Goal: Task Accomplishment & Management: Use online tool/utility

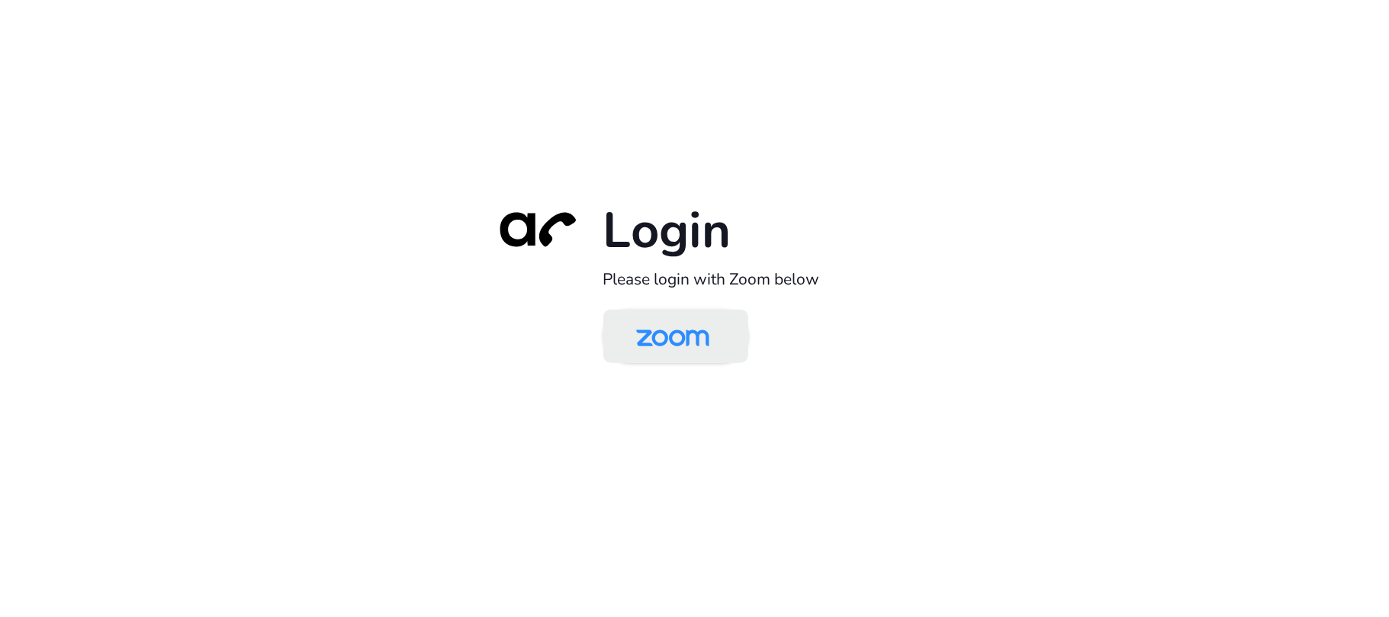
click at [672, 330] on img at bounding box center [672, 338] width 105 height 50
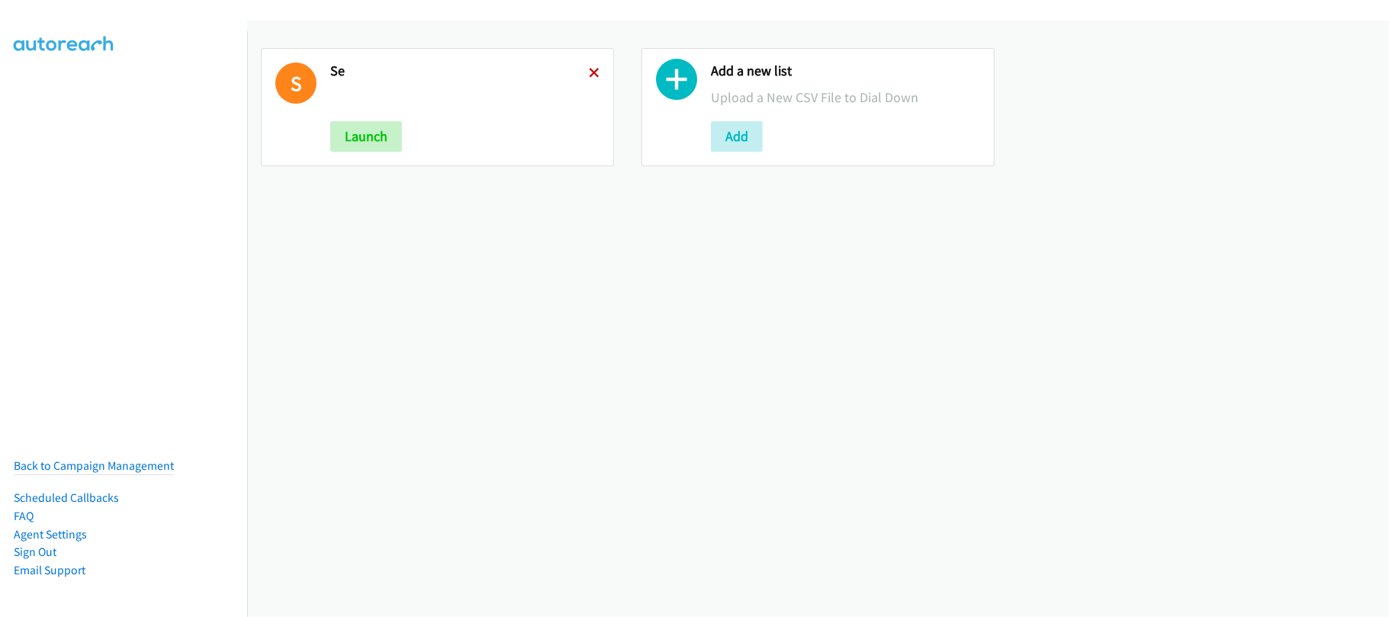
click at [589, 75] on icon at bounding box center [594, 74] width 11 height 11
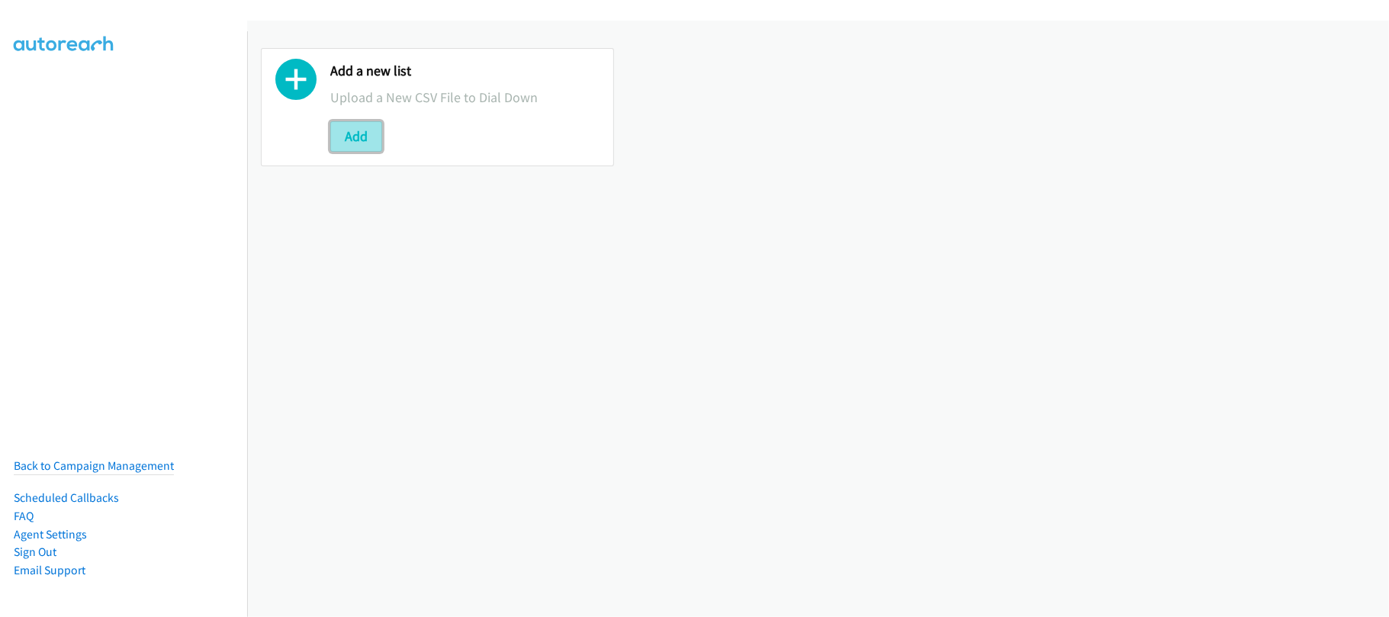
click at [370, 128] on button "Add" at bounding box center [356, 136] width 52 height 31
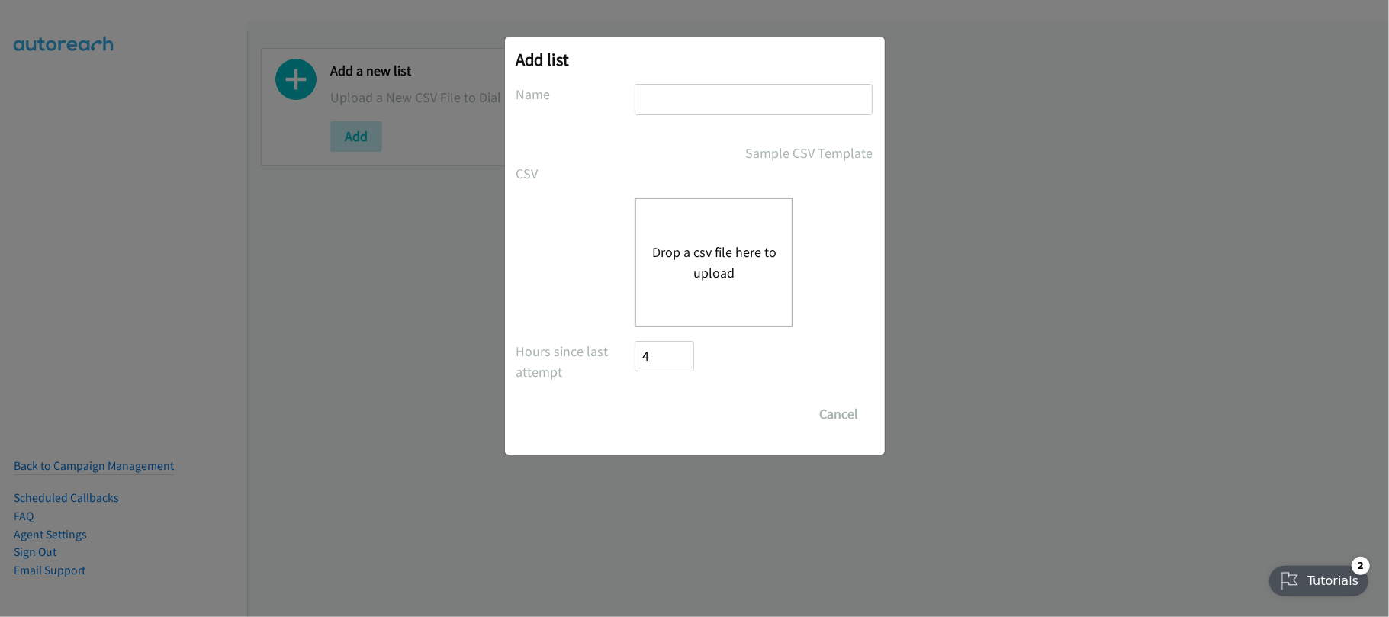
click at [669, 89] on input "text" at bounding box center [754, 99] width 238 height 31
type input "DATA"
click at [722, 254] on button "Drop a csv file here to upload" at bounding box center [714, 262] width 125 height 41
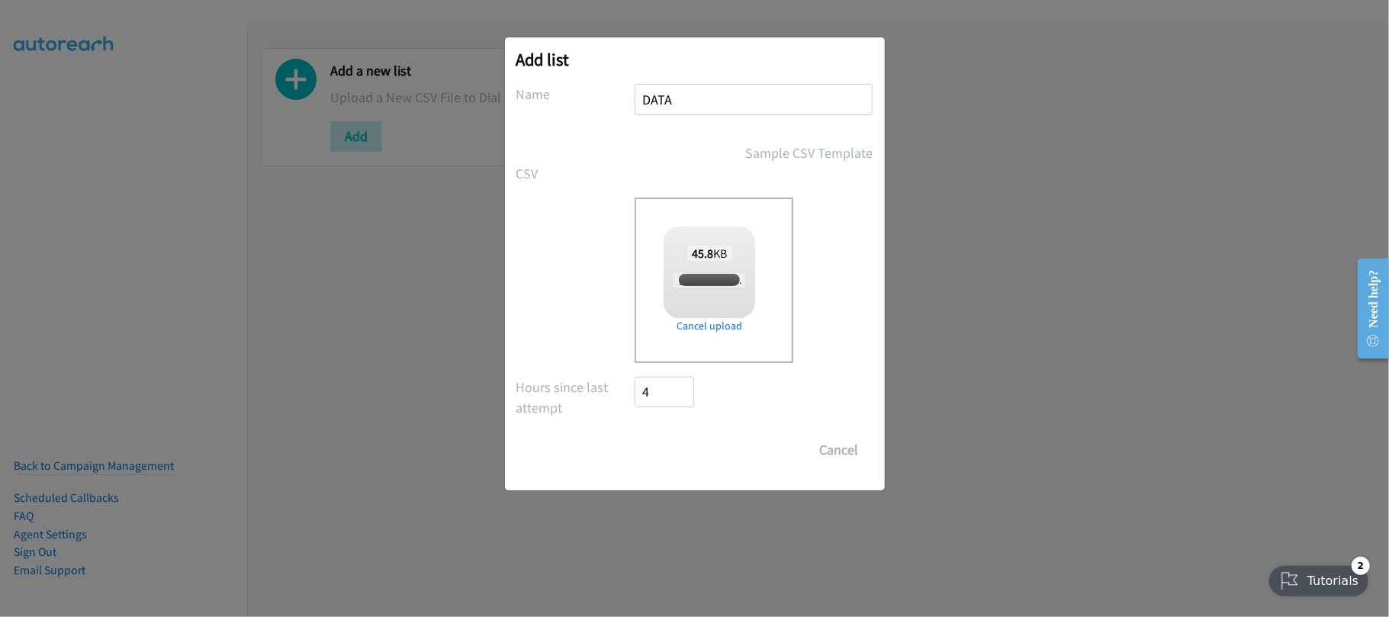
checkbox input "true"
click at [648, 443] on input "Save List" at bounding box center [676, 450] width 80 height 31
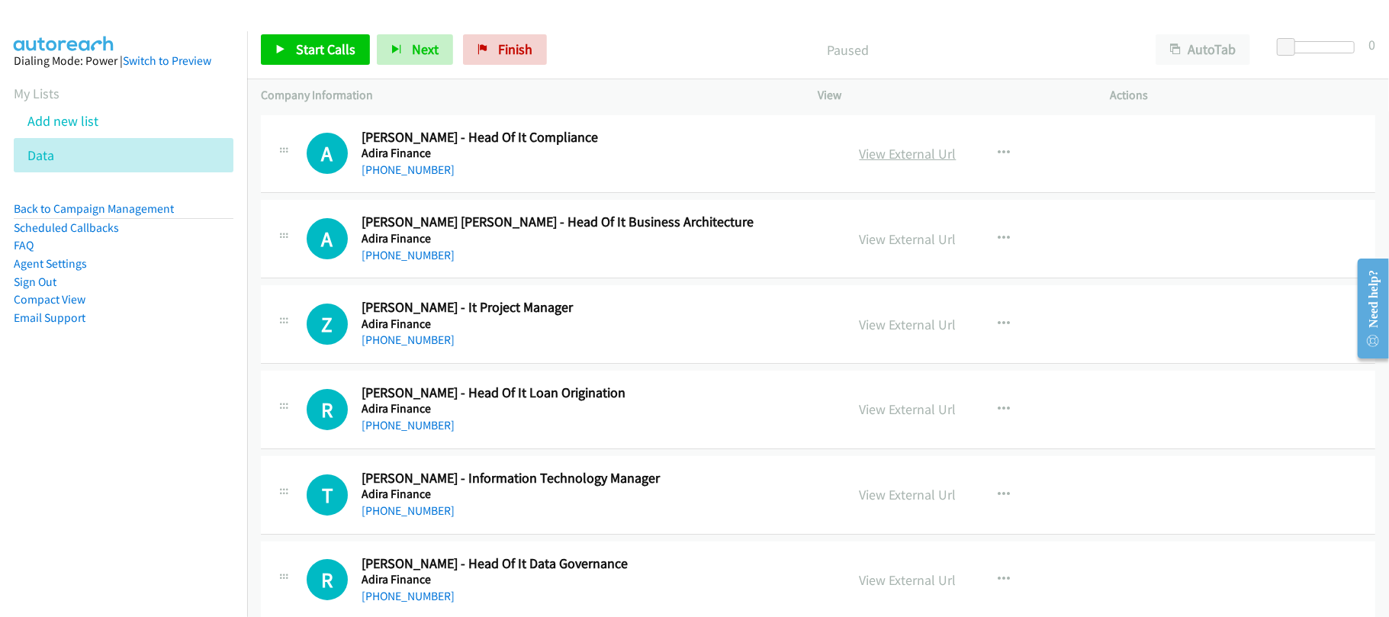
click at [876, 151] on link "View External Url" at bounding box center [908, 154] width 97 height 18
drag, startPoint x: 507, startPoint y: 175, endPoint x: 645, endPoint y: 177, distance: 138.9
click at [507, 175] on div "+62 852-8659-9930" at bounding box center [593, 170] width 463 height 18
click at [887, 157] on link "View External Url" at bounding box center [908, 154] width 97 height 18
click at [500, 169] on div "+62 852-8659-9930" at bounding box center [593, 170] width 463 height 18
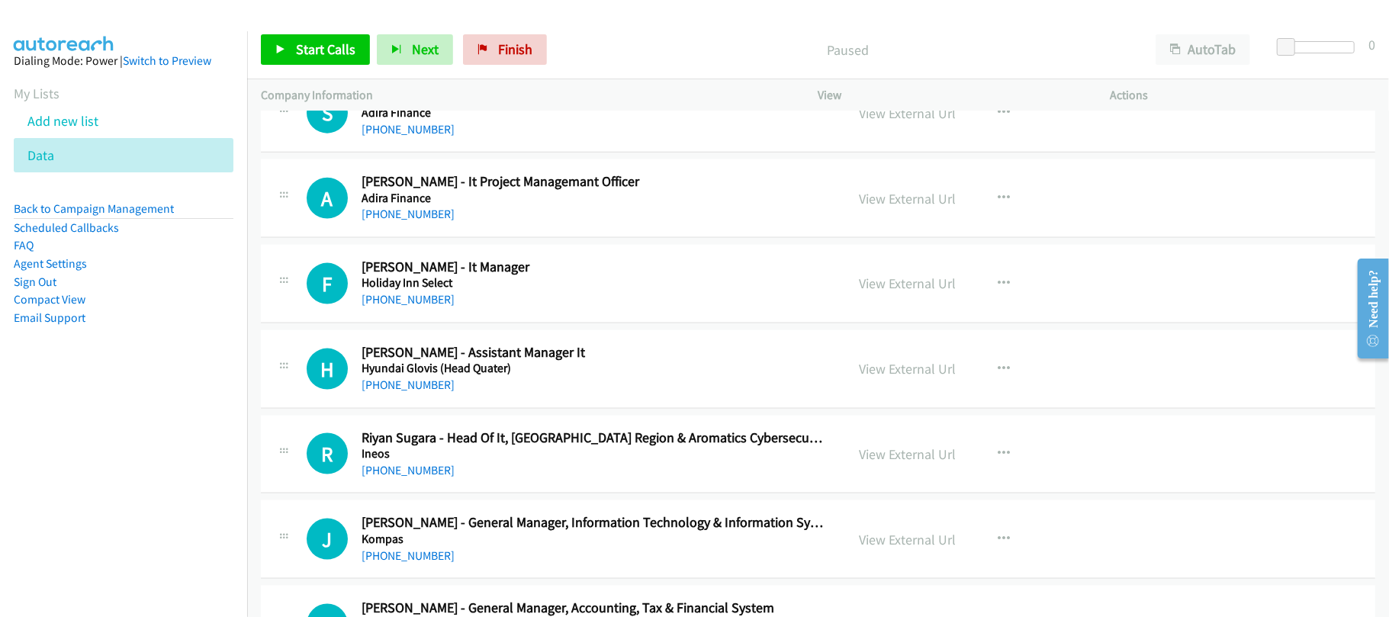
scroll to position [1833, 0]
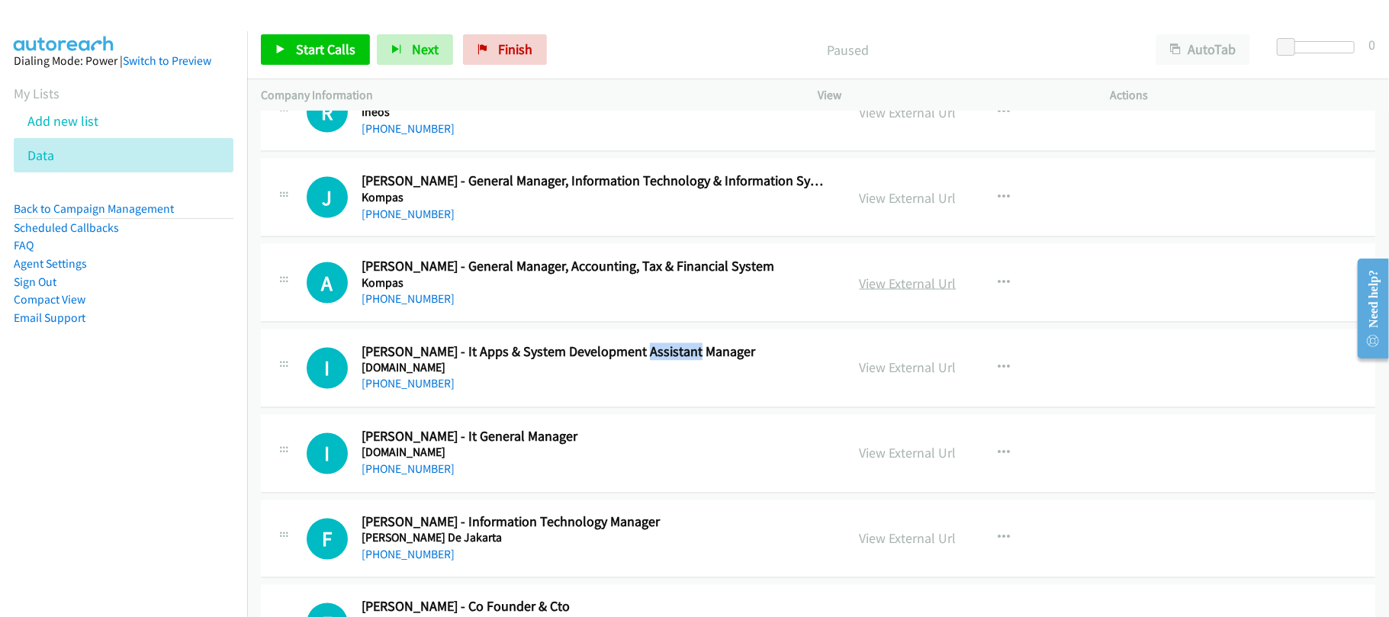
click at [891, 285] on link "View External Url" at bounding box center [908, 284] width 97 height 18
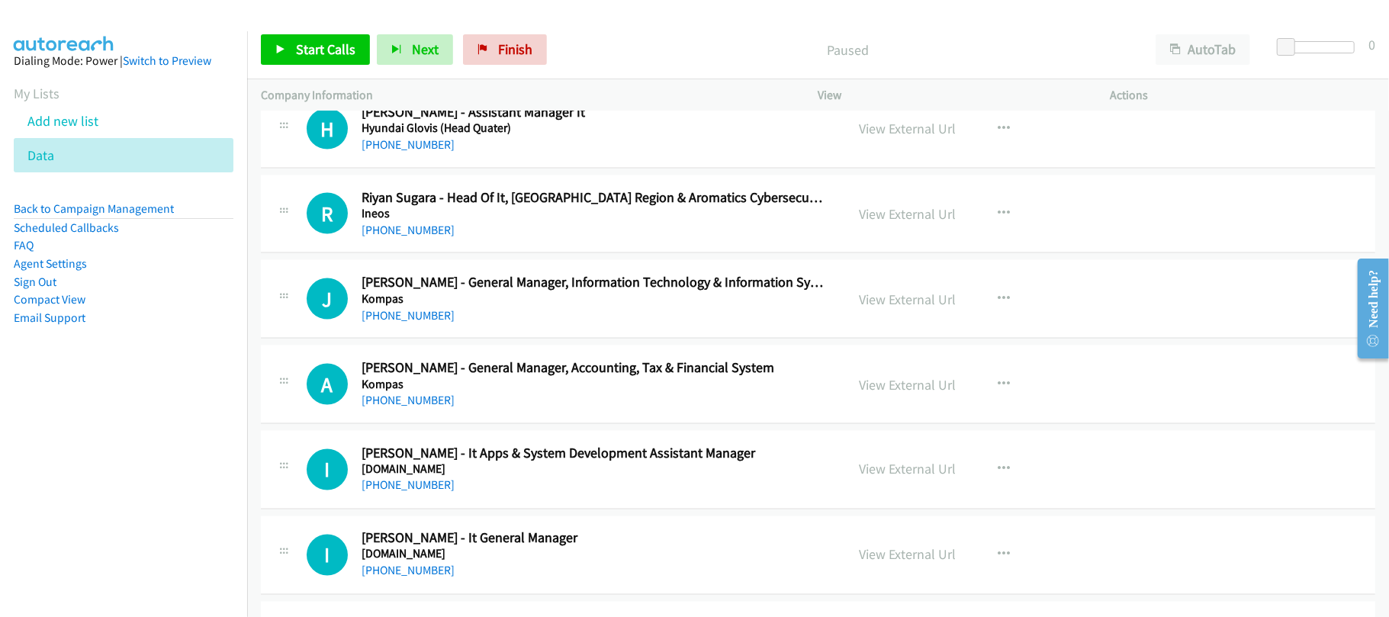
click at [185, 441] on nav "Dialing Mode: Power | Switch to Preview My Lists Add new list Data Back to Camp…" at bounding box center [124, 339] width 248 height 617
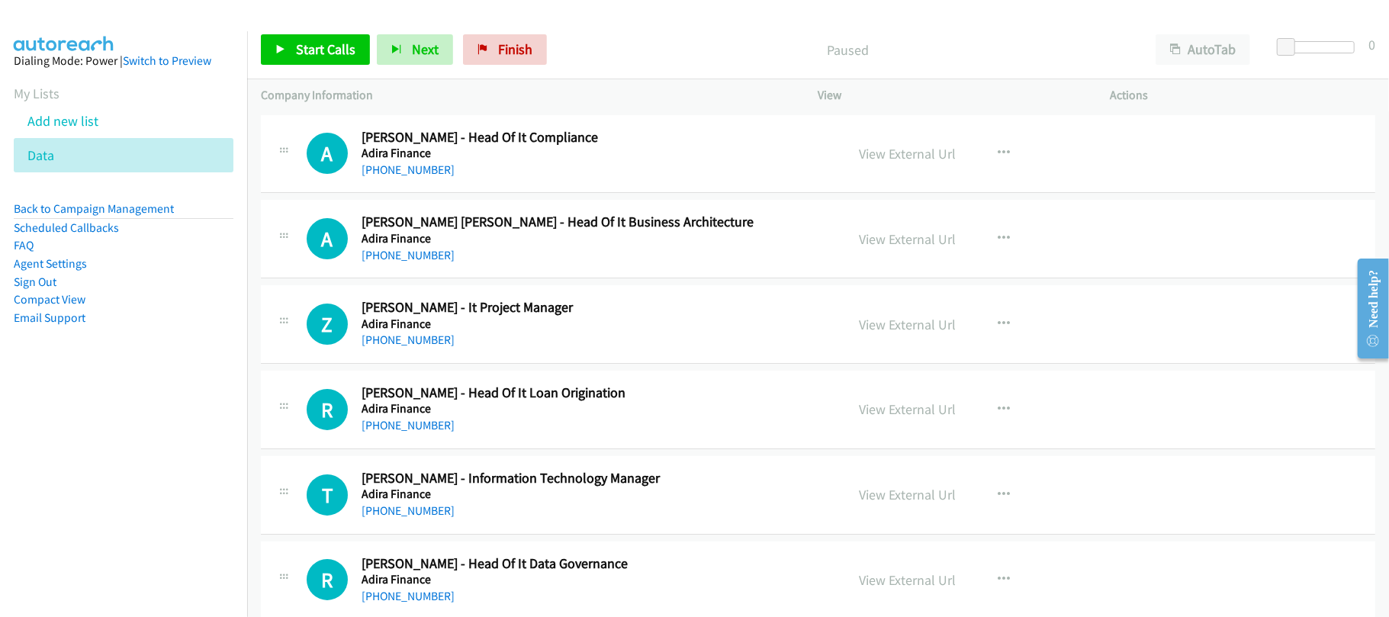
scroll to position [4331, 0]
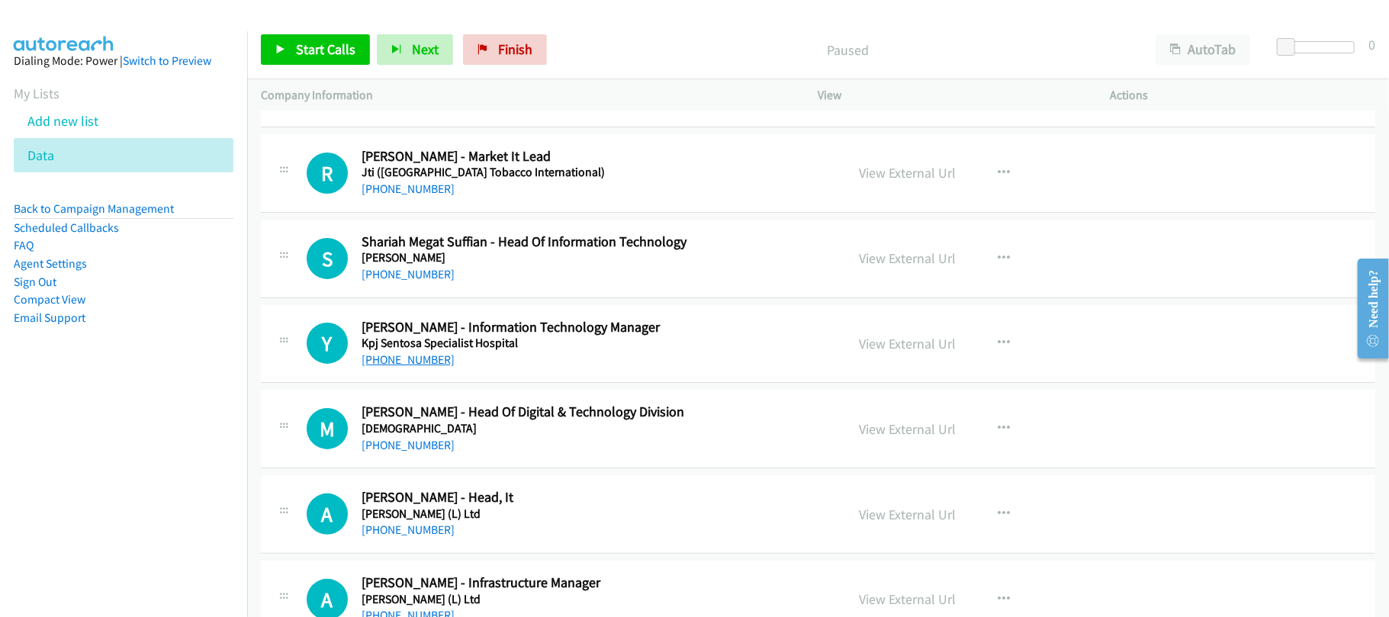
click at [426, 367] on link "[PHONE_NUMBER]" at bounding box center [408, 359] width 93 height 14
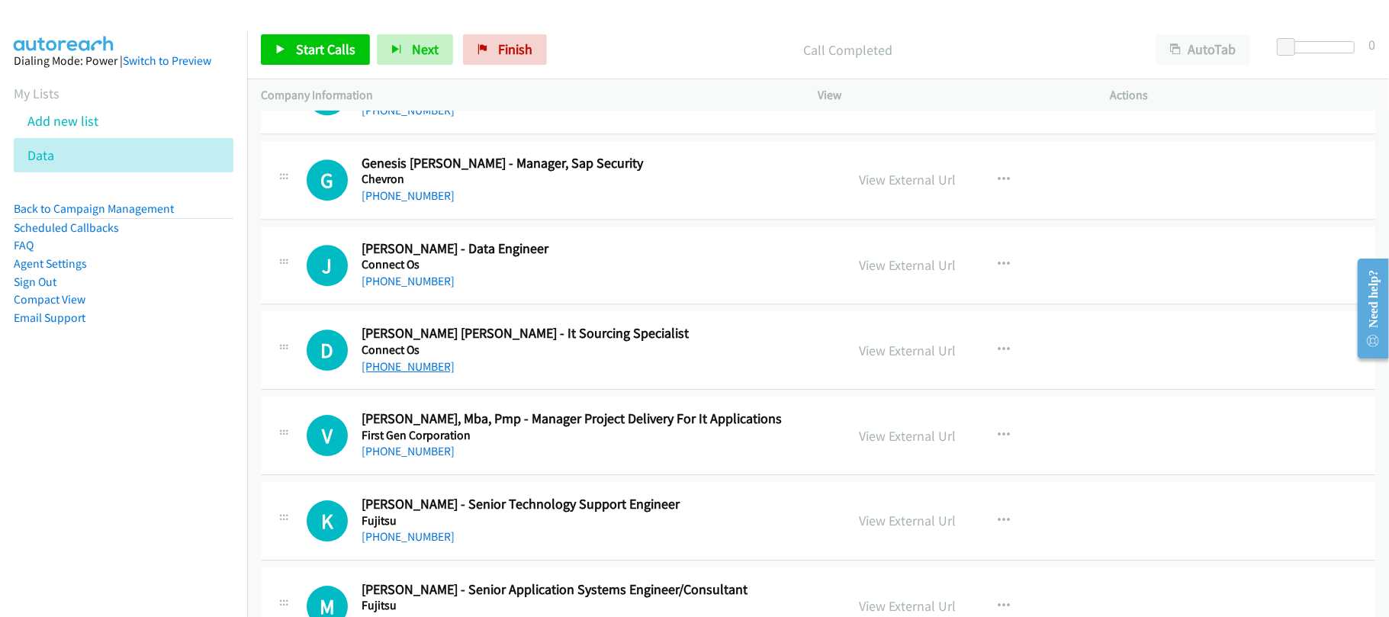
click at [418, 374] on link "+63 977 436 2291" at bounding box center [408, 366] width 93 height 14
click at [374, 374] on link "+63 977 436 2291" at bounding box center [408, 366] width 93 height 14
click at [571, 37] on div "Call Completed" at bounding box center [848, 49] width 588 height 31
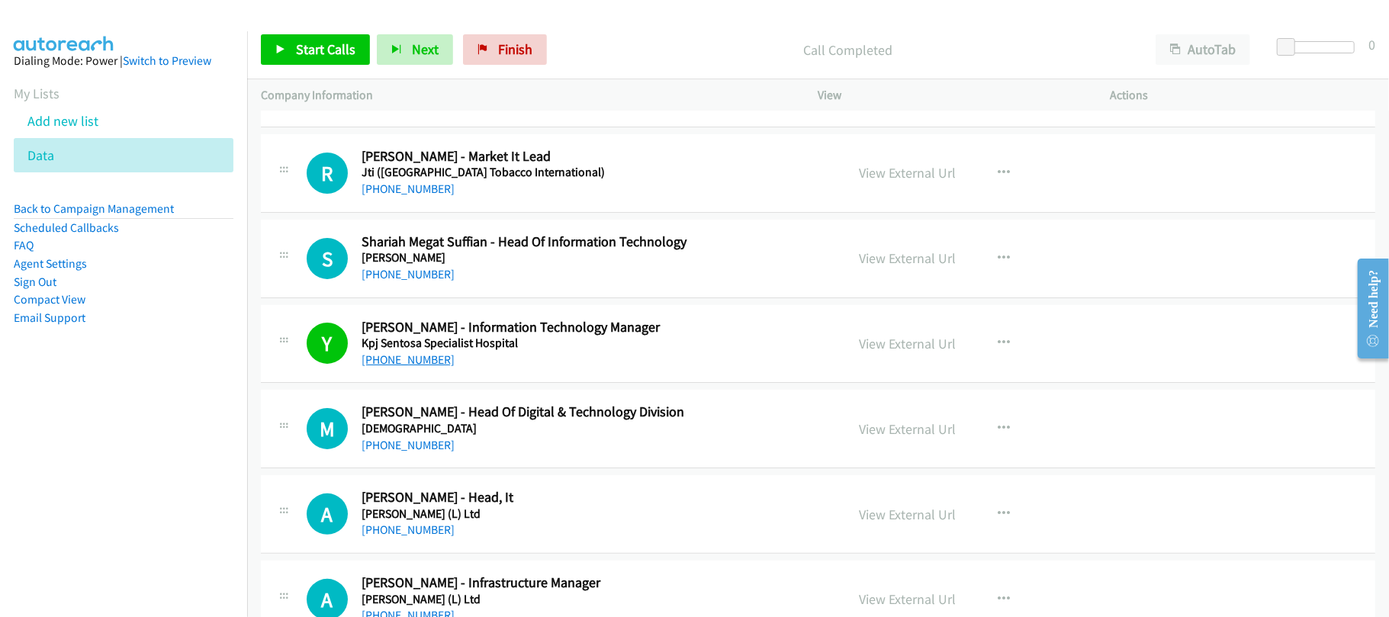
click at [412, 366] on link "[PHONE_NUMBER]" at bounding box center [408, 359] width 93 height 14
click at [571, 99] on p "Company Information" at bounding box center [526, 95] width 530 height 18
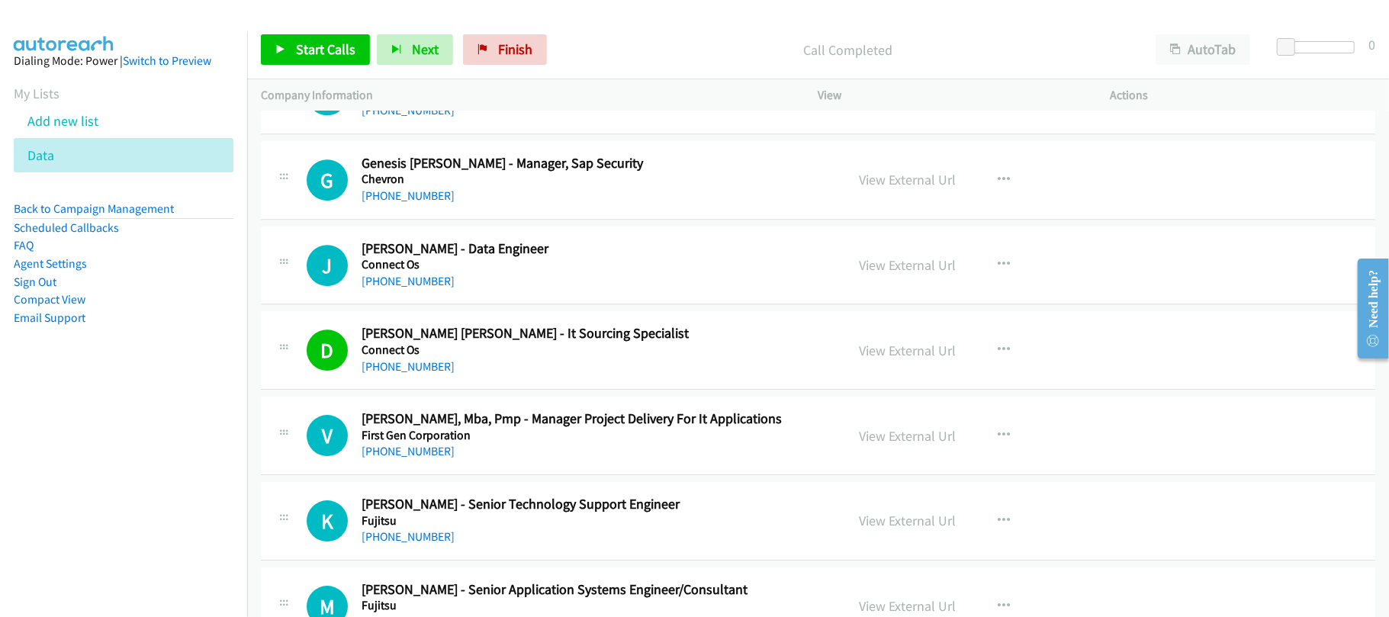
scroll to position [11758, 0]
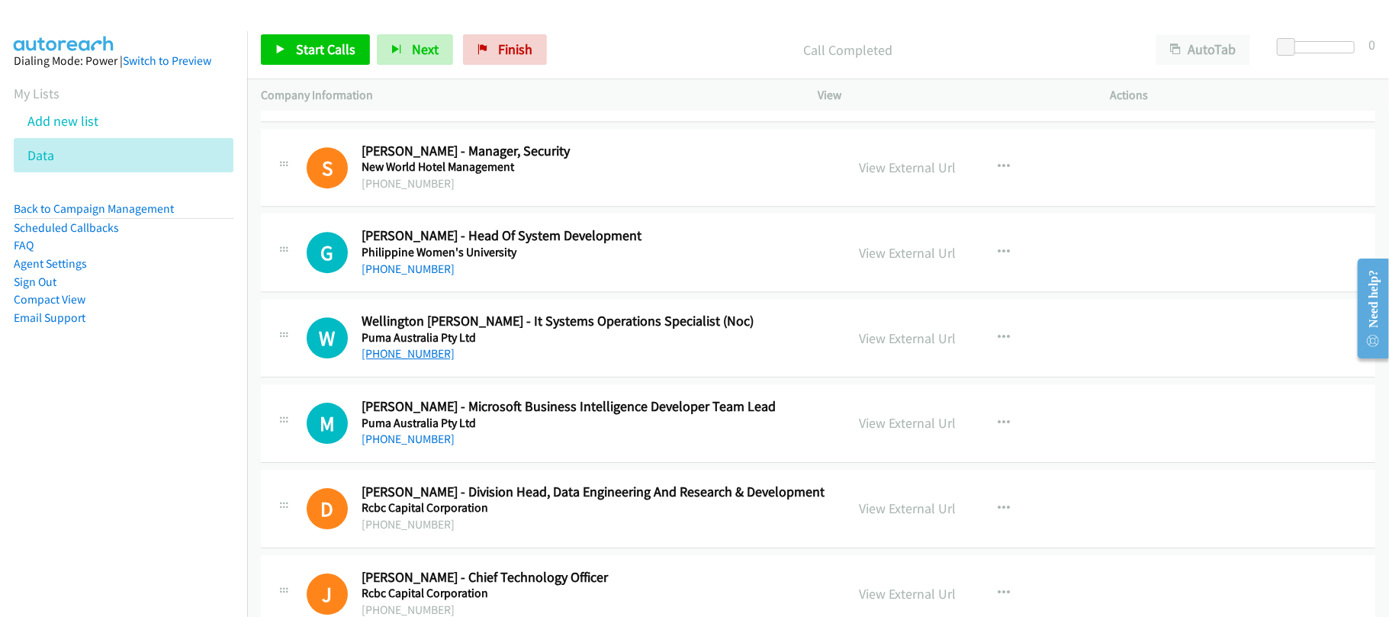
click at [435, 361] on link "+63 919 248 9885" at bounding box center [408, 353] width 93 height 14
click at [172, 462] on nav "Dialing Mode: Power | Switch to Preview My Lists Add new list Data Back to Camp…" at bounding box center [124, 339] width 248 height 617
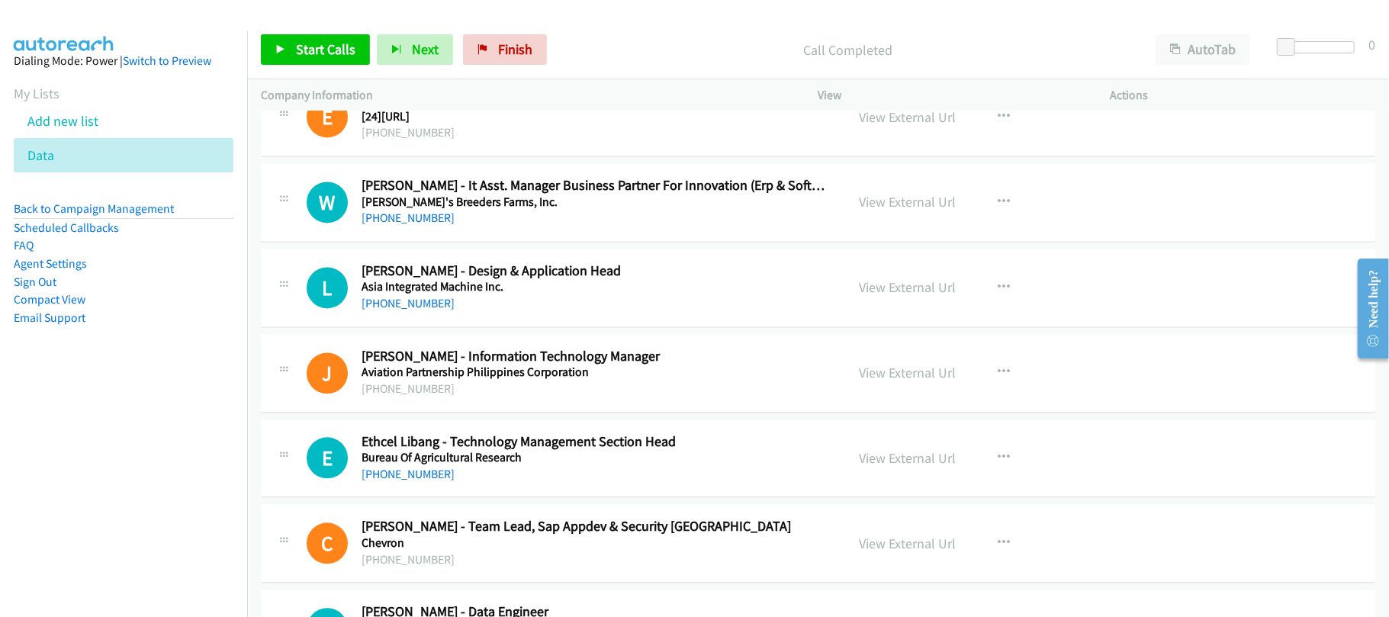
scroll to position [6570, 0]
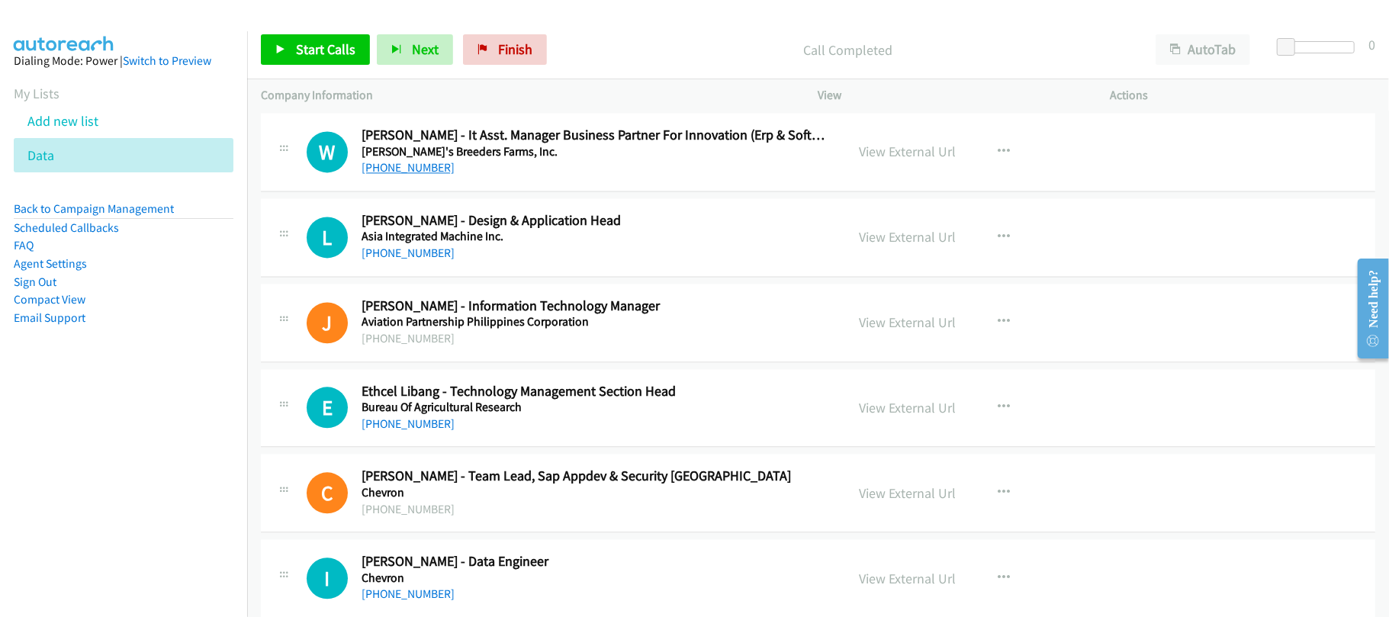
click at [412, 175] on link "+63 963 224 3186" at bounding box center [408, 167] width 93 height 14
click at [571, 262] on div "+63 917 178 0242" at bounding box center [593, 253] width 463 height 18
click at [430, 260] on link "+63 917 178 0242" at bounding box center [408, 253] width 93 height 14
click at [412, 244] on h5 "Asia Integrated Machine Inc." at bounding box center [593, 236] width 463 height 15
click at [407, 260] on link "+63 917 178 0242" at bounding box center [408, 253] width 93 height 14
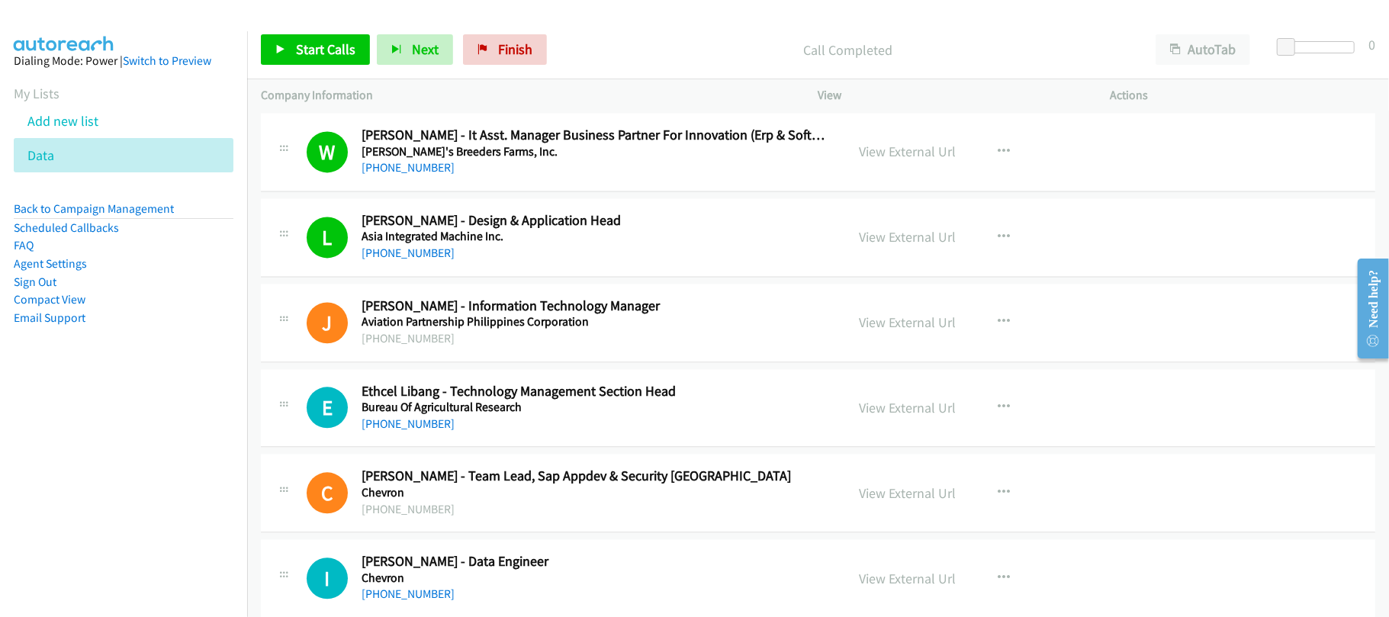
click at [156, 465] on nav "Dialing Mode: Power | Switch to Preview My Lists Add new list Data Back to Camp…" at bounding box center [124, 339] width 248 height 617
click at [520, 348] on div "+63 2 637 2521" at bounding box center [593, 339] width 463 height 18
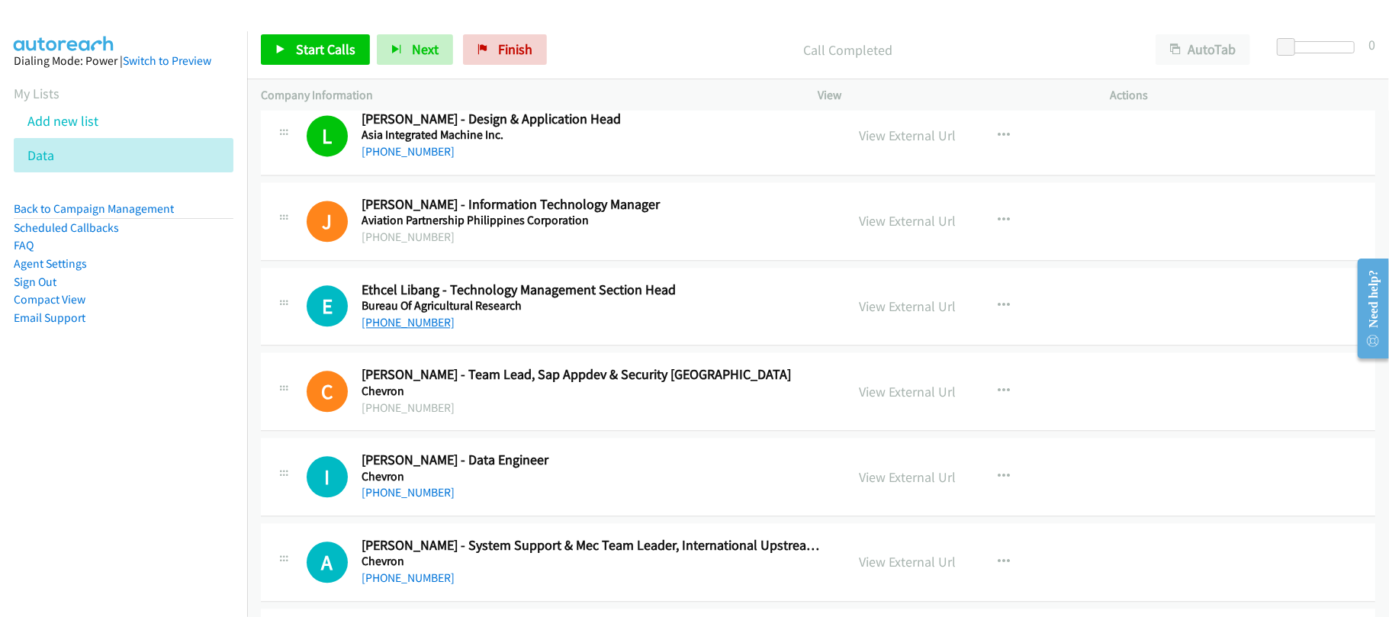
click at [430, 330] on link "+63 2 8461 2900" at bounding box center [408, 322] width 93 height 14
click at [47, 479] on nav "Dialing Mode: Power | Switch to Preview My Lists Add new list Data Back to Camp…" at bounding box center [124, 339] width 248 height 617
click at [128, 416] on nav "Dialing Mode: Power | Switch to Preview My Lists Add new list Data Back to Camp…" at bounding box center [124, 339] width 248 height 617
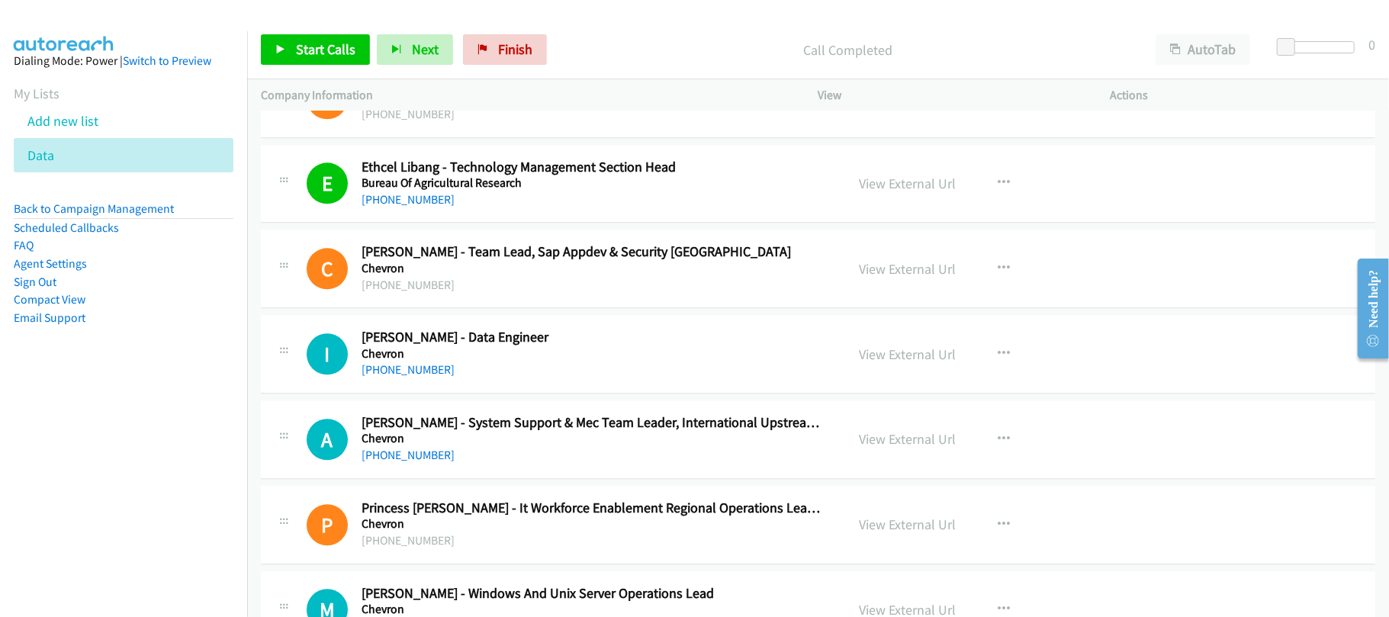
scroll to position [6876, 0]
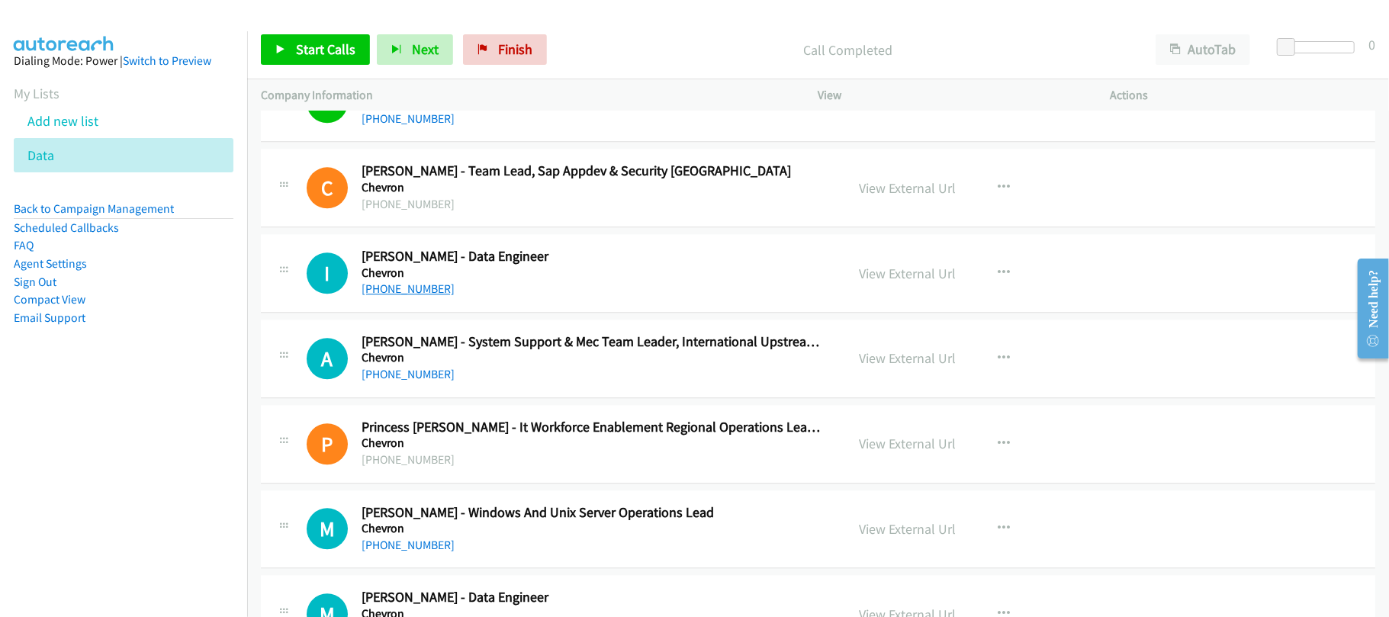
click at [401, 296] on link "+63 2 8793 6074" at bounding box center [408, 289] width 93 height 14
click at [546, 398] on div "A Callback Scheduled Abby Arciaga - System Support & Mec Team Leader, Internati…" at bounding box center [818, 359] width 1115 height 79
click at [412, 381] on link "+63 998 964 9028" at bounding box center [408, 374] width 93 height 14
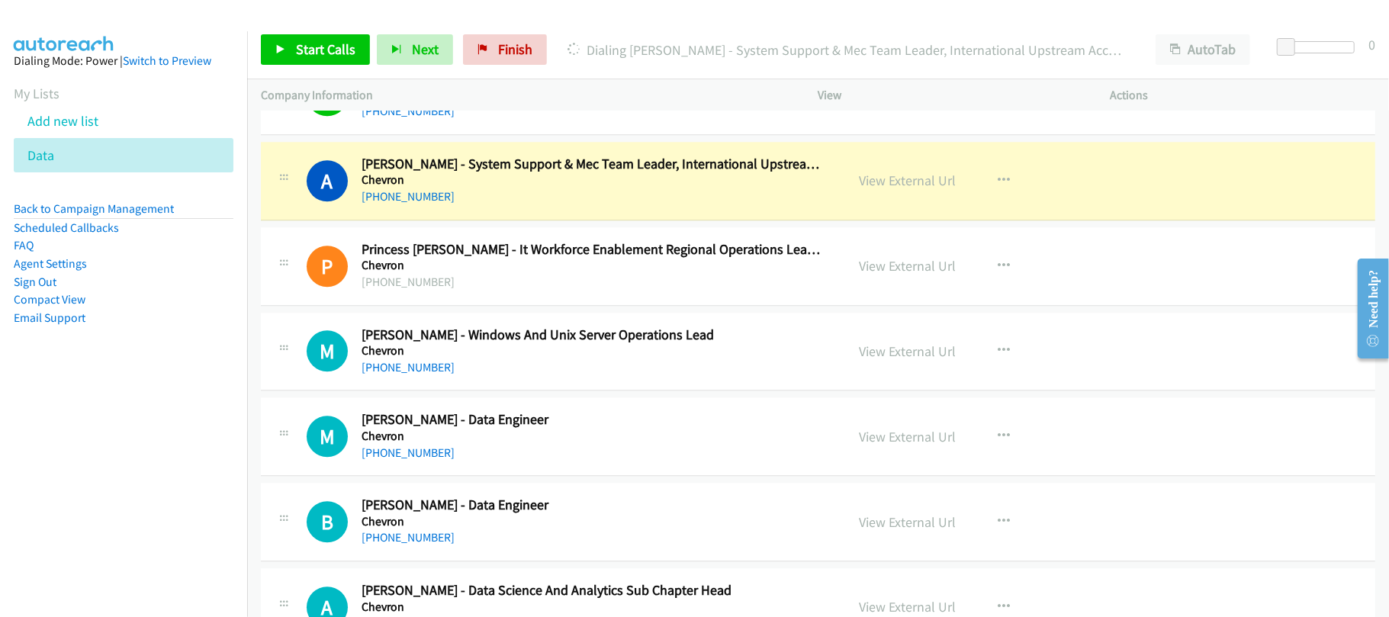
scroll to position [7078, 0]
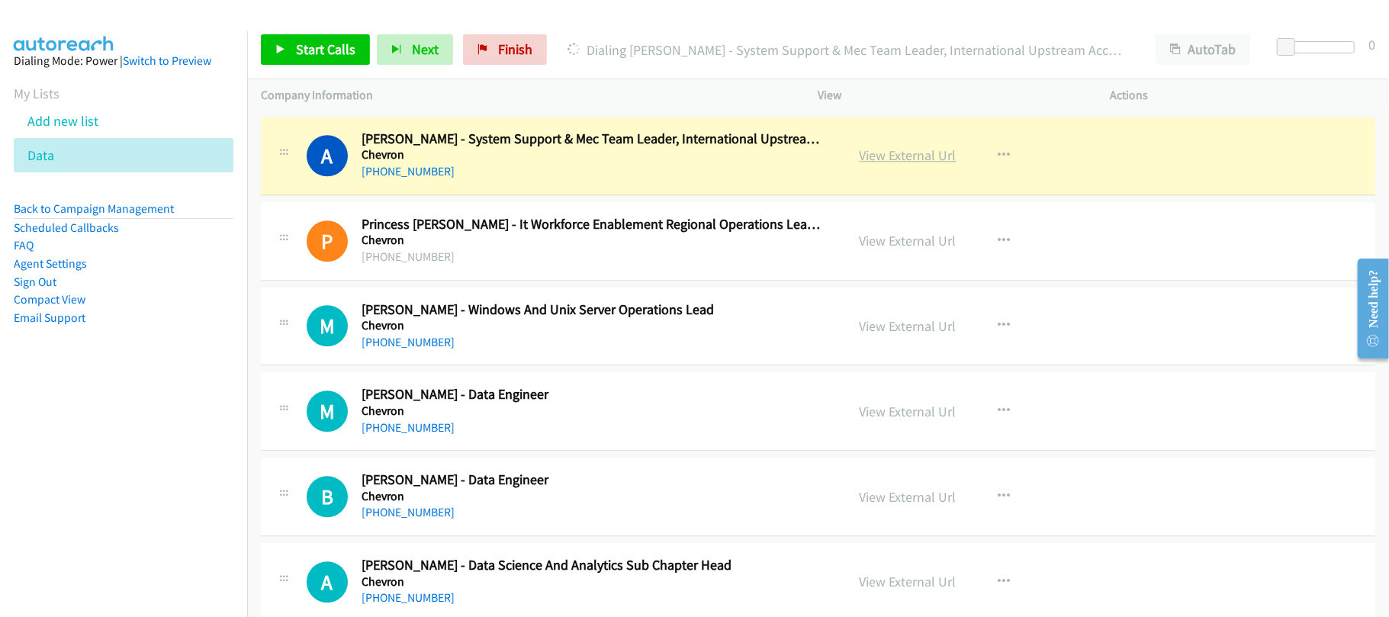
click at [867, 164] on link "View External Url" at bounding box center [908, 155] width 97 height 18
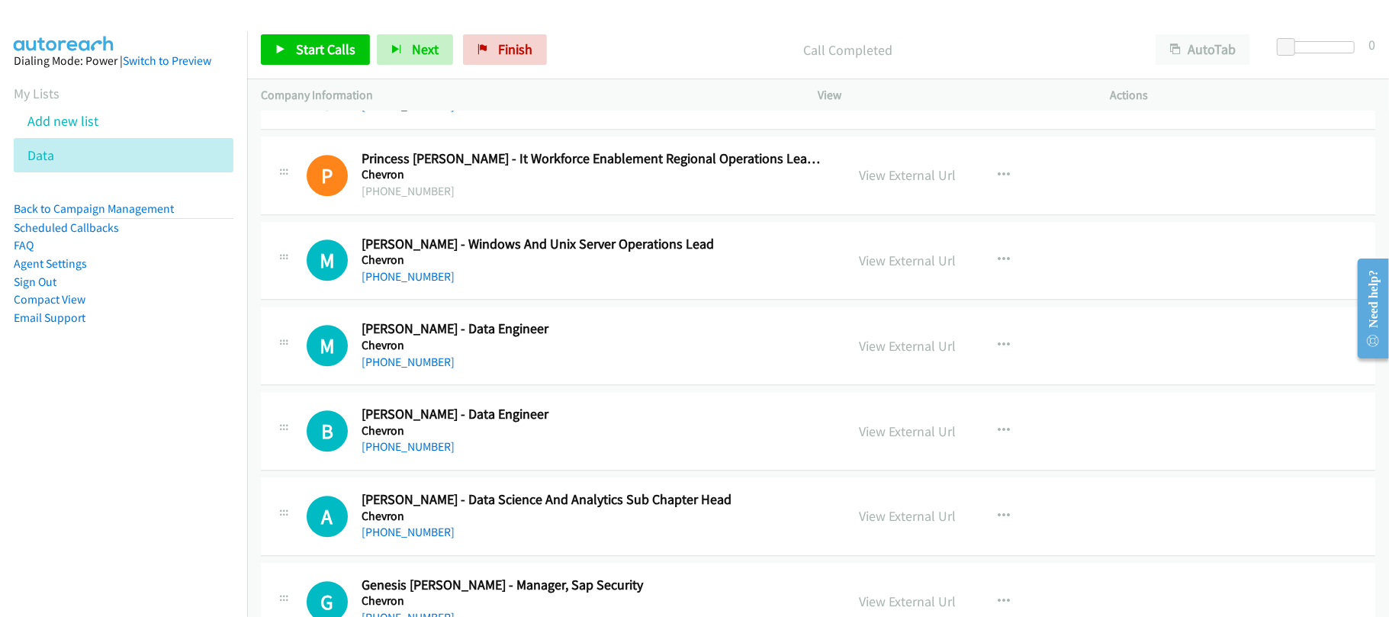
scroll to position [7181, 0]
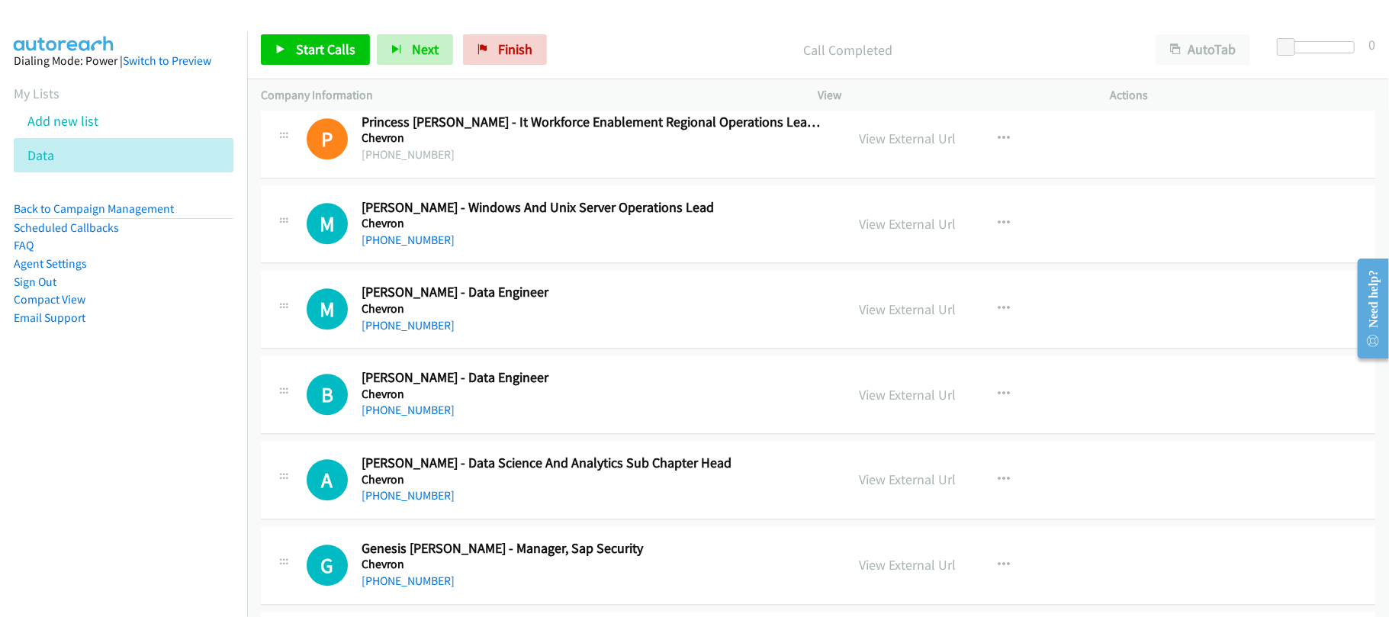
click at [425, 247] on link "+63 2 8793 6451" at bounding box center [408, 240] width 93 height 14
drag, startPoint x: 391, startPoint y: 349, endPoint x: 489, endPoint y: 349, distance: 98.4
click at [391, 333] on link "+63 998 840 8910" at bounding box center [408, 325] width 93 height 14
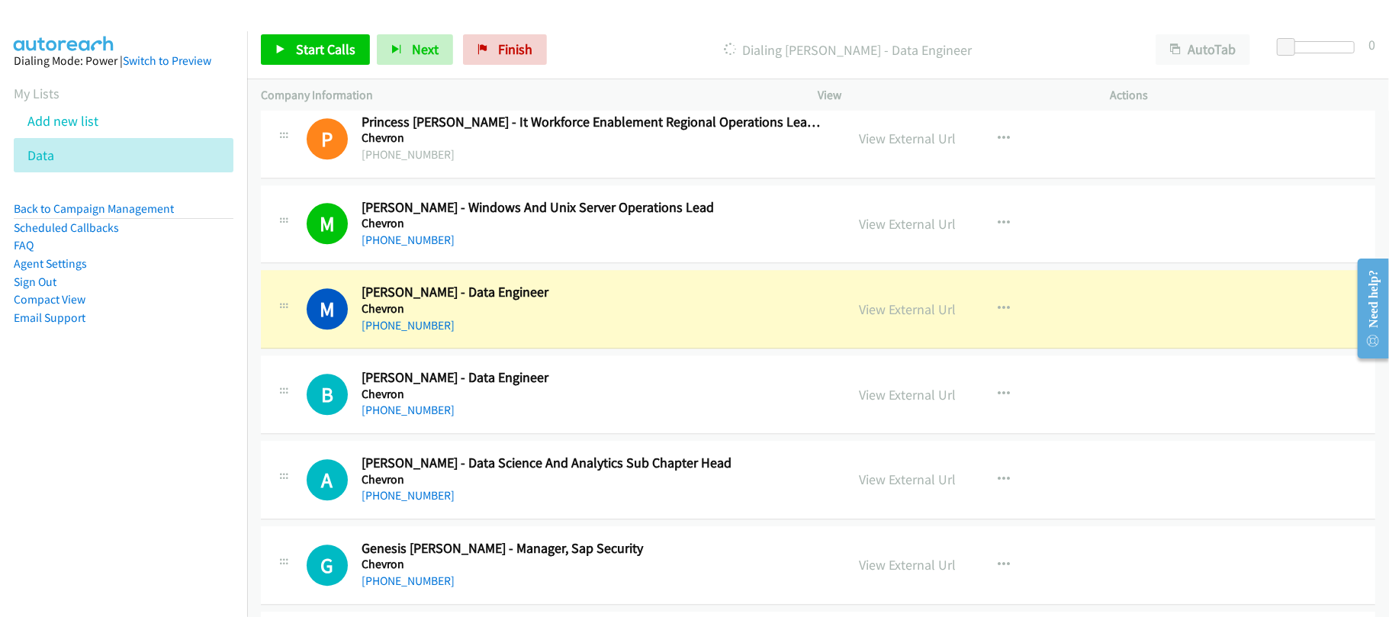
click at [548, 349] on div "M Callback Scheduled Mark Abarintos - Data Engineer Chevron Asia/Manila +63 998…" at bounding box center [818, 309] width 1115 height 79
click at [572, 349] on div "M Callback Scheduled Mark Abarintos - Data Engineer Chevron Asia/Manila +63 998…" at bounding box center [818, 309] width 1115 height 79
click at [876, 318] on link "View External Url" at bounding box center [908, 310] width 97 height 18
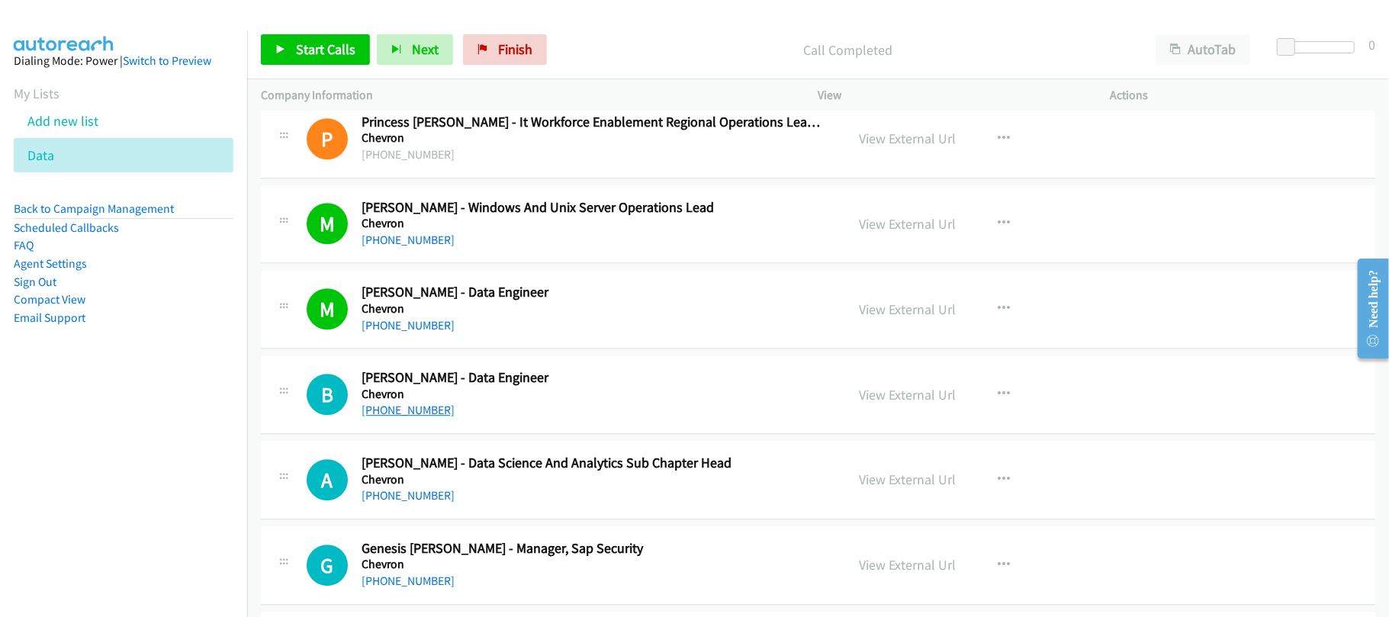
click at [404, 417] on link "+63 998 964 9211" at bounding box center [408, 410] width 93 height 14
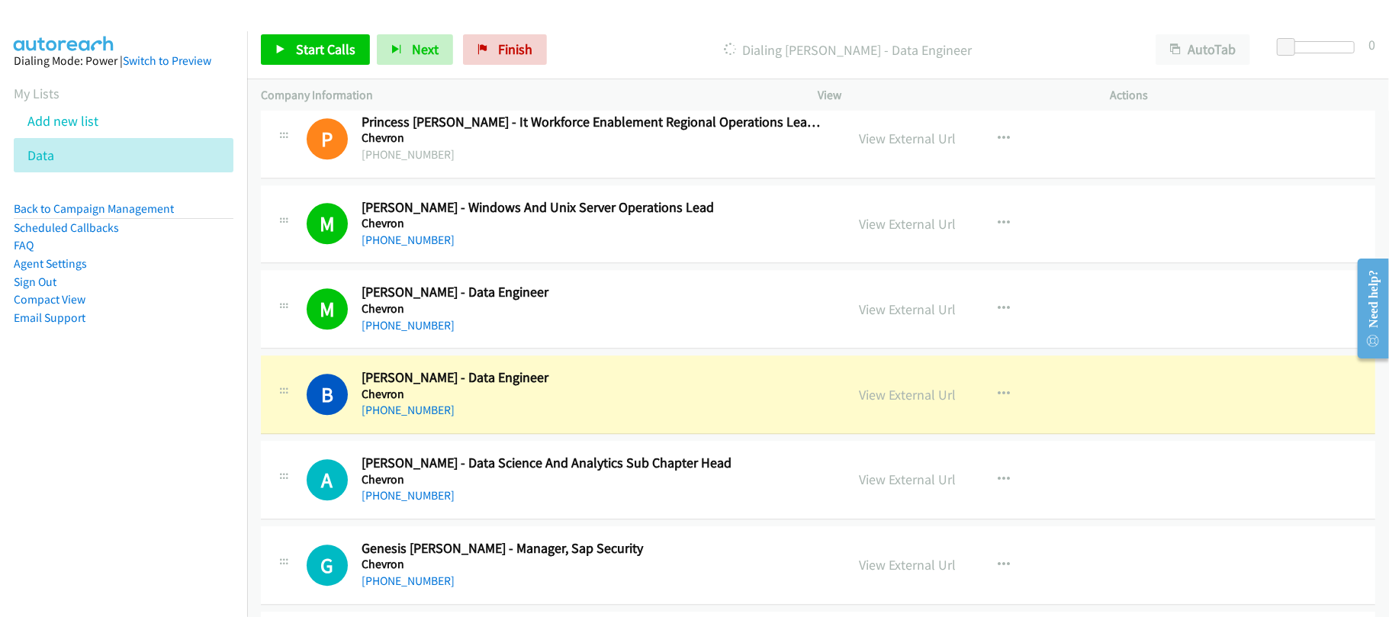
click at [559, 402] on h5 "Chevron" at bounding box center [593, 394] width 463 height 15
click at [904, 404] on link "View External Url" at bounding box center [908, 395] width 97 height 18
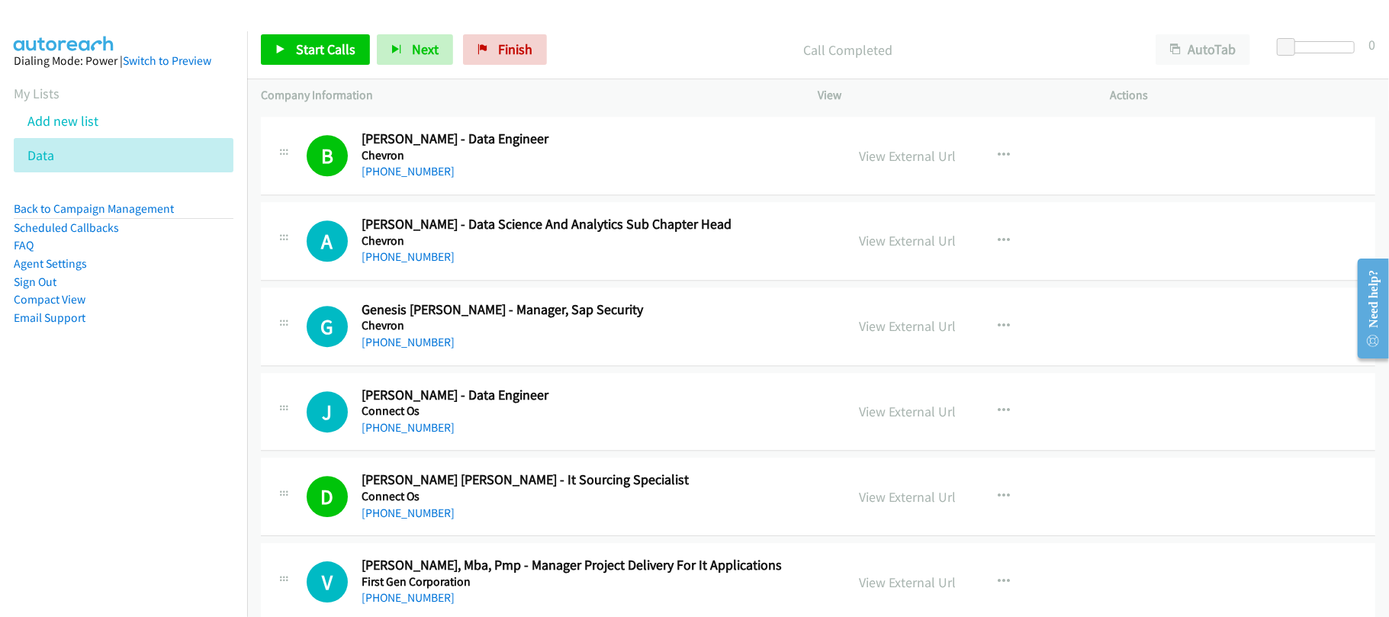
scroll to position [7486, 0]
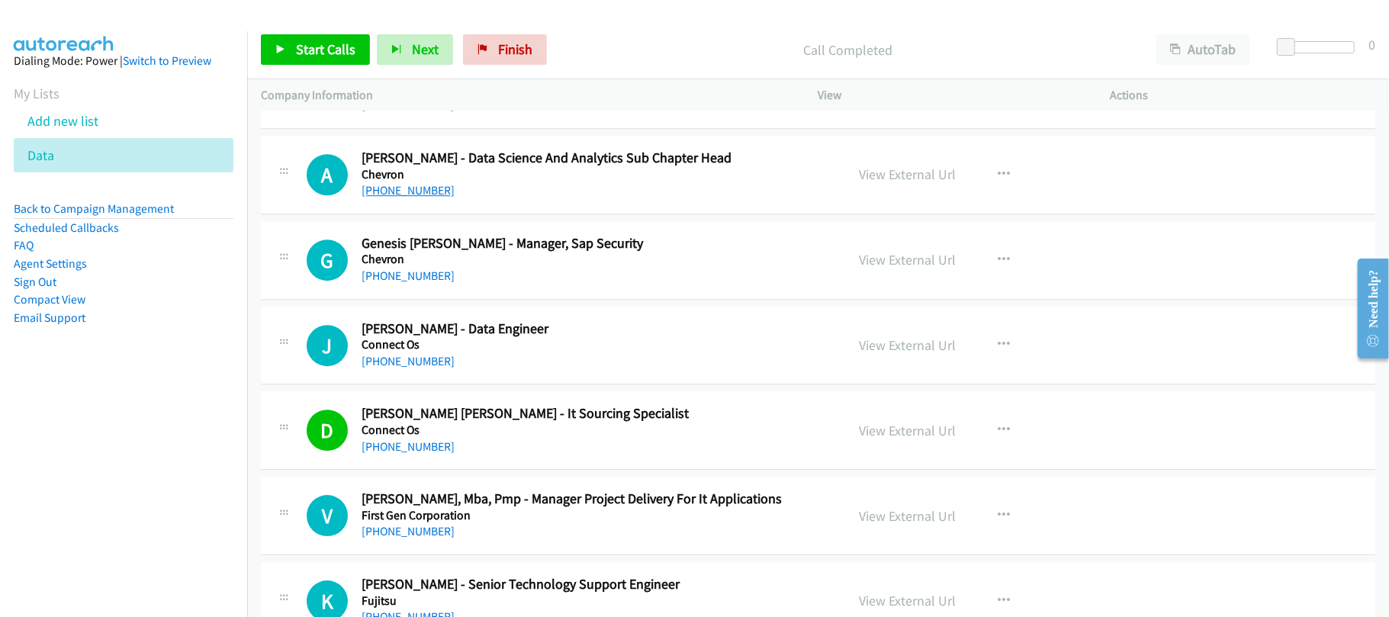
click at [388, 198] on link "+63 998 583 8827" at bounding box center [408, 190] width 93 height 14
drag, startPoint x: 403, startPoint y: 301, endPoint x: 554, endPoint y: 309, distance: 151.3
click at [403, 283] on link "+63 918 957 1452" at bounding box center [408, 276] width 93 height 14
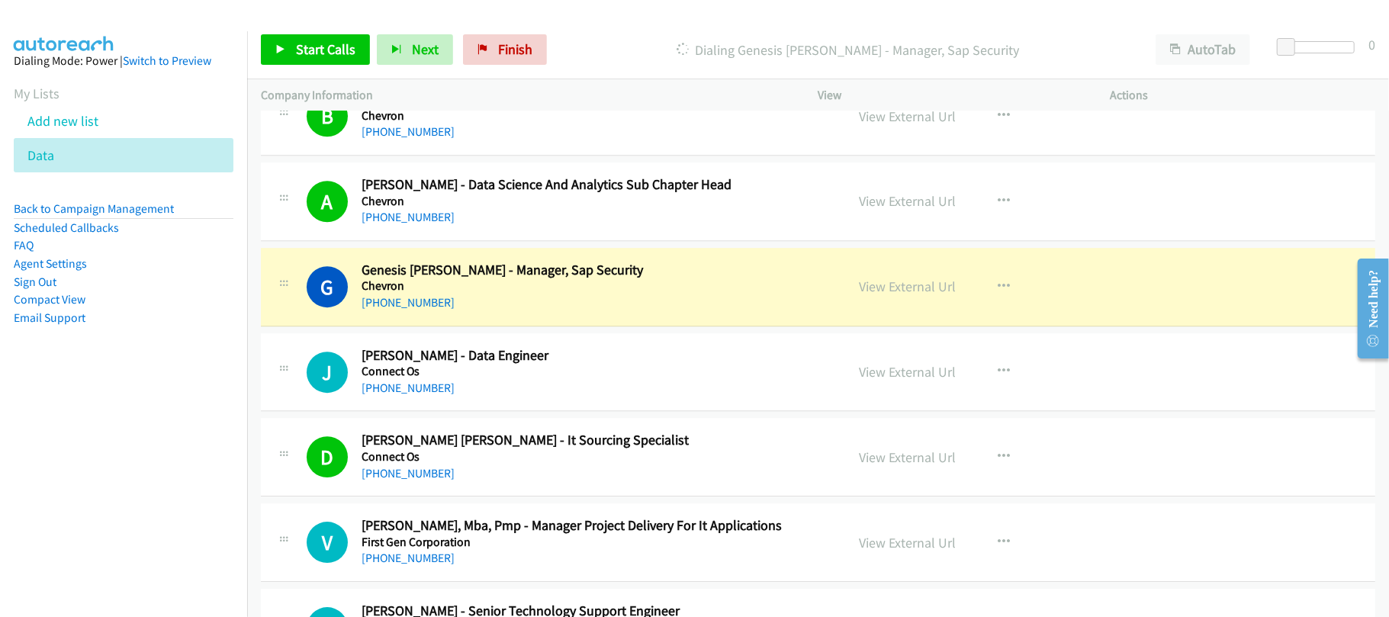
scroll to position [7587, 0]
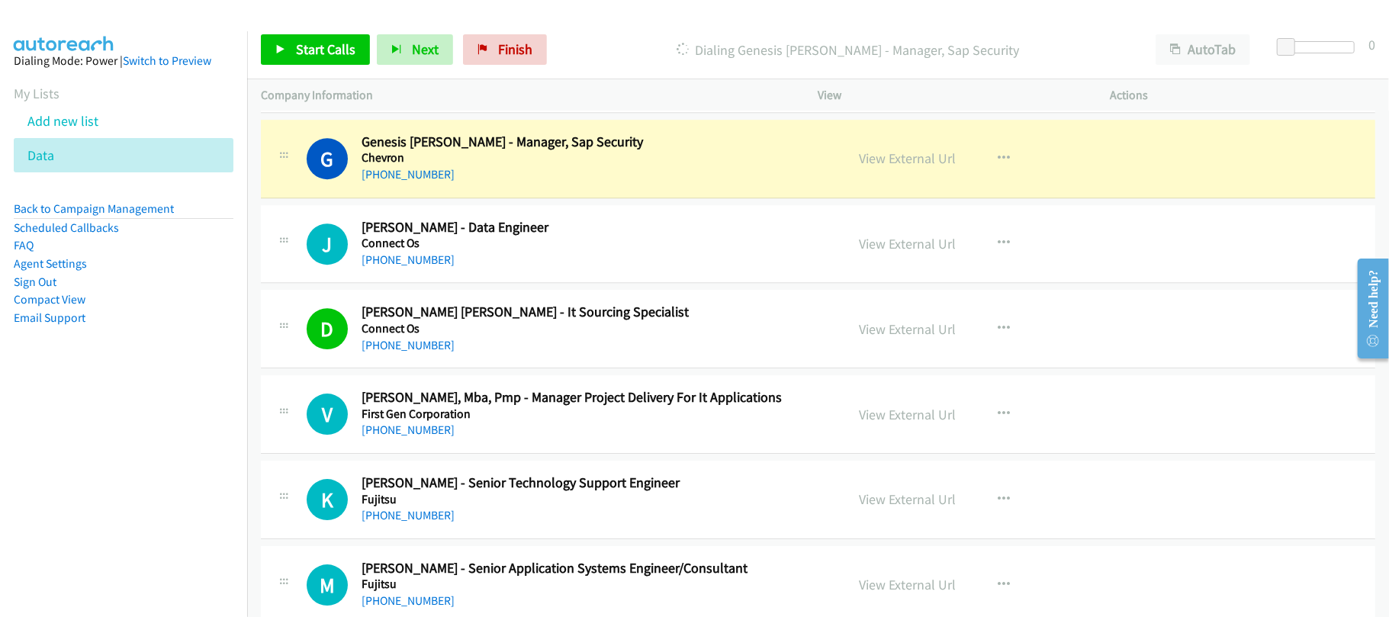
click at [507, 184] on div "+63 918 957 1452" at bounding box center [593, 175] width 463 height 18
click at [932, 167] on link "View External Url" at bounding box center [908, 159] width 97 height 18
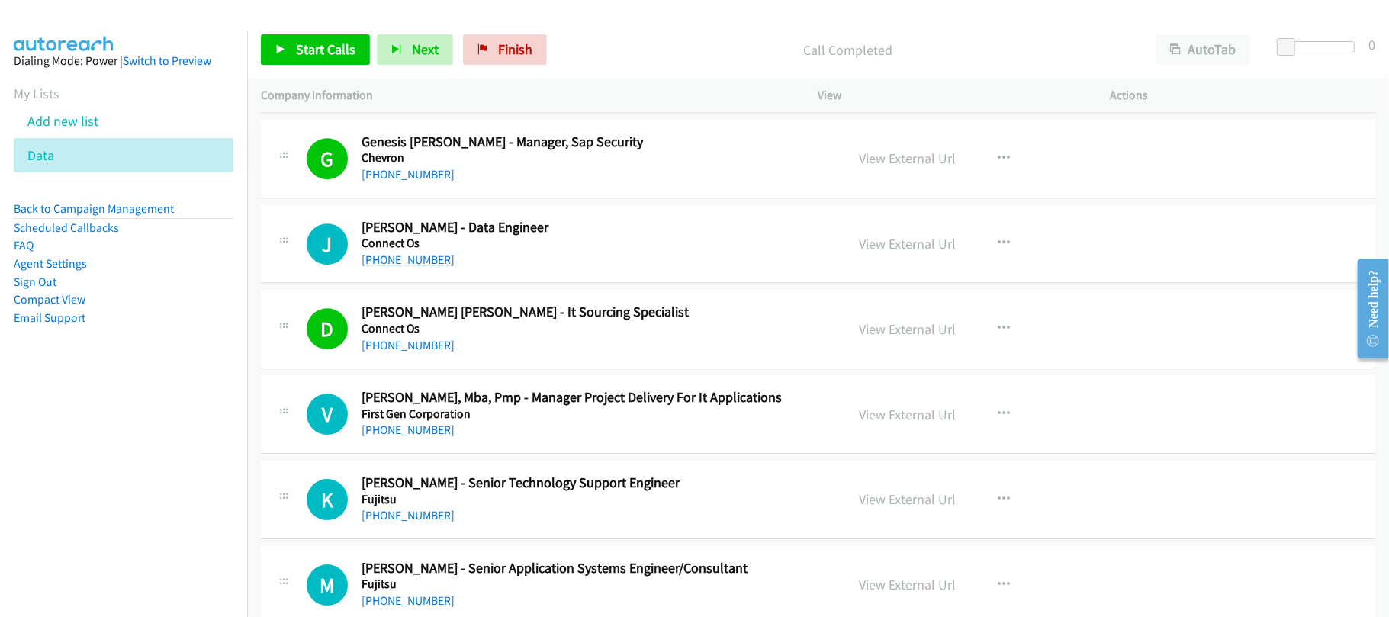
click at [410, 267] on link "+63 920 988 0870" at bounding box center [408, 260] width 93 height 14
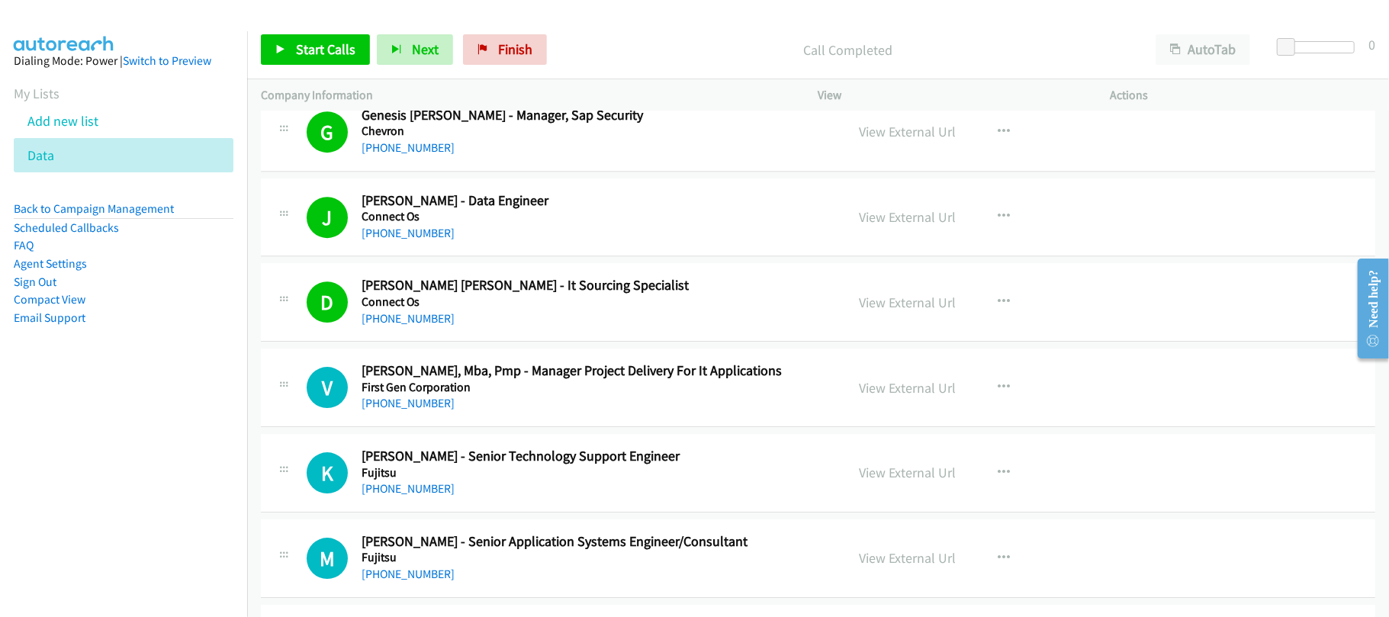
scroll to position [7689, 0]
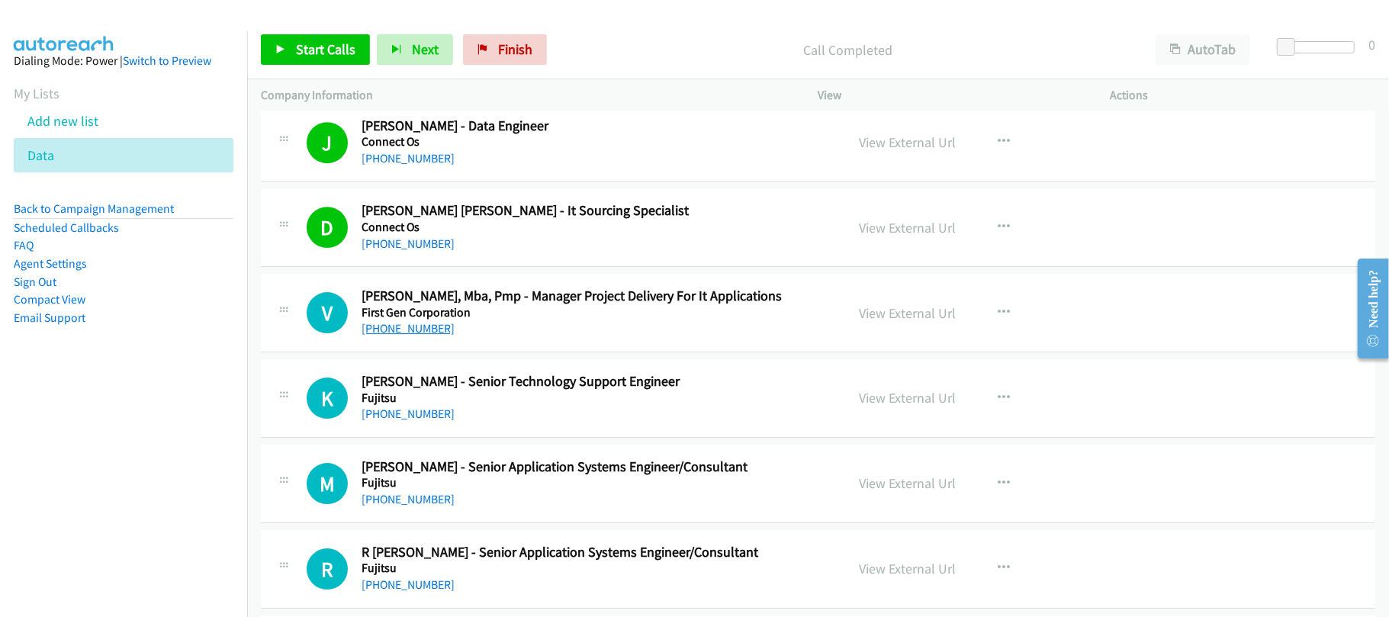
click at [430, 336] on link "+63 977 807 0857" at bounding box center [408, 328] width 93 height 14
click at [556, 320] on h5 "First Gen Corporation" at bounding box center [593, 312] width 463 height 15
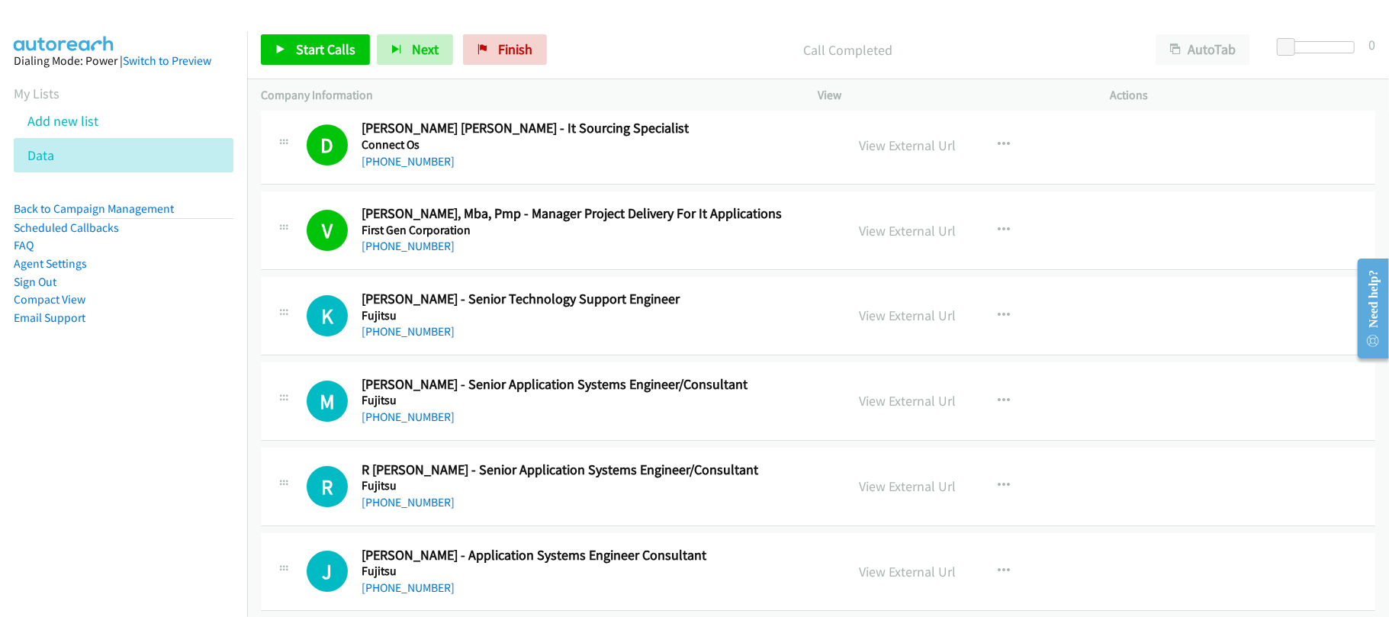
scroll to position [7892, 0]
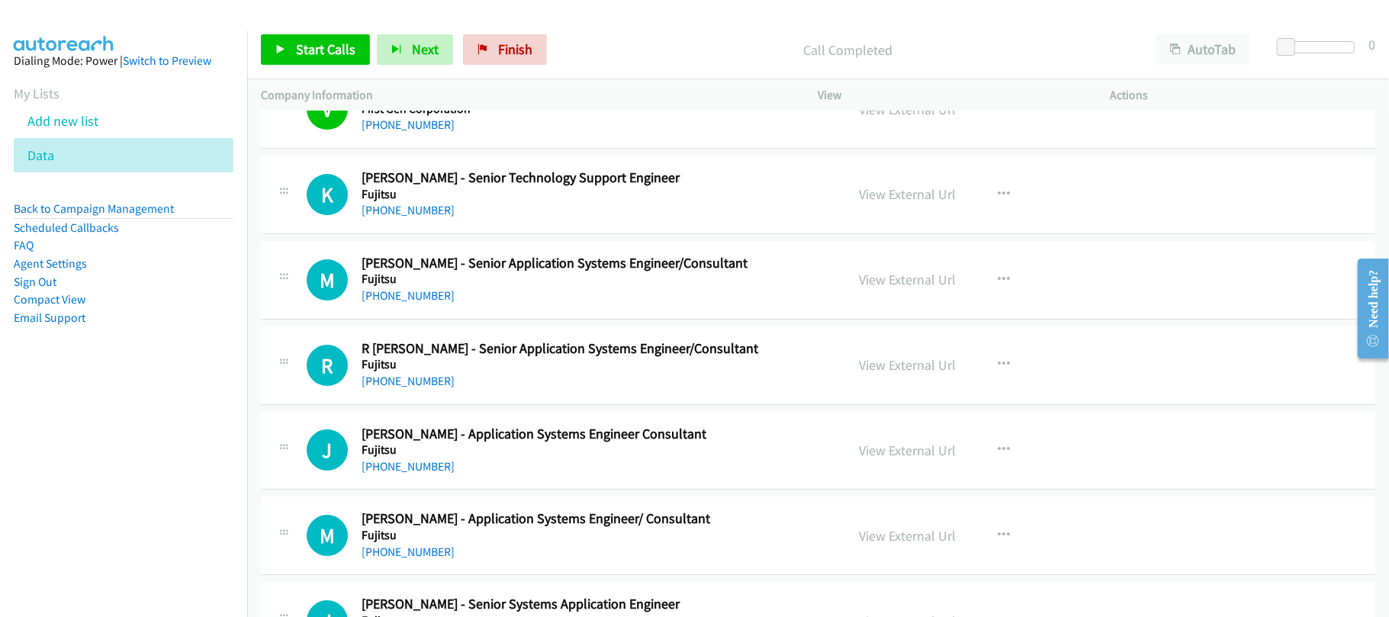
click at [432, 234] on div "K Callback Scheduled Kimberly Servida - Senior Technology Support Engineer Fuji…" at bounding box center [818, 195] width 1115 height 79
click at [429, 217] on link "+63 998 848 7760" at bounding box center [408, 210] width 93 height 14
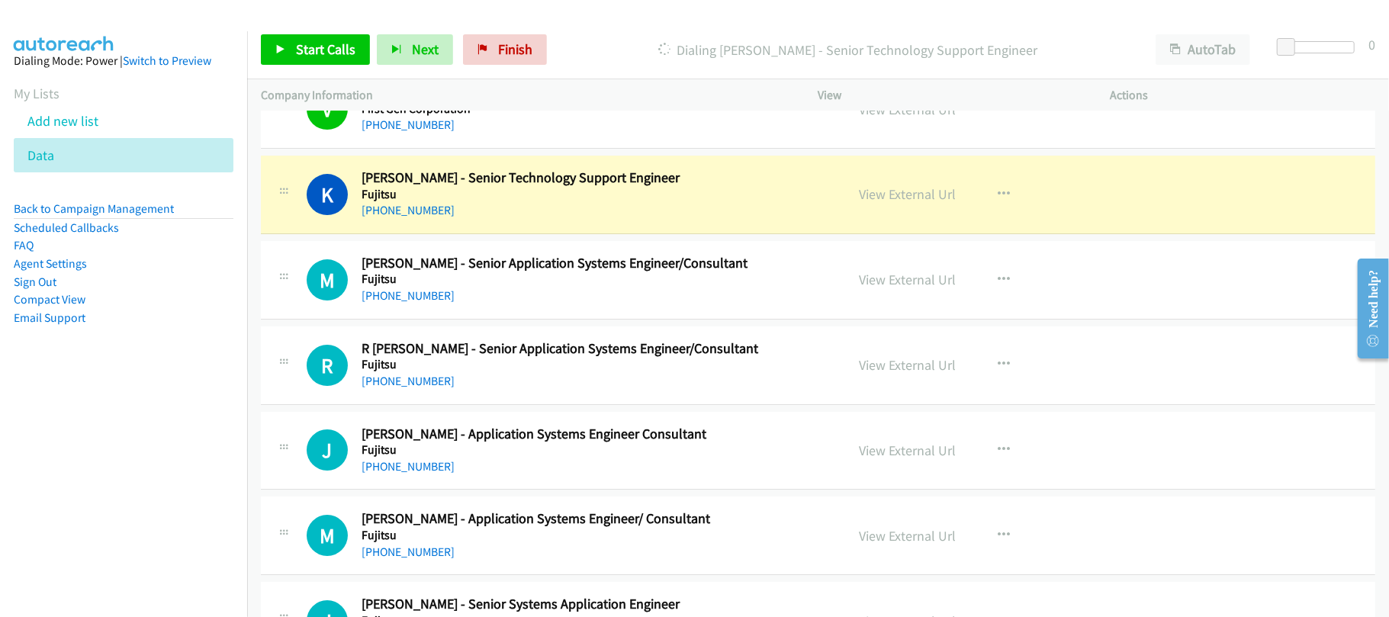
click at [507, 305] on div "+63 916 222 0451" at bounding box center [593, 296] width 463 height 18
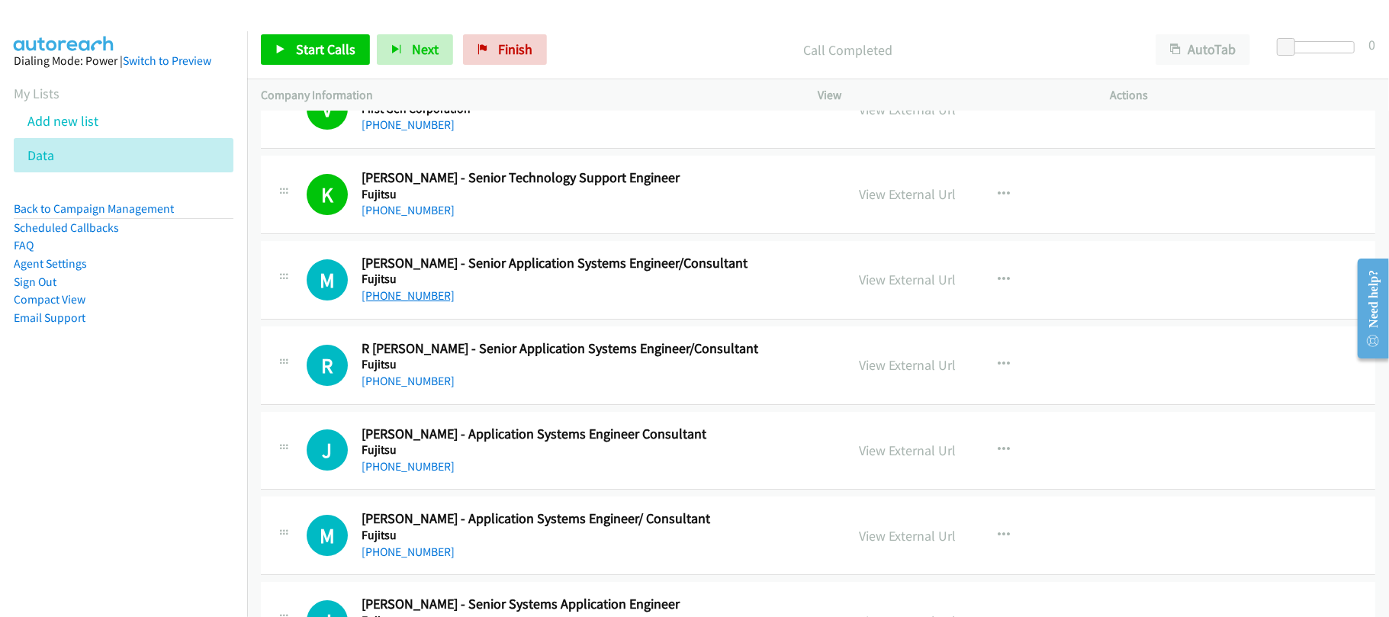
click at [406, 303] on link "+63 916 222 0451" at bounding box center [408, 295] width 93 height 14
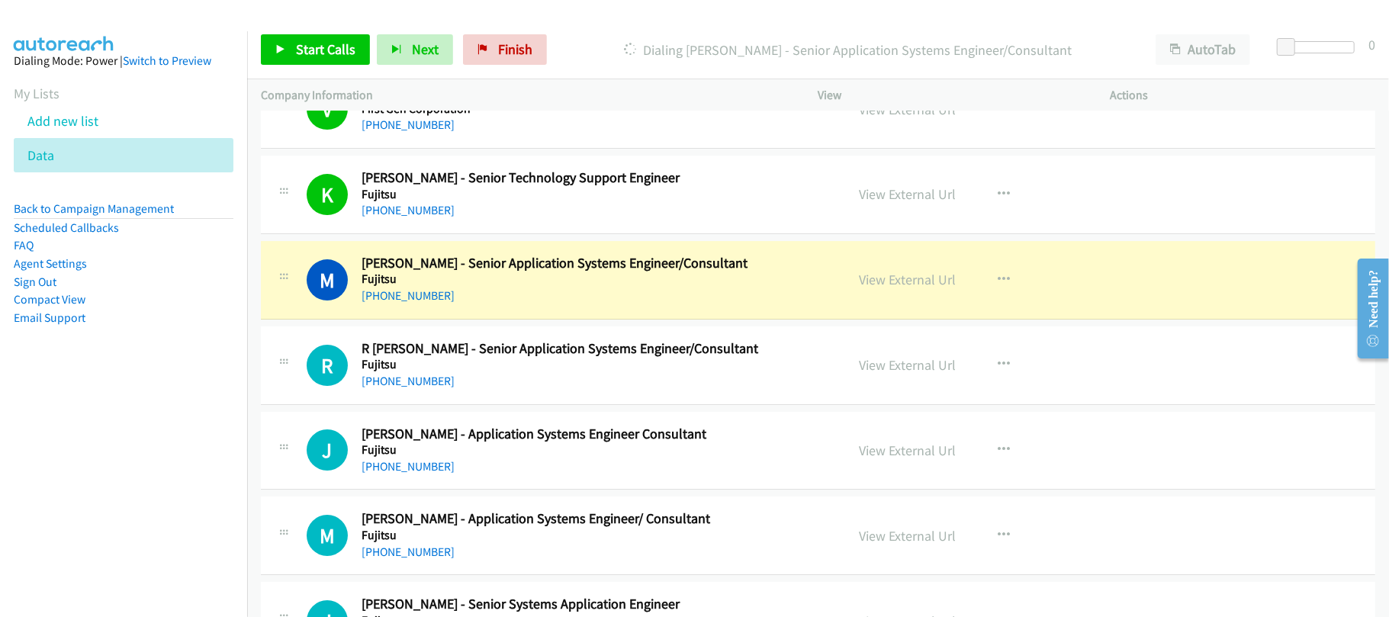
click at [492, 408] on td "R Callback Scheduled R Jay Carl Torres - Senior Application Systems Engineer/Co…" at bounding box center [818, 365] width 1142 height 85
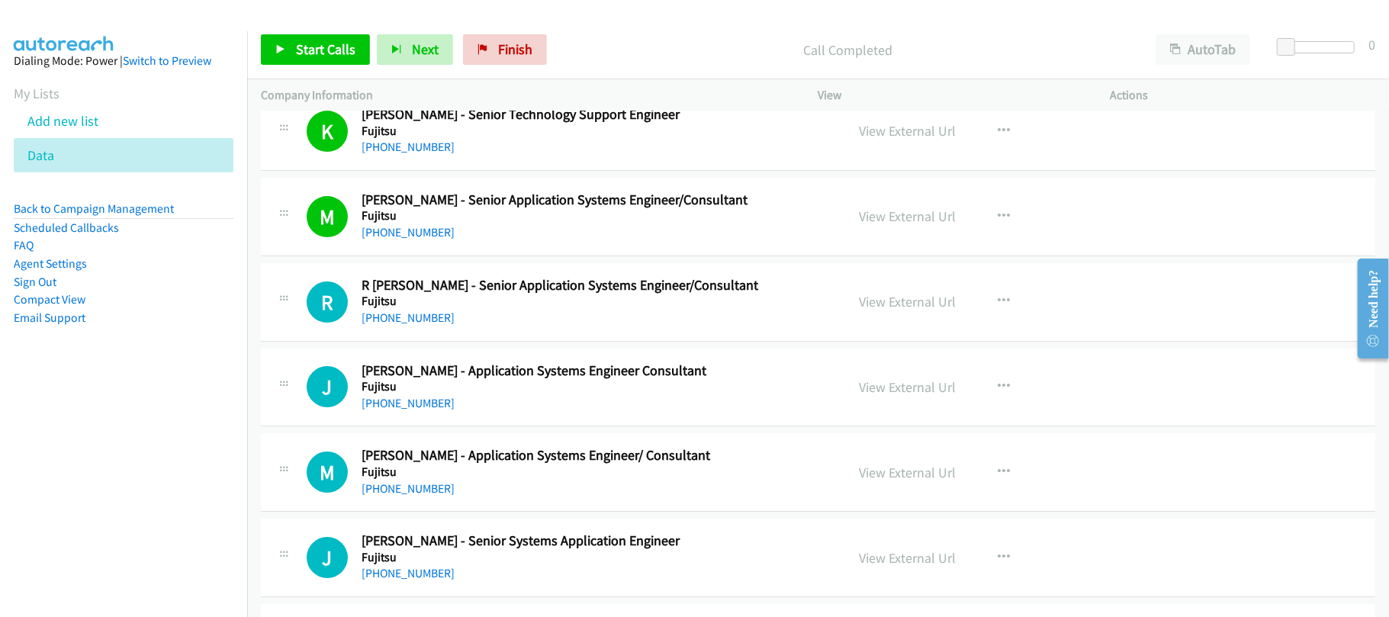
scroll to position [8096, 0]
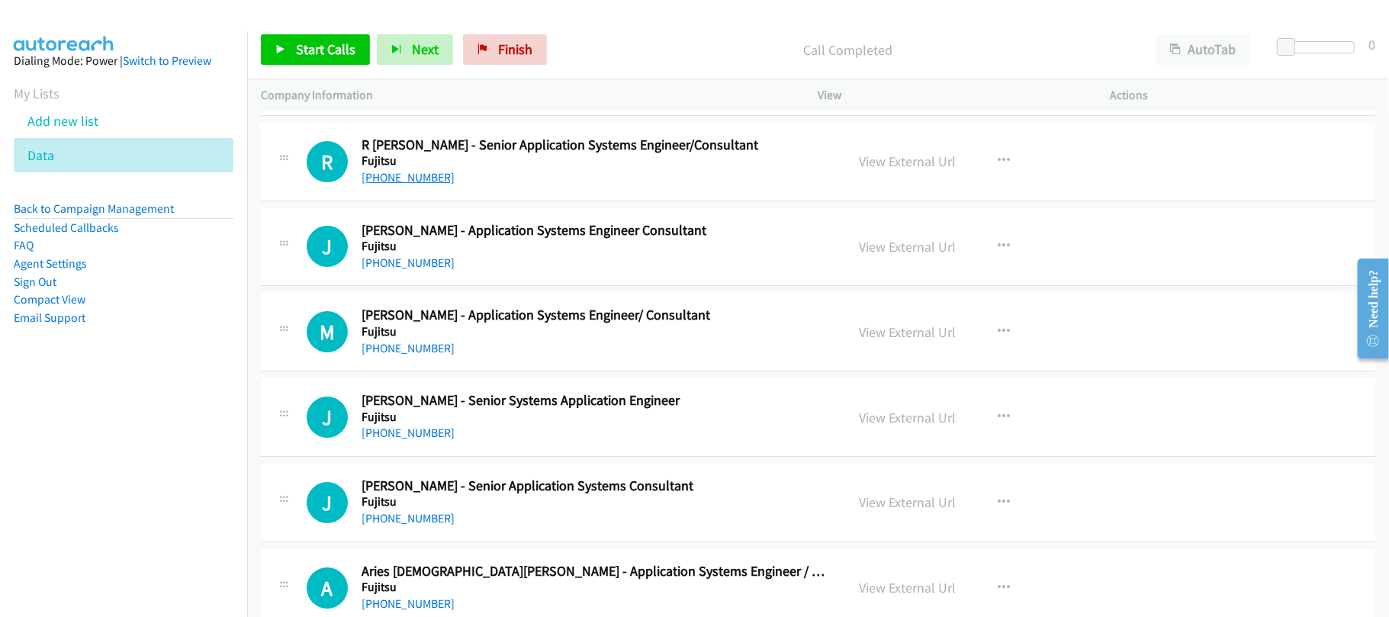
click at [410, 185] on link "+63 926 130 0016" at bounding box center [408, 177] width 93 height 14
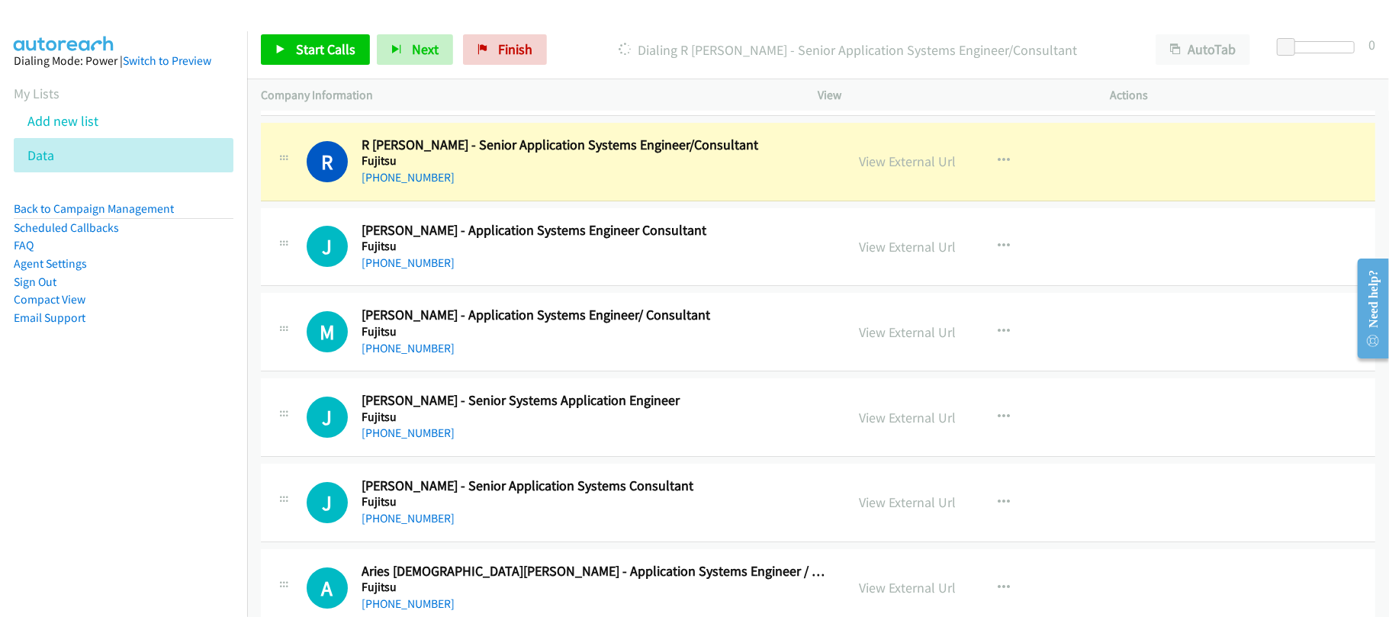
click at [504, 201] on div "R Callback Scheduled R Jay Carl Torres - Senior Application Systems Engineer/Co…" at bounding box center [818, 162] width 1115 height 79
click at [903, 170] on link "View External Url" at bounding box center [908, 162] width 97 height 18
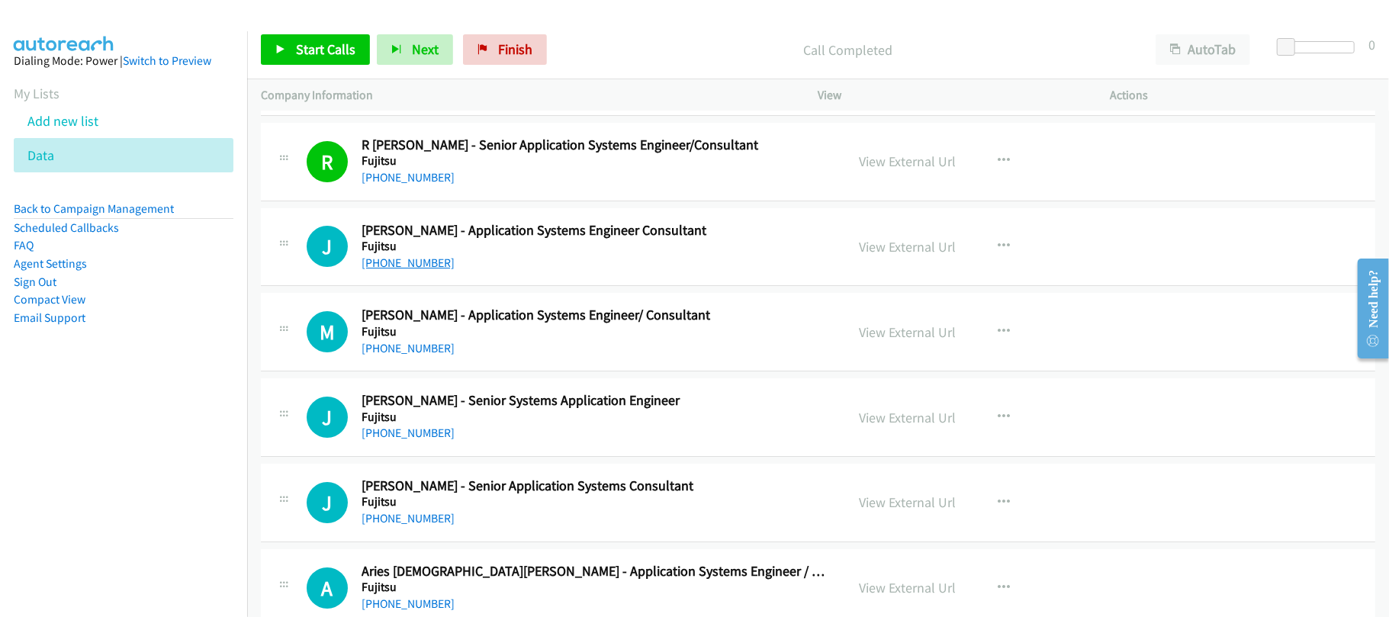
click at [425, 270] on link "+63 939 776 6012" at bounding box center [408, 263] width 93 height 14
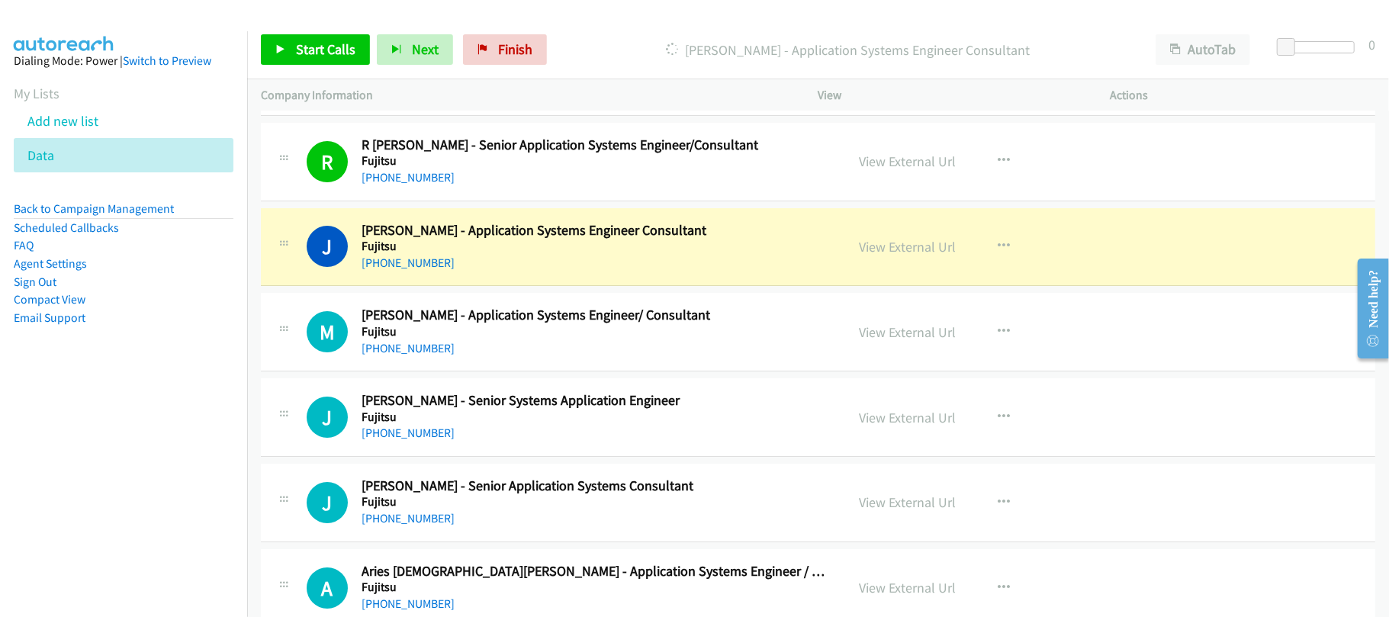
drag, startPoint x: 568, startPoint y: 311, endPoint x: 584, endPoint y: 309, distance: 16.2
click at [568, 290] on td "J Callback Scheduled John Cortez - Application Systems Engineer Consultant Fuji…" at bounding box center [818, 246] width 1142 height 85
click at [897, 256] on link "View External Url" at bounding box center [908, 247] width 97 height 18
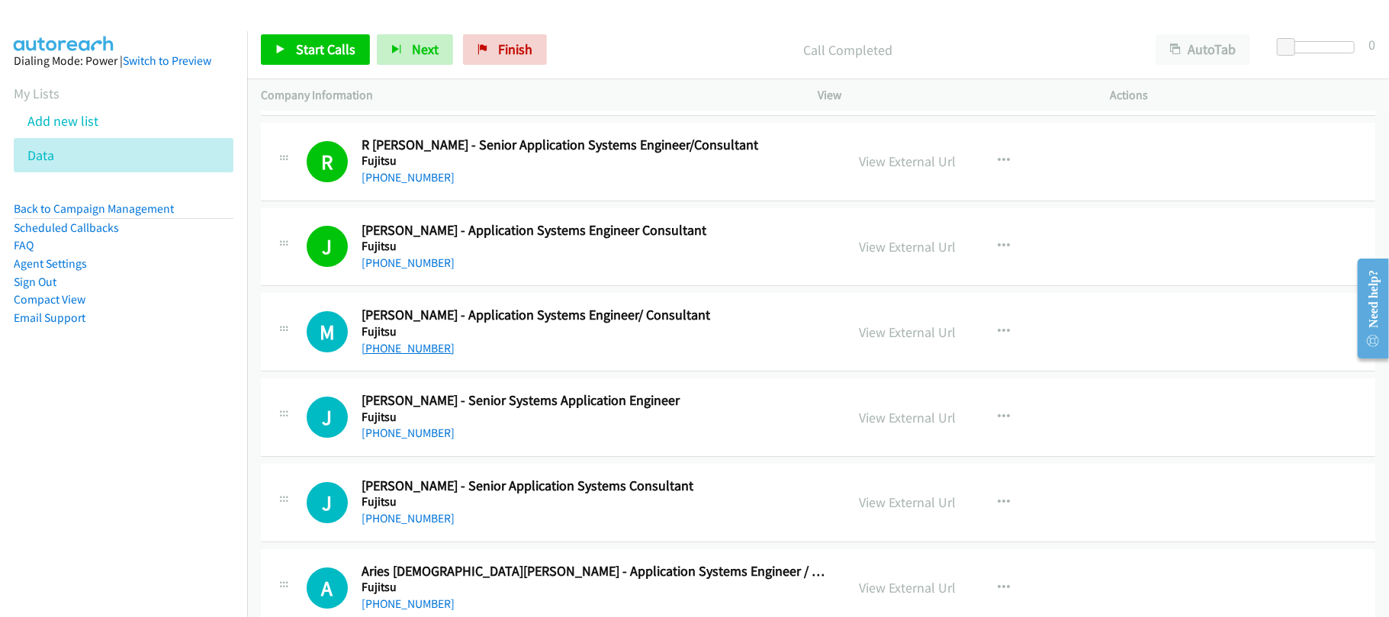
click at [433, 356] on link "+63 998 174 2368" at bounding box center [408, 348] width 93 height 14
click at [424, 440] on link "+63 935 983 5349" at bounding box center [408, 433] width 93 height 14
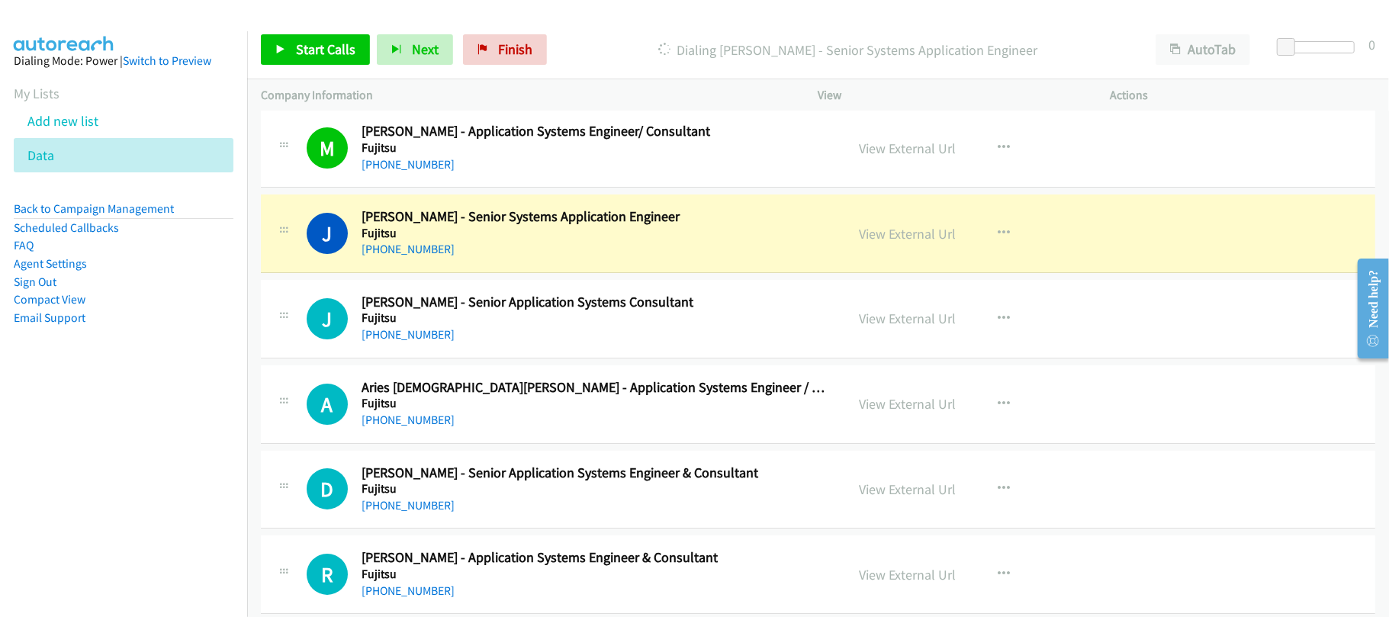
scroll to position [8299, 0]
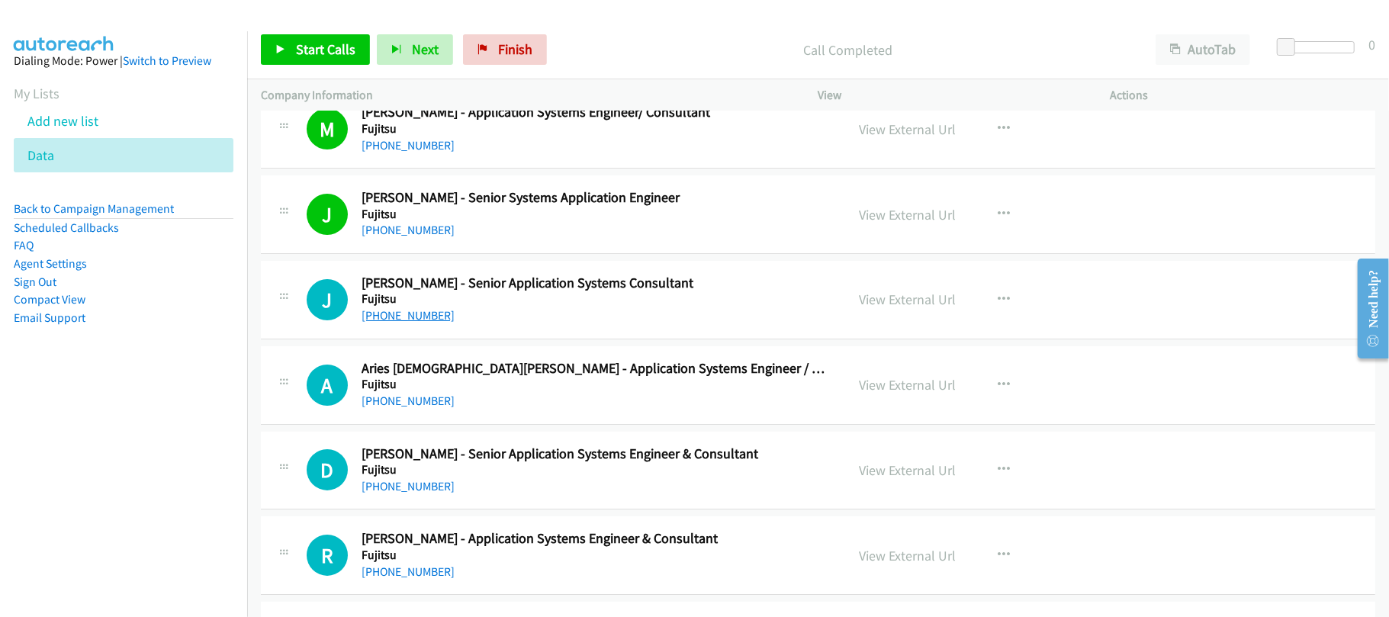
click at [381, 323] on link "+63 977 606 0783" at bounding box center [408, 315] width 93 height 14
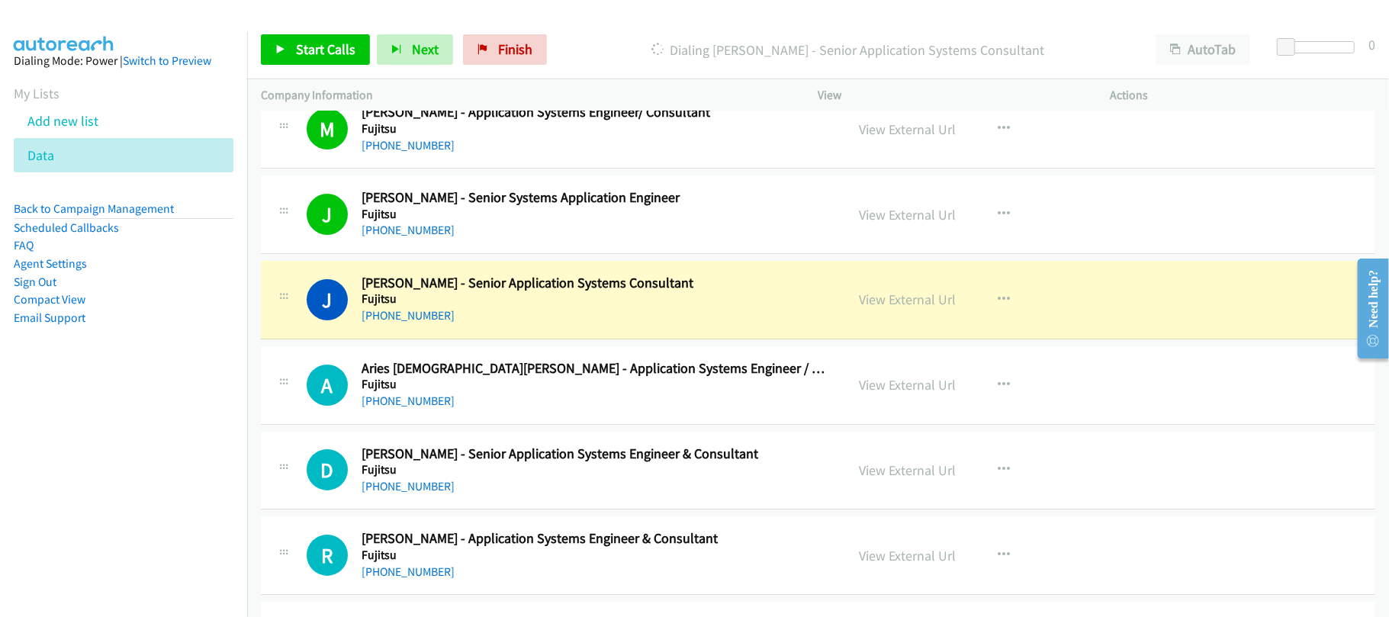
click at [497, 410] on div "+63 976 033 1920" at bounding box center [593, 401] width 463 height 18
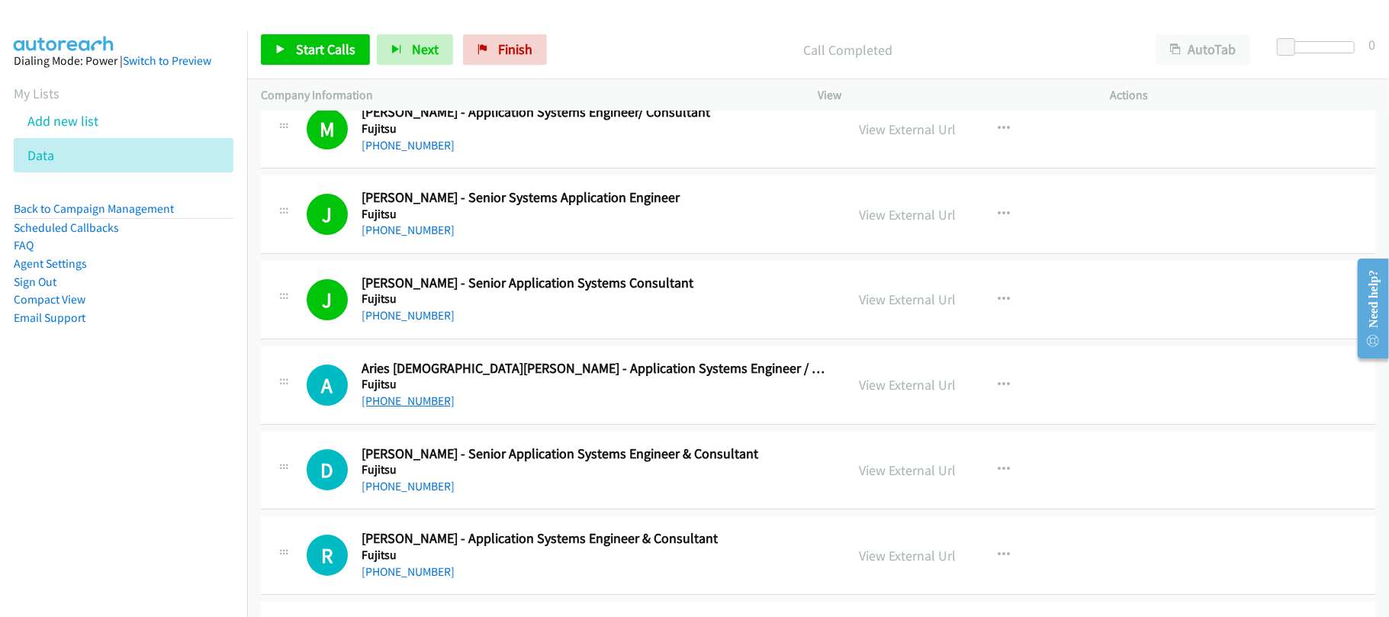
click at [409, 408] on link "+63 976 033 1920" at bounding box center [408, 401] width 93 height 14
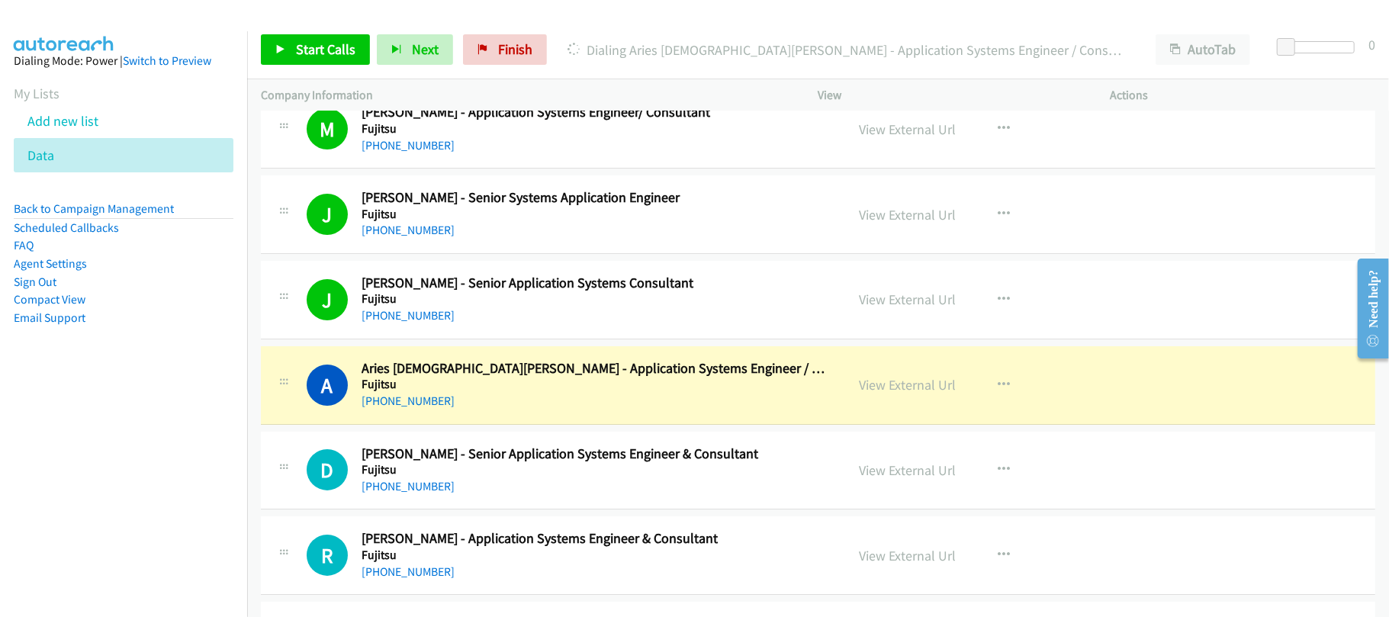
click at [505, 410] on div "+63 976 033 1920" at bounding box center [593, 401] width 463 height 18
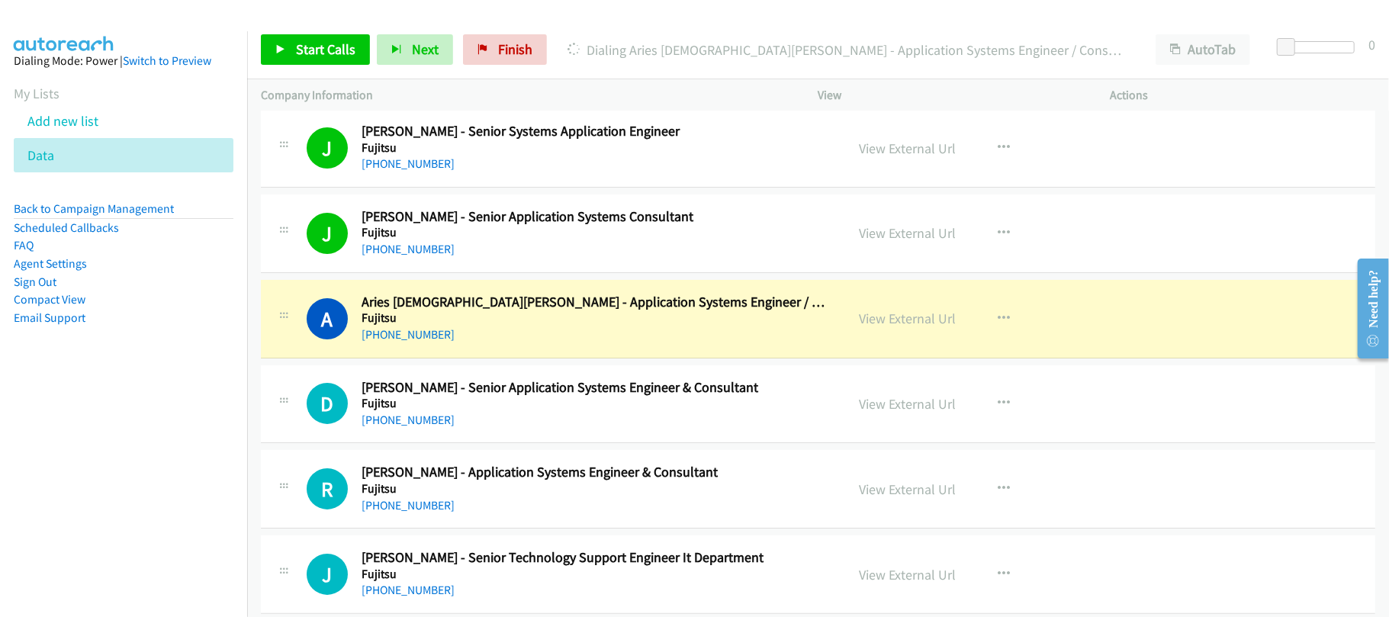
scroll to position [8503, 0]
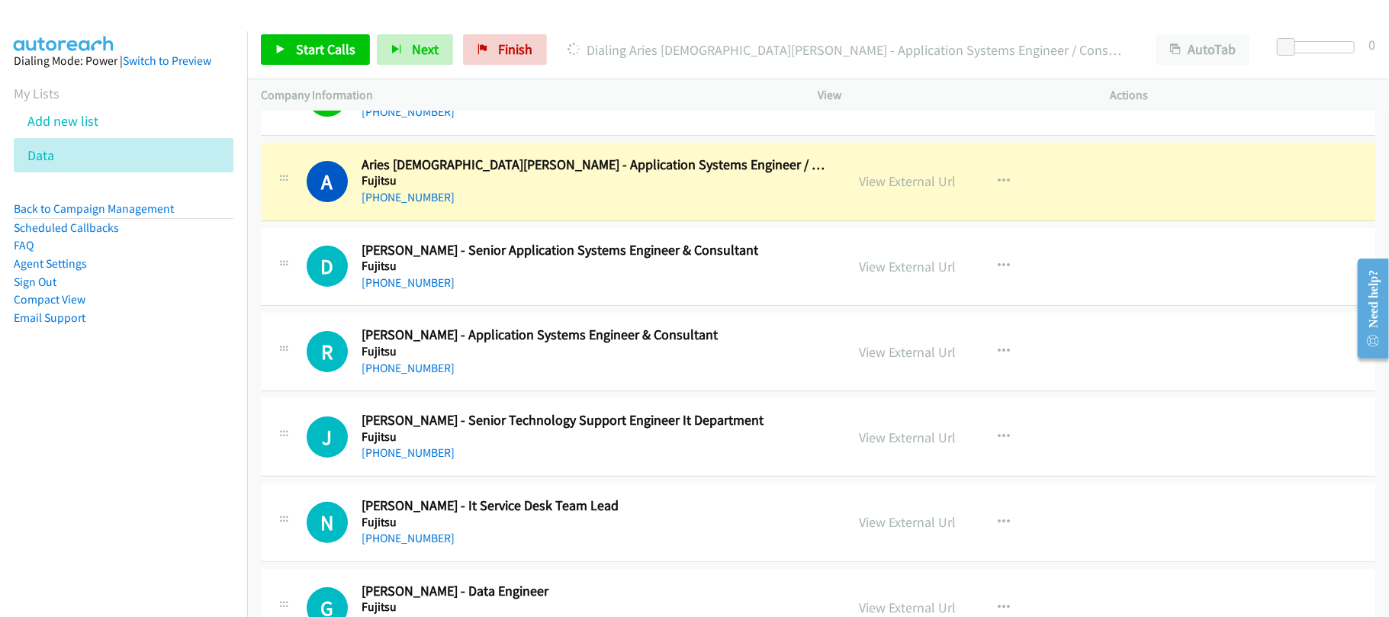
click at [513, 207] on div "+63 976 033 1920" at bounding box center [593, 197] width 463 height 18
click at [919, 190] on link "View External Url" at bounding box center [908, 181] width 97 height 18
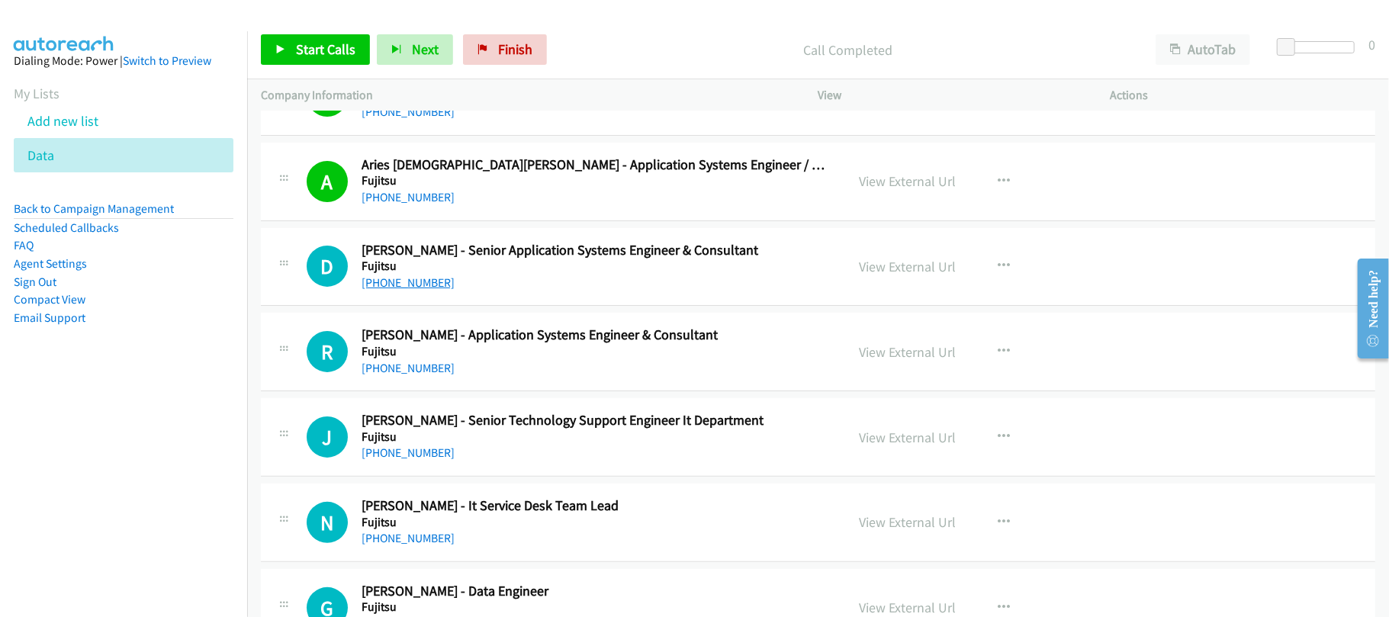
click at [410, 290] on link "+63 932 873 6695" at bounding box center [408, 282] width 93 height 14
drag, startPoint x: 404, startPoint y: 394, endPoint x: 420, endPoint y: 394, distance: 15.3
click at [404, 375] on link "+63 920 898 0819" at bounding box center [408, 368] width 93 height 14
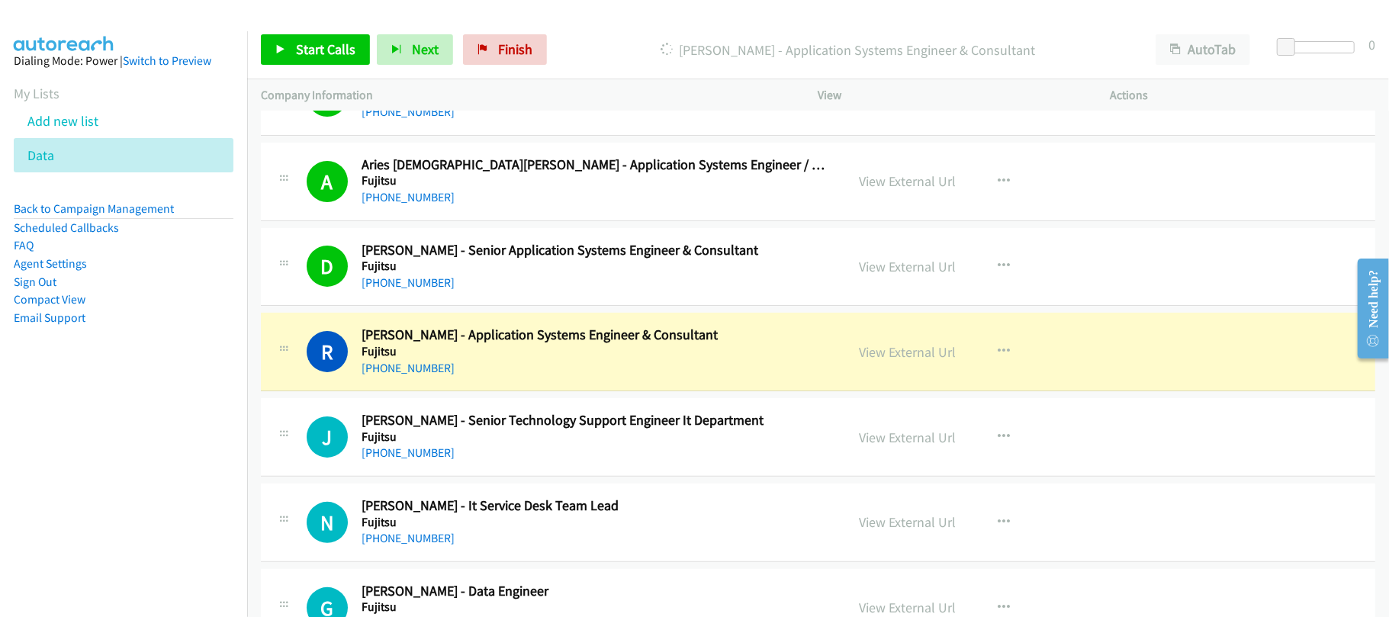
click at [388, 460] on link "+63 917 829 8441" at bounding box center [408, 453] width 93 height 14
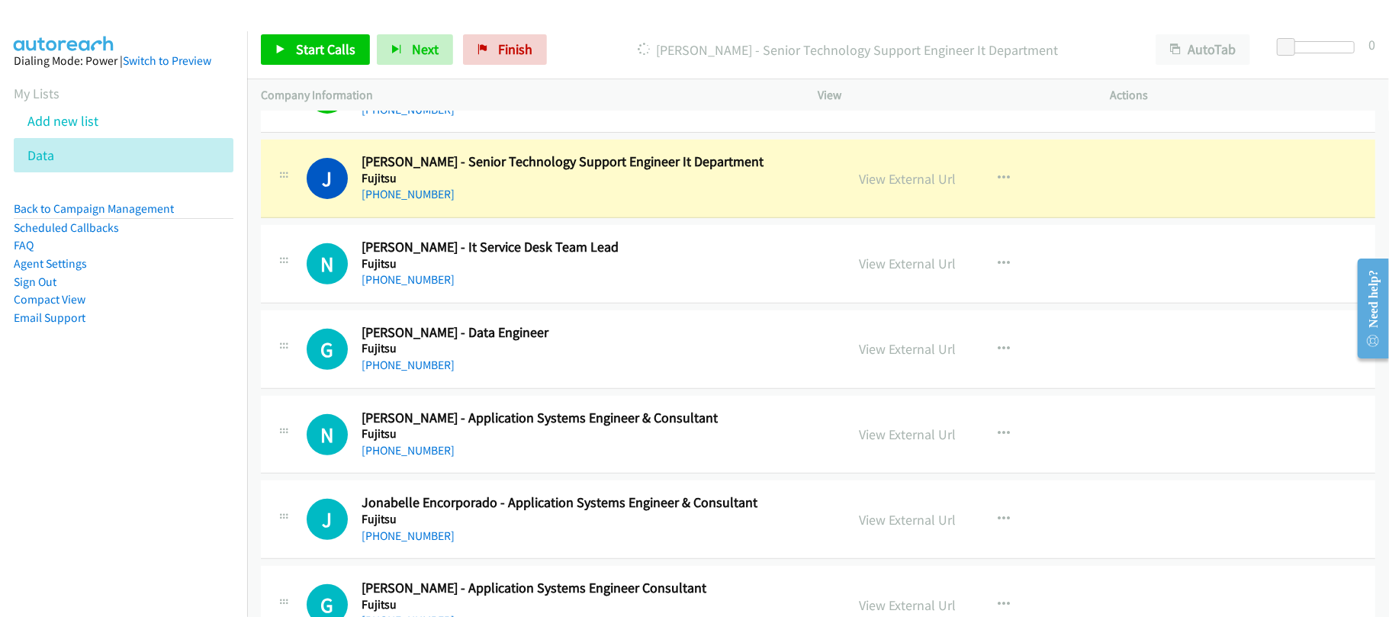
scroll to position [8808, 0]
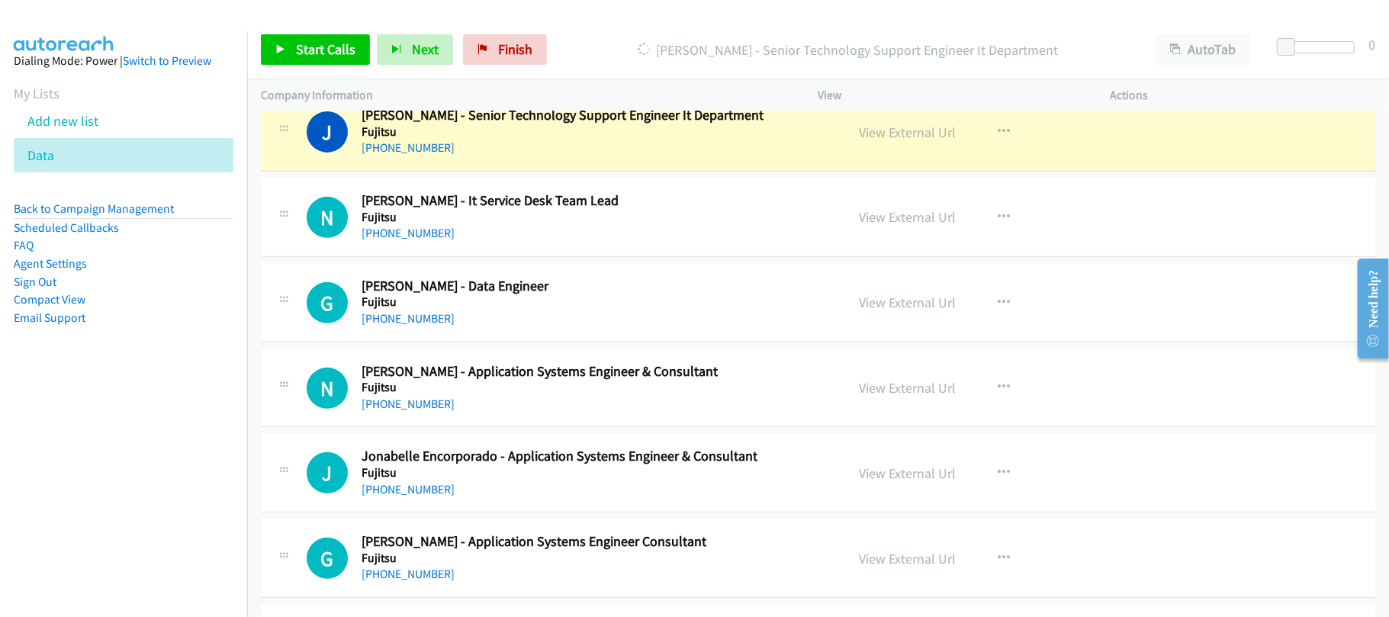
click at [545, 172] on div "J Callback Scheduled Jerome Mirasol - Senior Technology Support Engineer It Dep…" at bounding box center [818, 132] width 1115 height 79
click at [531, 172] on div "J Callback Scheduled Jerome Mirasol - Senior Technology Support Engineer It Dep…" at bounding box center [818, 132] width 1115 height 79
click at [880, 141] on link "View External Url" at bounding box center [908, 133] width 97 height 18
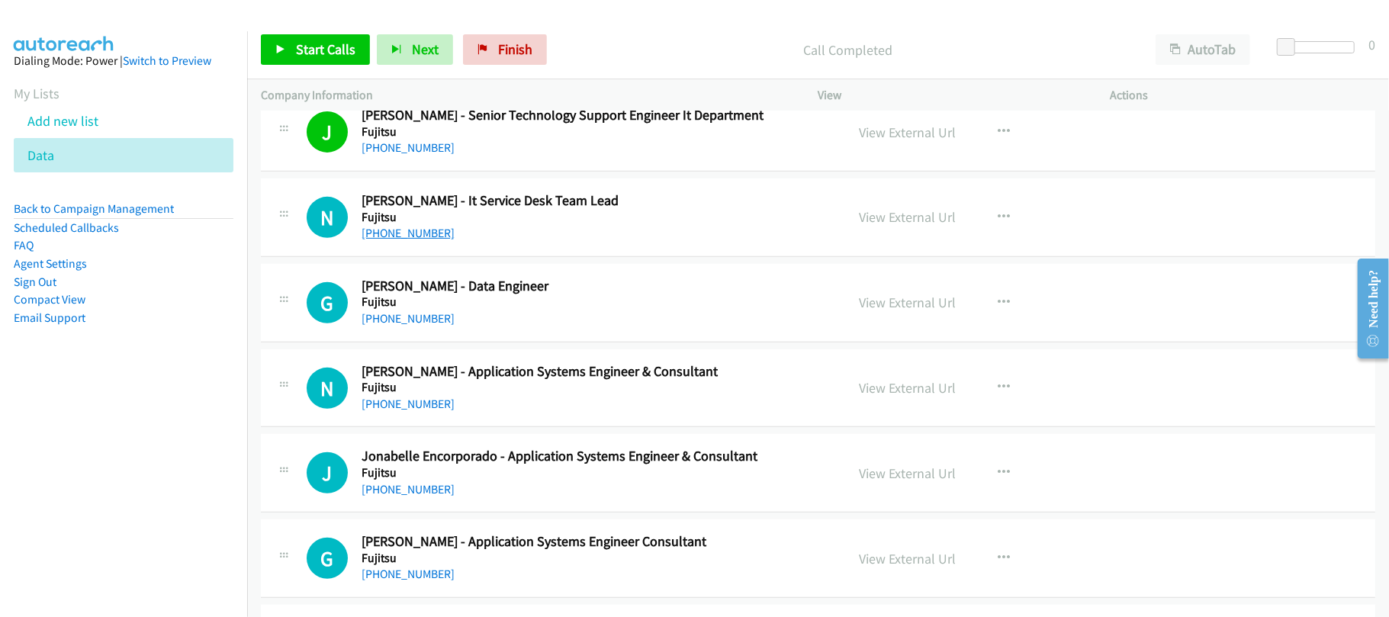
click at [395, 240] on link "+63 925 500 8419" at bounding box center [408, 233] width 93 height 14
click at [501, 243] on div "+63 925 500 8419" at bounding box center [593, 233] width 463 height 18
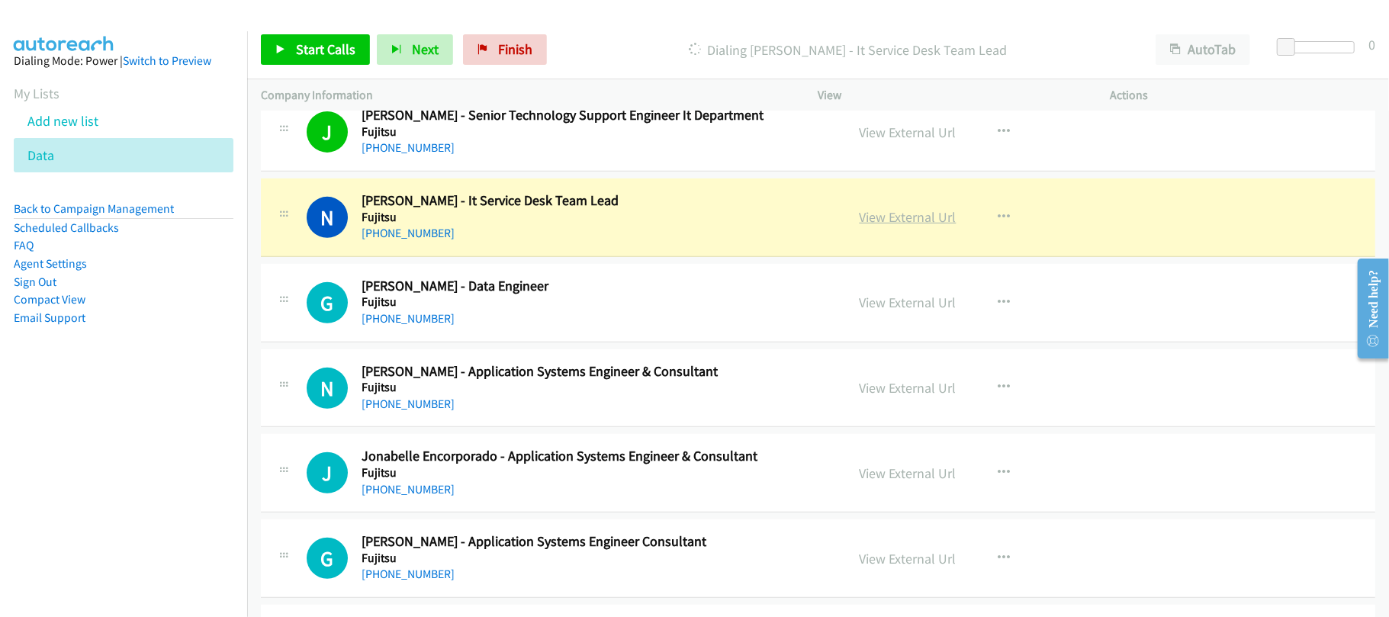
click at [880, 226] on link "View External Url" at bounding box center [908, 217] width 97 height 18
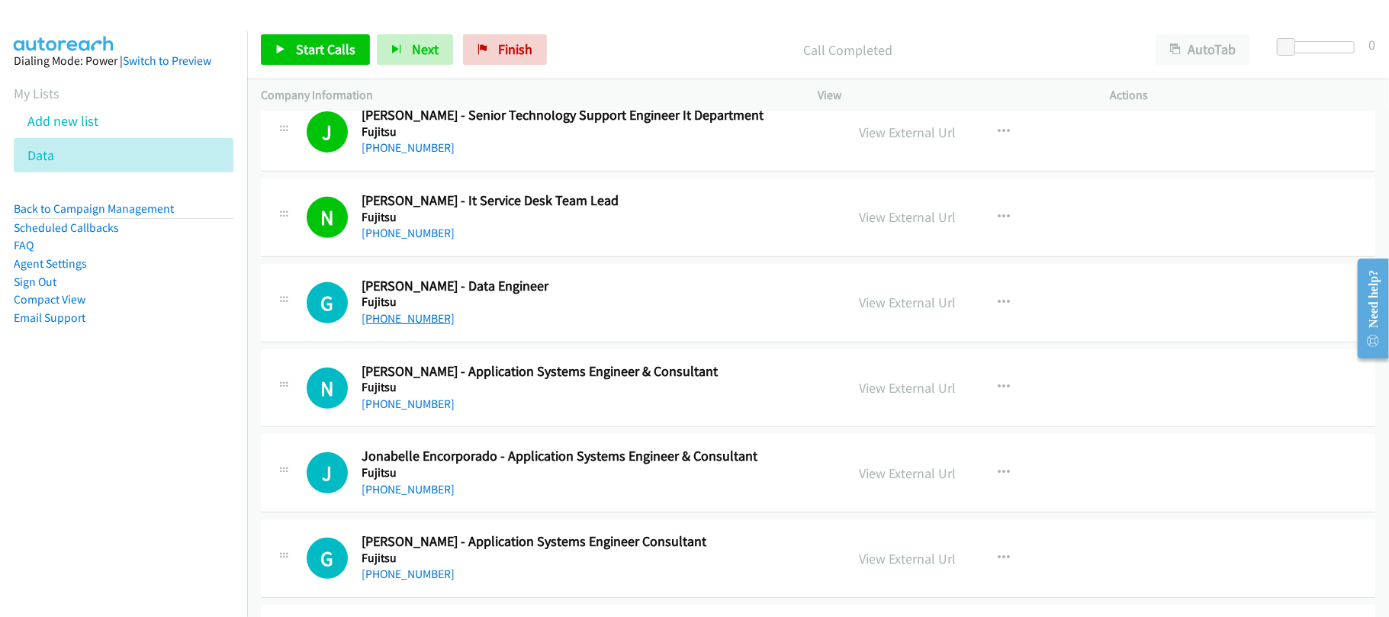
click at [401, 326] on link "+63 917 119 1210" at bounding box center [408, 318] width 93 height 14
click at [434, 411] on link "+63 936 903 2680" at bounding box center [408, 404] width 93 height 14
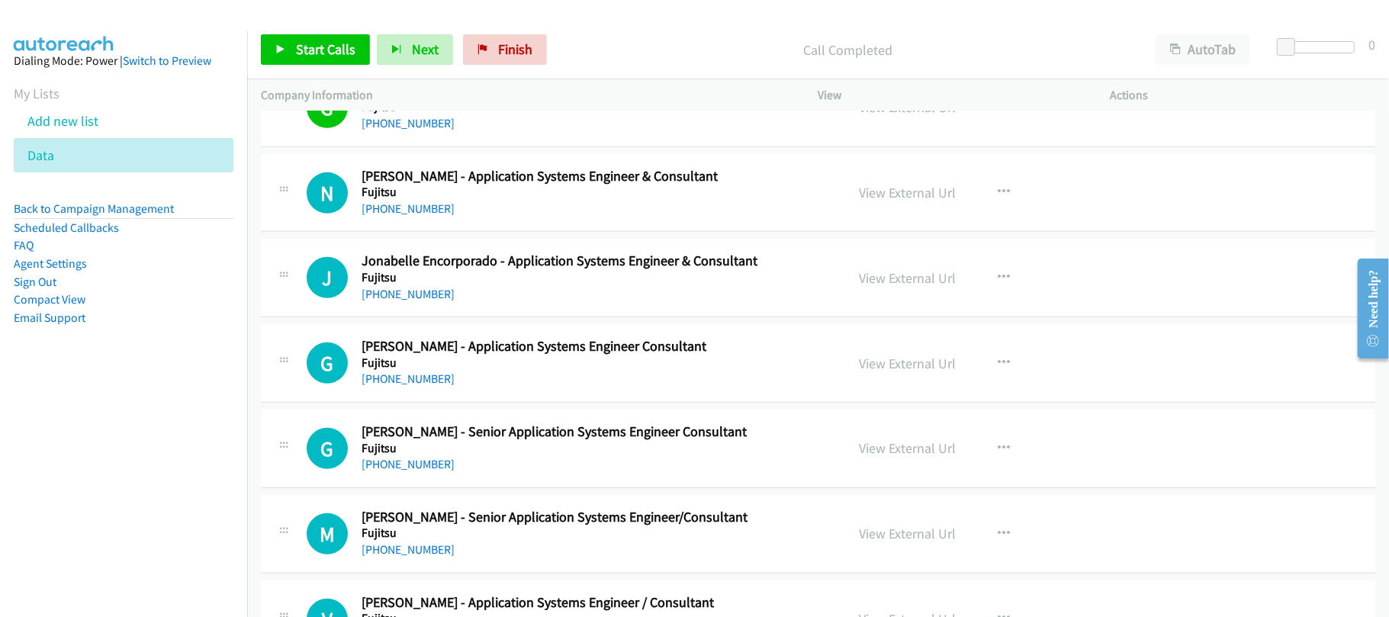
scroll to position [9012, 0]
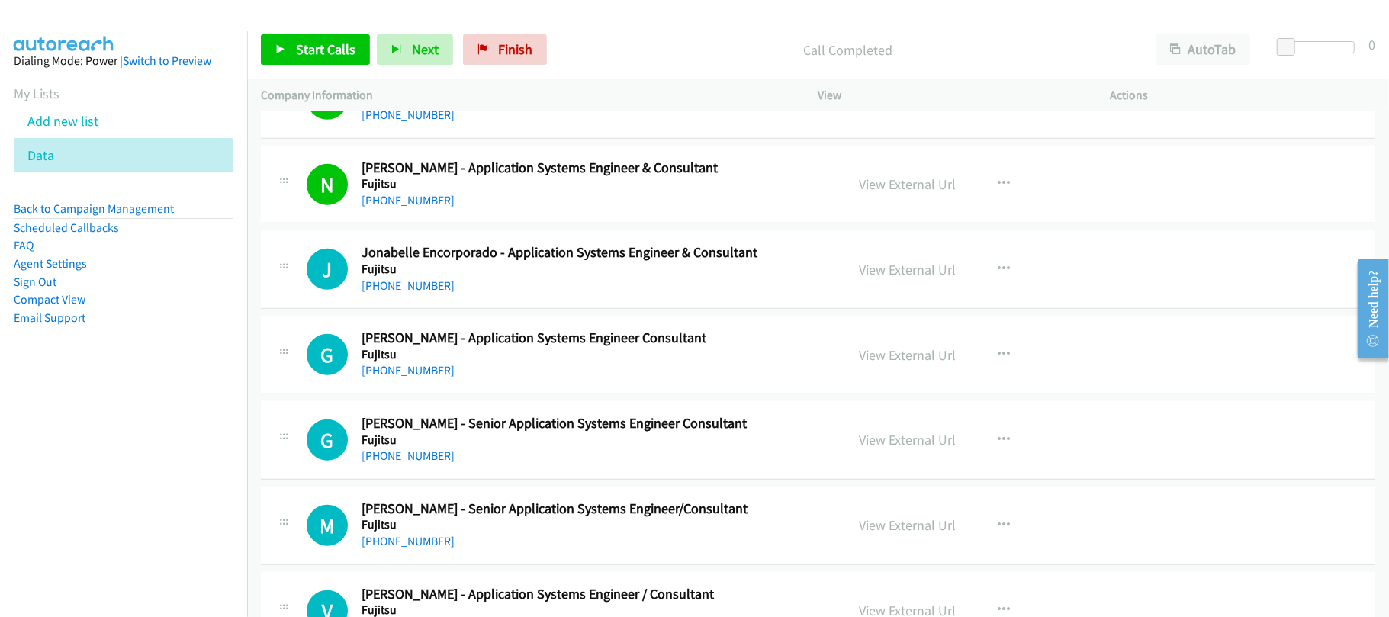
drag, startPoint x: 385, startPoint y: 314, endPoint x: 679, endPoint y: 368, distance: 298.5
click at [385, 293] on link "+63 998 595 6931" at bounding box center [408, 285] width 93 height 14
click at [391, 378] on link "+63 907 037 5513" at bounding box center [408, 370] width 93 height 14
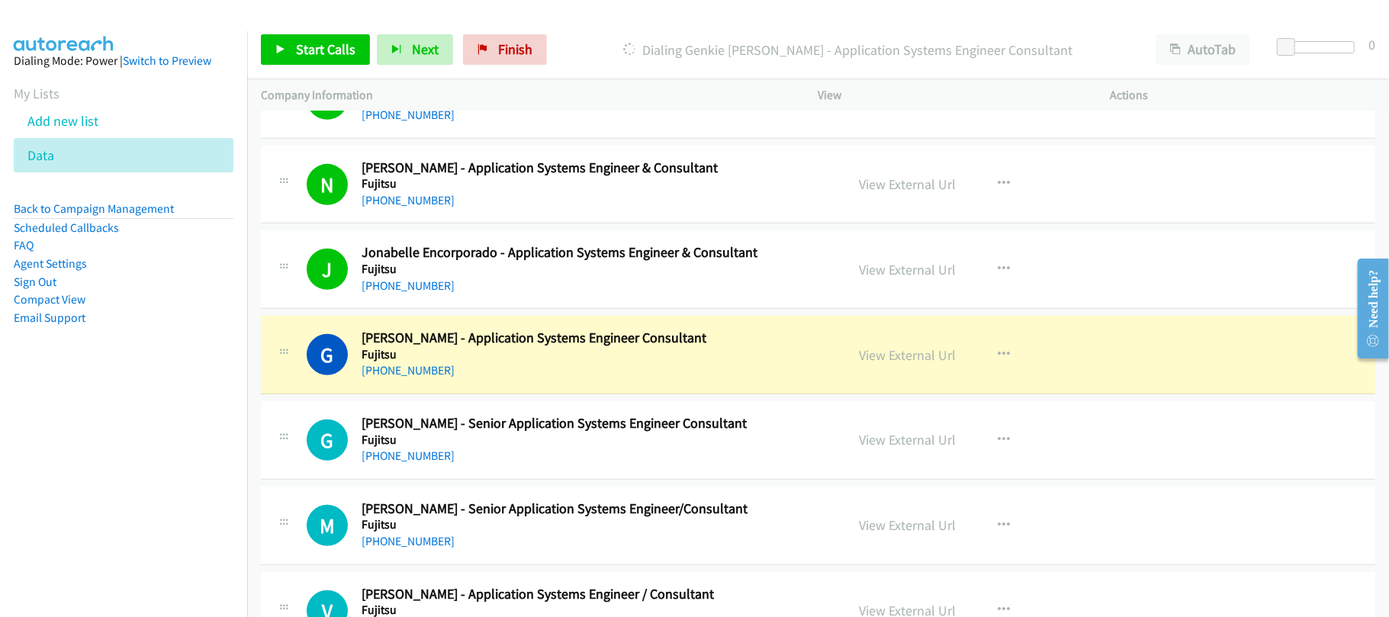
click at [446, 480] on div "G Callback Scheduled Glenna Mae Andaya - Senior Application Systems Engineer Co…" at bounding box center [818, 440] width 1115 height 79
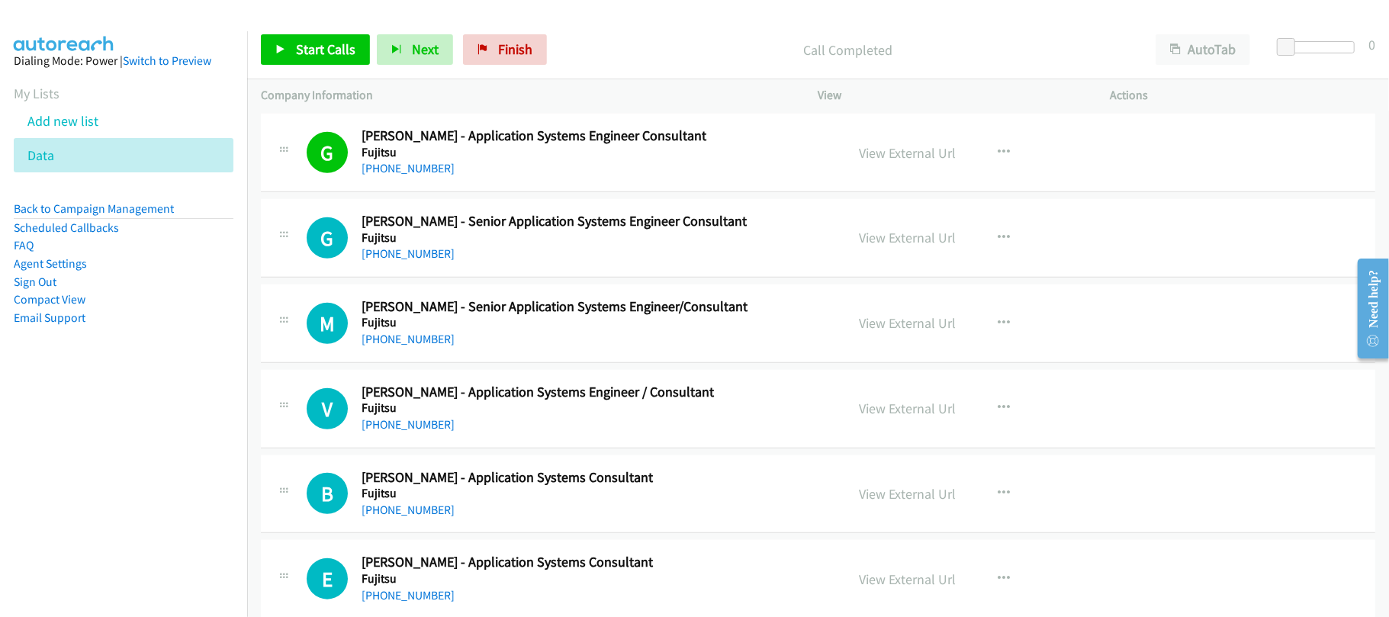
scroll to position [9215, 0]
drag, startPoint x: 404, startPoint y: 287, endPoint x: 489, endPoint y: 279, distance: 85.0
click at [407, 260] on link "+63 2 8558 9233" at bounding box center [408, 253] width 93 height 14
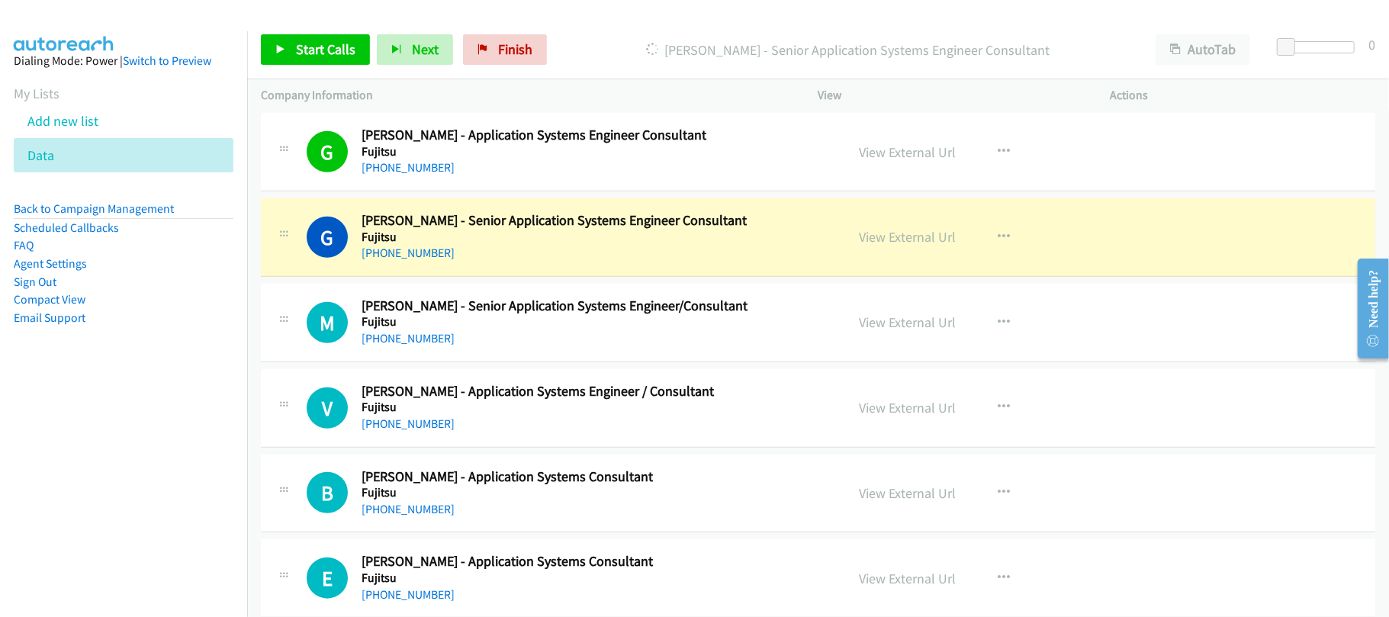
click at [581, 365] on td "M Callback Scheduled Michael Jordan Dy - Senior Application Systems Engineer/Co…" at bounding box center [818, 322] width 1142 height 85
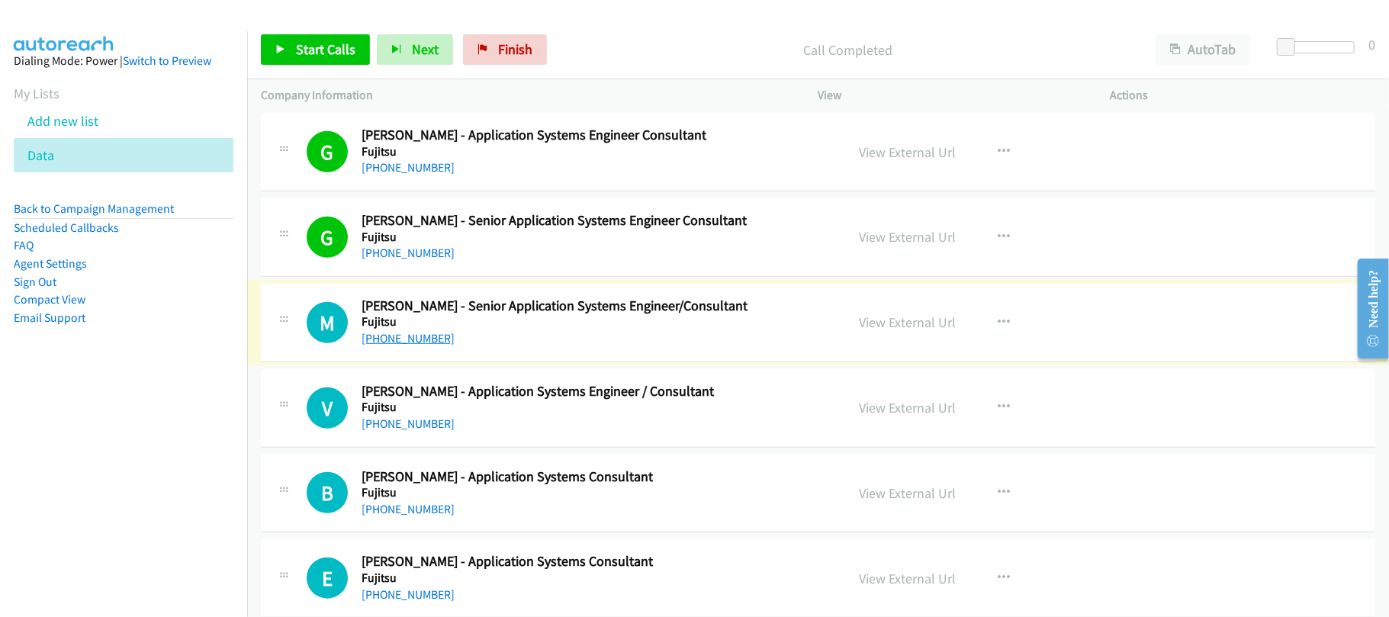
click at [392, 346] on link "+63 945 586 5001" at bounding box center [408, 338] width 93 height 14
click at [416, 431] on link "+63 906 286 4742" at bounding box center [408, 424] width 93 height 14
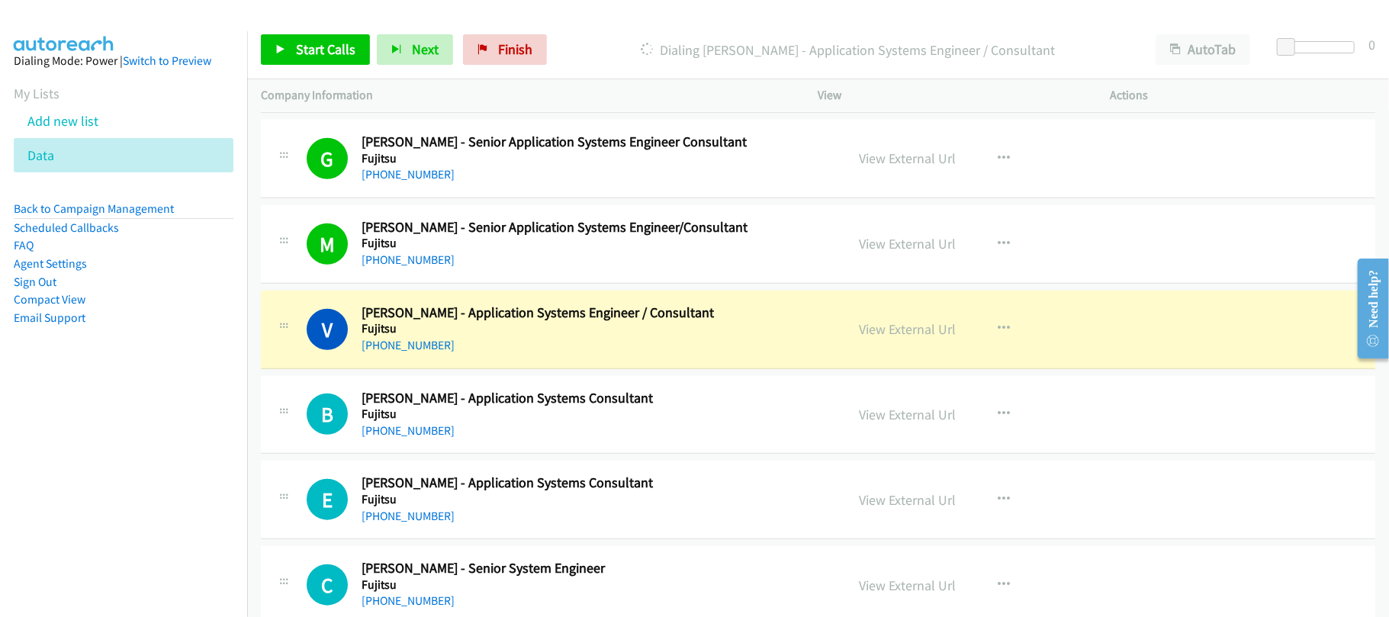
scroll to position [9317, 0]
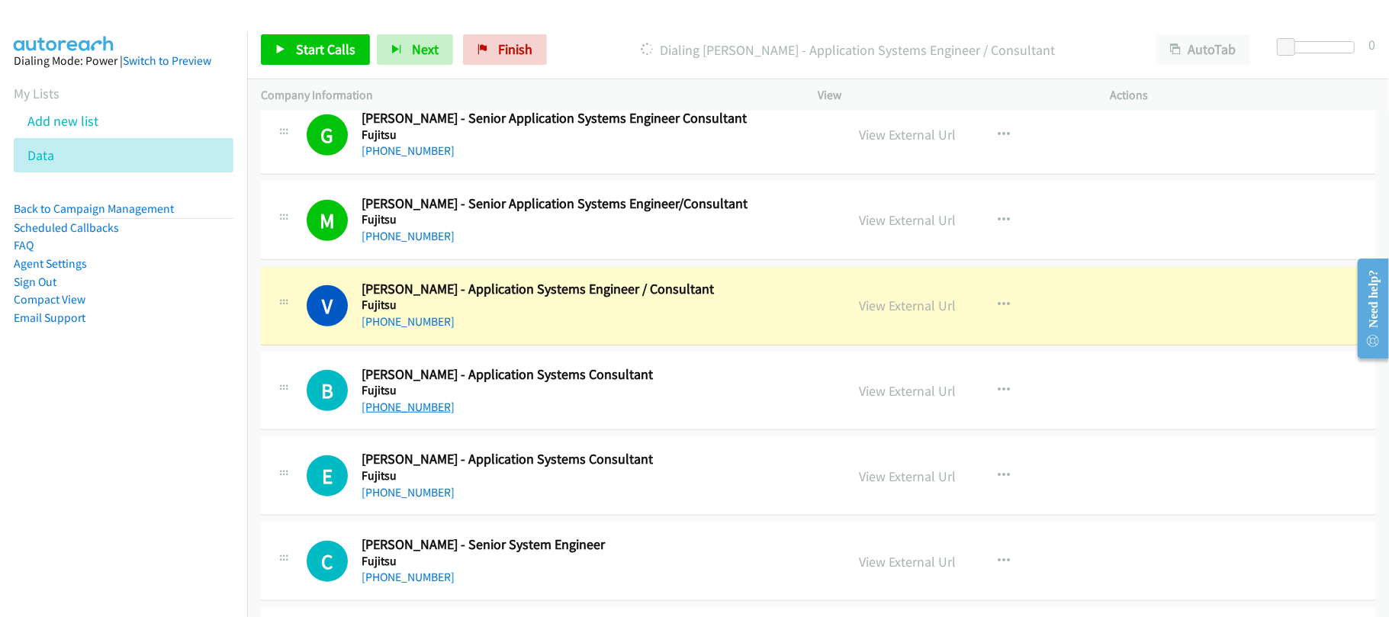
click at [436, 414] on link "+63 921 513 0006" at bounding box center [408, 407] width 93 height 14
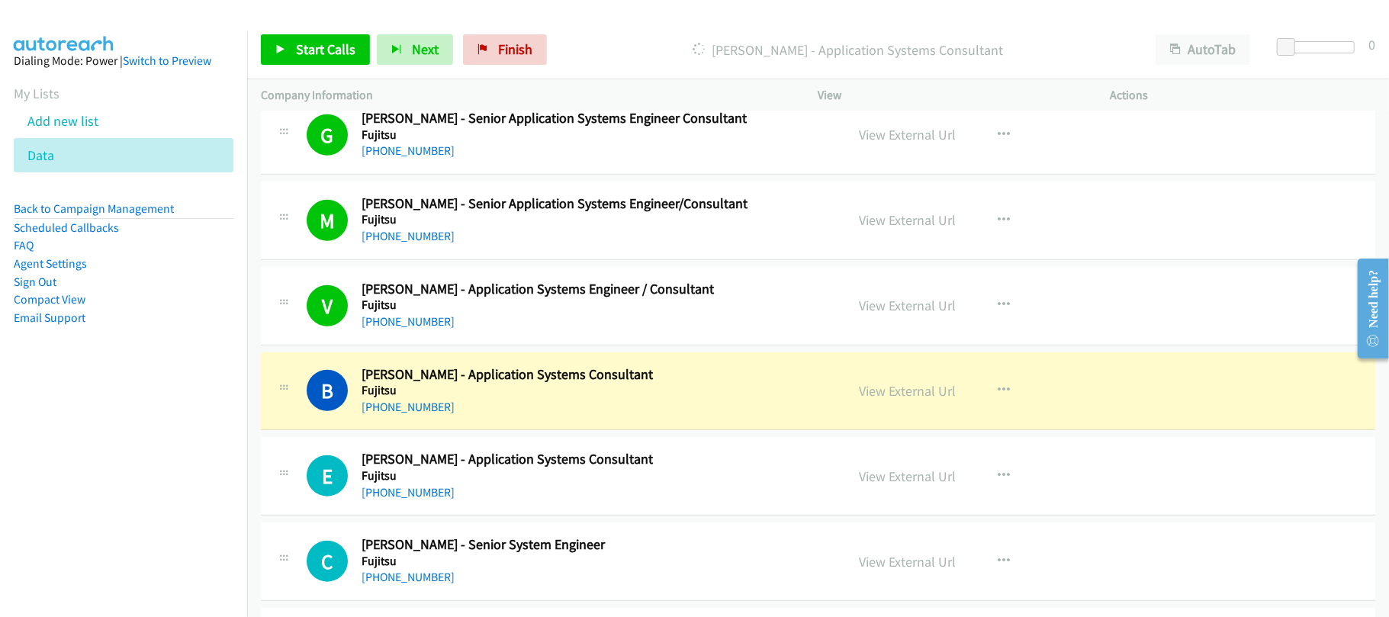
click at [522, 417] on div "+63 921 513 0006" at bounding box center [593, 407] width 463 height 18
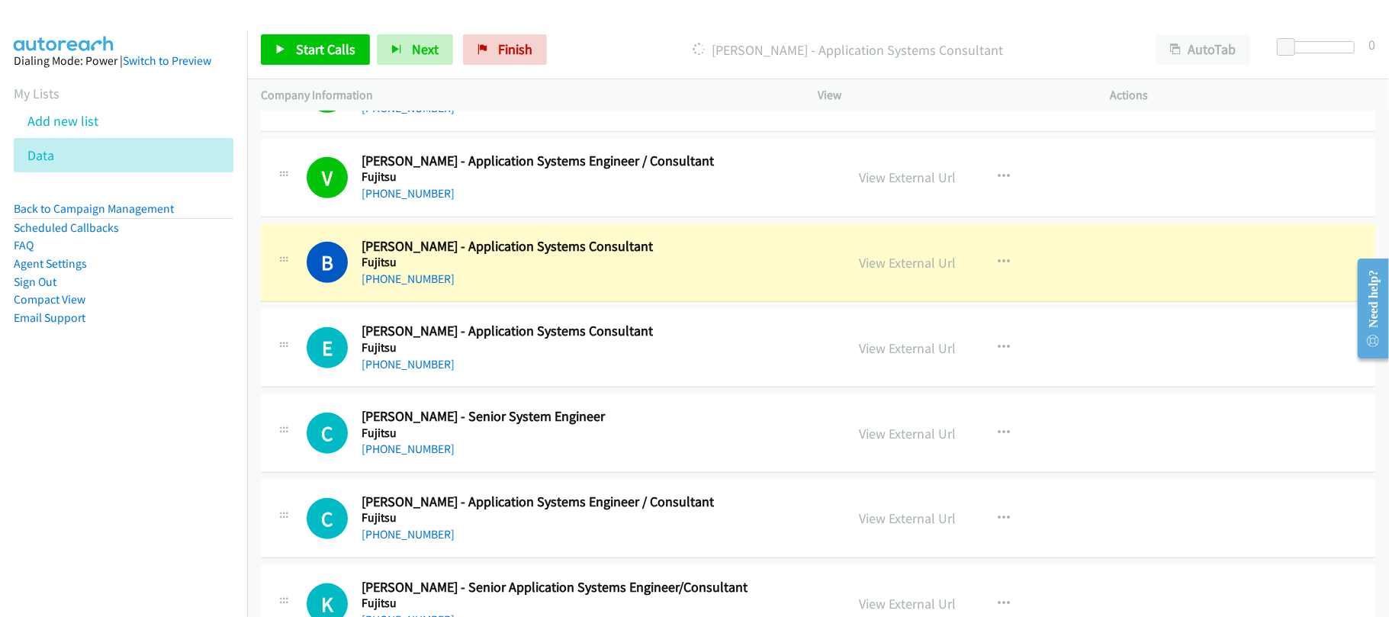
scroll to position [9520, 0]
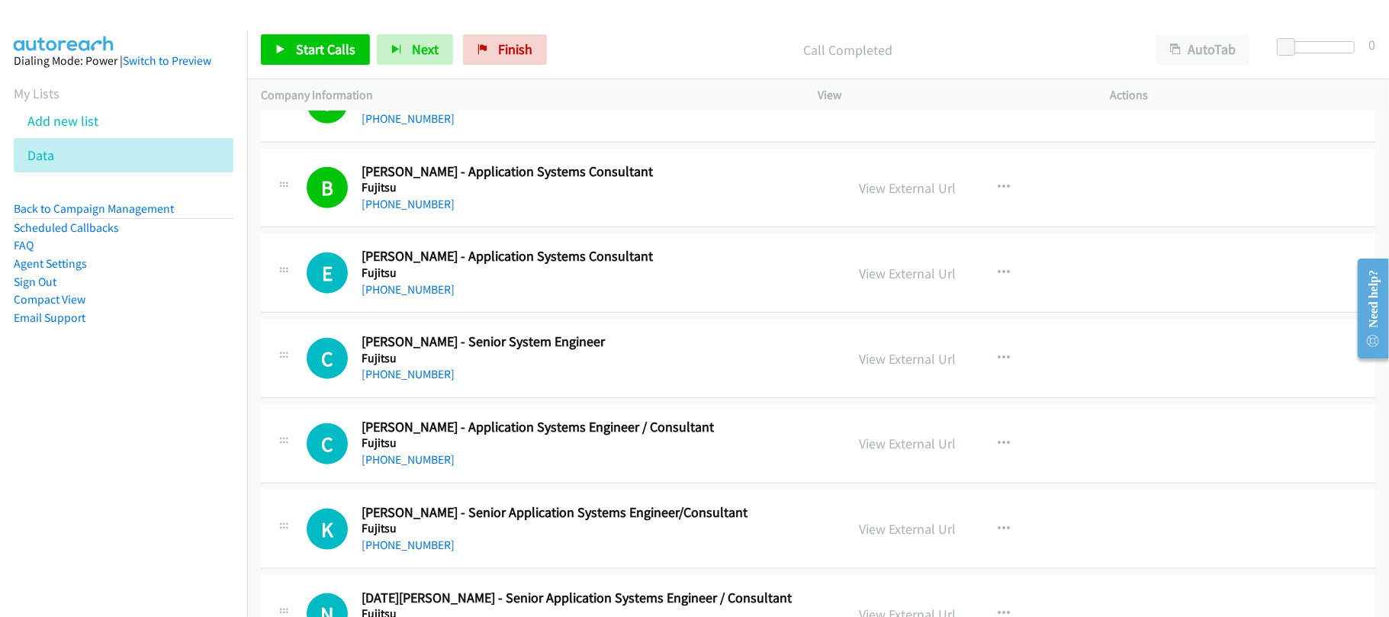
click at [505, 348] on div "C Callback Scheduled Christian Matira - Senior System Engineer Fujitsu Asia/Man…" at bounding box center [818, 359] width 1115 height 79
click at [416, 297] on link "+63 917 150 2664" at bounding box center [408, 289] width 93 height 14
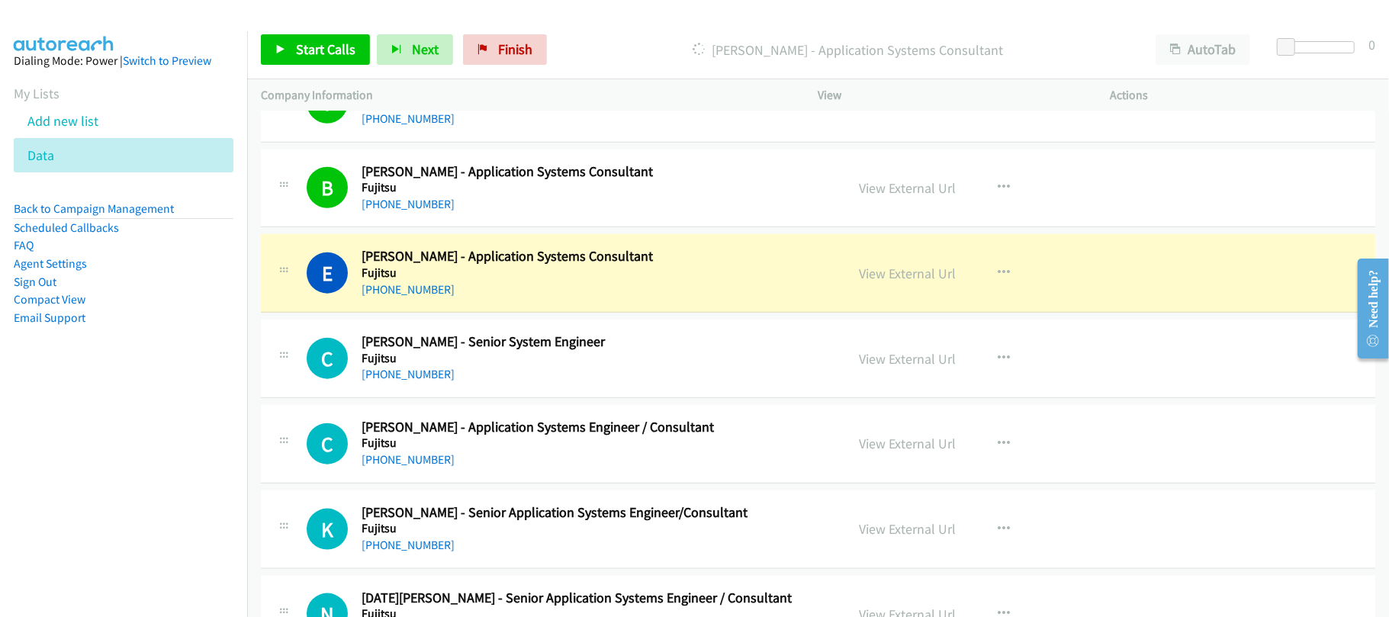
click at [522, 313] on div "E Callback Scheduled Eldrich Bong Valencerina - Application Systems Consultant …" at bounding box center [818, 273] width 1115 height 79
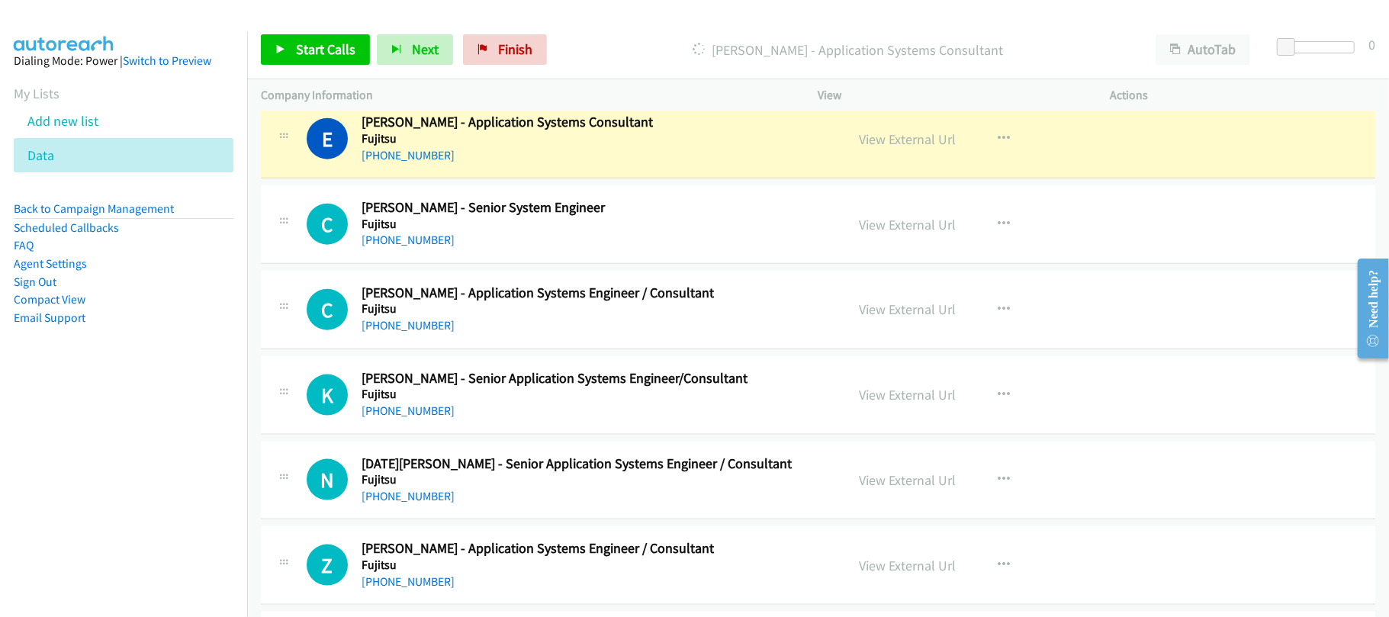
scroll to position [9622, 0]
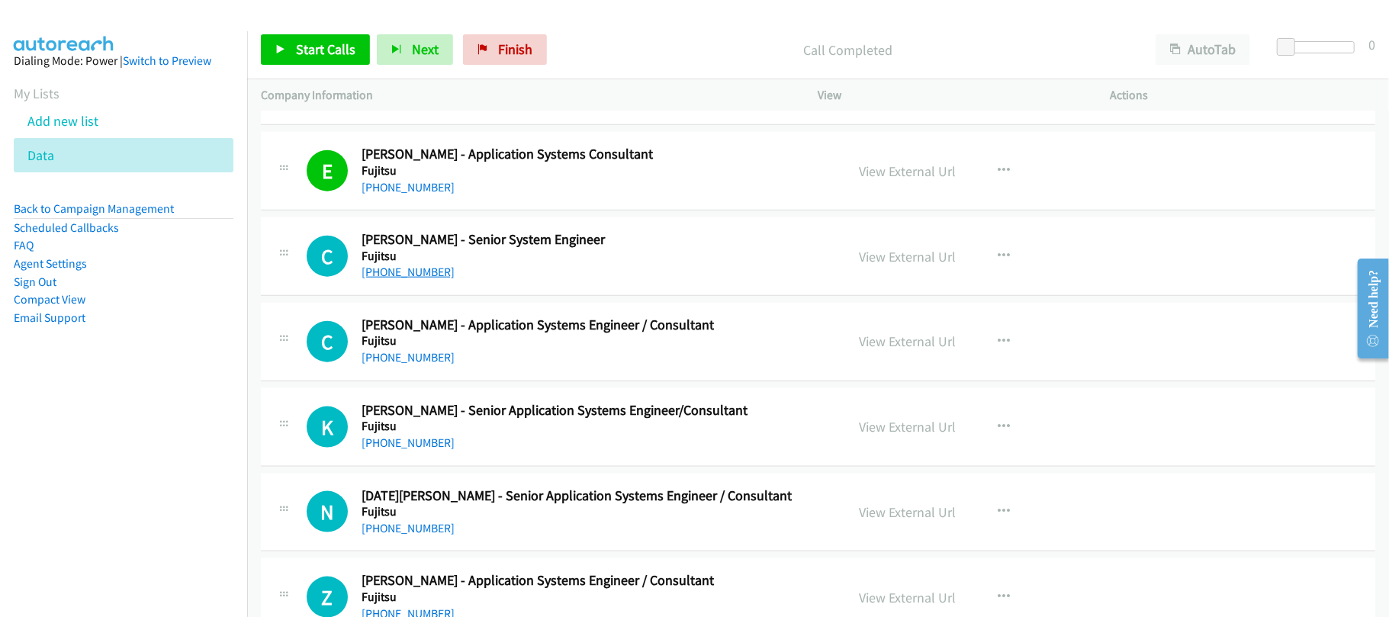
click at [378, 279] on link "+63 82 221 5428" at bounding box center [408, 272] width 93 height 14
click at [419, 365] on link "+63 923 574 3552" at bounding box center [408, 357] width 93 height 14
click at [529, 367] on div "+63 923 574 3552" at bounding box center [593, 358] width 463 height 18
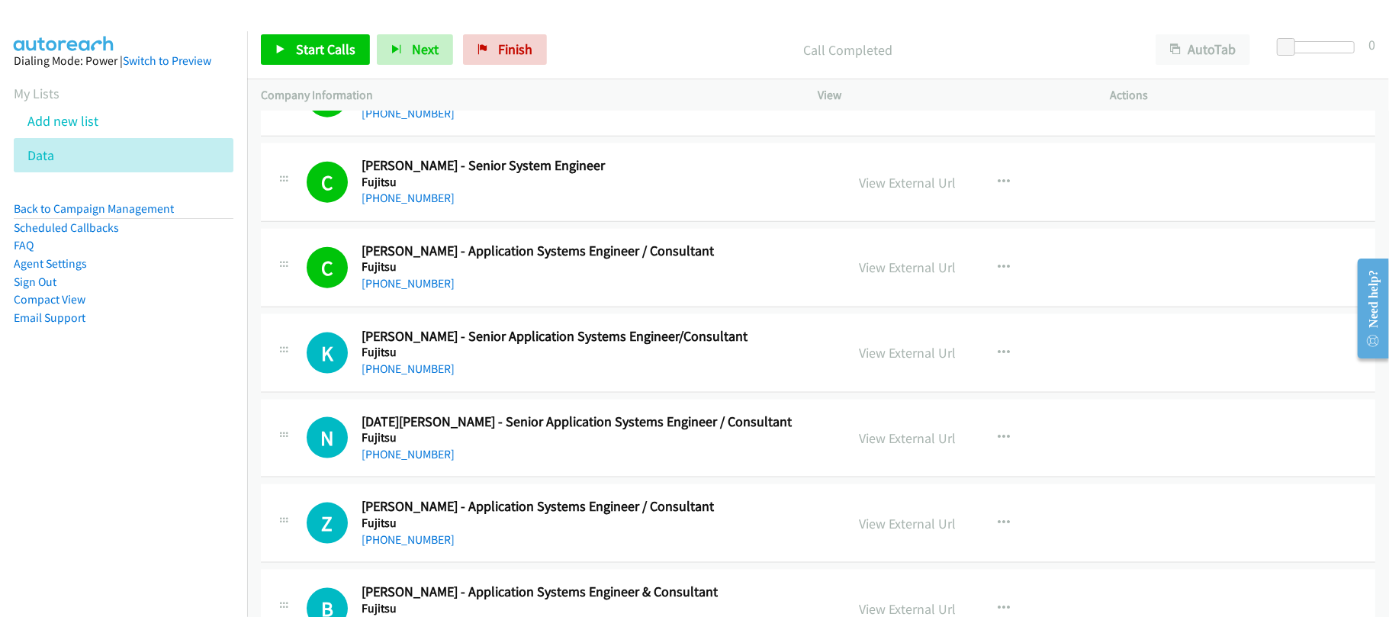
scroll to position [9825, 0]
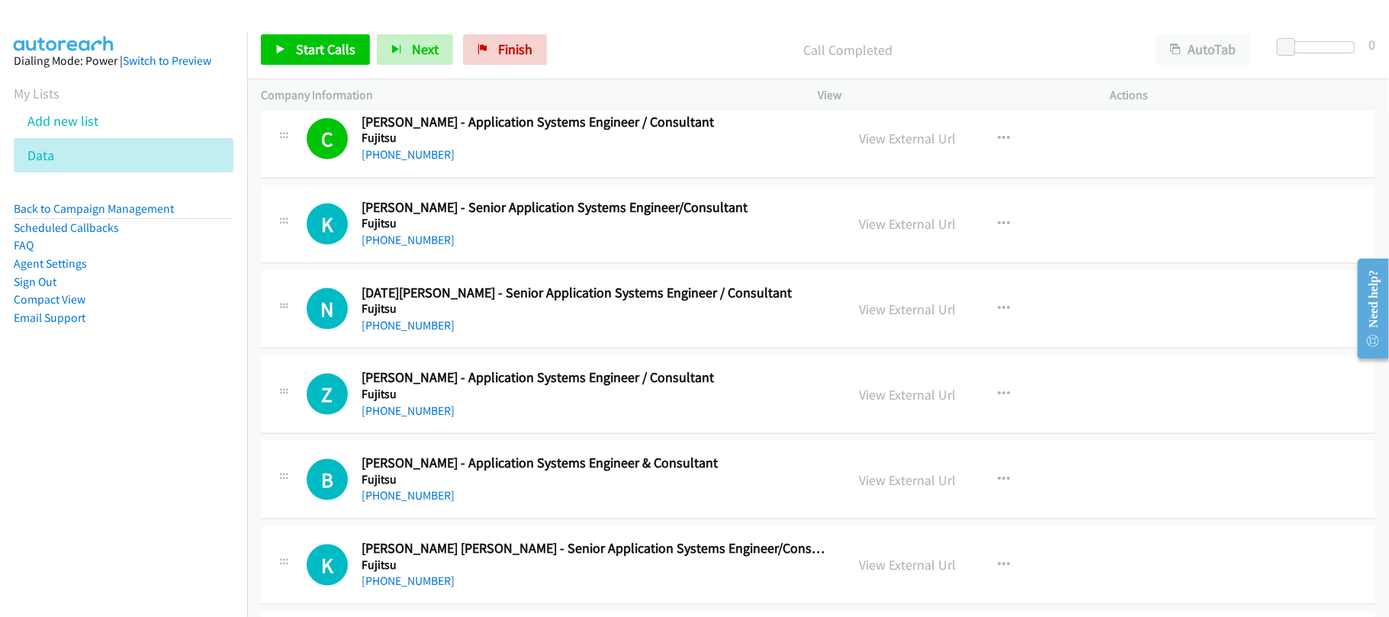
click at [440, 247] on link "+63 912 415 8000" at bounding box center [408, 240] width 93 height 14
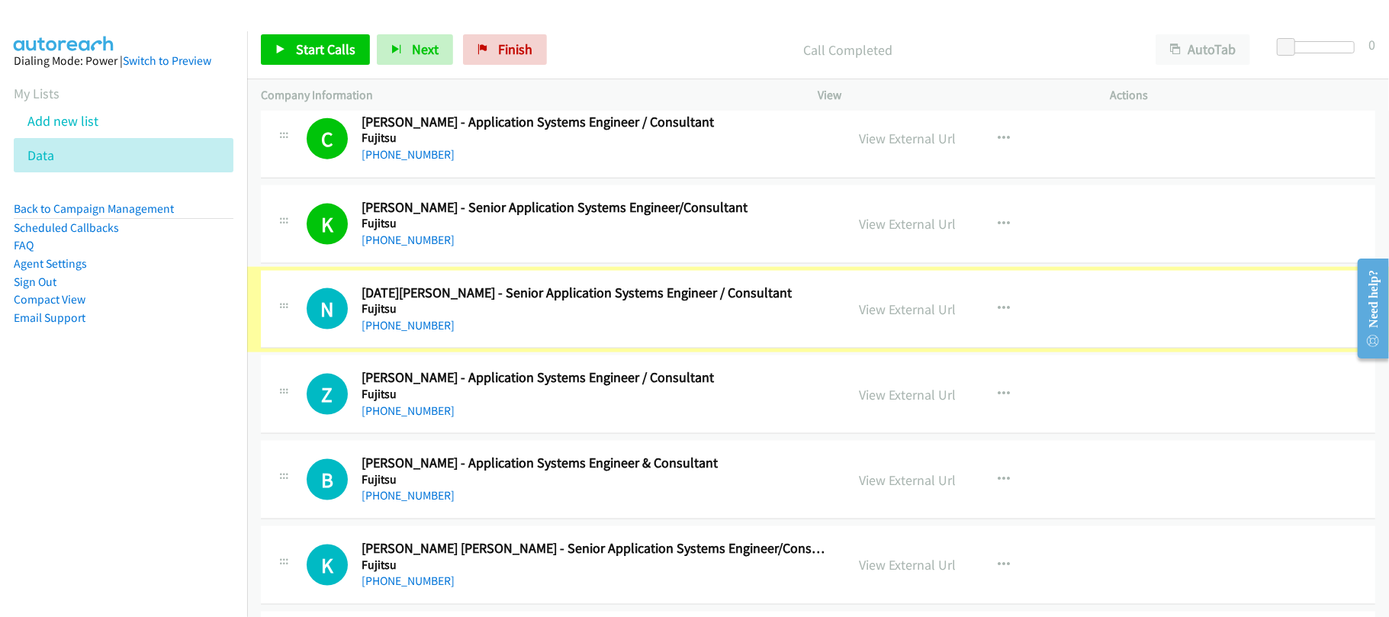
click at [394, 335] on div "+63 917 855 1967" at bounding box center [593, 326] width 463 height 18
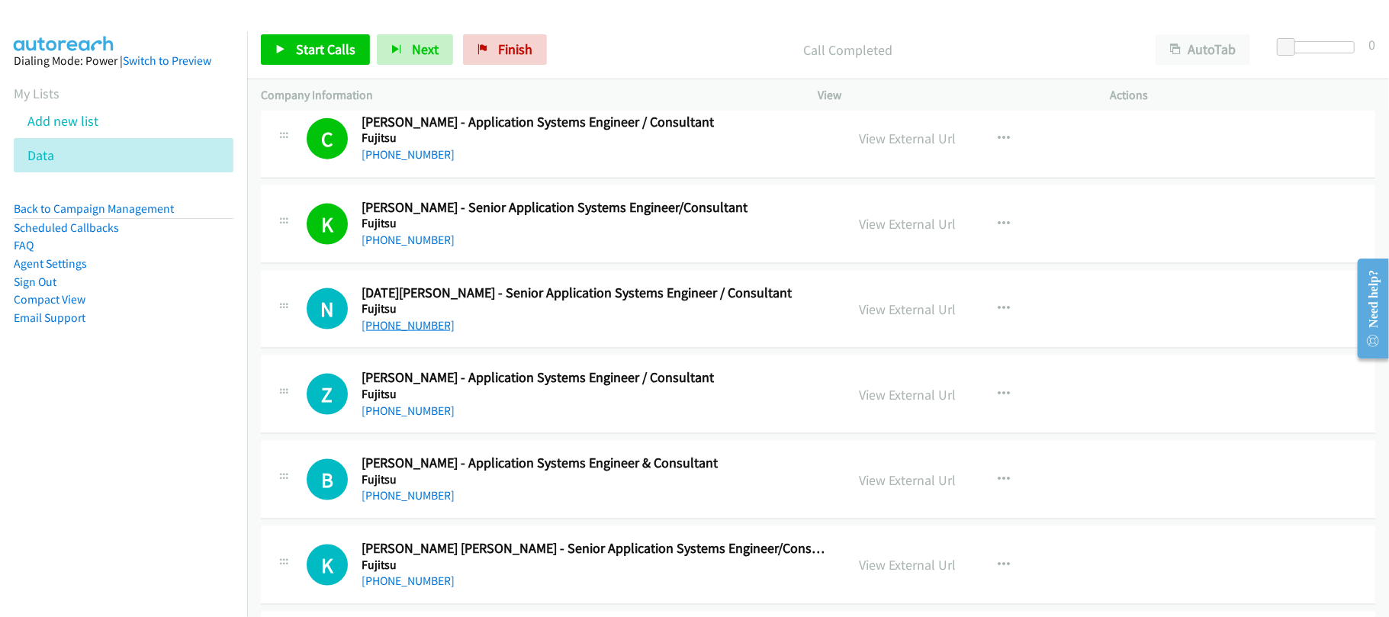
click at [410, 333] on link "+63 917 855 1967" at bounding box center [408, 325] width 93 height 14
drag, startPoint x: 404, startPoint y: 351, endPoint x: 507, endPoint y: 351, distance: 102.2
click at [404, 333] on link "+63 917 855 1967" at bounding box center [408, 325] width 93 height 14
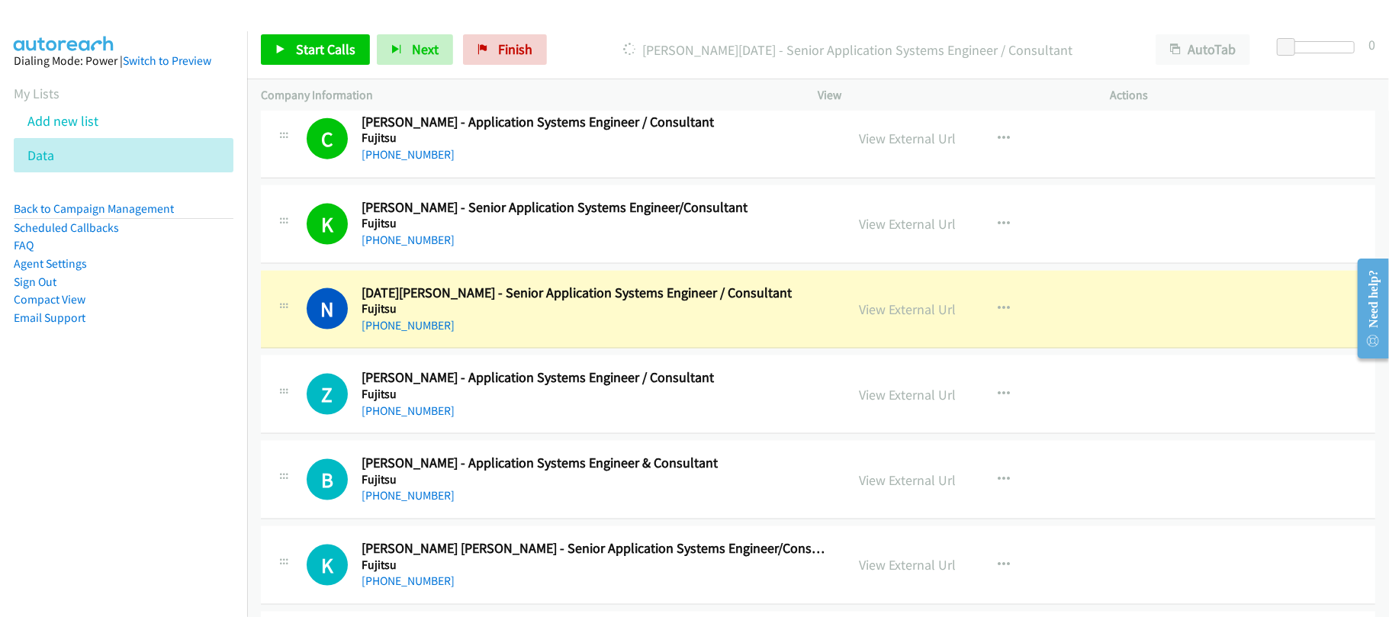
click at [540, 335] on div "+63 917 855 1967" at bounding box center [593, 326] width 463 height 18
click at [860, 318] on link "View External Url" at bounding box center [908, 310] width 97 height 18
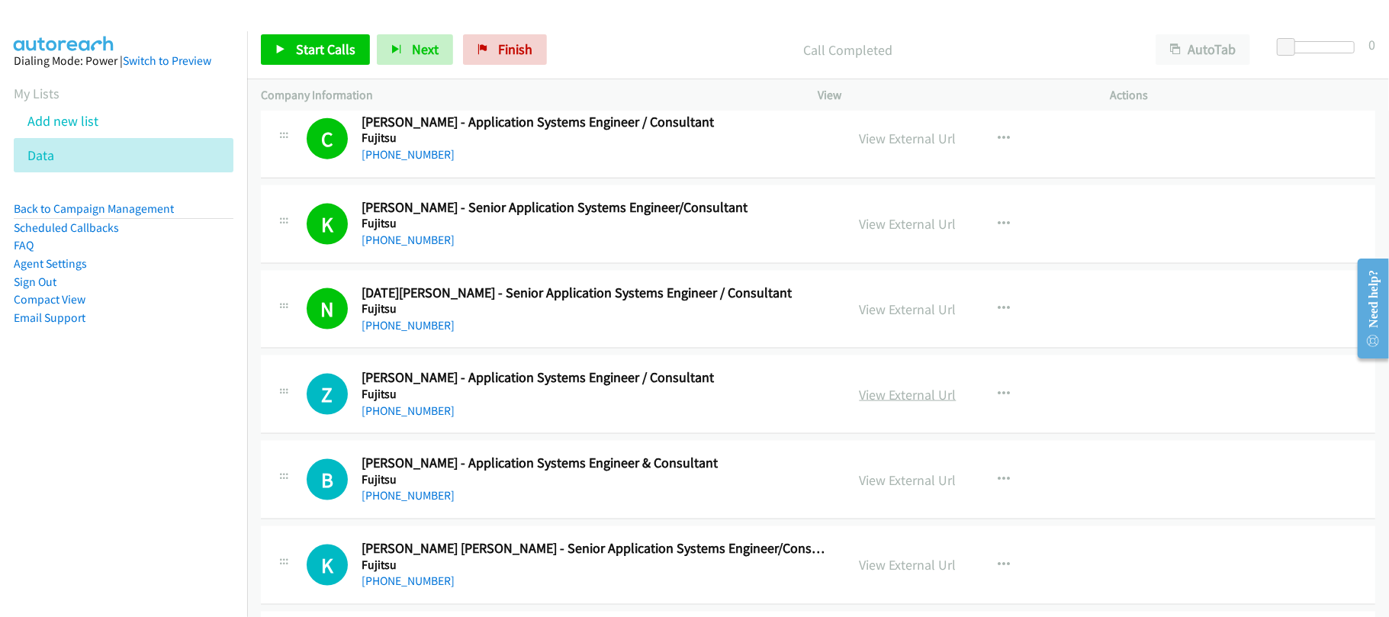
click at [904, 404] on link "View External Url" at bounding box center [908, 395] width 97 height 18
click at [409, 418] on link "+63 922 877 7088" at bounding box center [408, 411] width 93 height 14
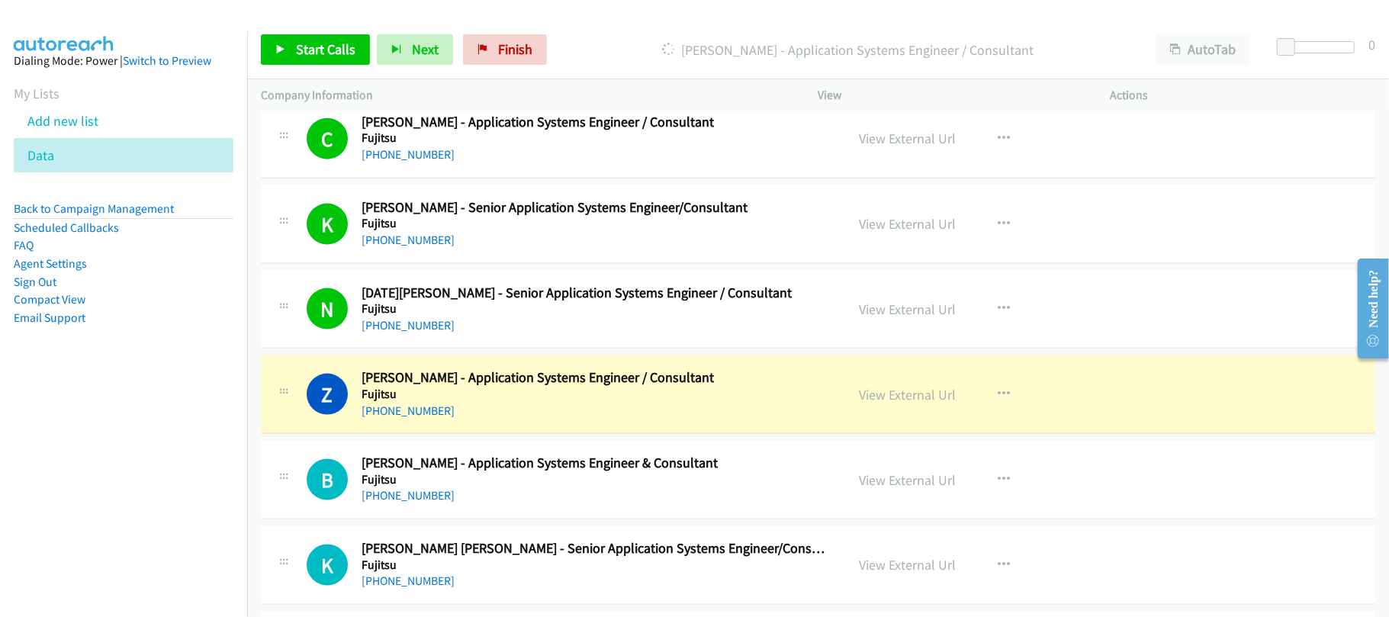
click at [541, 420] on div "+63 922 877 7088" at bounding box center [593, 411] width 463 height 18
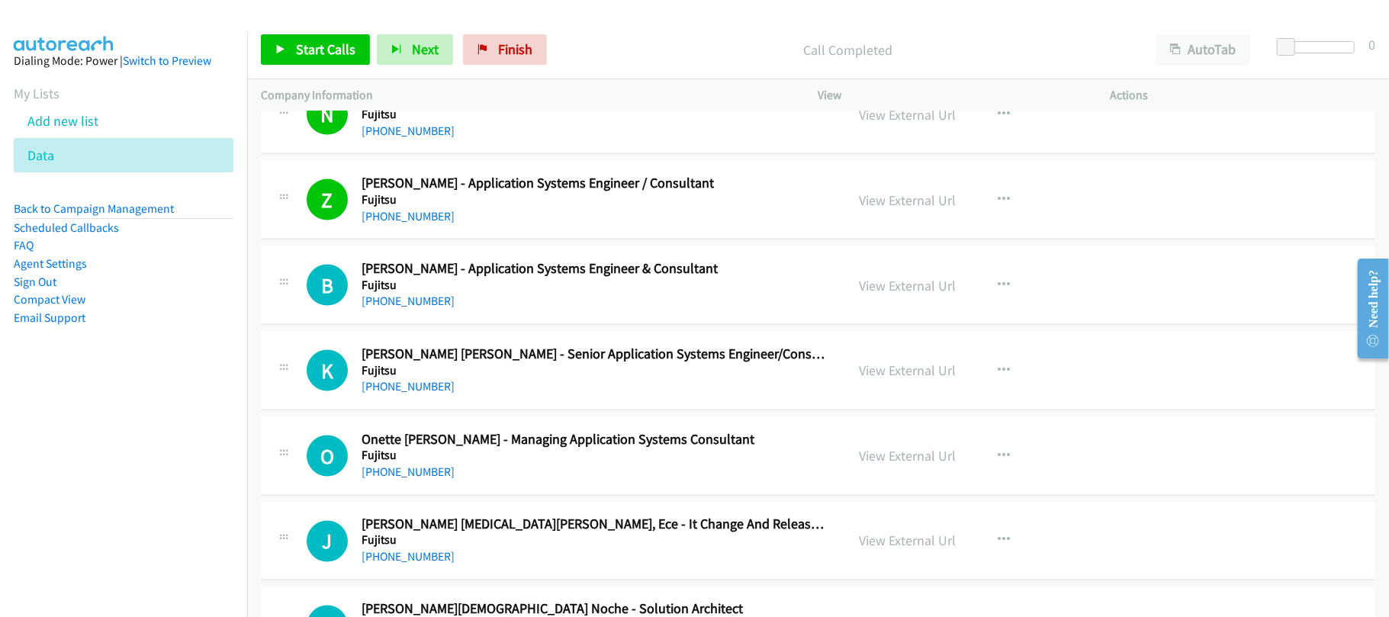
scroll to position [10029, 0]
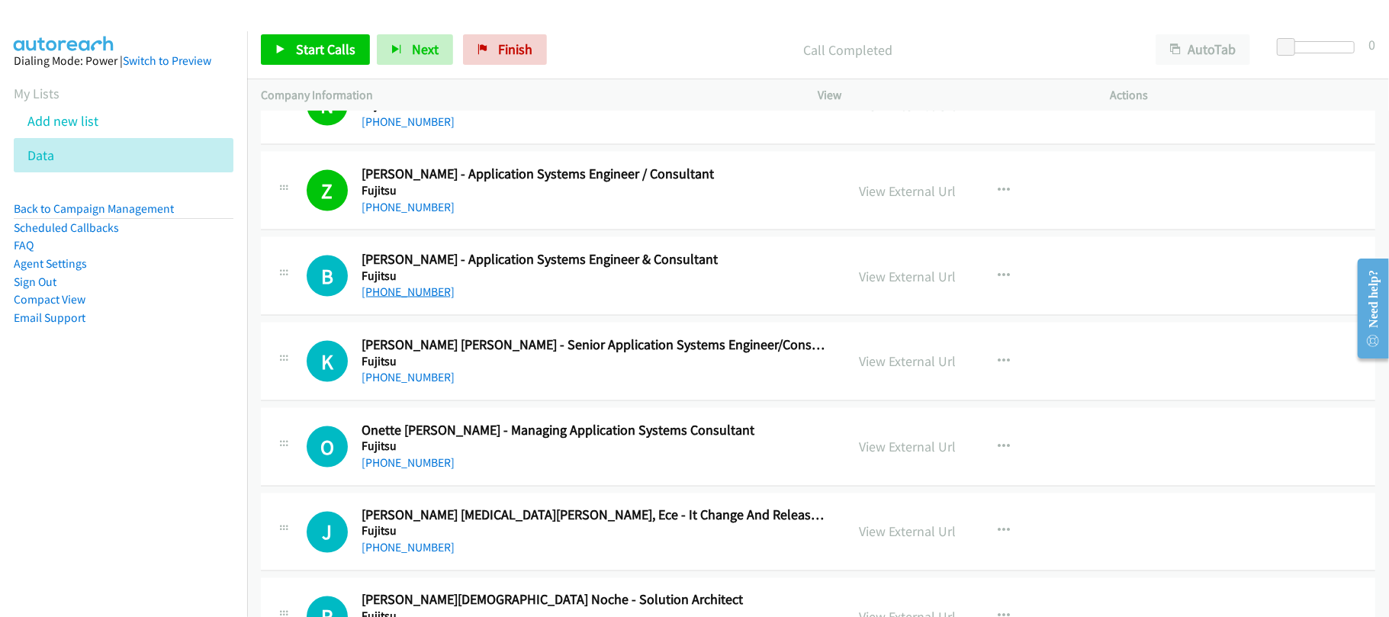
click at [418, 299] on link "+63 906 565 5420" at bounding box center [408, 292] width 93 height 14
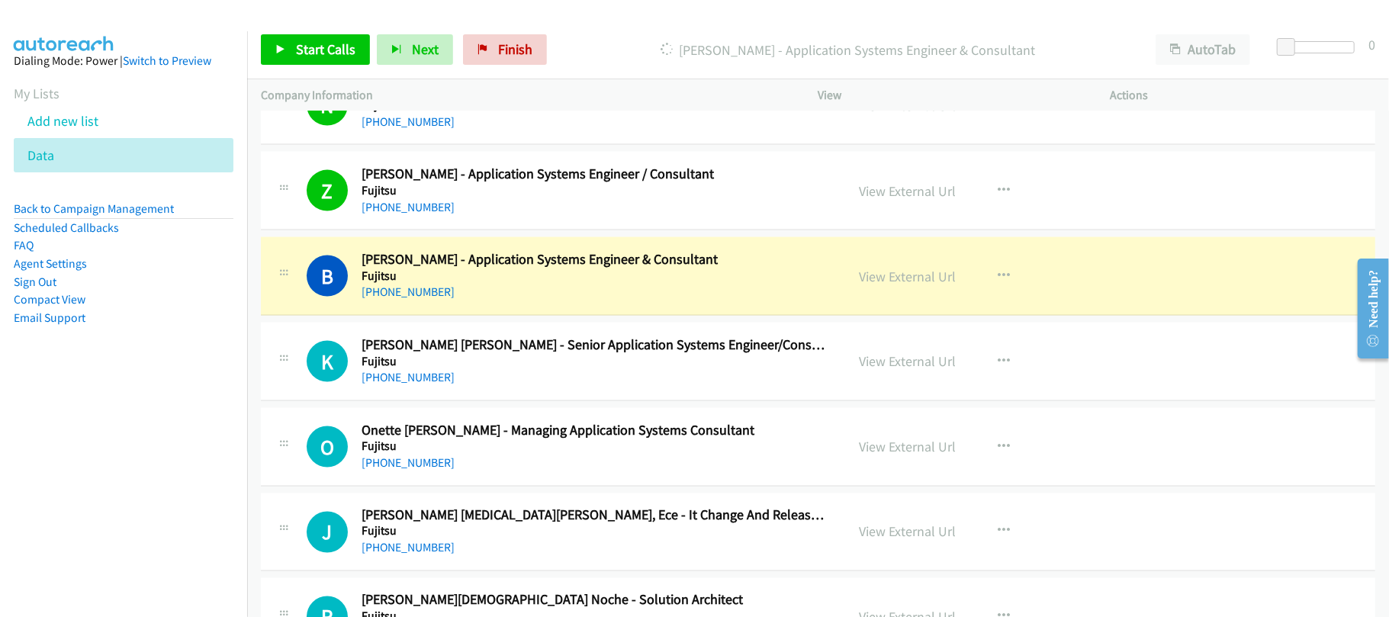
click at [535, 316] on div "B Callback Scheduled Bernard Zumel - Application Systems Engineer & Consultant …" at bounding box center [818, 276] width 1115 height 79
click at [913, 285] on link "View External Url" at bounding box center [908, 277] width 97 height 18
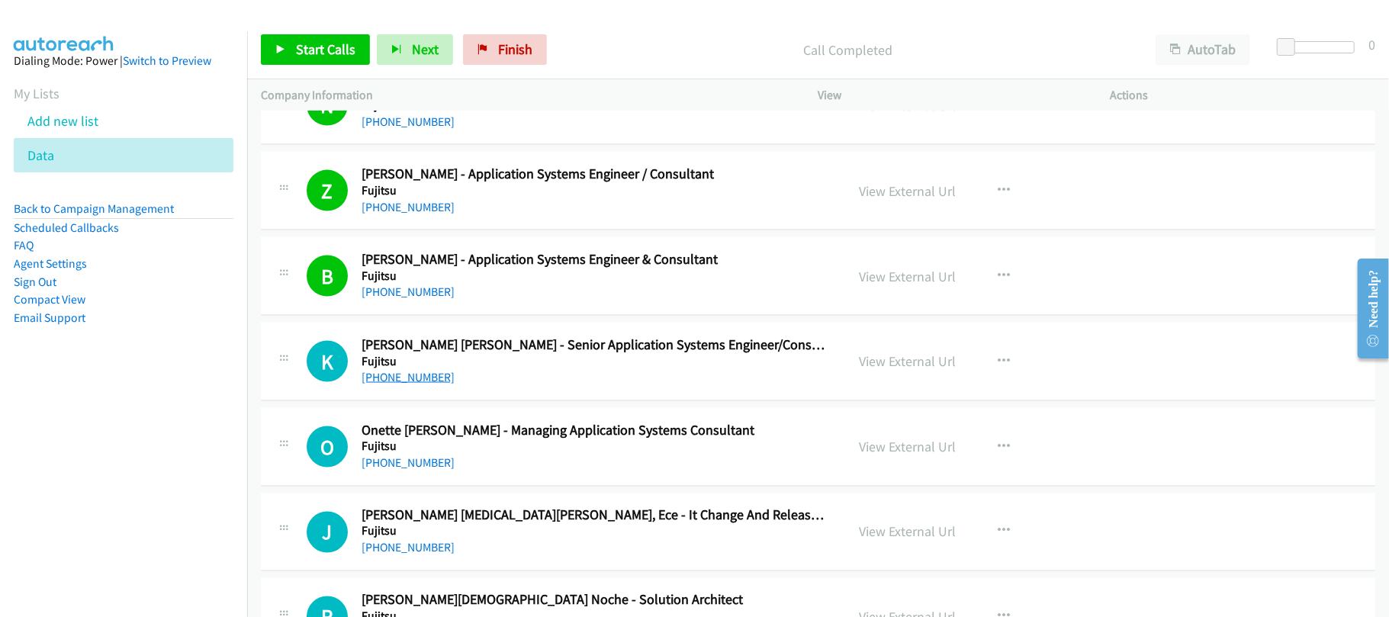
click at [416, 385] on link "+63 947 693 3415" at bounding box center [408, 377] width 93 height 14
click at [563, 446] on div "O Callback Scheduled Onette Garena Rodriguez - Managing Application Systems Con…" at bounding box center [818, 447] width 1115 height 79
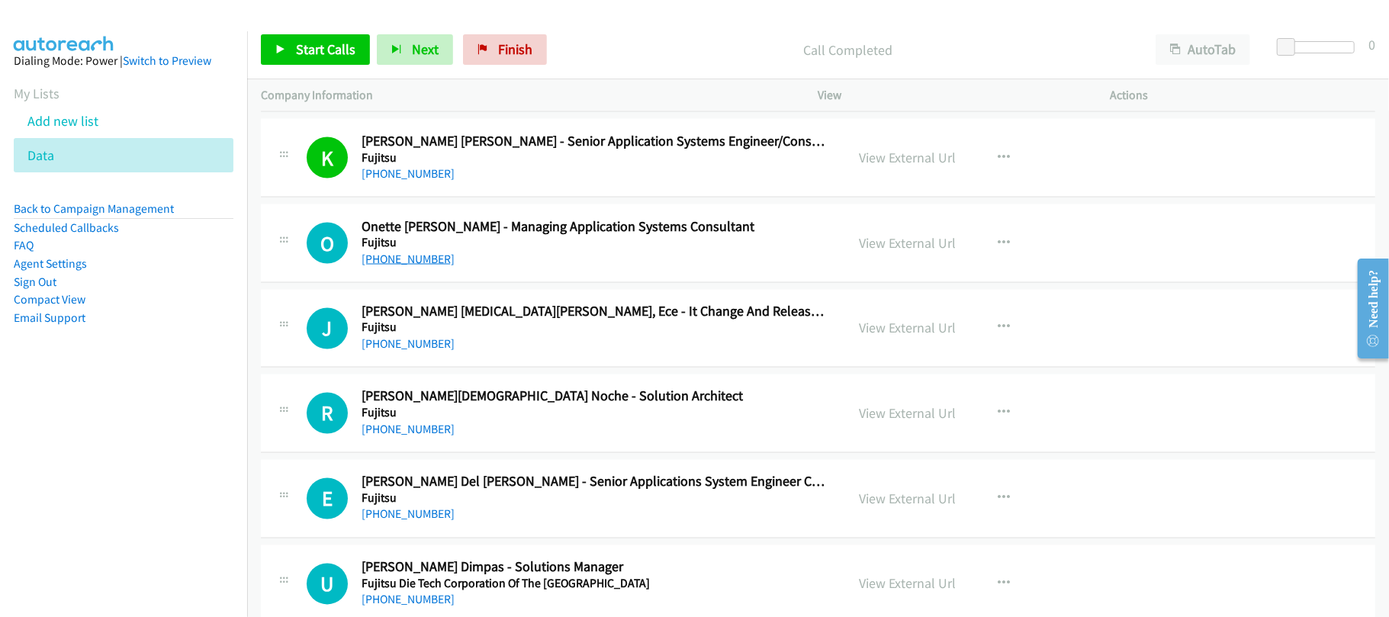
click at [404, 266] on link "+63 917 856 3842" at bounding box center [408, 259] width 93 height 14
click at [432, 352] on link "+63 927 209 0035" at bounding box center [408, 344] width 93 height 14
drag, startPoint x: 398, startPoint y: 459, endPoint x: 501, endPoint y: 479, distance: 104.9
click at [398, 437] on link "+63 999 886 1534" at bounding box center [408, 430] width 93 height 14
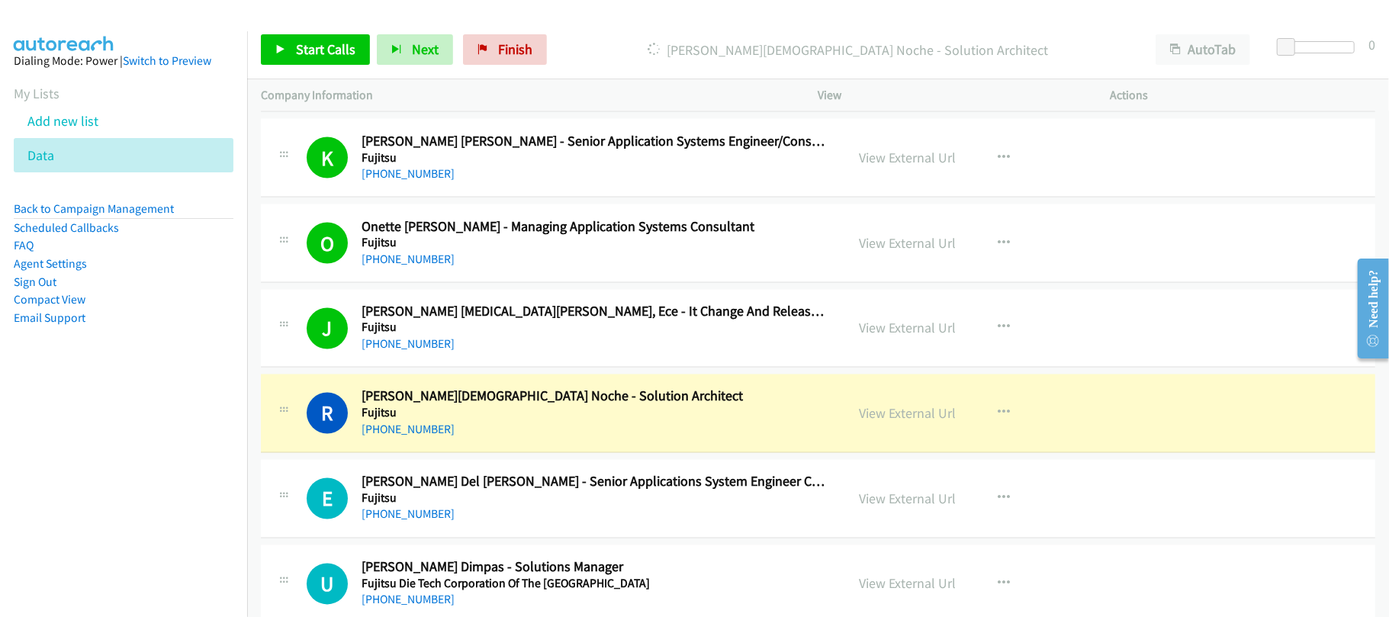
drag, startPoint x: 500, startPoint y: 455, endPoint x: 508, endPoint y: 446, distance: 11.9
click at [500, 439] on div "+63 999 886 1534" at bounding box center [593, 430] width 463 height 18
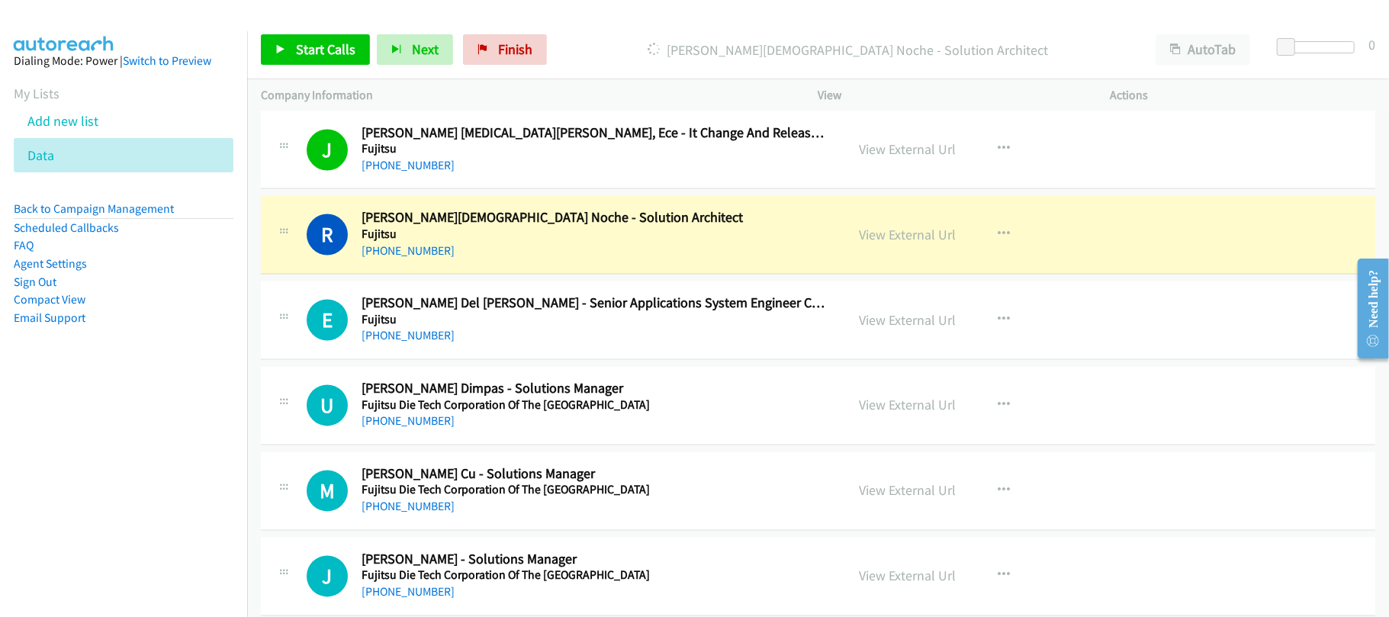
scroll to position [10435, 0]
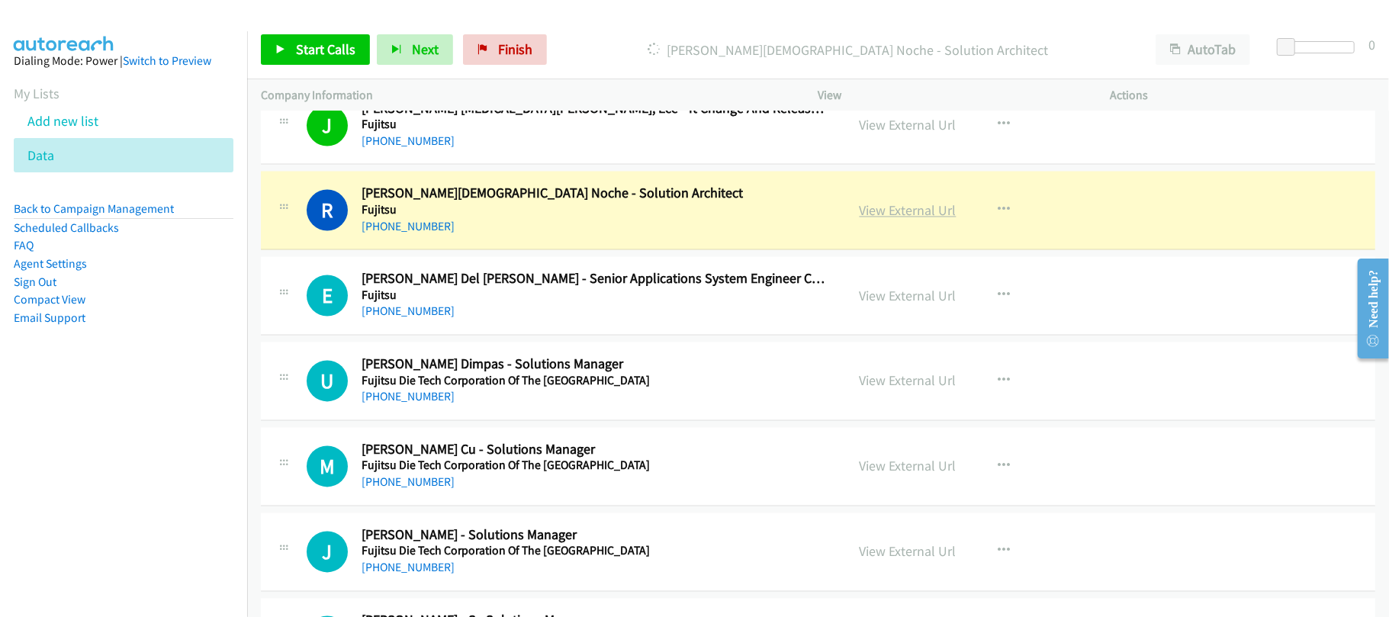
click at [880, 220] on link "View External Url" at bounding box center [908, 211] width 97 height 18
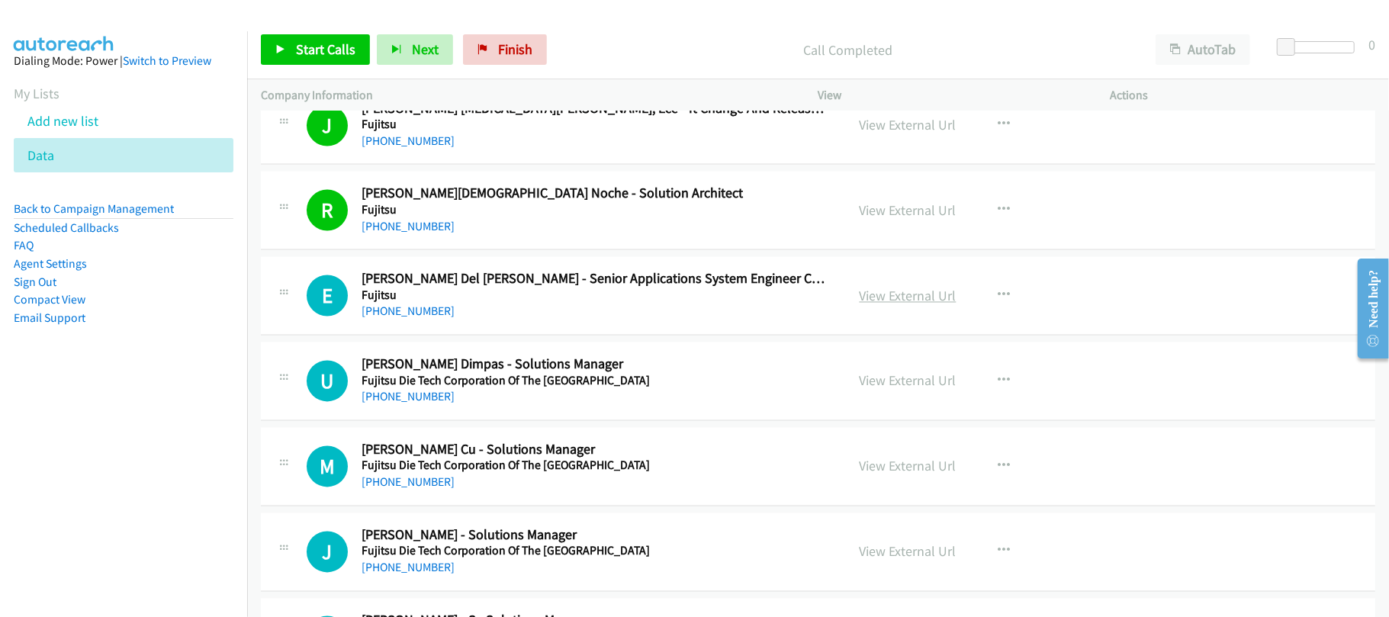
click at [876, 305] on link "View External Url" at bounding box center [908, 297] width 97 height 18
click at [436, 319] on link "+63 945 972 3487" at bounding box center [408, 311] width 93 height 14
click at [431, 404] on link "+63 917 772 8882" at bounding box center [408, 397] width 93 height 14
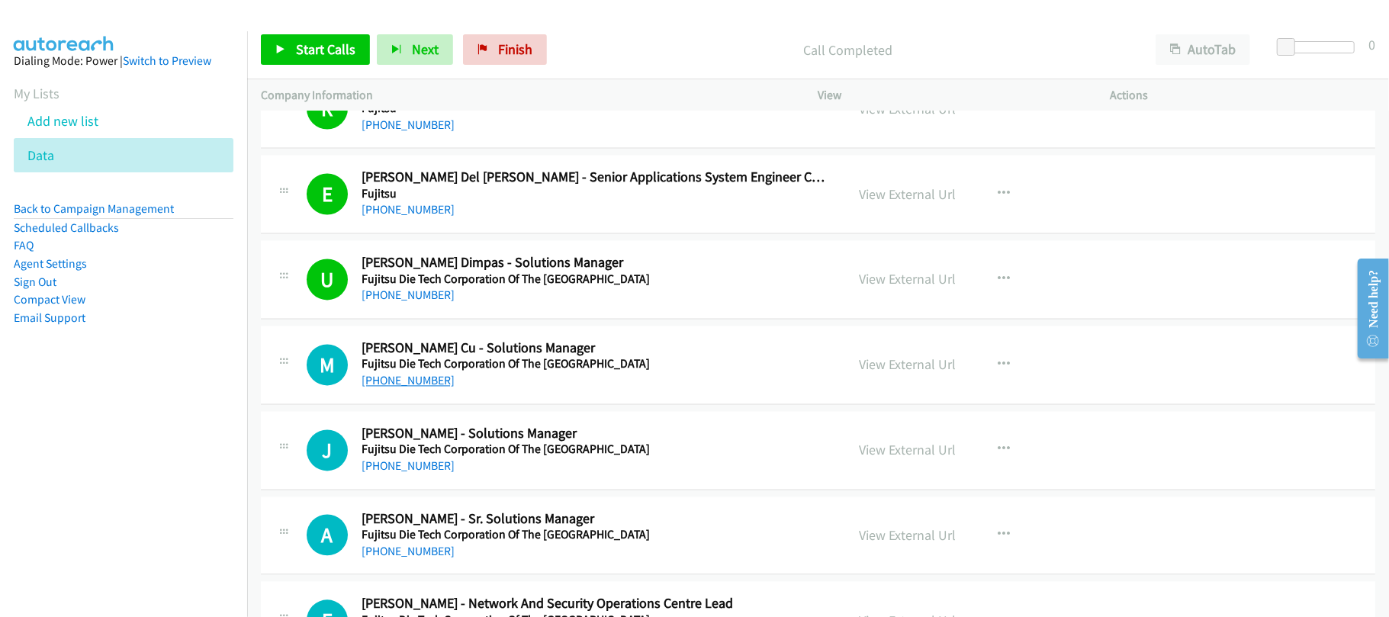
click at [401, 388] on link "+63 995 479 3892" at bounding box center [408, 380] width 93 height 14
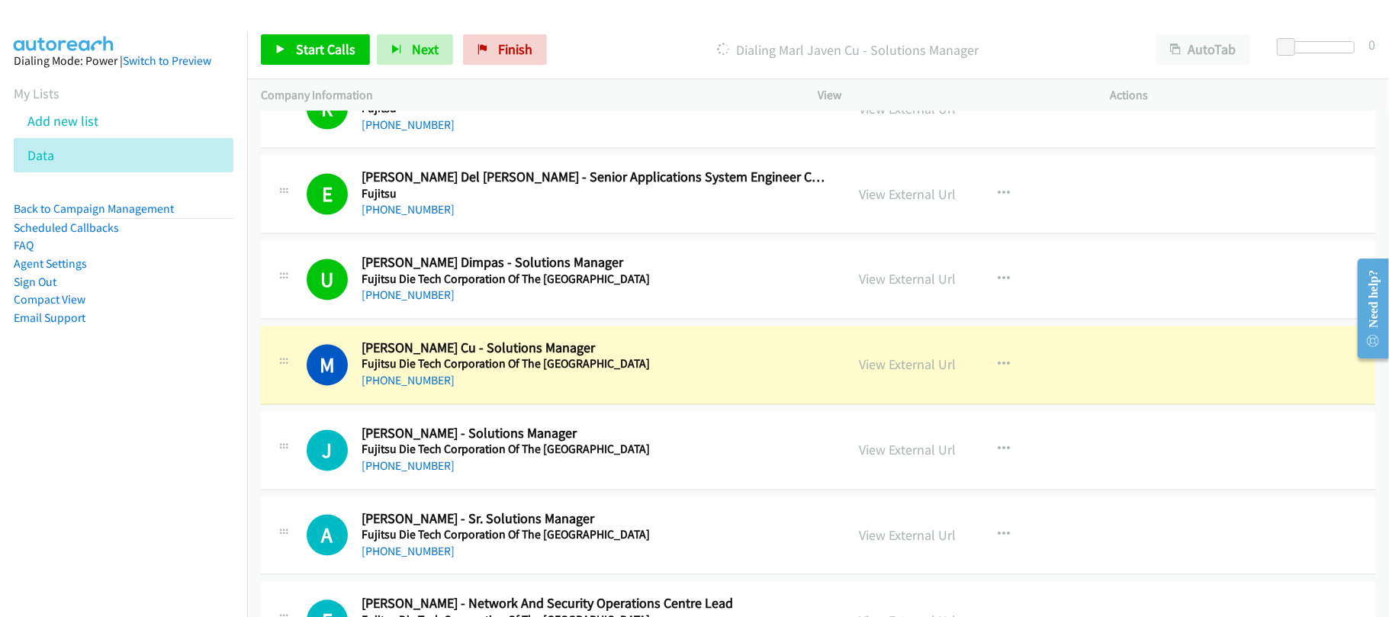
click at [555, 404] on div "M Callback Scheduled Marl Javen Cu - Solutions Manager Fujitsu Die Tech Corpora…" at bounding box center [818, 365] width 1115 height 79
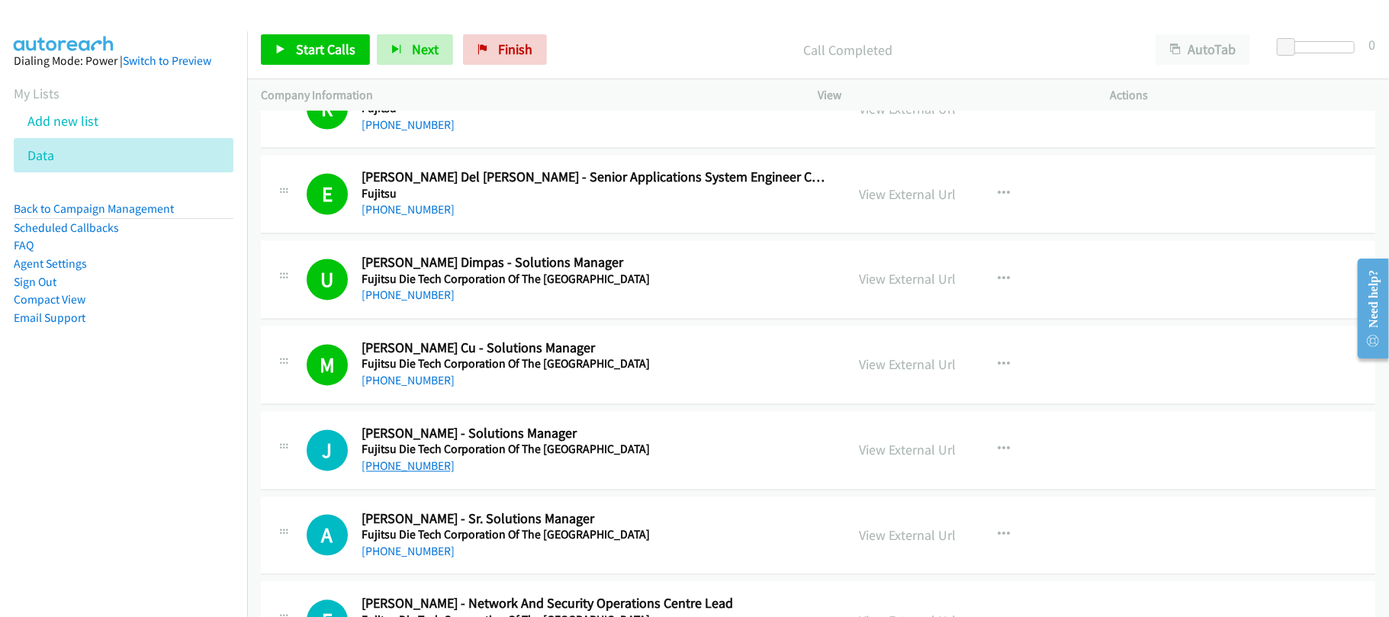
click at [415, 473] on link "+63 976 019 7192" at bounding box center [408, 466] width 93 height 14
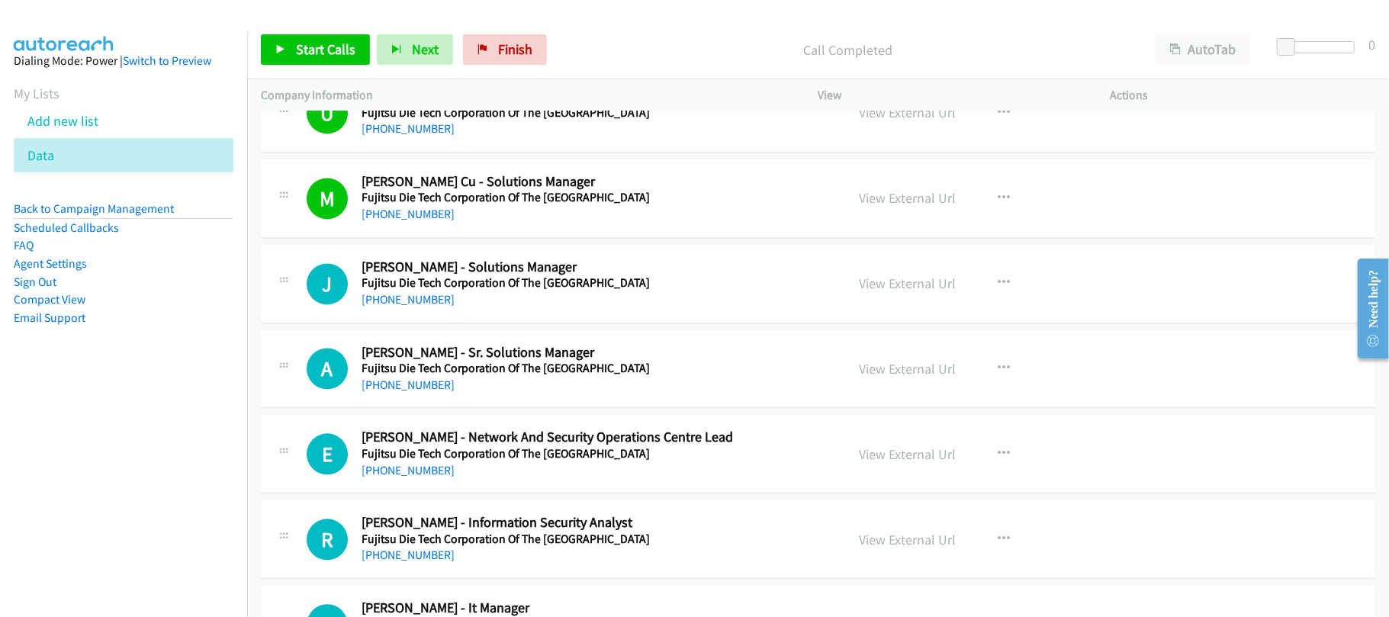
scroll to position [10741, 0]
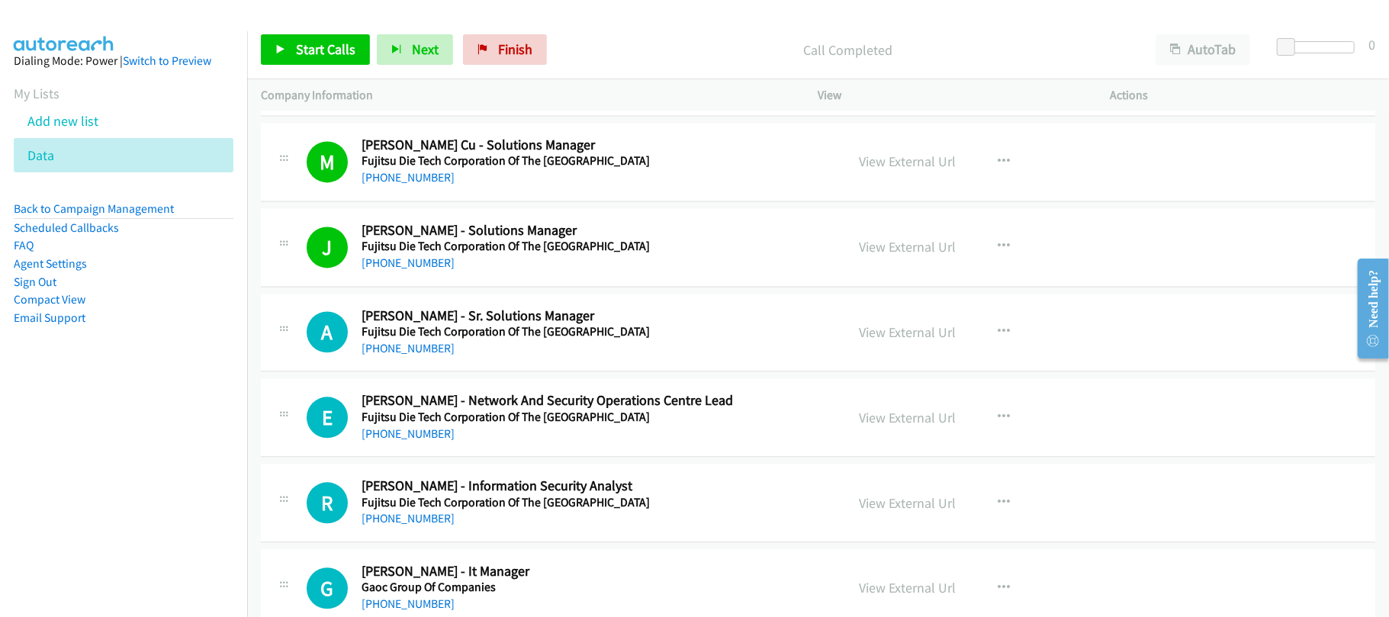
drag, startPoint x: 394, startPoint y: 385, endPoint x: 480, endPoint y: 381, distance: 85.5
click at [394, 356] on link "+63 915 792 7000" at bounding box center [408, 348] width 93 height 14
drag, startPoint x: 577, startPoint y: 385, endPoint x: 788, endPoint y: 375, distance: 211.5
click at [577, 358] on div "+63 915 792 7000" at bounding box center [593, 349] width 463 height 18
click at [865, 341] on link "View External Url" at bounding box center [908, 332] width 97 height 18
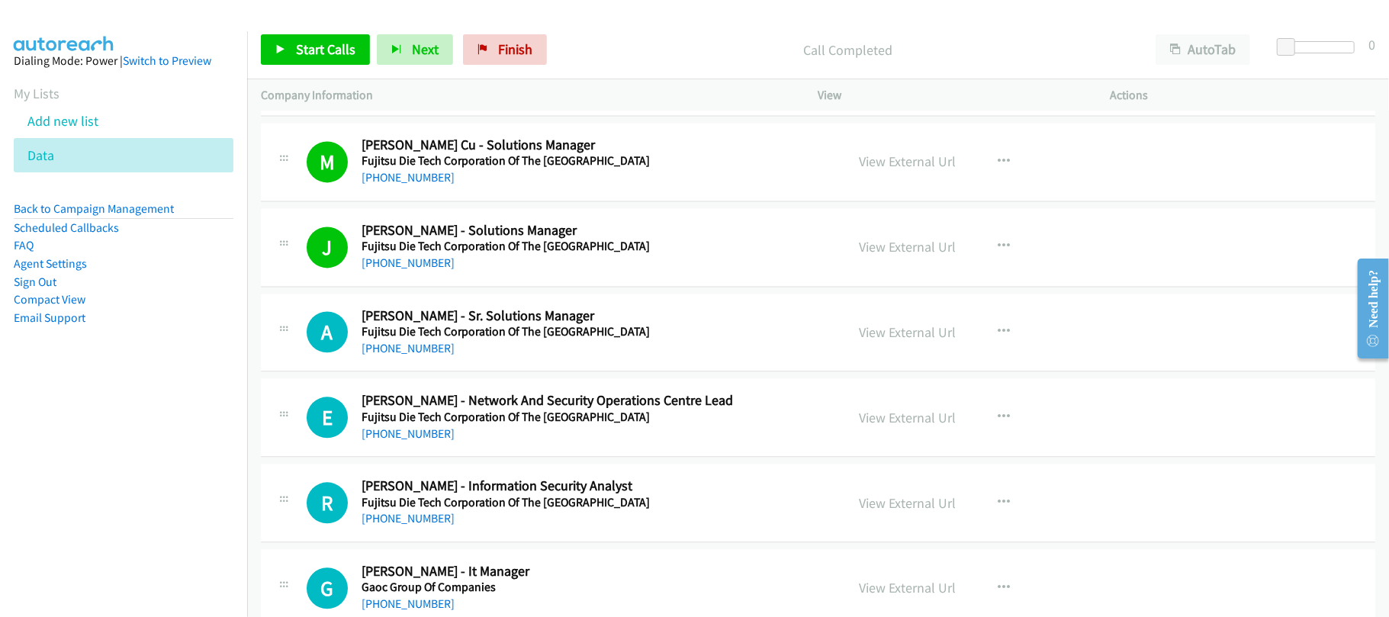
click at [495, 358] on div "+63 915 792 7000" at bounding box center [593, 349] width 463 height 18
click at [432, 356] on link "+63 915 792 7000" at bounding box center [408, 348] width 93 height 14
drag, startPoint x: 502, startPoint y: 407, endPoint x: 501, endPoint y: 400, distance: 7.7
click at [502, 407] on td "E Callback Scheduled Epifanio Ramirez, Jr. - Network And Security Operations Ce…" at bounding box center [818, 417] width 1142 height 85
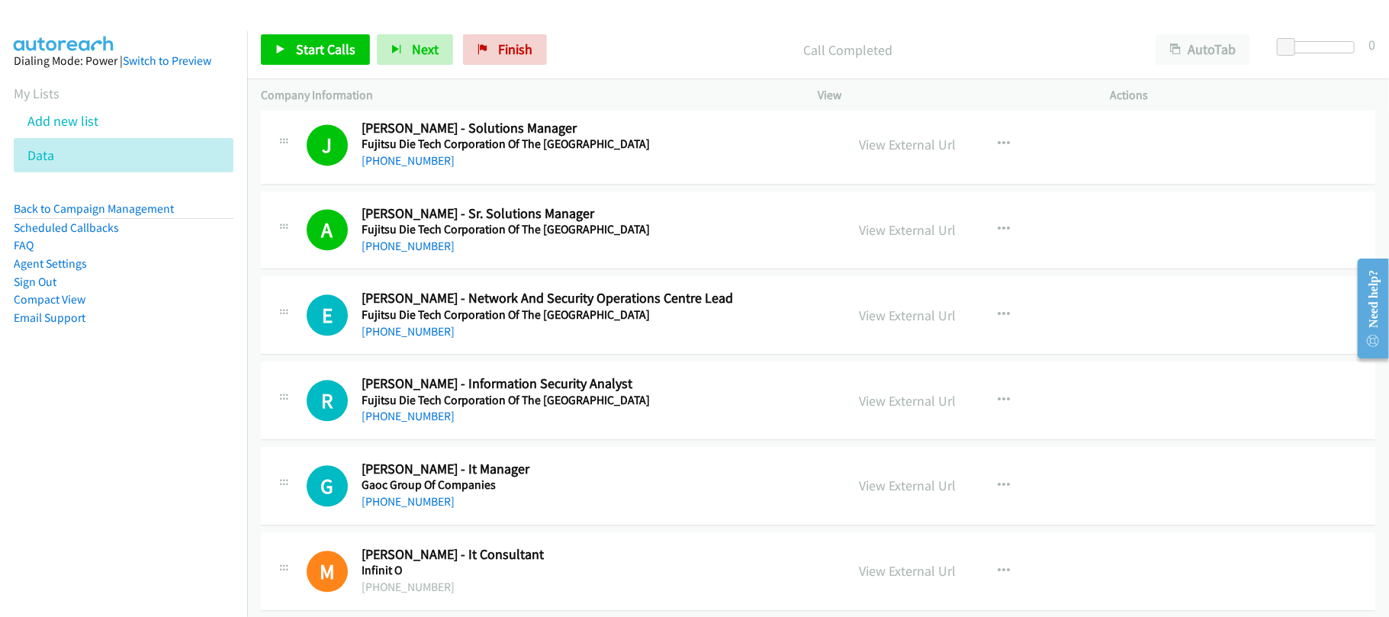
click at [433, 341] on div "+63 917 531 9995" at bounding box center [593, 332] width 463 height 18
click at [417, 339] on link "+63 917 531 9995" at bounding box center [408, 331] width 93 height 14
click at [501, 440] on div "R Callback Scheduled Rhea Joy Cruz - Information Security Analyst Fujitsu Die T…" at bounding box center [818, 401] width 1115 height 79
click at [407, 440] on div "R Callback Scheduled Rhea Joy Cruz - Information Security Analyst Fujitsu Die T…" at bounding box center [818, 401] width 1115 height 79
click at [407, 423] on link "+63 926 407 2674" at bounding box center [408, 416] width 93 height 14
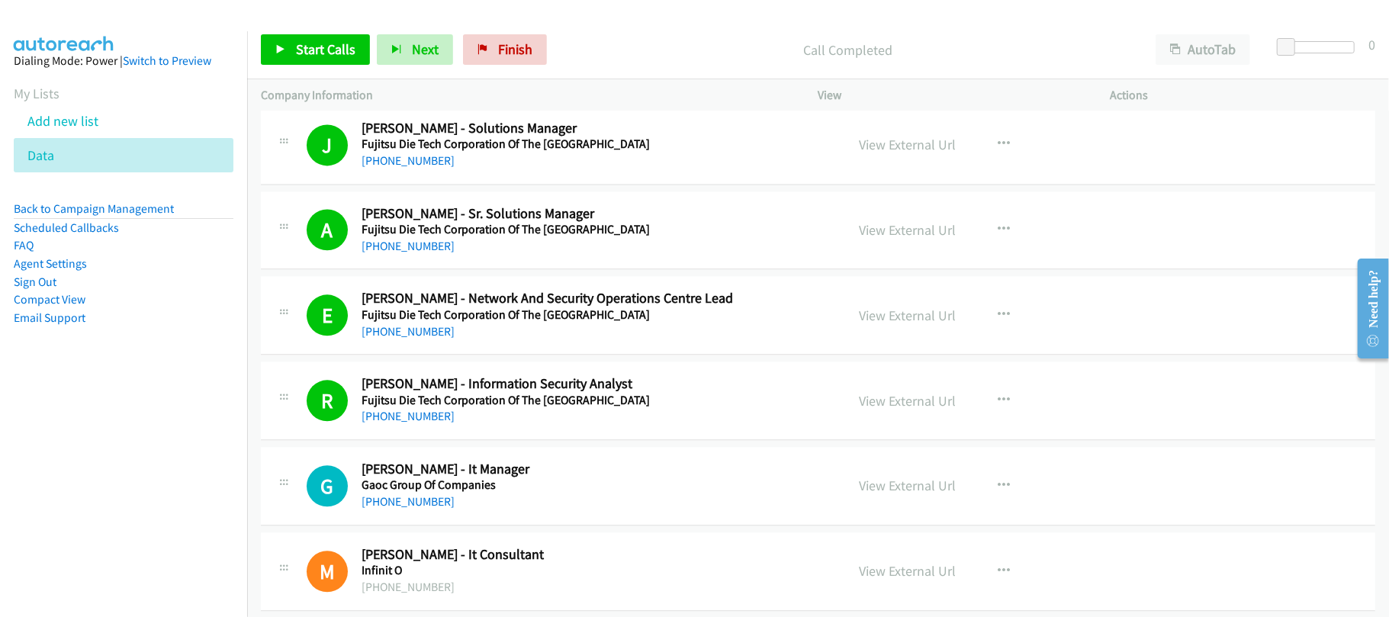
click at [522, 408] on h5 "Fujitsu Die Tech Corporation Of The Philippines" at bounding box center [593, 400] width 463 height 15
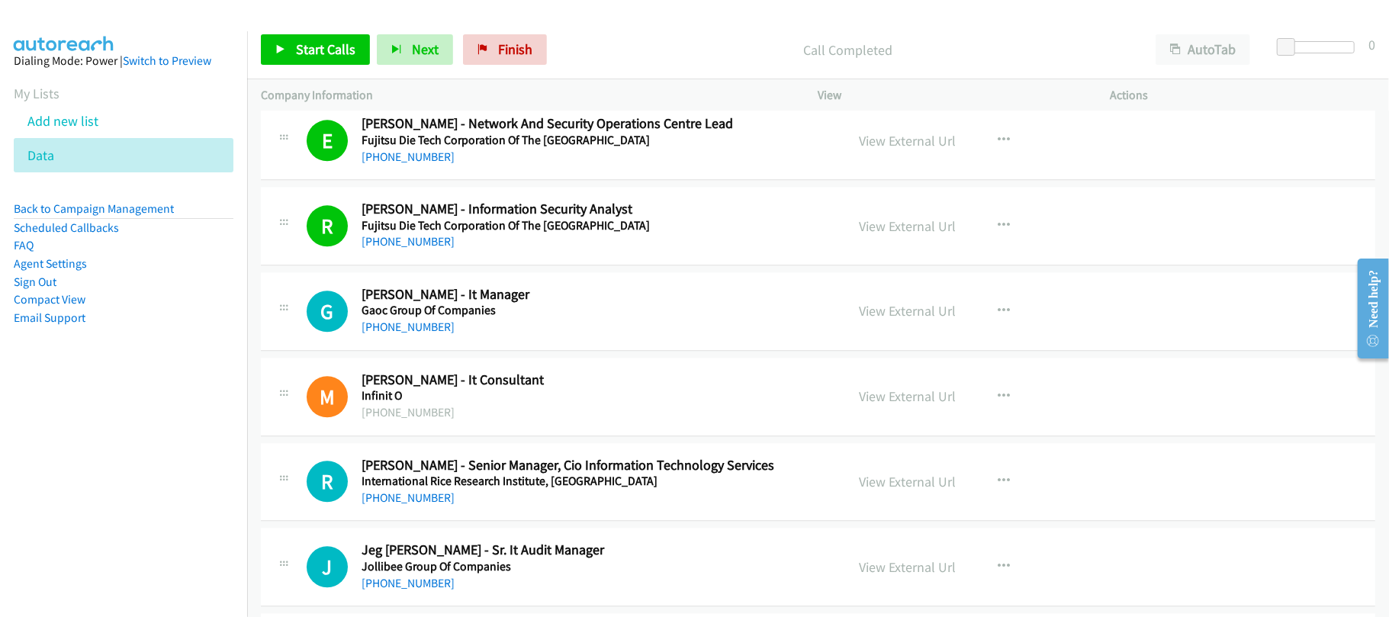
scroll to position [11046, 0]
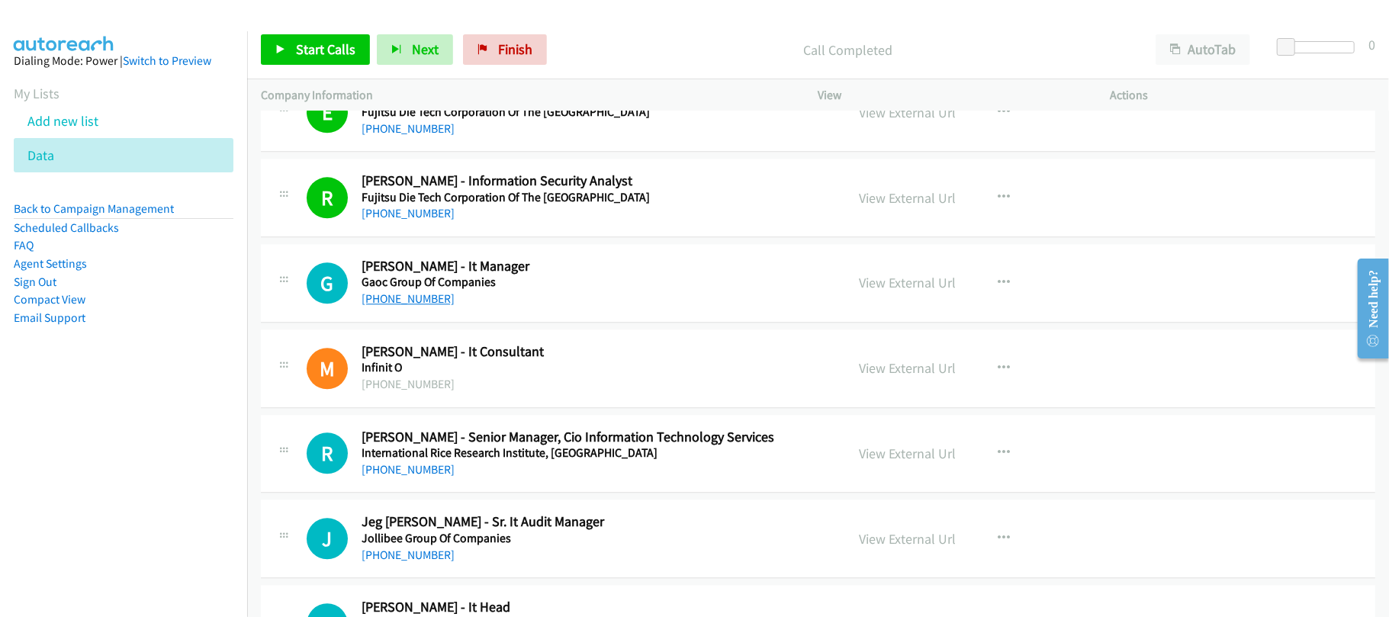
click at [403, 306] on link "+63 956 305 6000" at bounding box center [408, 298] width 93 height 14
click at [513, 408] on div "M Callback Scheduled Mechelle Niezas - It Consultant Infinit O Asia/Manila +63 …" at bounding box center [818, 369] width 1115 height 79
click at [425, 306] on link "+63 956 305 6000" at bounding box center [408, 298] width 93 height 14
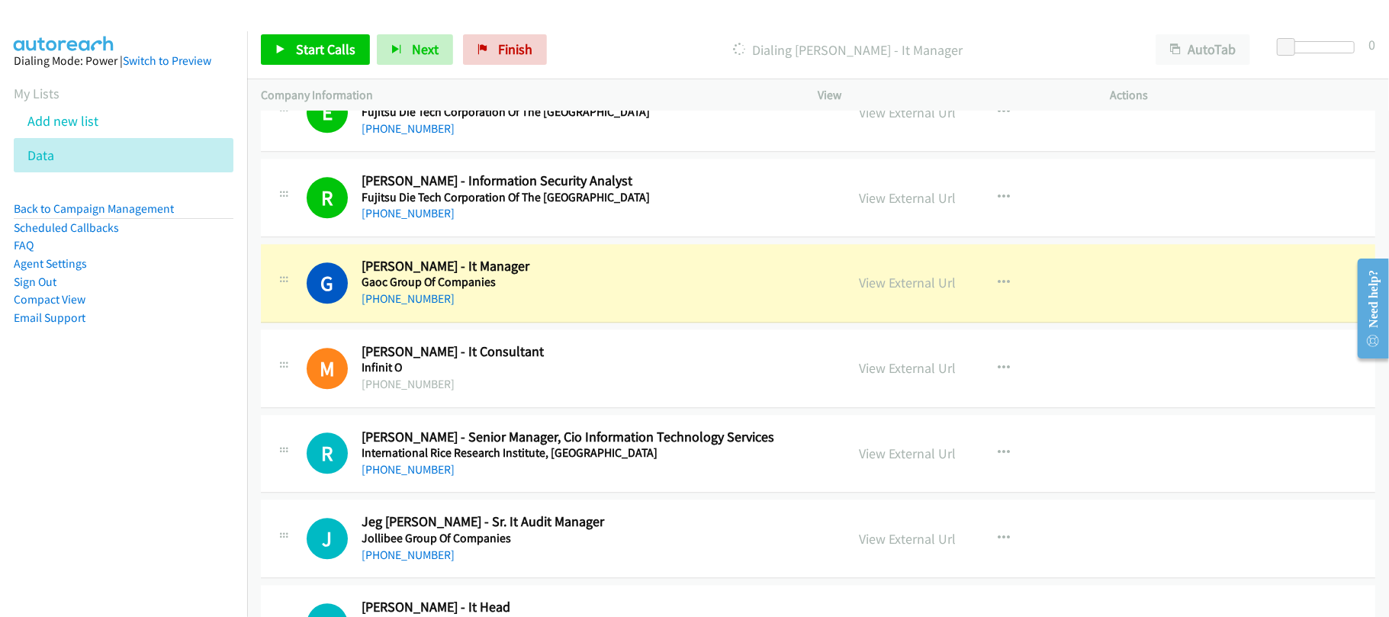
drag, startPoint x: 568, startPoint y: 303, endPoint x: 587, endPoint y: 297, distance: 20.8
click at [568, 275] on h2 "Gary Cruz - It Manager" at bounding box center [593, 267] width 463 height 18
click at [879, 291] on link "View External Url" at bounding box center [908, 283] width 97 height 18
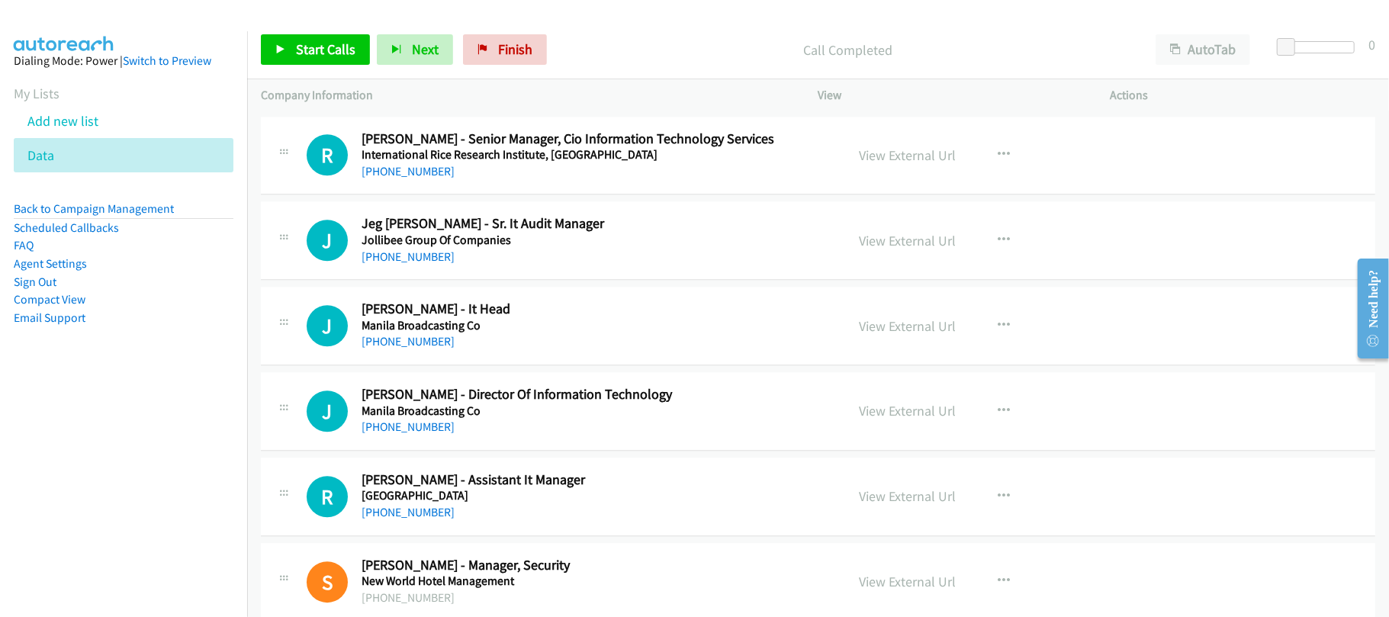
scroll to position [11351, 0]
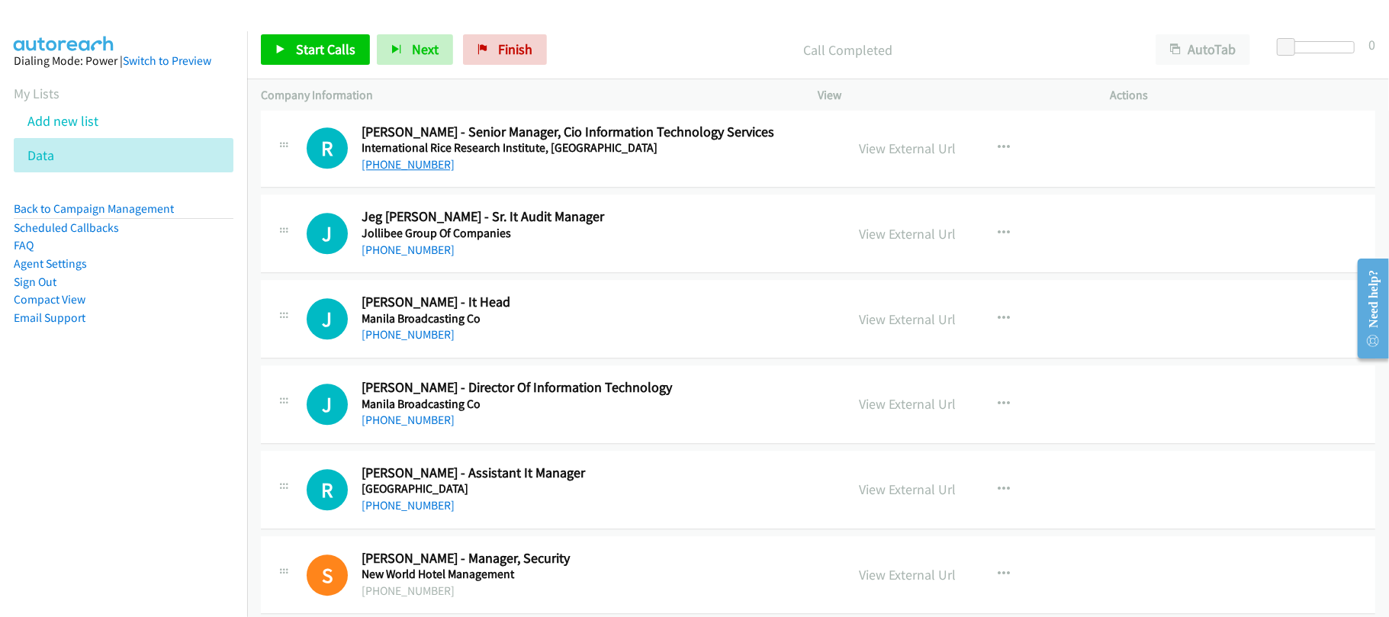
click at [428, 172] on link "+1 619-739-1102" at bounding box center [408, 164] width 93 height 14
drag, startPoint x: 413, startPoint y: 285, endPoint x: 494, endPoint y: 284, distance: 81.6
click at [413, 257] on link "+63 917 501 0075" at bounding box center [408, 250] width 93 height 14
click at [386, 342] on link "+63 998 963 5209" at bounding box center [408, 334] width 93 height 14
click at [500, 430] on div "+63 2 8840 0000" at bounding box center [593, 420] width 463 height 18
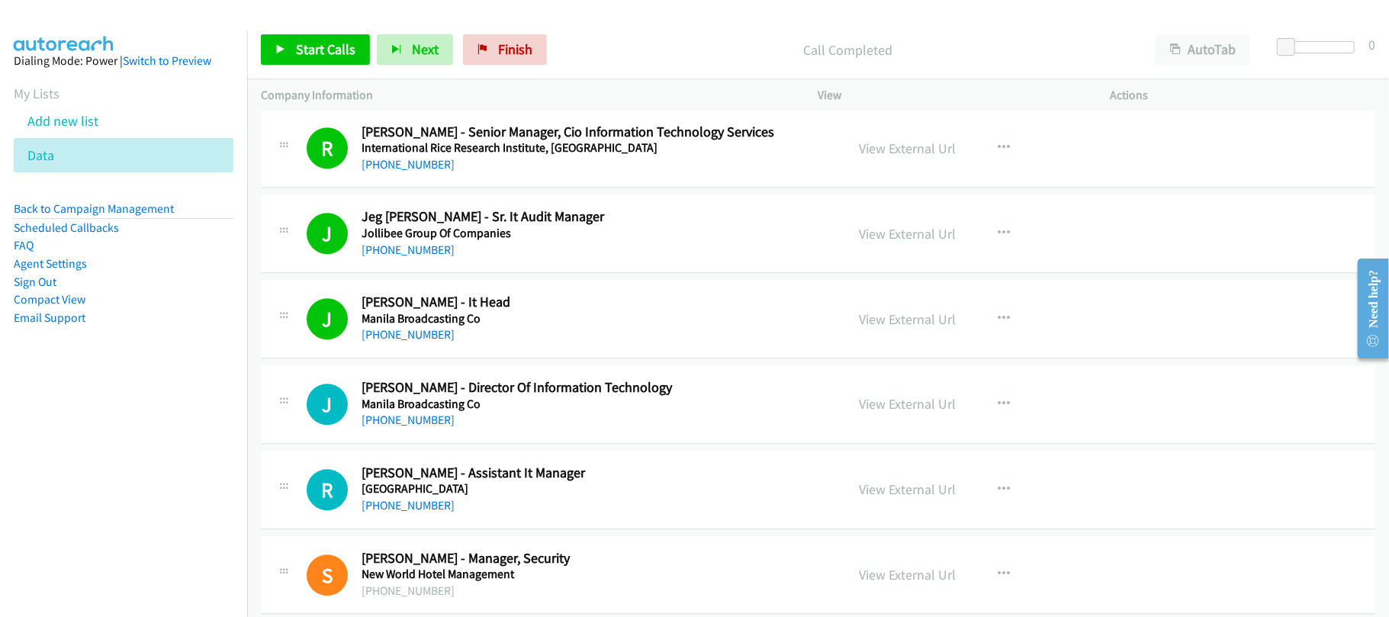
scroll to position [11453, 0]
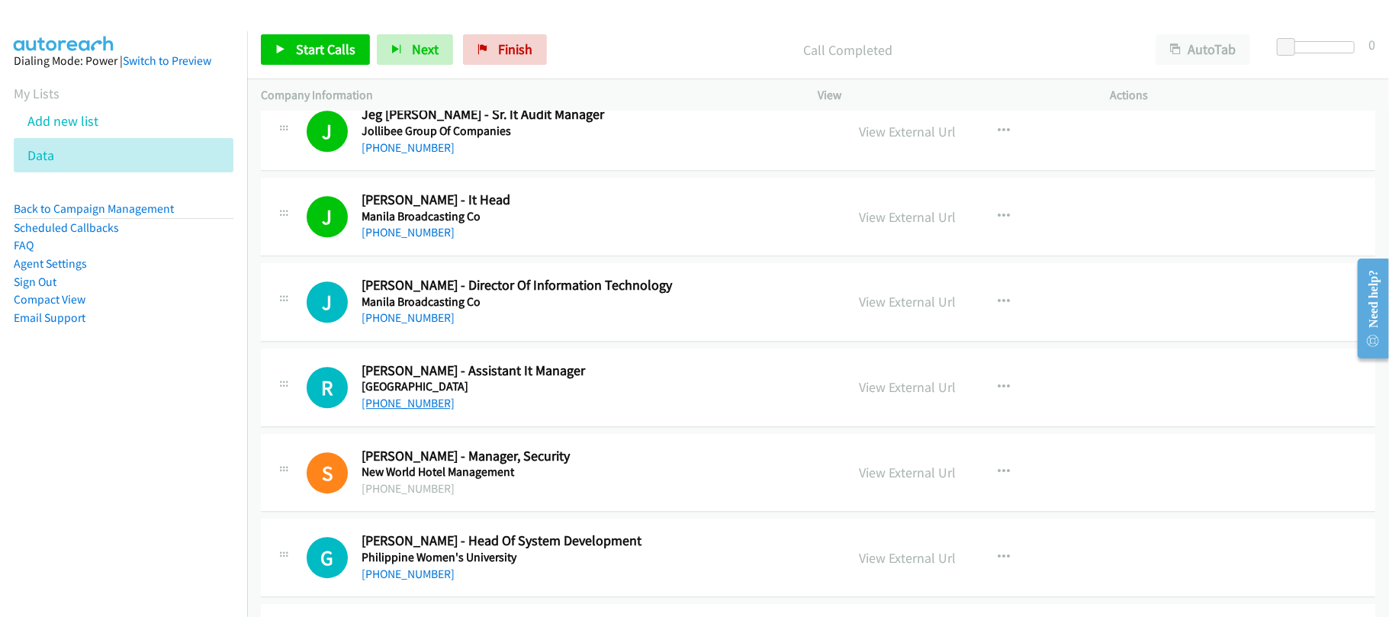
click at [424, 410] on link "+63 997 483 7747" at bounding box center [408, 403] width 93 height 14
click at [495, 394] on h5 "Midas Hotel & Casino" at bounding box center [593, 386] width 463 height 15
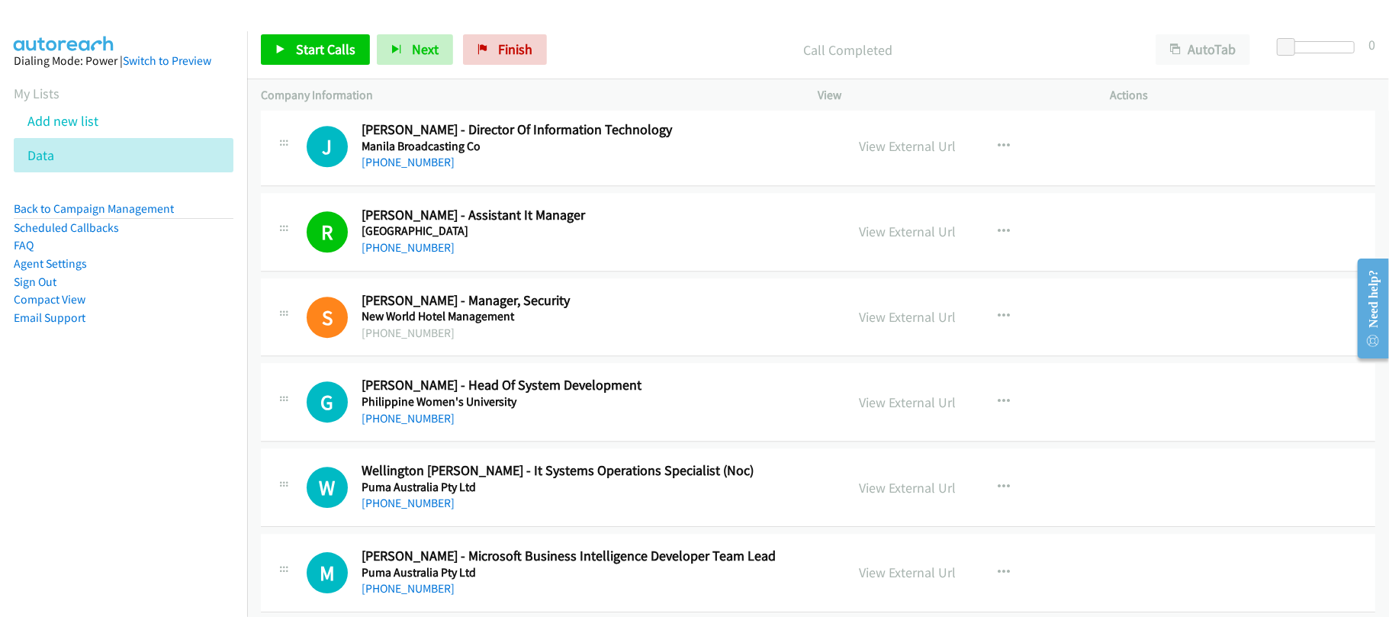
scroll to position [11860, 0]
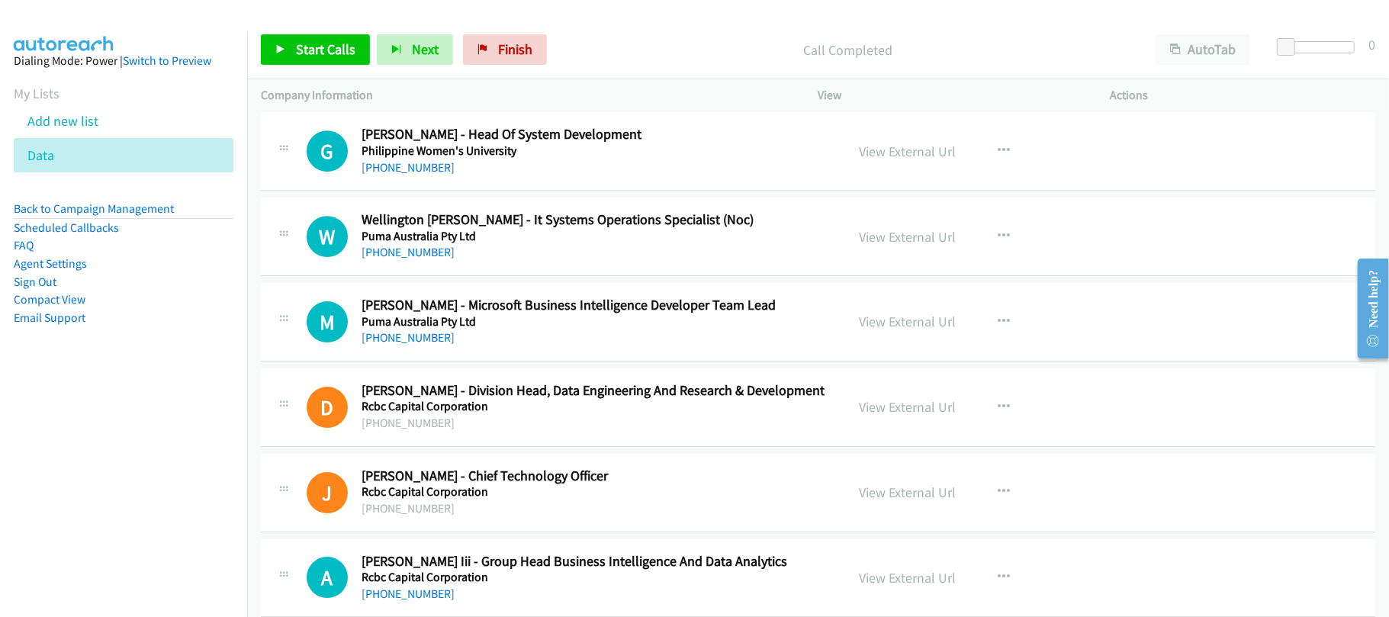
click at [409, 259] on link "+63 919 248 9885" at bounding box center [408, 252] width 93 height 14
click at [533, 362] on div "M Callback Scheduled Melanie Ong - Microsoft Business Intelligence Developer Te…" at bounding box center [818, 322] width 1115 height 79
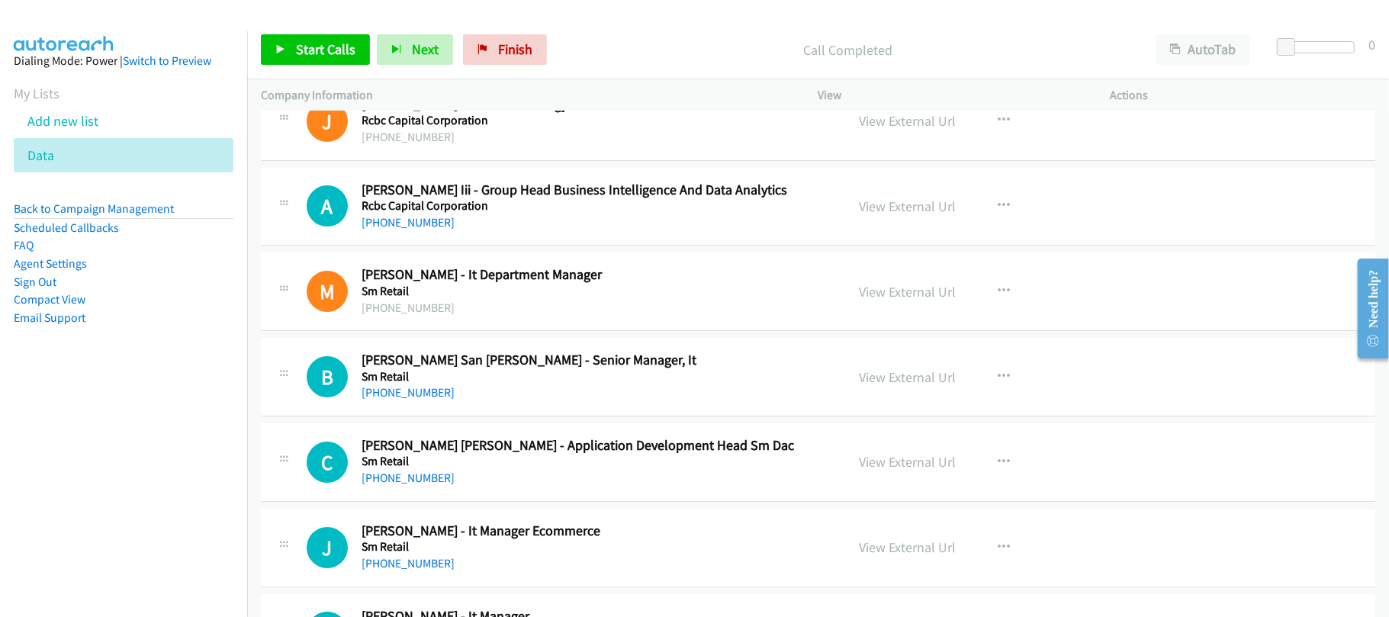
scroll to position [12266, 0]
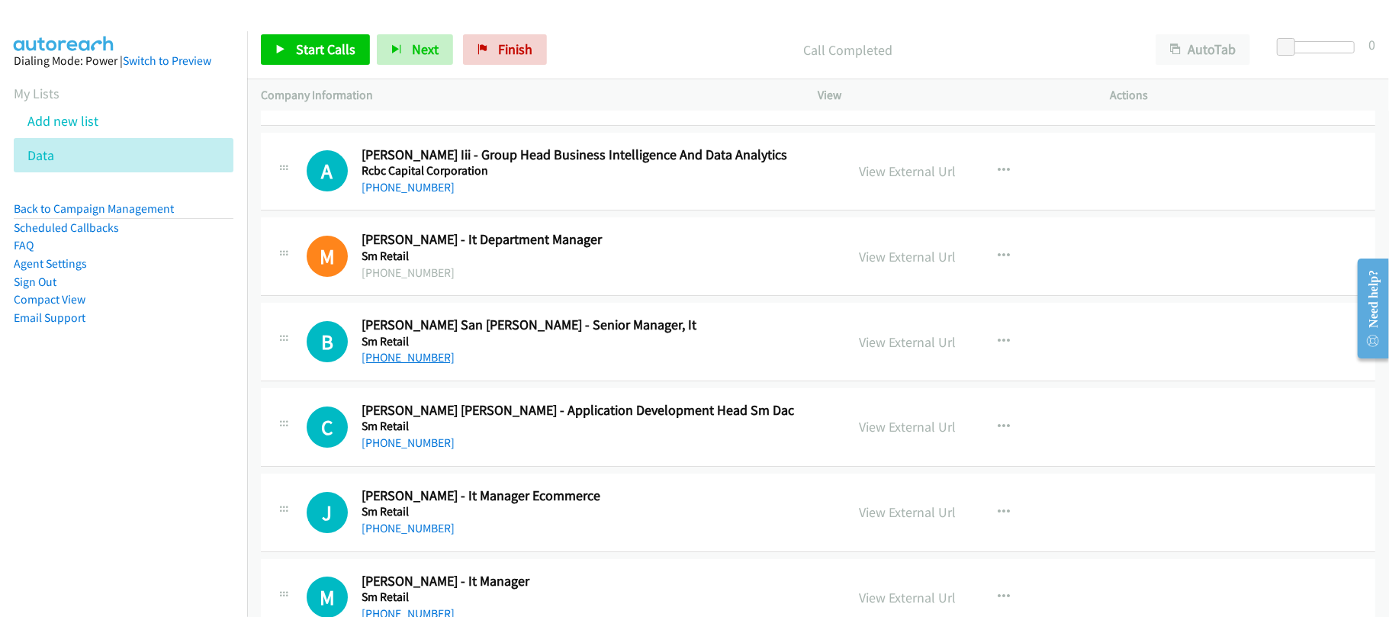
click at [415, 365] on link "+1 713-829-2070" at bounding box center [408, 357] width 93 height 14
click at [495, 367] on div "+1 713-829-2070" at bounding box center [593, 358] width 463 height 18
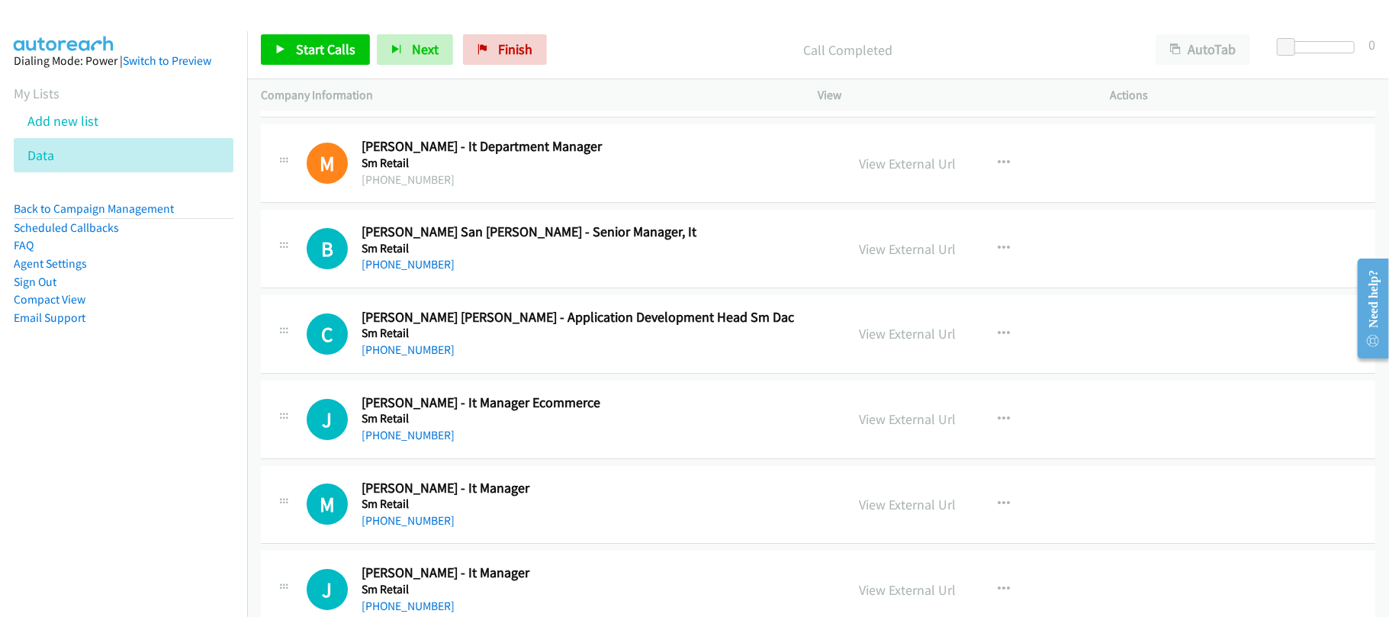
scroll to position [12470, 0]
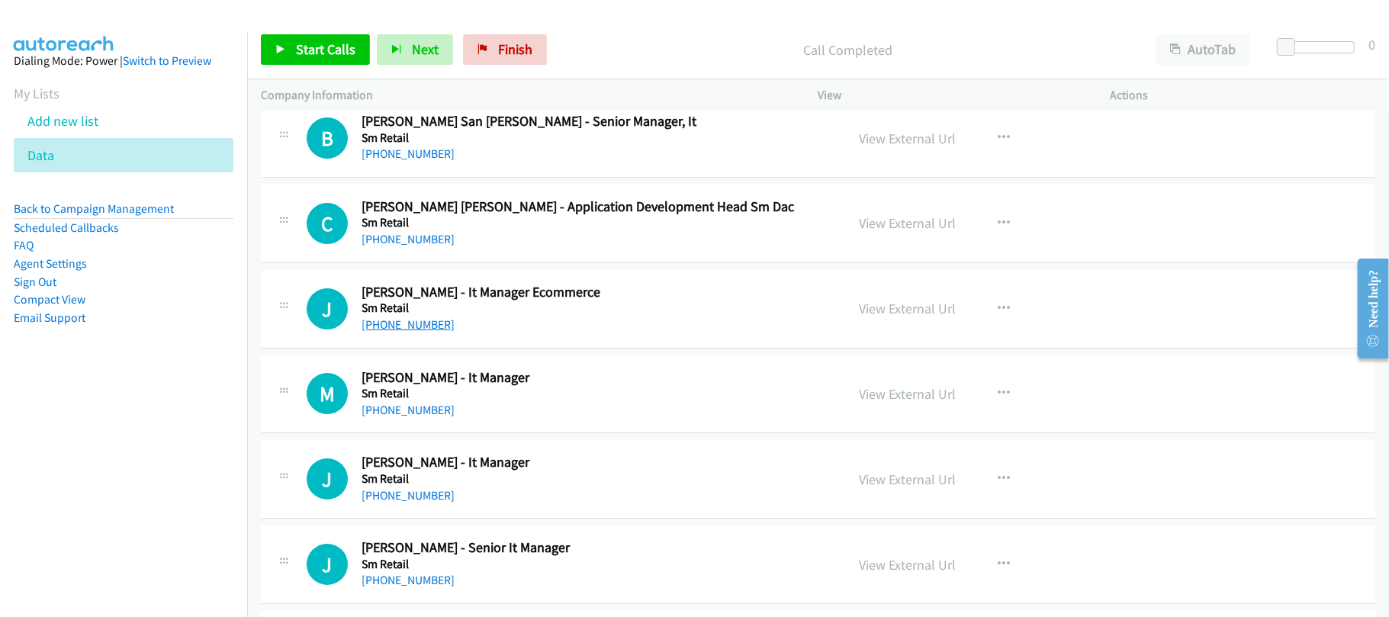
click at [401, 332] on link "+63 920 267 6746" at bounding box center [408, 324] width 93 height 14
click at [429, 417] on link "+63 927 568 2820" at bounding box center [408, 410] width 93 height 14
click at [479, 487] on h5 "Sm Retail" at bounding box center [593, 478] width 463 height 15
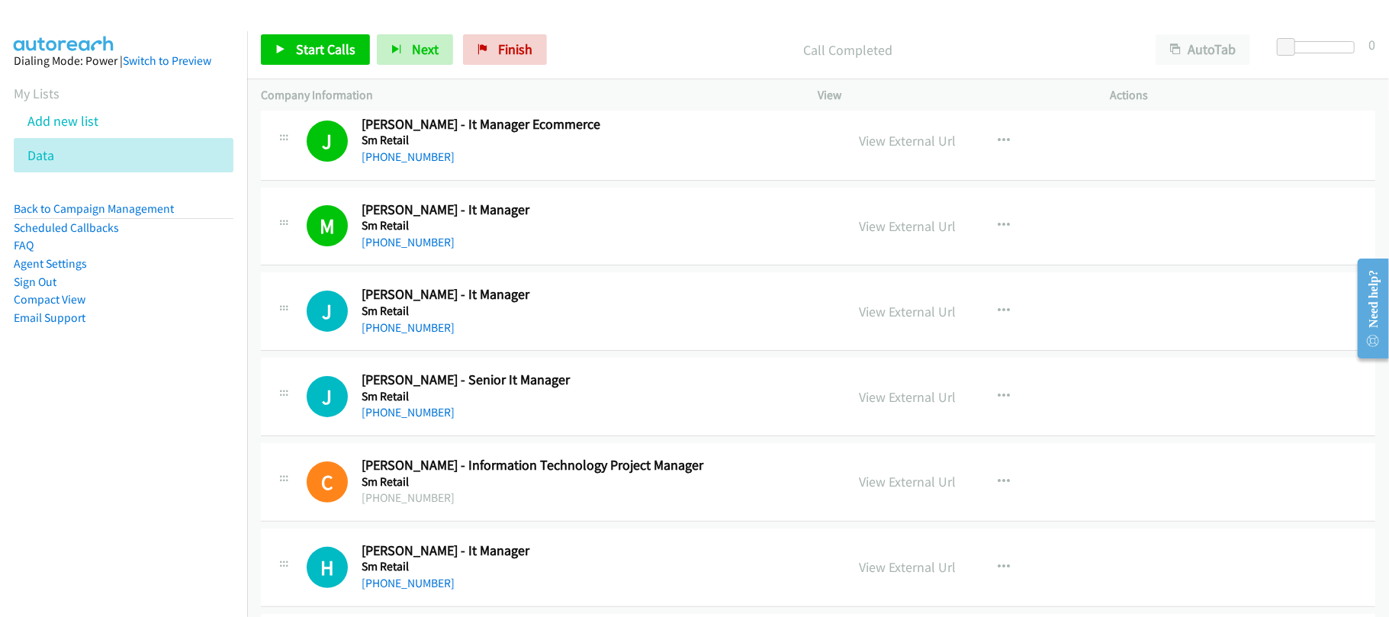
scroll to position [12674, 0]
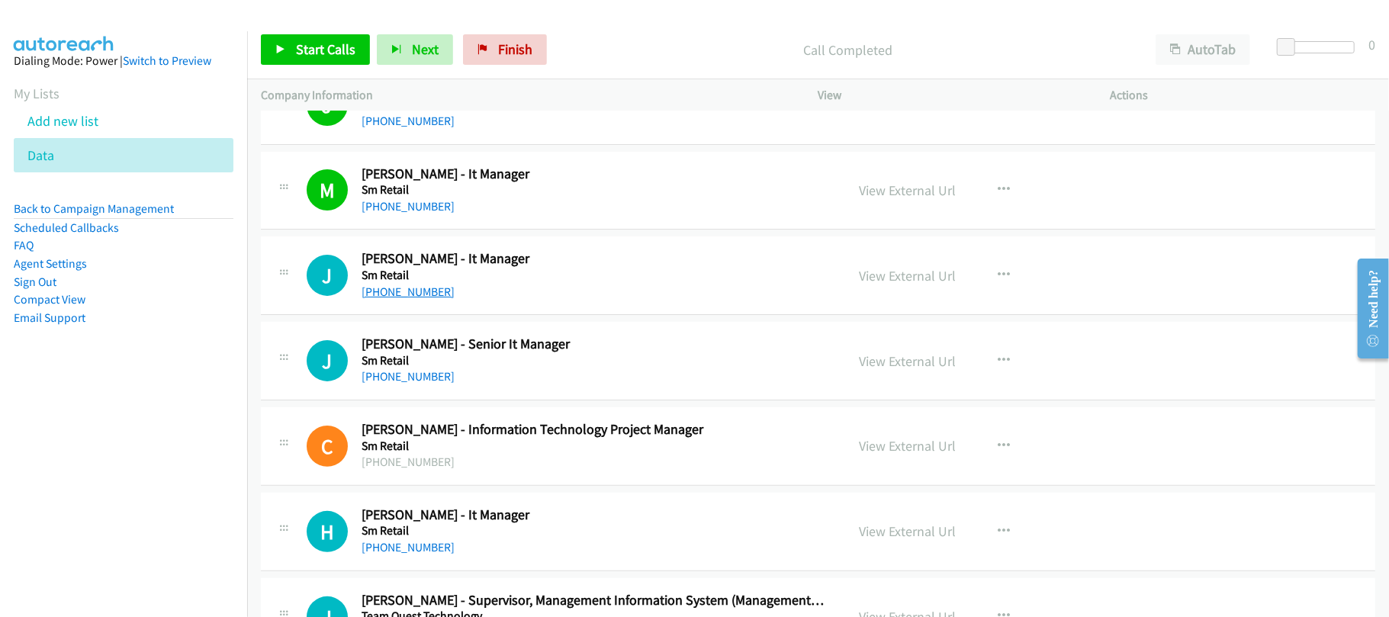
click at [373, 299] on link "+63 995 903 4208" at bounding box center [408, 292] width 93 height 14
click at [413, 384] on link "+63 917 506 5922" at bounding box center [408, 376] width 93 height 14
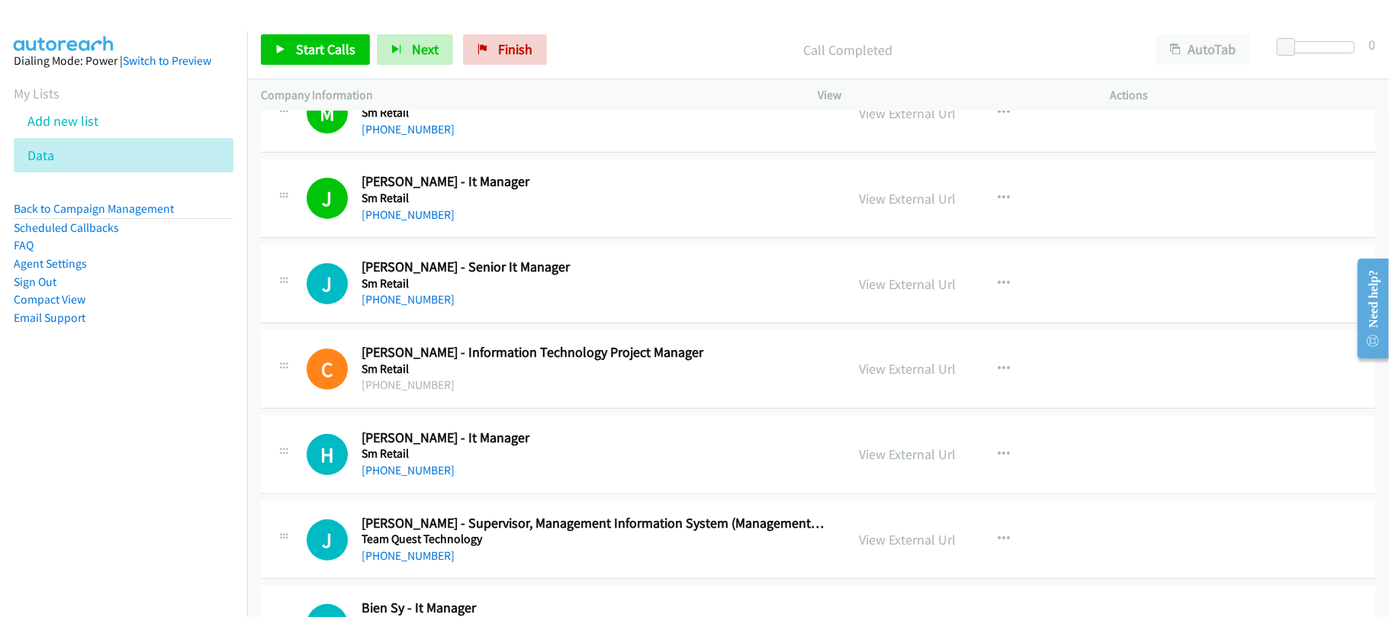
scroll to position [12877, 0]
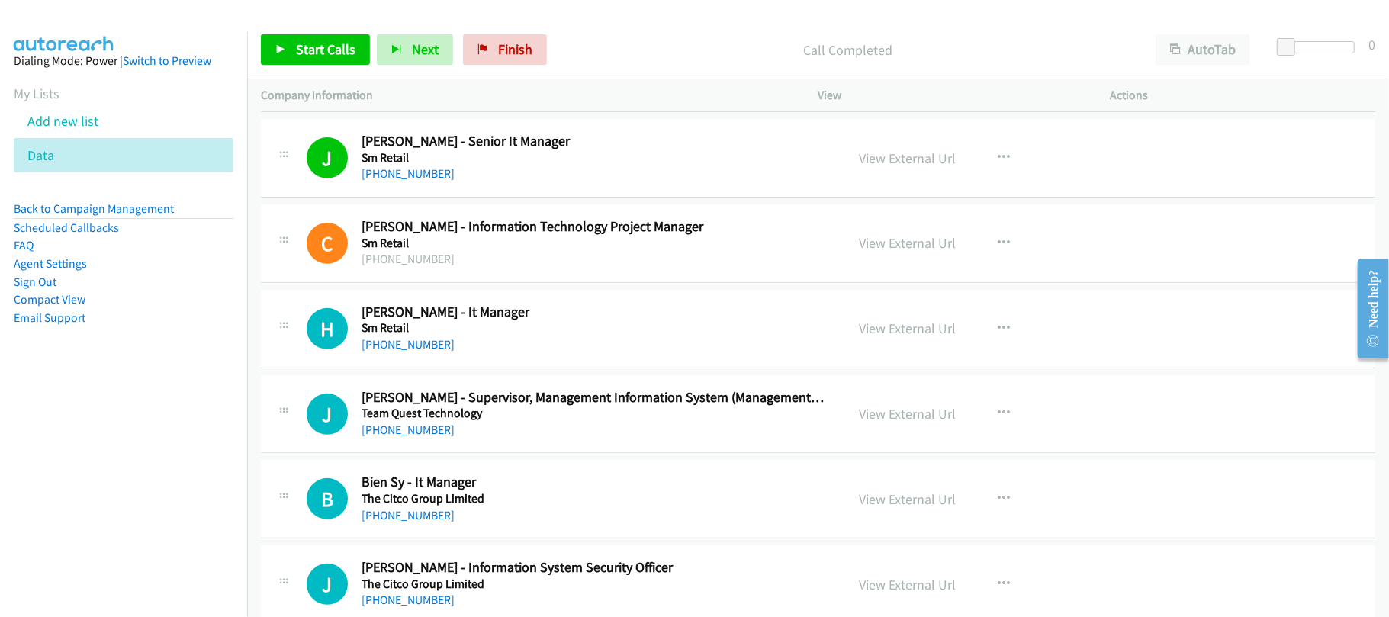
drag, startPoint x: 403, startPoint y: 385, endPoint x: 740, endPoint y: 430, distance: 340.3
click at [403, 352] on link "+63 912 646 9776" at bounding box center [408, 344] width 93 height 14
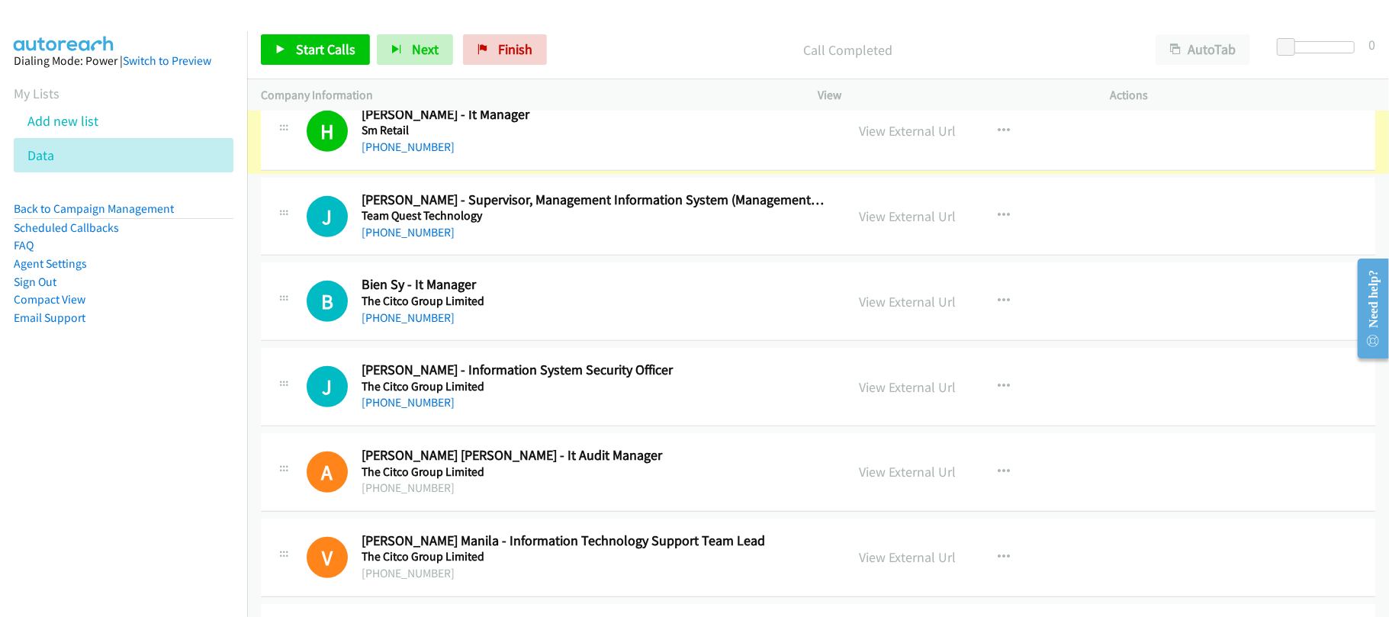
scroll to position [13080, 0]
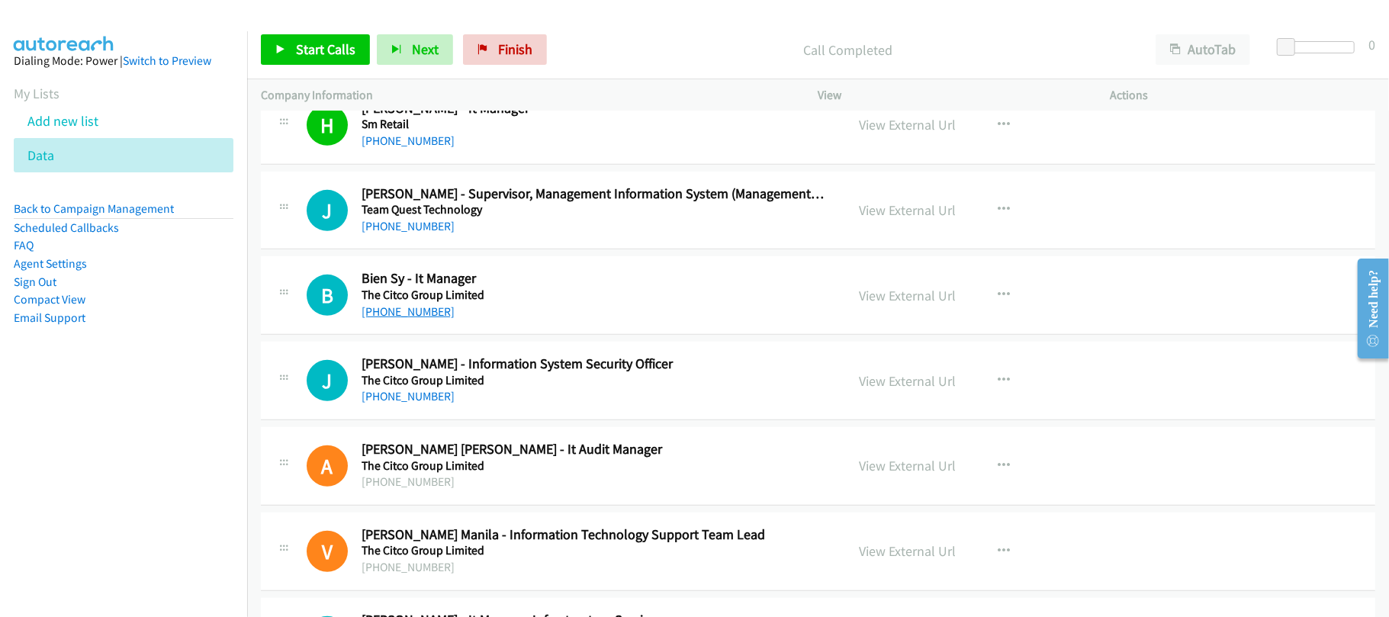
click at [412, 319] on link "+63 915 354 9377" at bounding box center [408, 311] width 93 height 14
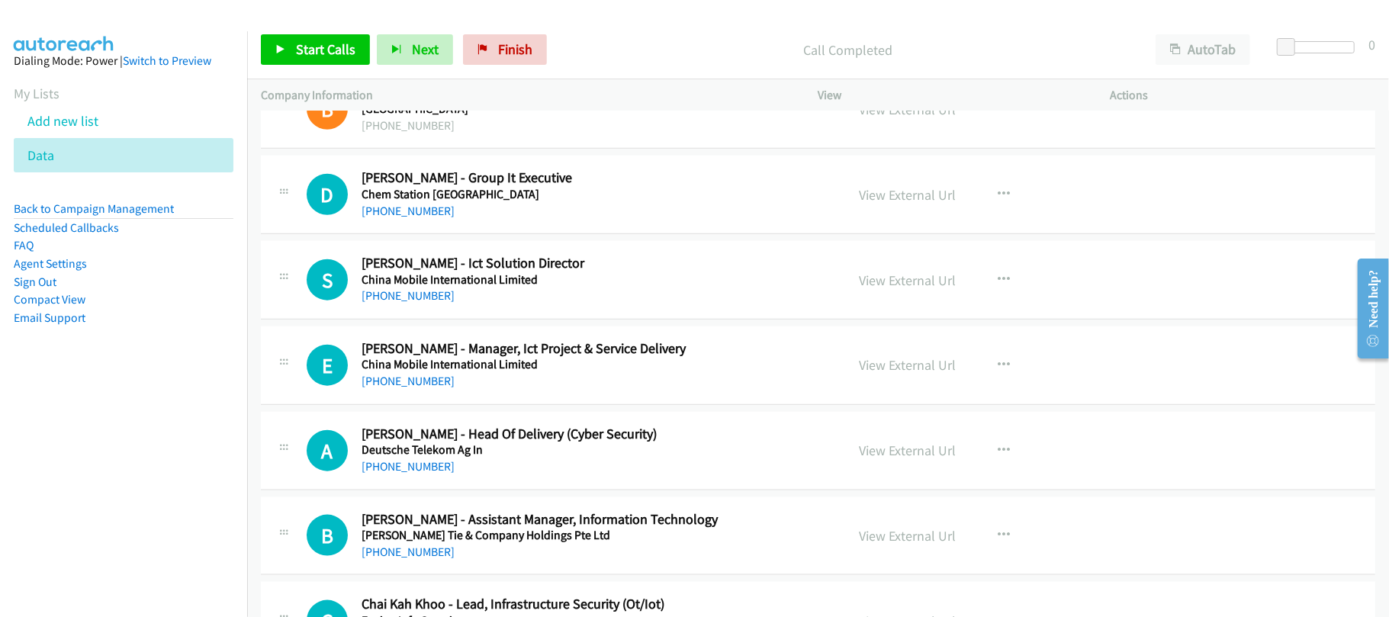
scroll to position [13691, 0]
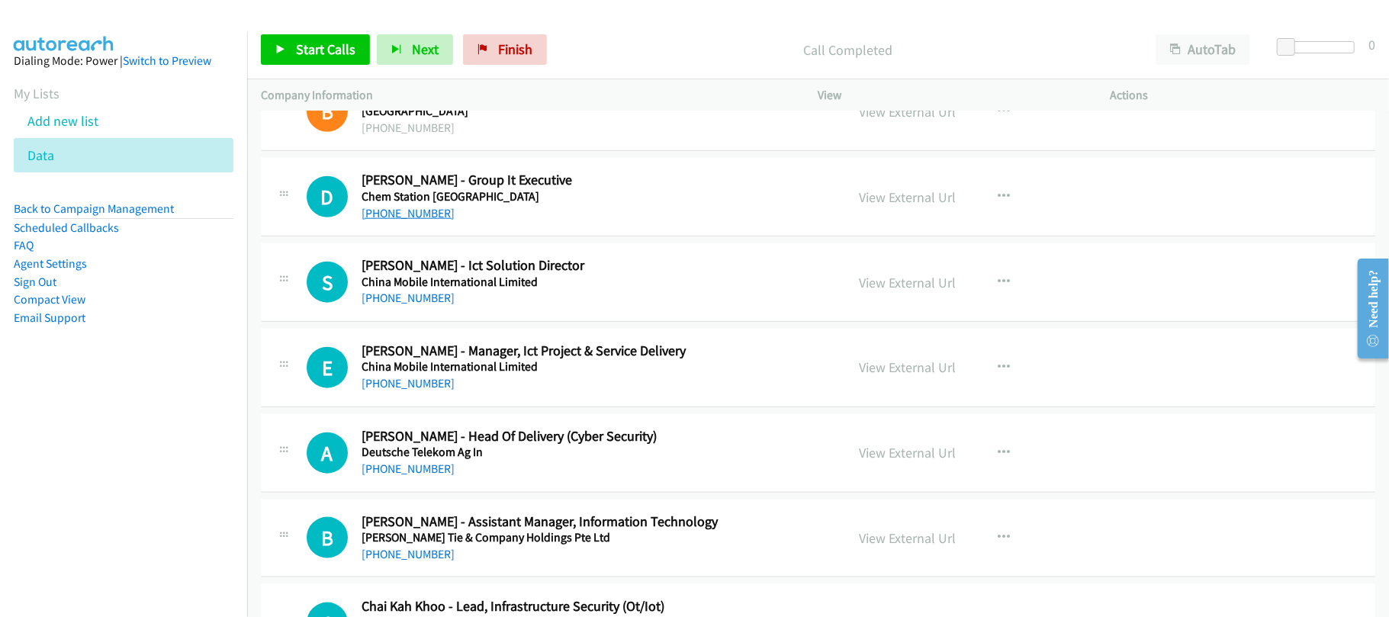
click at [422, 220] on link "+60 16-649 2517" at bounding box center [408, 213] width 93 height 14
click at [558, 290] on h5 "China Mobile International Limited" at bounding box center [593, 282] width 463 height 15
click at [433, 305] on link "+60 11-2317 5587" at bounding box center [408, 298] width 93 height 14
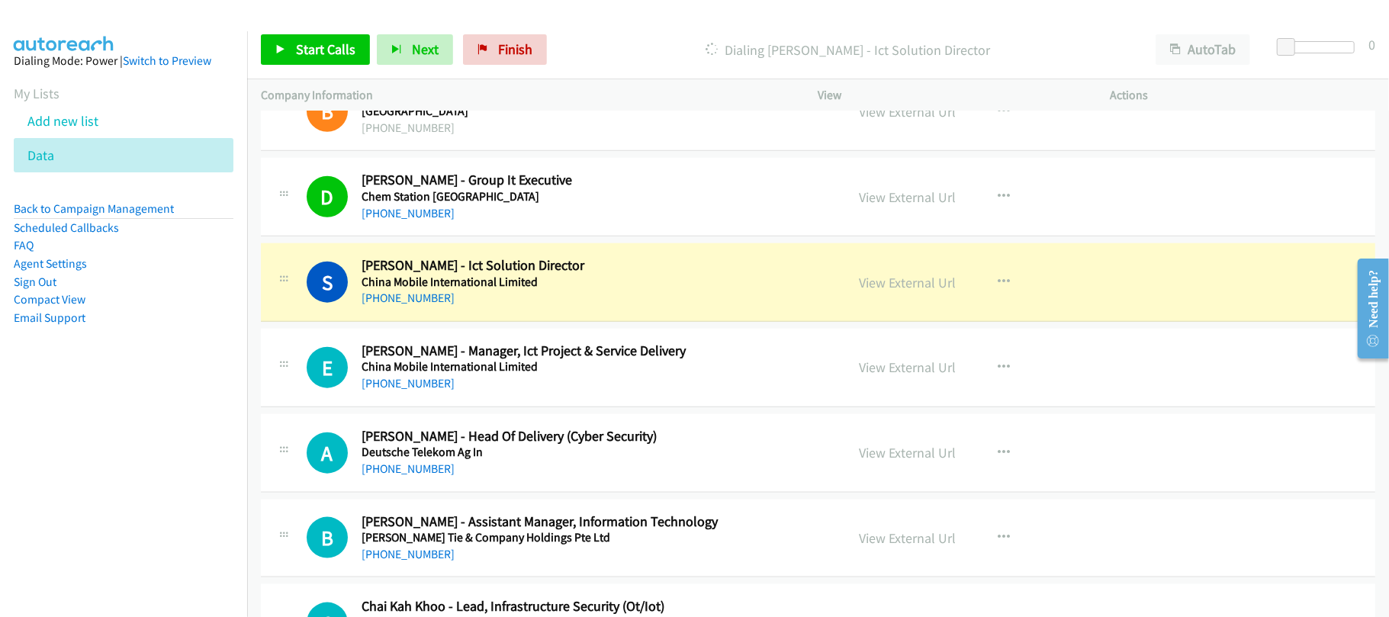
click at [555, 393] on div "+65 8518 0288" at bounding box center [593, 384] width 463 height 18
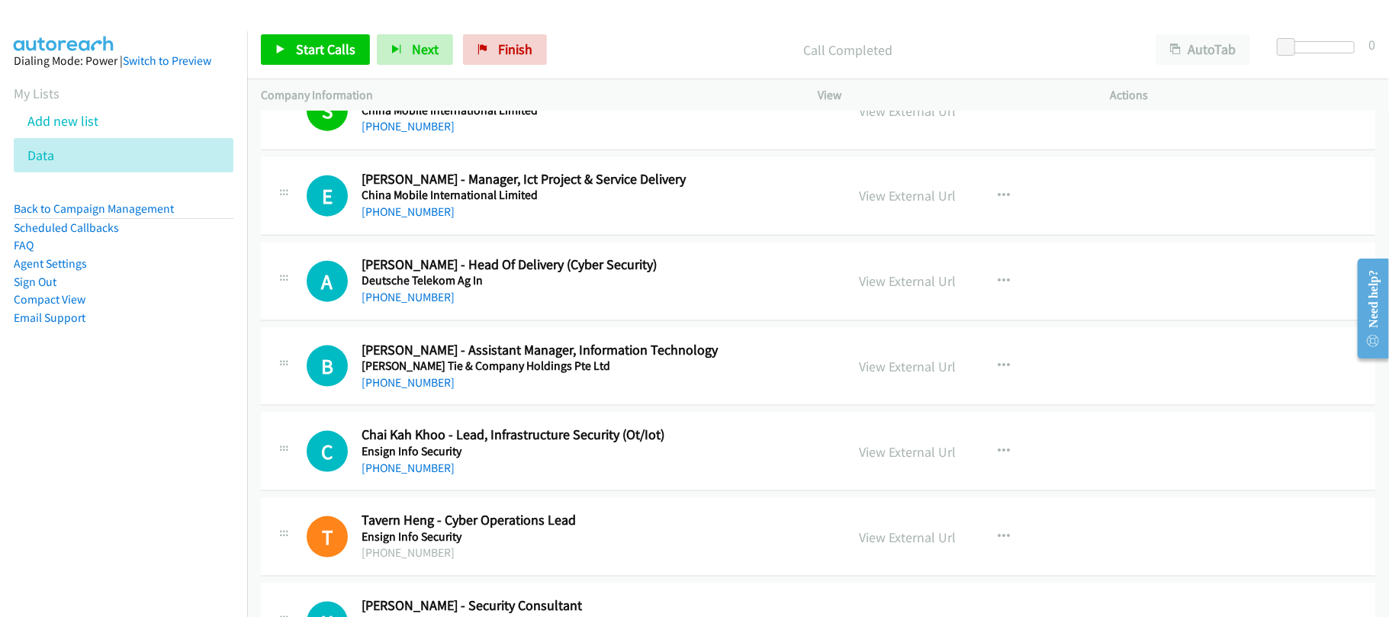
scroll to position [13894, 0]
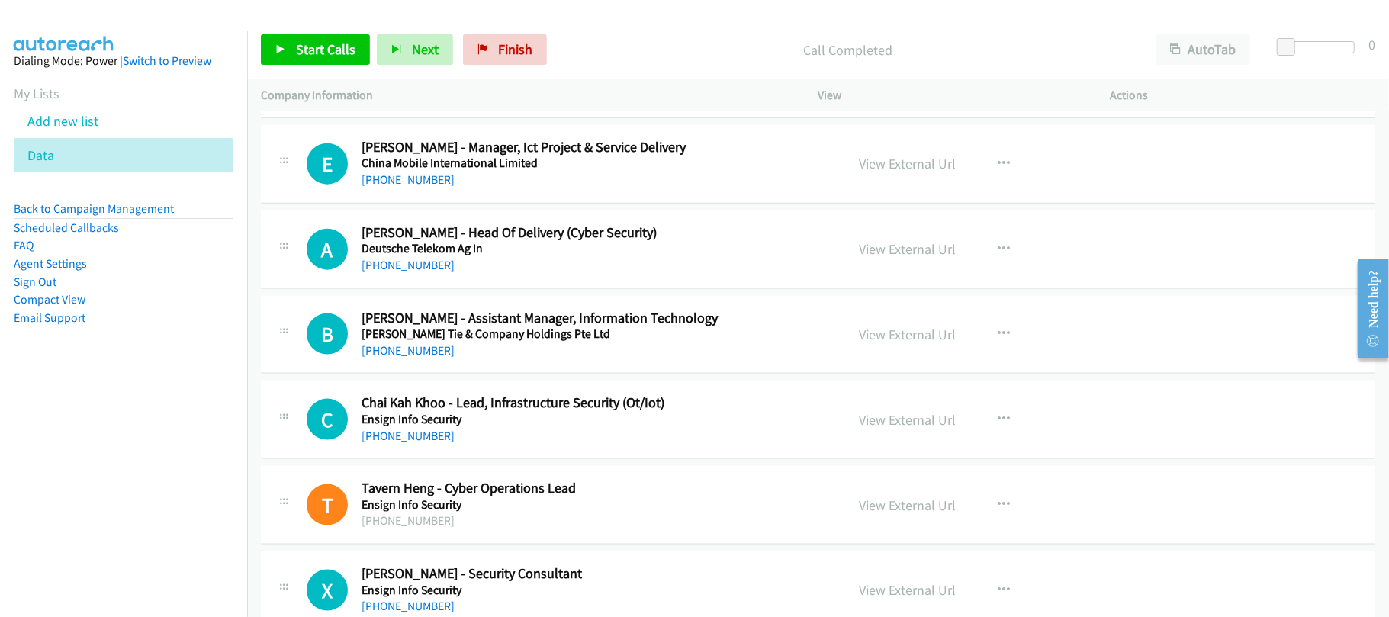
click at [394, 342] on h5 "Edmund Tie & Company Holdings Pte Ltd" at bounding box center [593, 334] width 463 height 15
click at [407, 358] on link "+65 9712 0251" at bounding box center [408, 350] width 93 height 14
click at [495, 427] on h5 "Ensign Info Security" at bounding box center [593, 419] width 463 height 15
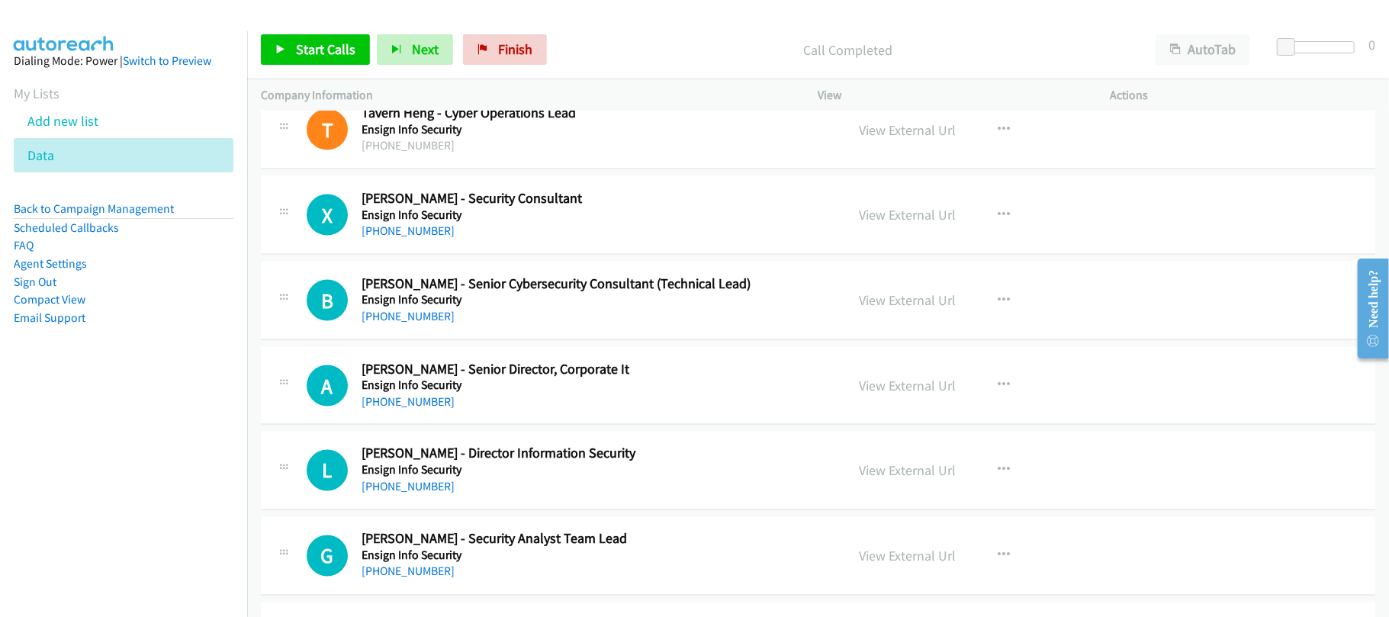
scroll to position [14301, 0]
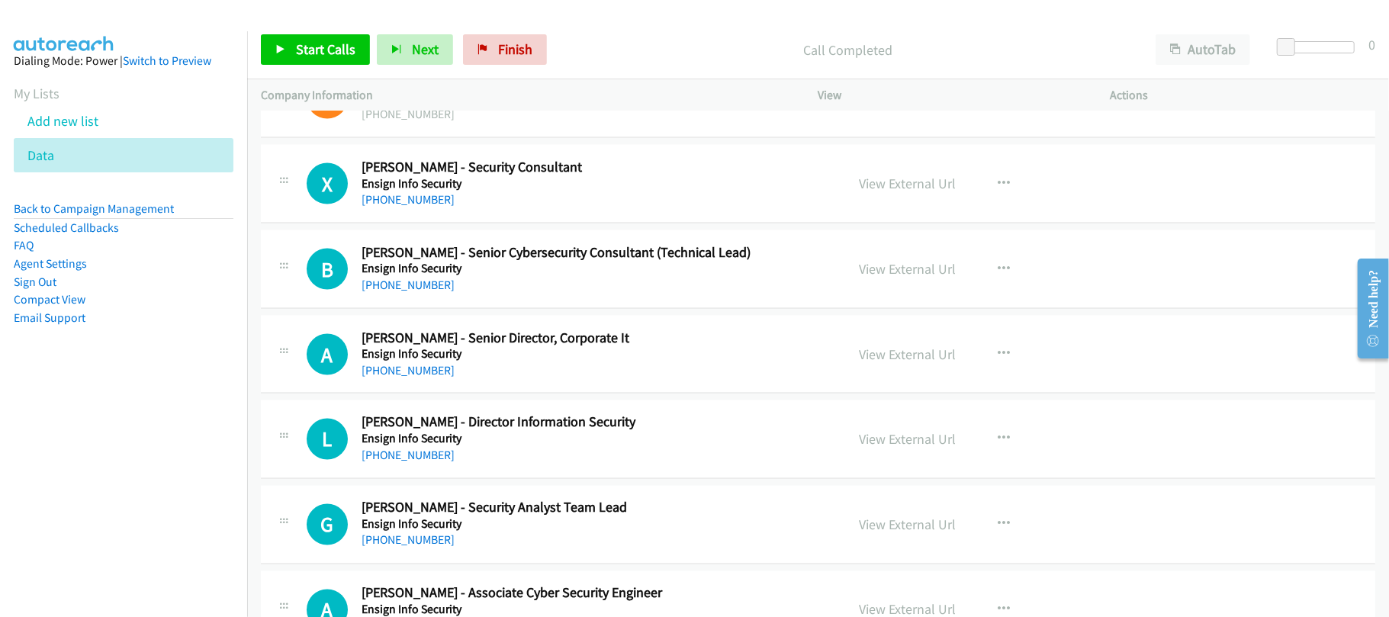
click at [407, 309] on div "B Callback Scheduled Benson Lee - Senior Cybersecurity Consultant (Technical Le…" at bounding box center [818, 269] width 1115 height 79
click at [407, 292] on link "+65 8261 8201" at bounding box center [408, 285] width 93 height 14
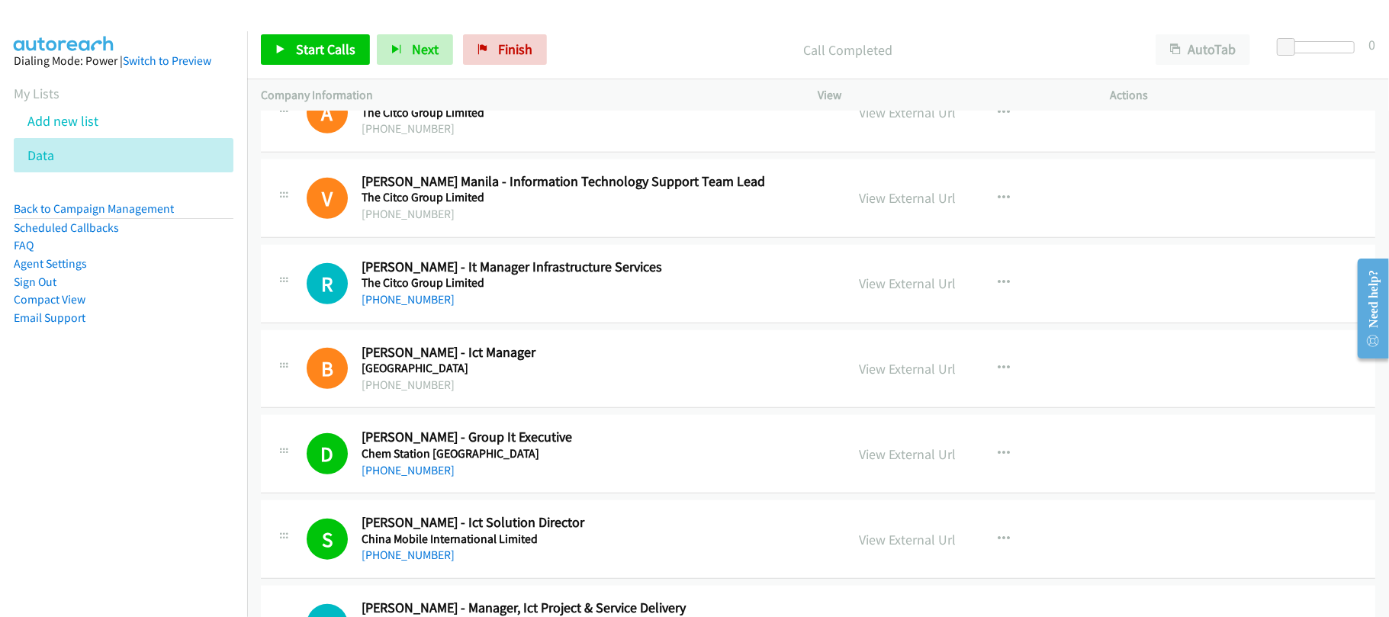
scroll to position [13386, 0]
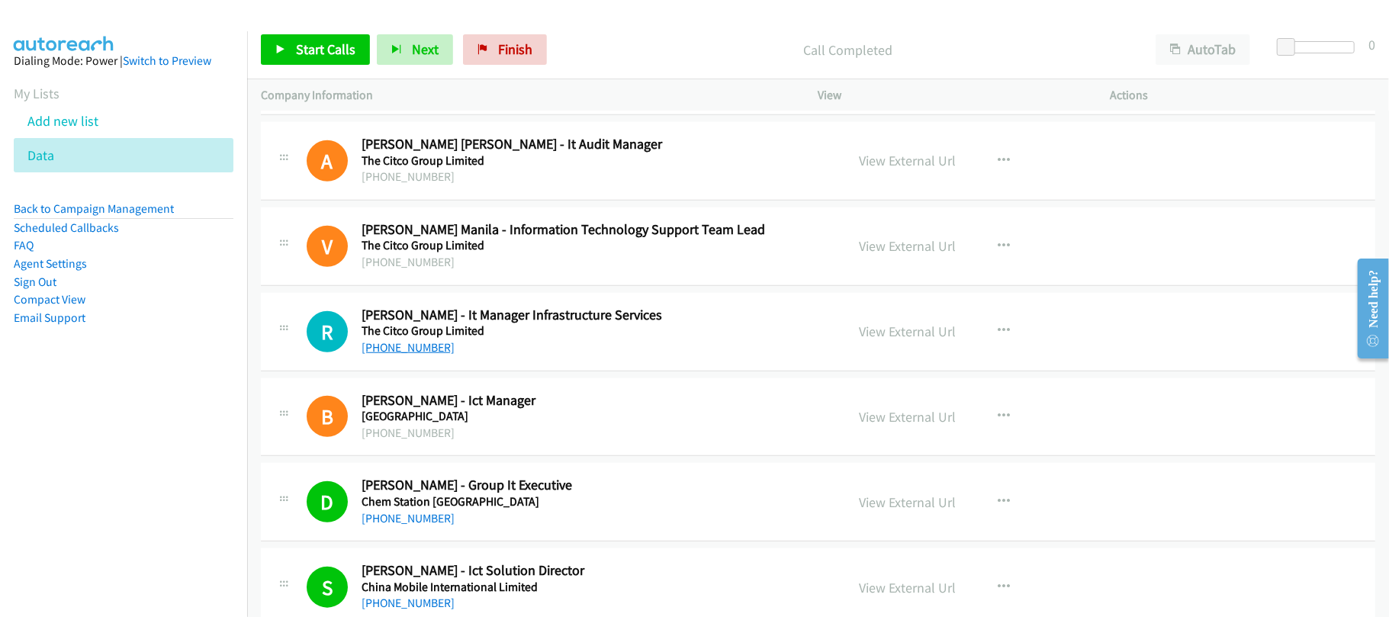
click at [394, 355] on link "+63 946 616 6998" at bounding box center [408, 347] width 93 height 14
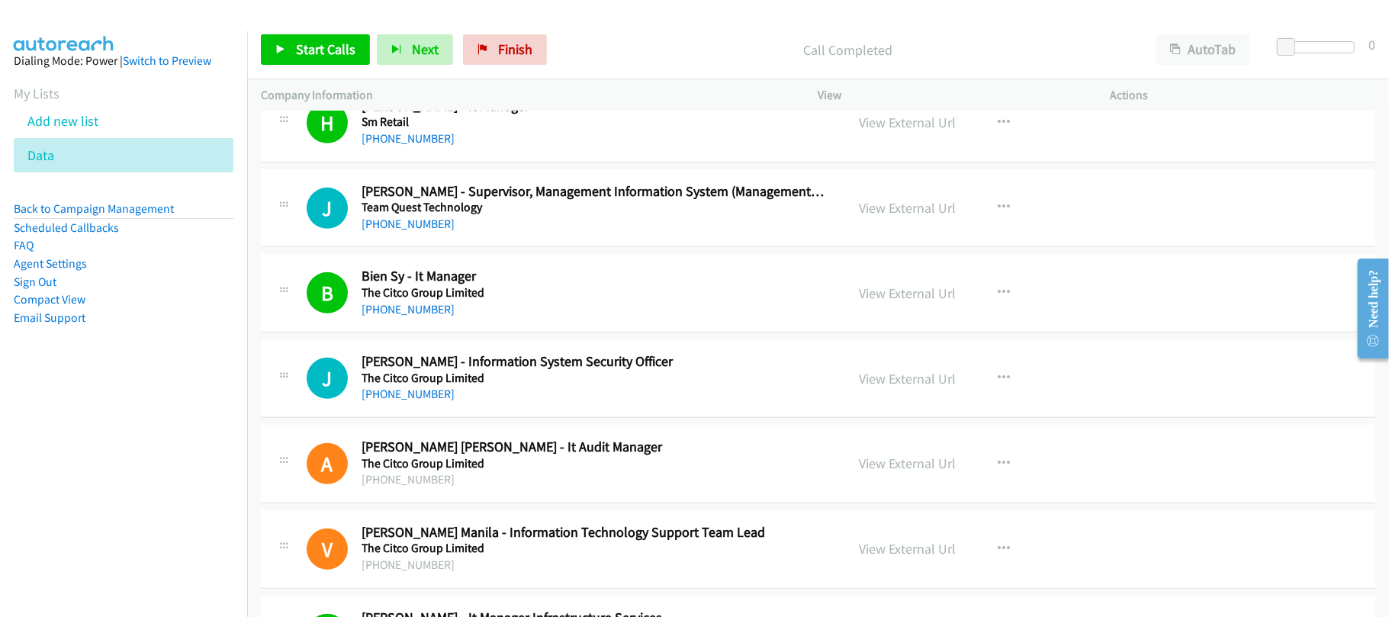
scroll to position [13080, 0]
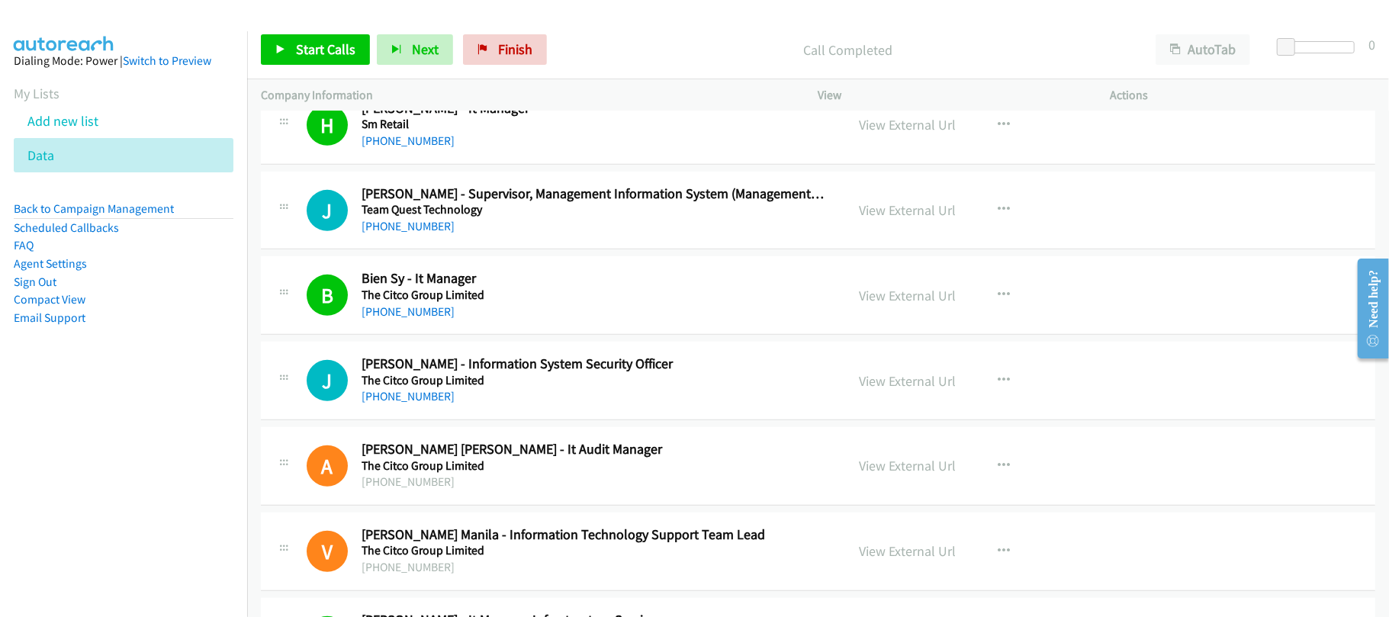
click at [510, 388] on h5 "The Citco Group Limited" at bounding box center [593, 380] width 463 height 15
click at [377, 404] on link "+63 998 965 3037" at bounding box center [408, 396] width 93 height 14
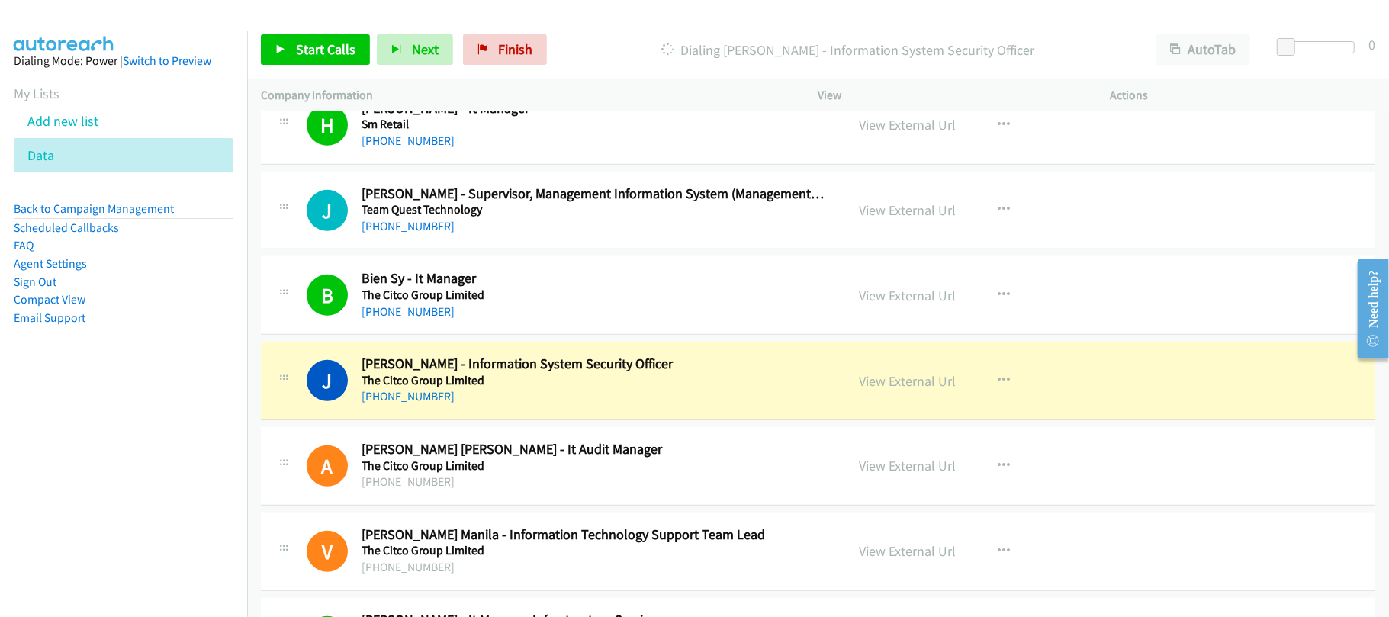
click at [528, 203] on h2 "Jemelyn Monroy - Supervisor, Management Information System (Management Informat…" at bounding box center [593, 194] width 463 height 18
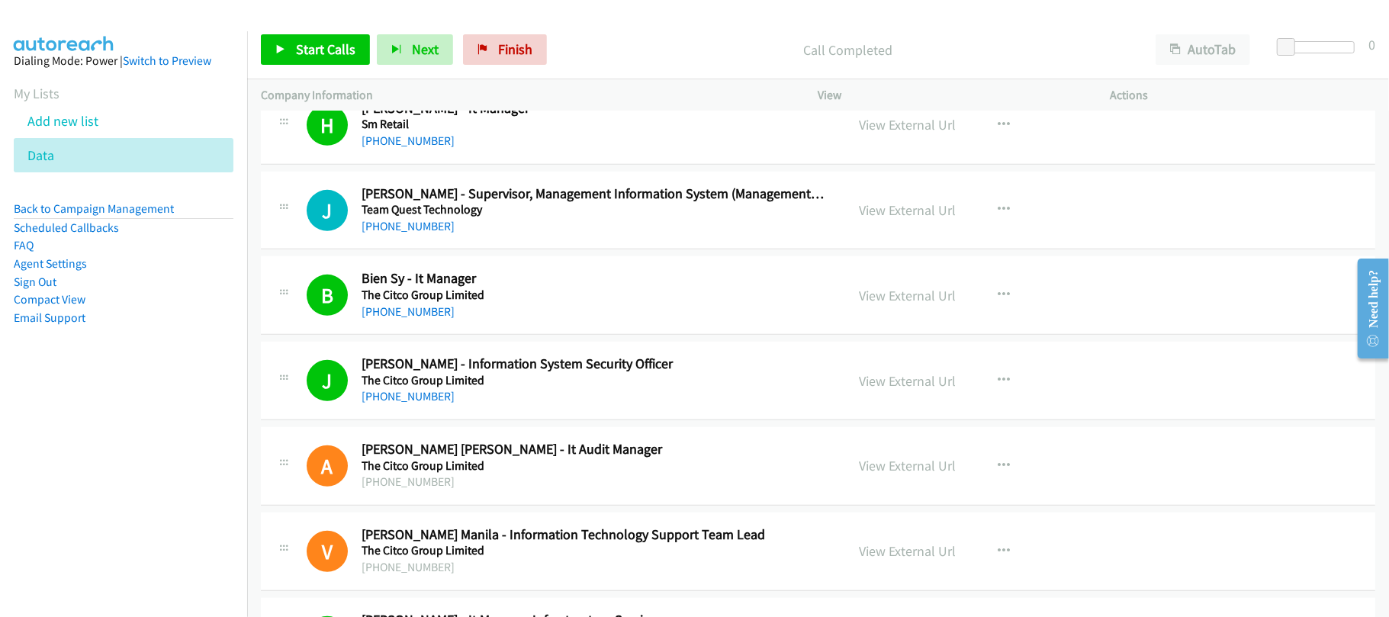
click at [426, 233] on link "+63 46 402 1153" at bounding box center [408, 226] width 93 height 14
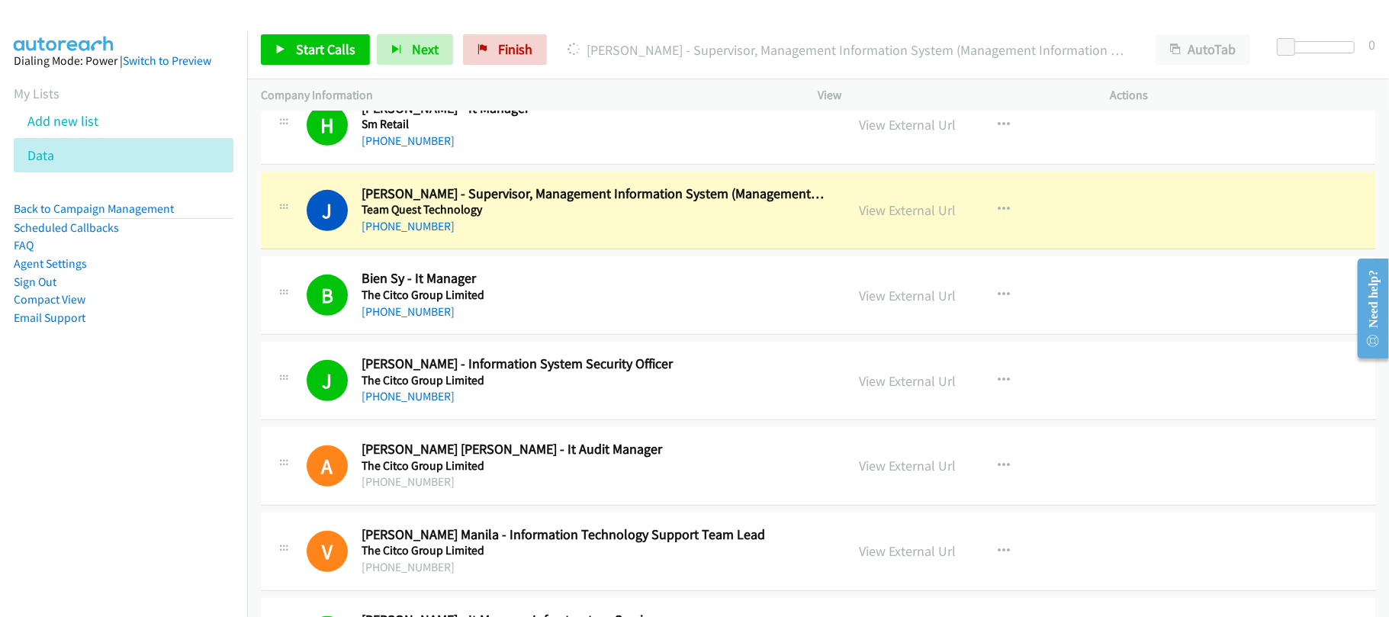
click at [523, 236] on div "+63 46 402 1153" at bounding box center [593, 226] width 463 height 18
click at [542, 236] on div "+63 46 402 1153" at bounding box center [593, 226] width 463 height 18
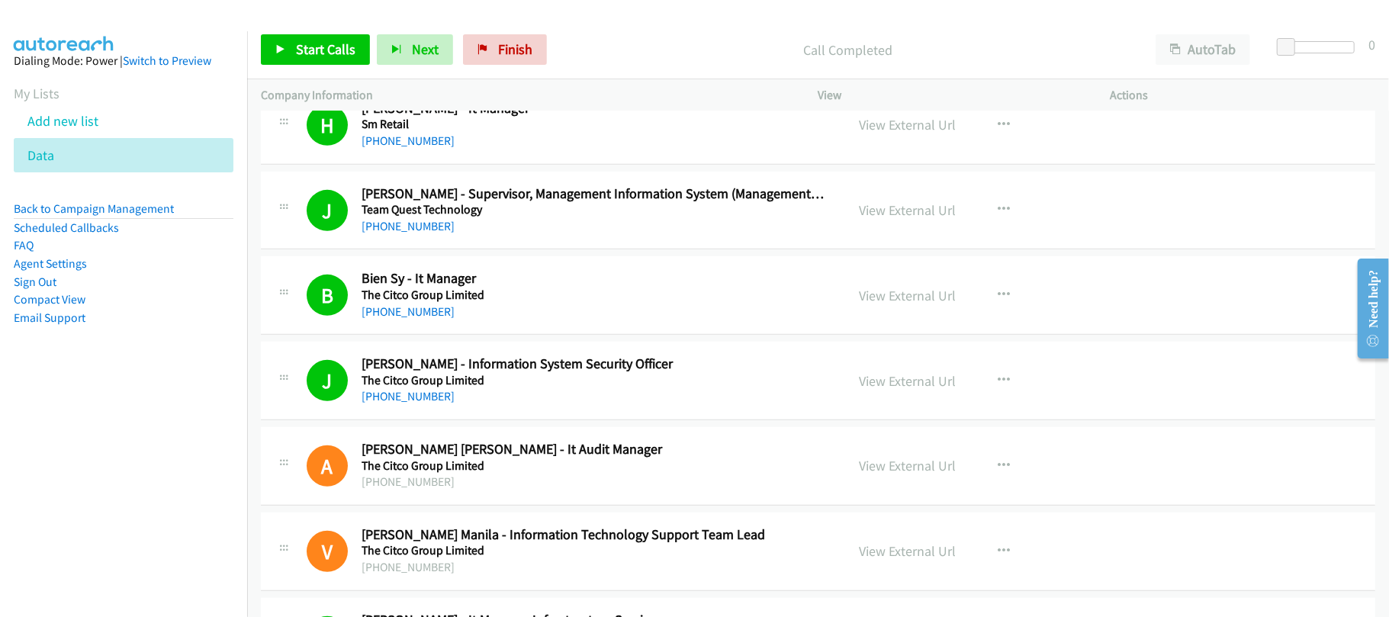
click at [495, 250] on div "J Callback Scheduled Jemelyn Monroy - Supervisor, Management Information System…" at bounding box center [818, 211] width 1115 height 79
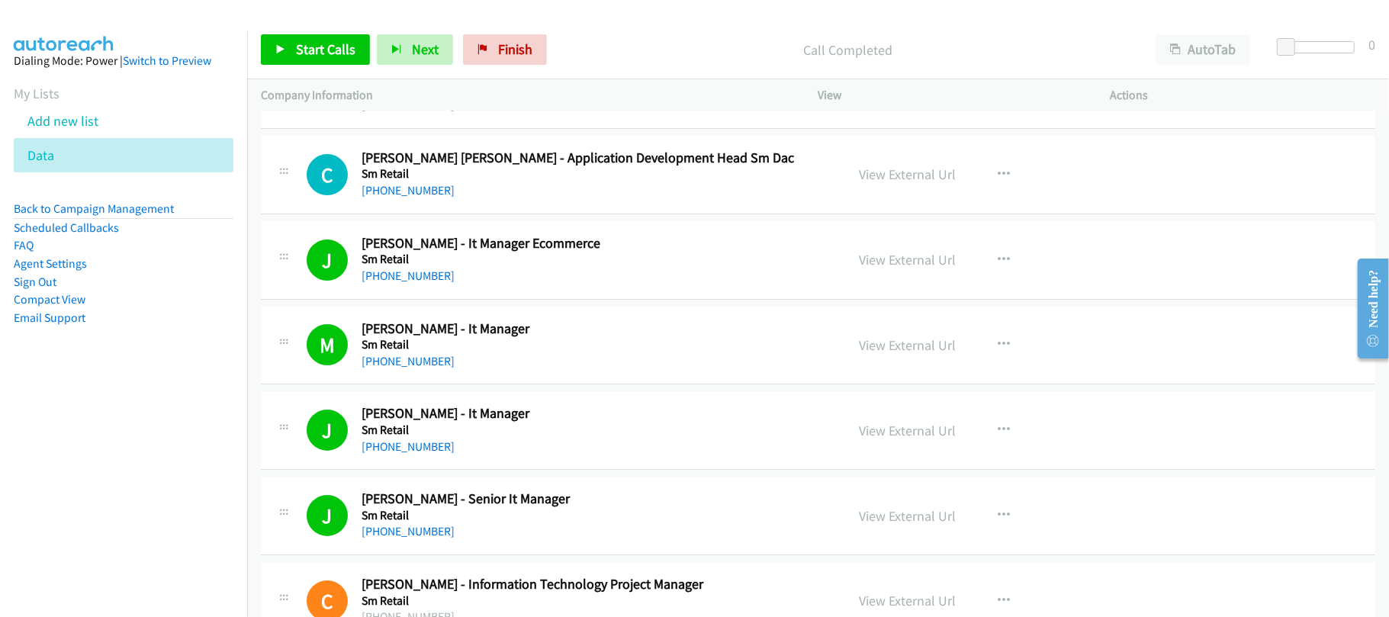
scroll to position [12470, 0]
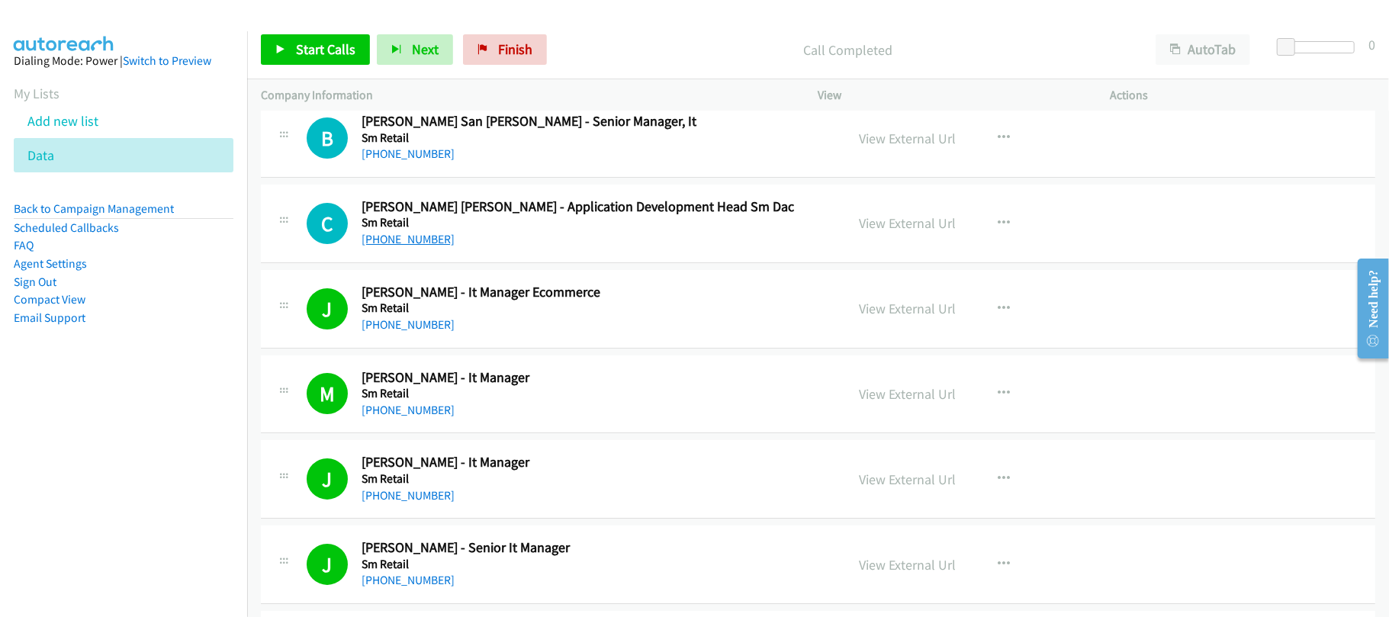
click at [382, 246] on link "+63 905 268 8394" at bounding box center [408, 239] width 93 height 14
drag, startPoint x: 398, startPoint y: 189, endPoint x: 629, endPoint y: 186, distance: 231.2
click at [398, 161] on link "+1 713-829-2070" at bounding box center [408, 153] width 93 height 14
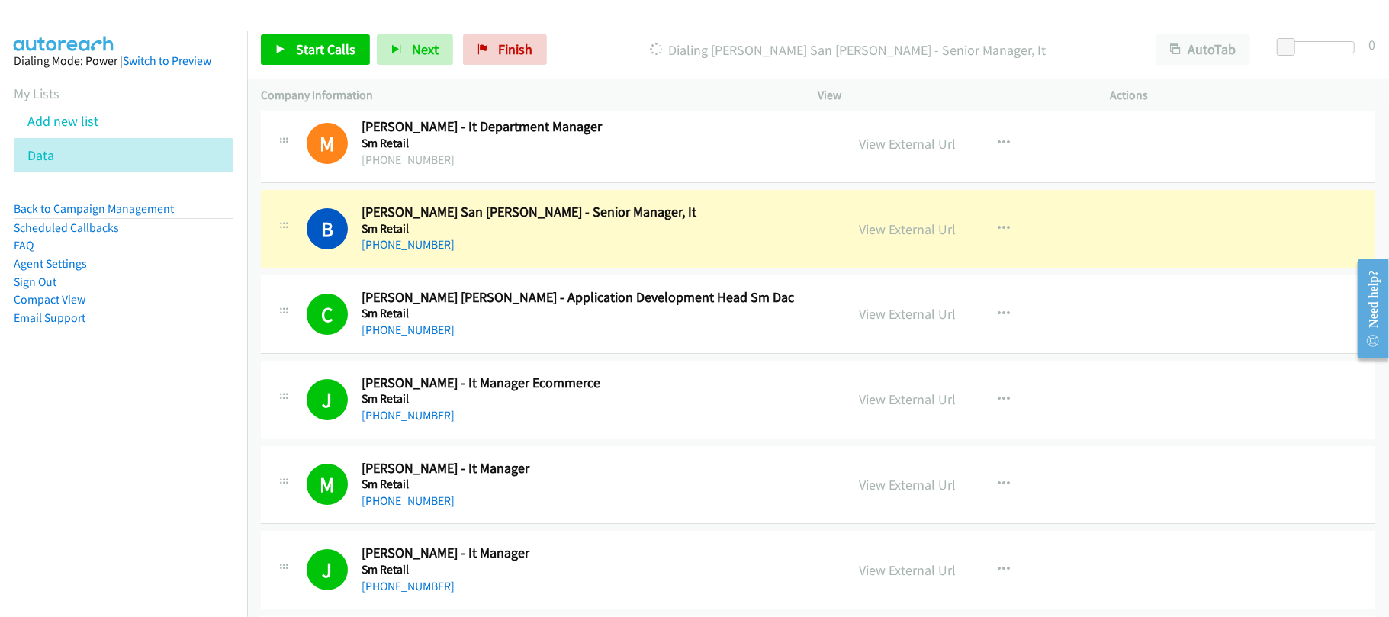
scroll to position [12165, 0]
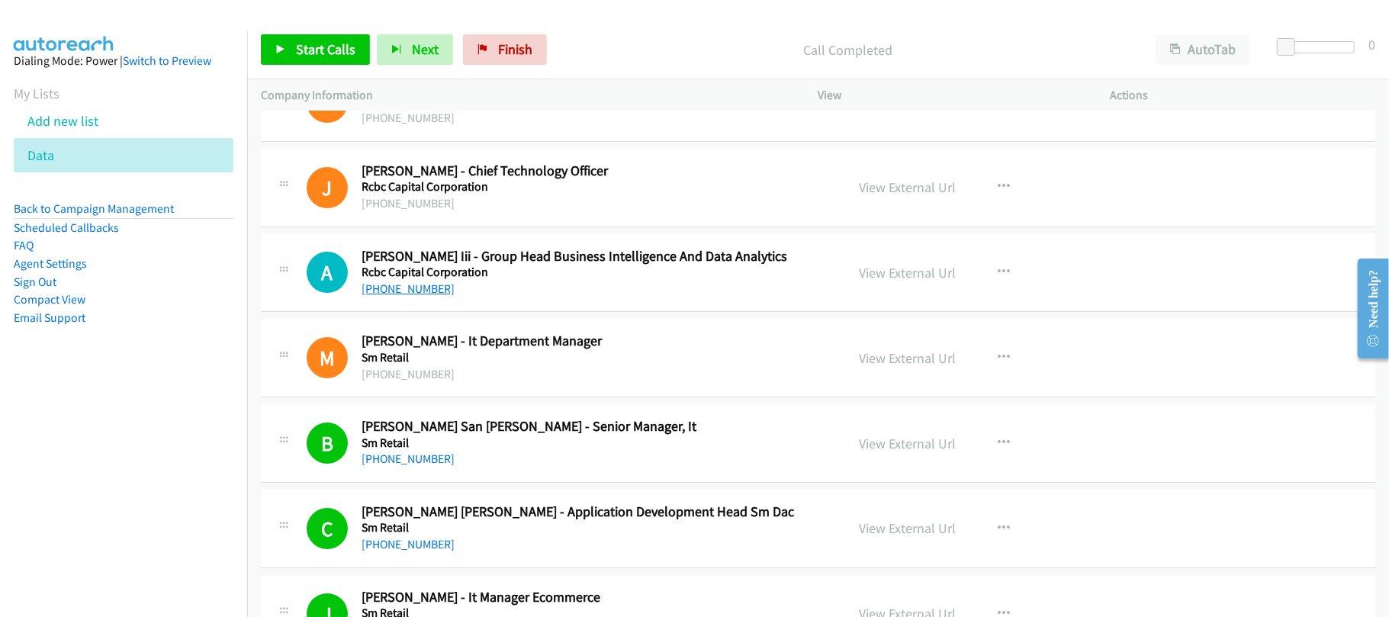
click at [409, 296] on link "+63 917 862 7914" at bounding box center [408, 289] width 93 height 14
click at [487, 280] on h5 "Rcbc Capital Corporation" at bounding box center [593, 272] width 463 height 15
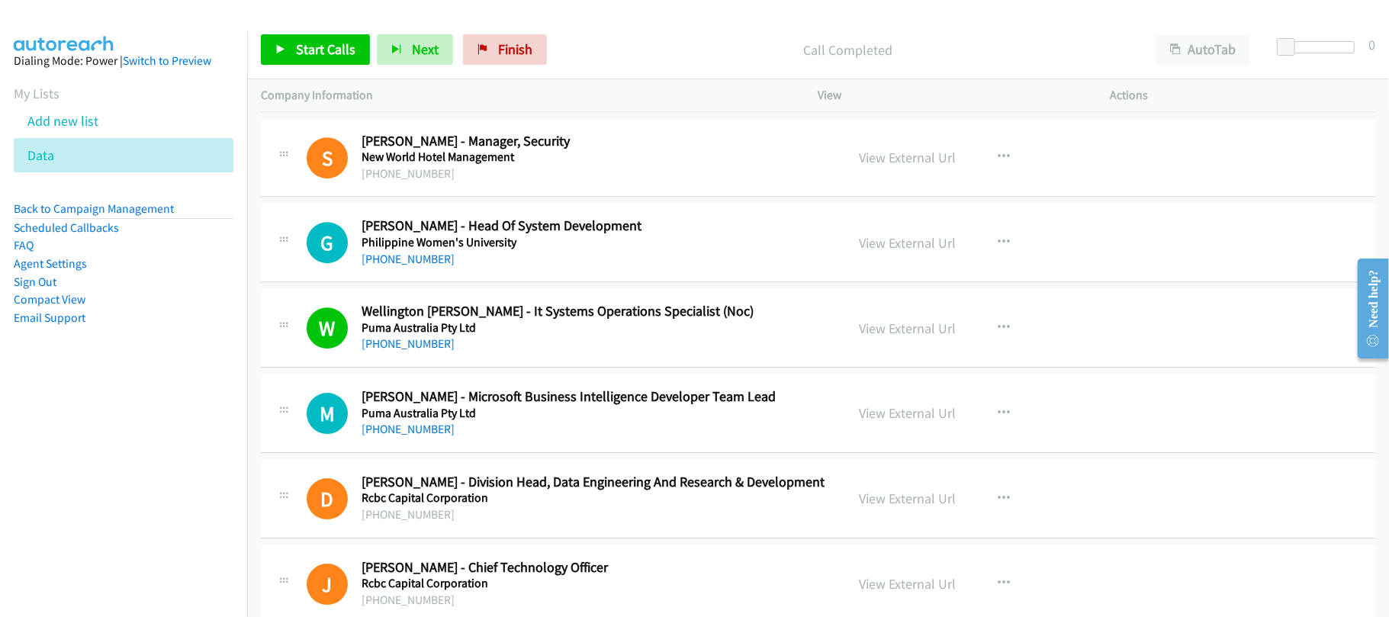
scroll to position [11758, 0]
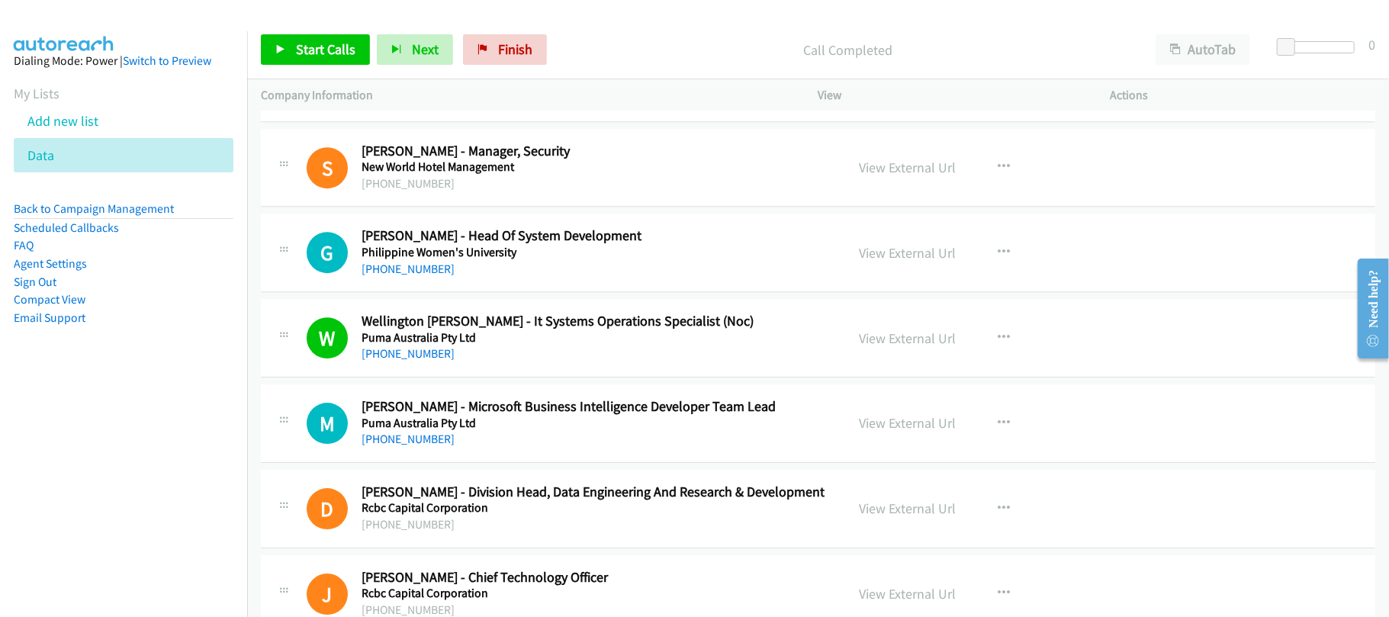
click at [414, 449] on div "+63 917 586 8877" at bounding box center [593, 439] width 463 height 18
click at [427, 446] on link "+63 917 586 8877" at bounding box center [408, 439] width 93 height 14
click at [424, 276] on link "+63 998 971 5583" at bounding box center [408, 269] width 93 height 14
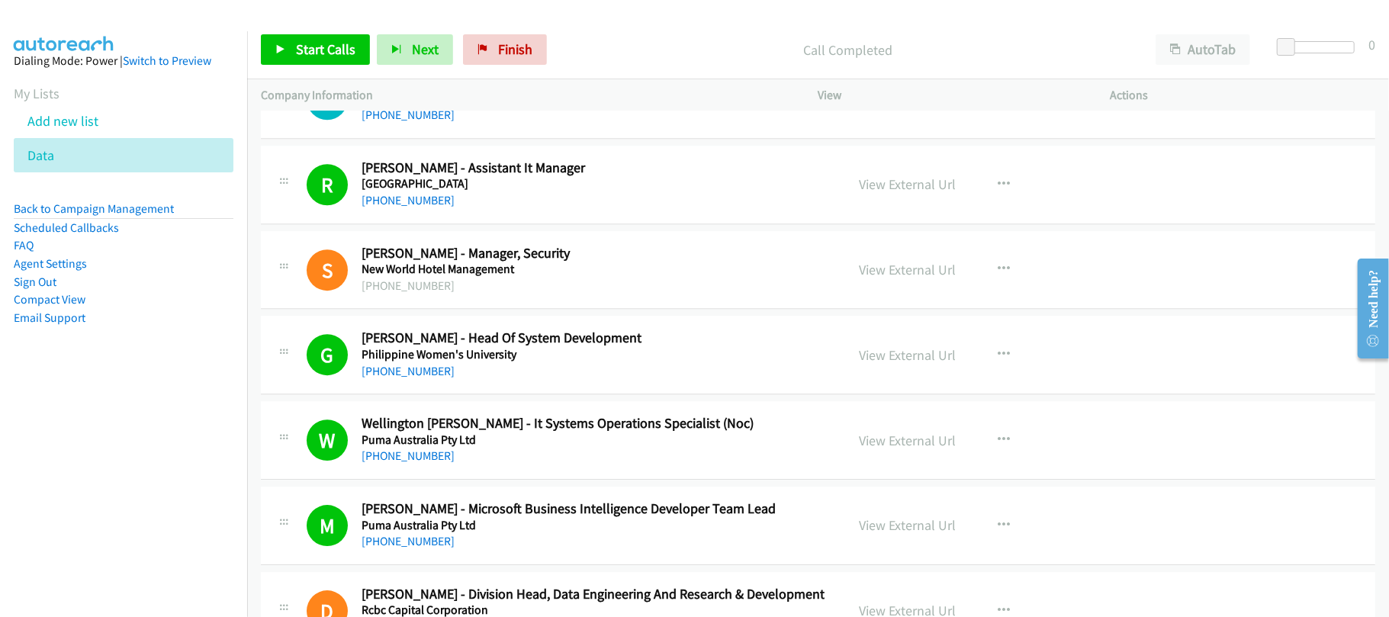
scroll to position [11555, 0]
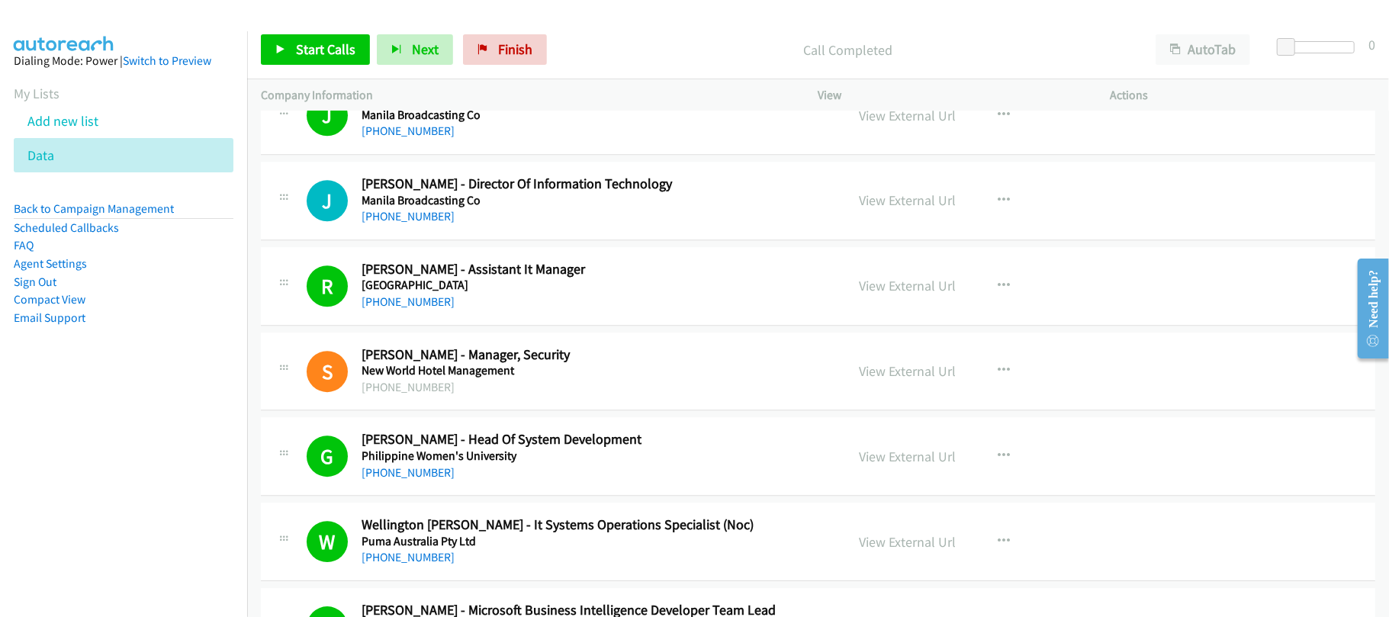
click at [520, 240] on div "J Callback Scheduled John Y. Codorniz Jr. - Director Of Information Technology …" at bounding box center [818, 201] width 1115 height 79
click at [403, 224] on link "+63 2 8840 0000" at bounding box center [408, 216] width 93 height 14
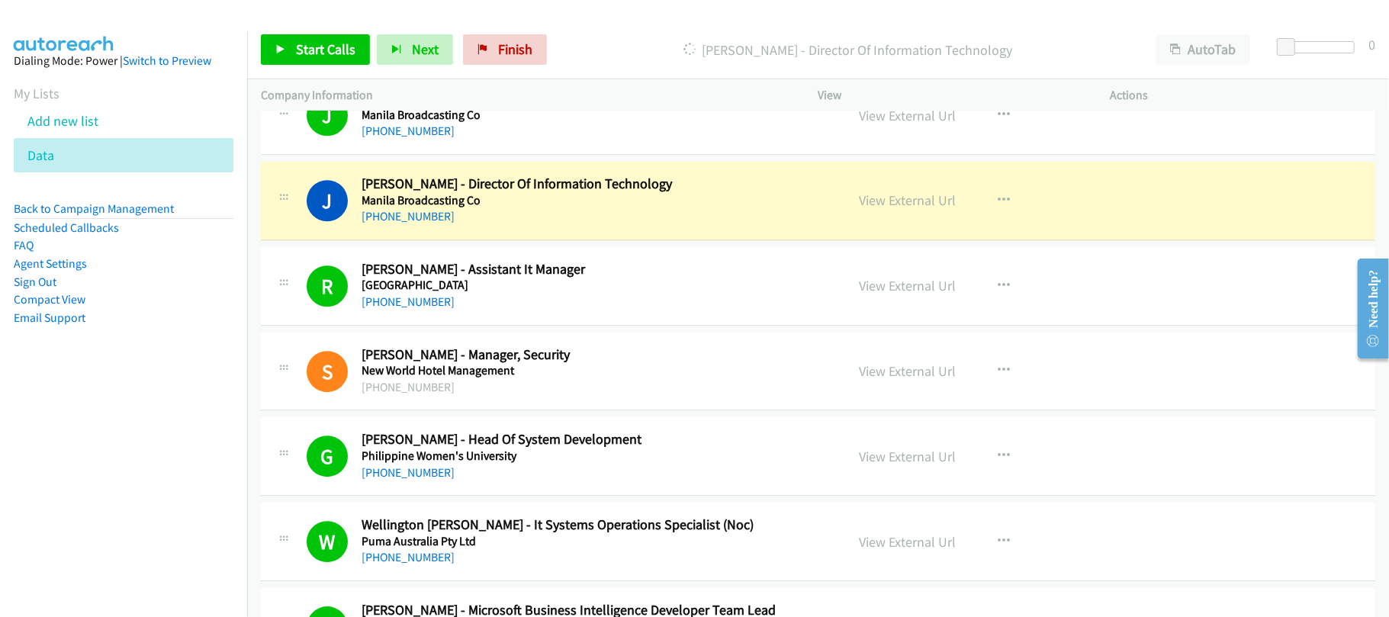
click at [520, 240] on div "J Callback Scheduled John Y. Codorniz Jr. - Director Of Information Technology …" at bounding box center [818, 201] width 1115 height 79
click at [882, 209] on link "View External Url" at bounding box center [908, 200] width 97 height 18
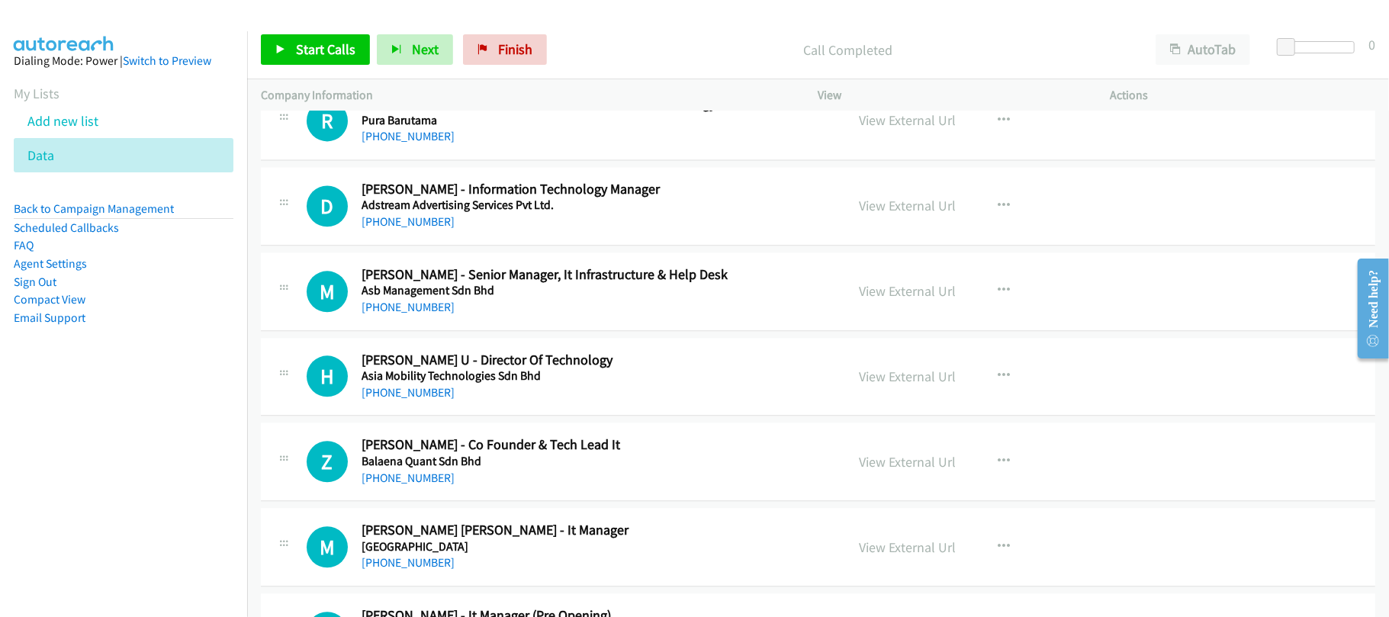
scroll to position [2463, 0]
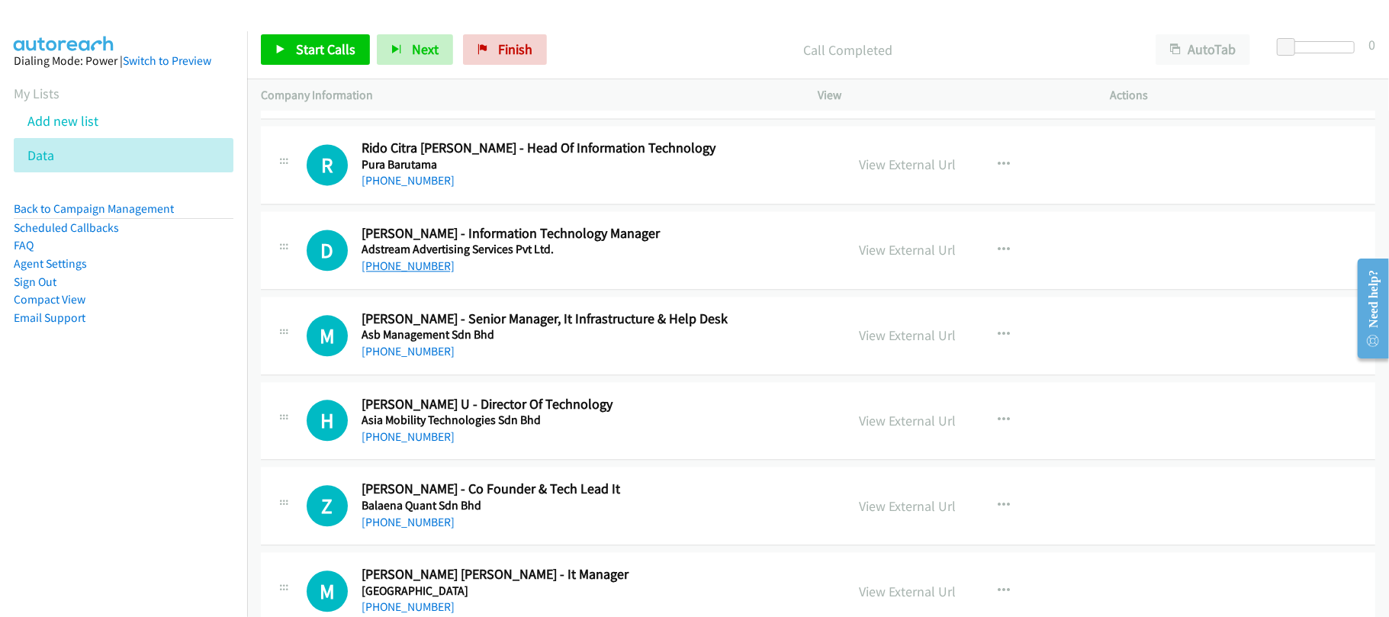
click at [400, 273] on link "+60 16-774 5049" at bounding box center [408, 266] width 93 height 14
click at [538, 361] on div "+60 19-325 5444" at bounding box center [593, 352] width 463 height 18
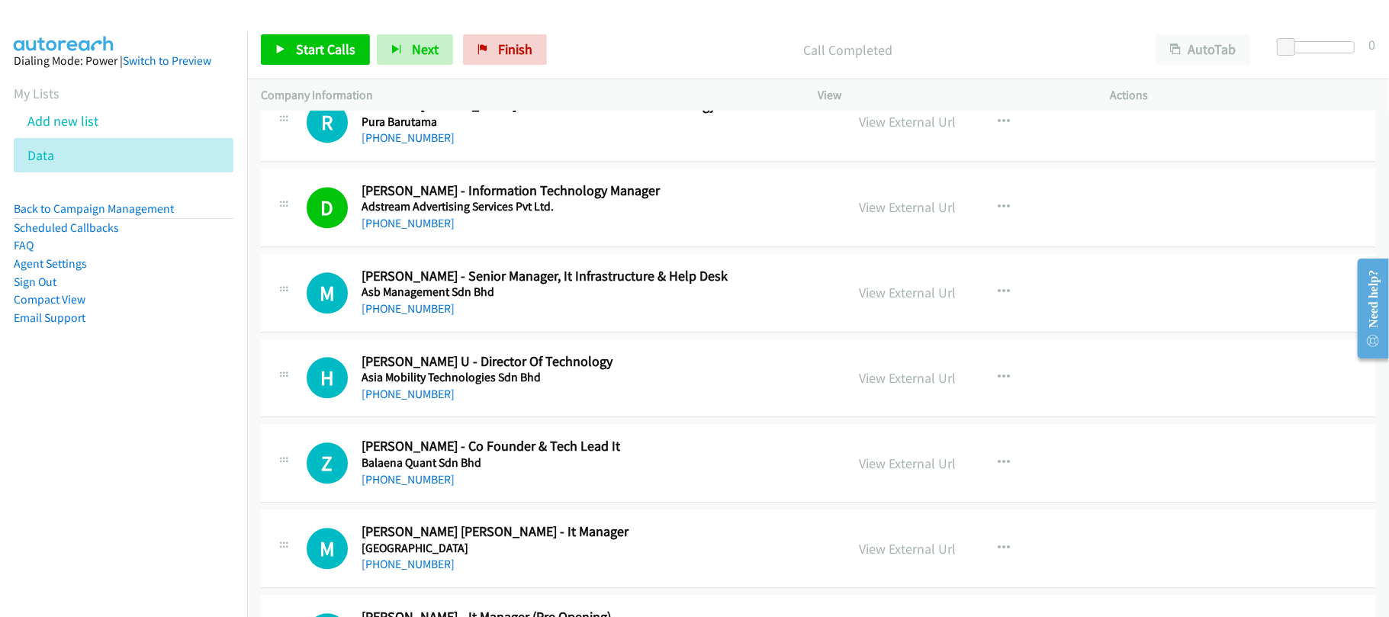
scroll to position [2564, 0]
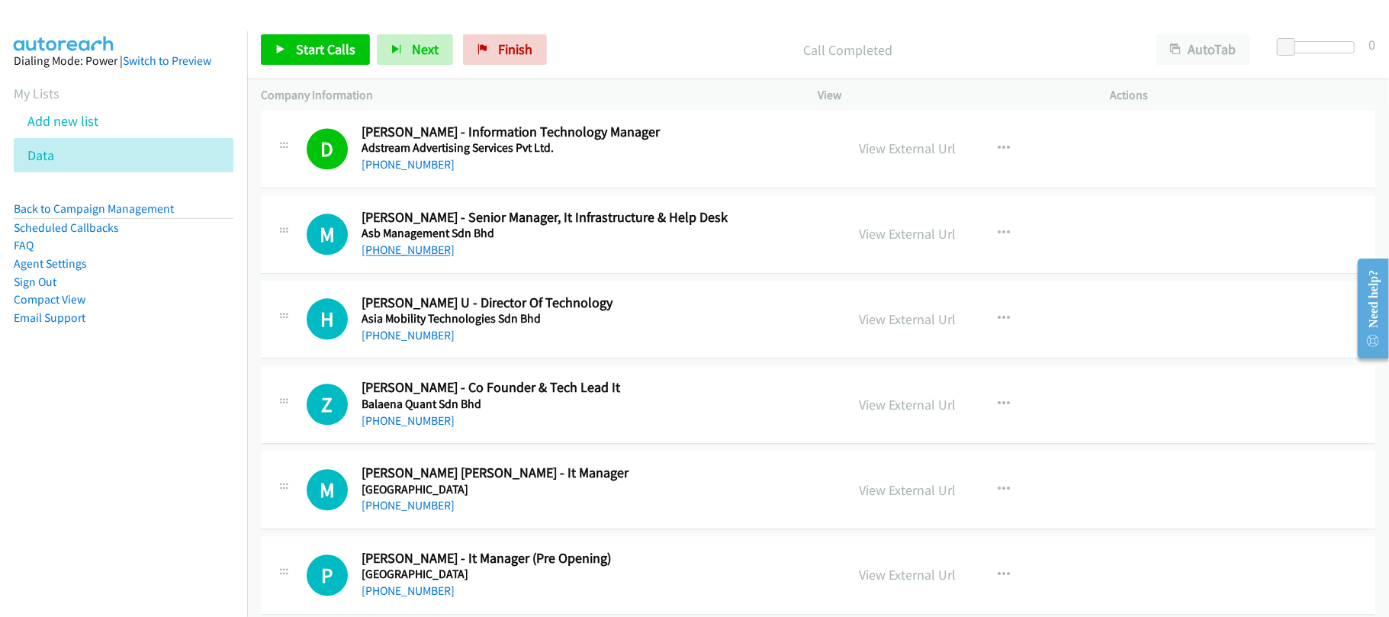
click at [401, 257] on link "+60 19-325 5444" at bounding box center [408, 250] width 93 height 14
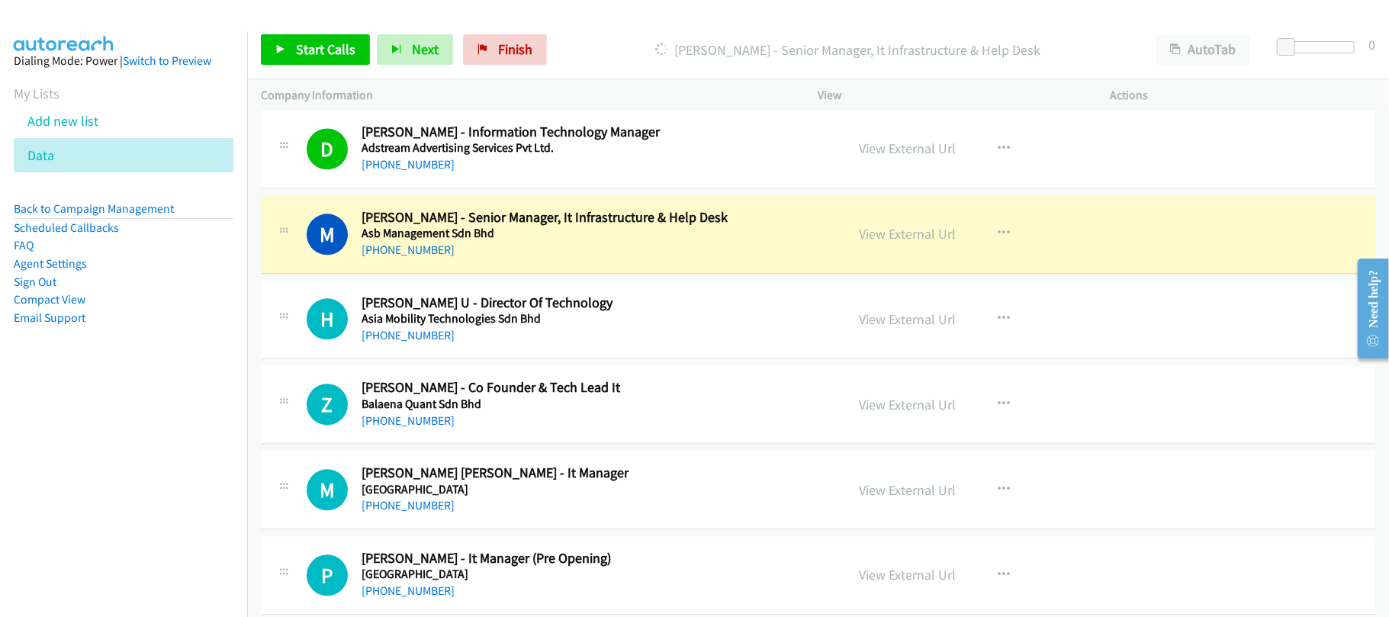
click at [563, 254] on div "+60 19-325 5444" at bounding box center [593, 250] width 463 height 18
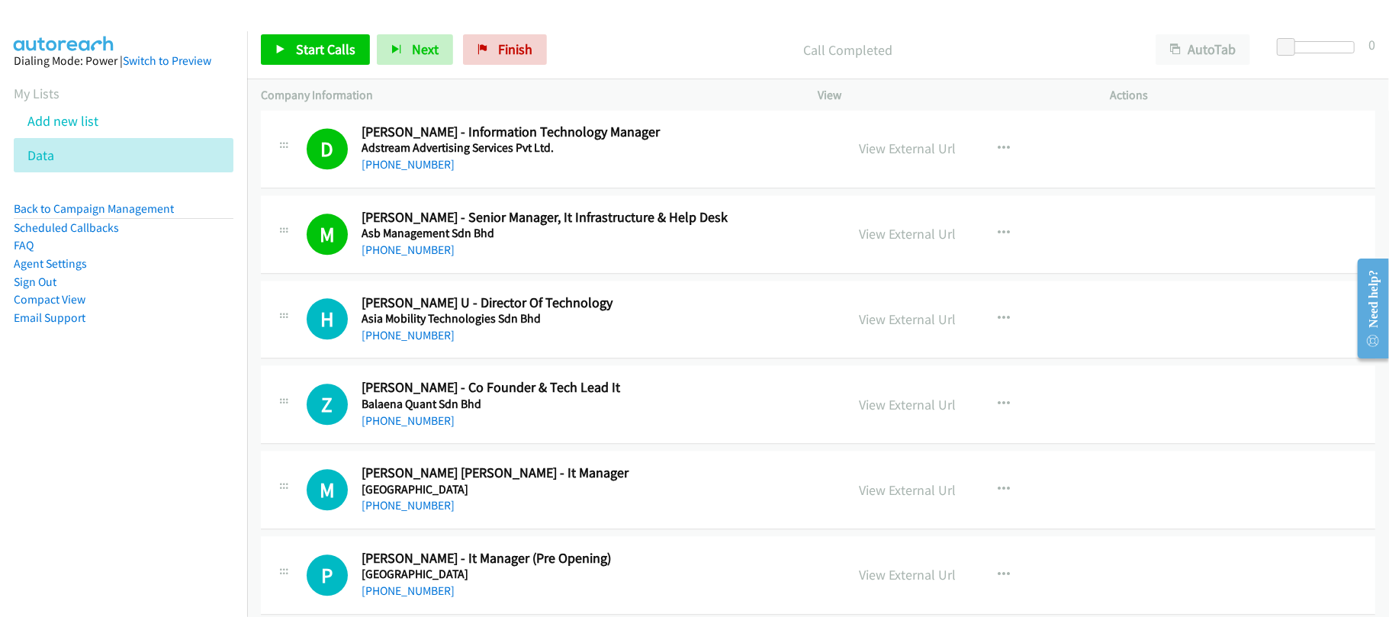
click at [535, 430] on div "+60 16-621 6421" at bounding box center [593, 421] width 463 height 18
click at [430, 513] on link "+60 16-951 7865" at bounding box center [408, 505] width 93 height 14
click at [388, 327] on h5 "Asia Mobility Technologies Sdn Bhd" at bounding box center [593, 318] width 463 height 15
click at [391, 342] on link "+60 12-337 1908" at bounding box center [408, 335] width 93 height 14
drag, startPoint x: 424, startPoint y: 423, endPoint x: 486, endPoint y: 416, distance: 62.2
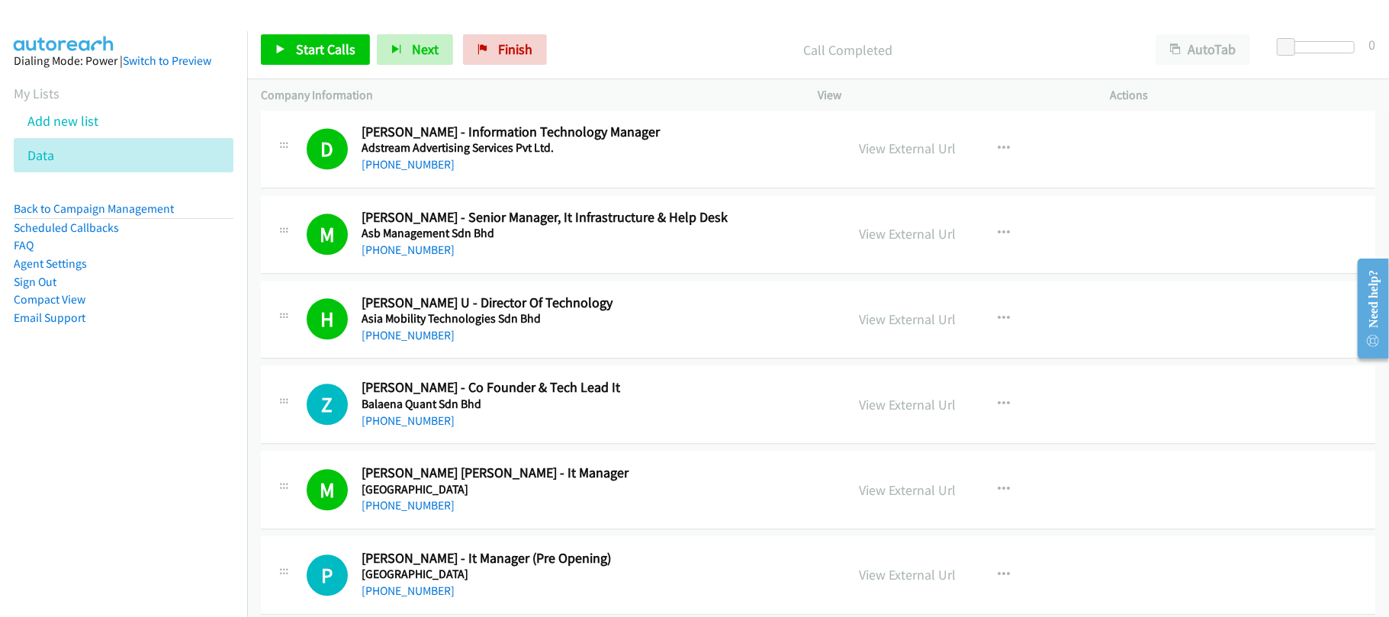
click at [424, 423] on link "+60 16-621 6421" at bounding box center [408, 421] width 93 height 14
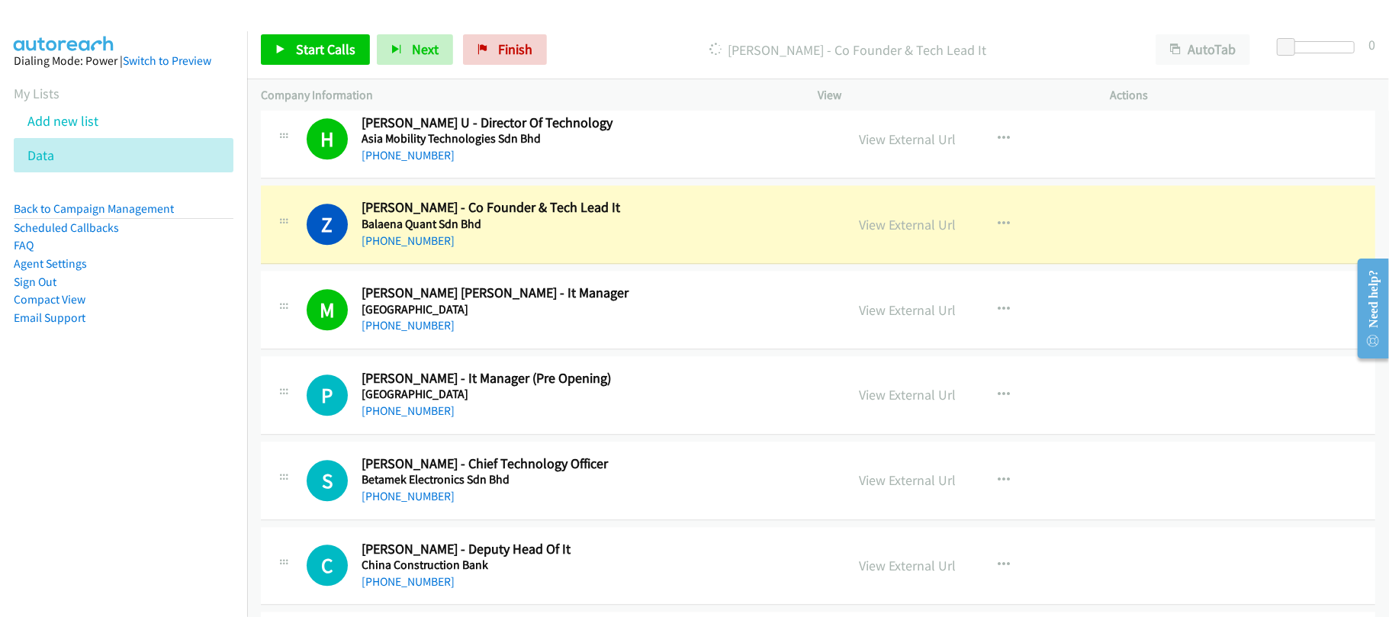
scroll to position [2768, 0]
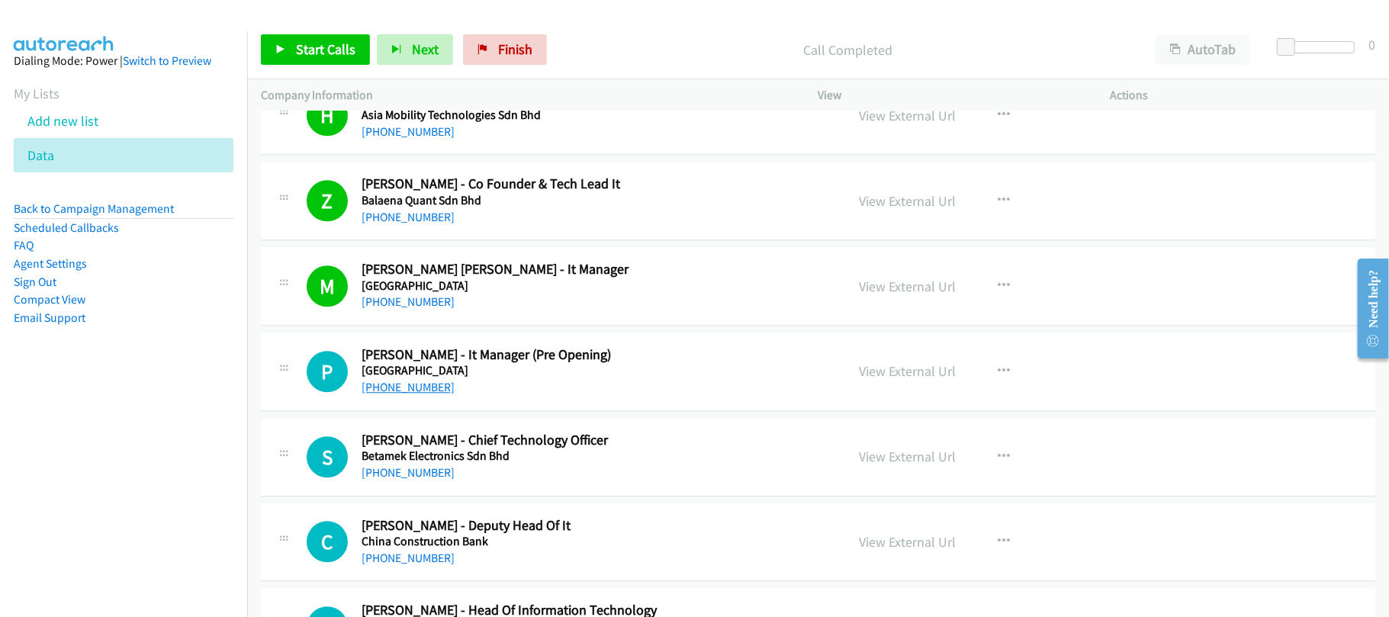
click at [394, 389] on link "+60 12-402 9069" at bounding box center [408, 387] width 93 height 14
click at [569, 494] on div "S Callback Scheduled Safuan Yusof - Chief Technology Officer Betamek Electronic…" at bounding box center [818, 457] width 1115 height 79
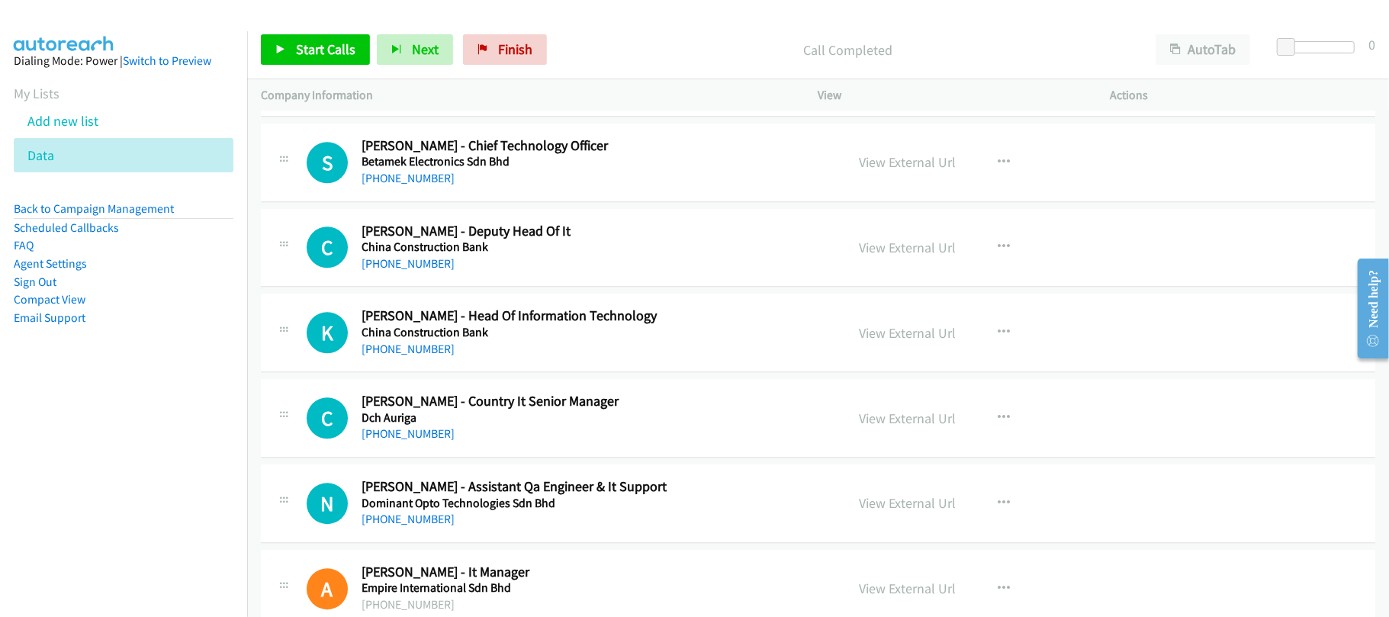
scroll to position [3073, 0]
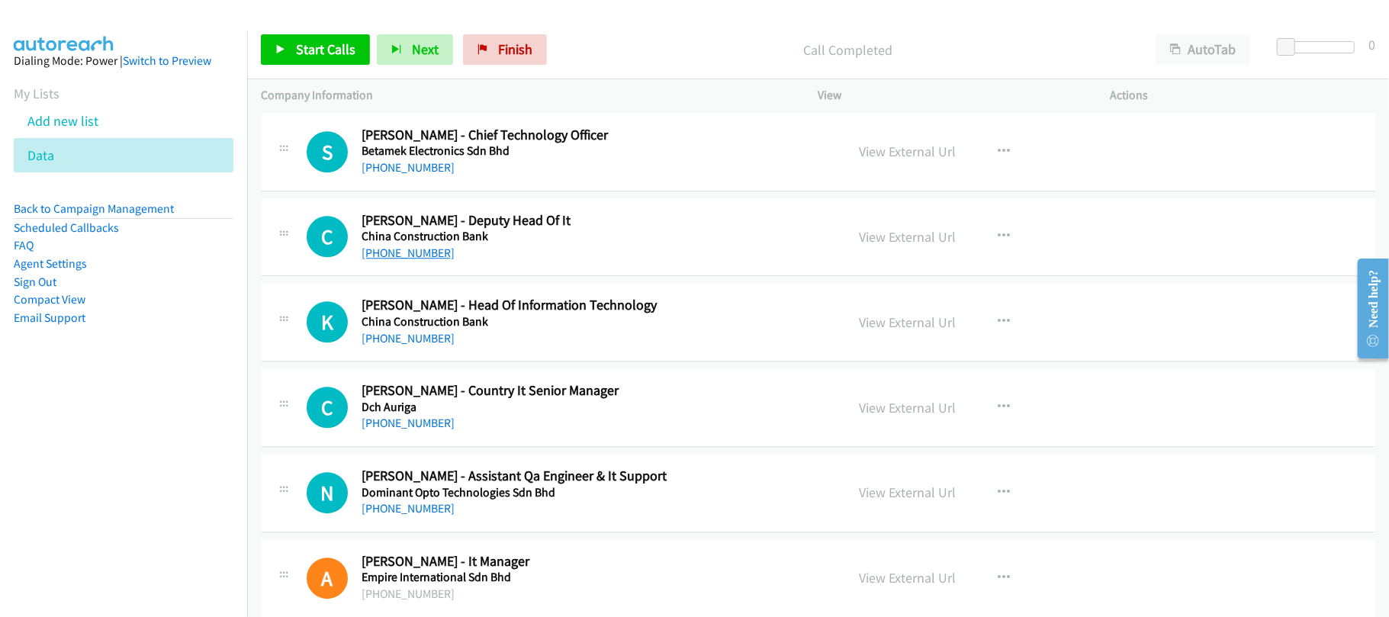
click at [417, 260] on link "+60 3-2160 1885" at bounding box center [408, 253] width 93 height 14
click at [487, 362] on div "K Callback Scheduled Kok Chan - Head Of Information Technology China Constructi…" at bounding box center [818, 322] width 1115 height 79
click at [423, 346] on link "+60 3-2160 1889" at bounding box center [408, 338] width 93 height 14
drag, startPoint x: 418, startPoint y: 436, endPoint x: 438, endPoint y: 437, distance: 19.9
click at [418, 430] on link "+60 12-366 7016" at bounding box center [408, 423] width 93 height 14
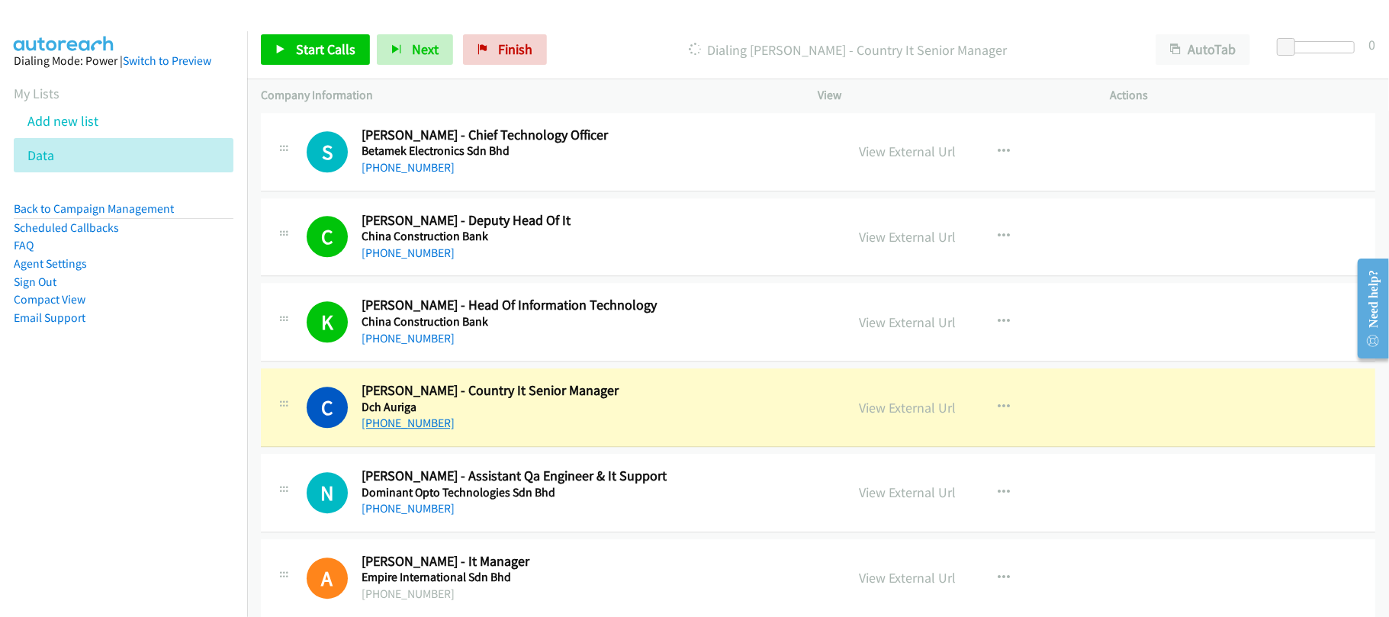
drag, startPoint x: 409, startPoint y: 437, endPoint x: 427, endPoint y: 436, distance: 18.3
click at [409, 430] on link "+60 12-366 7016" at bounding box center [408, 423] width 93 height 14
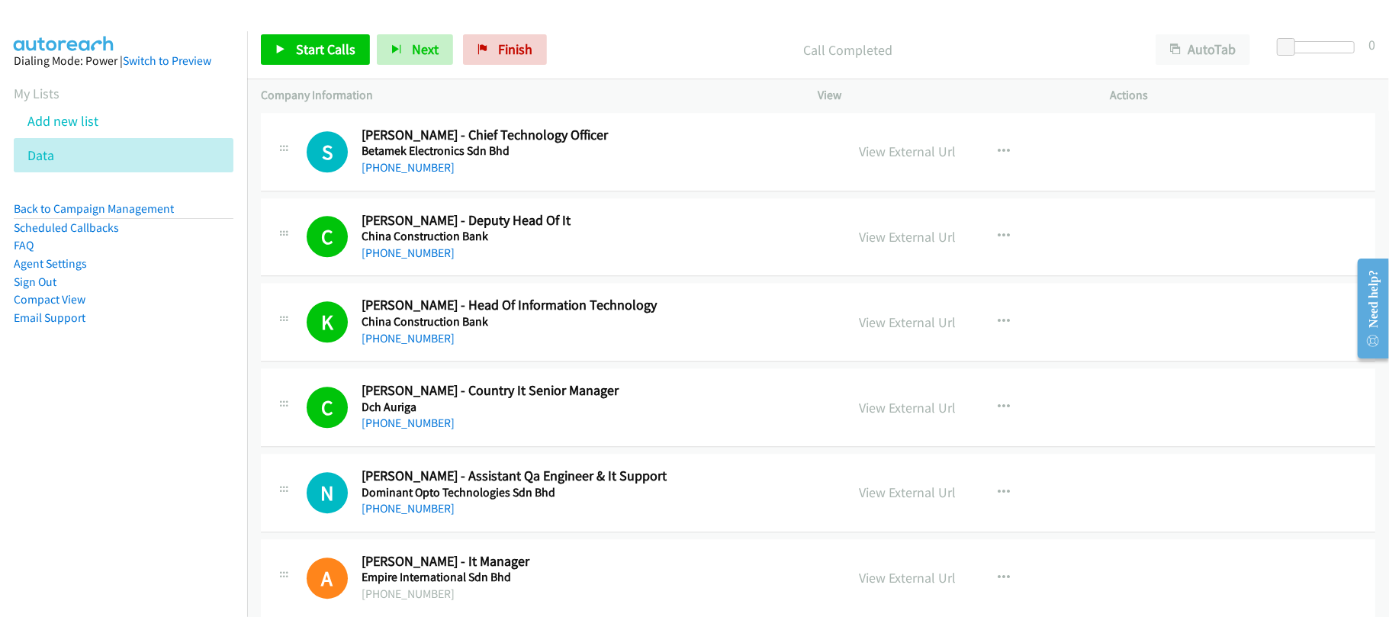
click at [471, 465] on div "N Callback Scheduled Navinthiran Arivananthan - Assistant Qa Engineer & It Supp…" at bounding box center [818, 493] width 1115 height 79
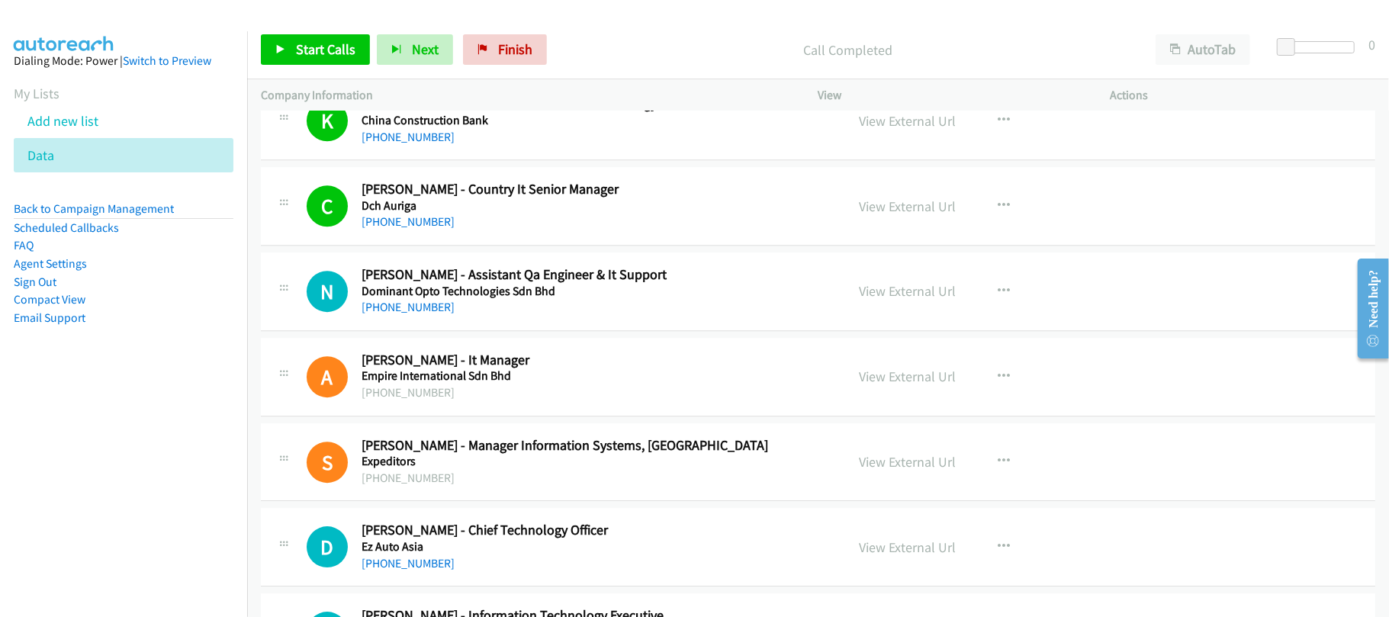
scroll to position [3276, 0]
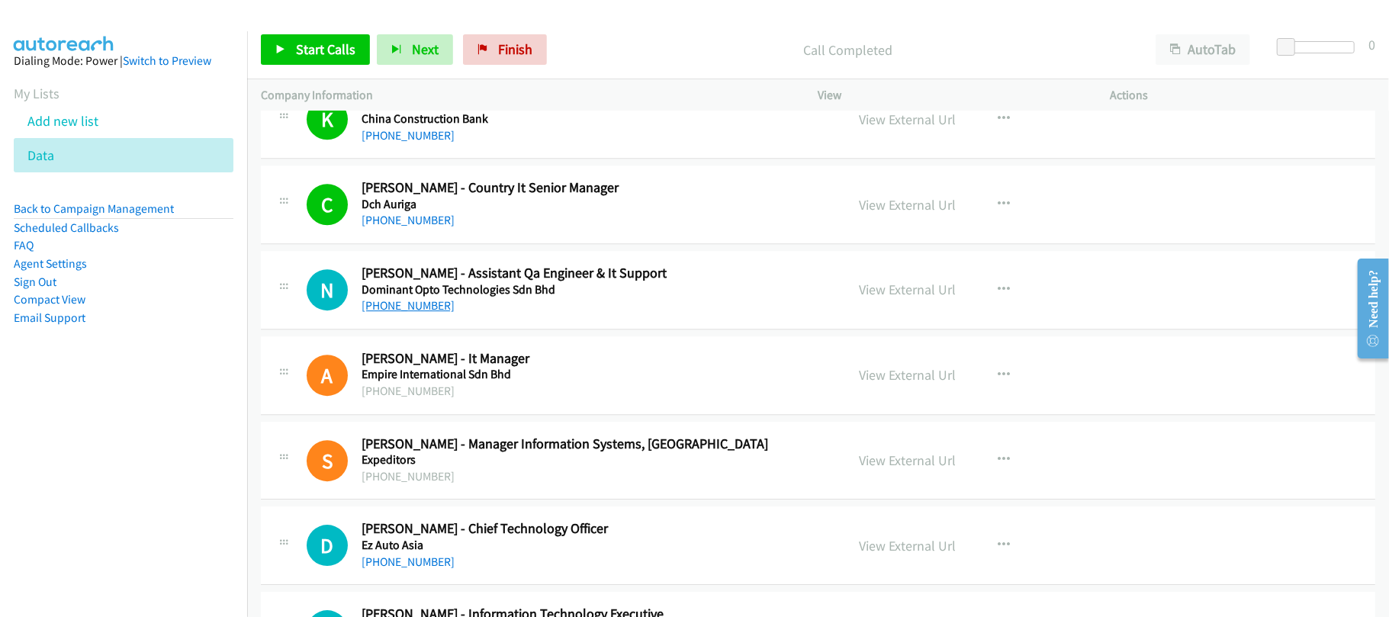
click at [425, 313] on link "+60 17-992 7204" at bounding box center [408, 305] width 93 height 14
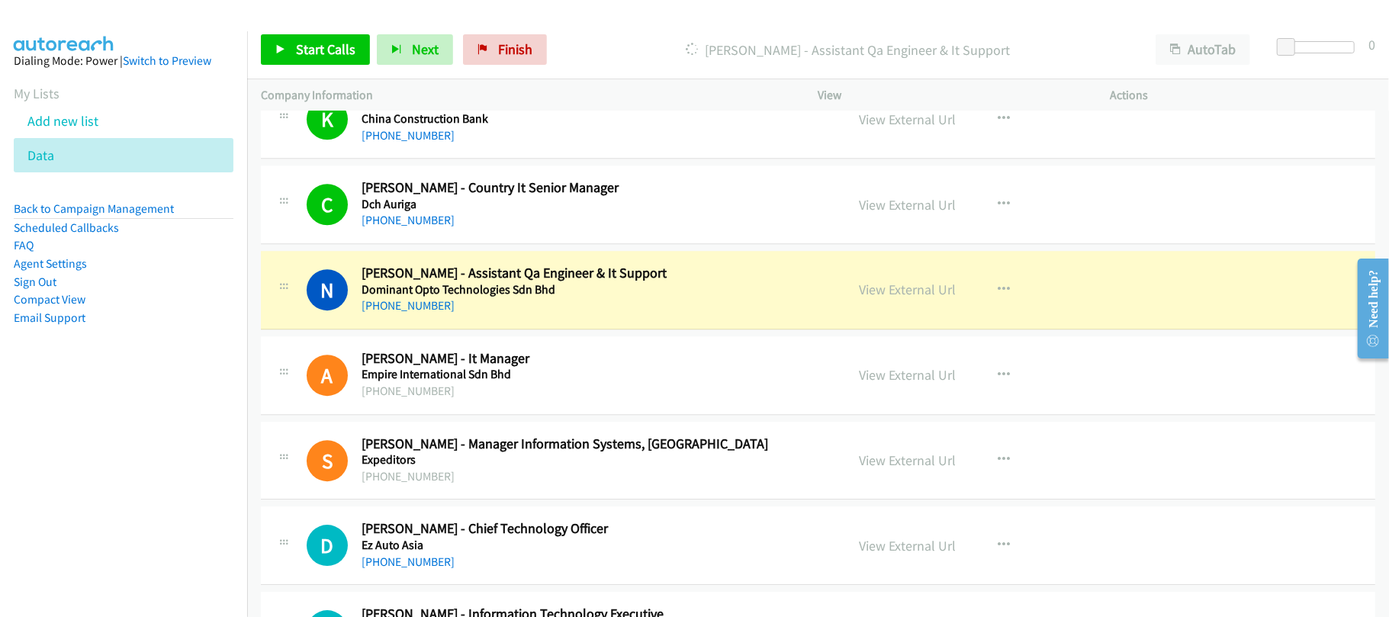
click at [545, 315] on div "+60 17-992 7204" at bounding box center [593, 306] width 463 height 18
click at [880, 298] on link "View External Url" at bounding box center [908, 290] width 97 height 18
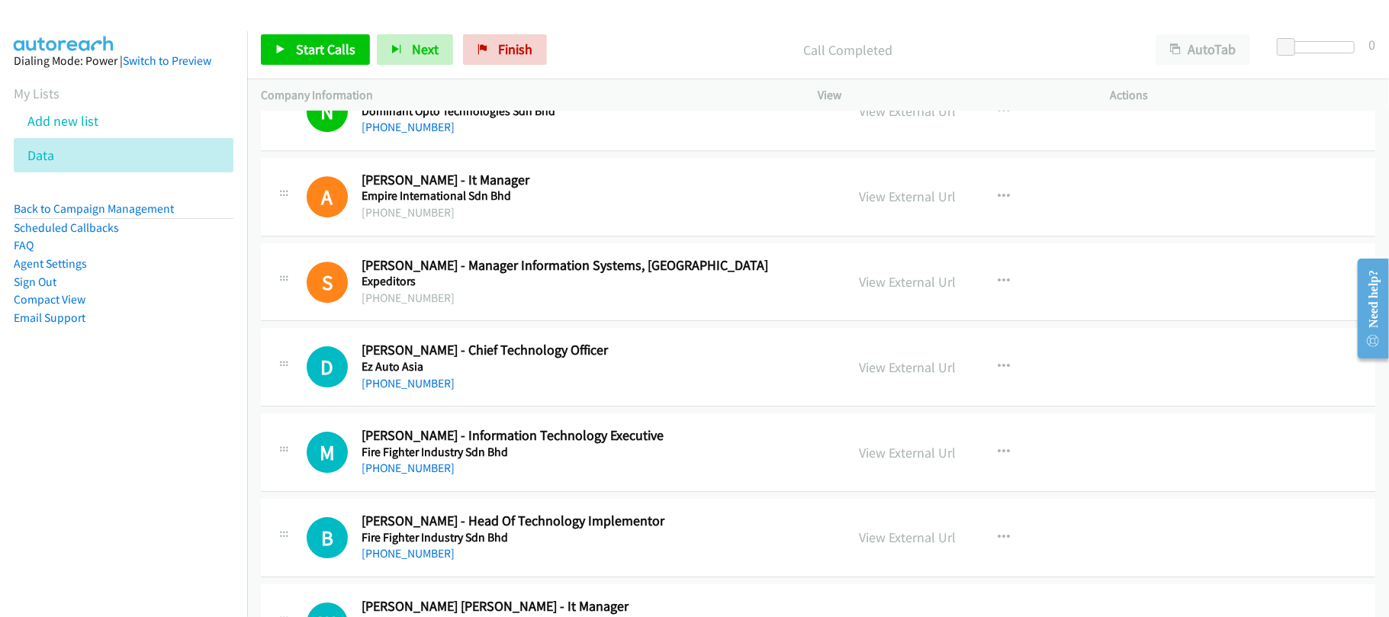
scroll to position [3581, 0]
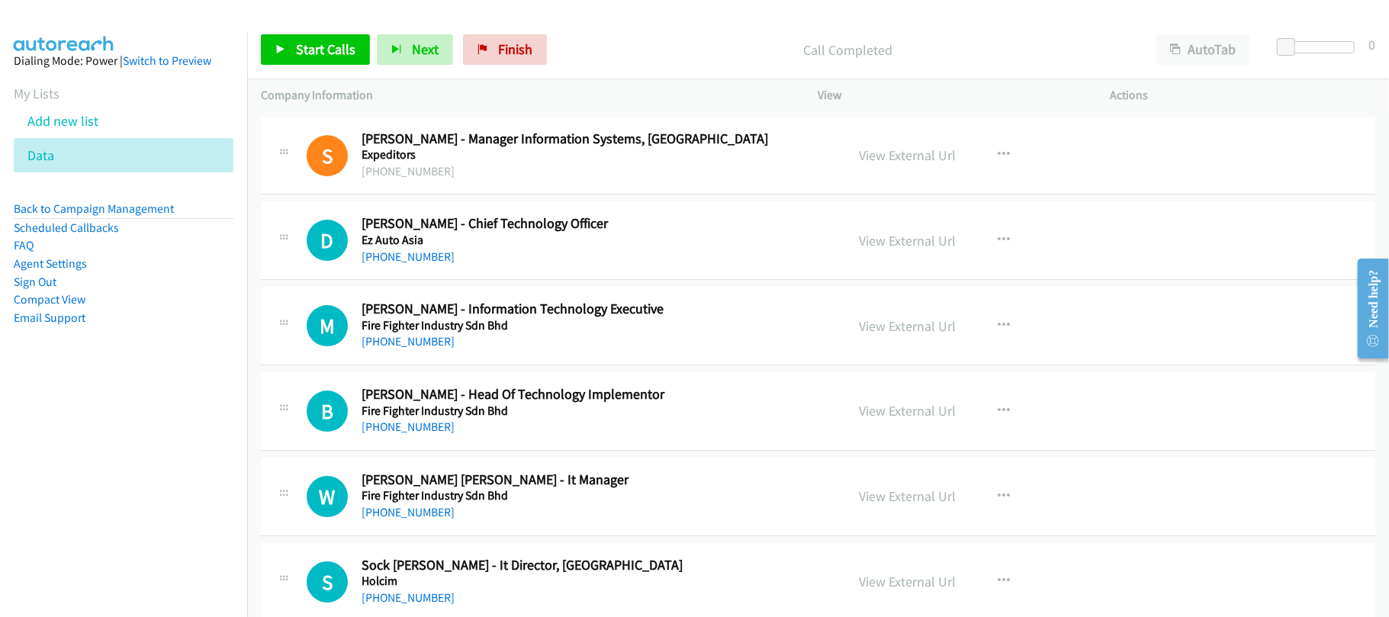
click at [392, 349] on link "+60 12-370 8991" at bounding box center [408, 341] width 93 height 14
click at [526, 465] on td "W Callback Scheduled William Lum Kin Wong - It Manager Fire Fighter Industry Sd…" at bounding box center [818, 496] width 1142 height 85
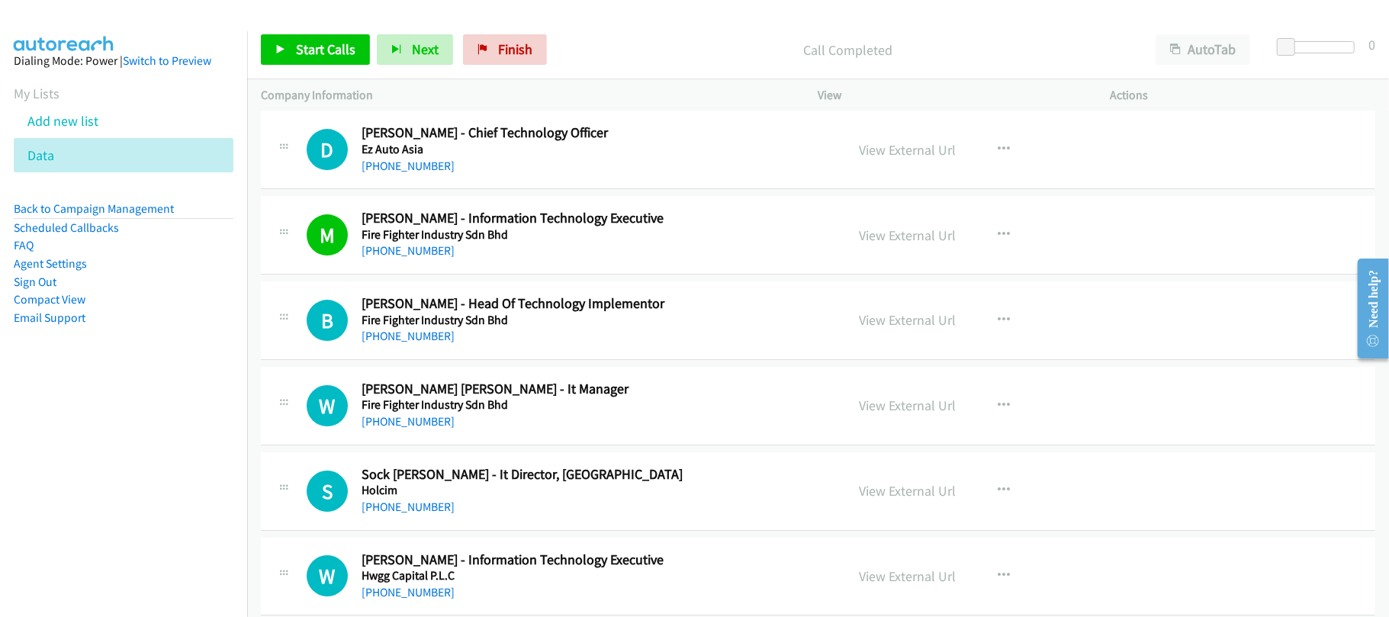
scroll to position [3785, 0]
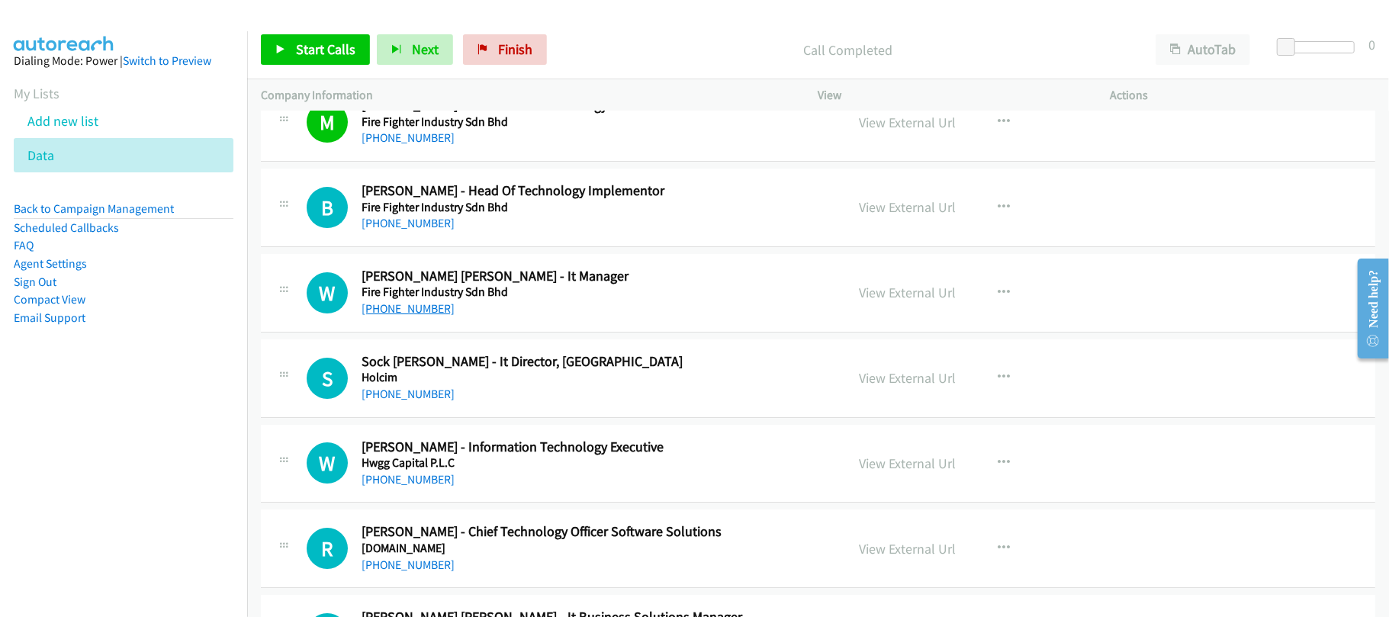
click at [419, 316] on link "+60 16-668 7000" at bounding box center [408, 308] width 93 height 14
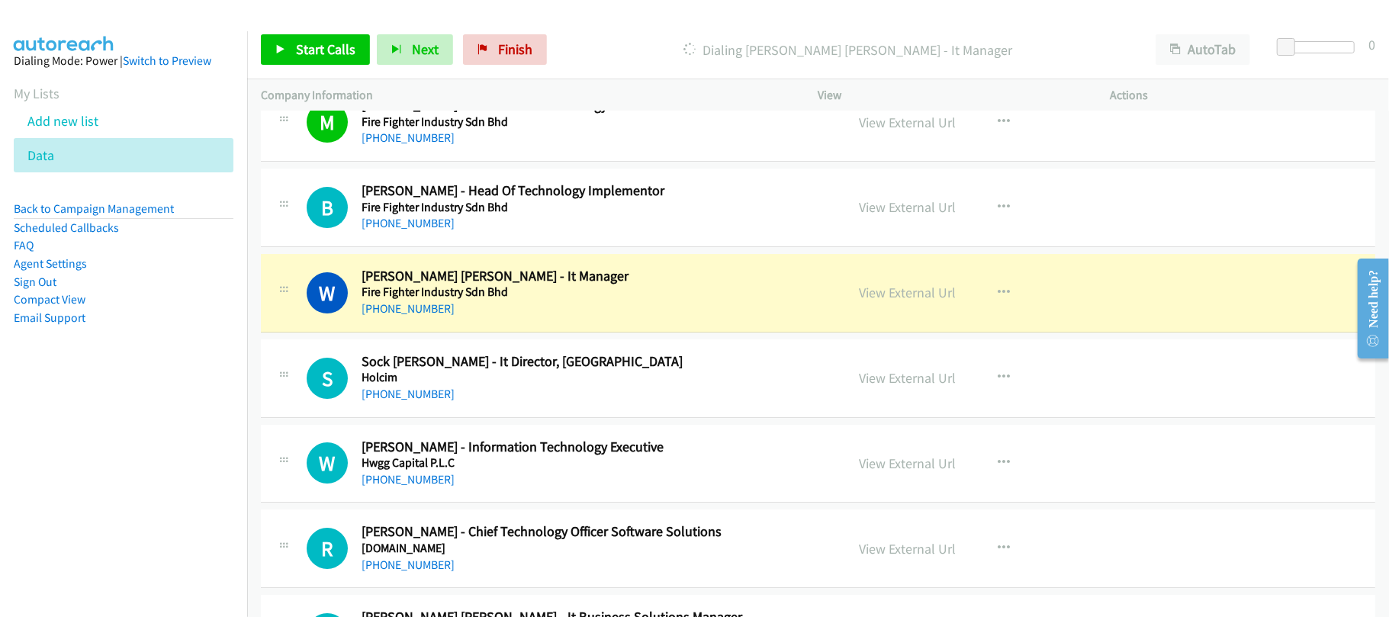
click at [537, 300] on h5 "Fire Fighter Industry Sdn Bhd" at bounding box center [593, 292] width 463 height 15
click at [938, 301] on link "View External Url" at bounding box center [908, 293] width 97 height 18
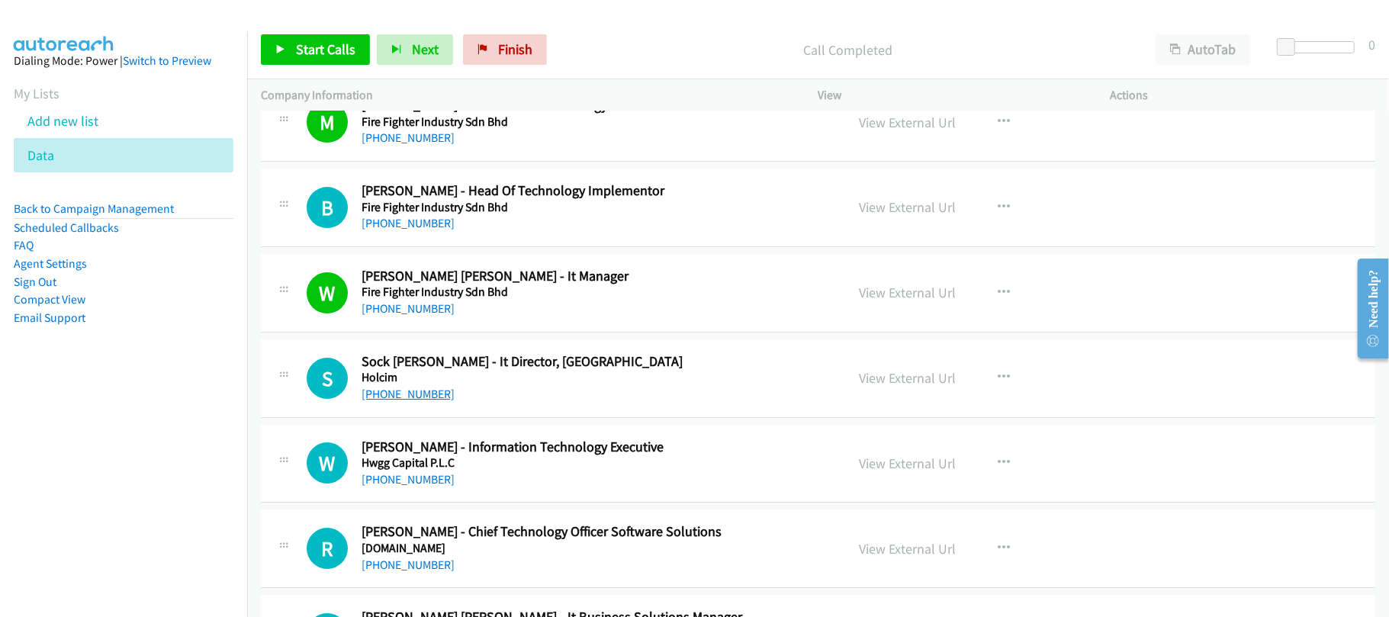
click at [424, 401] on link "+60 12-236 2614" at bounding box center [408, 394] width 93 height 14
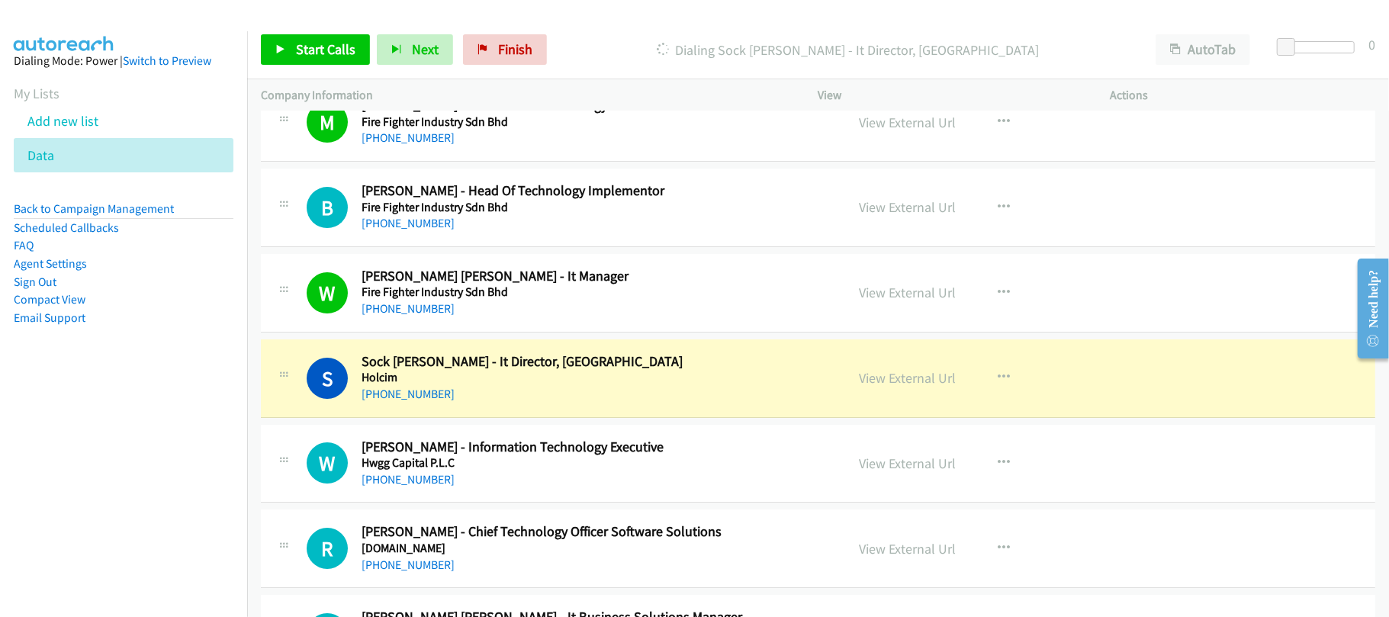
click at [565, 418] on div "S Callback Scheduled Sock Quen Loo - It Director, Malaysia Holcim Asia/Kuching …" at bounding box center [818, 379] width 1115 height 79
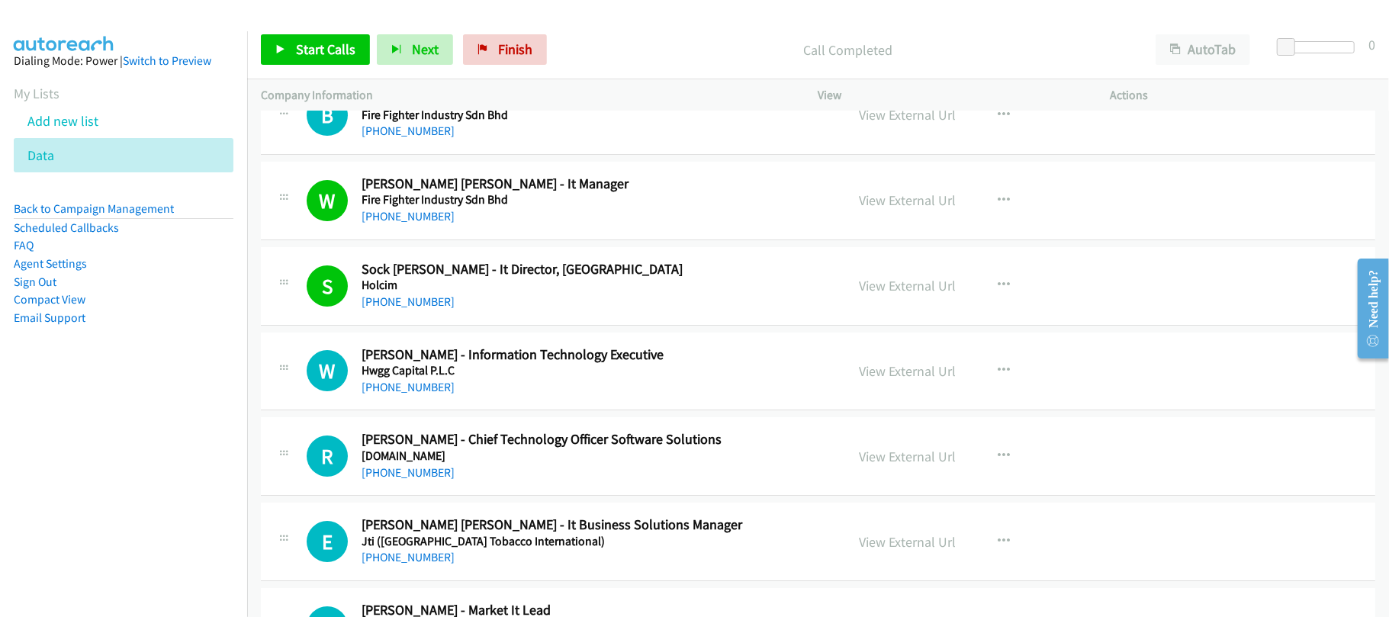
scroll to position [3989, 0]
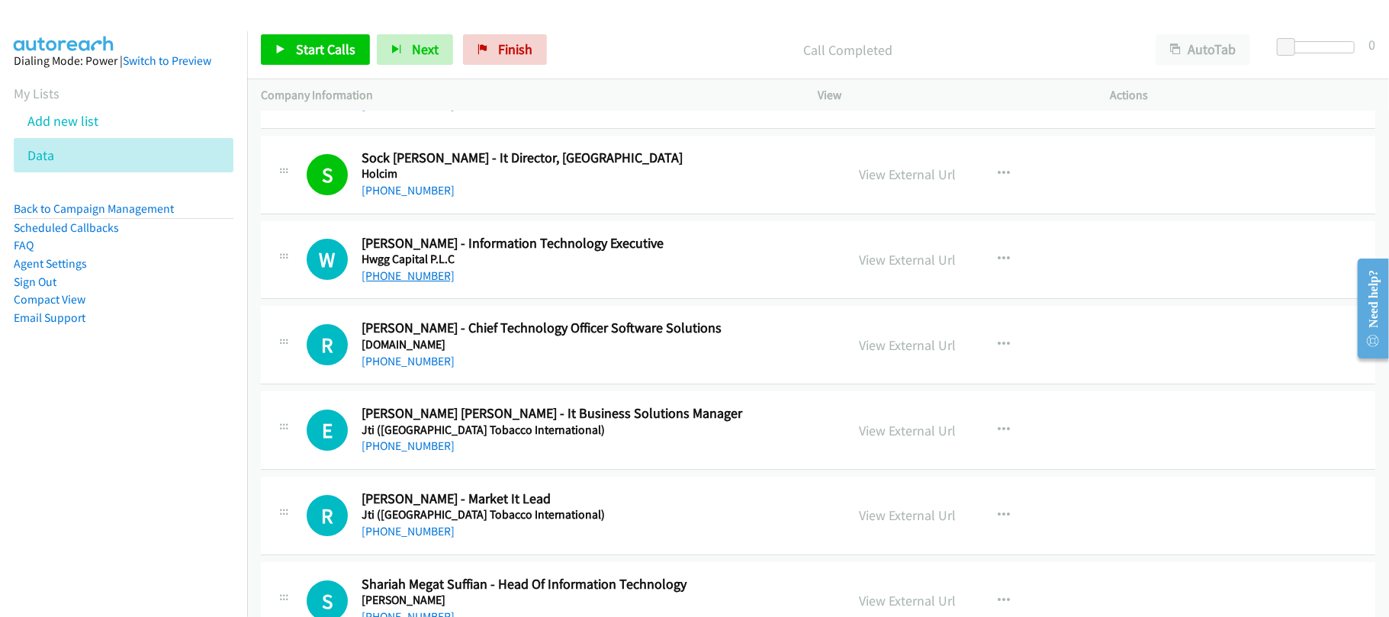
click at [413, 283] on link "+60 16-313 6788" at bounding box center [408, 276] width 93 height 14
click at [478, 336] on h2 "Ravan Saravanan - Chief Technology Officer Software Solutions" at bounding box center [593, 329] width 463 height 18
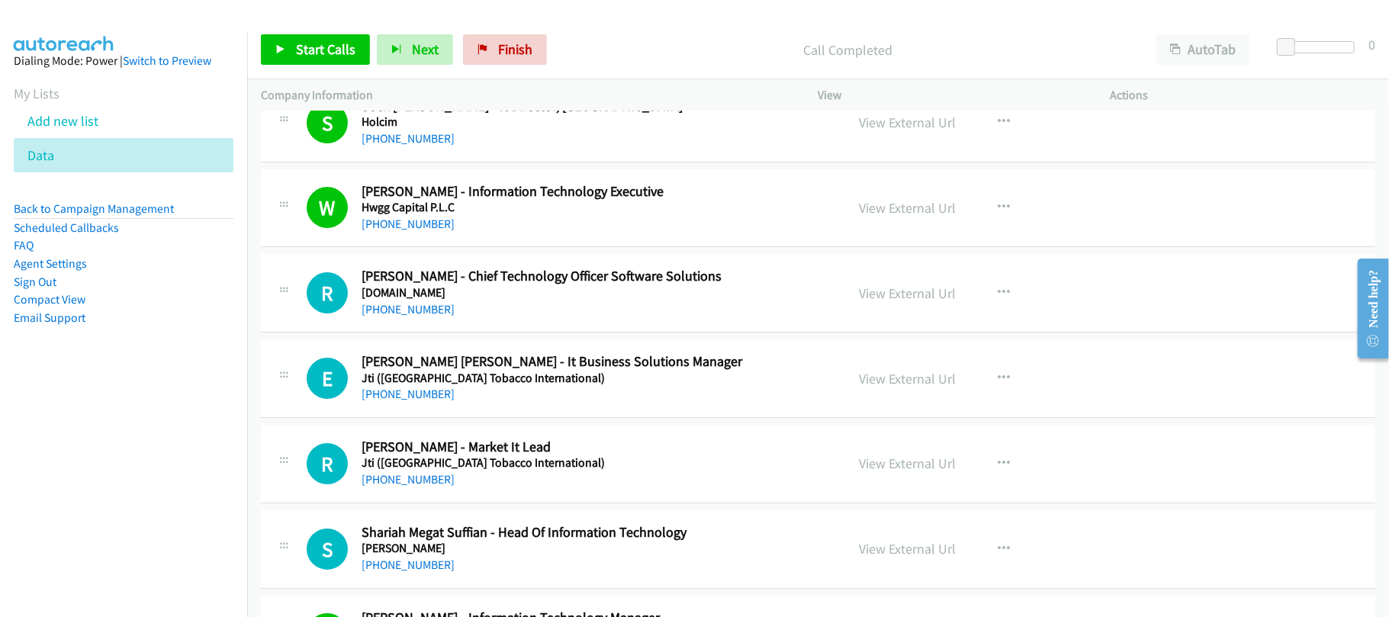
scroll to position [4090, 0]
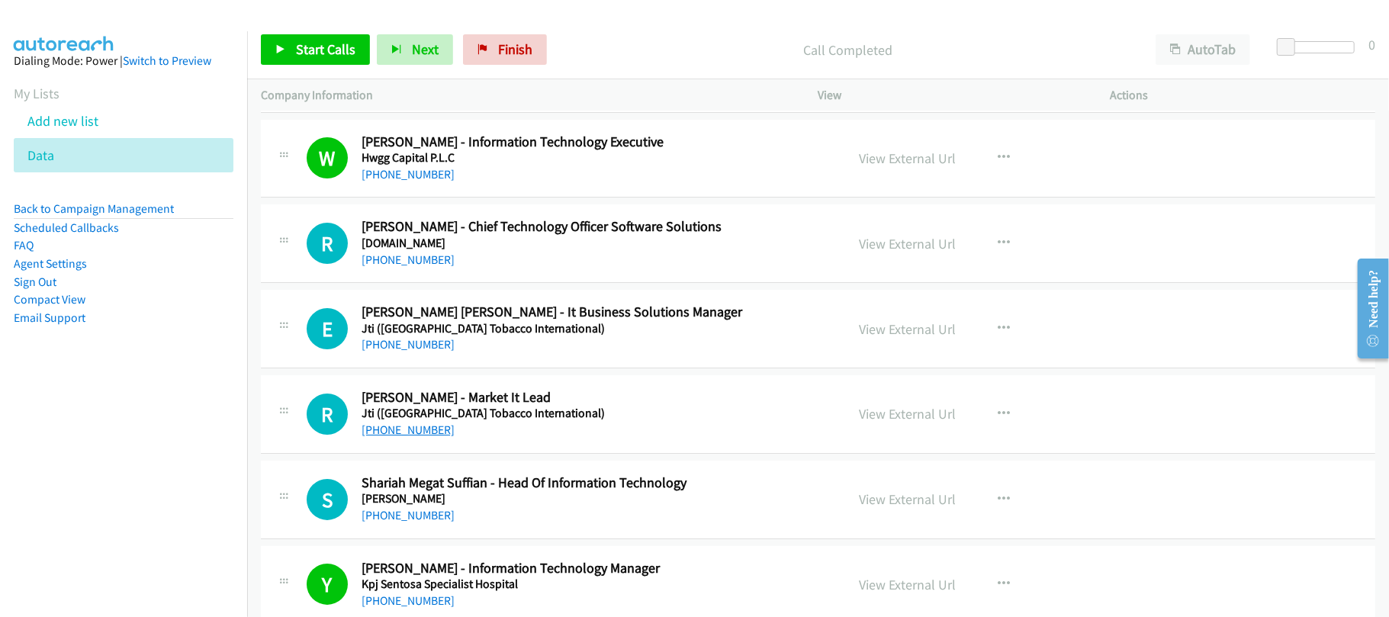
click at [423, 437] on link "+60 3-2087 6529" at bounding box center [408, 430] width 93 height 14
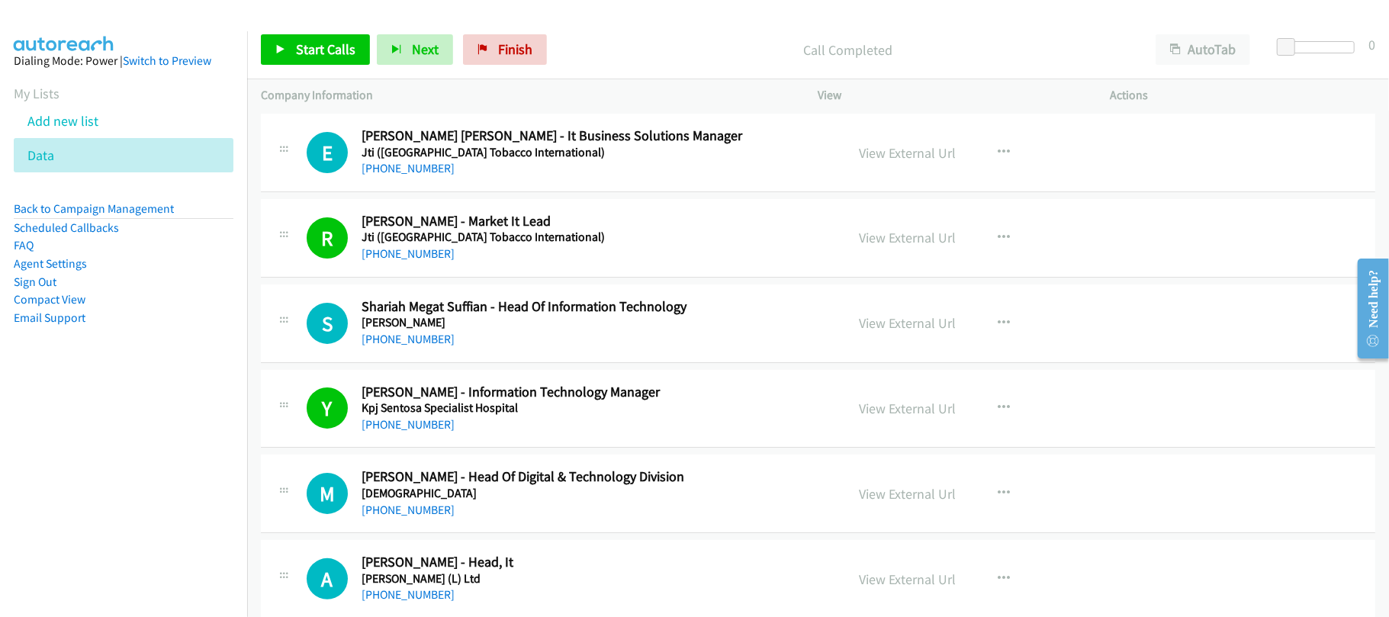
scroll to position [4294, 0]
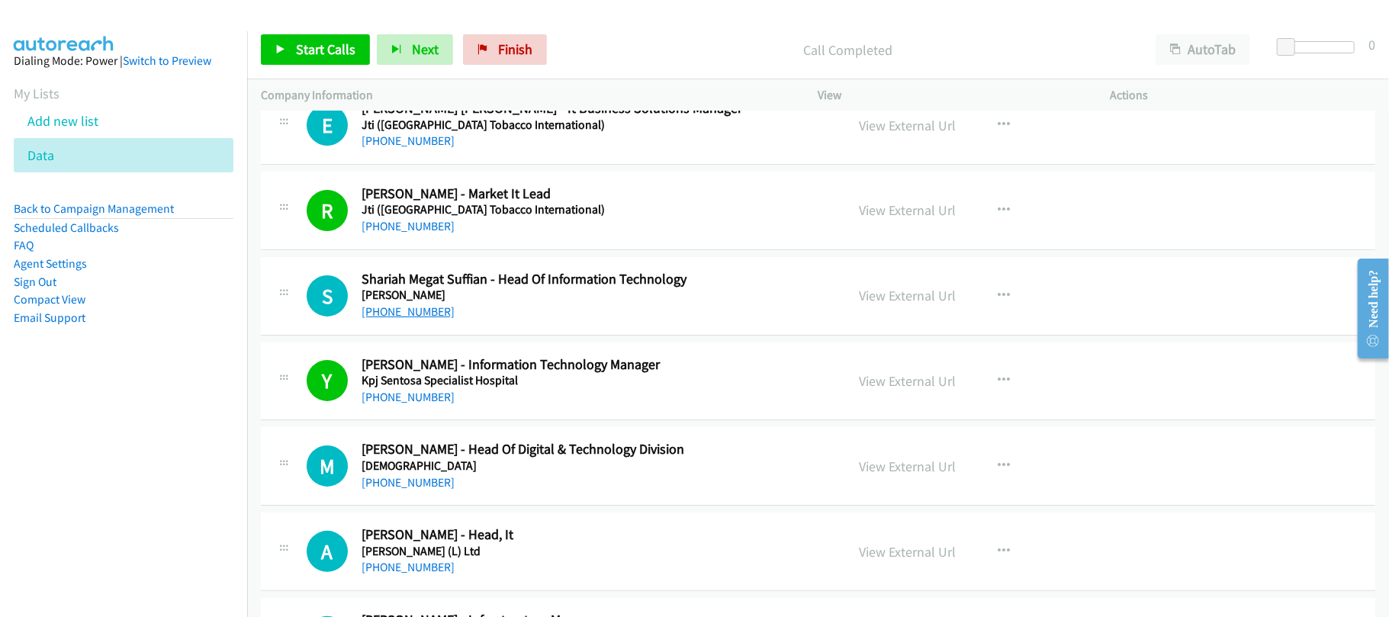
click at [401, 319] on link "[PHONE_NUMBER]" at bounding box center [408, 311] width 93 height 14
click at [539, 336] on div "S Callback Scheduled Shariah Megat Suffian - Head Of Information Technology Jur…" at bounding box center [818, 296] width 1115 height 79
click at [424, 148] on link "[PHONE_NUMBER]" at bounding box center [408, 141] width 93 height 14
click at [513, 474] on h5 "[DEMOGRAPHIC_DATA]" at bounding box center [593, 466] width 463 height 15
click at [383, 488] on link "[PHONE_NUMBER]" at bounding box center [408, 482] width 93 height 14
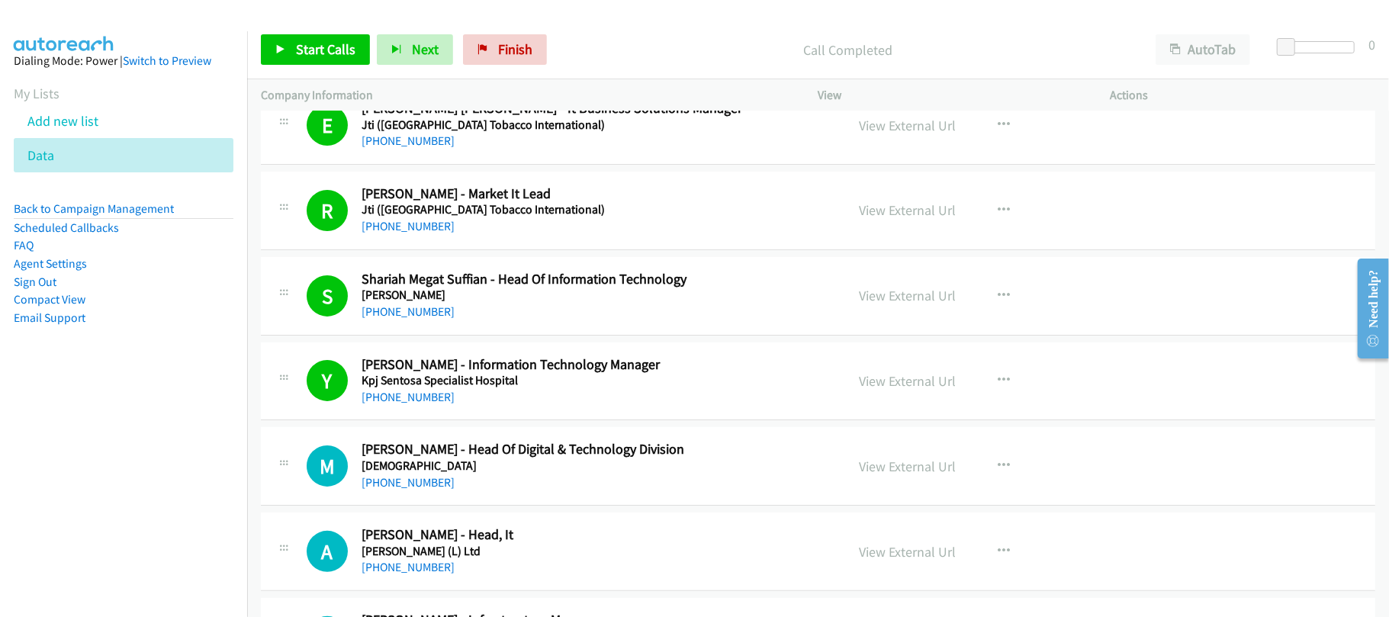
click at [537, 492] on div "[PHONE_NUMBER]" at bounding box center [593, 483] width 463 height 18
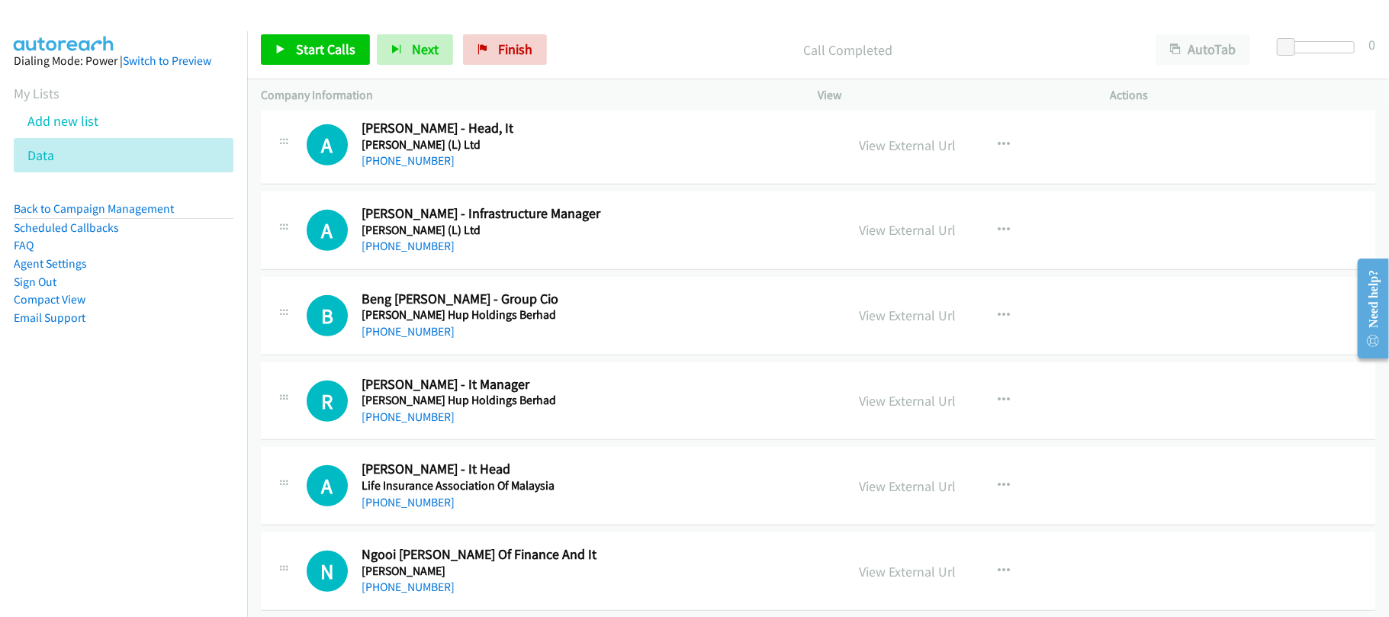
scroll to position [4599, 0]
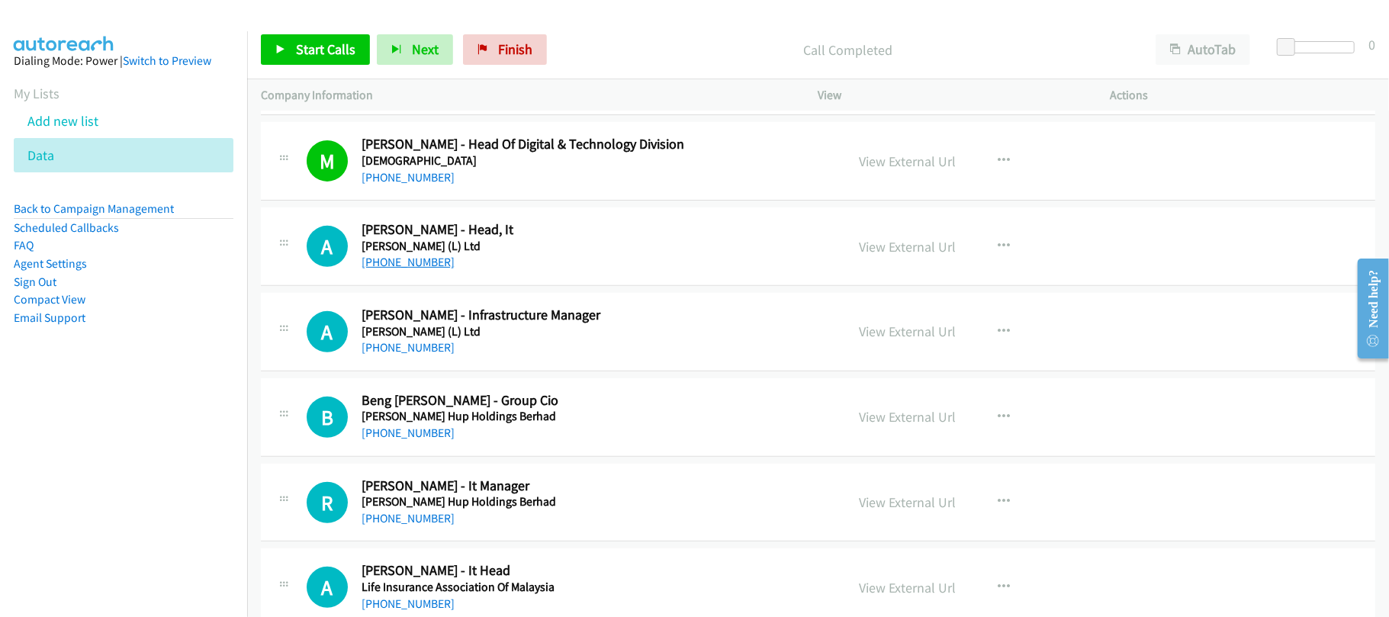
click at [416, 269] on link "[PHONE_NUMBER]" at bounding box center [408, 262] width 93 height 14
drag, startPoint x: 426, startPoint y: 269, endPoint x: 635, endPoint y: 285, distance: 209.6
click at [426, 269] on link "[PHONE_NUMBER]" at bounding box center [408, 262] width 93 height 14
drag, startPoint x: 425, startPoint y: 538, endPoint x: 446, endPoint y: 531, distance: 21.7
click at [425, 526] on link "+60 3-7980 1304" at bounding box center [408, 518] width 93 height 14
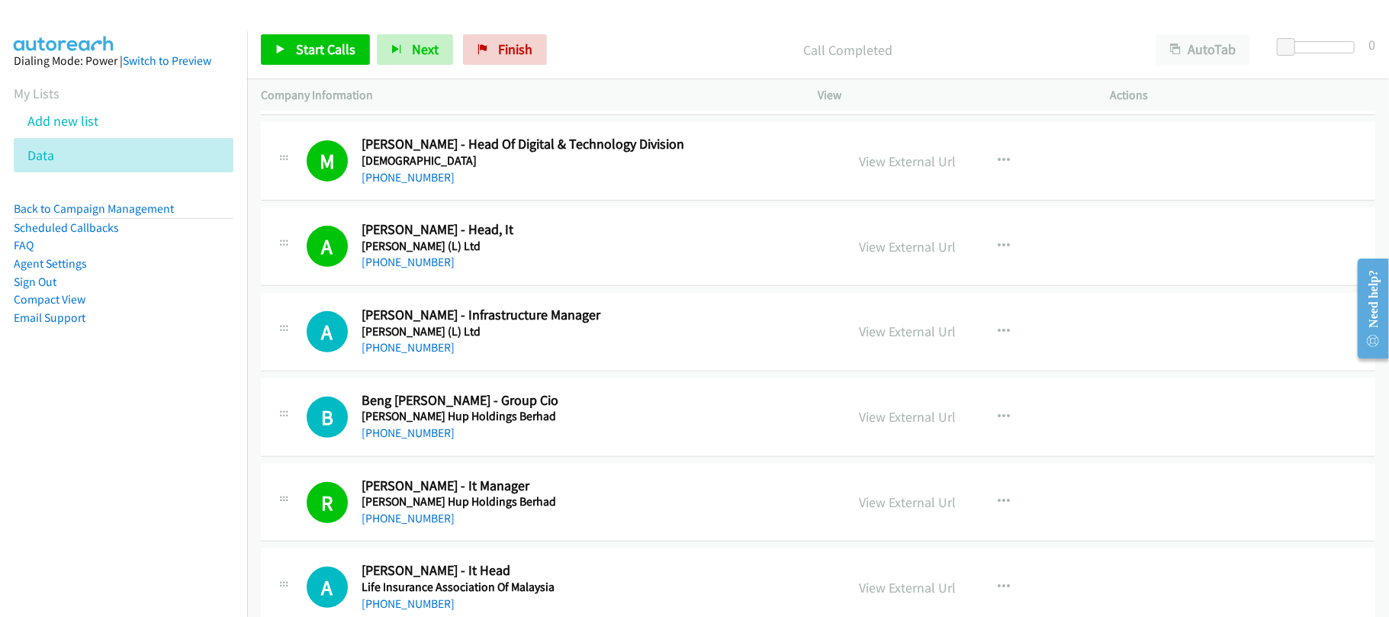
click at [520, 442] on div "+60 3-5635 9585" at bounding box center [593, 433] width 463 height 18
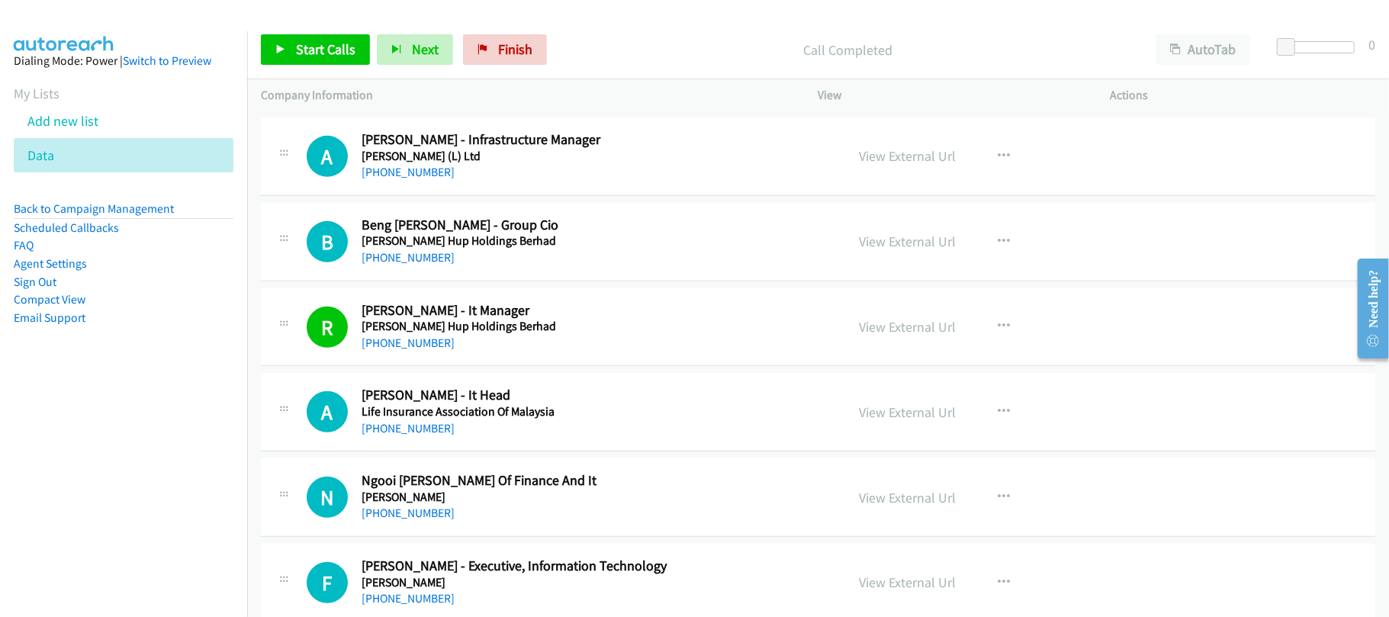
scroll to position [4802, 0]
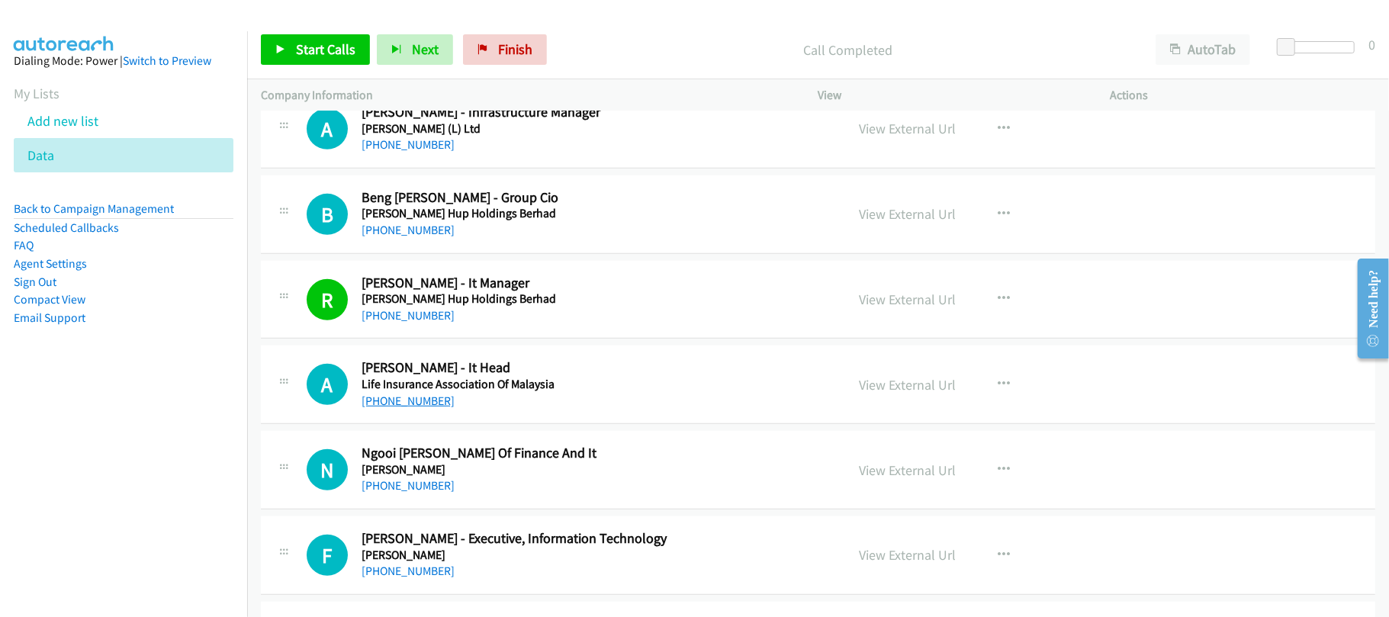
click at [426, 408] on link "+60 3-2691 6168" at bounding box center [408, 401] width 93 height 14
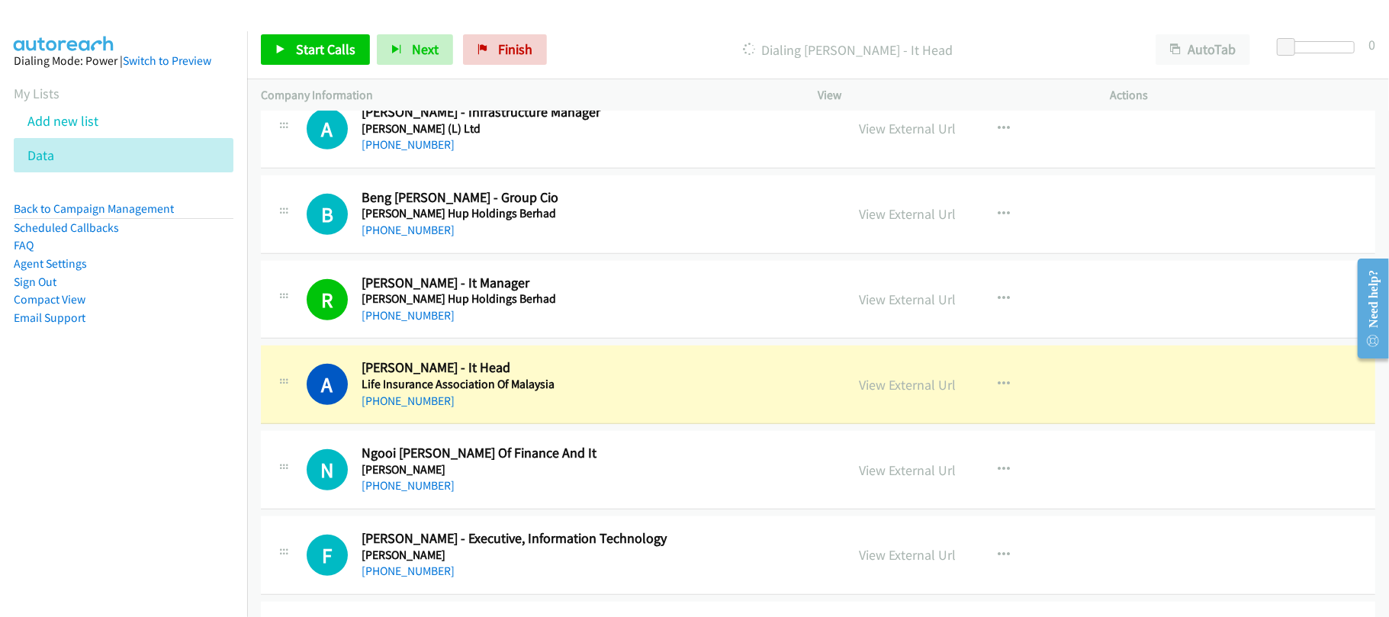
click at [568, 428] on td "A Callback Scheduled Aveline Cheen - It Head Life Insurance Association Of Mala…" at bounding box center [818, 385] width 1142 height 85
click at [889, 394] on link "View External Url" at bounding box center [908, 385] width 97 height 18
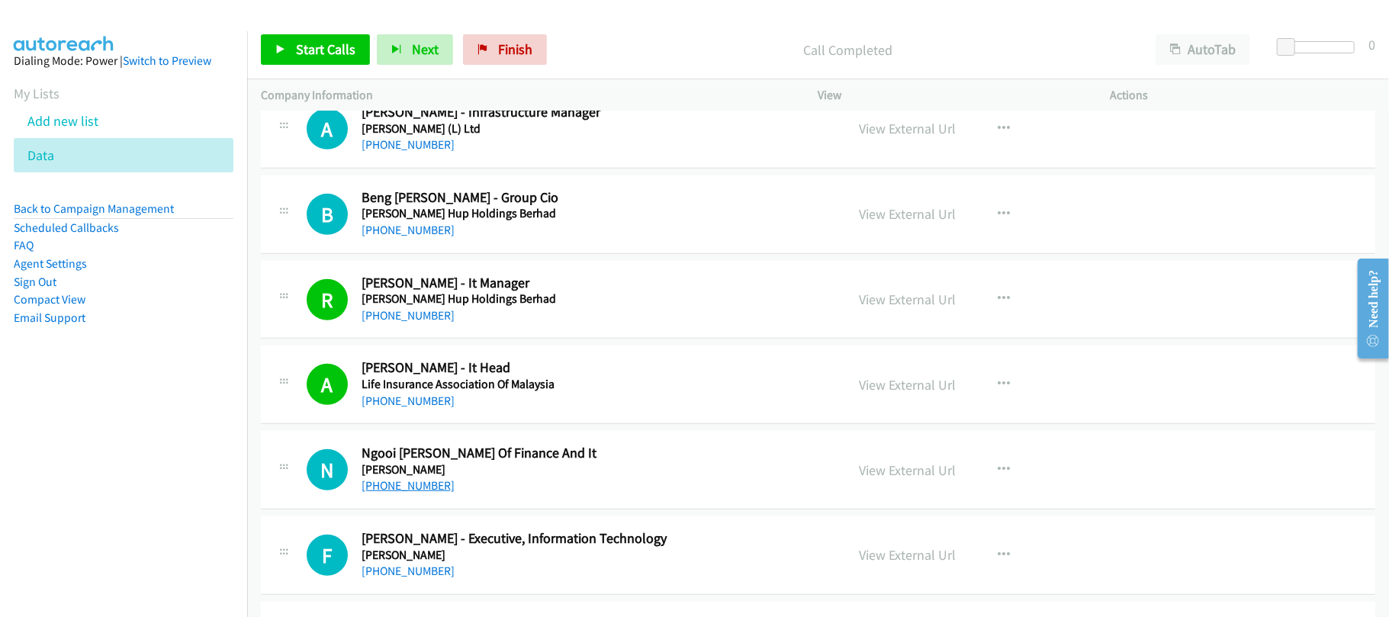
click at [420, 493] on link "[PHONE_NUMBER]" at bounding box center [408, 485] width 93 height 14
click at [559, 510] on div "N Callback Scheduled Ngooi Sok Ling - Gm Of Finance And It Mardec Berhad Asia/K…" at bounding box center [818, 470] width 1115 height 79
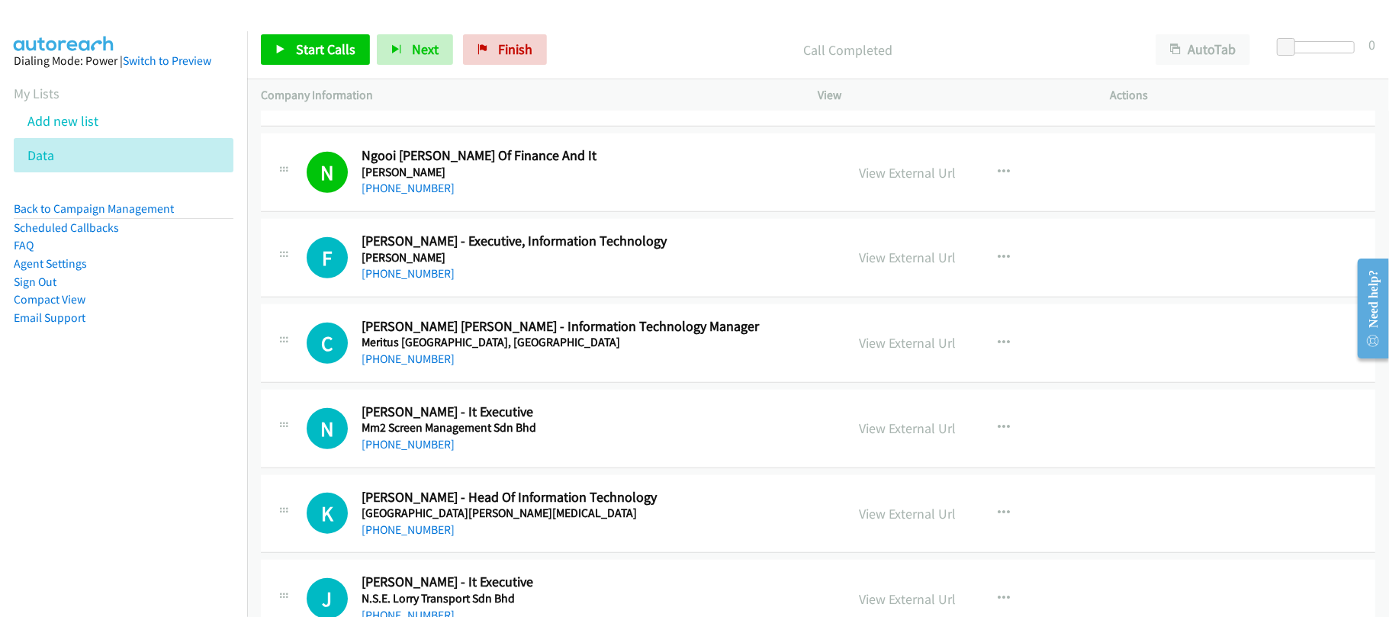
scroll to position [5107, 0]
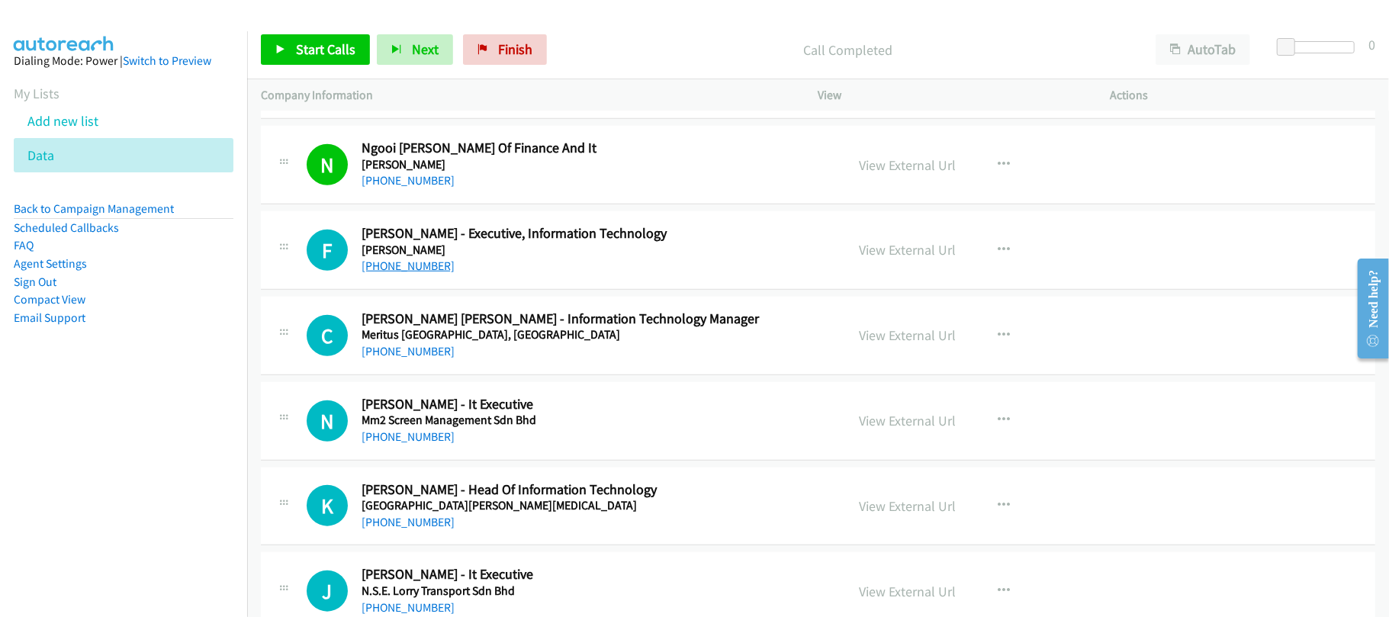
click at [417, 273] on link "+60 3-4253 0253" at bounding box center [408, 266] width 93 height 14
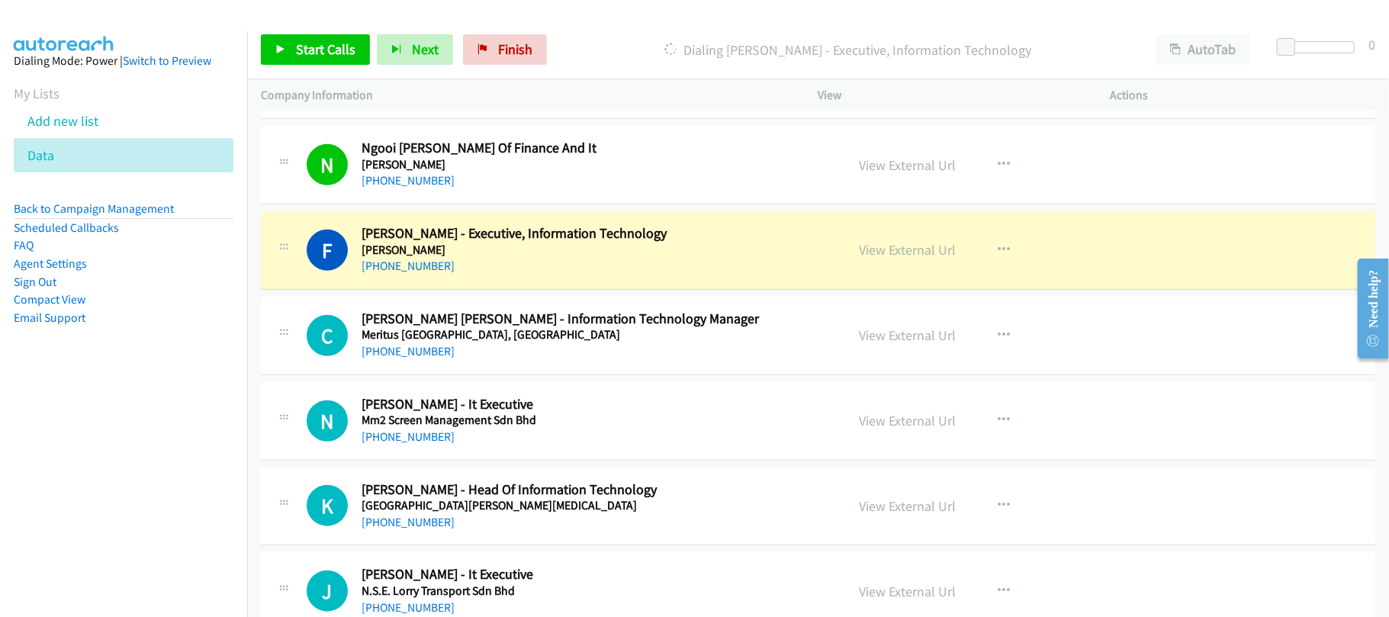
click at [554, 361] on div "[PHONE_NUMBER]" at bounding box center [593, 352] width 463 height 18
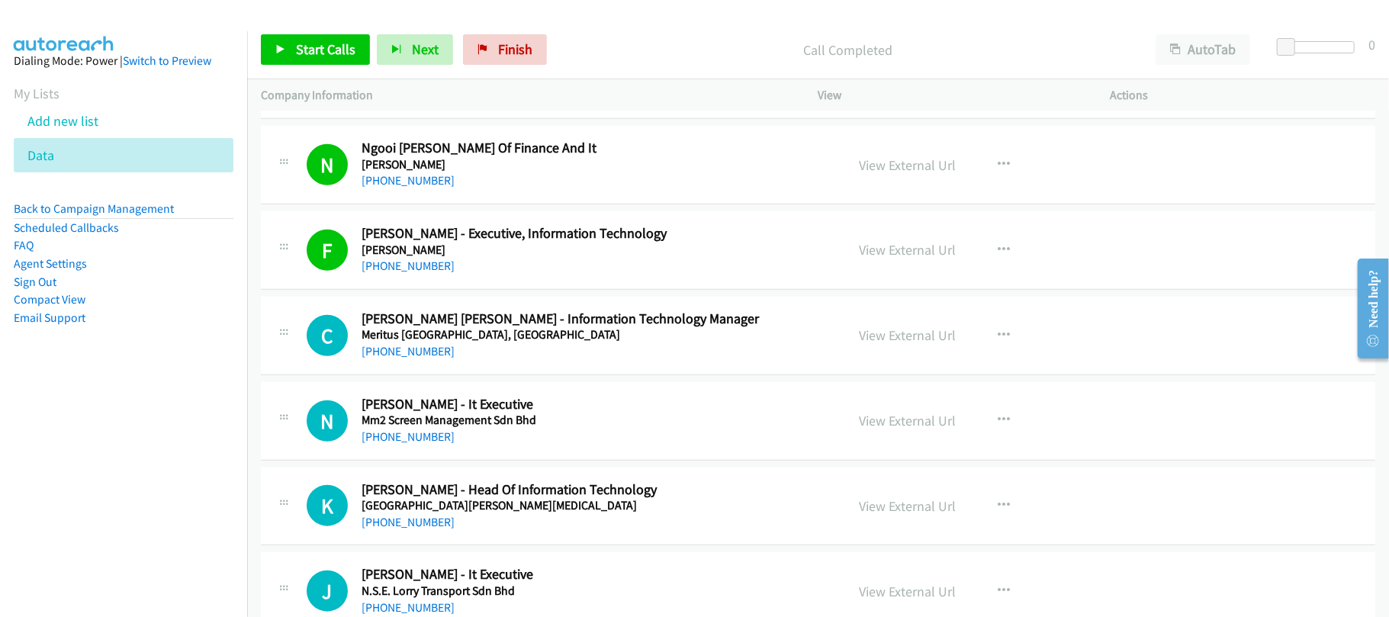
click at [685, 343] on h5 "Meritus [GEOGRAPHIC_DATA], [GEOGRAPHIC_DATA]" at bounding box center [593, 334] width 463 height 15
click at [375, 359] on link "[PHONE_NUMBER]" at bounding box center [408, 351] width 93 height 14
click at [412, 444] on link "[PHONE_NUMBER]" at bounding box center [408, 437] width 93 height 14
click at [517, 485] on div "K Callback Scheduled Kenny Khor - Head Of Information Technology Mount Miriam C…" at bounding box center [818, 507] width 1115 height 79
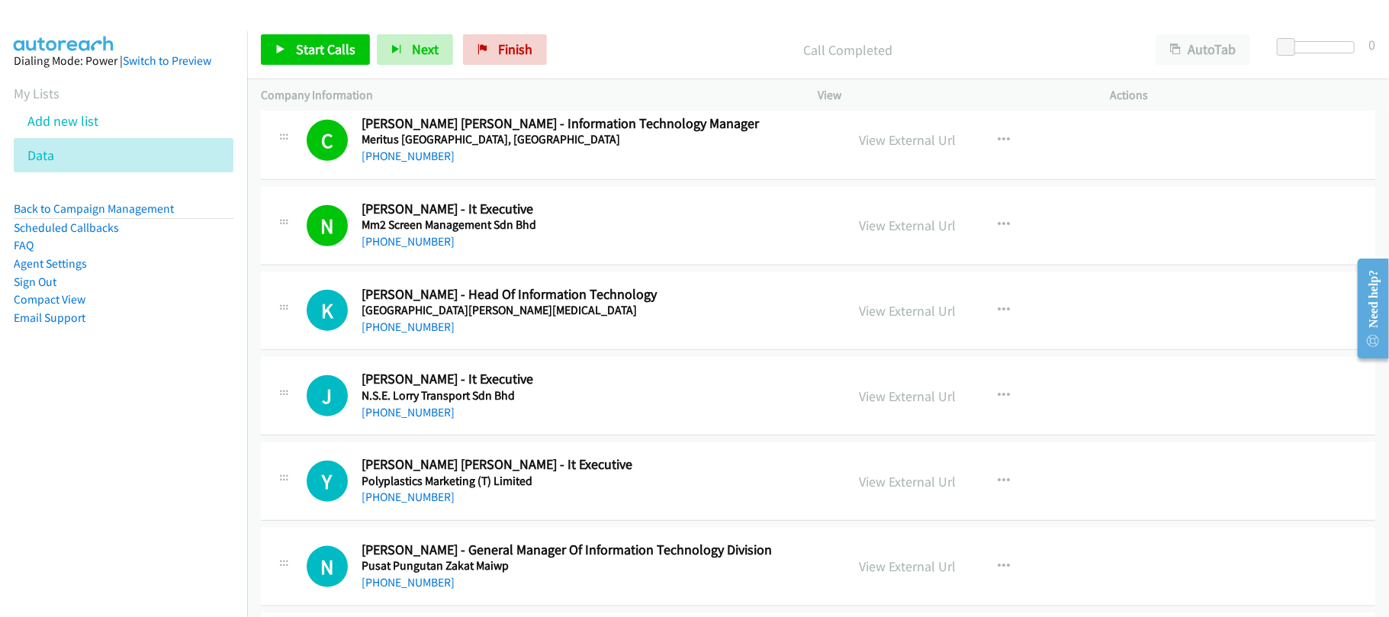
scroll to position [5311, 0]
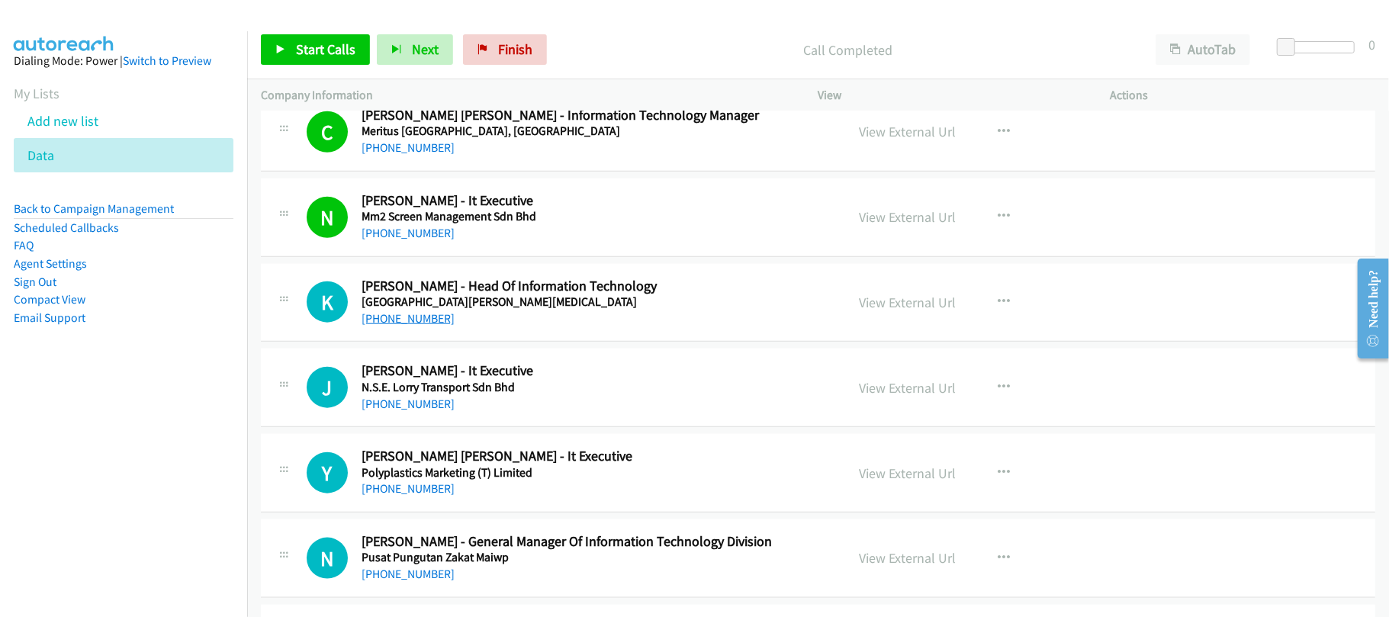
click at [414, 326] on link "[PHONE_NUMBER]" at bounding box center [408, 318] width 93 height 14
drag, startPoint x: 381, startPoint y: 425, endPoint x: 493, endPoint y: 426, distance: 111.4
click at [381, 411] on link "+60 12-335 8596" at bounding box center [408, 404] width 93 height 14
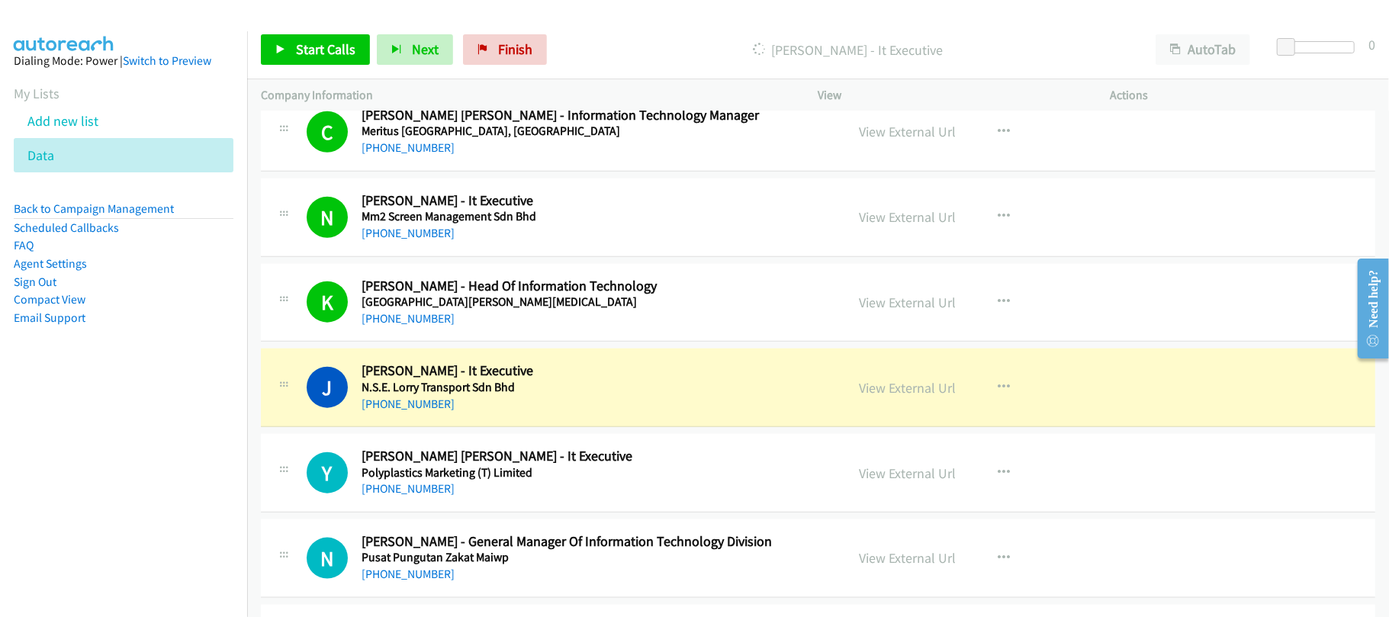
click at [559, 380] on h2 "Jin Yung Lim - It Executive" at bounding box center [593, 371] width 463 height 18
click at [894, 397] on link "View External Url" at bounding box center [908, 388] width 97 height 18
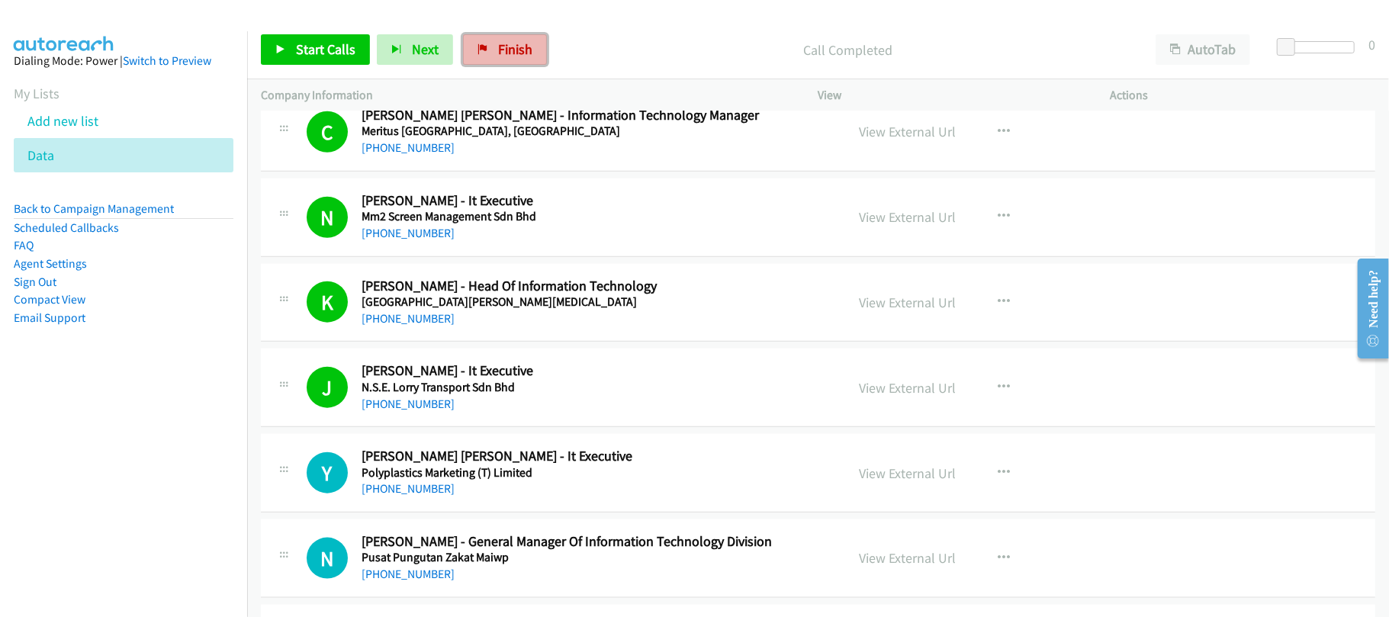
drag, startPoint x: 479, startPoint y: 53, endPoint x: 789, endPoint y: 72, distance: 310.3
click at [479, 53] on icon at bounding box center [483, 50] width 11 height 11
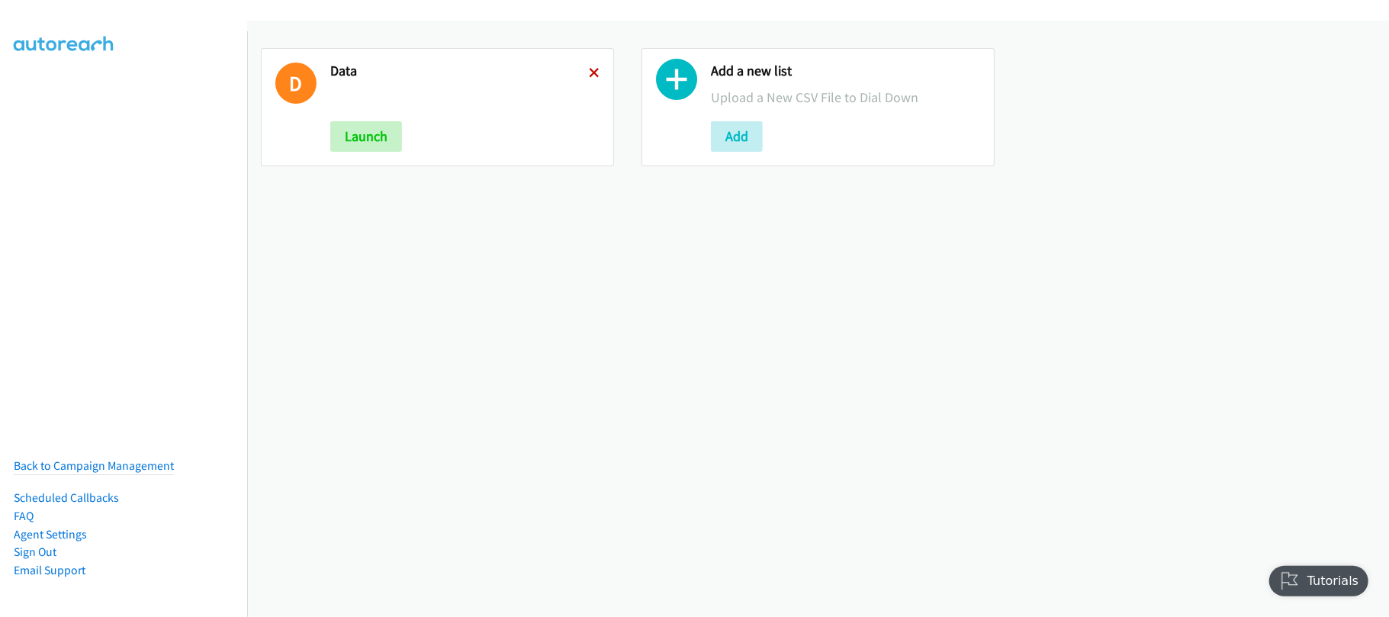
click at [589, 69] on icon at bounding box center [594, 74] width 11 height 11
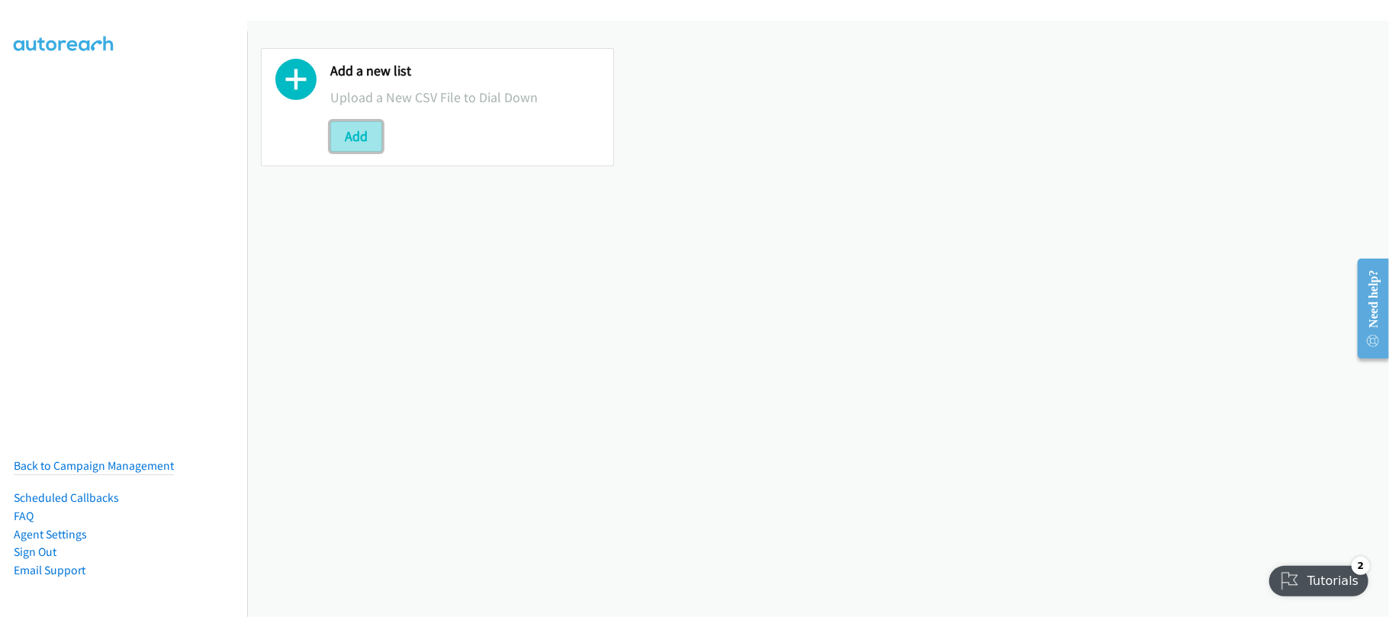
click at [352, 134] on button "Add" at bounding box center [356, 136] width 52 height 31
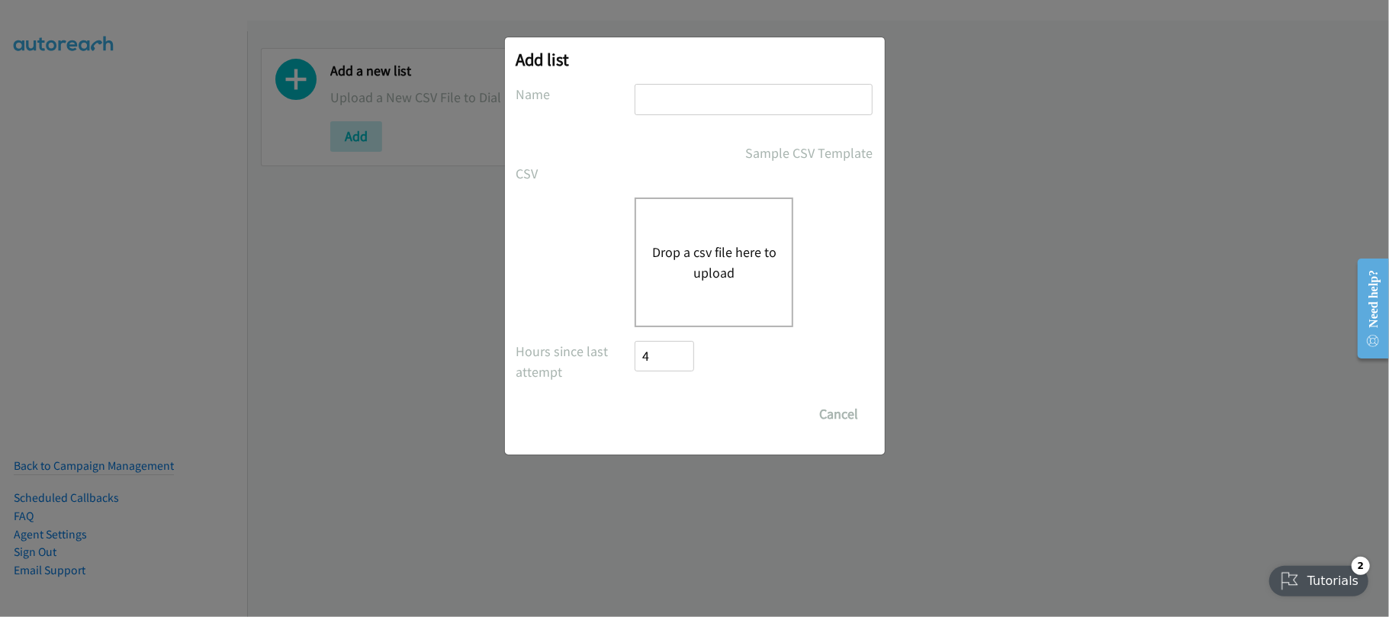
click at [734, 99] on input "text" at bounding box center [754, 99] width 238 height 31
type input "SF"
click at [719, 233] on div "Drop a csv file here to upload" at bounding box center [714, 263] width 159 height 130
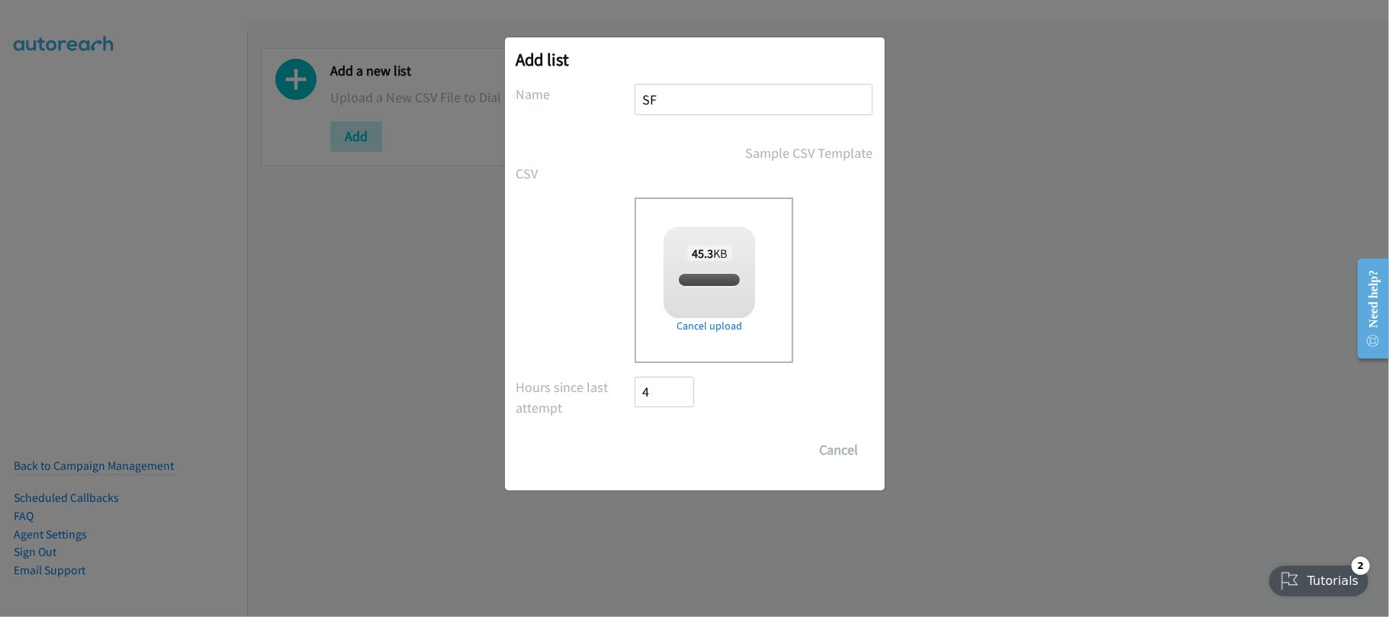
checkbox input "true"
click at [676, 435] on input "Save List" at bounding box center [676, 450] width 80 height 31
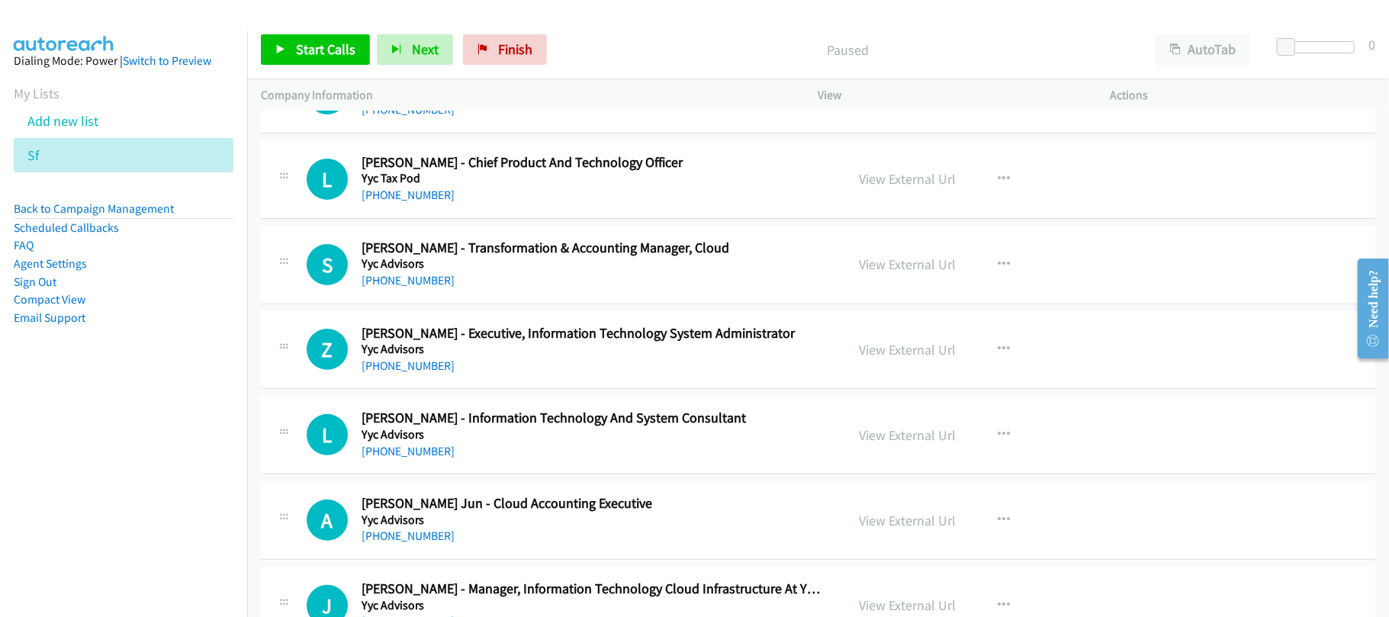
scroll to position [47, 0]
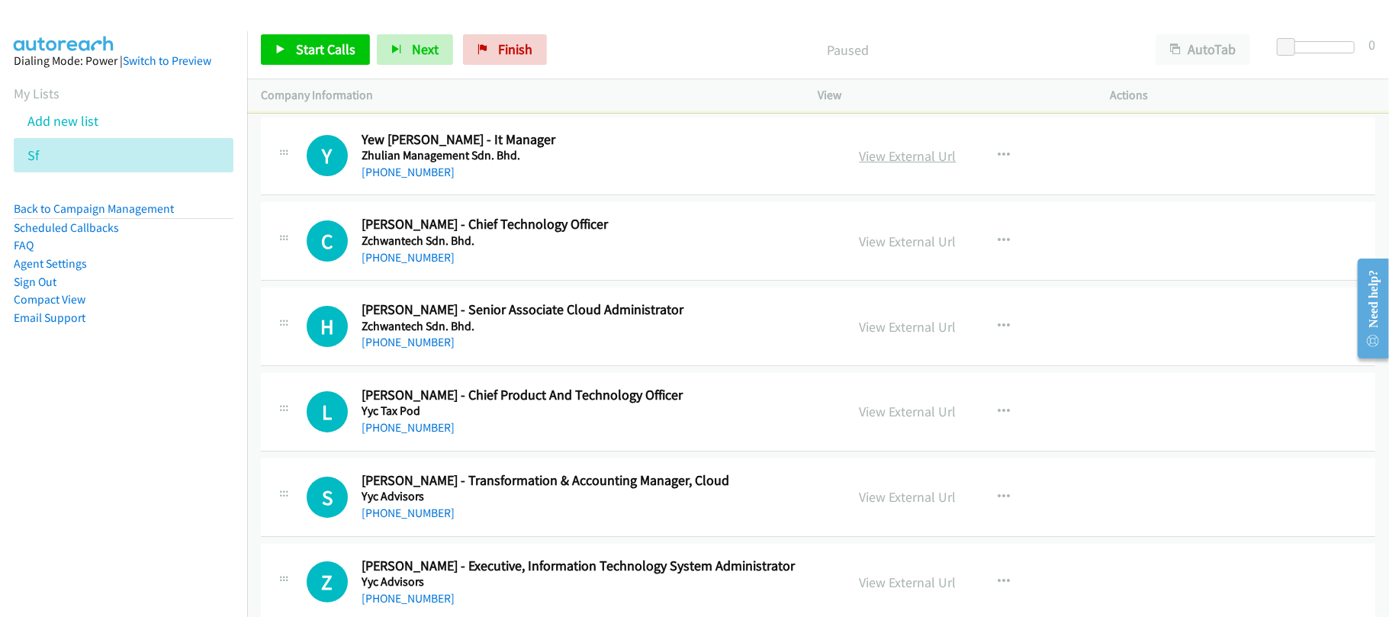
click at [929, 154] on link "View External Url" at bounding box center [908, 156] width 97 height 18
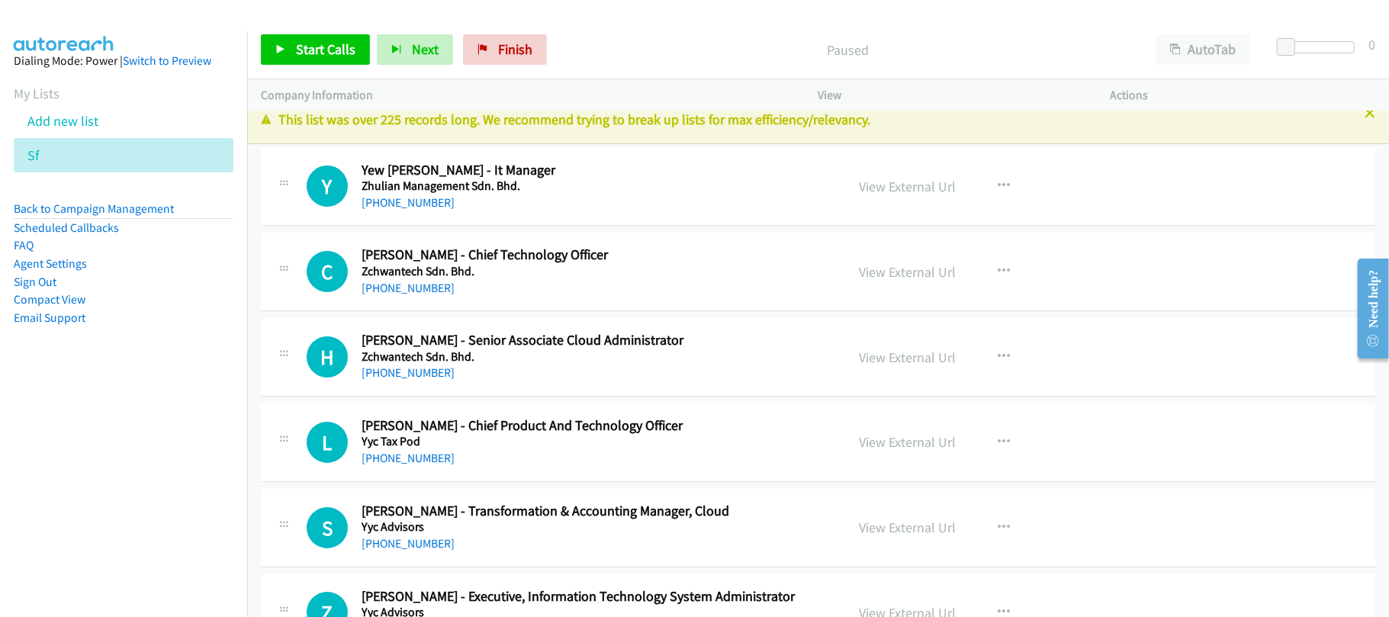
scroll to position [0, 0]
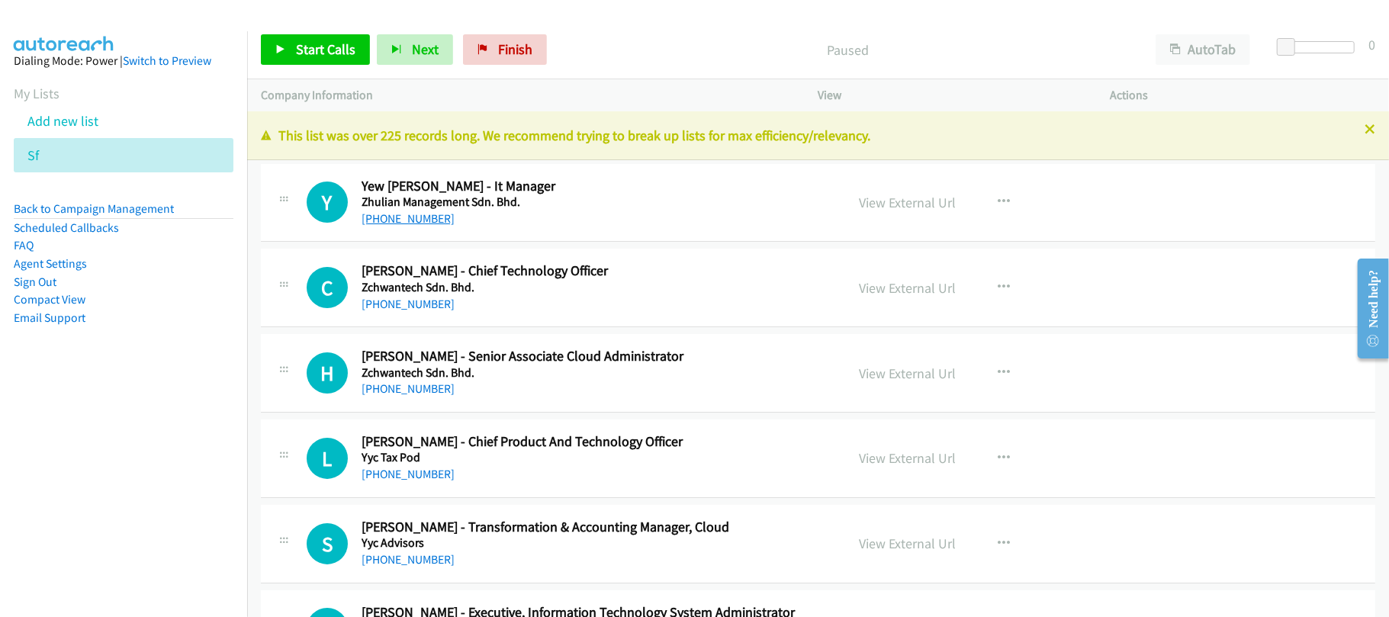
click at [424, 221] on link "[PHONE_NUMBER]" at bounding box center [408, 218] width 93 height 14
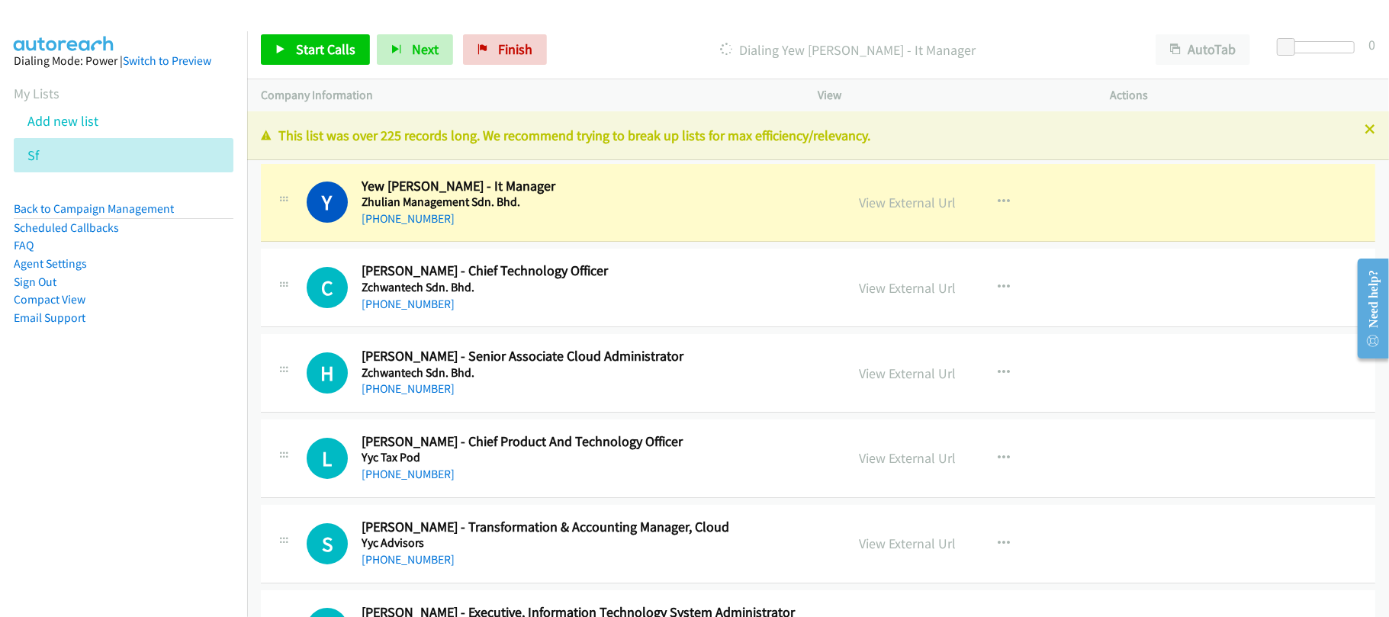
drag, startPoint x: 553, startPoint y: 208, endPoint x: 578, endPoint y: 203, distance: 24.8
click at [553, 208] on h5 "Zhulian Management Sdn. Bhd." at bounding box center [593, 202] width 463 height 15
click at [861, 198] on link "View External Url" at bounding box center [908, 203] width 97 height 18
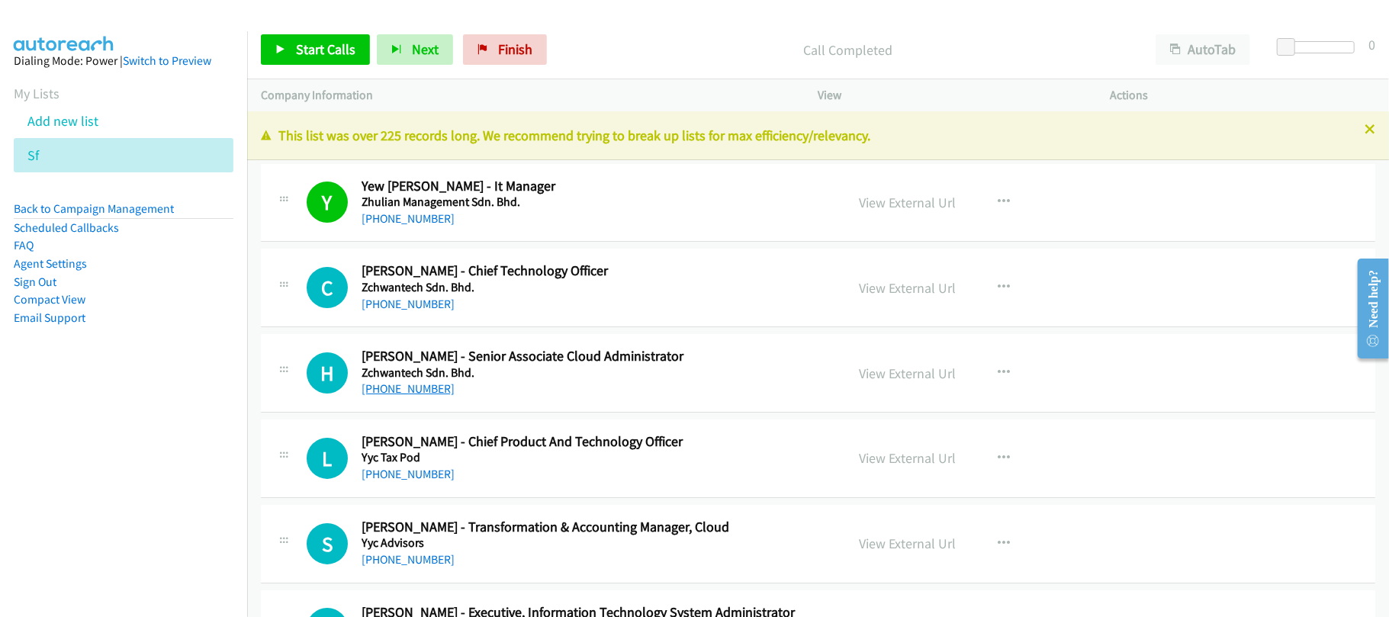
click at [404, 388] on link "[PHONE_NUMBER]" at bounding box center [408, 388] width 93 height 14
click at [489, 352] on h2 "[PERSON_NAME] - Senior Associate Cloud Administrator" at bounding box center [593, 357] width 463 height 18
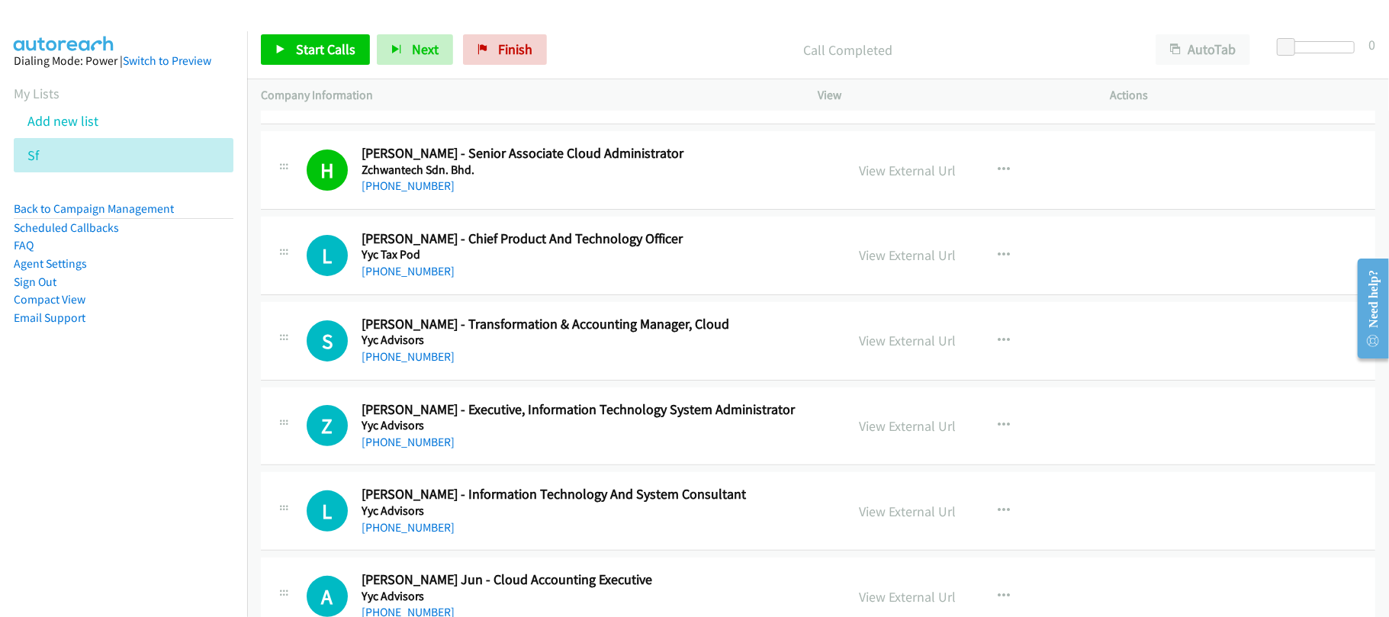
scroll to position [305, 0]
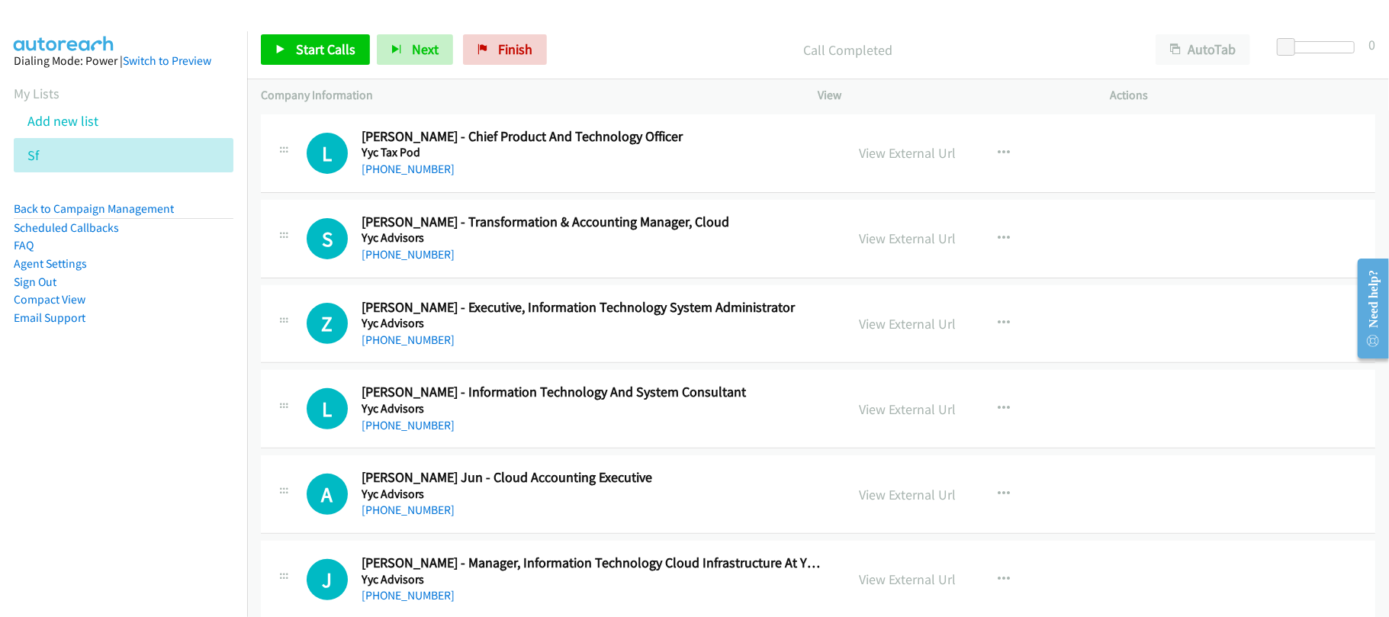
click at [421, 342] on link "[PHONE_NUMBER]" at bounding box center [408, 340] width 93 height 14
click at [507, 459] on div "A Callback Scheduled [PERSON_NAME] Jun - Cloud Accounting Executive Yyc Advisor…" at bounding box center [818, 494] width 1115 height 79
click at [420, 431] on link "[PHONE_NUMBER]" at bounding box center [408, 425] width 93 height 14
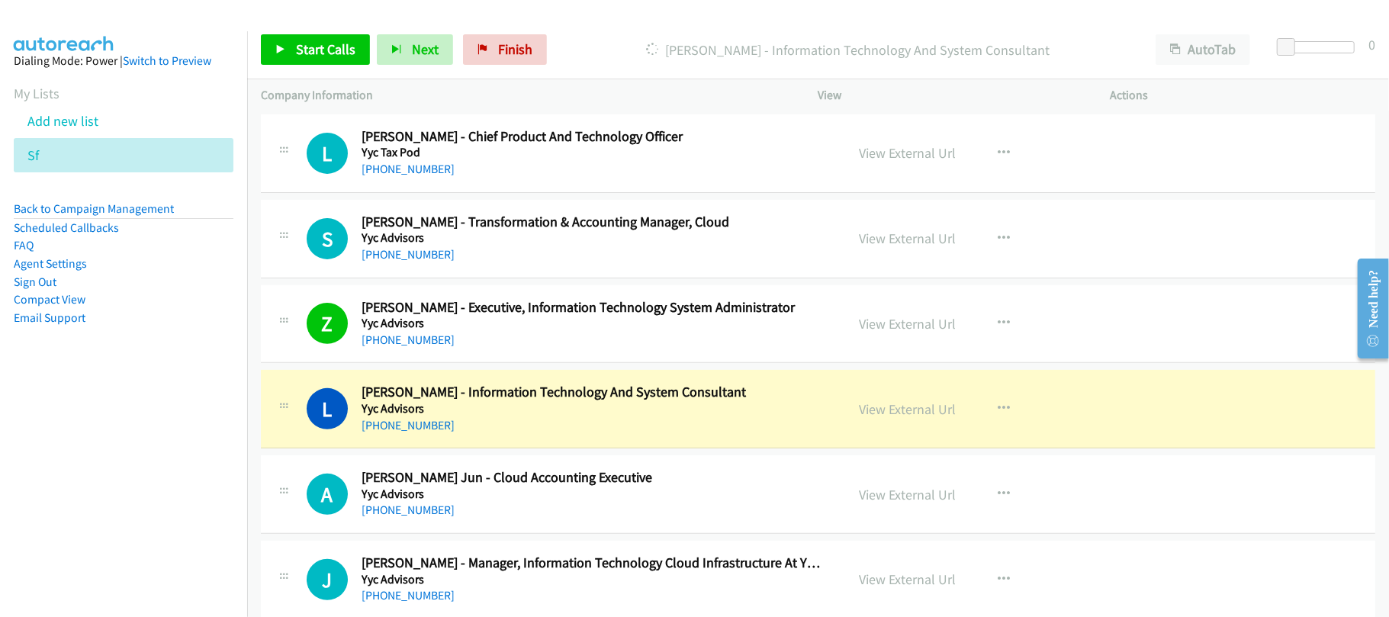
click at [540, 419] on div "[PHONE_NUMBER]" at bounding box center [593, 426] width 463 height 18
click at [885, 407] on link "View External Url" at bounding box center [908, 410] width 97 height 18
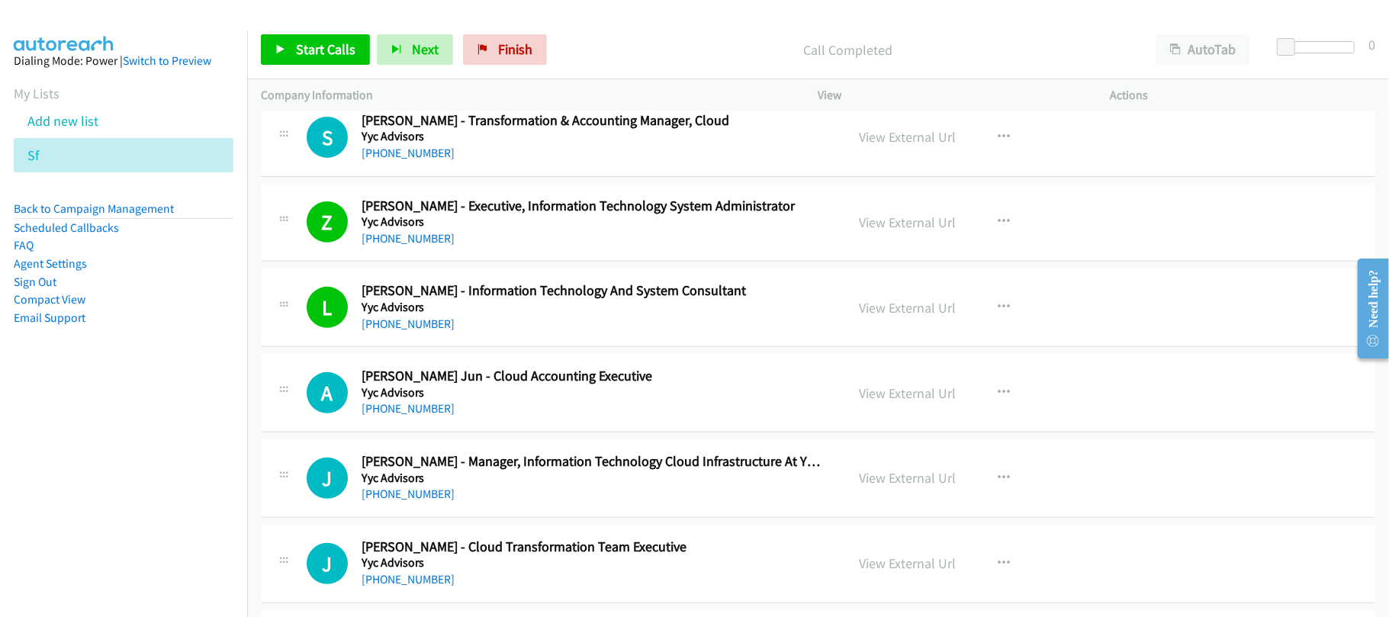
scroll to position [508, 0]
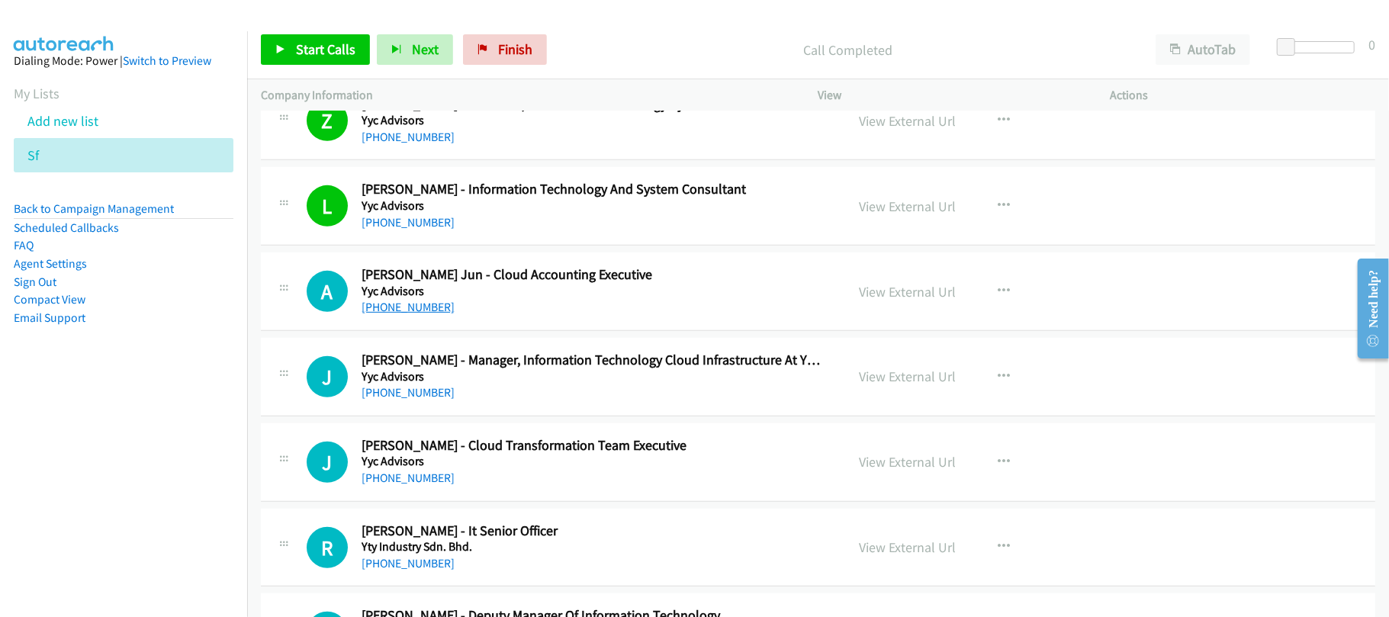
click at [388, 306] on link "[PHONE_NUMBER]" at bounding box center [408, 307] width 93 height 14
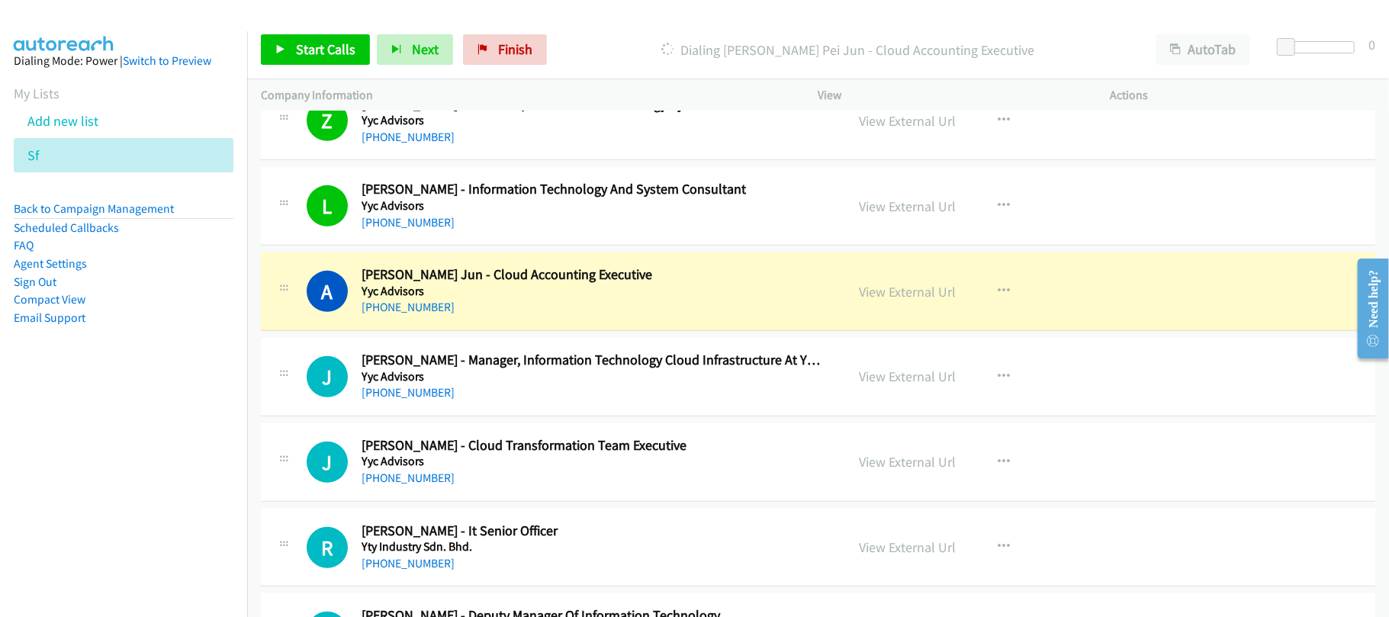
click at [556, 321] on div "A Callback Scheduled [PERSON_NAME] Jun - Cloud Accounting Executive Yyc Advisor…" at bounding box center [818, 292] width 1115 height 79
click at [914, 290] on link "View External Url" at bounding box center [908, 292] width 97 height 18
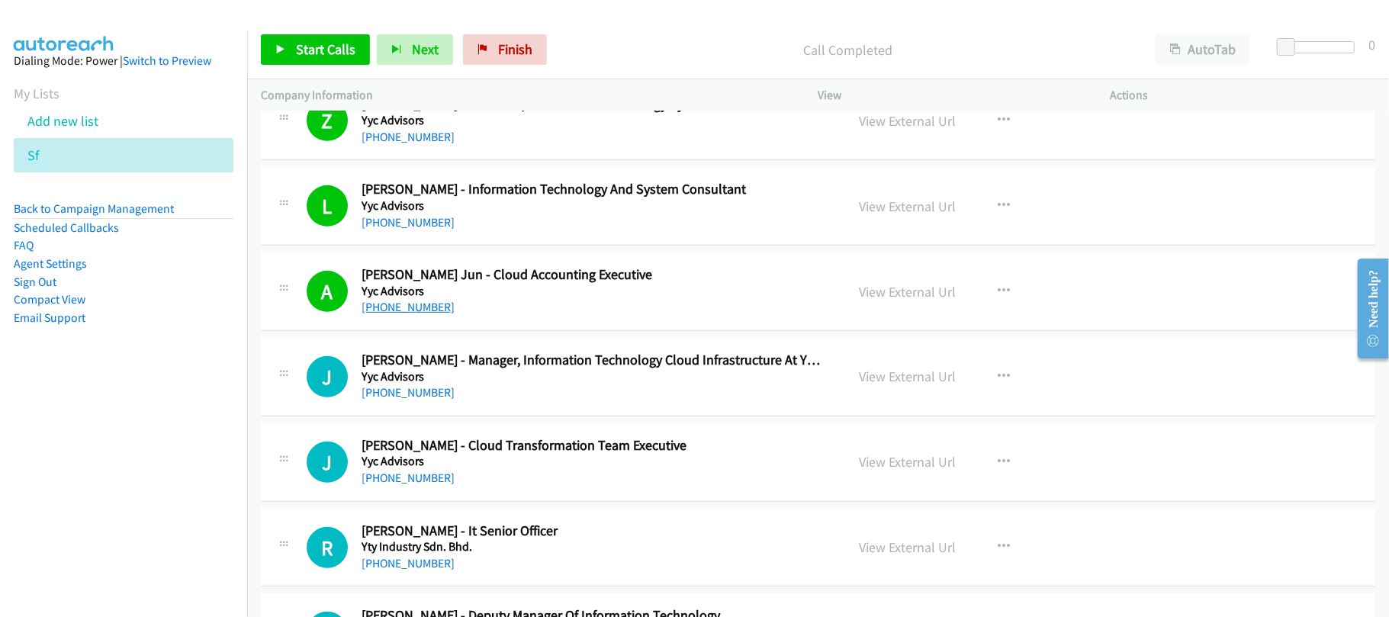
click at [419, 309] on link "[PHONE_NUMBER]" at bounding box center [408, 307] width 93 height 14
click at [537, 327] on div "A Callback Scheduled [PERSON_NAME] Jun - Cloud Accounting Executive Yyc Advisor…" at bounding box center [818, 292] width 1115 height 79
click at [888, 299] on link "View External Url" at bounding box center [908, 292] width 97 height 18
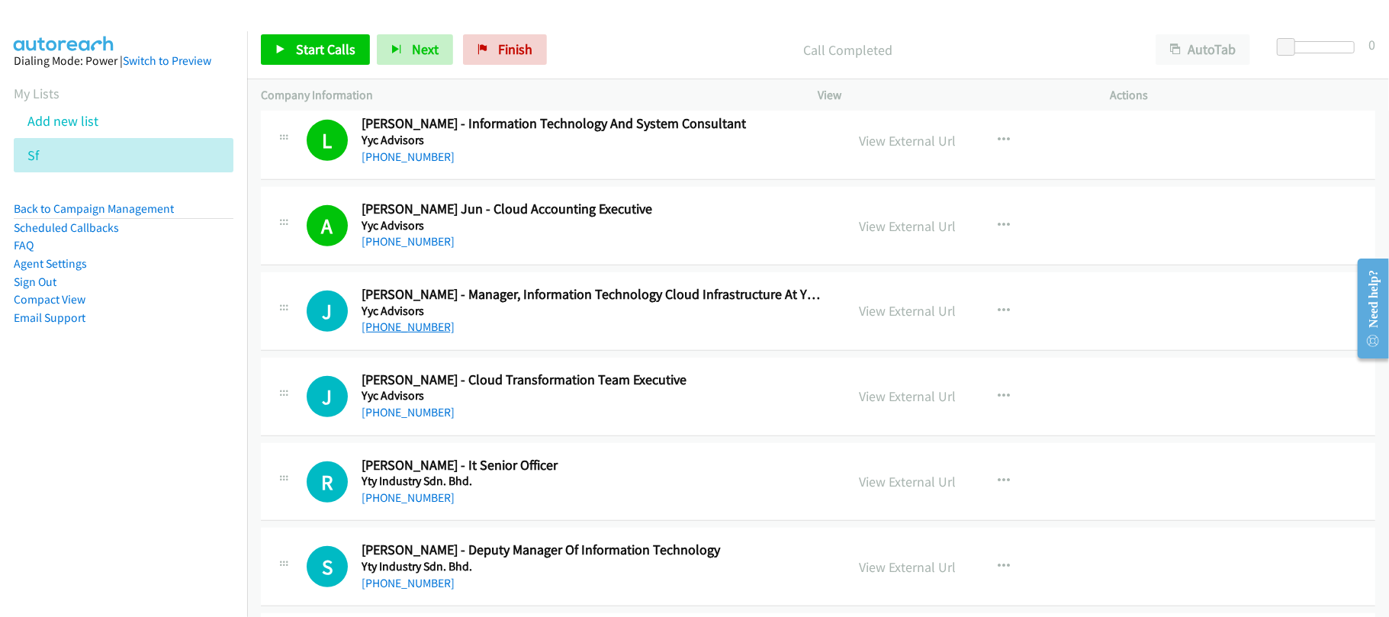
scroll to position [610, 0]
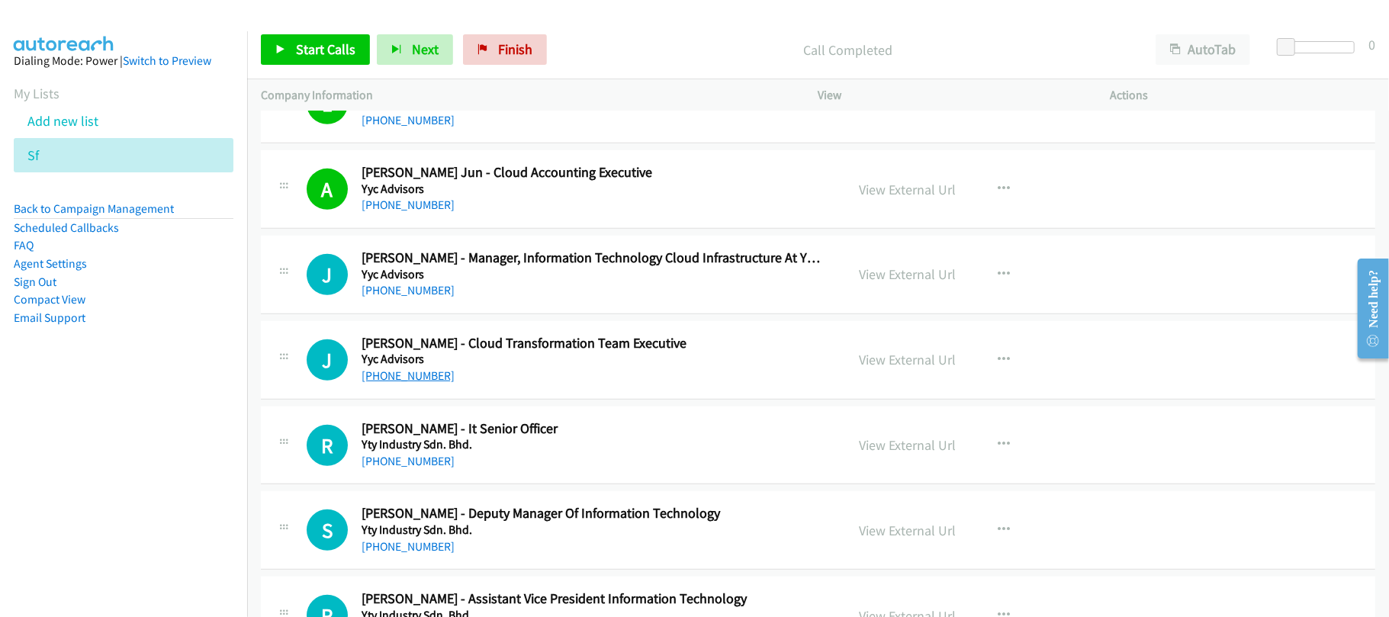
click at [417, 374] on link "[PHONE_NUMBER]" at bounding box center [408, 375] width 93 height 14
click at [410, 458] on link "[PHONE_NUMBER]" at bounding box center [408, 461] width 93 height 14
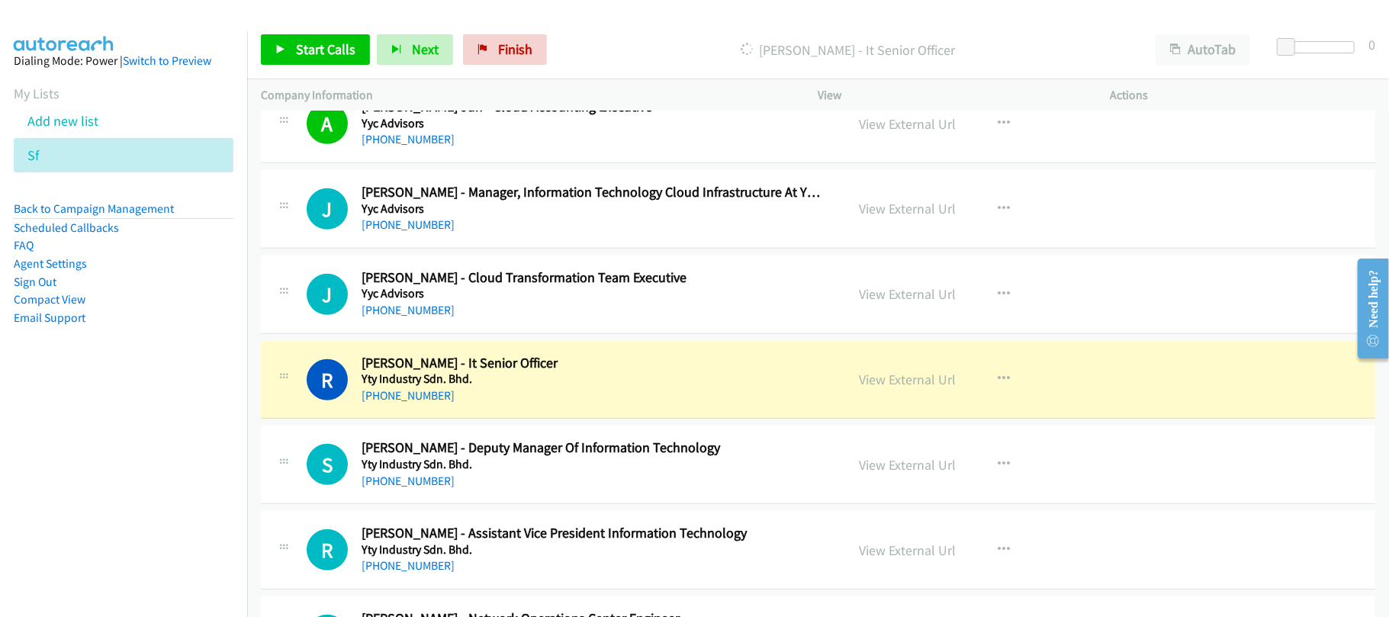
scroll to position [712, 0]
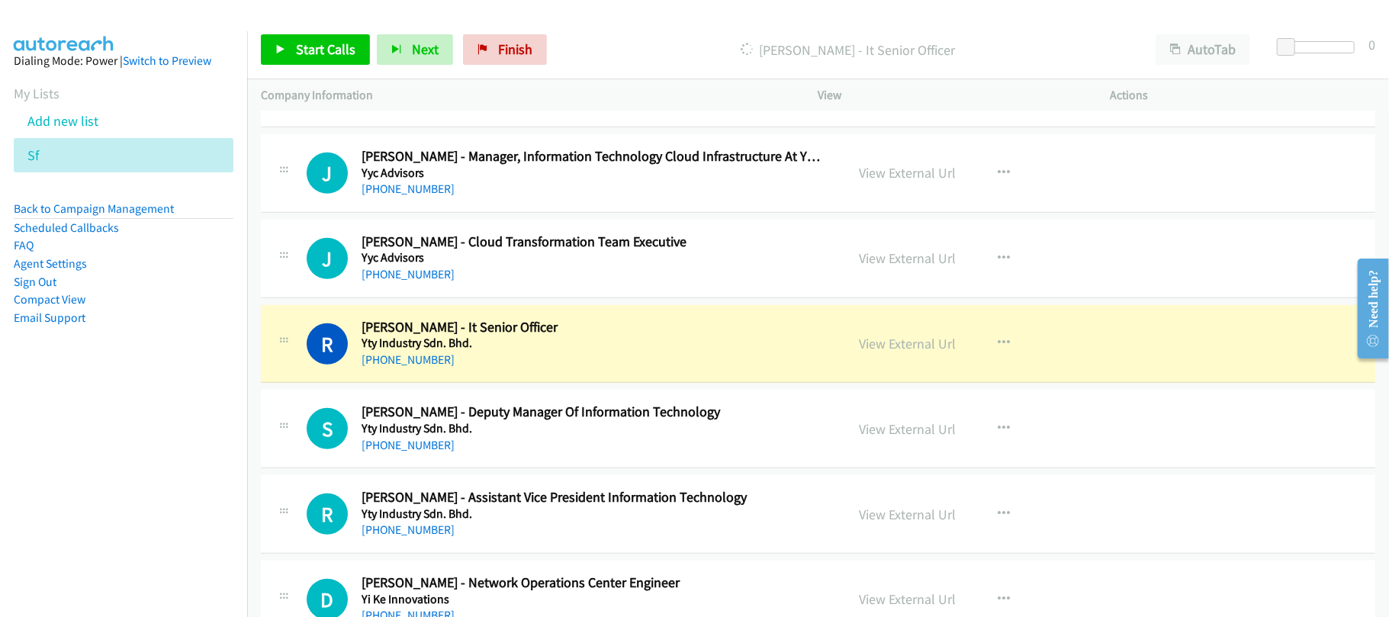
click at [558, 440] on div "[PHONE_NUMBER]" at bounding box center [593, 445] width 463 height 18
click at [468, 433] on h5 "Yty Industry Sdn. Bhd." at bounding box center [593, 428] width 463 height 15
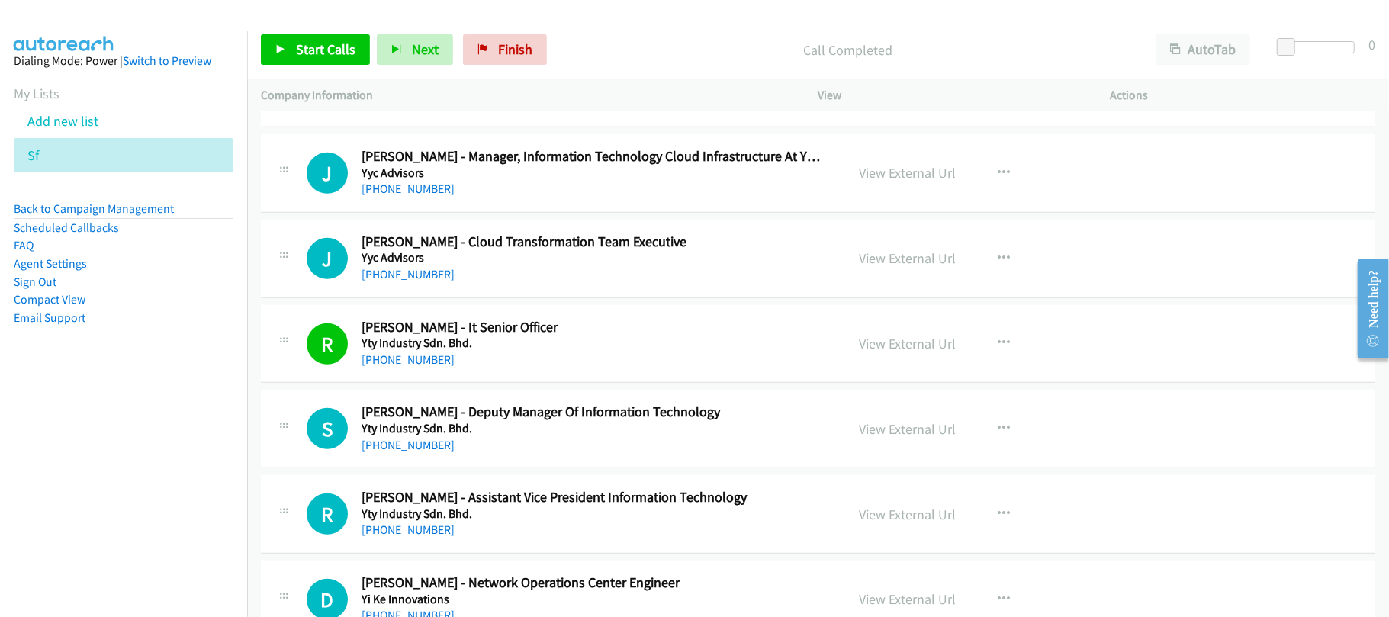
click at [439, 442] on link "[PHONE_NUMBER]" at bounding box center [408, 445] width 93 height 14
click at [498, 458] on div "S Callback Scheduled [PERSON_NAME] - Deputy Manager Of Information Technology Y…" at bounding box center [818, 429] width 1115 height 79
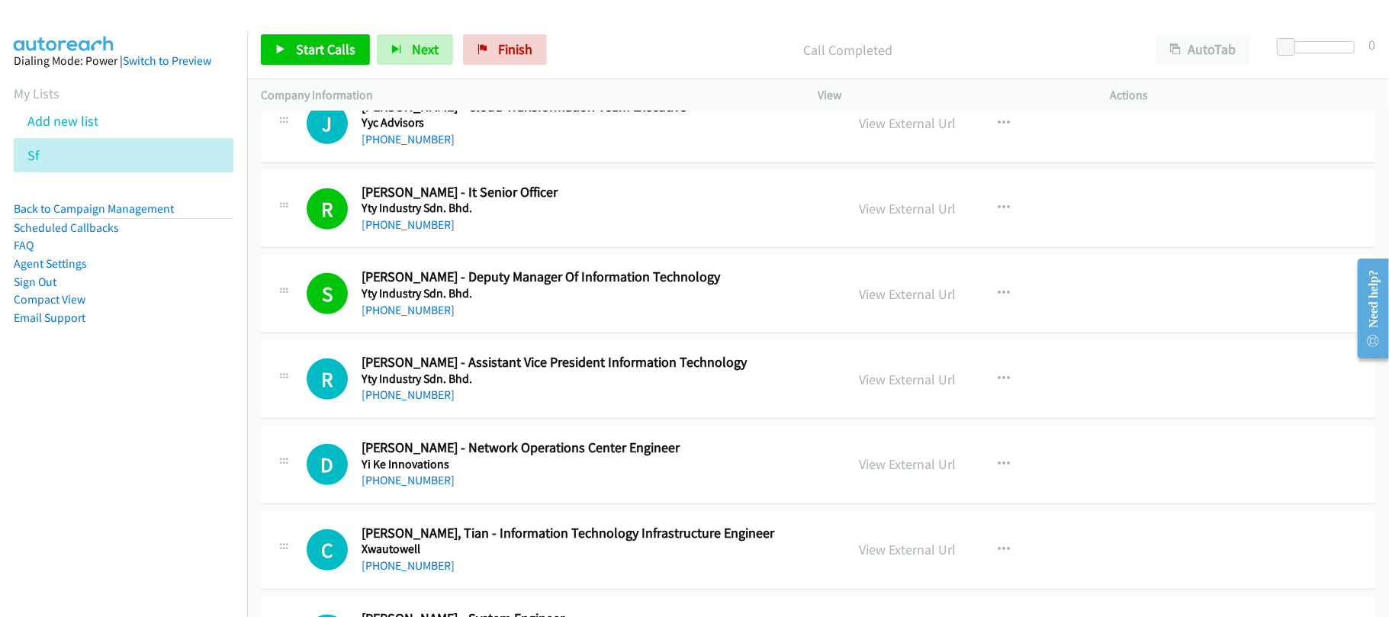
scroll to position [916, 0]
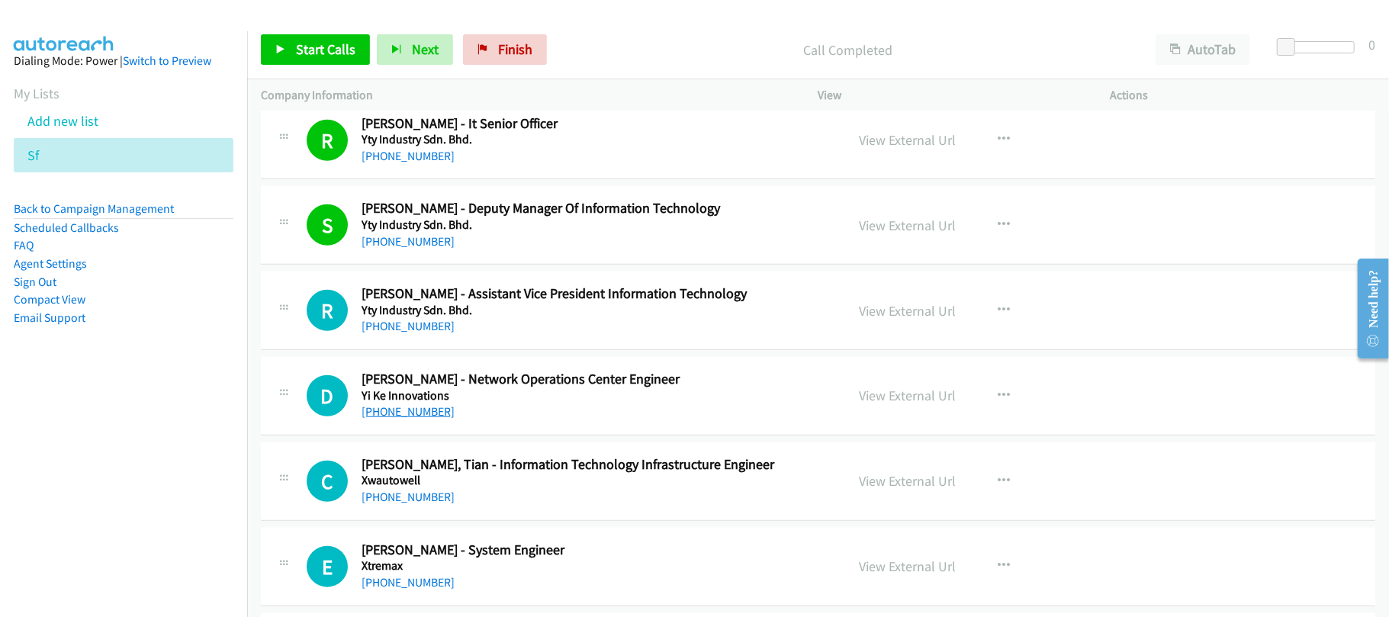
click at [362, 410] on link "[PHONE_NUMBER]" at bounding box center [408, 411] width 93 height 14
drag, startPoint x: 425, startPoint y: 407, endPoint x: 498, endPoint y: 412, distance: 73.4
click at [425, 407] on link "[PHONE_NUMBER]" at bounding box center [408, 411] width 93 height 14
click at [507, 431] on div "D Callback Scheduled [PERSON_NAME] - Network Operations Center Engineer [PERSON…" at bounding box center [818, 396] width 1115 height 79
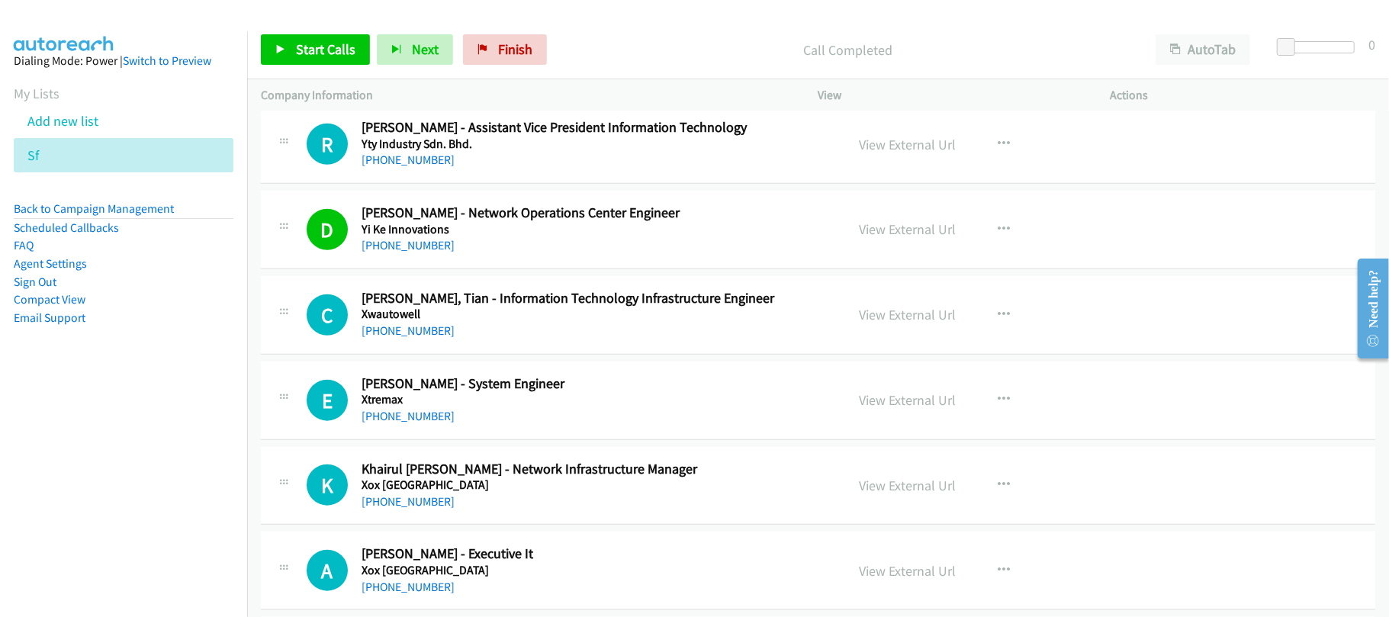
scroll to position [1118, 0]
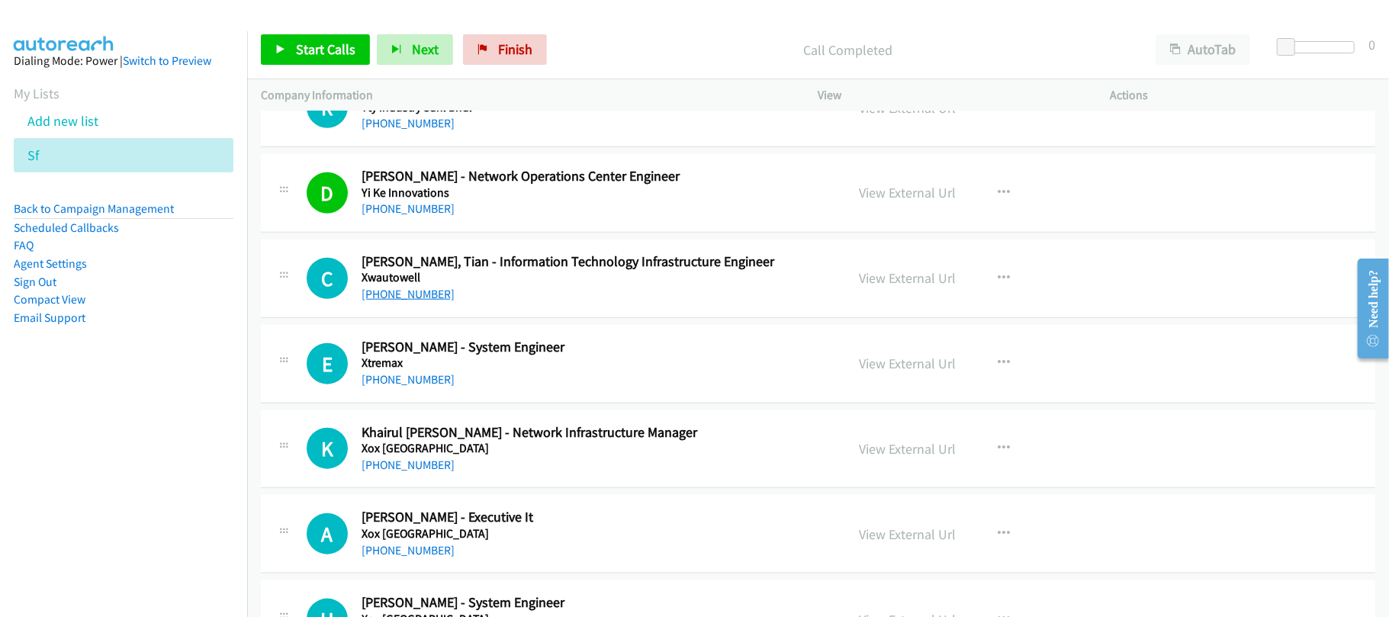
click at [386, 301] on link "[PHONE_NUMBER]" at bounding box center [408, 294] width 93 height 14
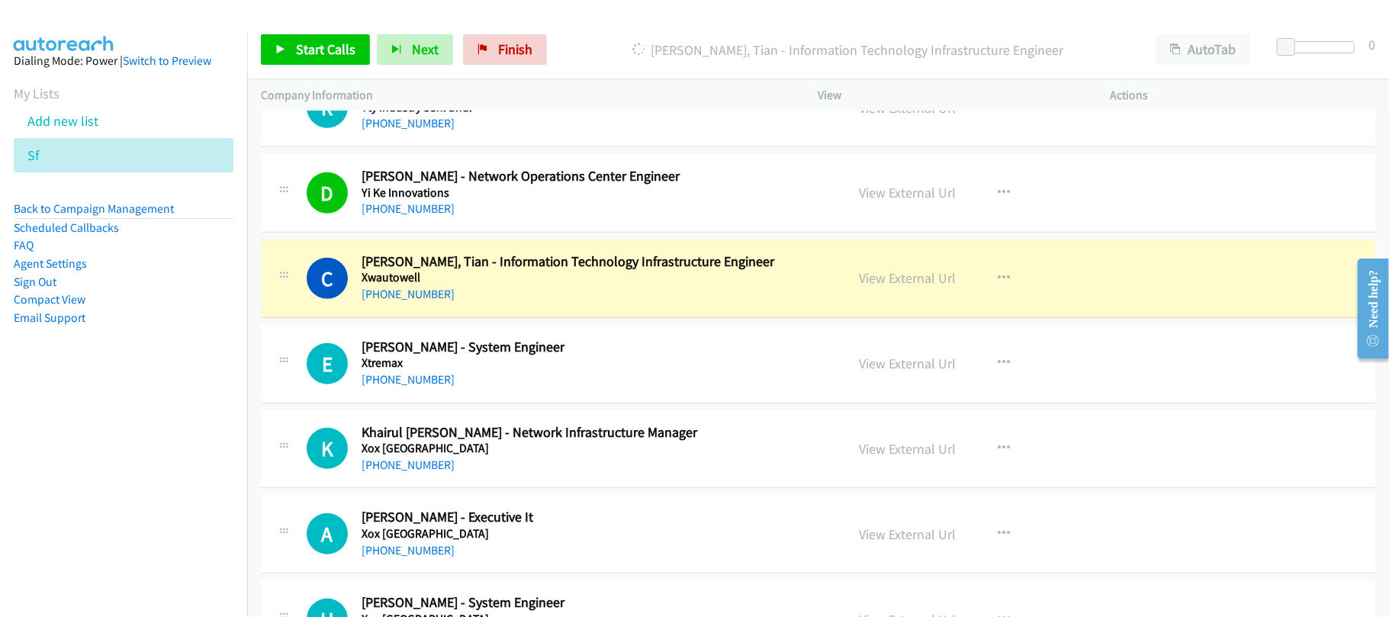
click at [569, 299] on div "[PHONE_NUMBER]" at bounding box center [593, 294] width 463 height 18
click at [901, 276] on link "View External Url" at bounding box center [908, 278] width 97 height 18
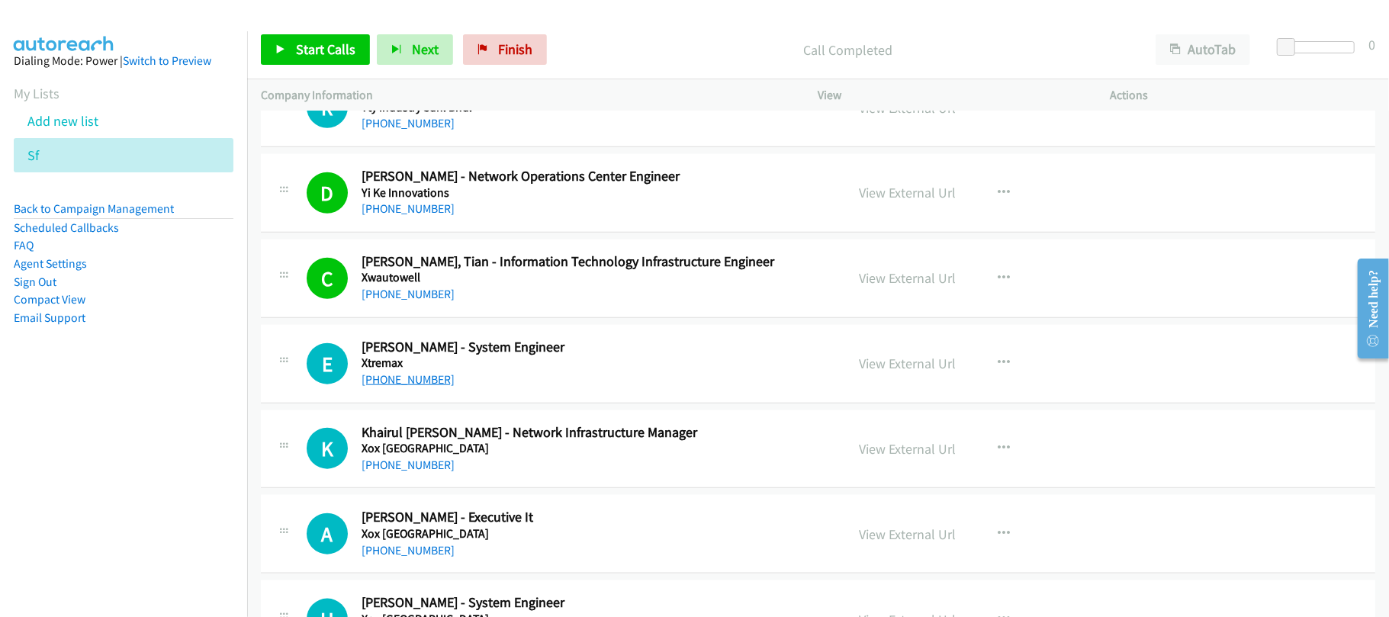
click at [388, 380] on link "[PHONE_NUMBER]" at bounding box center [408, 379] width 93 height 14
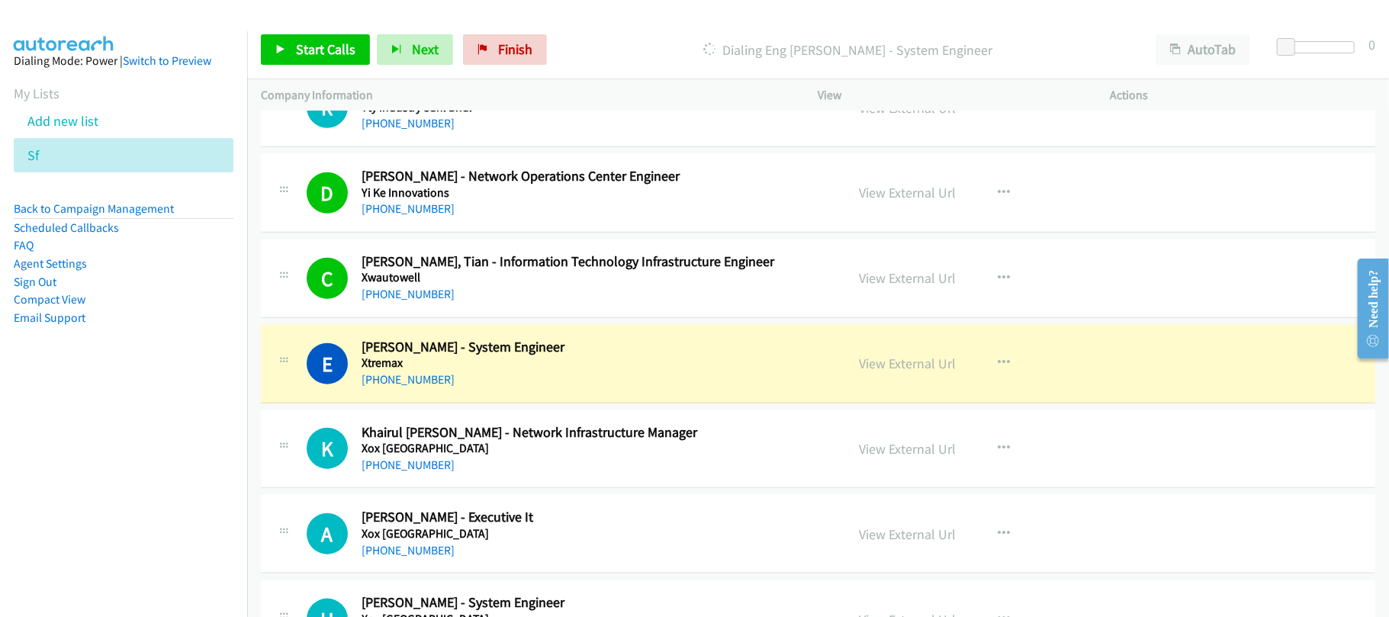
click at [461, 389] on div "[PHONE_NUMBER]" at bounding box center [593, 380] width 463 height 18
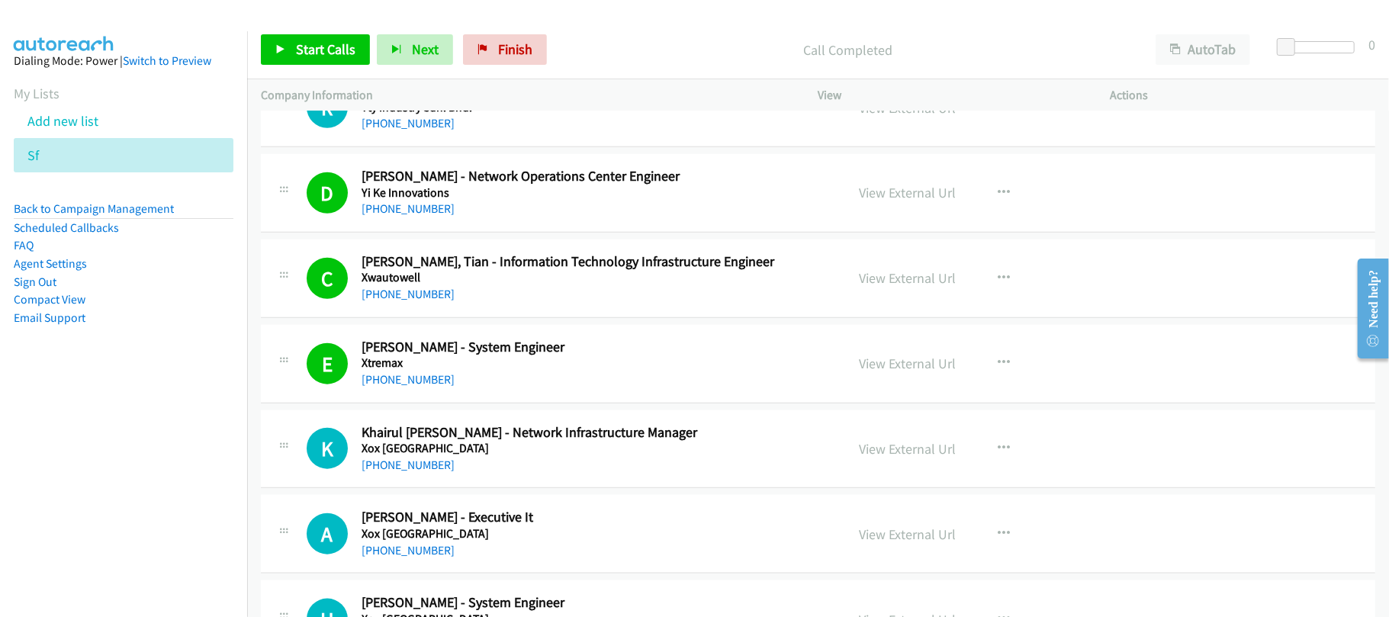
scroll to position [1221, 0]
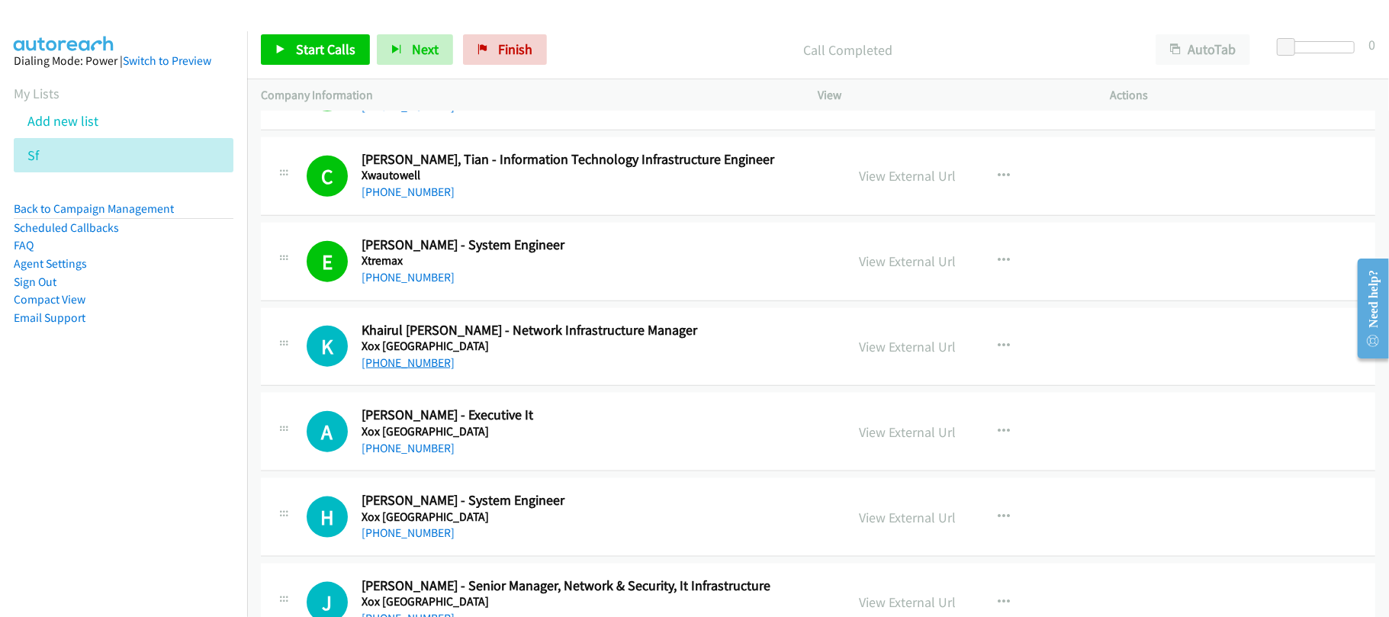
click at [421, 364] on link "[PHONE_NUMBER]" at bounding box center [408, 363] width 93 height 14
click at [433, 455] on link "[PHONE_NUMBER]" at bounding box center [408, 448] width 93 height 14
drag, startPoint x: 410, startPoint y: 450, endPoint x: 434, endPoint y: 444, distance: 24.4
click at [410, 450] on link "[PHONE_NUMBER]" at bounding box center [408, 448] width 93 height 14
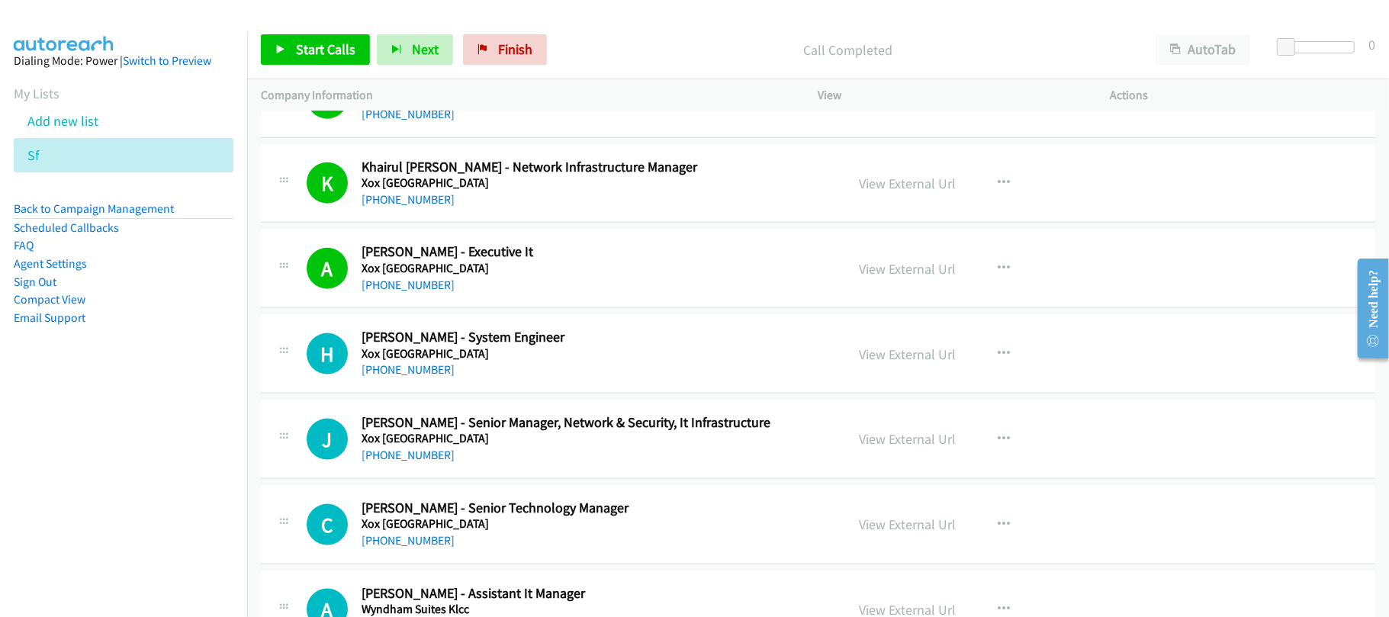
scroll to position [1424, 0]
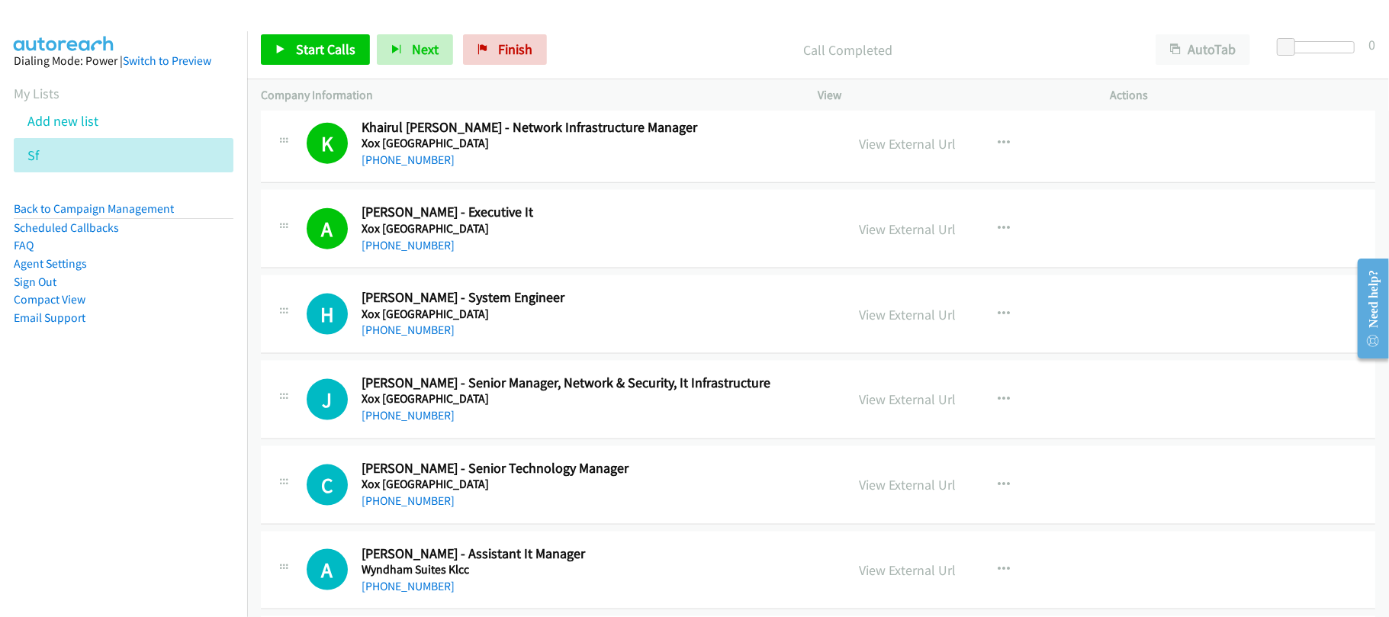
drag, startPoint x: 529, startPoint y: 255, endPoint x: 697, endPoint y: 214, distance: 171.9
click at [529, 255] on div "[PHONE_NUMBER]" at bounding box center [593, 246] width 463 height 18
click at [887, 245] on div "View External Url View External Url Schedule/Manage Callback Start Calls Here R…" at bounding box center [999, 229] width 306 height 50
click at [895, 233] on link "View External Url" at bounding box center [908, 229] width 97 height 18
drag, startPoint x: 529, startPoint y: 275, endPoint x: 513, endPoint y: 282, distance: 17.7
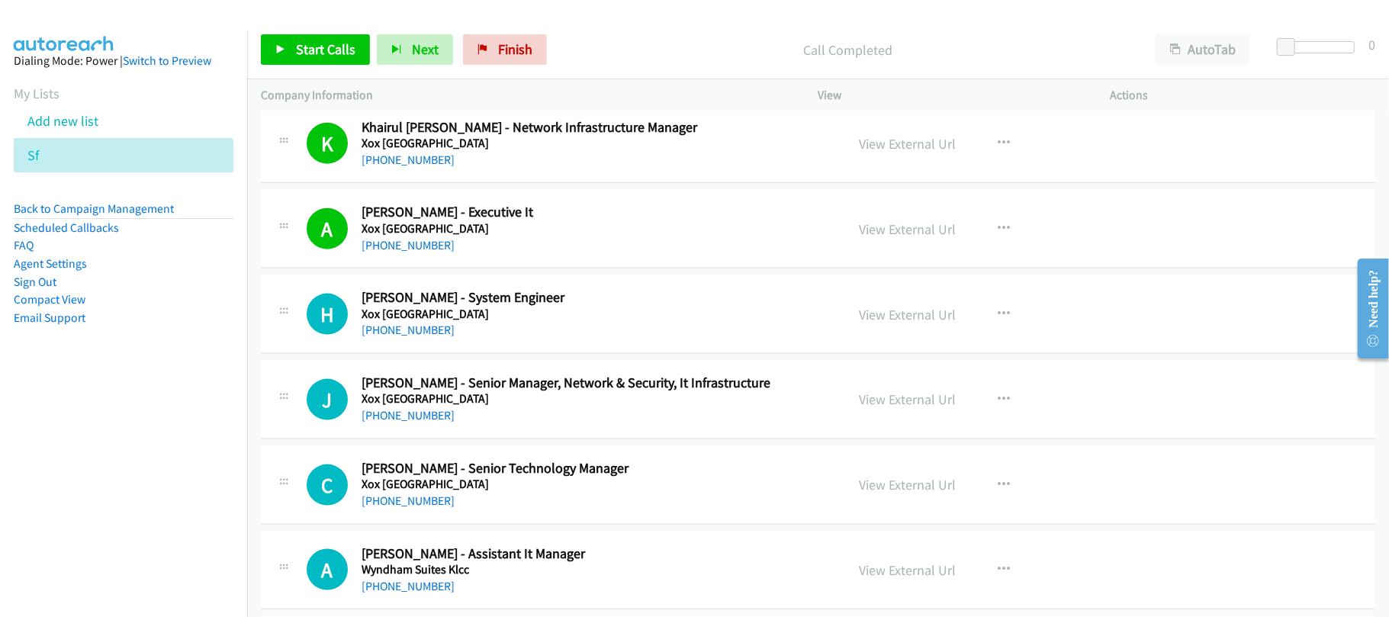
click at [529, 272] on td "A Callback Scheduled [PERSON_NAME] - Executive It Xox [GEOGRAPHIC_DATA] Asia/[G…" at bounding box center [818, 229] width 1142 height 85
click at [395, 334] on link "[PHONE_NUMBER]" at bounding box center [408, 330] width 93 height 14
click at [395, 336] on link "[PHONE_NUMBER]" at bounding box center [408, 330] width 93 height 14
click at [525, 327] on div "[PHONE_NUMBER]" at bounding box center [593, 330] width 463 height 18
click at [916, 323] on link "View External Url" at bounding box center [908, 315] width 97 height 18
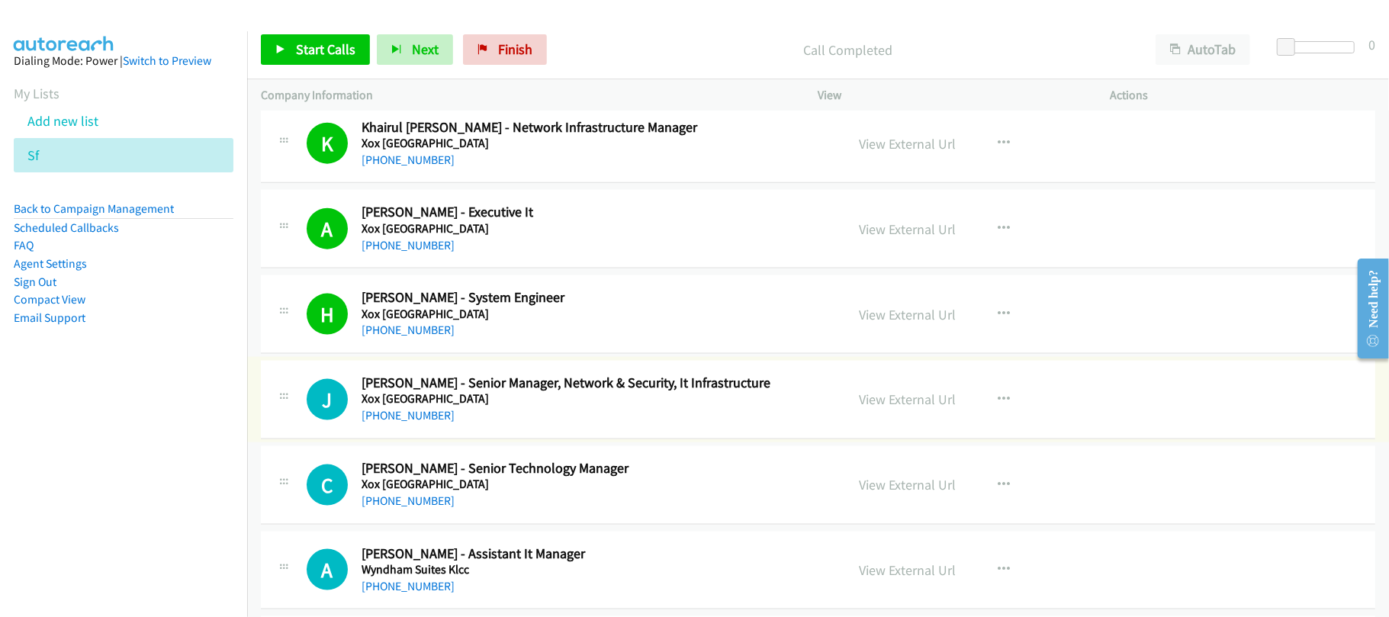
click at [883, 404] on link "View External Url" at bounding box center [908, 400] width 97 height 18
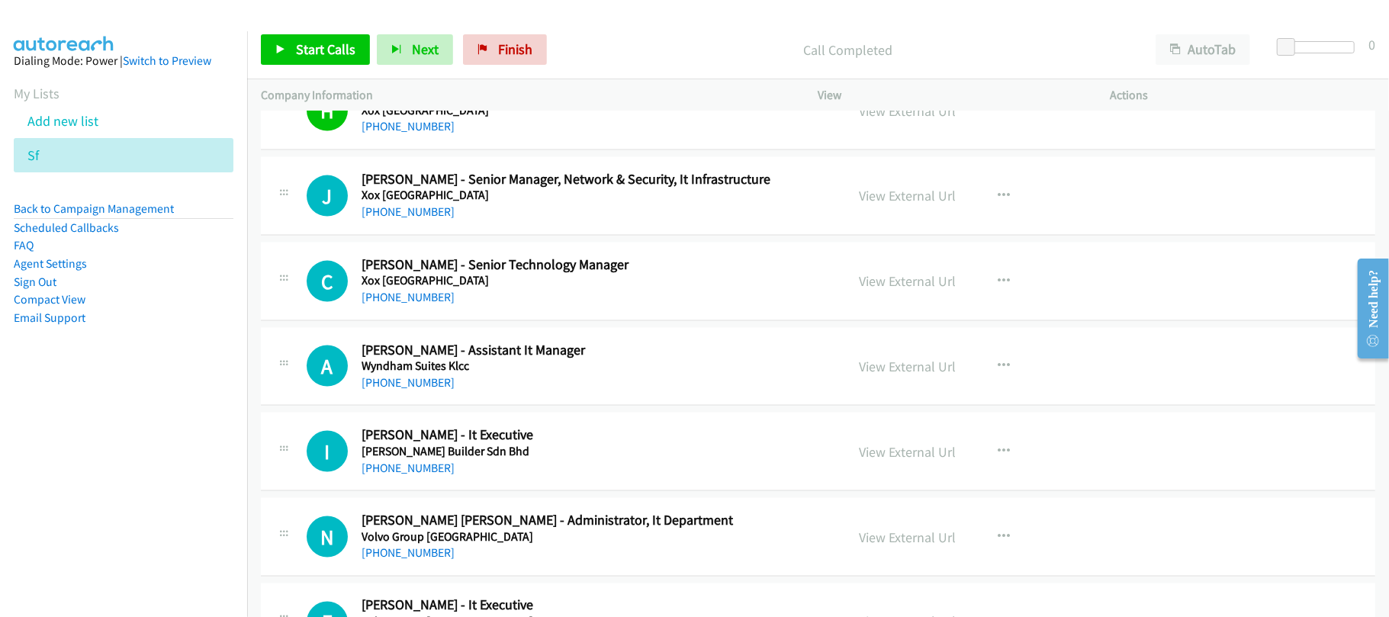
scroll to position [2057, 0]
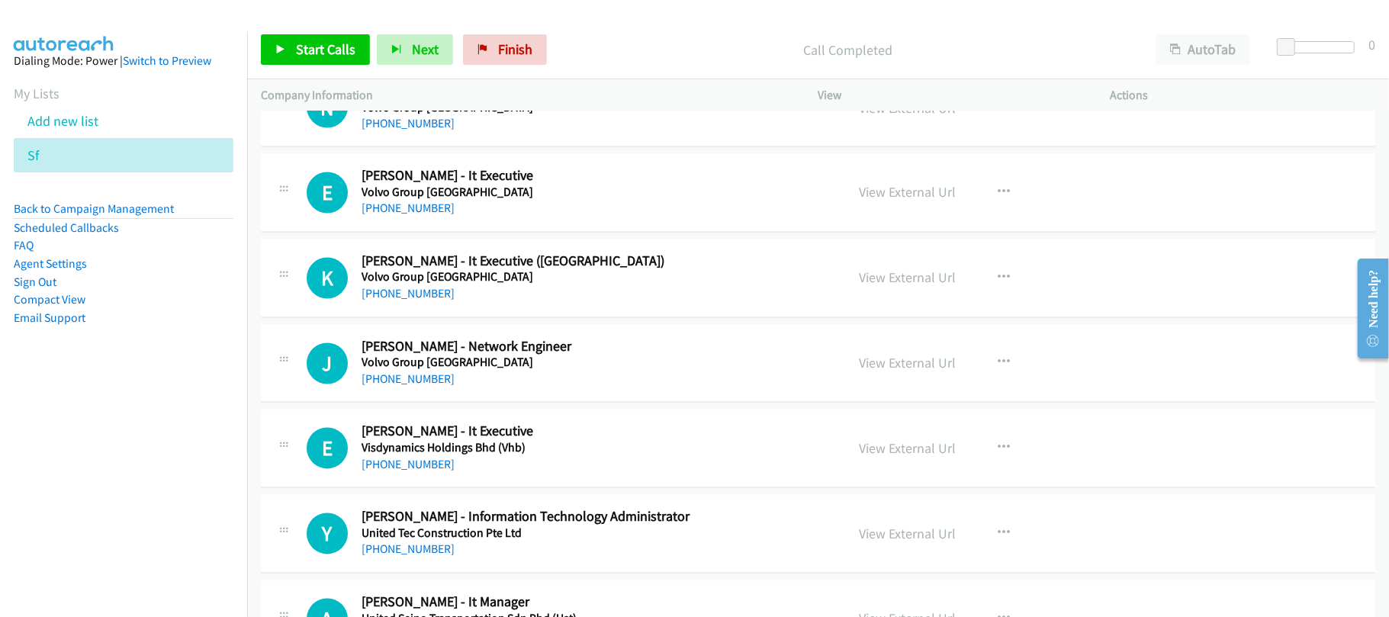
click at [501, 318] on div "K Callback Scheduled [PERSON_NAME] - It Executive ([GEOGRAPHIC_DATA]) Volvo Gro…" at bounding box center [818, 279] width 1115 height 79
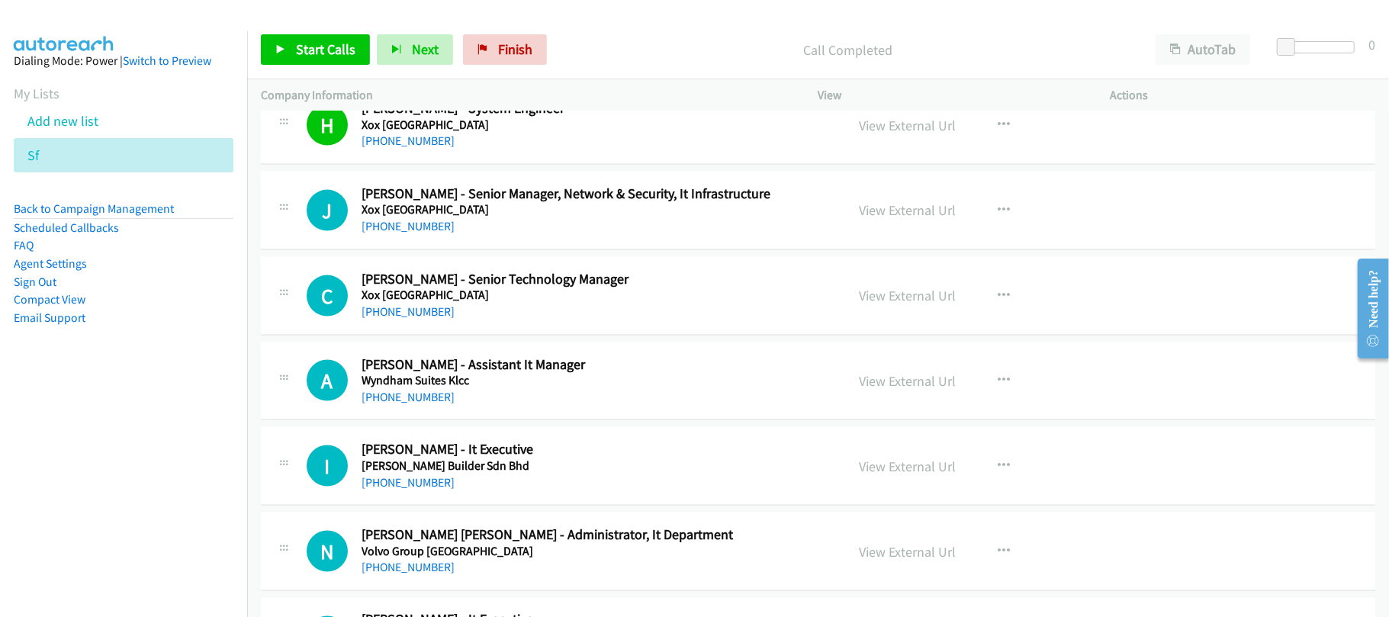
scroll to position [1649, 0]
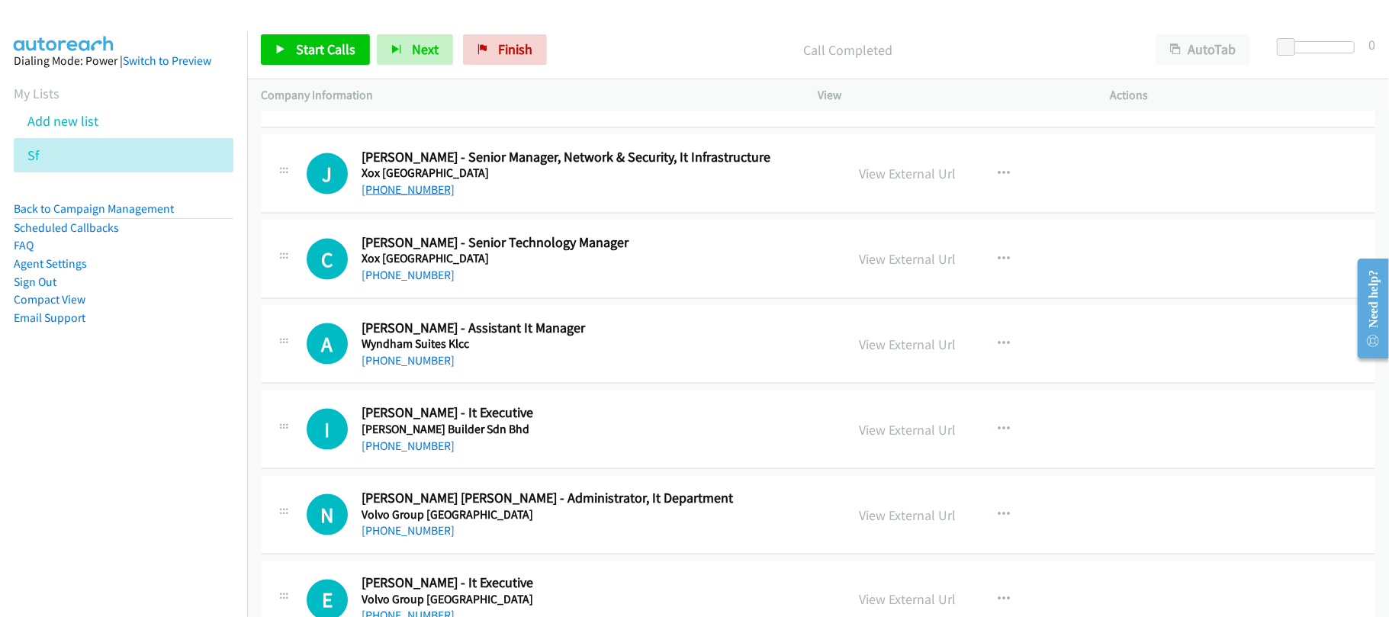
click at [410, 196] on link "[PHONE_NUMBER]" at bounding box center [408, 189] width 93 height 14
click at [499, 266] on h5 "Xox [GEOGRAPHIC_DATA]" at bounding box center [593, 258] width 463 height 15
drag, startPoint x: 422, startPoint y: 278, endPoint x: 435, endPoint y: 278, distance: 13.0
click at [422, 278] on link "[PHONE_NUMBER]" at bounding box center [408, 275] width 93 height 14
click at [421, 361] on link "[PHONE_NUMBER]" at bounding box center [408, 360] width 93 height 14
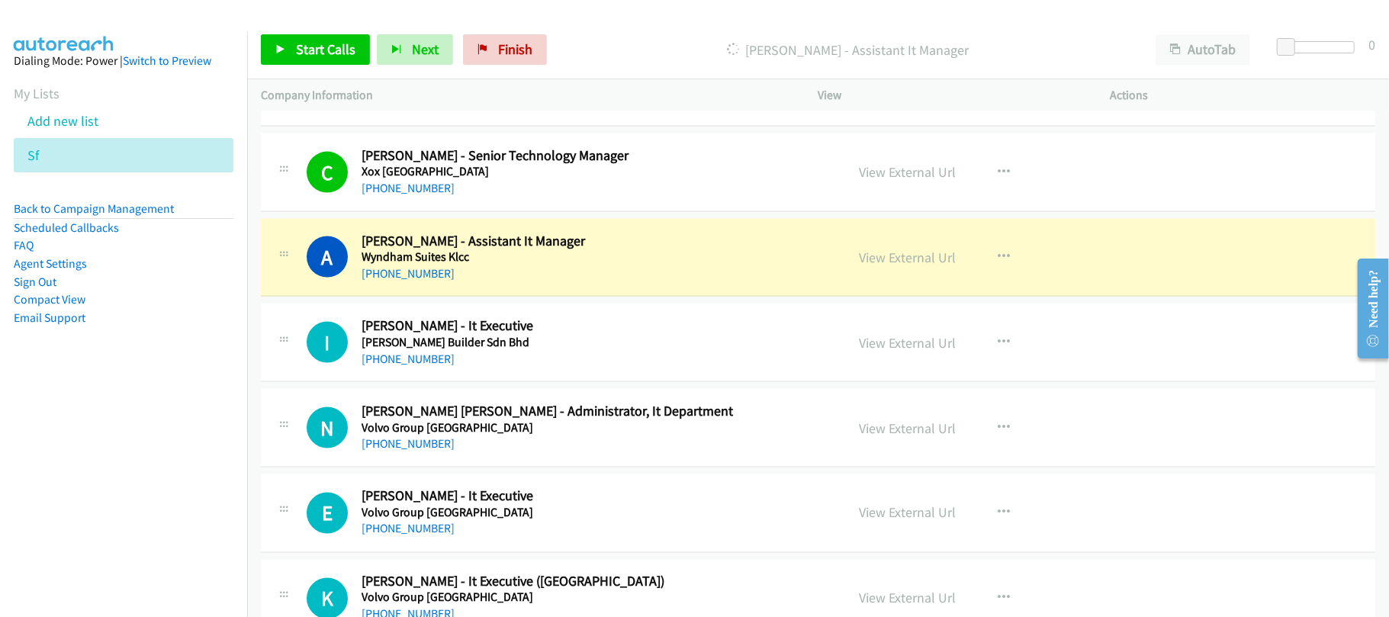
scroll to position [1853, 0]
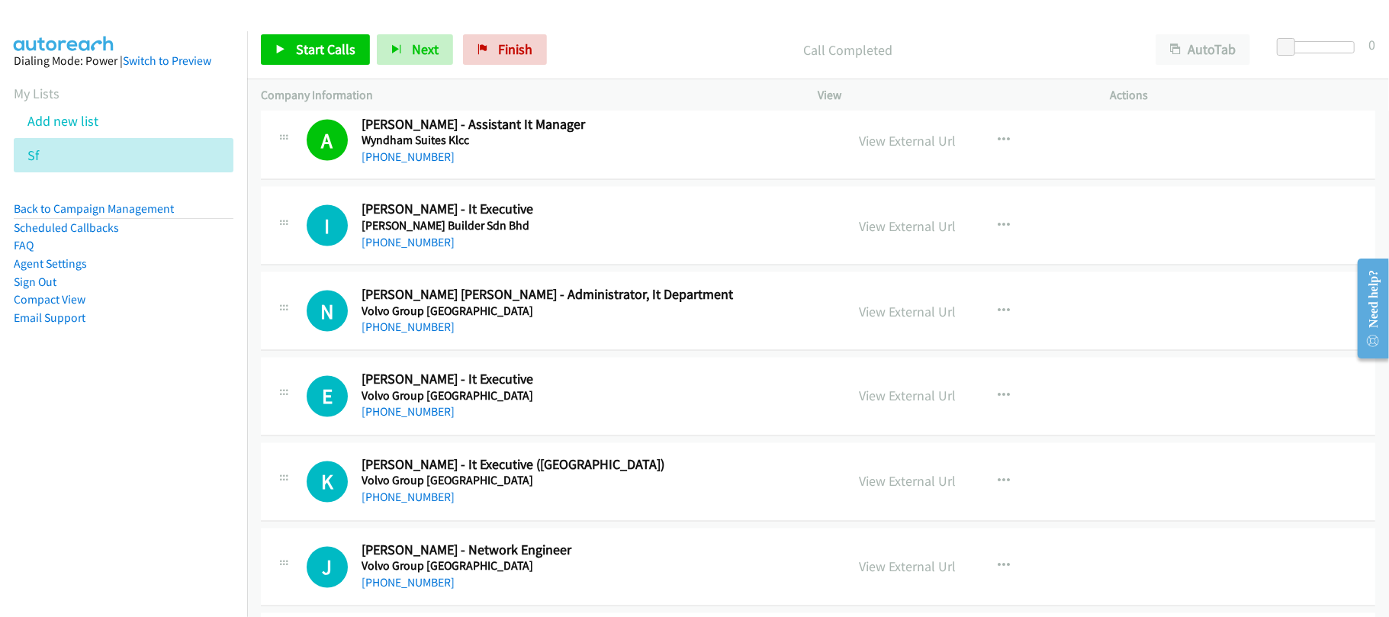
drag, startPoint x: 481, startPoint y: 221, endPoint x: 468, endPoint y: 246, distance: 27.3
click at [481, 218] on h2 "[PERSON_NAME] - It Executive" at bounding box center [593, 210] width 463 height 18
click at [403, 249] on link "[PHONE_NUMBER]" at bounding box center [408, 242] width 93 height 14
click at [434, 331] on link "[PHONE_NUMBER]" at bounding box center [408, 327] width 93 height 14
click at [394, 420] on link "[PHONE_NUMBER]" at bounding box center [408, 412] width 93 height 14
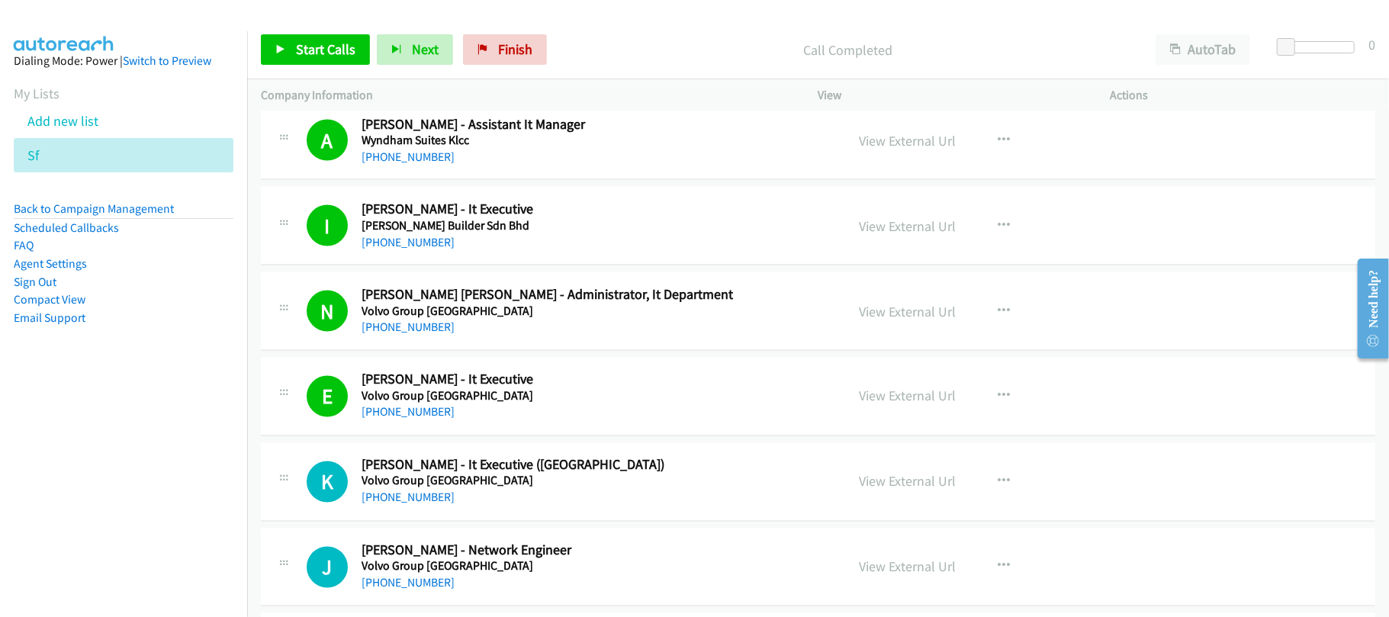
click at [471, 419] on div "[PHONE_NUMBER]" at bounding box center [593, 413] width 463 height 18
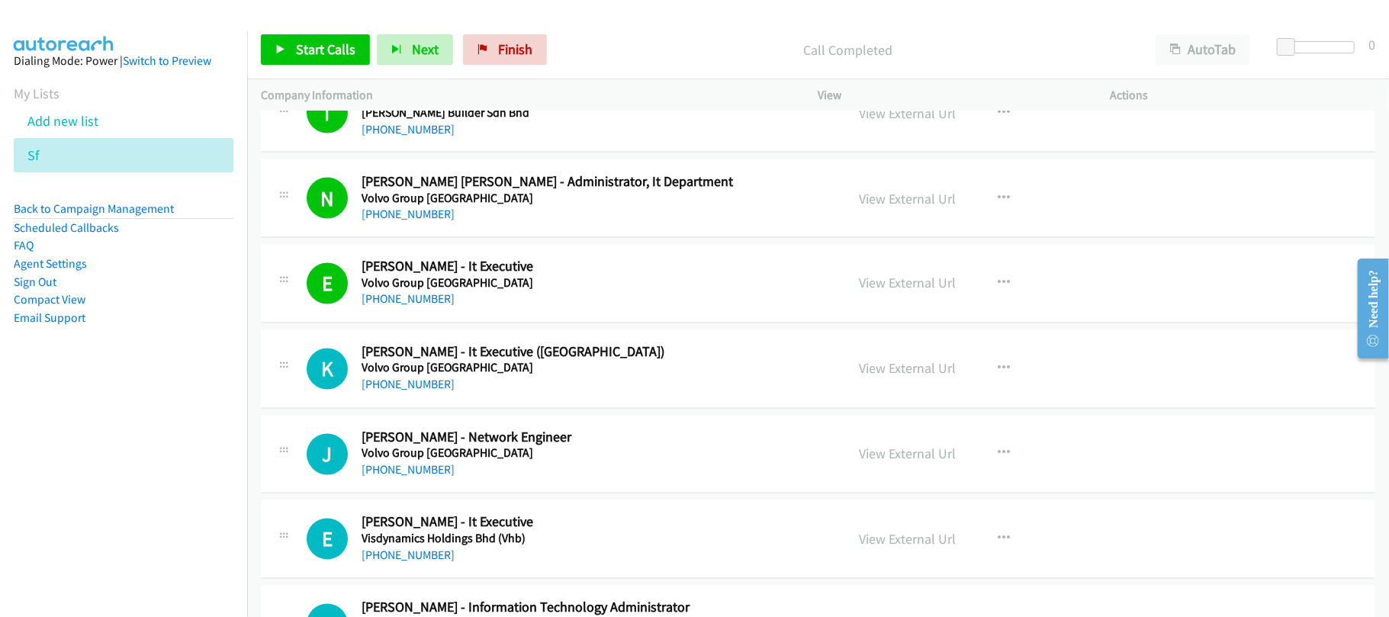
scroll to position [2158, 0]
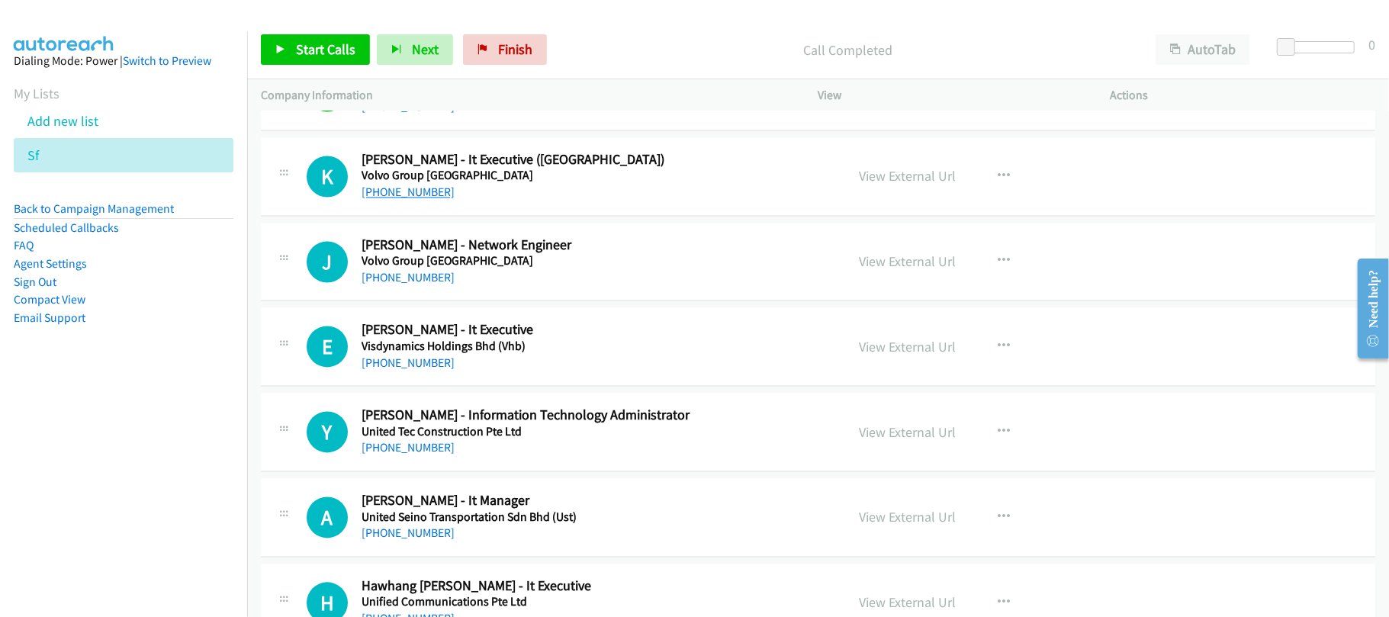
click at [432, 200] on link "[PHONE_NUMBER]" at bounding box center [408, 192] width 93 height 14
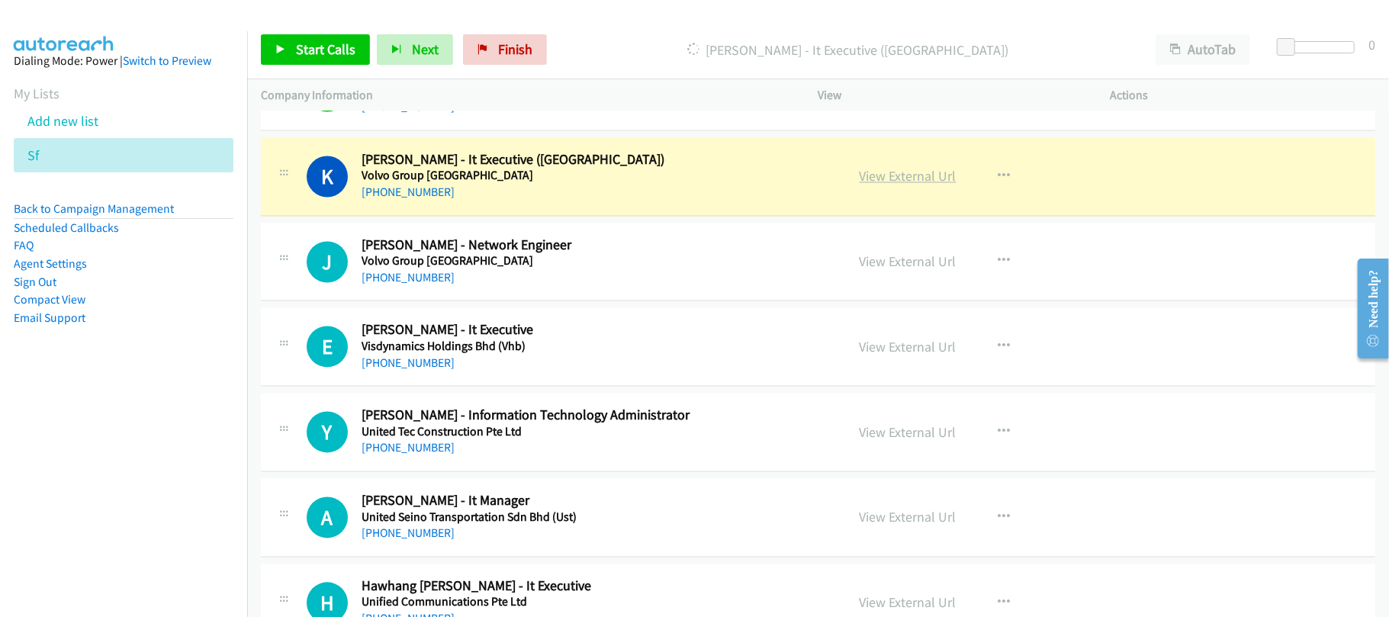
click at [922, 185] on link "View External Url" at bounding box center [908, 177] width 97 height 18
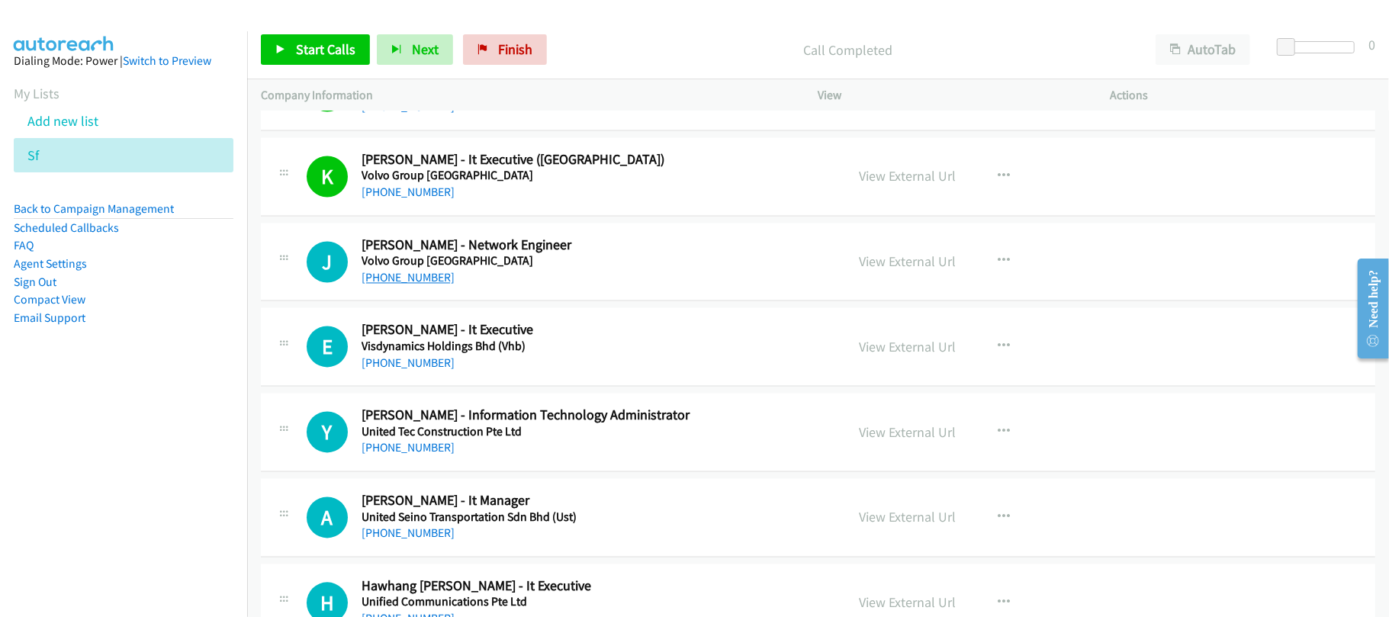
click at [400, 285] on link "[PHONE_NUMBER]" at bounding box center [408, 278] width 93 height 14
click at [421, 370] on link "[PHONE_NUMBER]" at bounding box center [408, 363] width 93 height 14
click at [407, 452] on link "[PHONE_NUMBER]" at bounding box center [408, 448] width 93 height 14
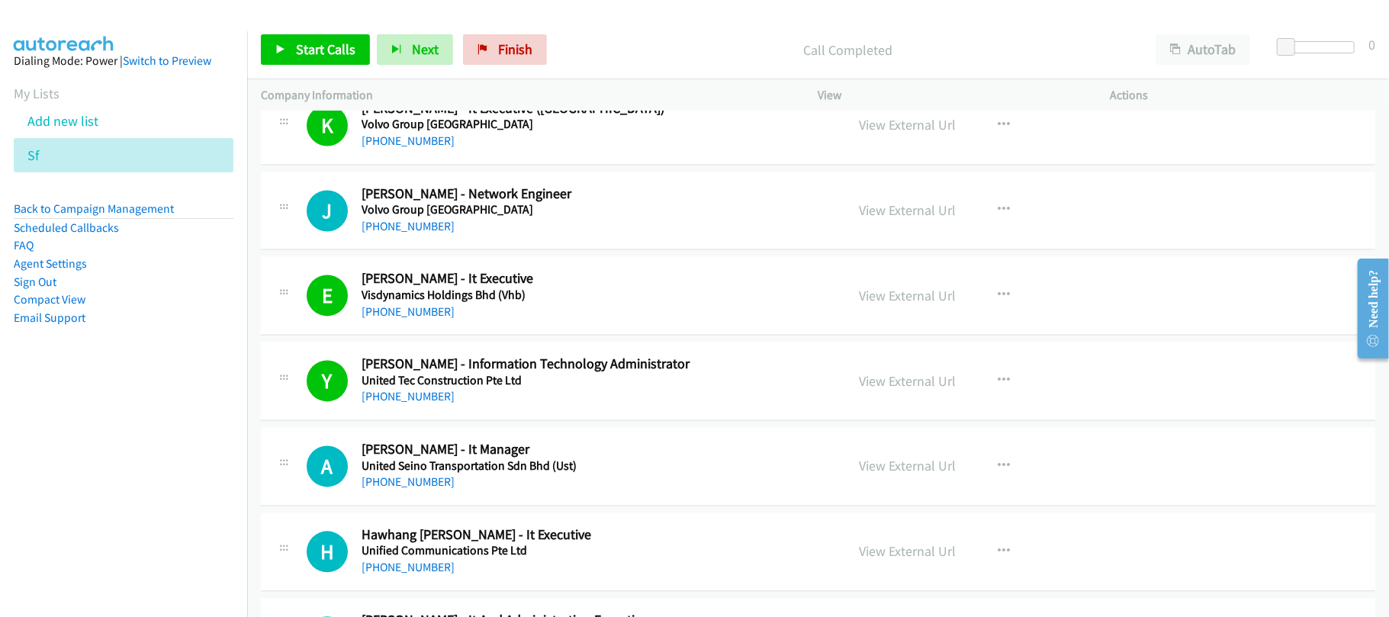
scroll to position [2463, 0]
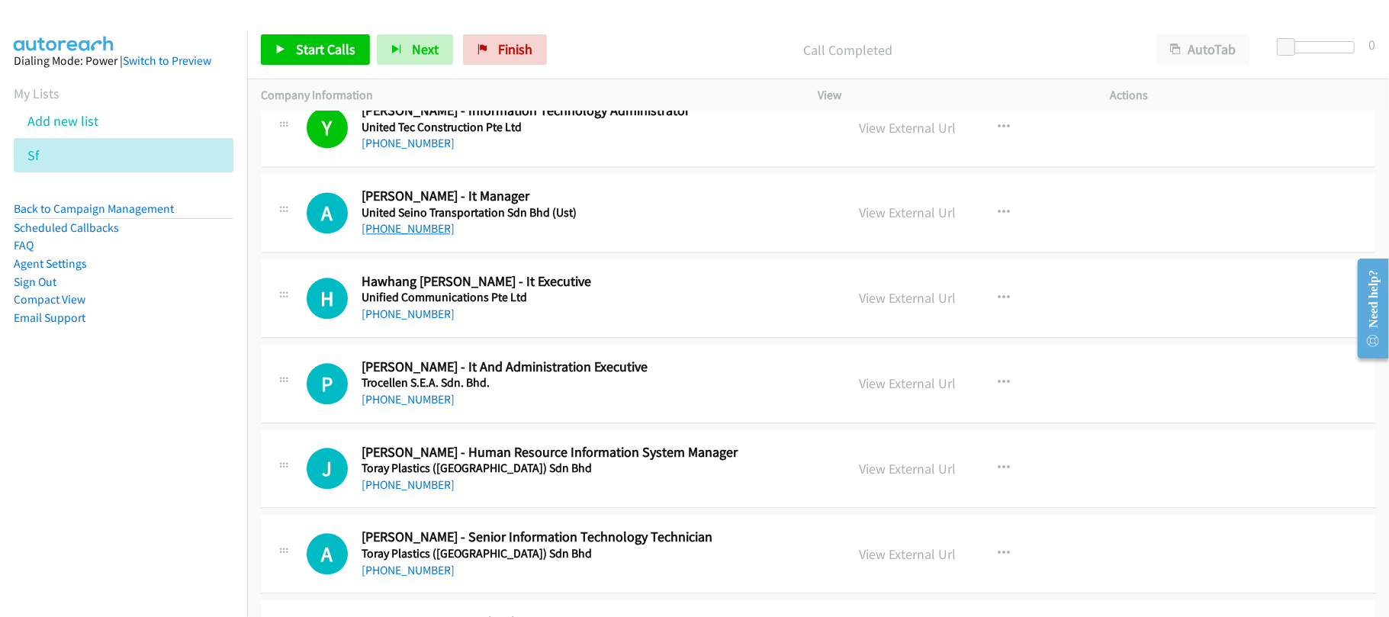
click at [410, 236] on link "[PHONE_NUMBER]" at bounding box center [408, 228] width 93 height 14
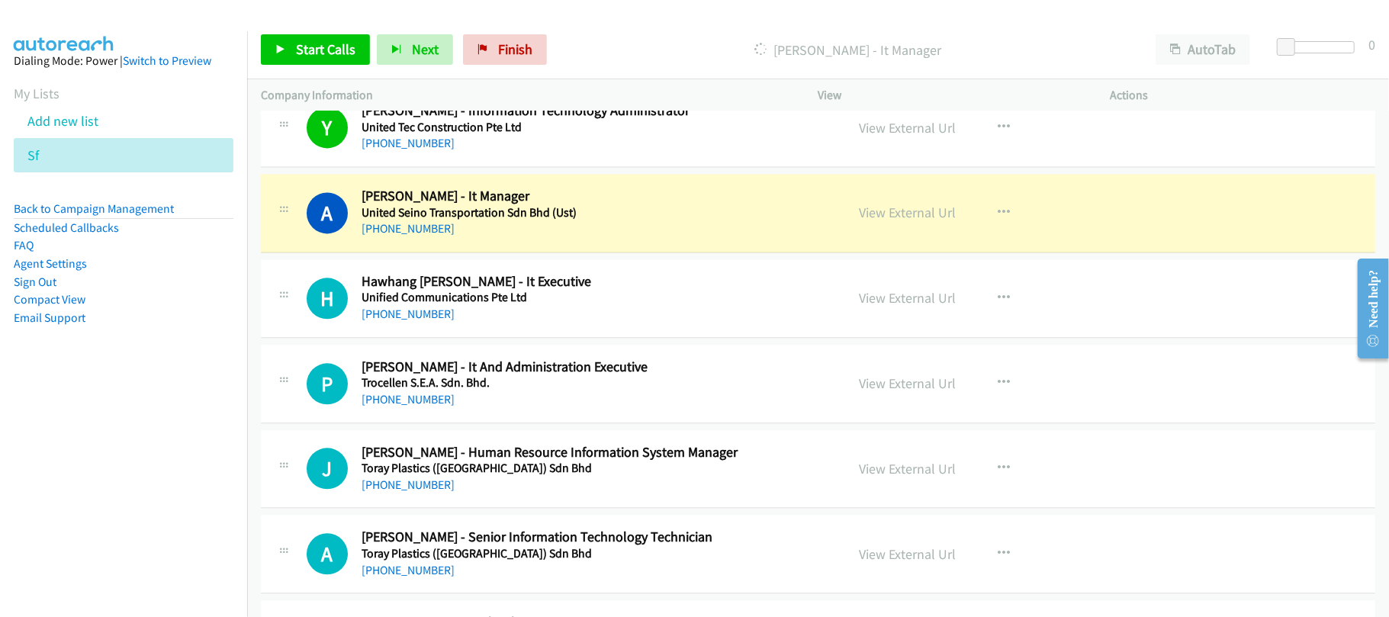
click at [545, 238] on div "[PHONE_NUMBER]" at bounding box center [593, 229] width 463 height 18
click at [880, 220] on link "View External Url" at bounding box center [908, 213] width 97 height 18
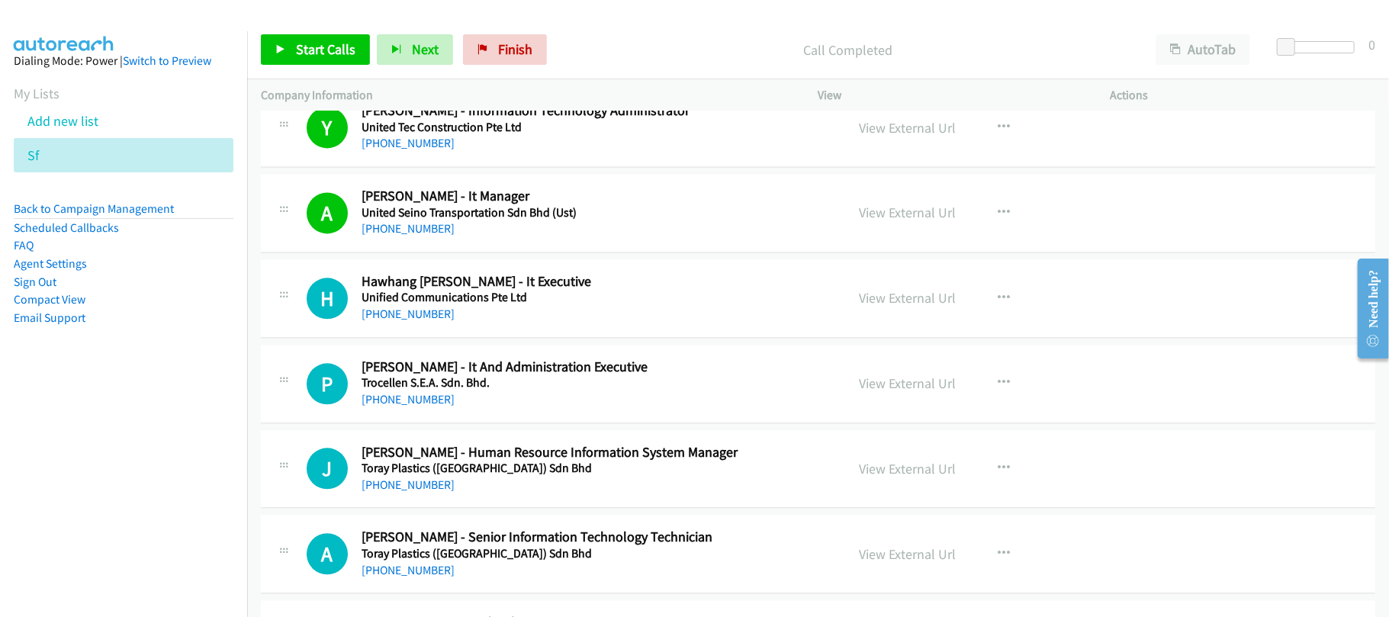
click at [407, 305] on h5 "Unified Communications Pte Ltd" at bounding box center [593, 297] width 463 height 15
click at [404, 321] on link "[PHONE_NUMBER]" at bounding box center [408, 314] width 93 height 14
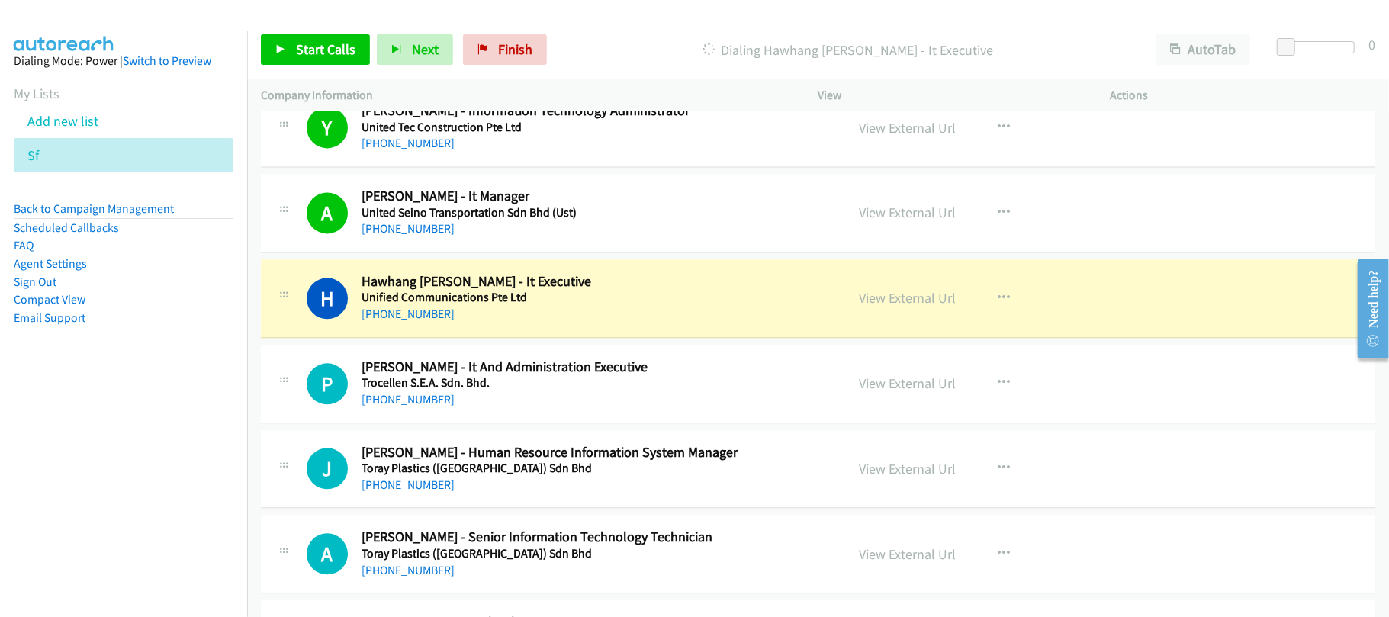
click at [456, 409] on div "[PHONE_NUMBER]" at bounding box center [593, 400] width 463 height 18
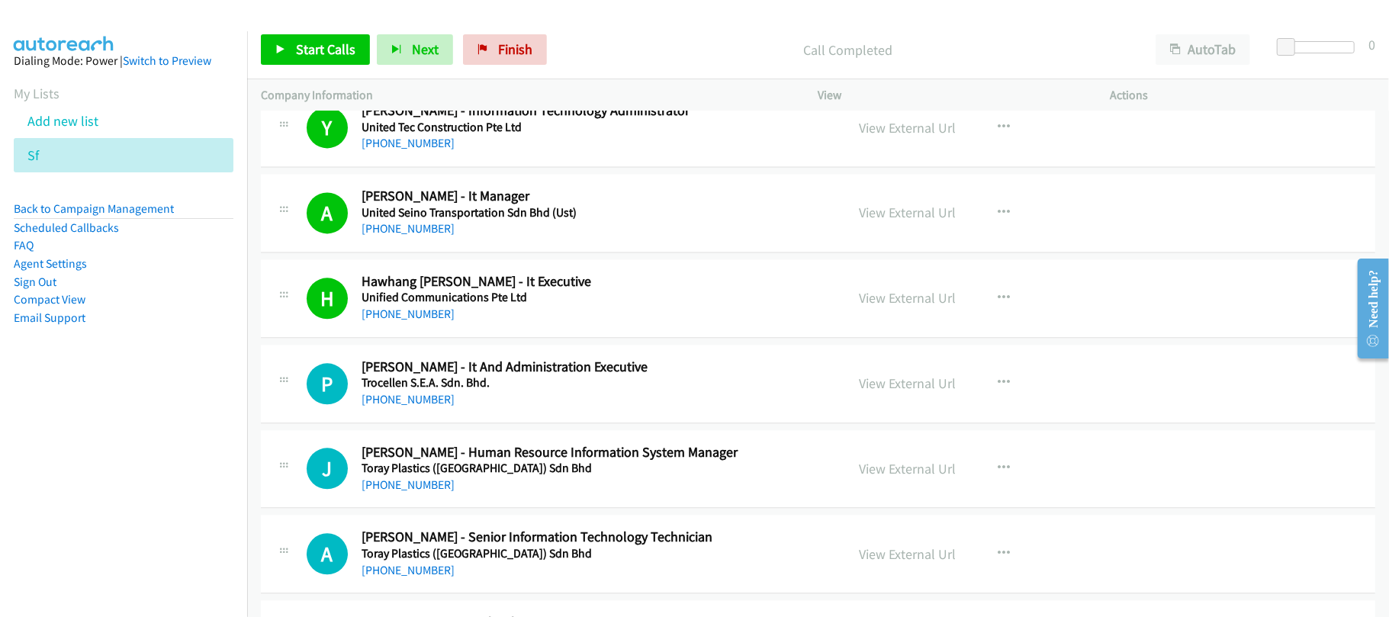
click at [424, 417] on div "P Callback Scheduled [PERSON_NAME] - It And Administration Executive Trocellen …" at bounding box center [818, 384] width 1115 height 79
click at [427, 407] on link "[PHONE_NUMBER]" at bounding box center [408, 399] width 93 height 14
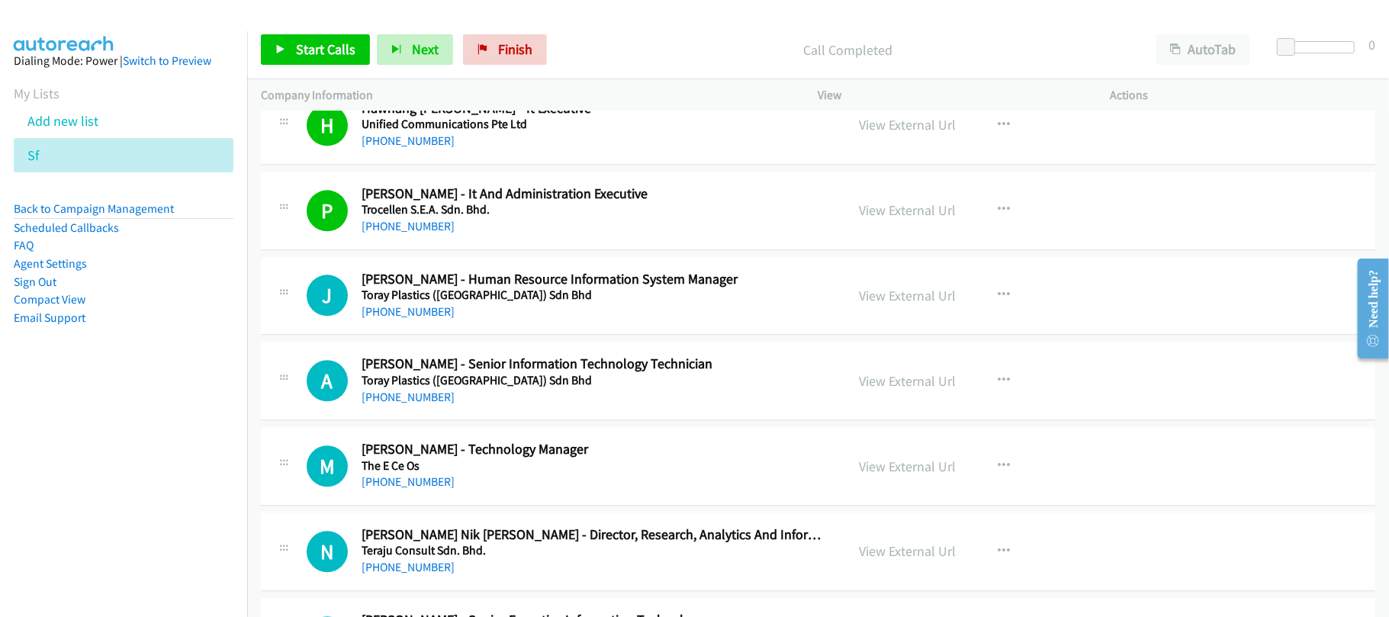
scroll to position [2667, 0]
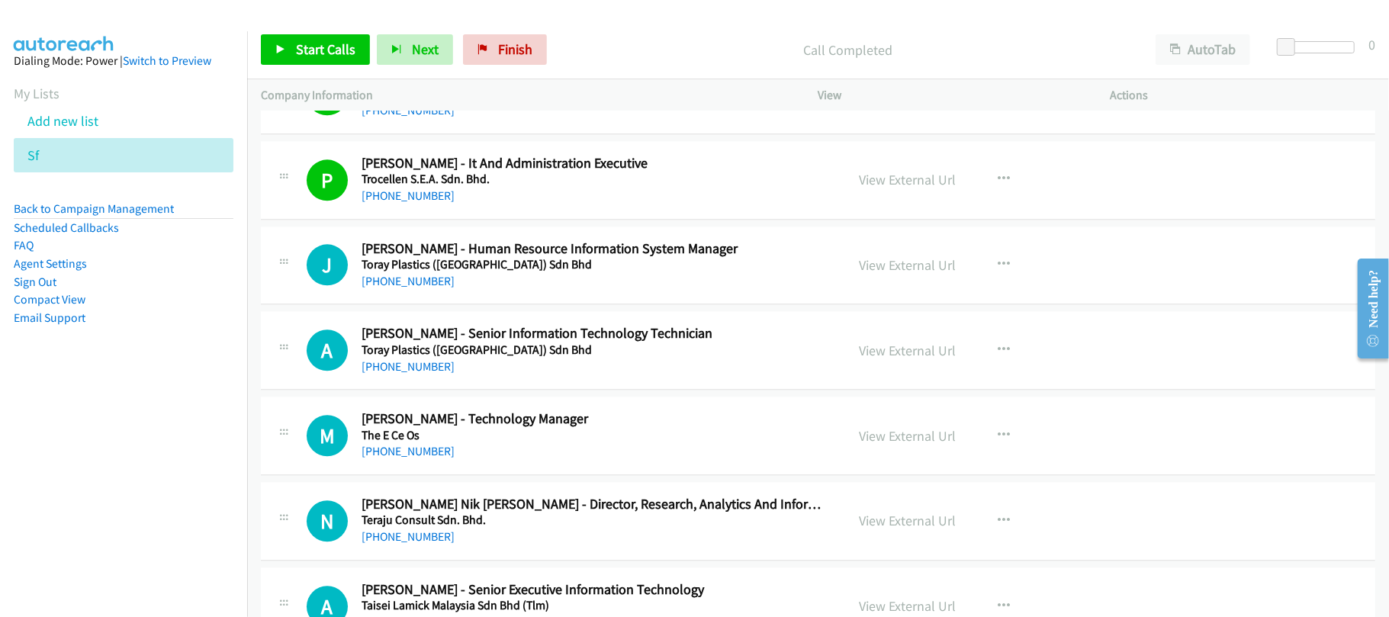
click at [548, 308] on td "J Callback Scheduled [PERSON_NAME] - Human Resource Information System Manager …" at bounding box center [818, 265] width 1142 height 85
click at [415, 369] on link "[PHONE_NUMBER]" at bounding box center [408, 366] width 93 height 14
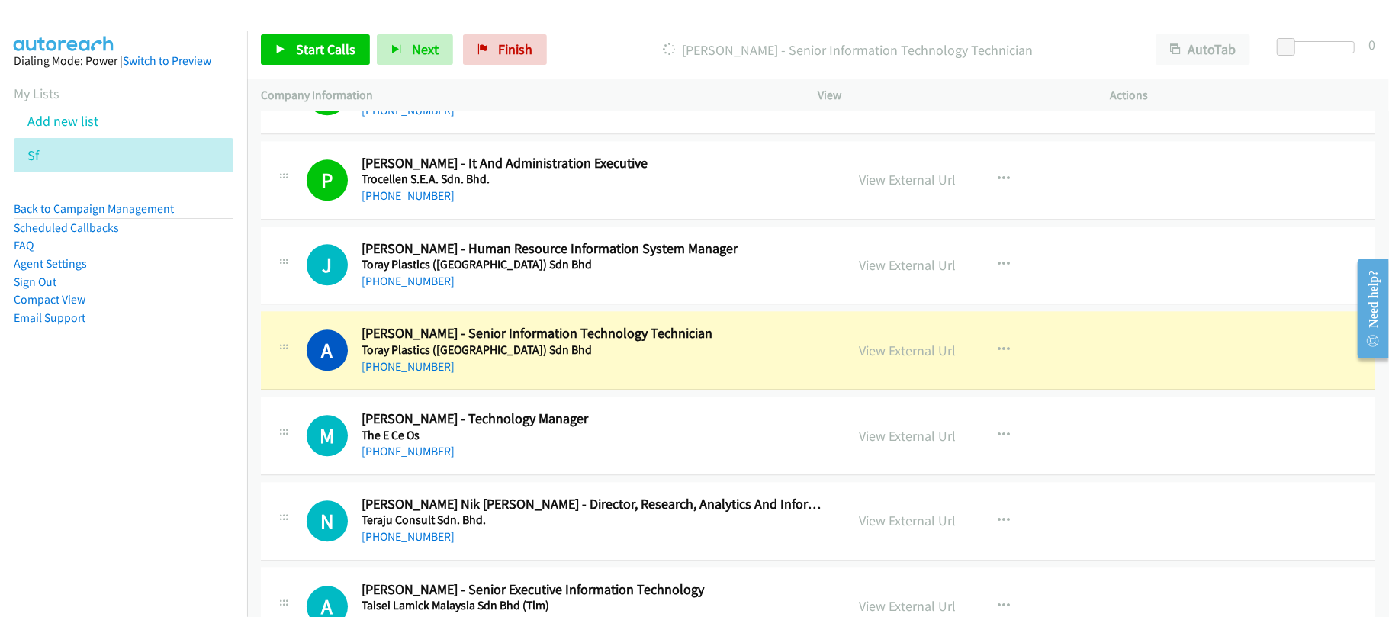
click at [550, 376] on div "[PHONE_NUMBER]" at bounding box center [593, 367] width 463 height 18
click at [902, 358] on link "View External Url" at bounding box center [908, 351] width 97 height 18
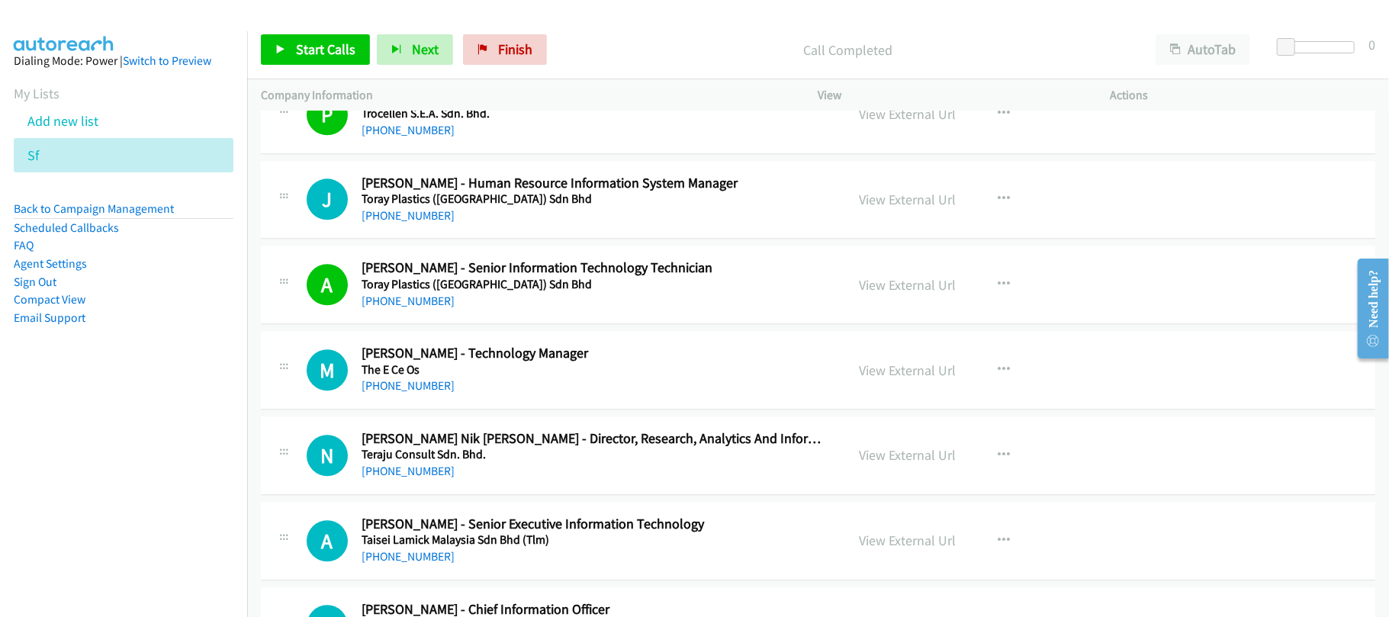
scroll to position [2769, 0]
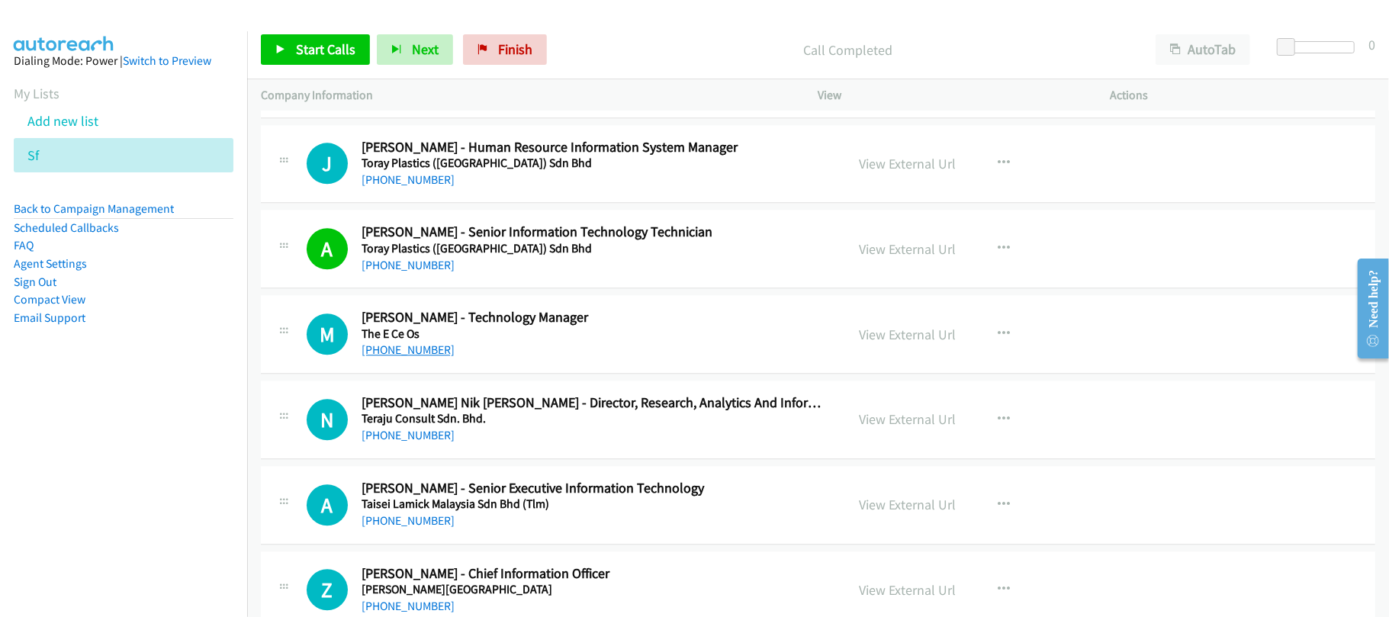
click at [420, 357] on link "[PHONE_NUMBER]" at bounding box center [408, 350] width 93 height 14
click at [529, 368] on div "M Callback Scheduled [PERSON_NAME] - Technology Manager The E Ce Os Asia/[GEOGR…" at bounding box center [818, 334] width 1115 height 79
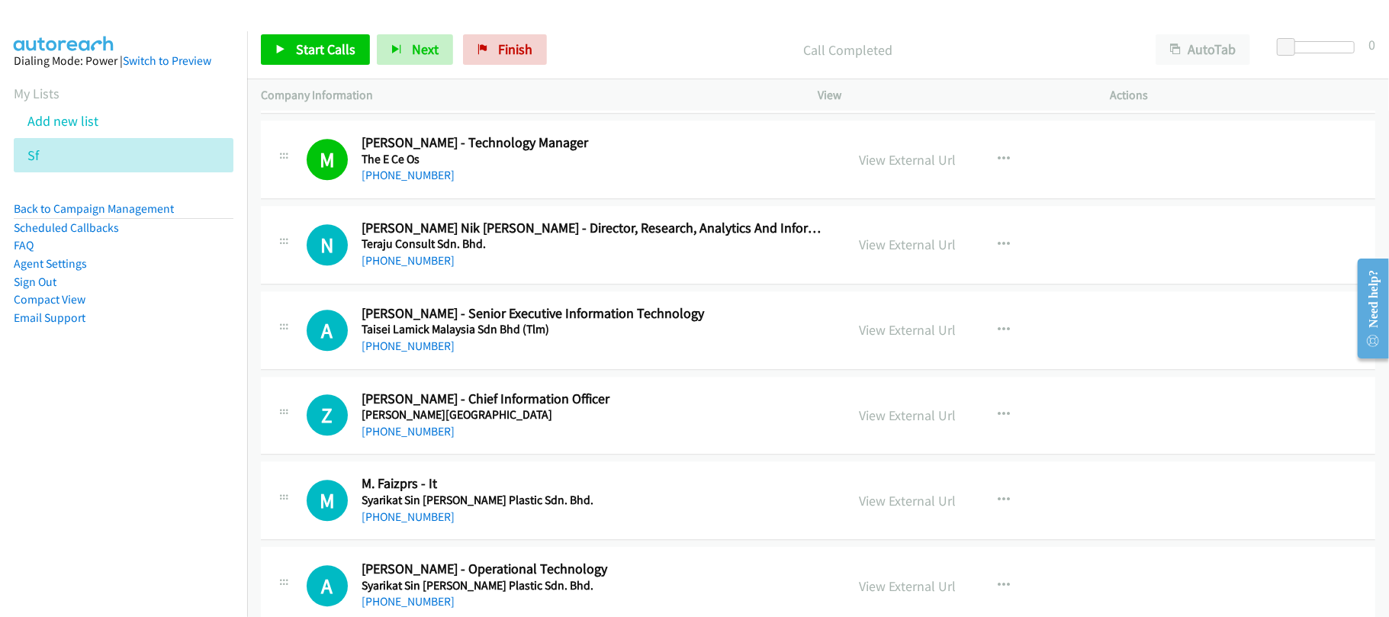
scroll to position [2972, 0]
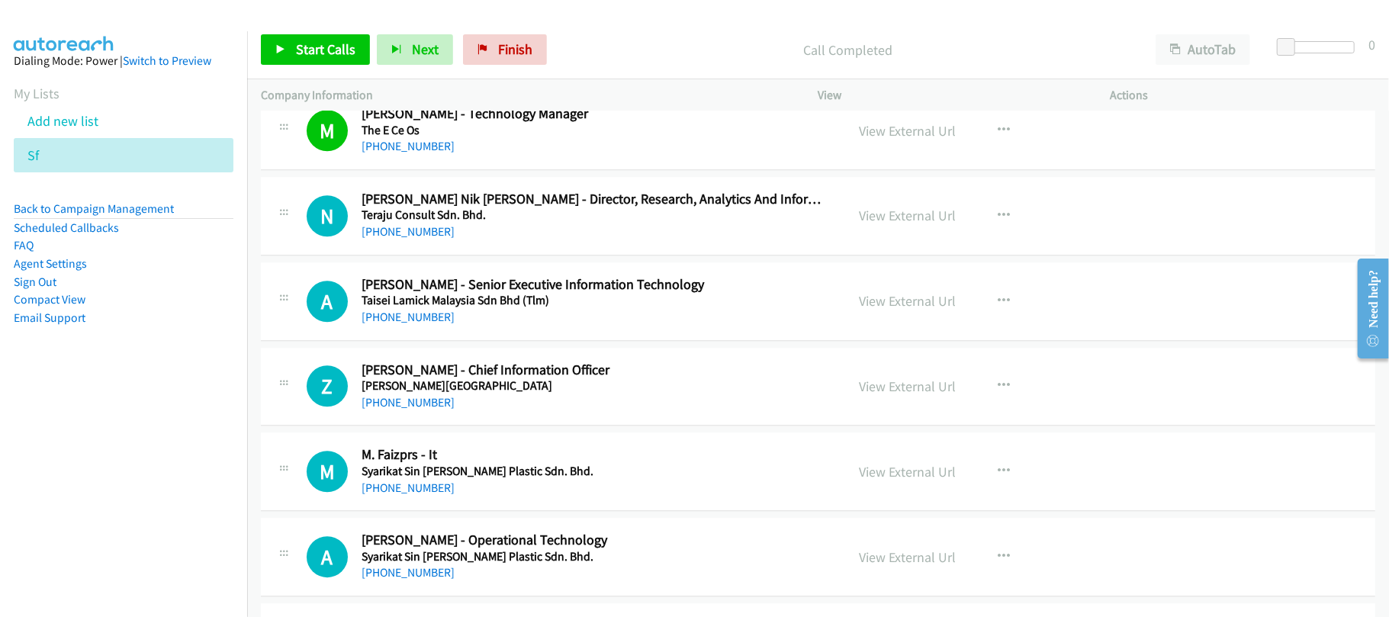
click at [420, 324] on link "[PHONE_NUMBER]" at bounding box center [408, 317] width 93 height 14
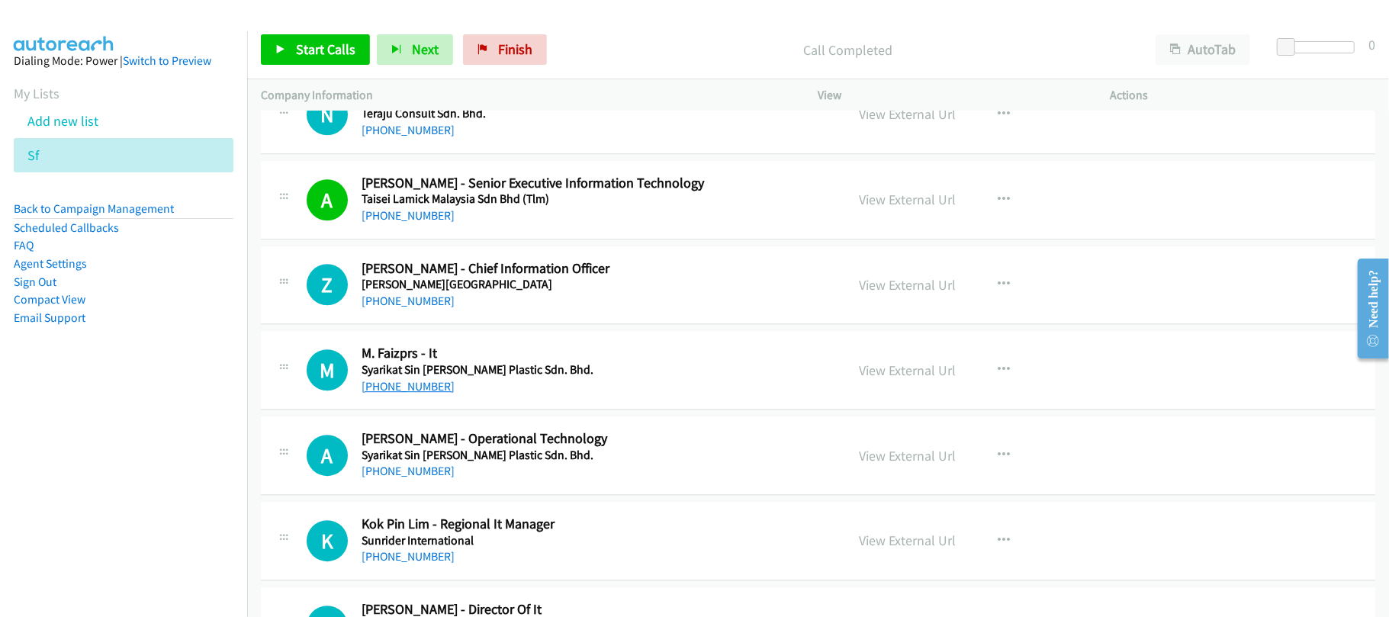
scroll to position [3175, 0]
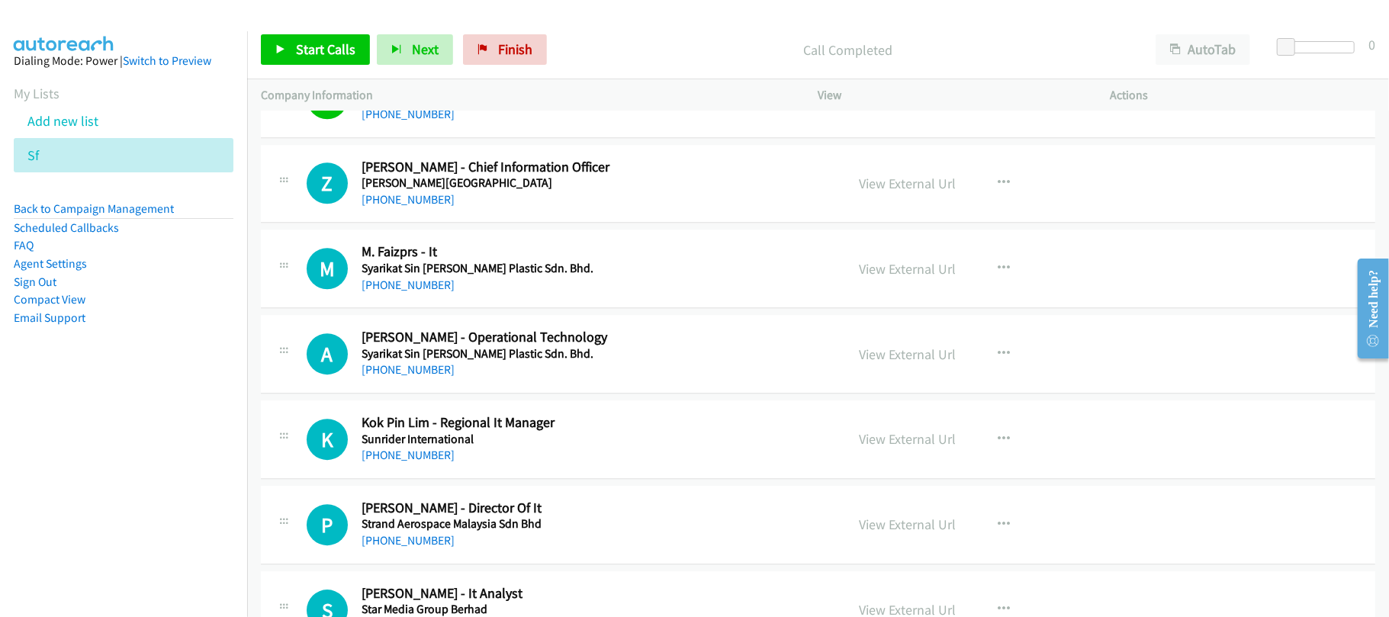
click at [464, 294] on div "[PHONE_NUMBER]" at bounding box center [593, 285] width 463 height 18
click at [398, 462] on link "[PHONE_NUMBER]" at bounding box center [408, 455] width 93 height 14
click at [429, 504] on div "P Callback Scheduled [PERSON_NAME] - Director Of It Strand Aerospace Malaysia S…" at bounding box center [818, 525] width 1115 height 79
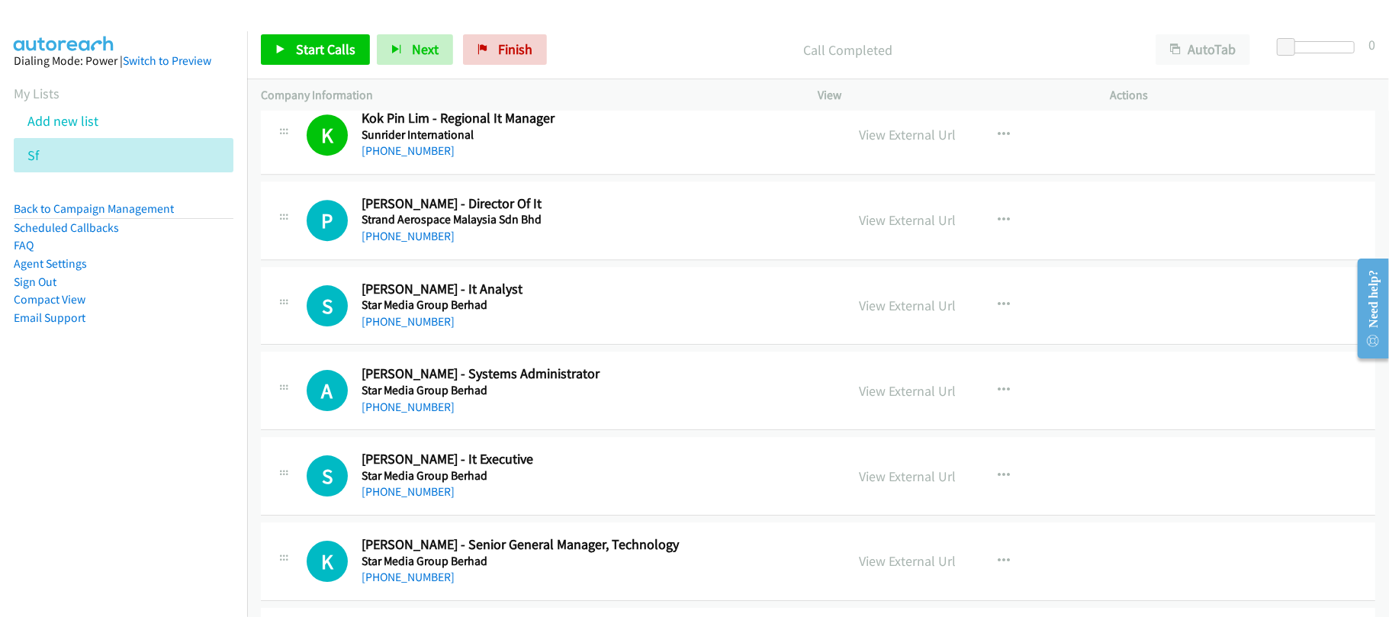
scroll to position [3480, 0]
click at [423, 243] on link "[PHONE_NUMBER]" at bounding box center [408, 235] width 93 height 14
click at [442, 330] on div "[PHONE_NUMBER]" at bounding box center [593, 321] width 463 height 18
click at [404, 328] on link "[PHONE_NUMBER]" at bounding box center [408, 321] width 93 height 14
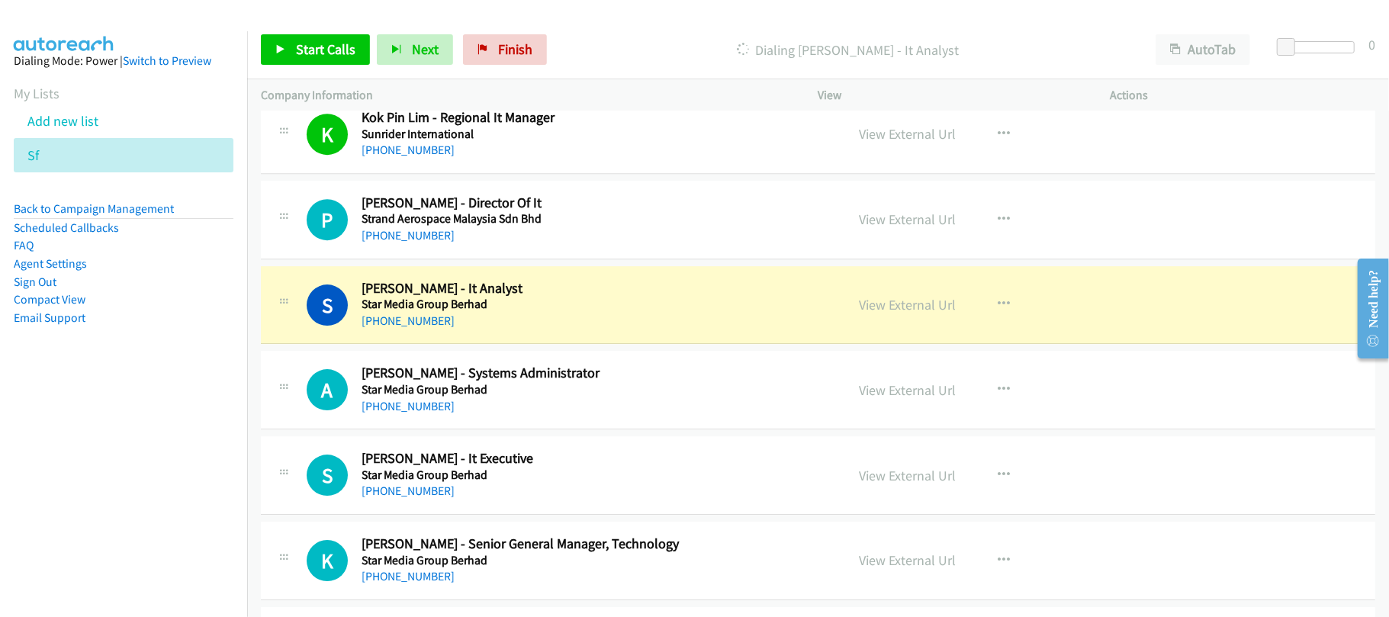
drag, startPoint x: 587, startPoint y: 328, endPoint x: 596, endPoint y: 320, distance: 11.3
click at [587, 328] on div "[PHONE_NUMBER]" at bounding box center [593, 321] width 463 height 18
click at [928, 314] on link "View External Url" at bounding box center [908, 305] width 97 height 18
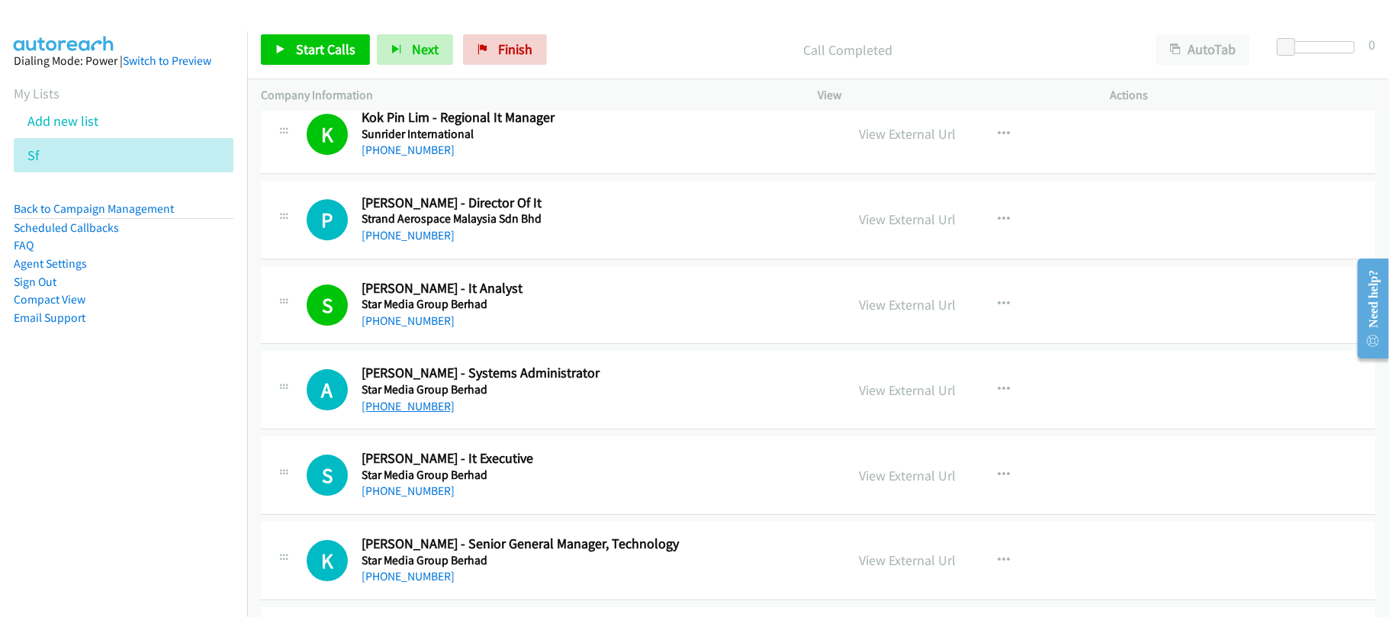
click at [401, 409] on link "[PHONE_NUMBER]" at bounding box center [408, 406] width 93 height 14
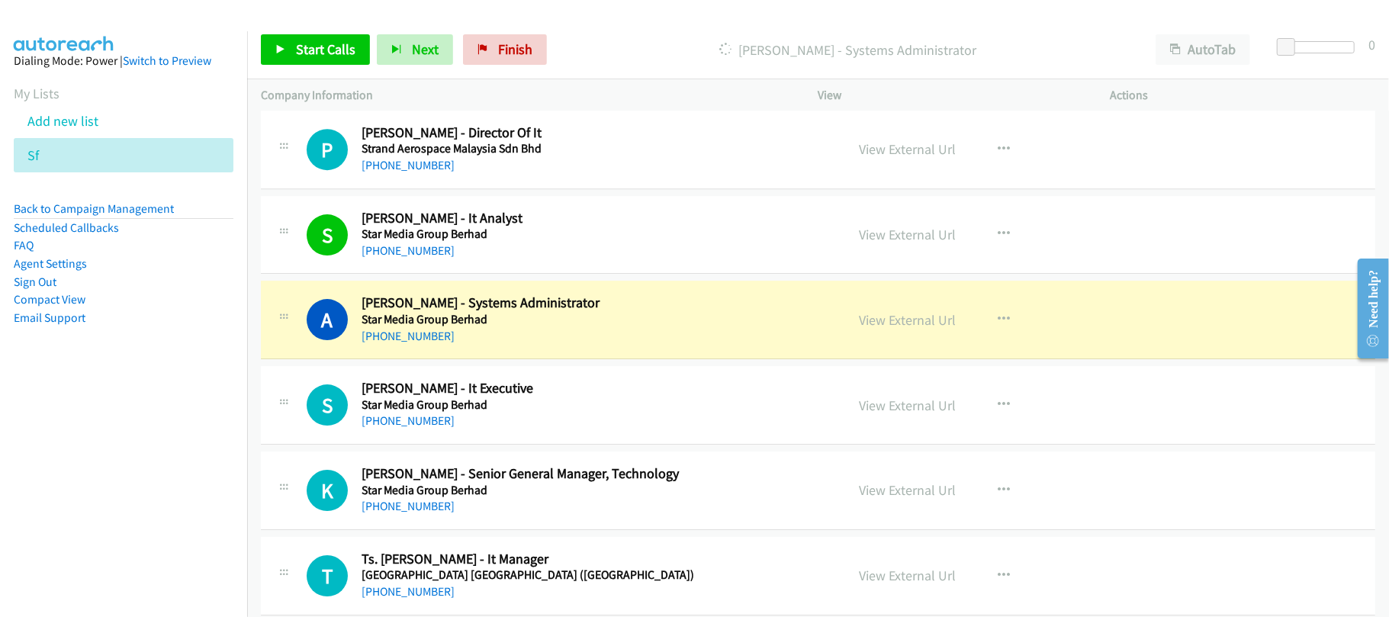
scroll to position [3684, 0]
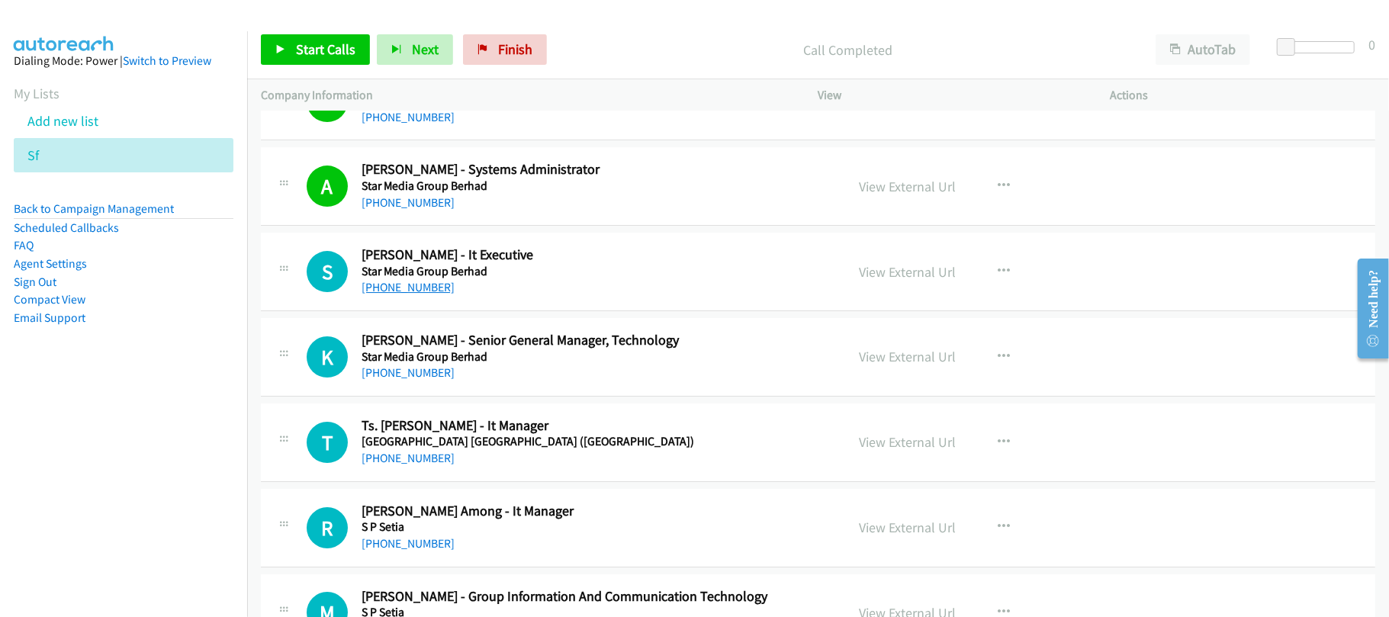
click at [417, 291] on link "[PHONE_NUMBER]" at bounding box center [408, 287] width 93 height 14
click at [500, 365] on h5 "Star Media Group Berhad" at bounding box center [593, 356] width 463 height 15
click at [417, 378] on link "[PHONE_NUMBER]" at bounding box center [408, 372] width 93 height 14
click at [510, 365] on h5 "Star Media Group Berhad" at bounding box center [593, 356] width 463 height 15
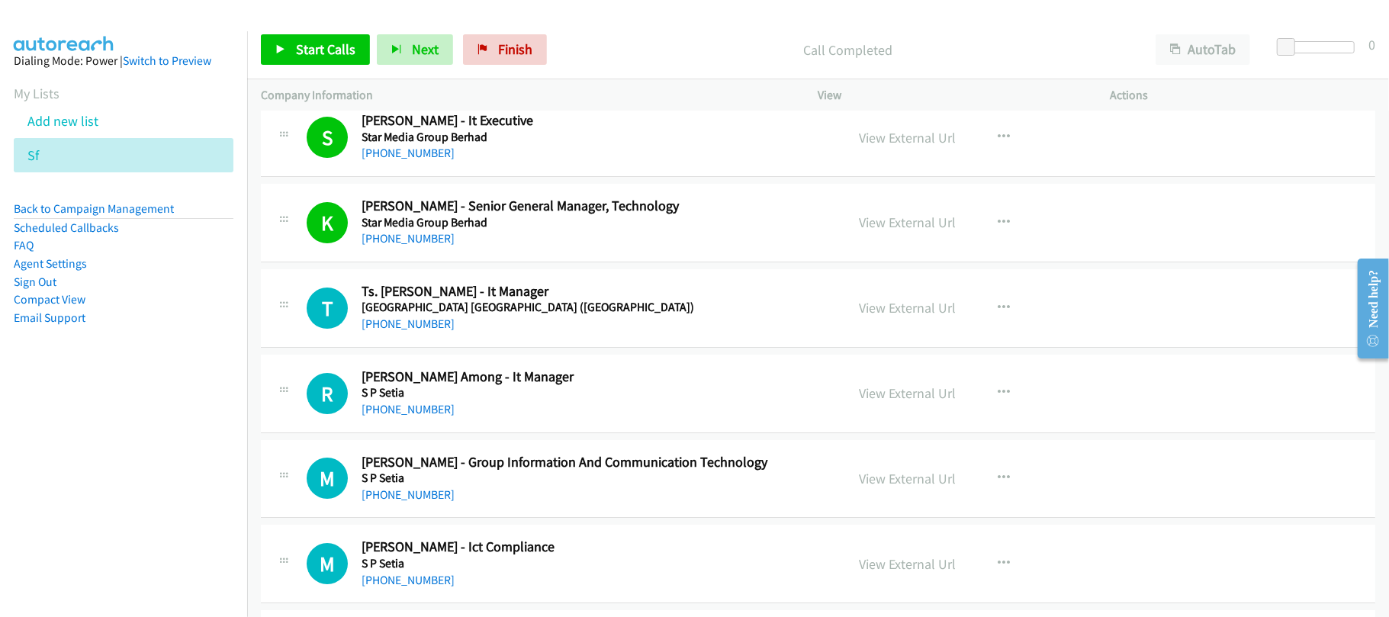
scroll to position [3888, 0]
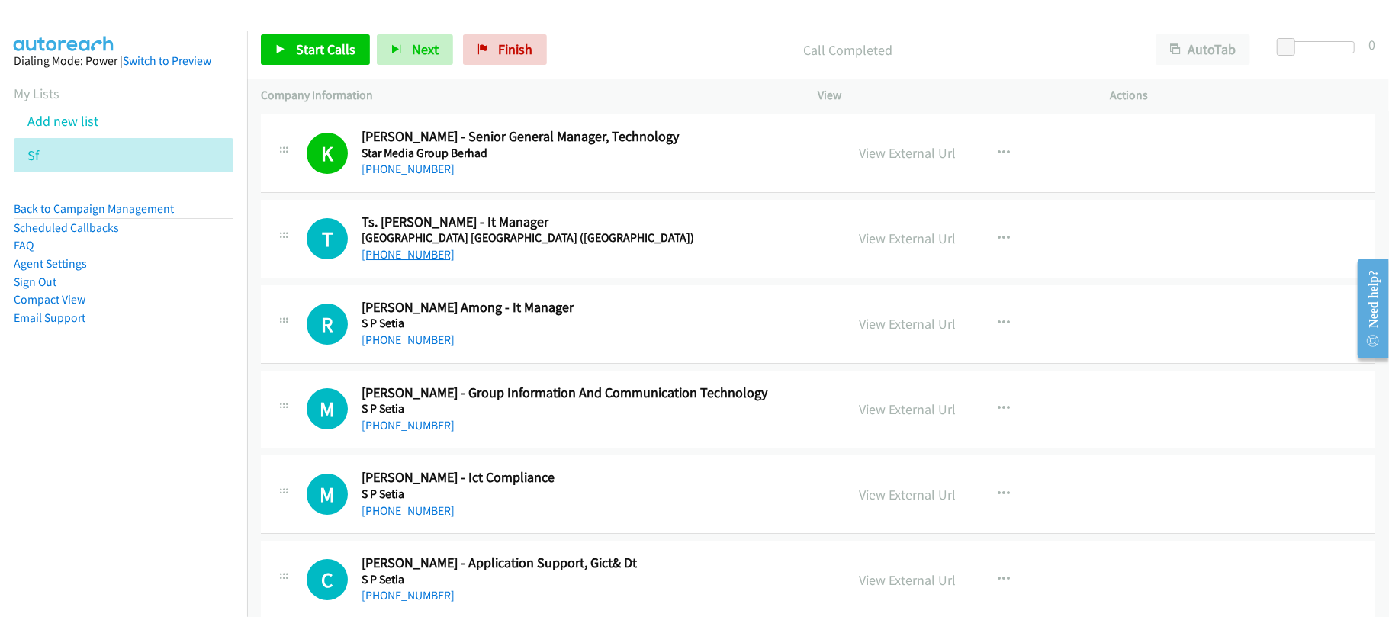
click at [406, 262] on link "[PHONE_NUMBER]" at bounding box center [408, 254] width 93 height 14
click at [427, 347] on link "[PHONE_NUMBER]" at bounding box center [408, 340] width 93 height 14
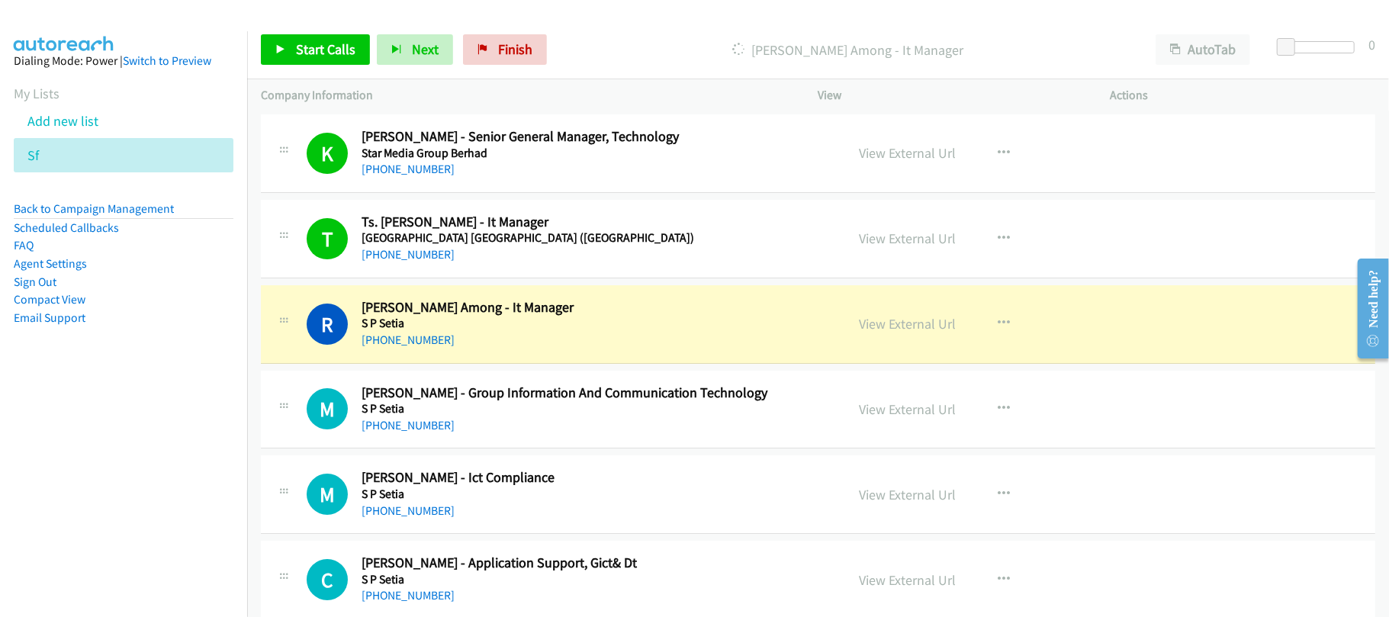
click at [504, 330] on h5 "S P Setia" at bounding box center [593, 323] width 463 height 15
click at [541, 435] on div "[PHONE_NUMBER]" at bounding box center [593, 426] width 463 height 18
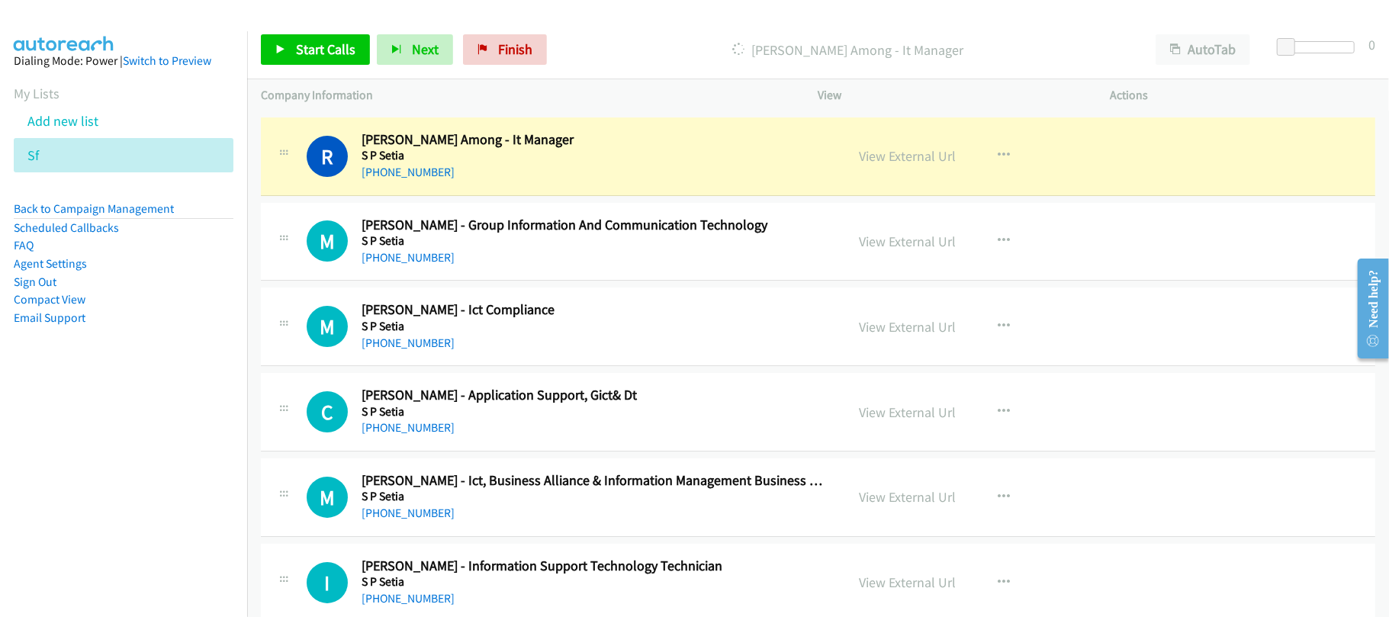
scroll to position [4091, 0]
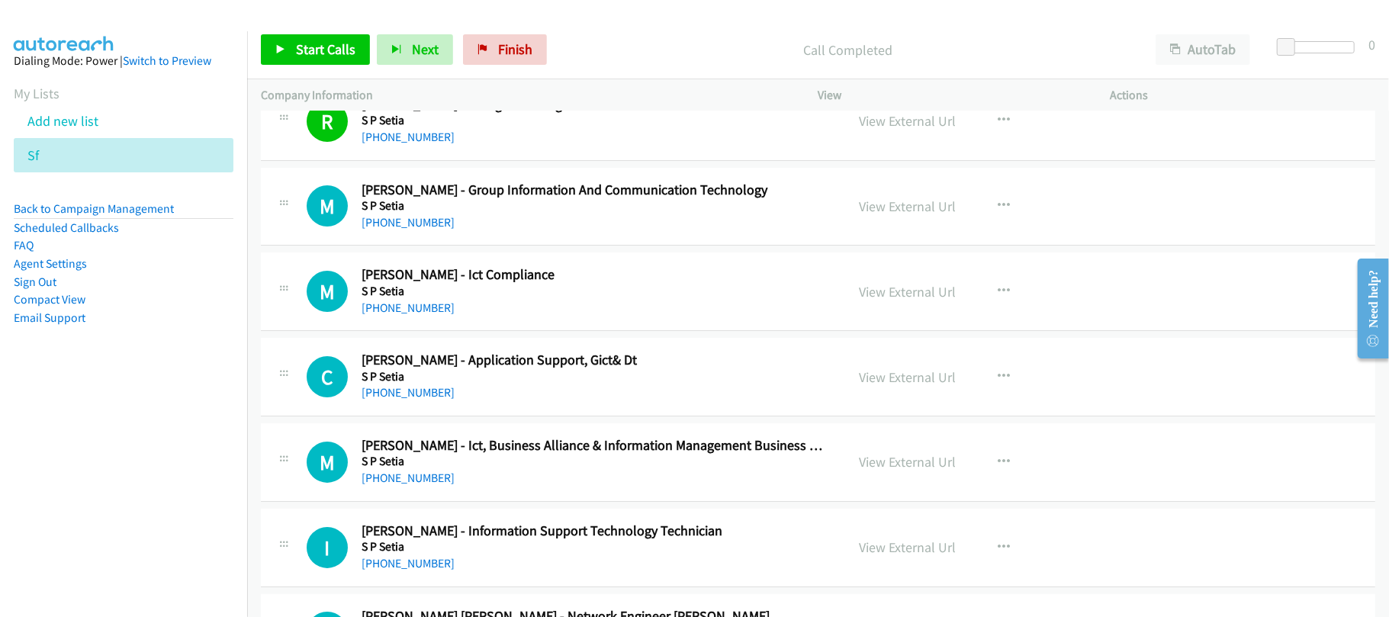
click at [492, 299] on h5 "S P Setia" at bounding box center [593, 291] width 463 height 15
click at [385, 230] on link "[PHONE_NUMBER]" at bounding box center [408, 222] width 93 height 14
drag, startPoint x: 549, startPoint y: 346, endPoint x: 522, endPoint y: 330, distance: 31.4
click at [549, 335] on td "M Callback Scheduled [PERSON_NAME] - Ict Compliance S P Setia Asia/[GEOGRAPHIC_…" at bounding box center [818, 291] width 1142 height 85
click at [386, 310] on div "[PHONE_NUMBER]" at bounding box center [593, 308] width 463 height 18
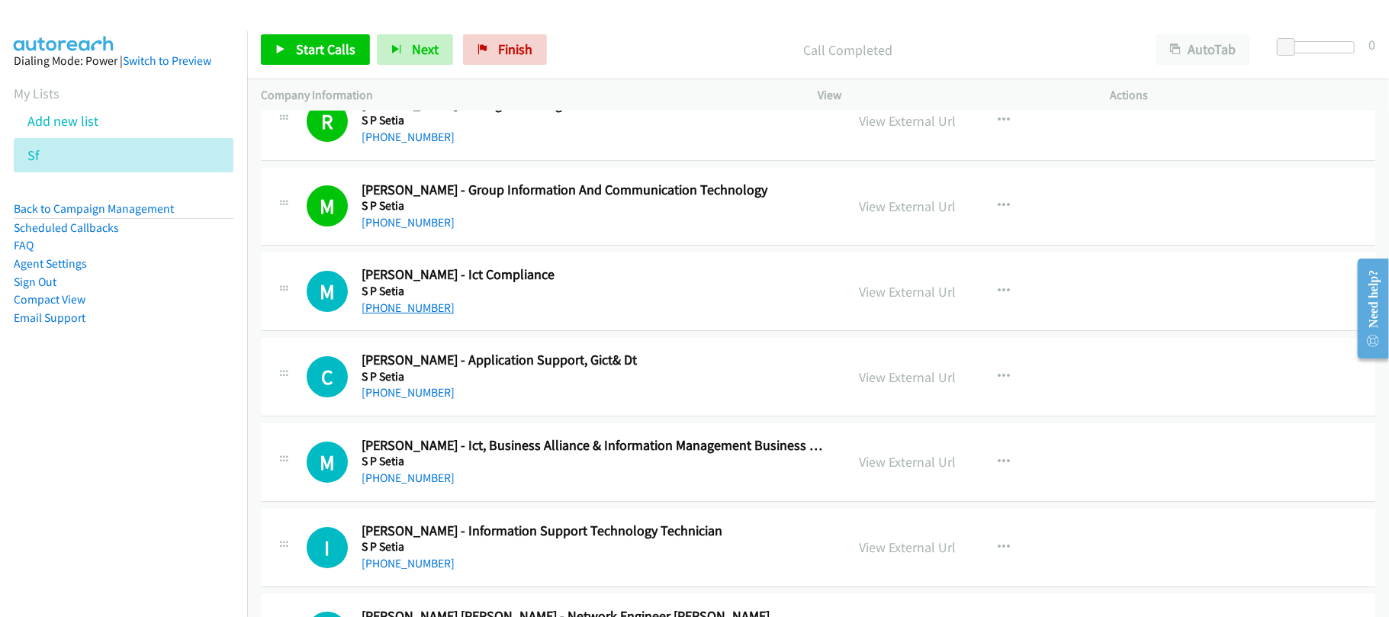
click at [388, 315] on link "[PHONE_NUMBER]" at bounding box center [408, 308] width 93 height 14
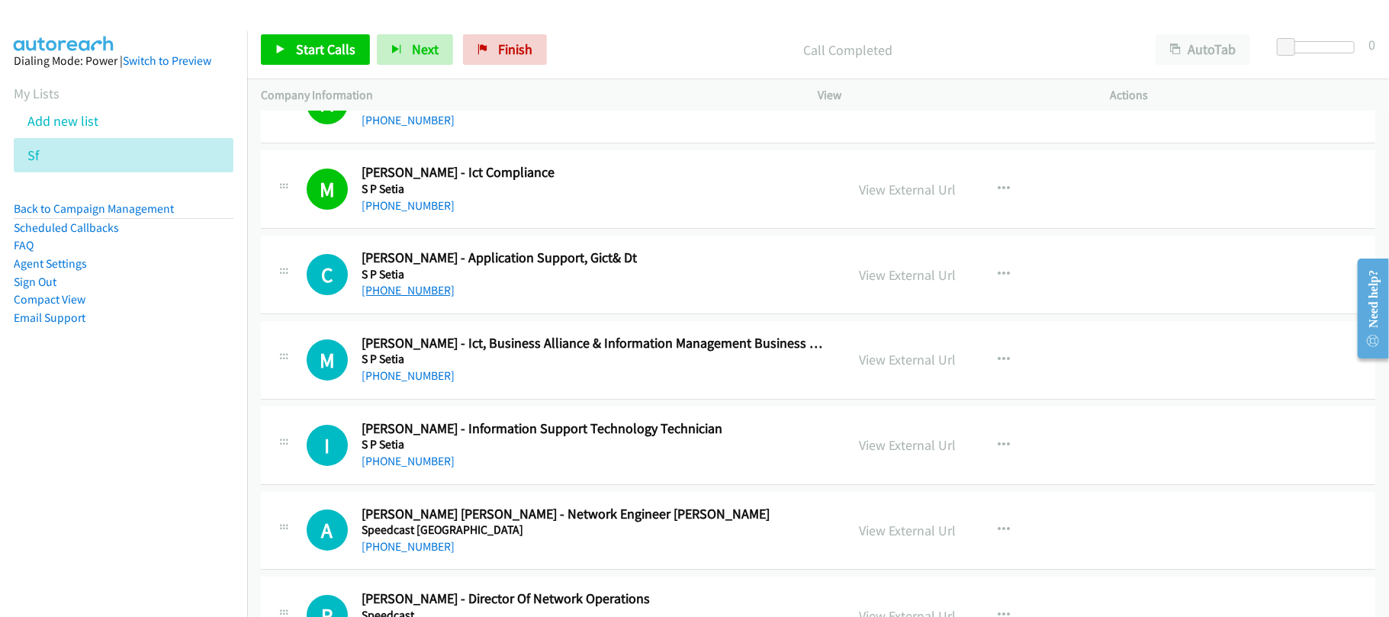
click at [424, 298] on link "[PHONE_NUMBER]" at bounding box center [408, 290] width 93 height 14
click at [511, 381] on div "[PHONE_NUMBER]" at bounding box center [593, 376] width 463 height 18
click at [522, 382] on div "[PHONE_NUMBER]" at bounding box center [593, 376] width 463 height 18
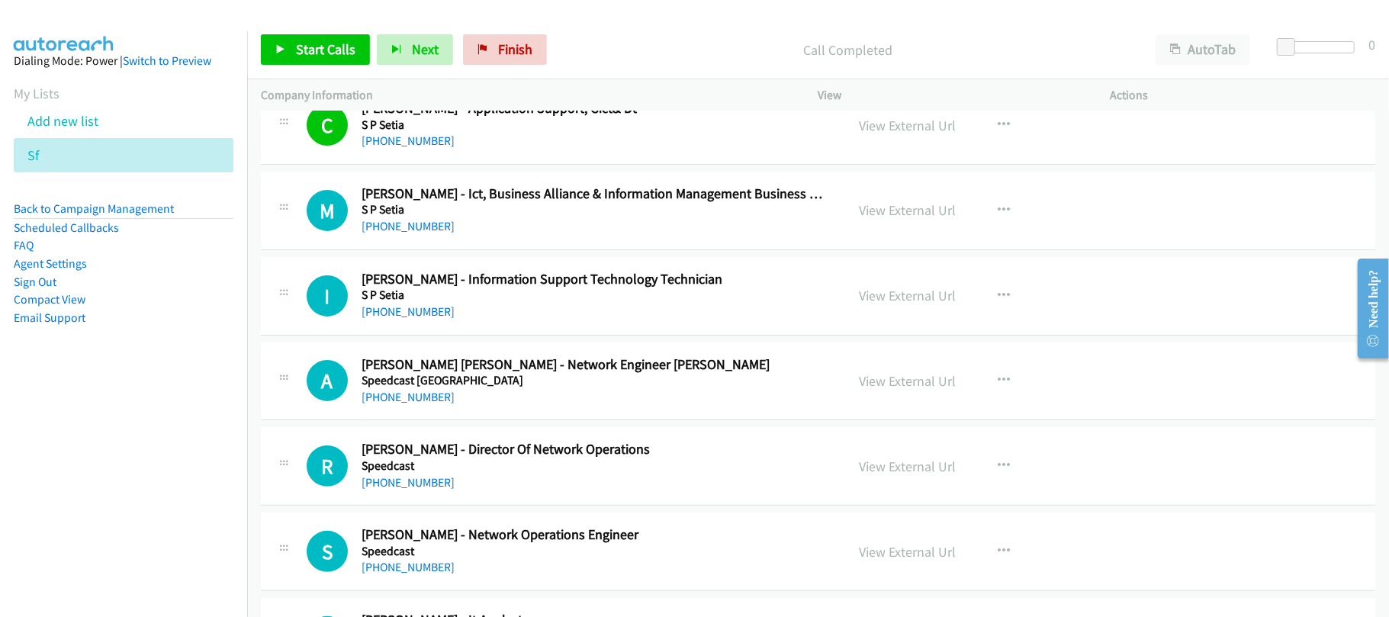
scroll to position [4396, 0]
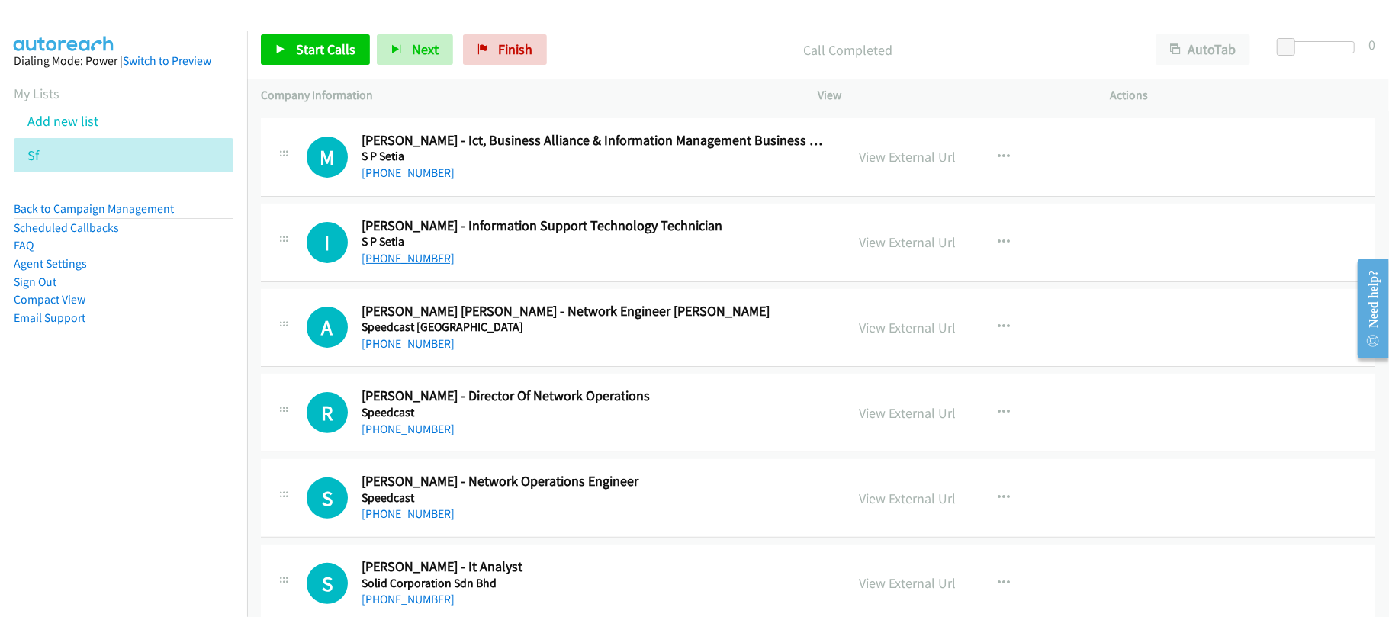
click at [365, 265] on link "[PHONE_NUMBER]" at bounding box center [408, 258] width 93 height 14
click at [406, 351] on link "[PHONE_NUMBER]" at bounding box center [408, 343] width 93 height 14
click at [128, 417] on nav "Dialing Mode: Power | Switch to Preview My Lists Add new list Sf Back to Campai…" at bounding box center [124, 339] width 248 height 617
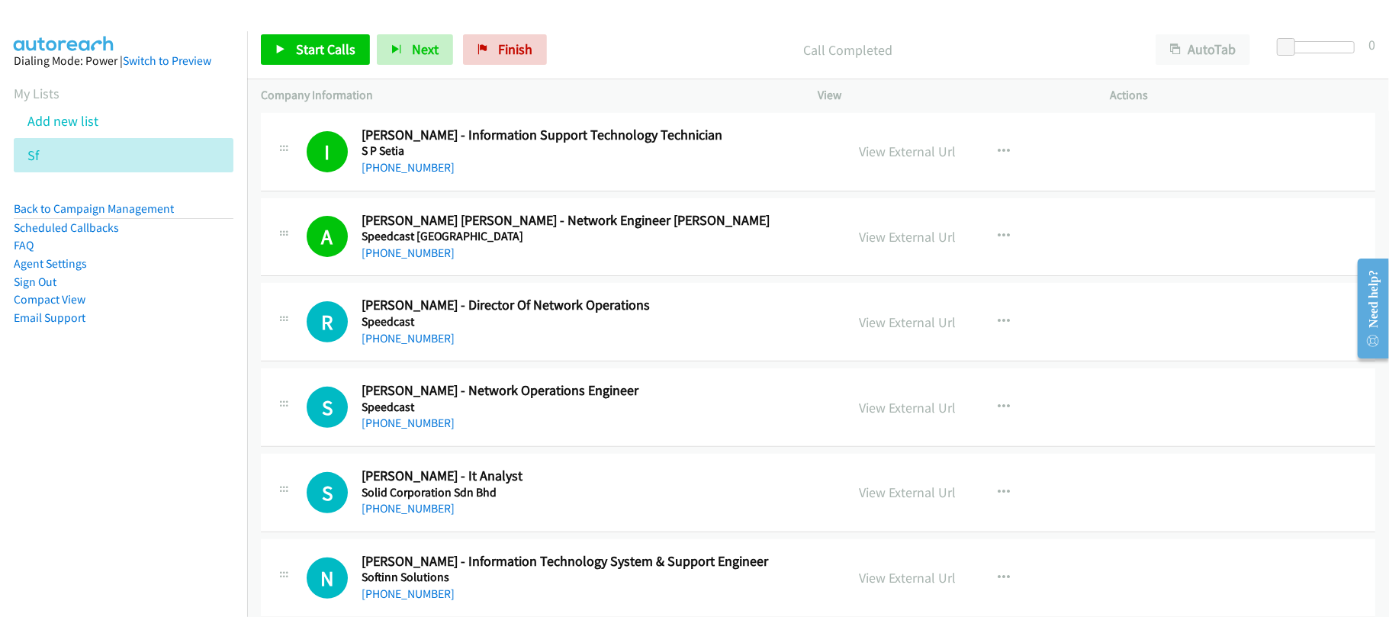
scroll to position [4600, 0]
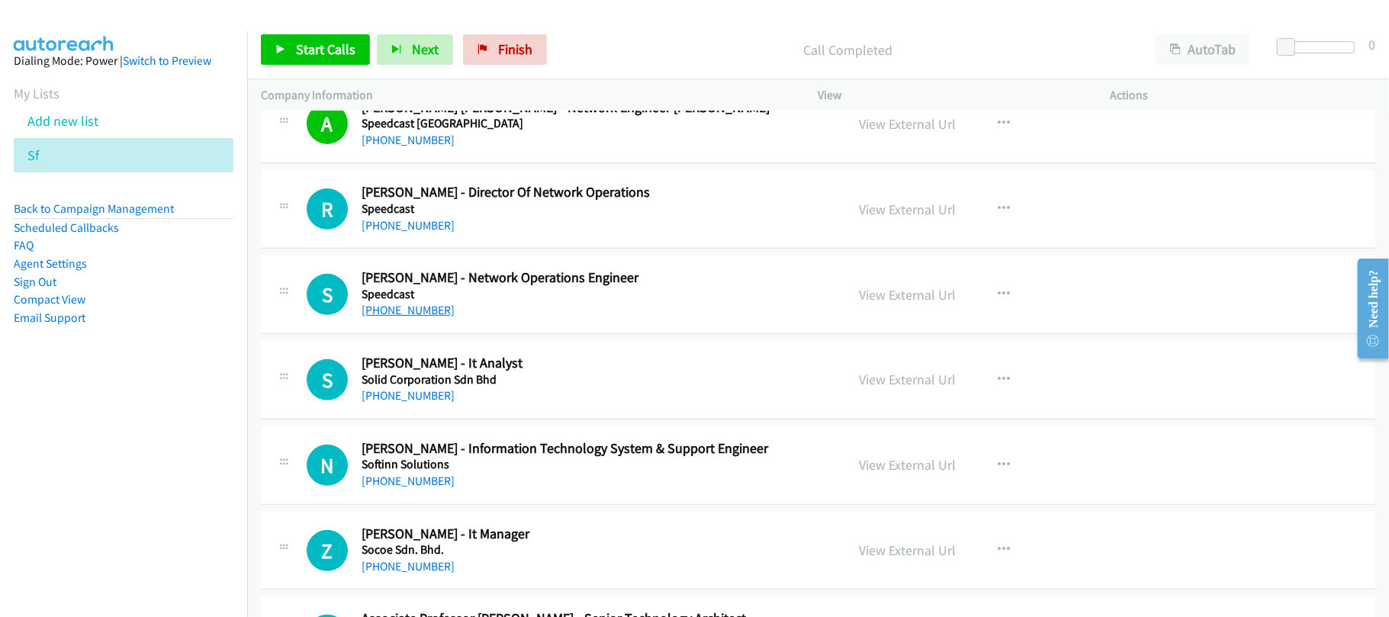
click at [416, 317] on link "[PHONE_NUMBER]" at bounding box center [408, 310] width 93 height 14
click at [532, 405] on div "[PHONE_NUMBER]" at bounding box center [593, 396] width 463 height 18
click at [413, 403] on link "[PHONE_NUMBER]" at bounding box center [408, 395] width 93 height 14
click at [552, 420] on div "S Callback Scheduled [PERSON_NAME] - It Analyst Solid Corporation Sdn Bhd Asia/…" at bounding box center [818, 380] width 1115 height 79
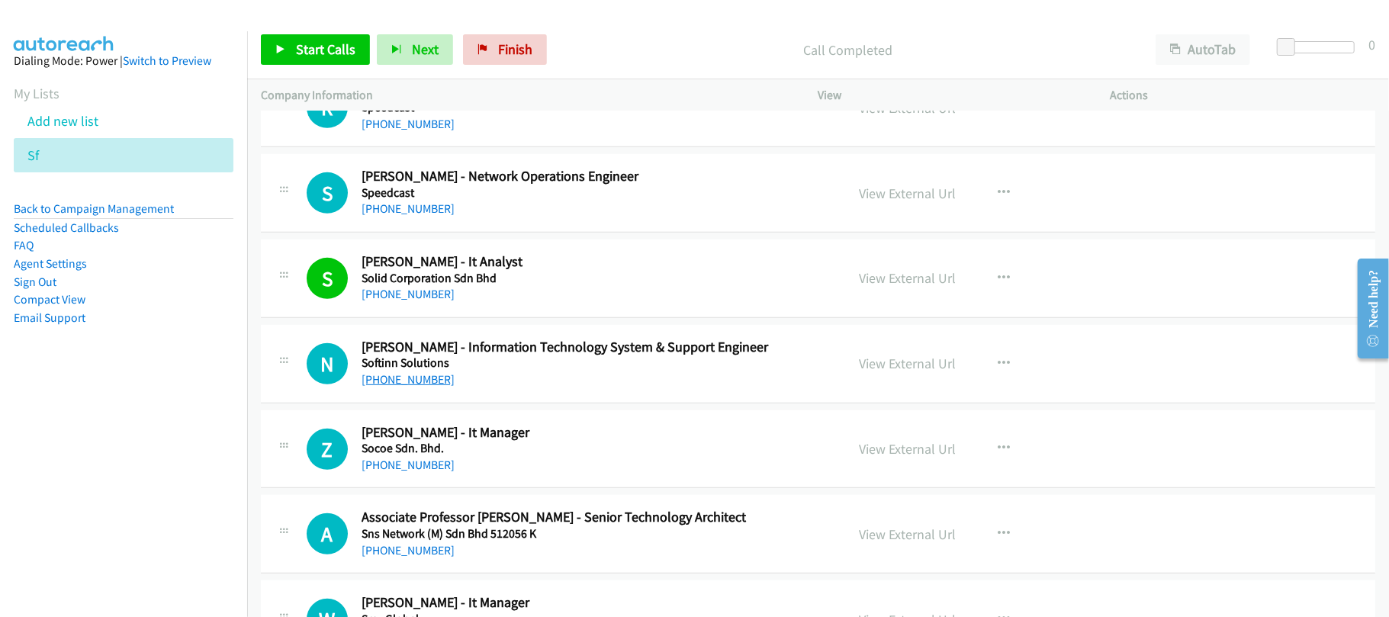
click at [410, 387] on link "[PHONE_NUMBER]" at bounding box center [408, 379] width 93 height 14
click at [508, 421] on td "Z Callback Scheduled [PERSON_NAME] - It Manager Socoe Sdn. Bhd. Asia/[GEOGRAPHI…" at bounding box center [818, 449] width 1142 height 85
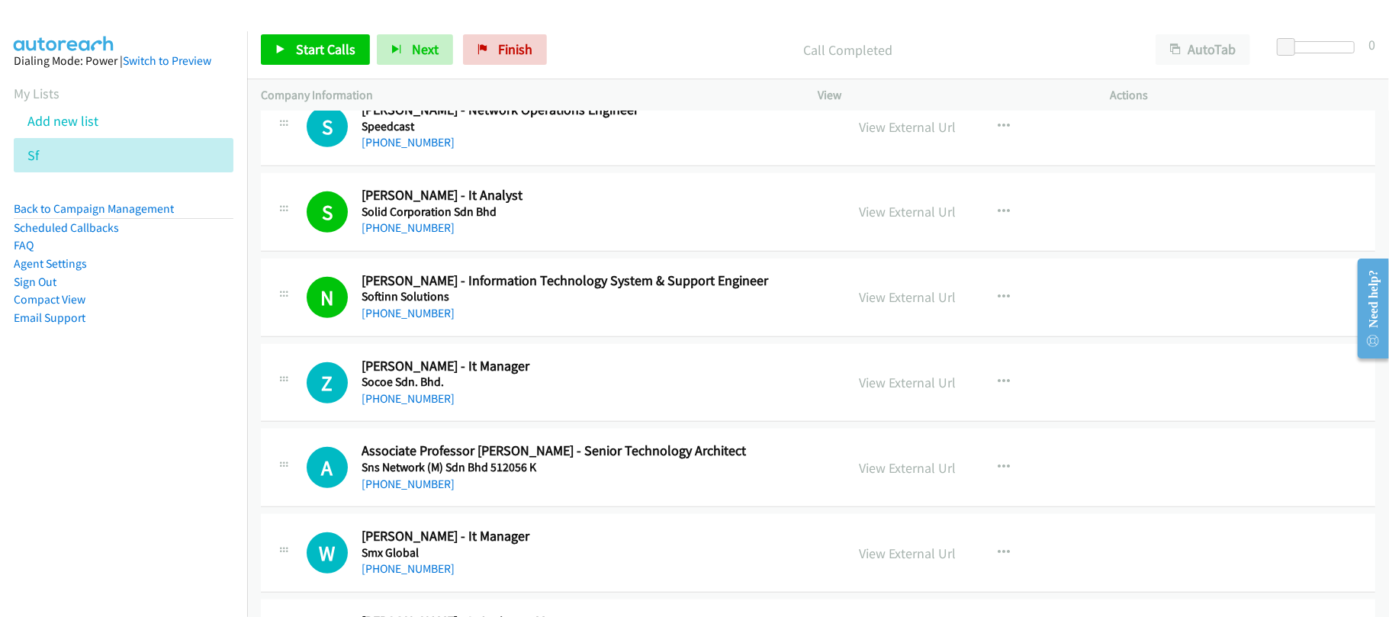
scroll to position [4803, 0]
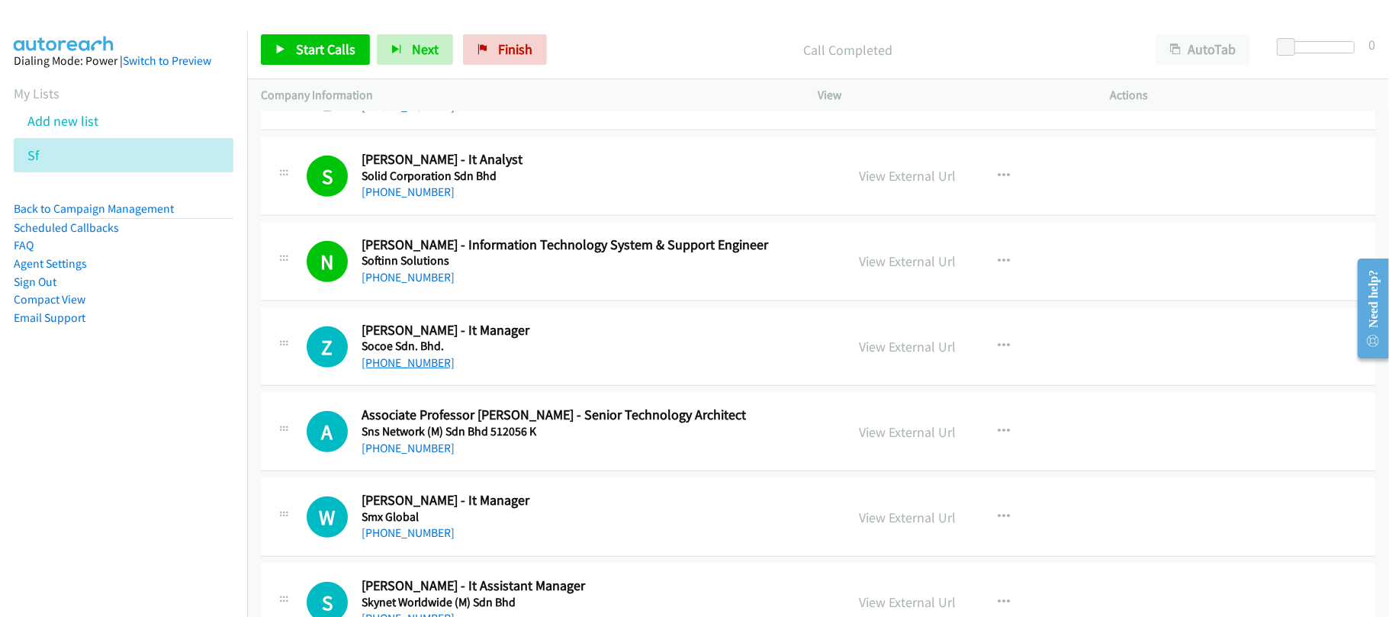
click at [428, 370] on link "[PHONE_NUMBER]" at bounding box center [408, 363] width 93 height 14
click at [574, 471] on div "A Callback Scheduled Associate Professor [PERSON_NAME] - Senior Technology Arch…" at bounding box center [818, 432] width 1115 height 79
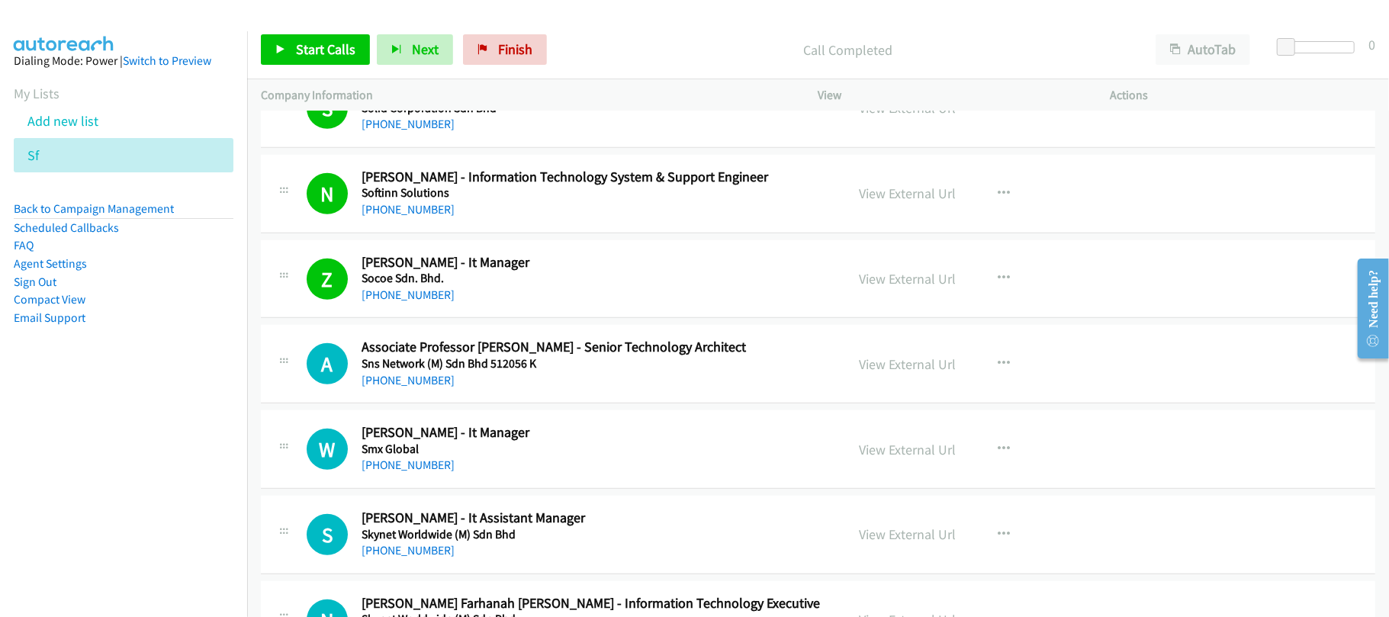
scroll to position [4905, 0]
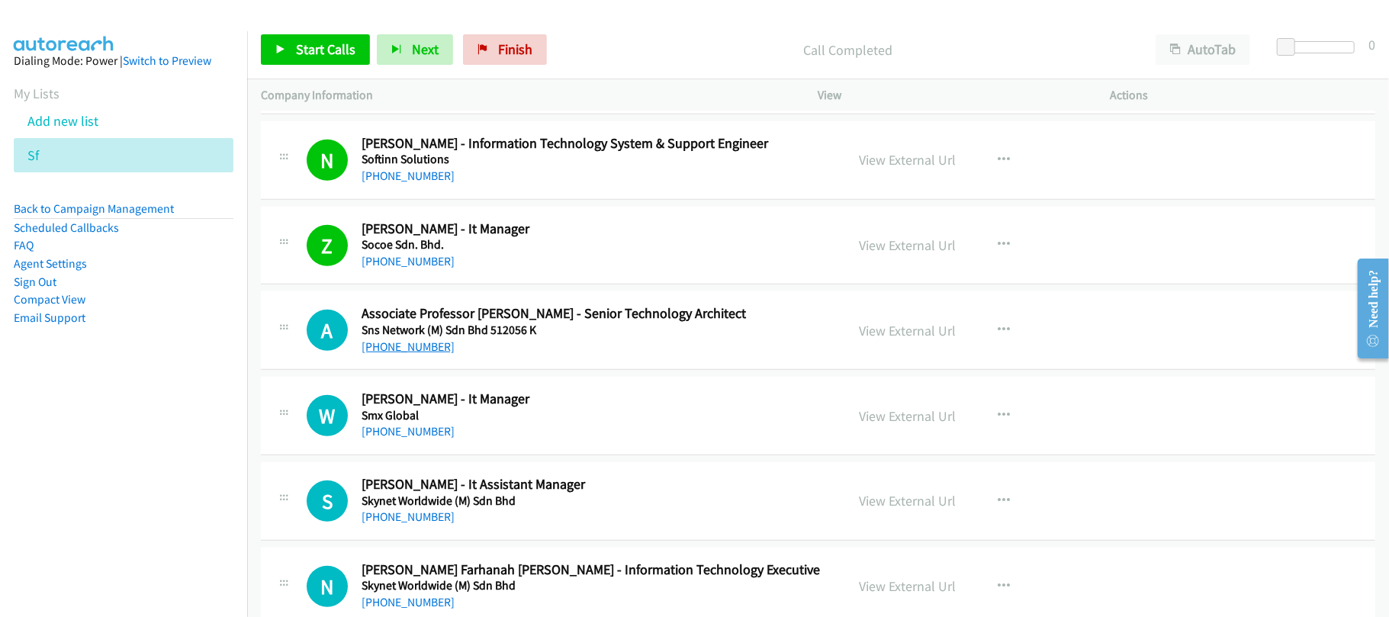
click at [427, 354] on link "[PHONE_NUMBER]" at bounding box center [408, 347] width 93 height 14
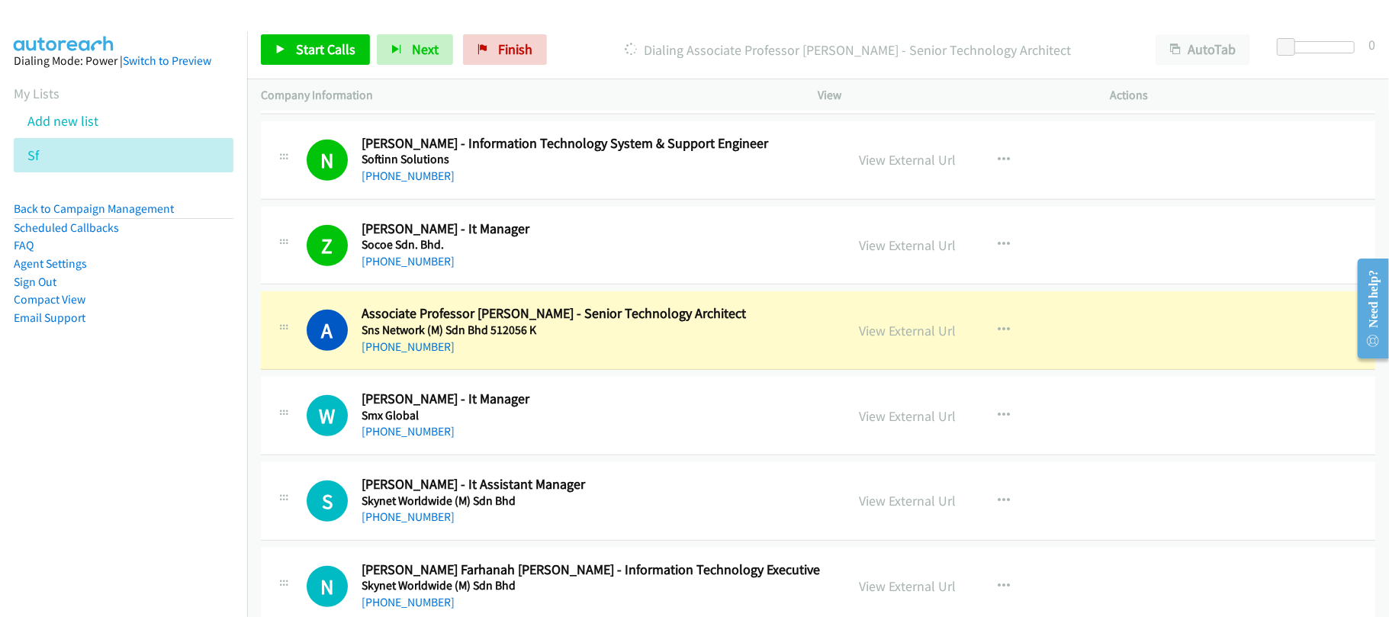
click at [505, 356] on div "[PHONE_NUMBER]" at bounding box center [593, 347] width 463 height 18
click at [890, 336] on link "View External Url" at bounding box center [908, 331] width 97 height 18
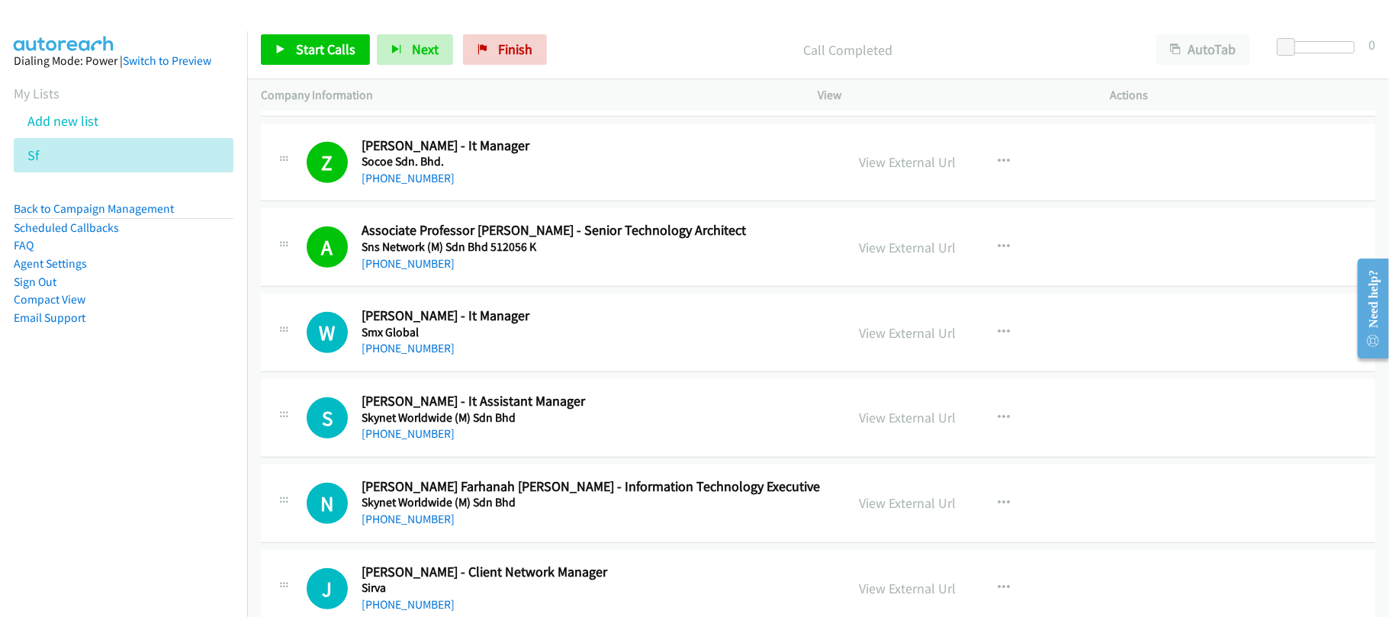
scroll to position [5109, 0]
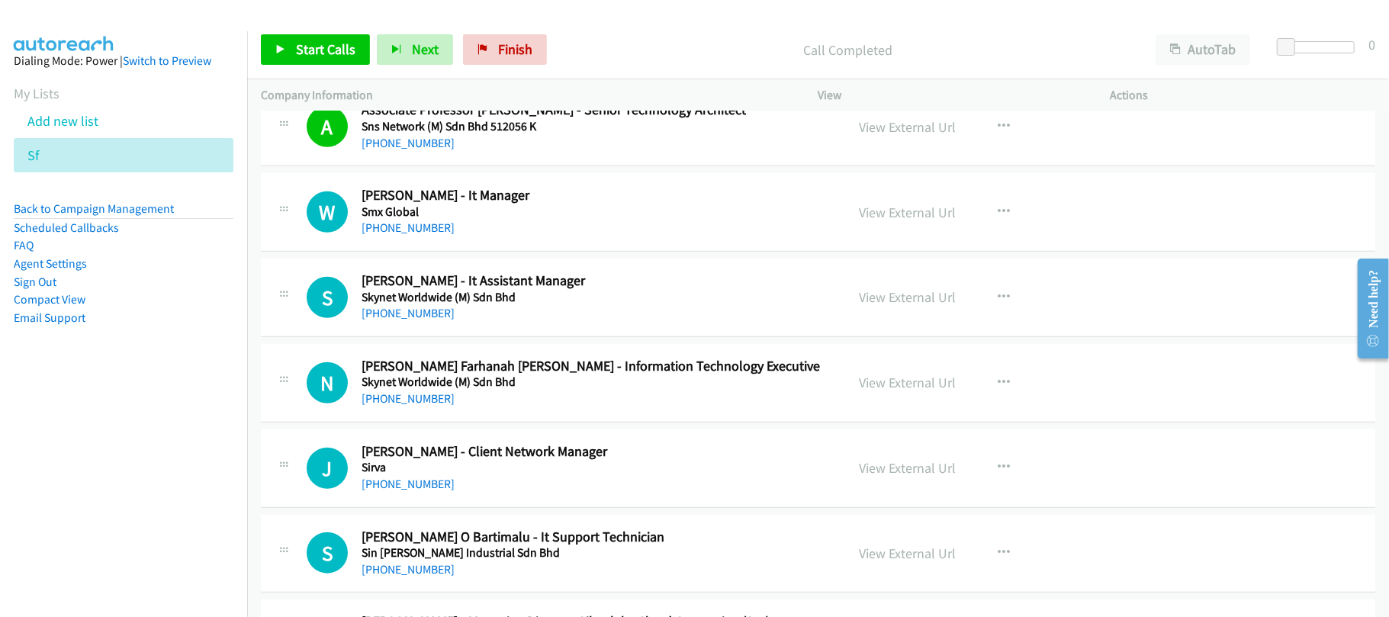
click at [523, 237] on div "[PHONE_NUMBER]" at bounding box center [593, 228] width 463 height 18
drag, startPoint x: 526, startPoint y: 226, endPoint x: 345, endPoint y: 224, distance: 181.6
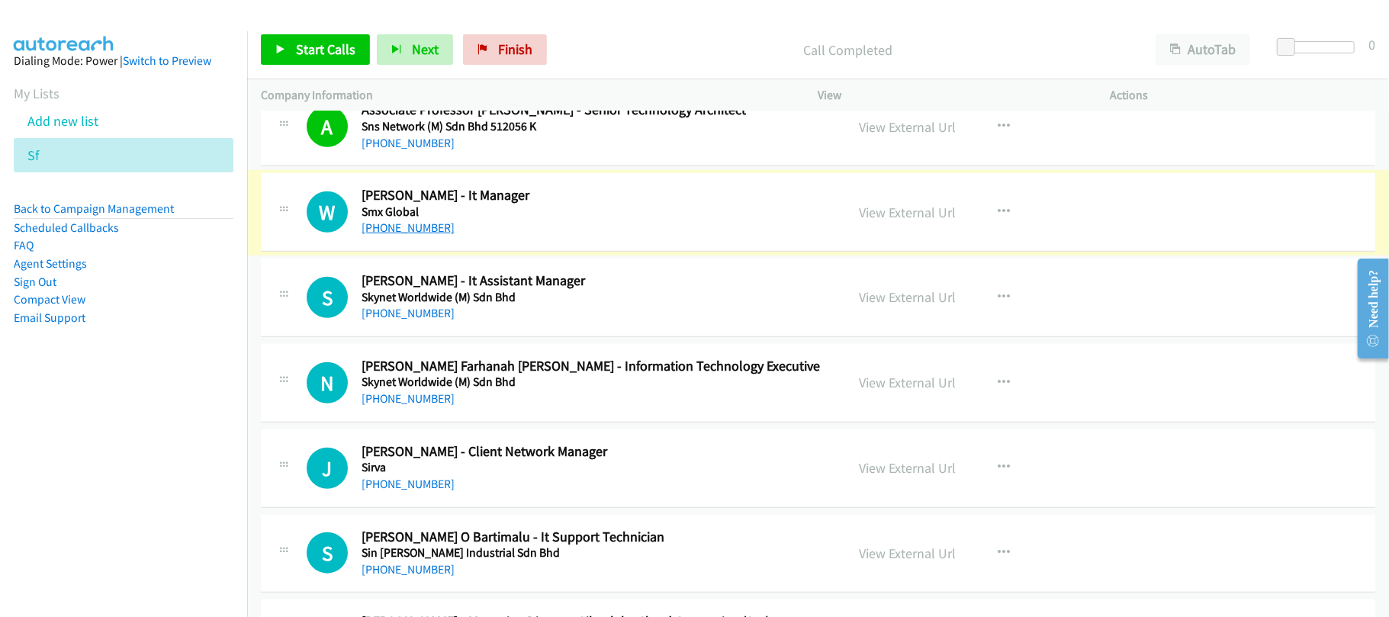
click at [388, 235] on link "[PHONE_NUMBER]" at bounding box center [408, 227] width 93 height 14
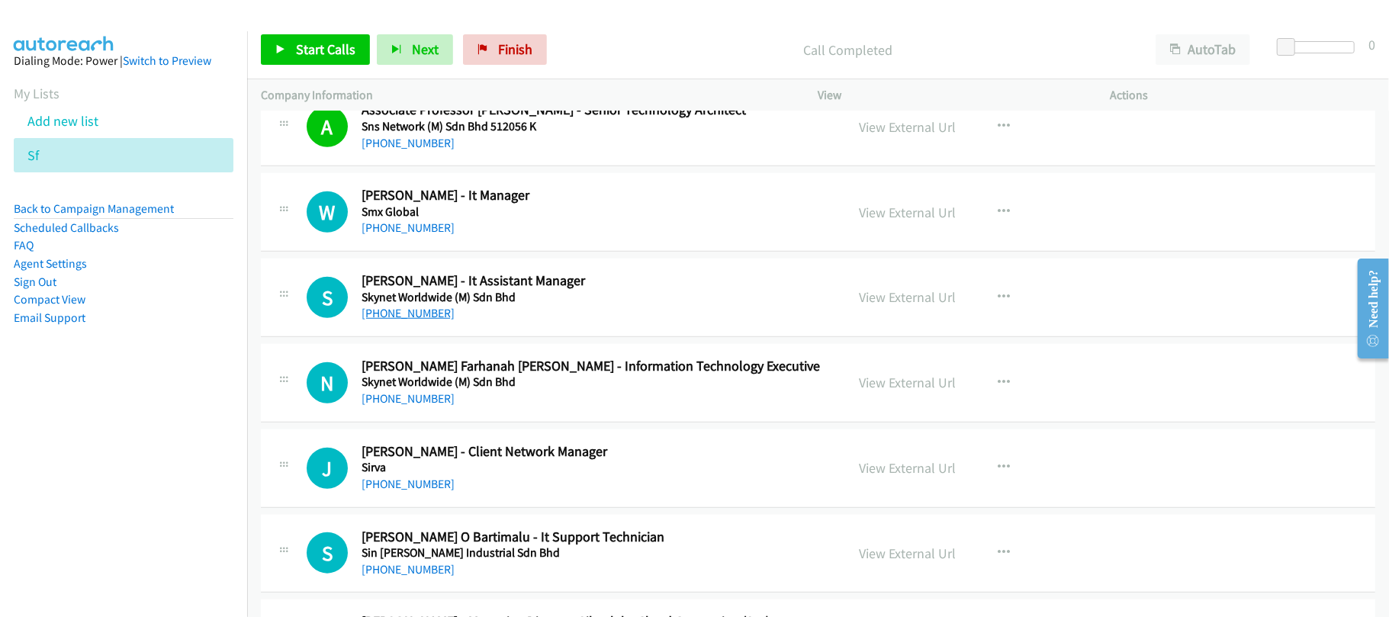
click at [420, 320] on link "[PHONE_NUMBER]" at bounding box center [408, 313] width 93 height 14
click at [415, 406] on link "[PHONE_NUMBER]" at bounding box center [408, 398] width 93 height 14
click at [537, 423] on div "N Callback Scheduled [PERSON_NAME] Farhanah [PERSON_NAME] - Information Technol…" at bounding box center [818, 383] width 1115 height 79
click at [401, 406] on link "[PHONE_NUMBER]" at bounding box center [408, 398] width 93 height 14
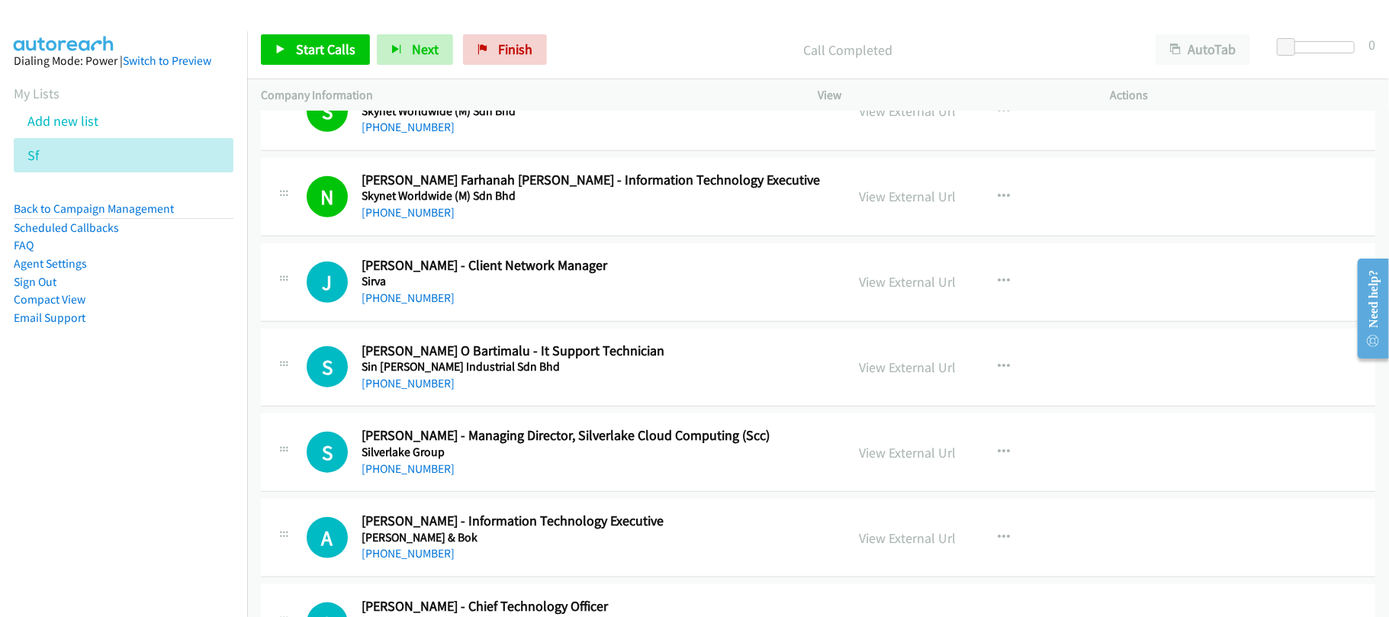
scroll to position [5312, 0]
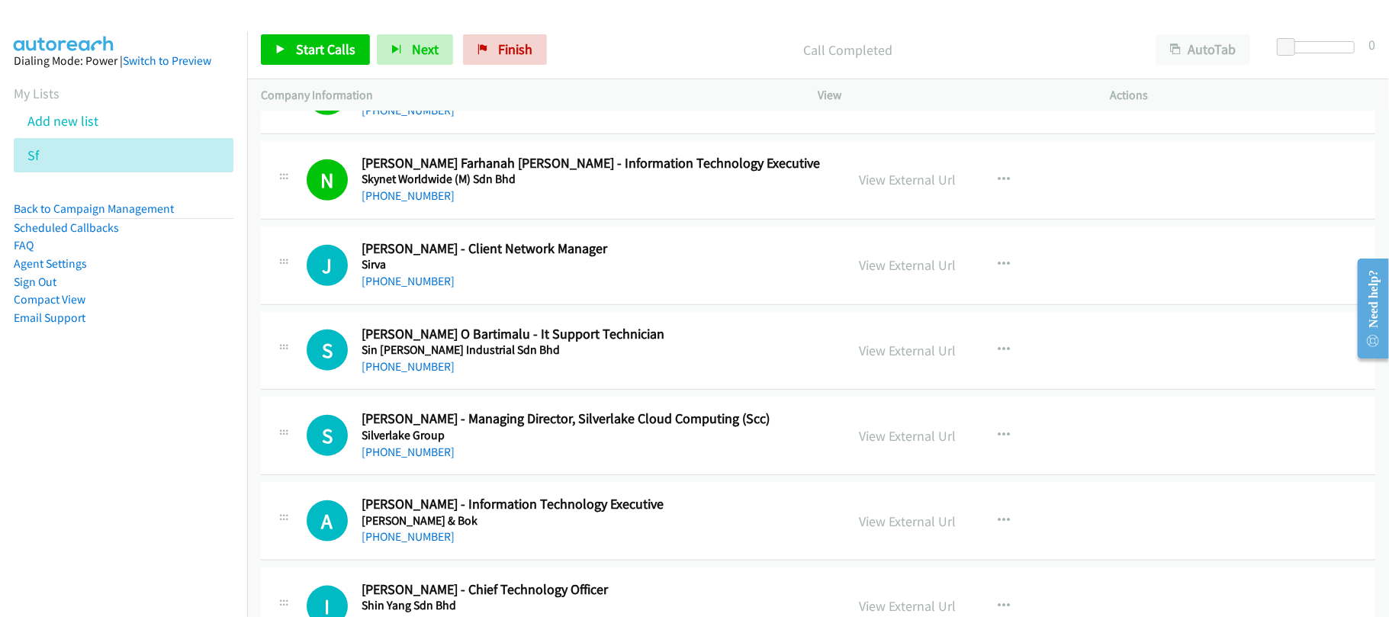
click at [140, 517] on nav "Dialing Mode: Power | Switch to Preview My Lists Add new list Sf Back to Campai…" at bounding box center [124, 339] width 248 height 617
click at [513, 291] on div "[PHONE_NUMBER]" at bounding box center [593, 281] width 463 height 18
click at [426, 288] on link "[PHONE_NUMBER]" at bounding box center [408, 281] width 93 height 14
click at [495, 413] on div "S Callback Scheduled [PERSON_NAME] - Managing Director, Silverlake Cloud Comput…" at bounding box center [818, 436] width 1115 height 79
click at [425, 374] on link "[PHONE_NUMBER]" at bounding box center [408, 366] width 93 height 14
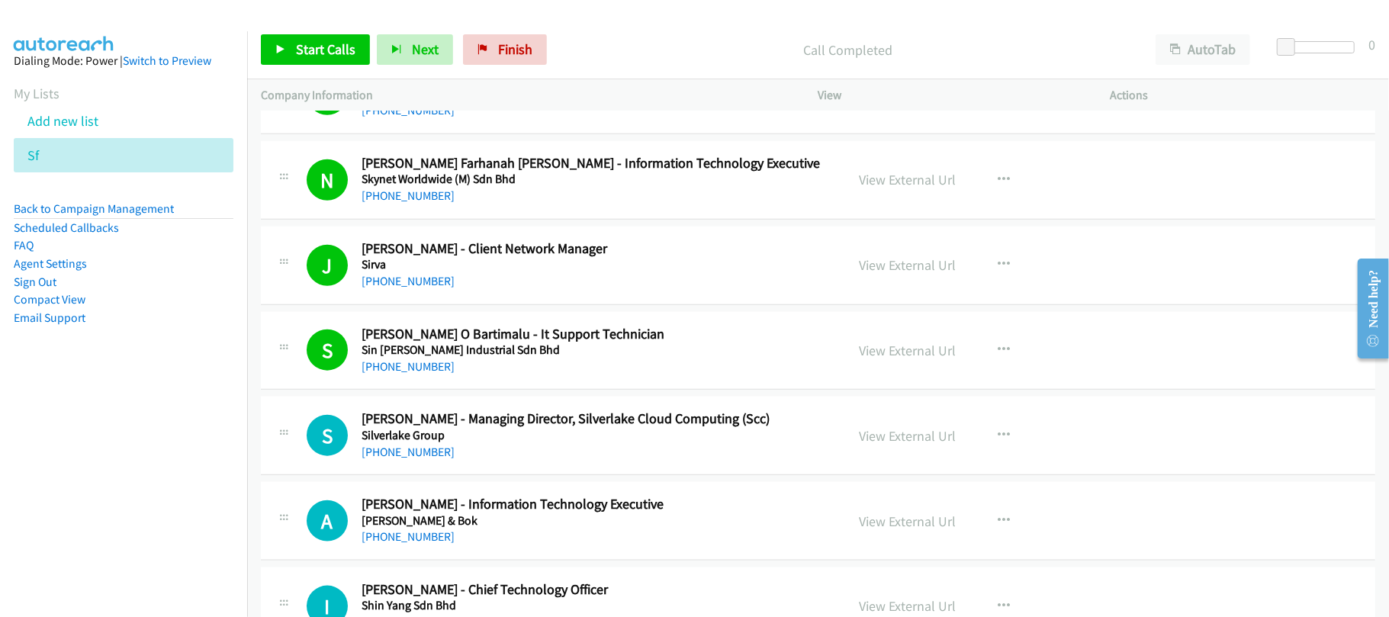
click at [513, 461] on div "[PHONE_NUMBER]" at bounding box center [593, 452] width 463 height 18
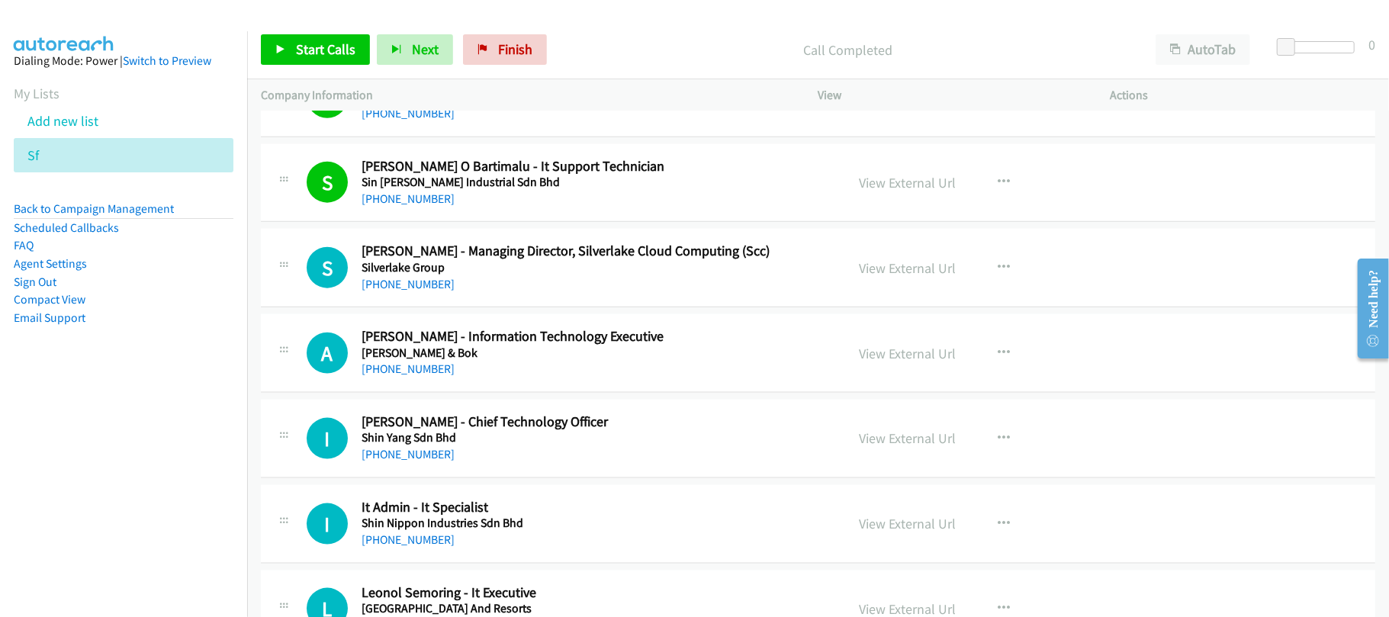
scroll to position [5515, 0]
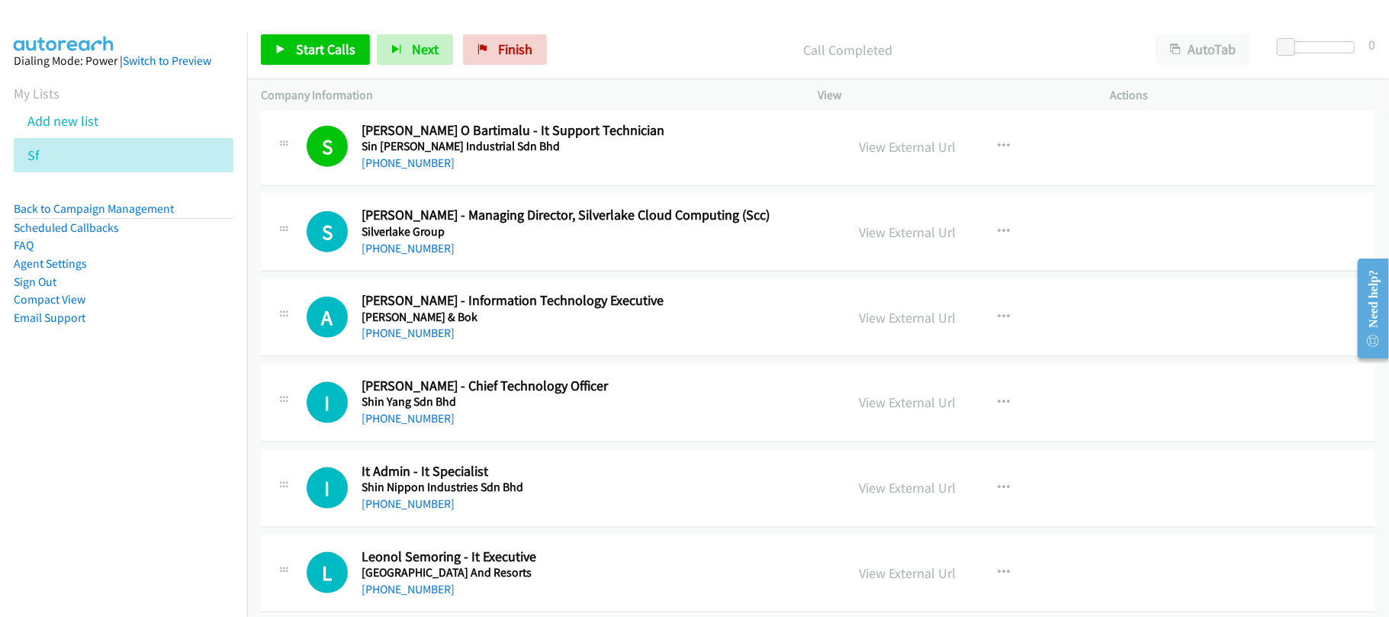
click at [540, 325] on h5 "[PERSON_NAME] & Bok" at bounding box center [593, 317] width 463 height 15
click at [415, 340] on link "[PHONE_NUMBER]" at bounding box center [408, 333] width 93 height 14
click at [508, 357] on div "A Callback Scheduled [PERSON_NAME] - Information Technology Executive [PERSON_N…" at bounding box center [818, 317] width 1115 height 79
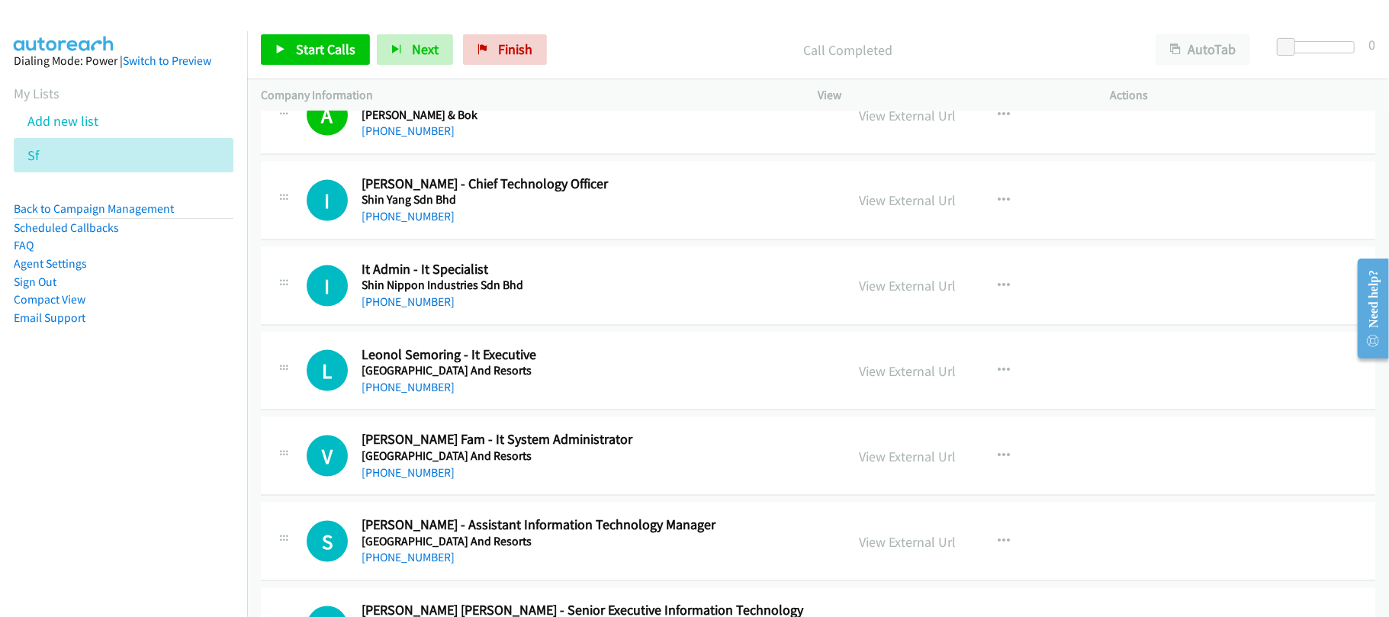
scroll to position [5719, 0]
click at [423, 307] on link "[PHONE_NUMBER]" at bounding box center [408, 300] width 93 height 14
click at [421, 410] on div "L Callback Scheduled Leonol Semoring - It Executive [GEOGRAPHIC_DATA] And Resor…" at bounding box center [818, 370] width 1115 height 79
click at [421, 395] on div "[PHONE_NUMBER]" at bounding box center [593, 386] width 463 height 18
click at [422, 393] on link "[PHONE_NUMBER]" at bounding box center [408, 385] width 93 height 14
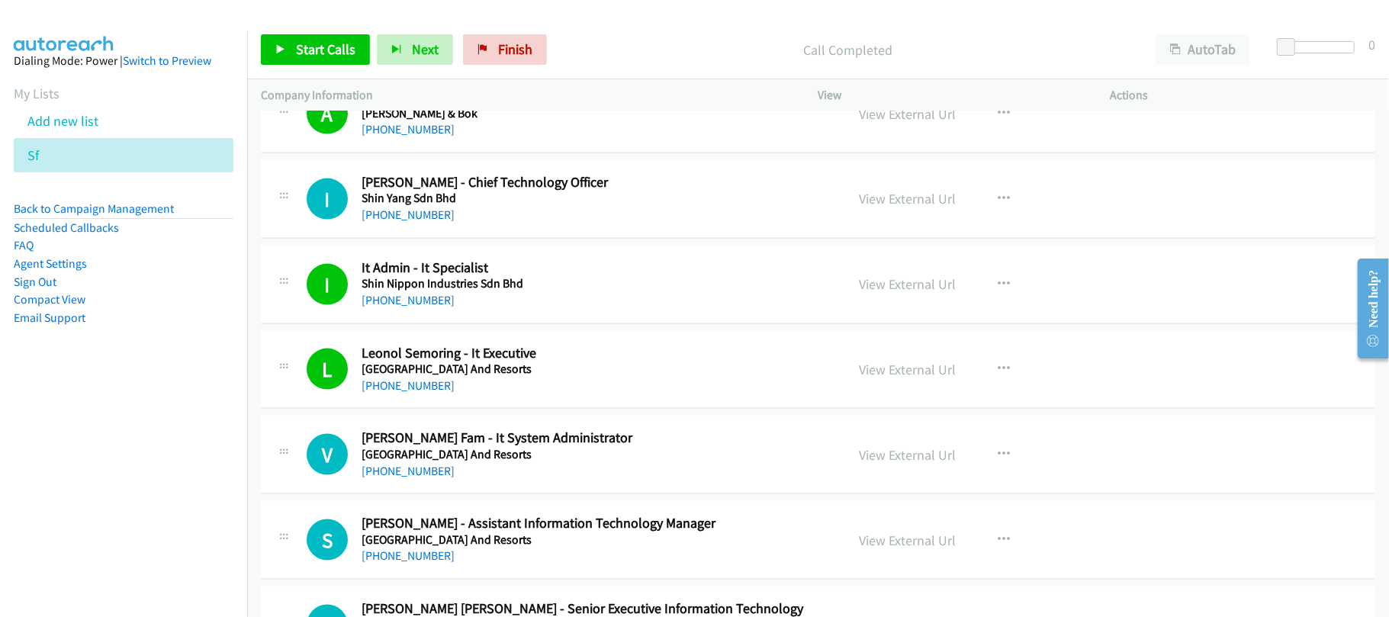
click at [565, 494] on div "V Callback Scheduled [PERSON_NAME] Fam - It System Administrator [GEOGRAPHIC_DA…" at bounding box center [818, 455] width 1115 height 79
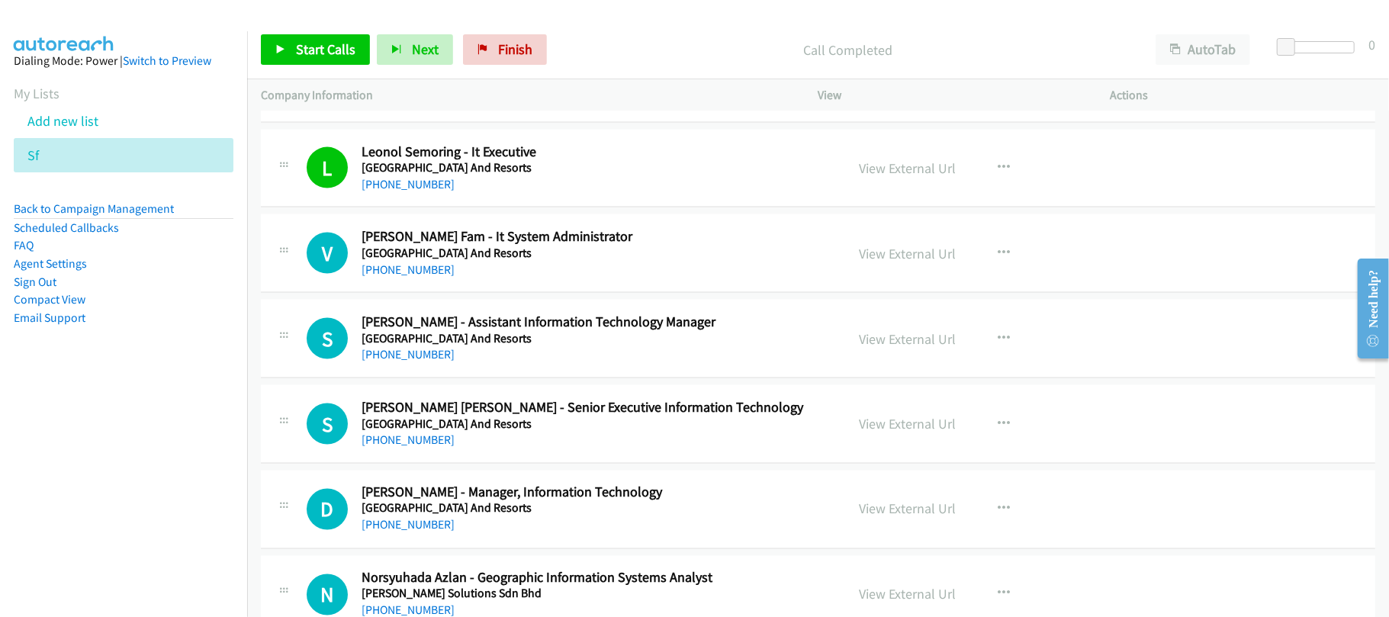
scroll to position [5922, 0]
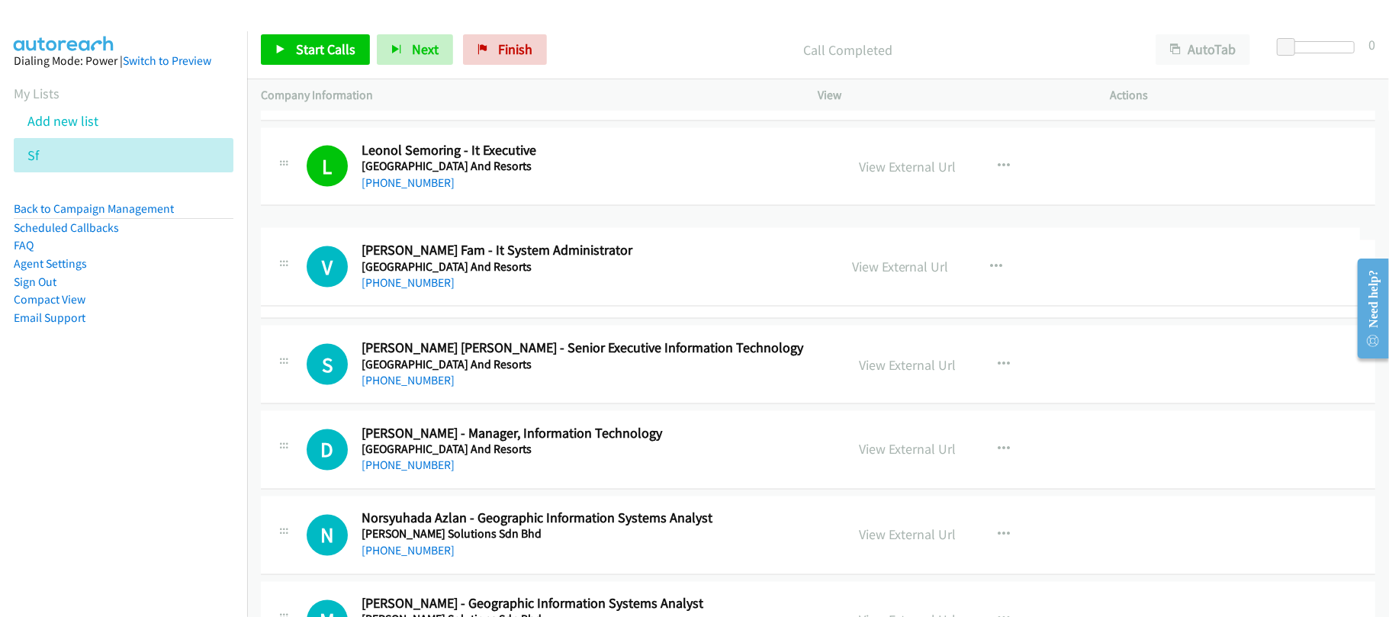
drag, startPoint x: 526, startPoint y: 273, endPoint x: 410, endPoint y: 270, distance: 116.8
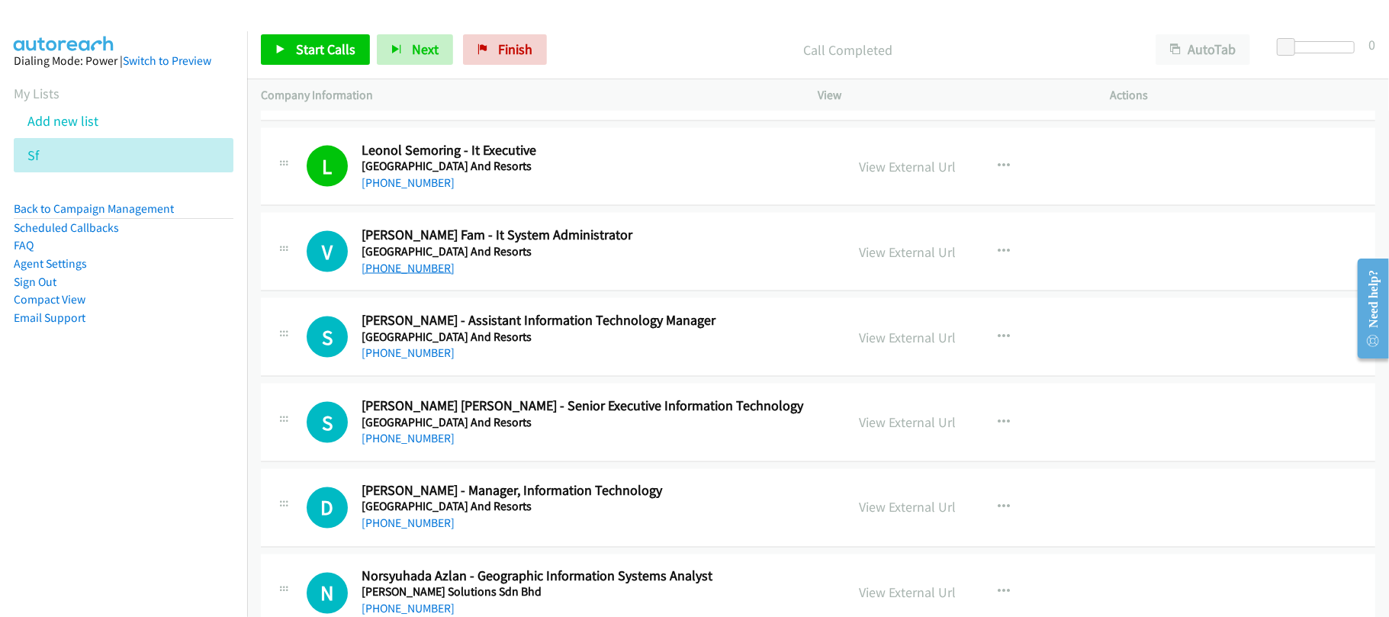
click at [422, 275] on link "[PHONE_NUMBER]" at bounding box center [408, 268] width 93 height 14
click at [546, 400] on td "S Callback Scheduled [PERSON_NAME] [PERSON_NAME] - Senior Executive Information…" at bounding box center [818, 423] width 1142 height 85
click at [425, 360] on link "[PHONE_NUMBER]" at bounding box center [408, 353] width 93 height 14
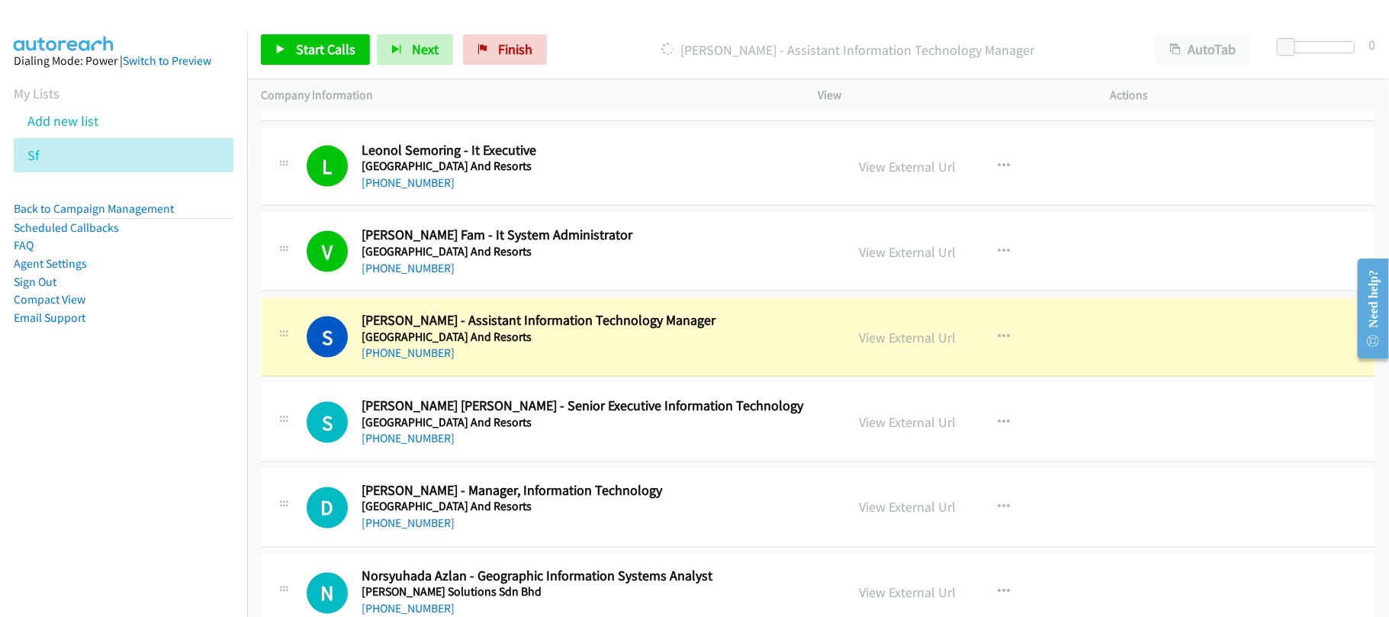
click at [572, 377] on div "S Callback Scheduled [PERSON_NAME] - Assistant Information Technology Manager […" at bounding box center [818, 337] width 1115 height 79
click at [782, 377] on div "S Callback Scheduled [PERSON_NAME] - Assistant Information Technology Manager […" at bounding box center [818, 337] width 1115 height 79
click at [885, 346] on link "View External Url" at bounding box center [908, 338] width 97 height 18
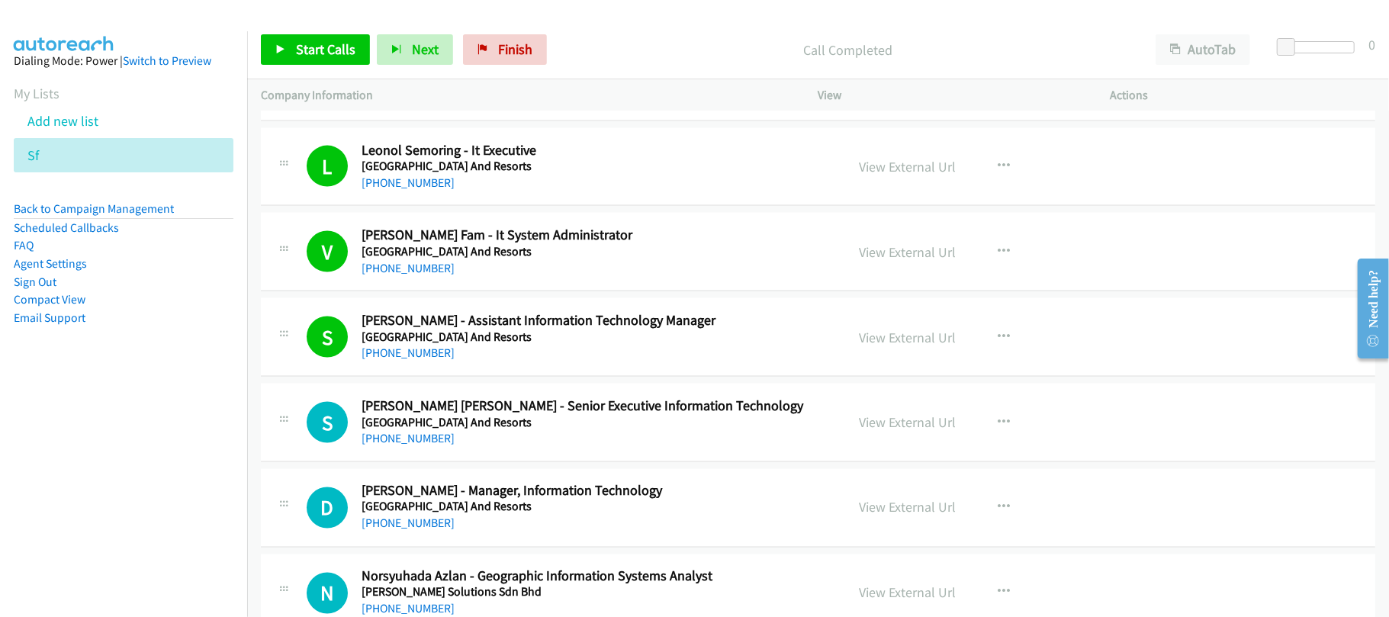
click at [514, 430] on h5 "[GEOGRAPHIC_DATA] And Resorts" at bounding box center [593, 422] width 463 height 15
click at [433, 446] on link "[PHONE_NUMBER]" at bounding box center [408, 438] width 93 height 14
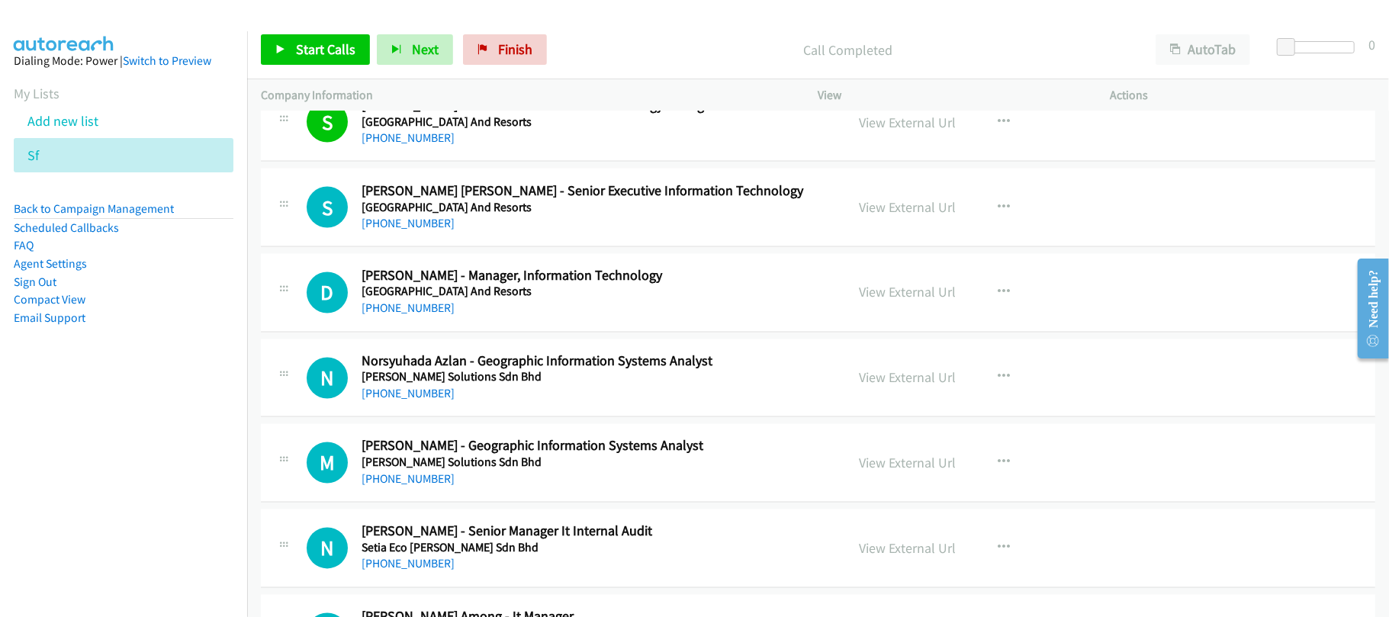
scroll to position [6227, 0]
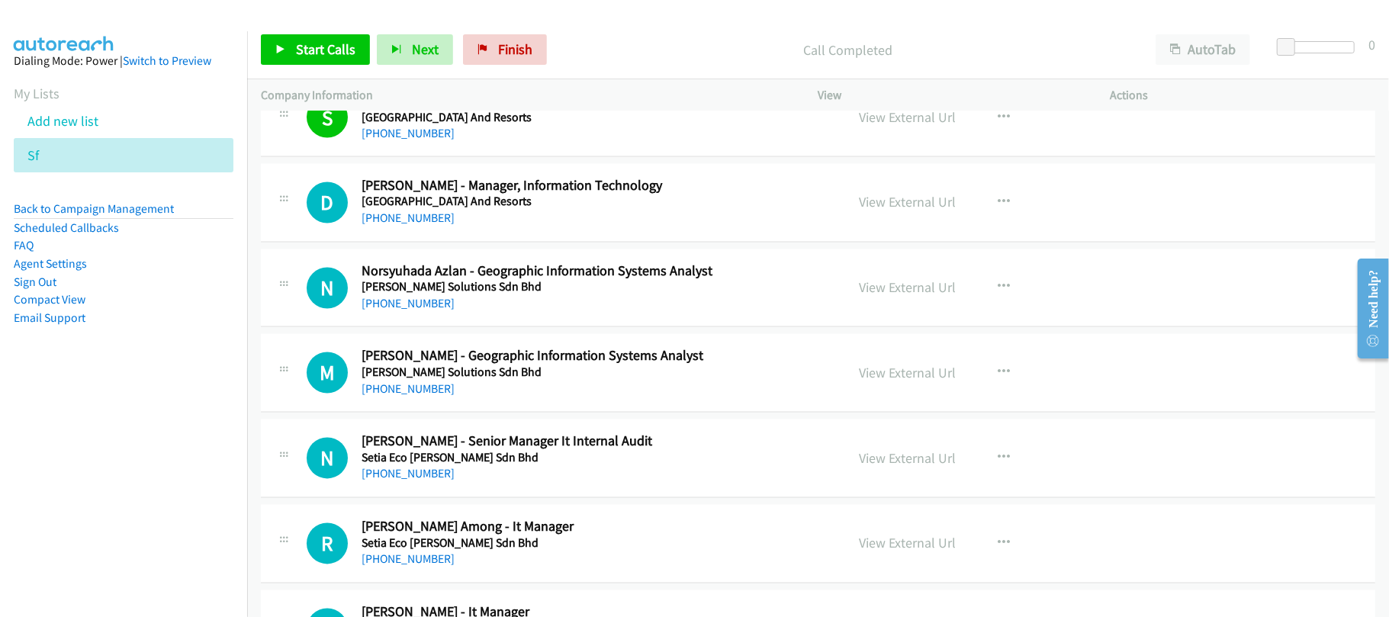
click at [535, 228] on div "[PHONE_NUMBER]" at bounding box center [593, 219] width 463 height 18
click at [418, 226] on link "[PHONE_NUMBER]" at bounding box center [408, 218] width 93 height 14
click at [529, 328] on div "N Callback Scheduled Norsyuhada Azlan - Geographic Information Systems Analyst …" at bounding box center [818, 288] width 1115 height 79
click at [419, 311] on link "[PHONE_NUMBER]" at bounding box center [408, 304] width 93 height 14
drag, startPoint x: 414, startPoint y: 323, endPoint x: 563, endPoint y: 333, distance: 149.9
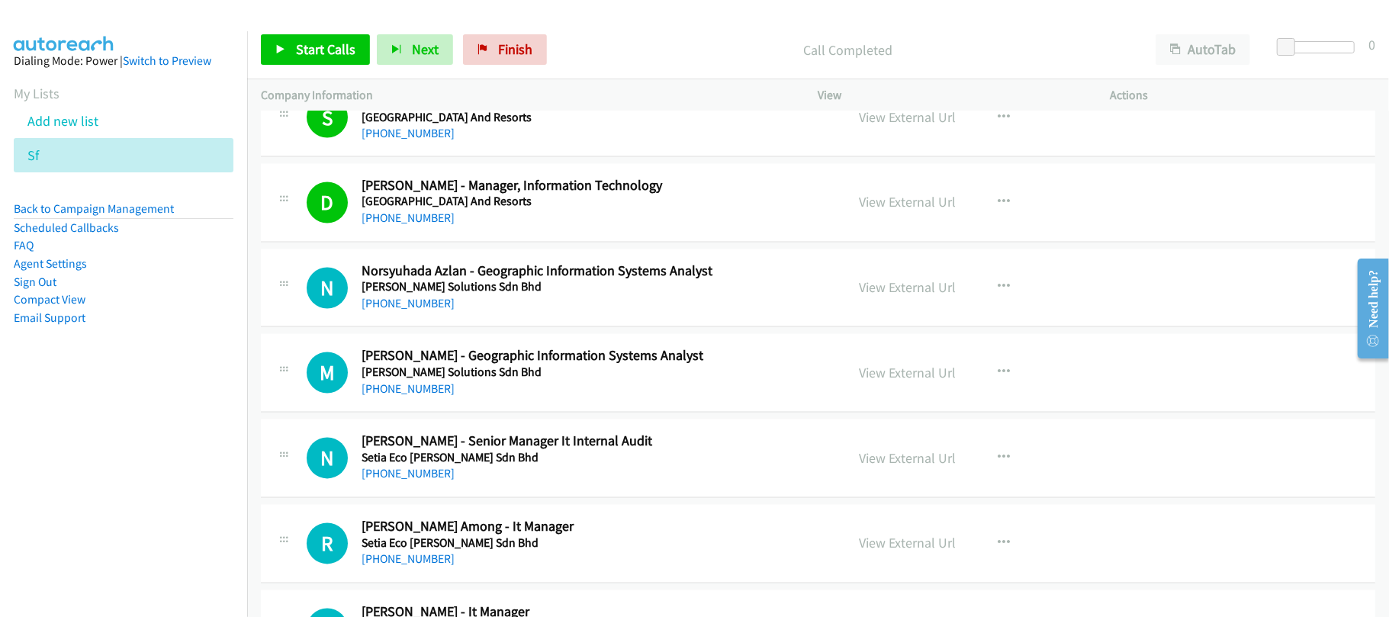
click at [414, 311] on link "[PHONE_NUMBER]" at bounding box center [408, 304] width 93 height 14
click at [494, 381] on h5 "[PERSON_NAME] Solutions Sdn Bhd" at bounding box center [593, 372] width 463 height 15
click at [398, 397] on link "[PHONE_NUMBER]" at bounding box center [408, 389] width 93 height 14
click at [404, 397] on link "[PHONE_NUMBER]" at bounding box center [408, 389] width 93 height 14
click at [395, 397] on link "[PHONE_NUMBER]" at bounding box center [408, 389] width 93 height 14
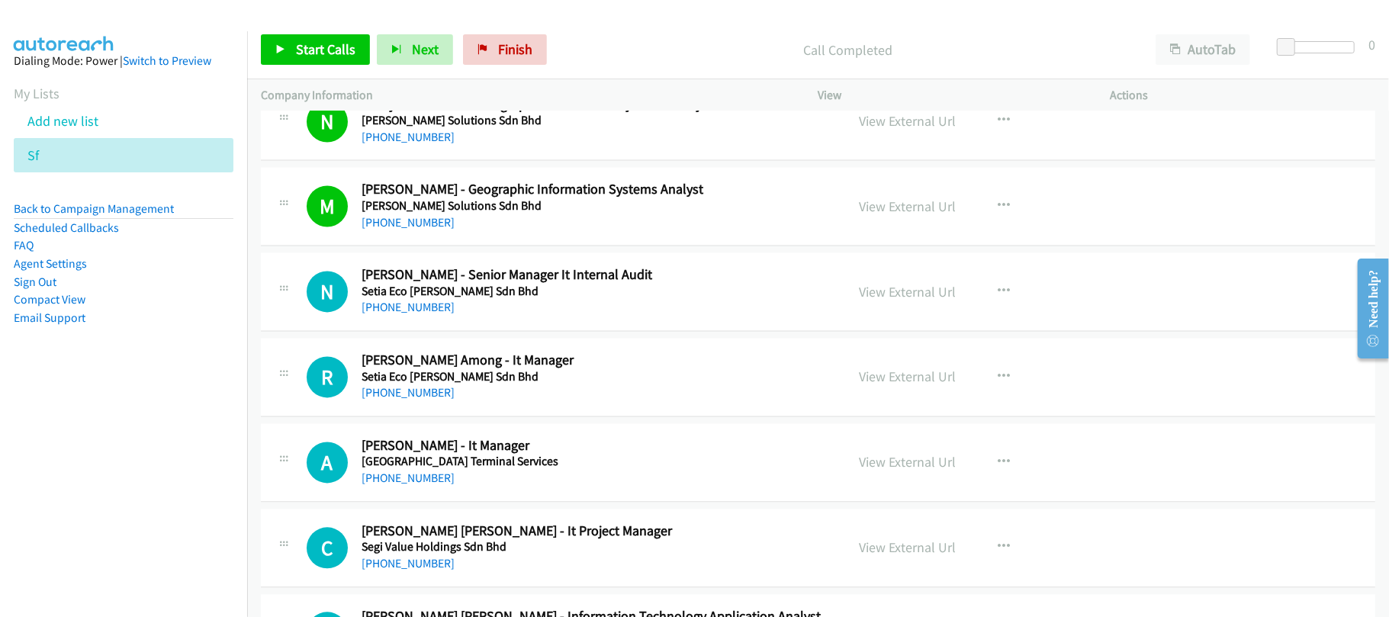
scroll to position [6431, 0]
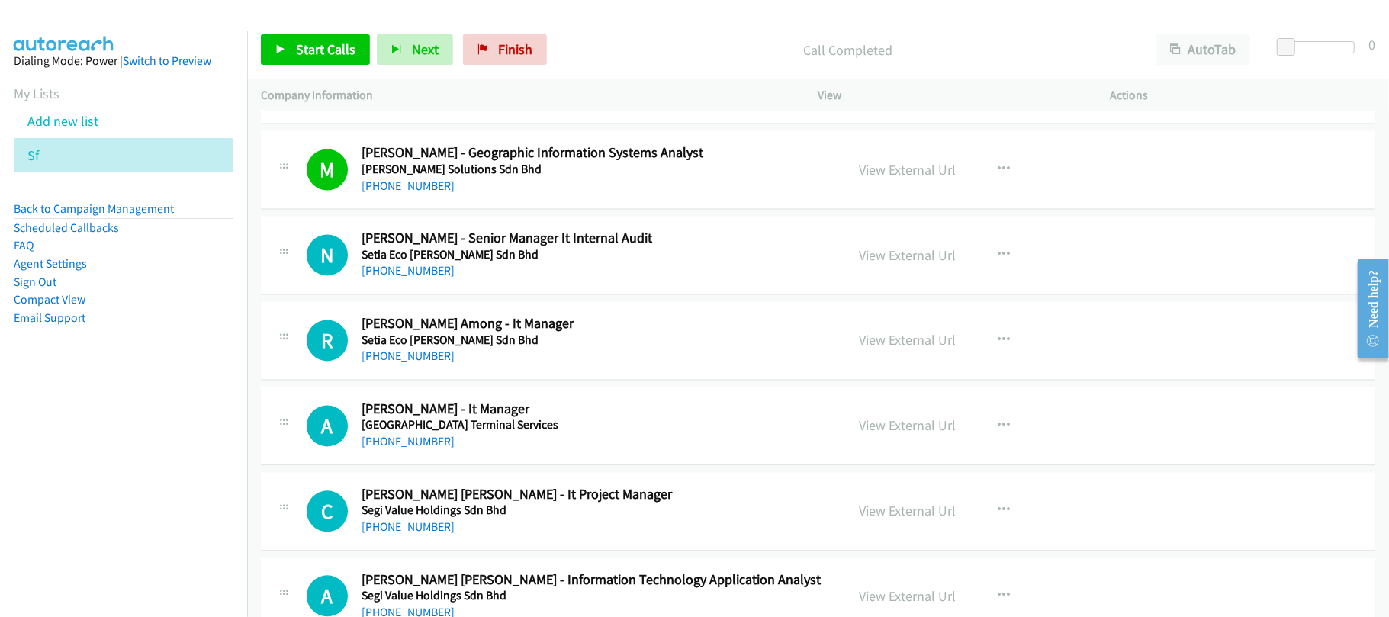
click at [406, 280] on div "[PHONE_NUMBER]" at bounding box center [593, 271] width 463 height 18
click at [406, 278] on link "[PHONE_NUMBER]" at bounding box center [408, 270] width 93 height 14
click at [553, 21] on div "Start Calls Pause Next Finish Call Completed AutoTab AutoTab 0" at bounding box center [818, 50] width 1142 height 59
click at [423, 363] on link "[PHONE_NUMBER]" at bounding box center [408, 356] width 93 height 14
drag, startPoint x: 417, startPoint y: 465, endPoint x: 473, endPoint y: 465, distance: 56.5
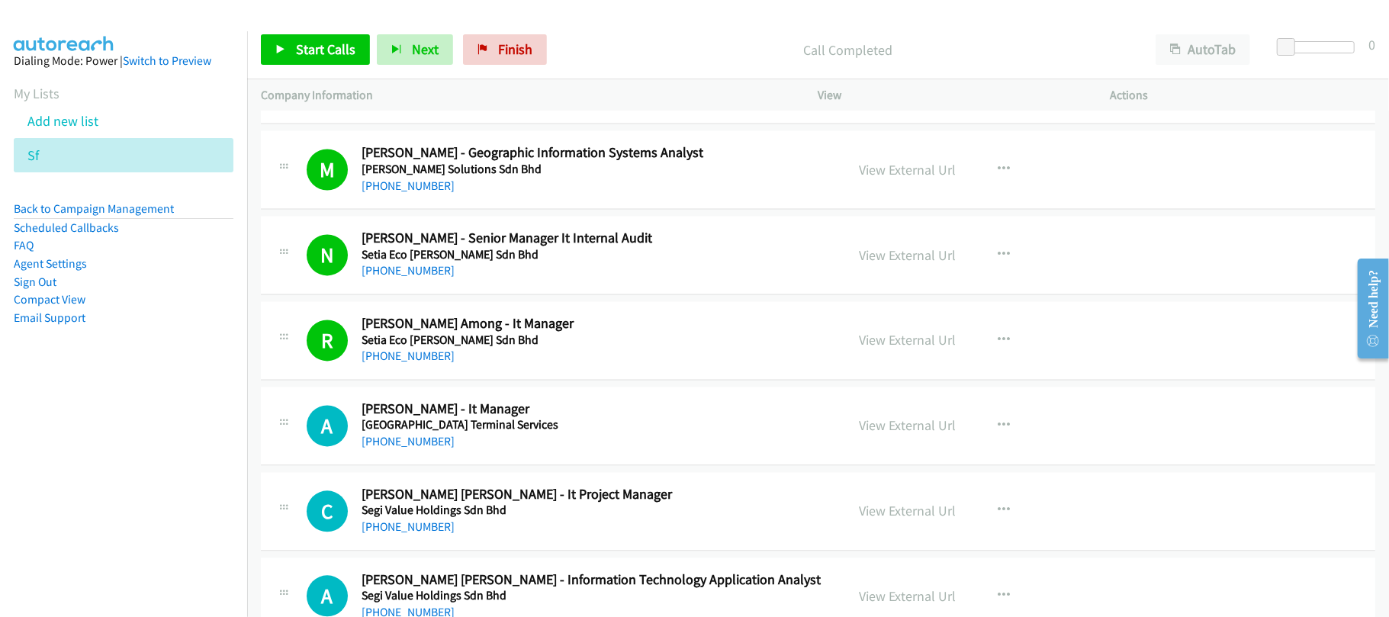
click at [417, 449] on link "[PHONE_NUMBER]" at bounding box center [408, 441] width 93 height 14
click at [543, 451] on div "[PHONE_NUMBER]" at bounding box center [593, 442] width 463 height 18
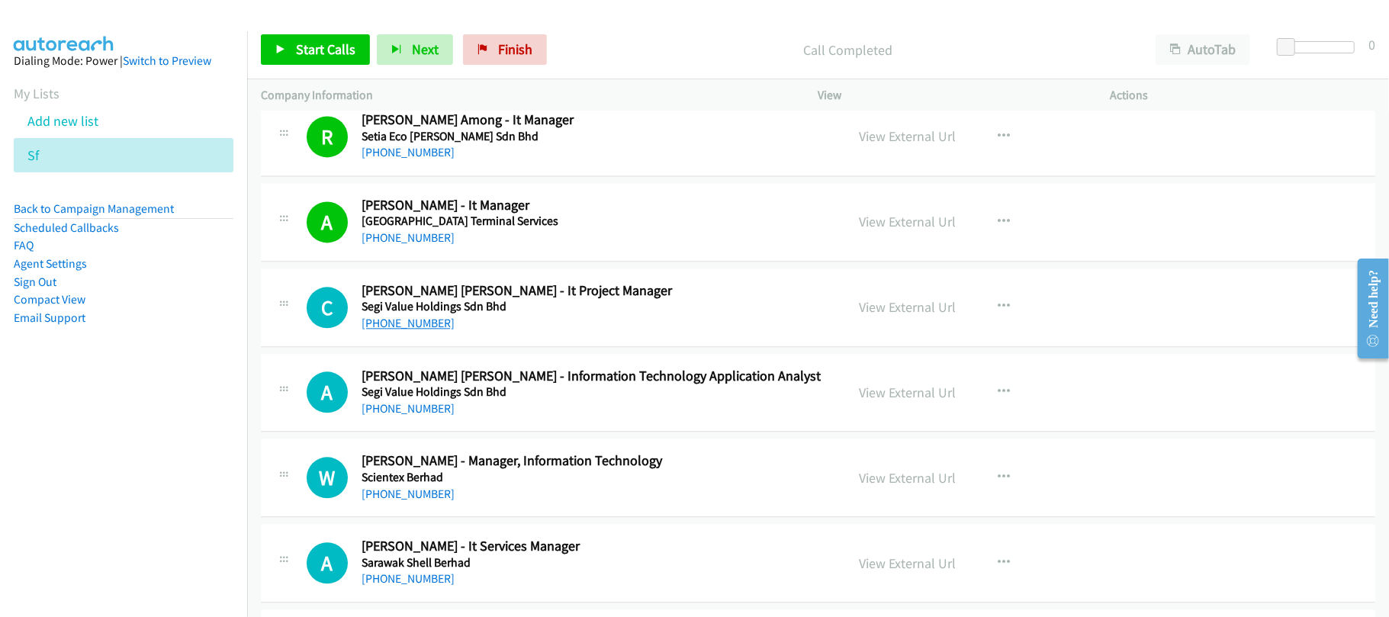
click at [413, 330] on link "[PHONE_NUMBER]" at bounding box center [408, 323] width 93 height 14
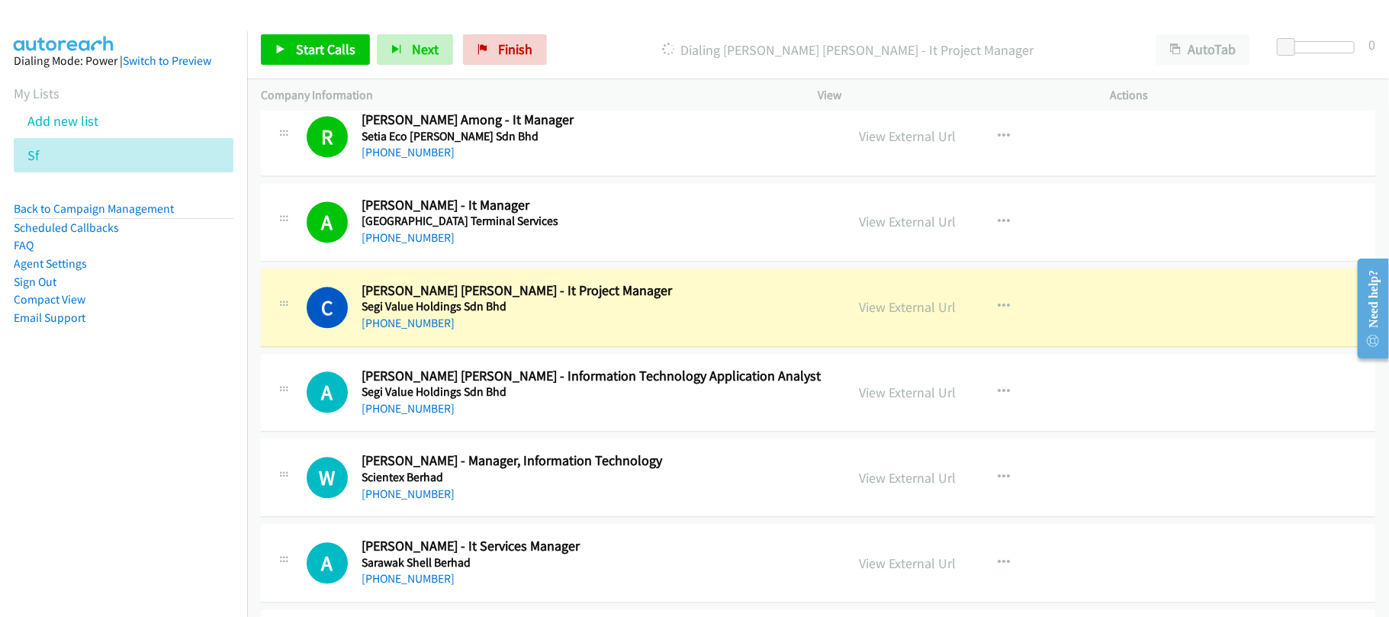
click at [553, 372] on td "A Callback Scheduled [PERSON_NAME] [PERSON_NAME] - Information Technology Appli…" at bounding box center [818, 392] width 1142 height 85
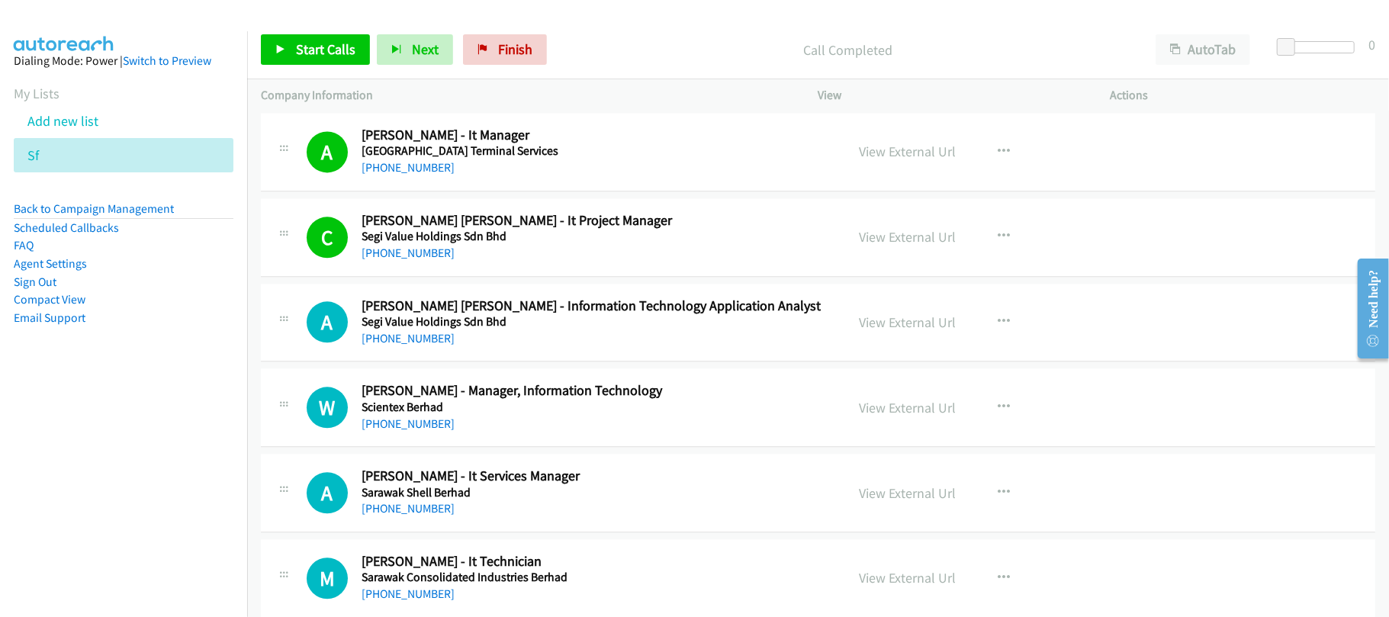
scroll to position [6736, 0]
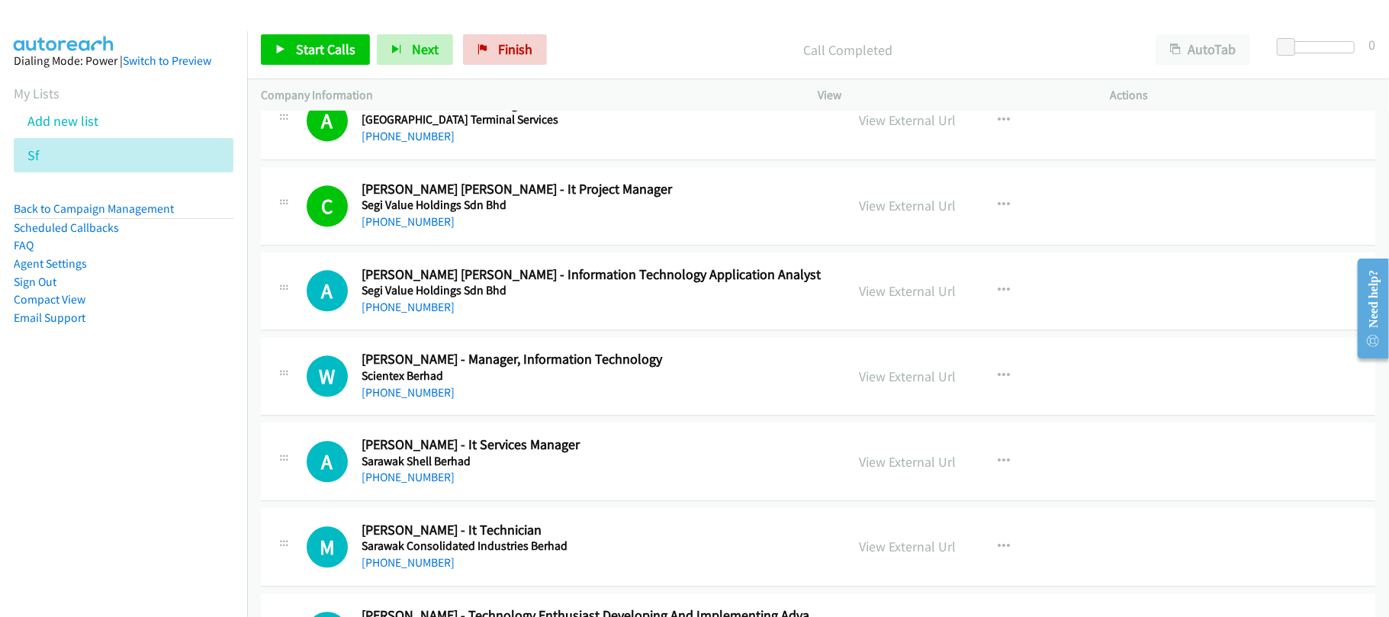
click at [404, 314] on link "[PHONE_NUMBER]" at bounding box center [408, 307] width 93 height 14
click at [542, 402] on div "[PHONE_NUMBER]" at bounding box center [593, 393] width 463 height 18
click at [400, 384] on h5 "Scientex Berhad" at bounding box center [593, 375] width 463 height 15
click at [400, 402] on div "[PHONE_NUMBER]" at bounding box center [593, 393] width 463 height 18
click at [397, 400] on link "[PHONE_NUMBER]" at bounding box center [408, 392] width 93 height 14
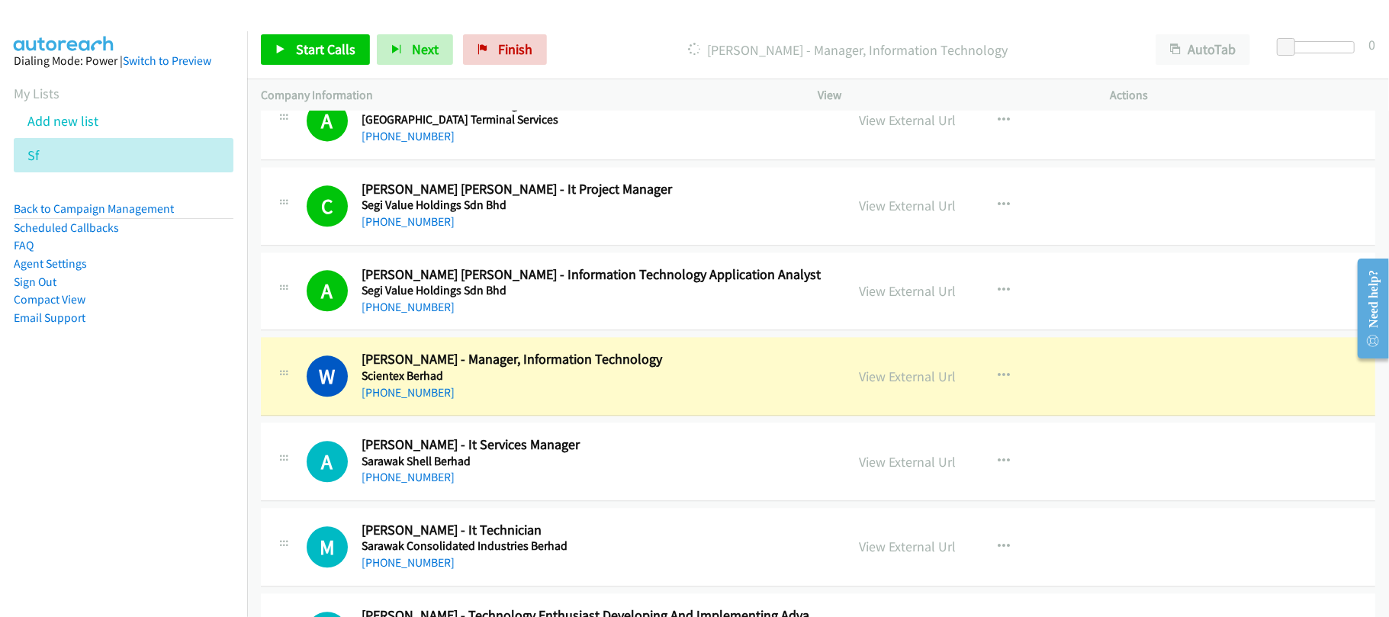
click at [555, 402] on div "[PHONE_NUMBER]" at bounding box center [593, 393] width 463 height 18
click at [893, 385] on link "View External Url" at bounding box center [908, 377] width 97 height 18
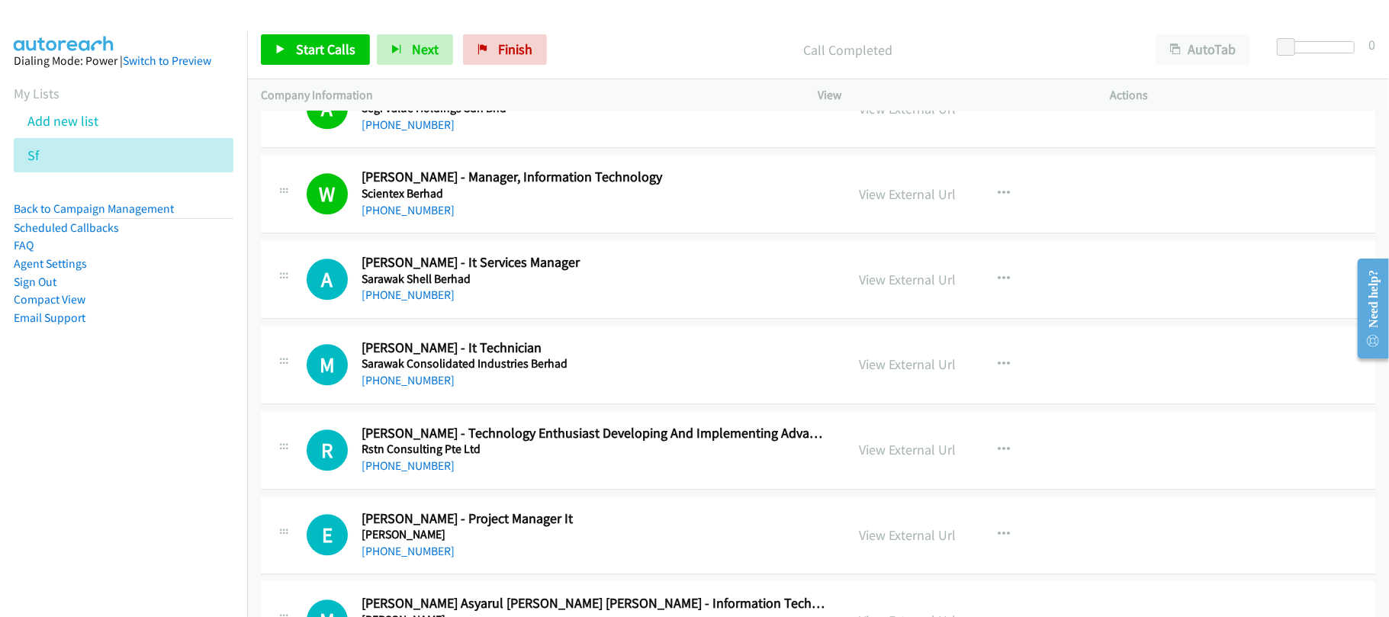
scroll to position [6940, 0]
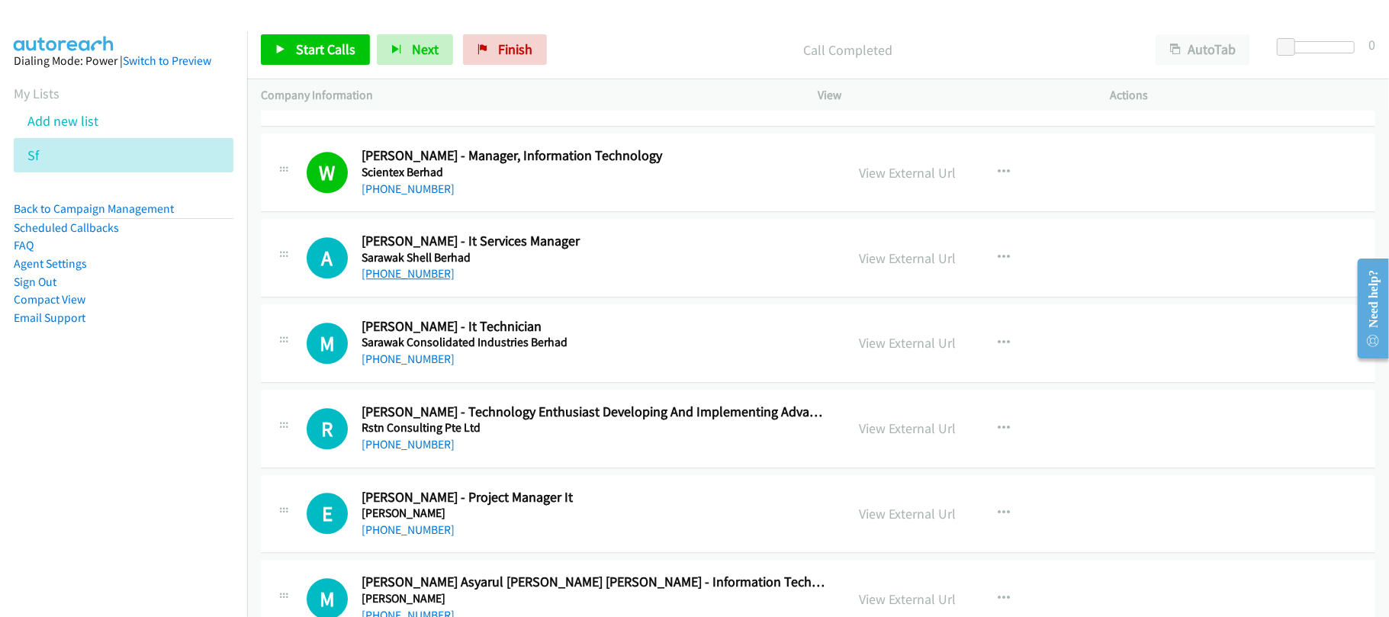
click at [412, 281] on link "[PHONE_NUMBER]" at bounding box center [408, 273] width 93 height 14
click at [381, 366] on link "[PHONE_NUMBER]" at bounding box center [408, 359] width 93 height 14
click at [498, 454] on div "[PHONE_NUMBER]" at bounding box center [593, 445] width 463 height 18
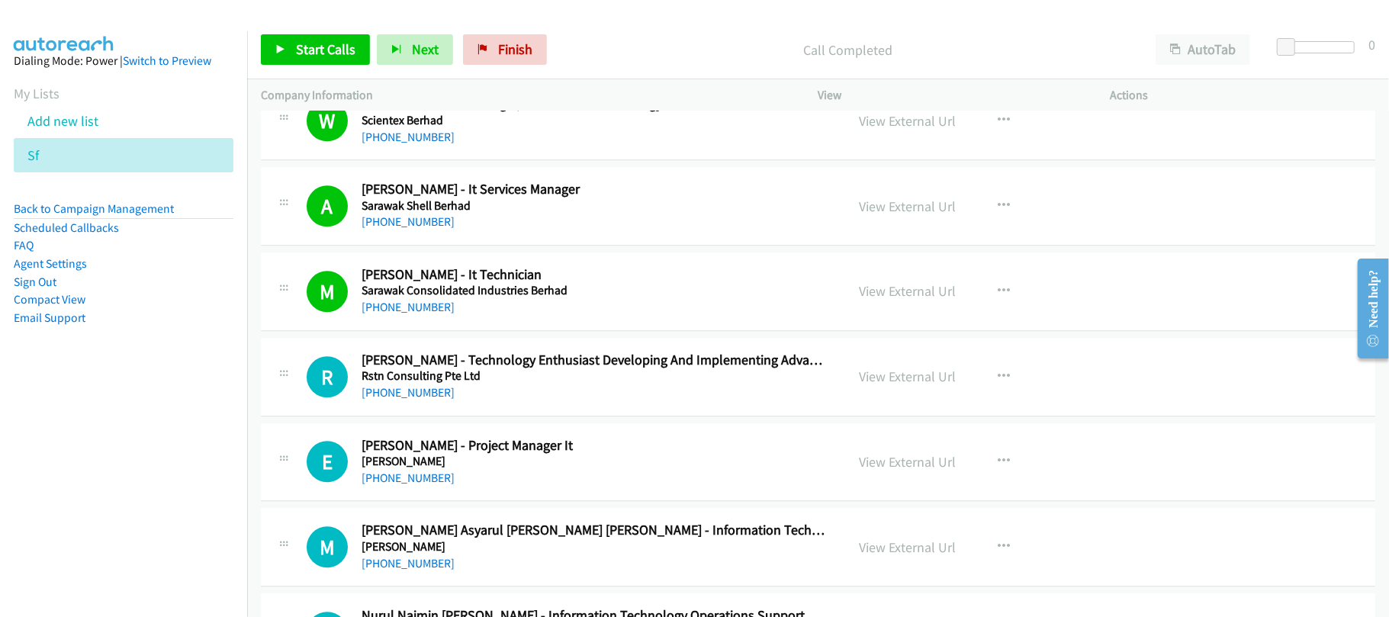
scroll to position [7041, 0]
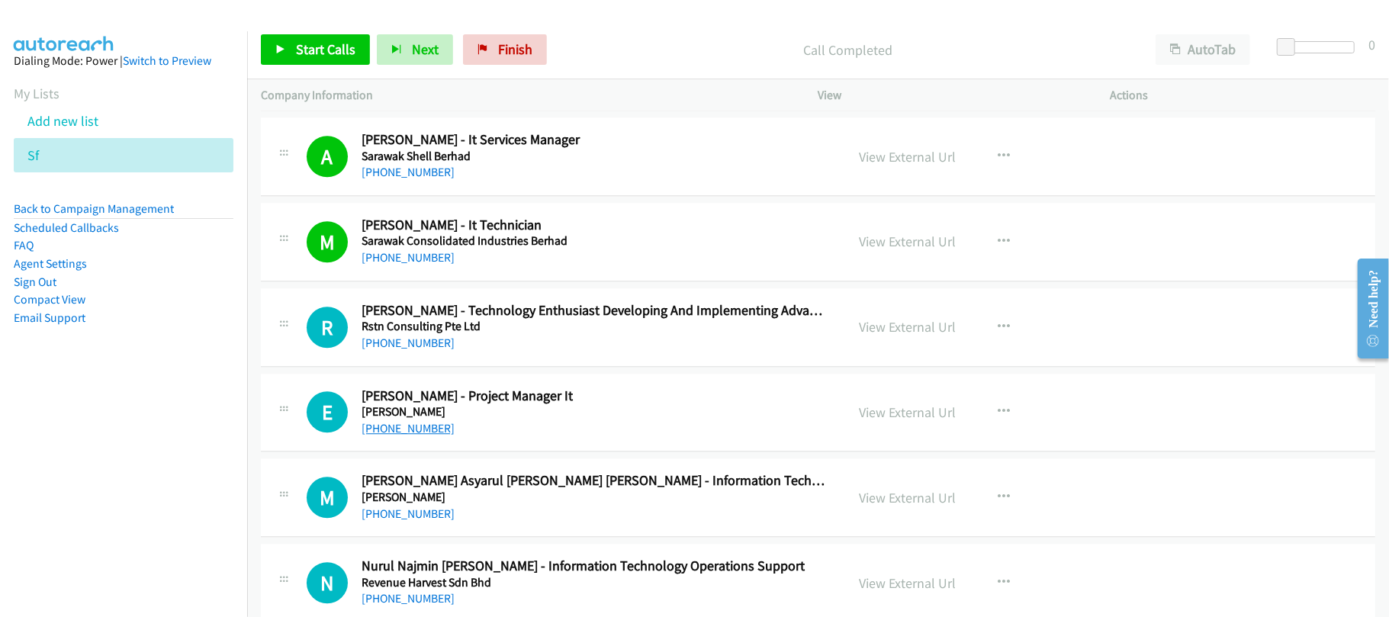
click at [407, 436] on link "[PHONE_NUMBER]" at bounding box center [408, 428] width 93 height 14
click at [560, 452] on div "E Callback Scheduled [PERSON_NAME] - Project Manager It [PERSON_NAME] Asia/[GEO…" at bounding box center [818, 413] width 1115 height 79
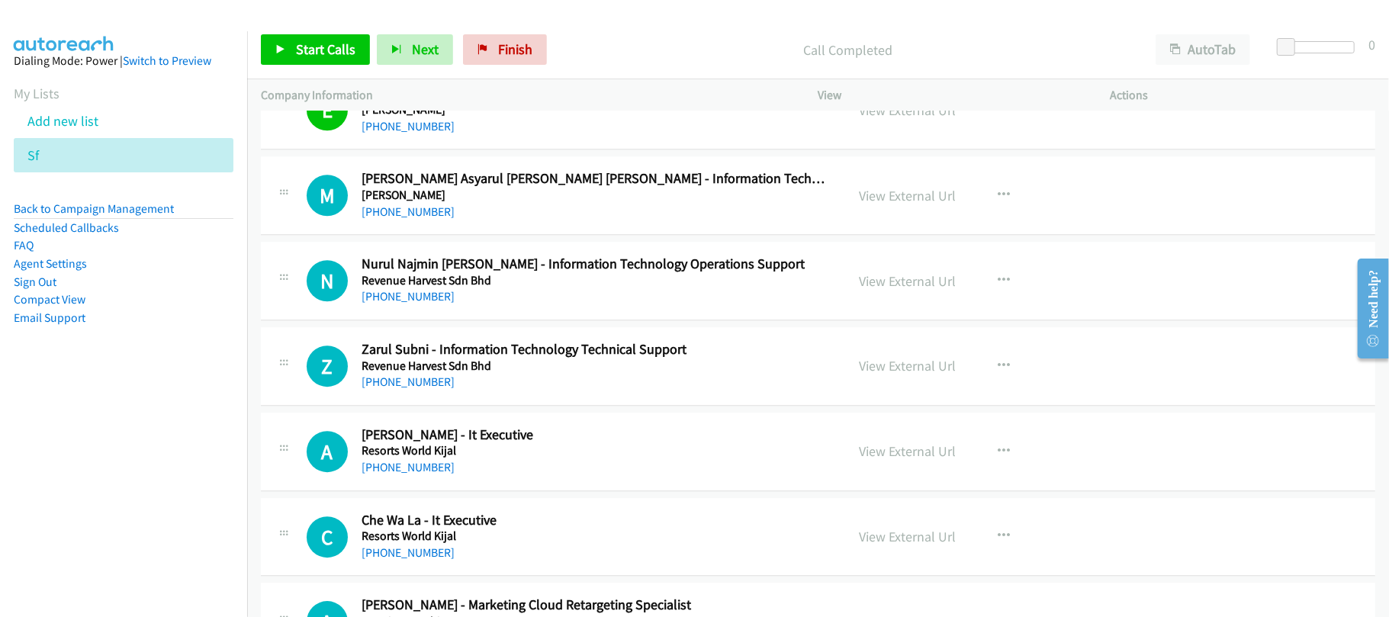
scroll to position [7346, 0]
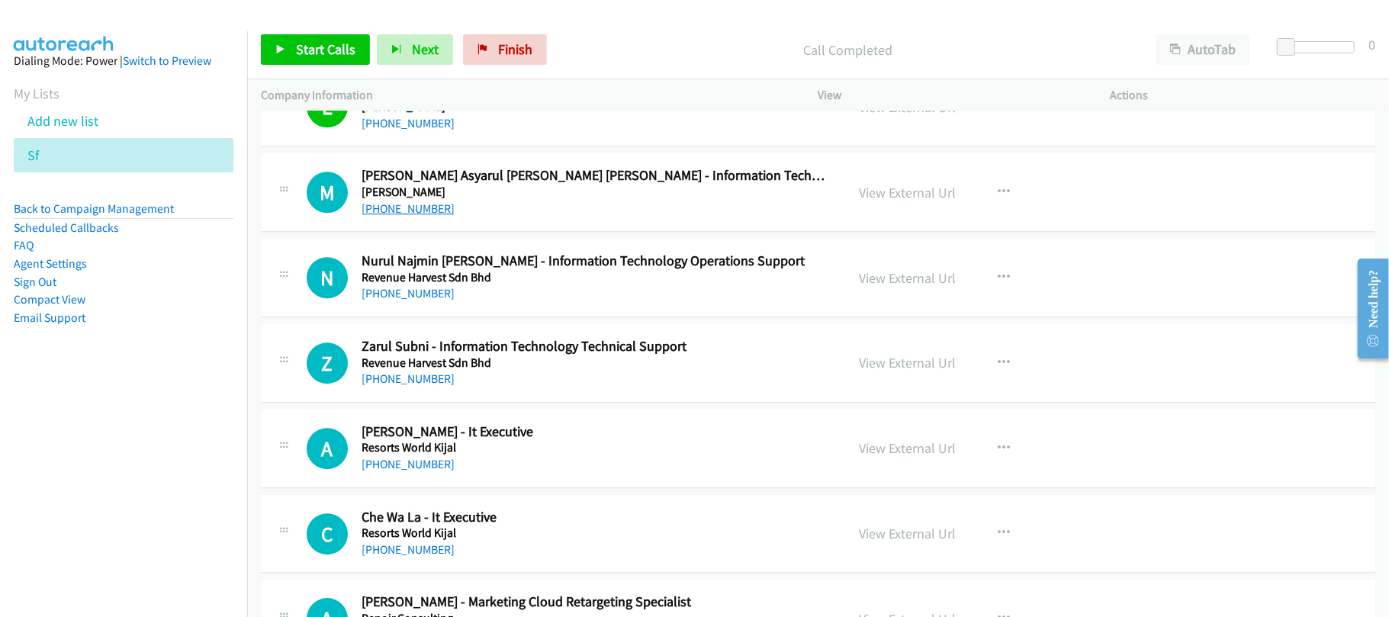
click at [407, 216] on link "[PHONE_NUMBER]" at bounding box center [408, 208] width 93 height 14
click at [532, 303] on div "[PHONE_NUMBER]" at bounding box center [593, 294] width 463 height 18
click at [395, 301] on link "[PHONE_NUMBER]" at bounding box center [408, 293] width 93 height 14
click at [486, 388] on div "[PHONE_NUMBER]" at bounding box center [593, 379] width 463 height 18
click at [383, 388] on div "[PHONE_NUMBER]" at bounding box center [593, 379] width 463 height 18
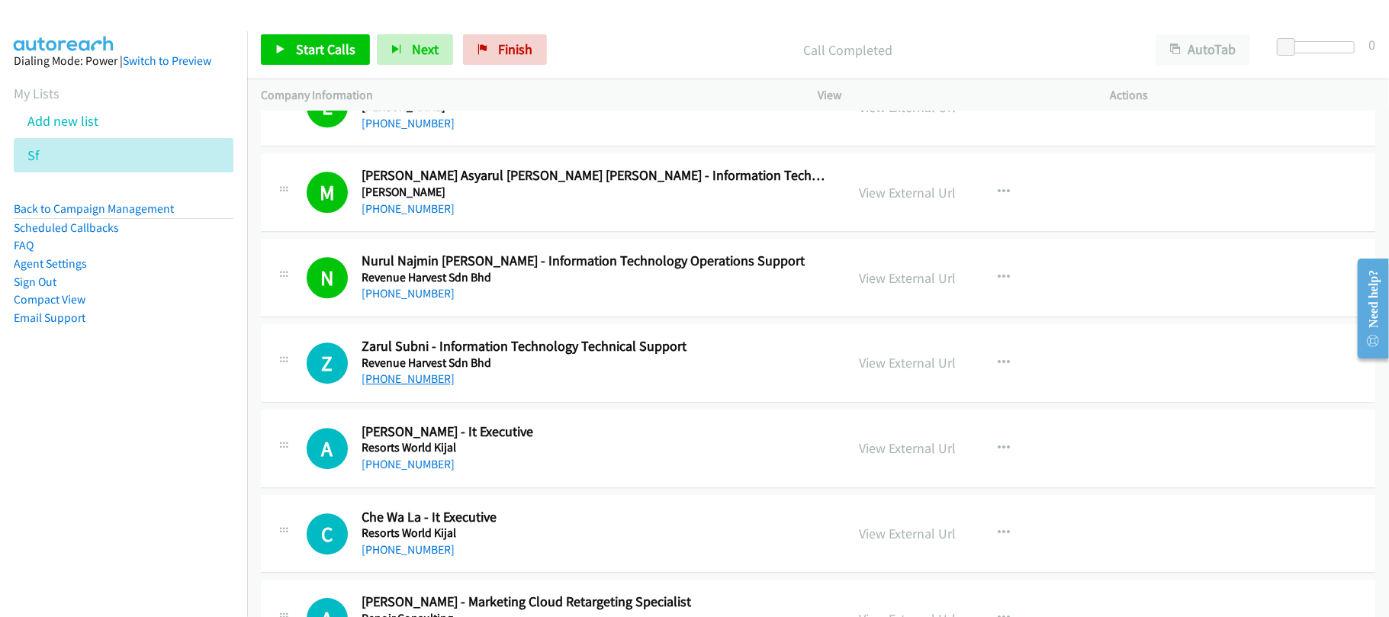
click at [391, 386] on link "[PHONE_NUMBER]" at bounding box center [408, 379] width 93 height 14
click at [489, 403] on div "Z Callback Scheduled Zarul Subni - Information Technology Technical Support Rev…" at bounding box center [818, 363] width 1115 height 79
click at [394, 471] on link "[PHONE_NUMBER]" at bounding box center [408, 464] width 93 height 14
click at [412, 471] on link "[PHONE_NUMBER]" at bounding box center [408, 464] width 93 height 14
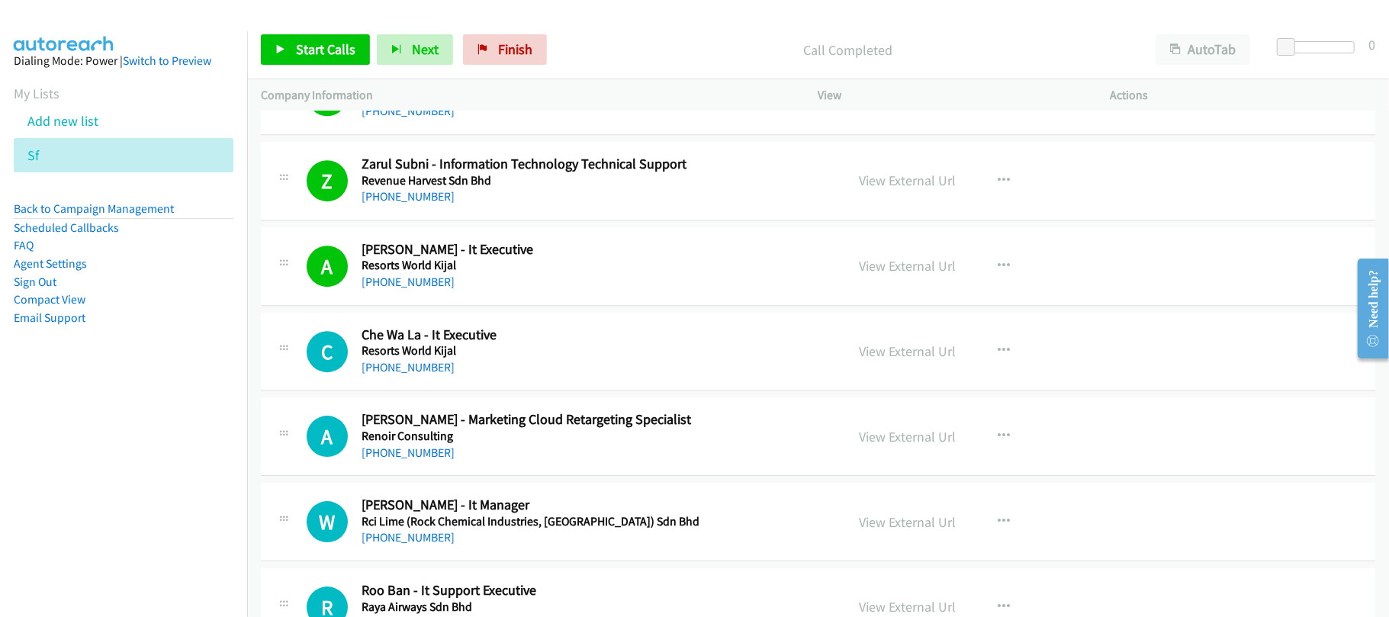
scroll to position [7550, 0]
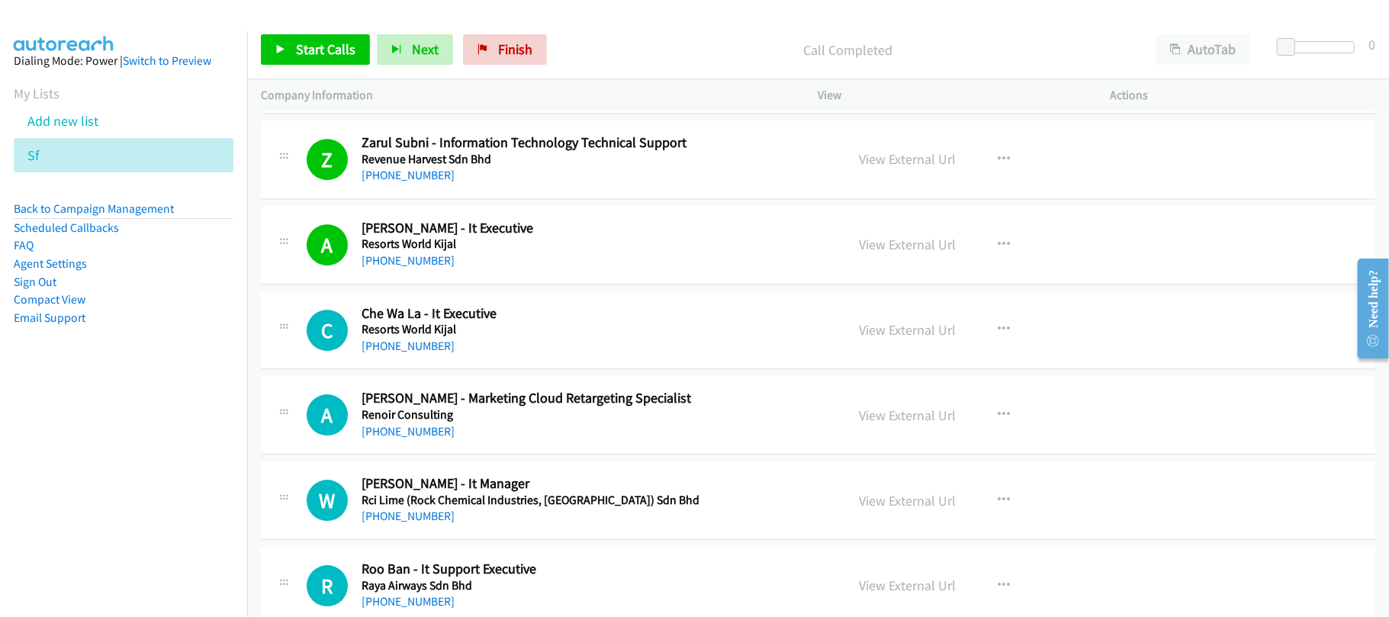
drag, startPoint x: 415, startPoint y: 363, endPoint x: 425, endPoint y: 354, distance: 13.5
click at [415, 353] on link "[PHONE_NUMBER]" at bounding box center [408, 346] width 93 height 14
drag, startPoint x: 431, startPoint y: 371, endPoint x: 501, endPoint y: 367, distance: 70.3
click at [431, 353] on link "[PHONE_NUMBER]" at bounding box center [408, 346] width 93 height 14
click at [559, 370] on div "C Callback Scheduled Che Wa La - It Executive Resorts World Kijal Asia/[GEOGRAP…" at bounding box center [818, 330] width 1115 height 79
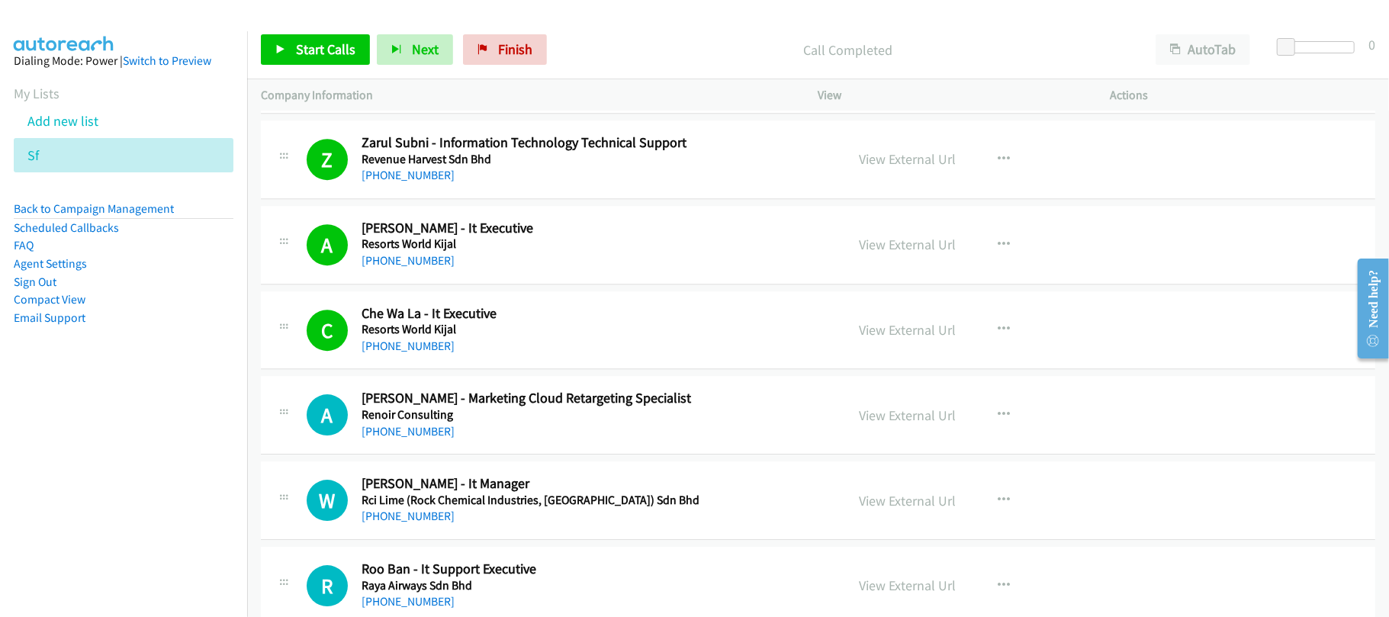
scroll to position [7651, 0]
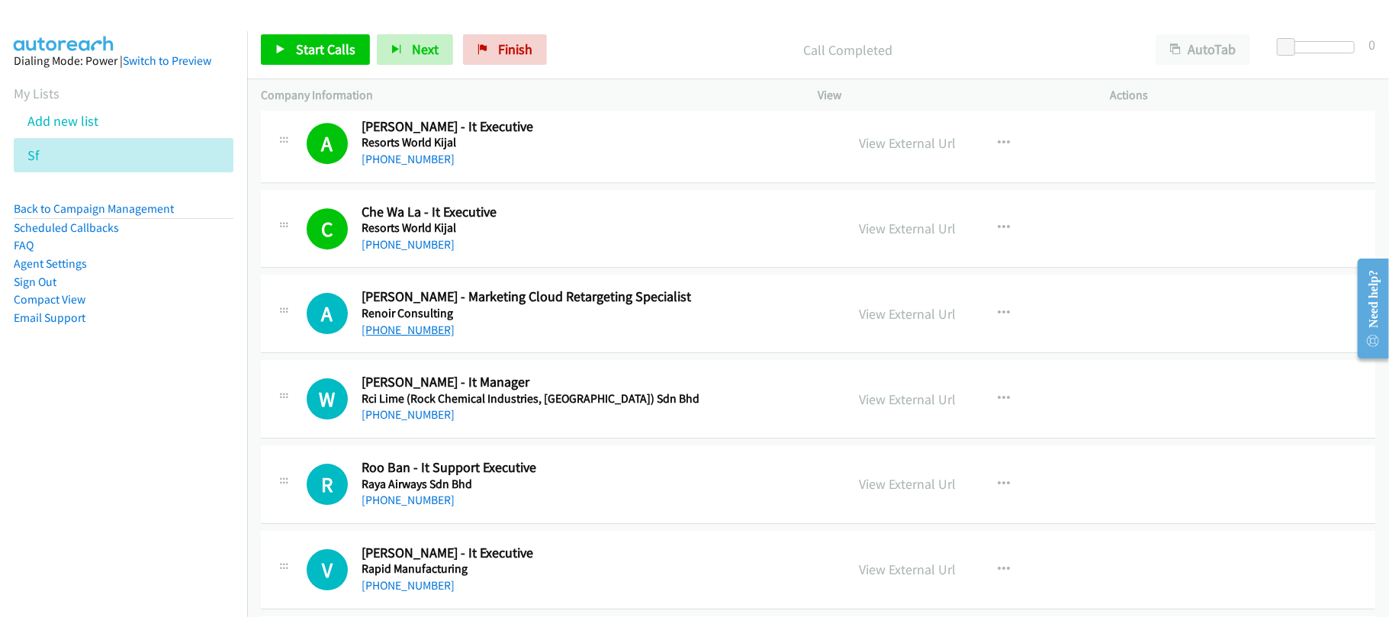
click at [421, 337] on link "[PHONE_NUMBER]" at bounding box center [408, 330] width 93 height 14
drag, startPoint x: 413, startPoint y: 434, endPoint x: 636, endPoint y: 468, distance: 226.2
click at [413, 422] on link "[PHONE_NUMBER]" at bounding box center [408, 414] width 93 height 14
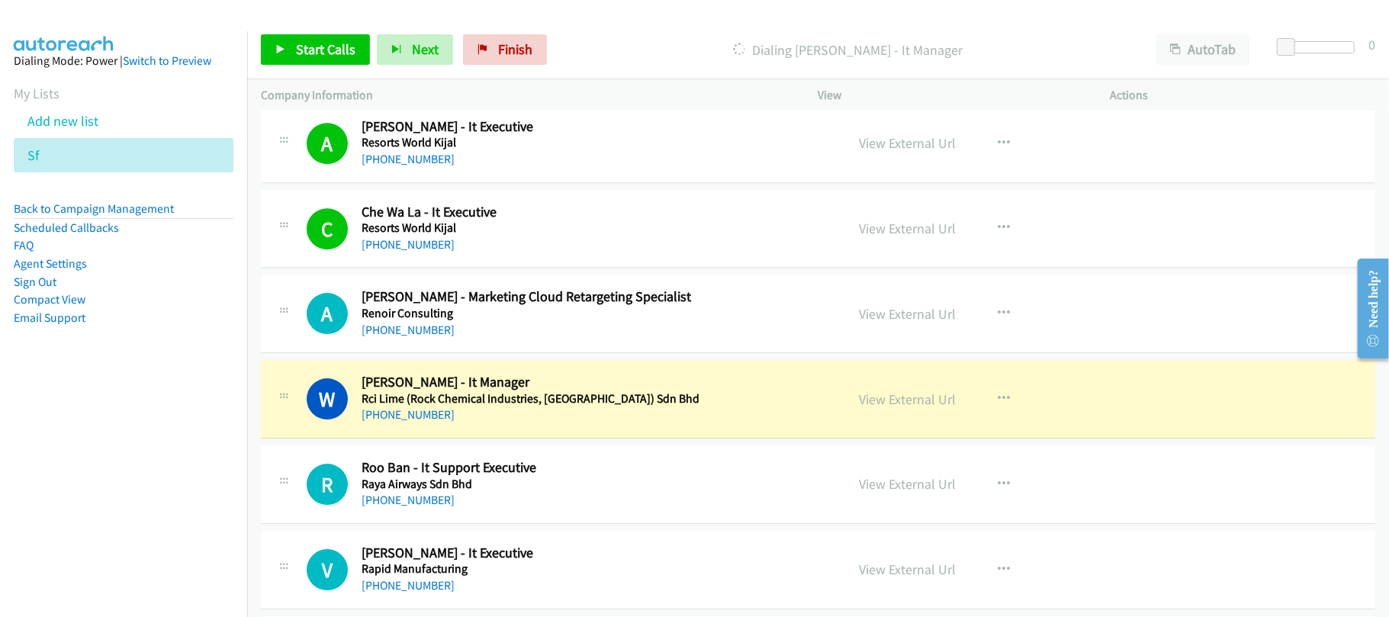
click at [587, 391] on h2 "[PERSON_NAME] - It Manager" at bounding box center [593, 383] width 463 height 18
click at [806, 407] on h5 "Rci Lime (Rock Chemical Industries, [GEOGRAPHIC_DATA]) Sdn Bhd" at bounding box center [593, 398] width 463 height 15
click at [877, 408] on link "View External Url" at bounding box center [908, 400] width 97 height 18
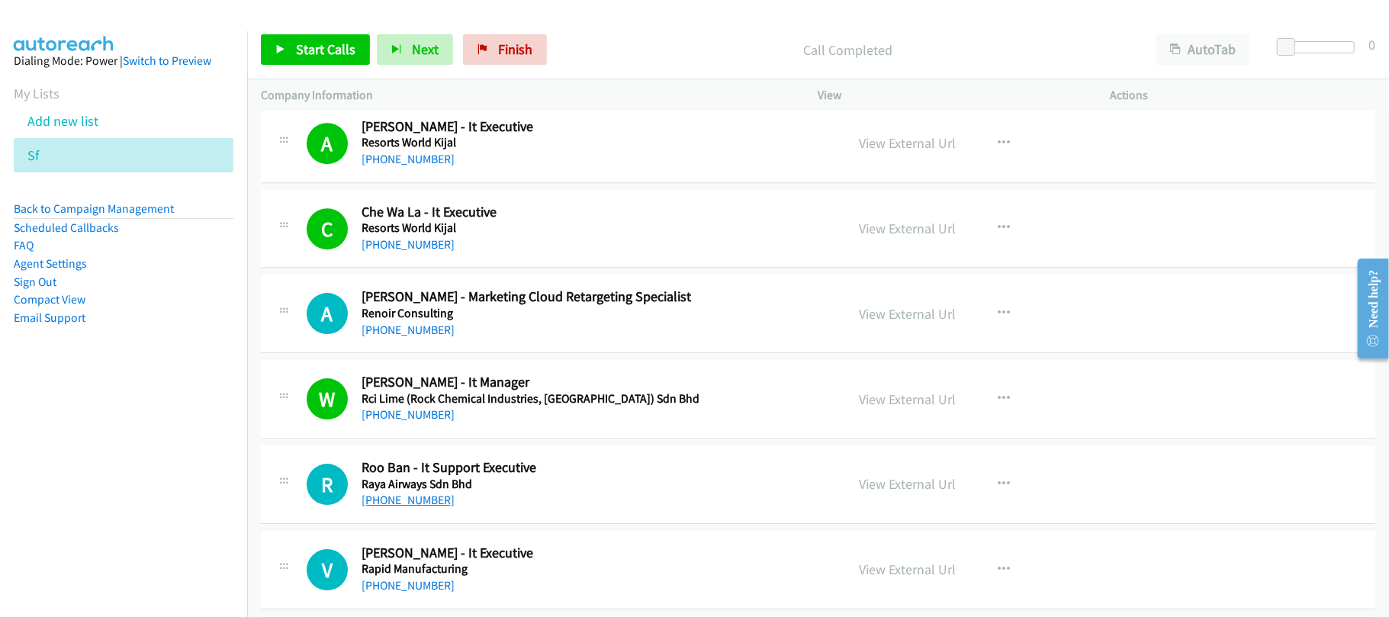
click at [407, 507] on link "[PHONE_NUMBER]" at bounding box center [408, 500] width 93 height 14
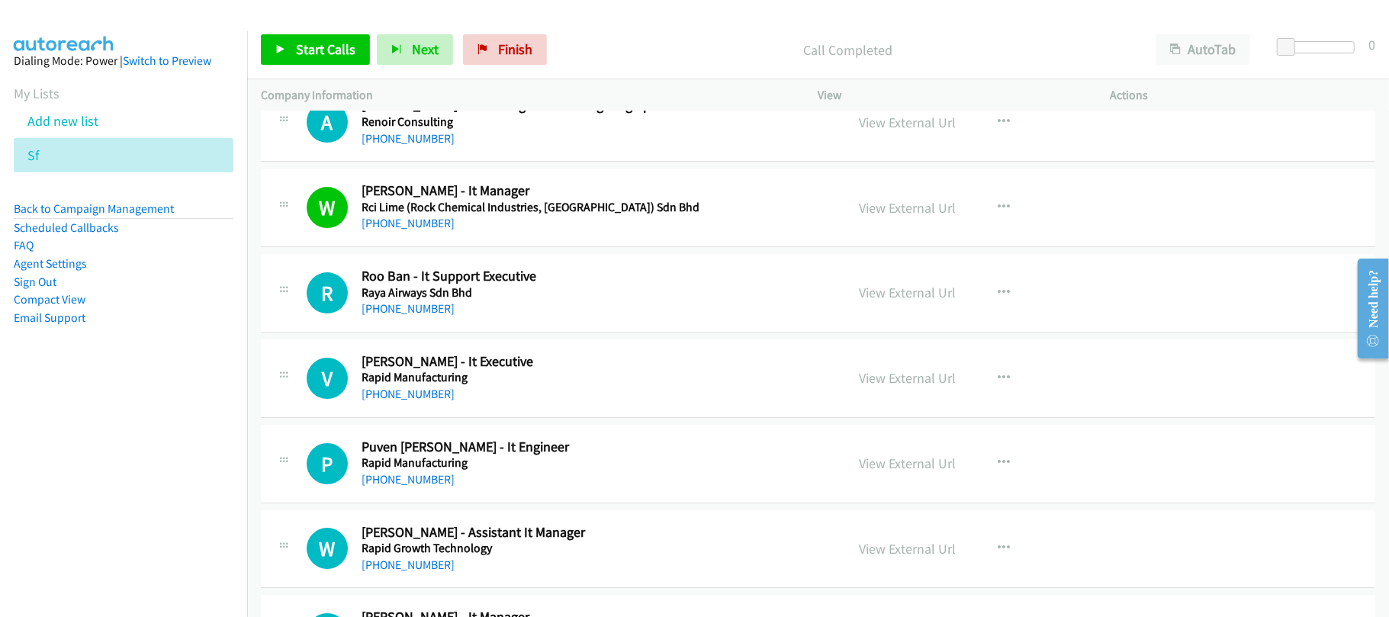
scroll to position [7855, 0]
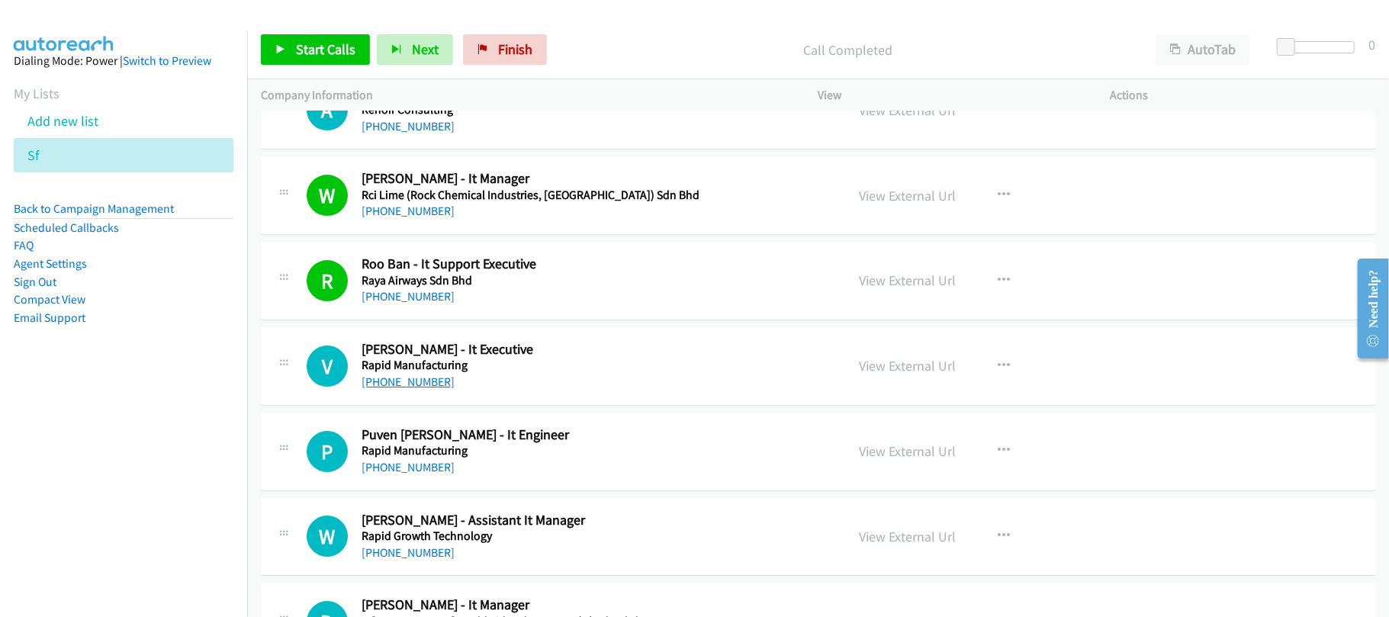
drag, startPoint x: 403, startPoint y: 404, endPoint x: 423, endPoint y: 400, distance: 20.2
click at [403, 389] on link "[PHONE_NUMBER]" at bounding box center [408, 382] width 93 height 14
click at [540, 437] on div "P Callback Scheduled [PERSON_NAME] - It Engineer Rapid Manufacturing Asia/[GEOG…" at bounding box center [818, 452] width 1115 height 79
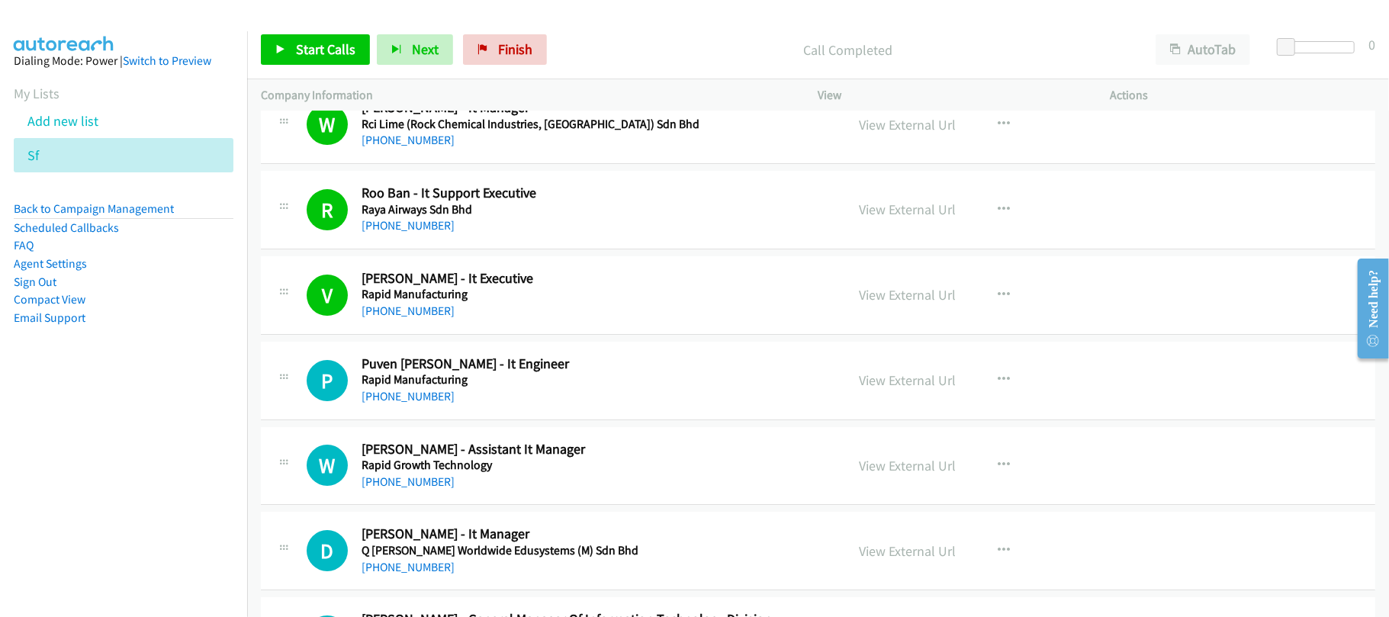
scroll to position [7957, 0]
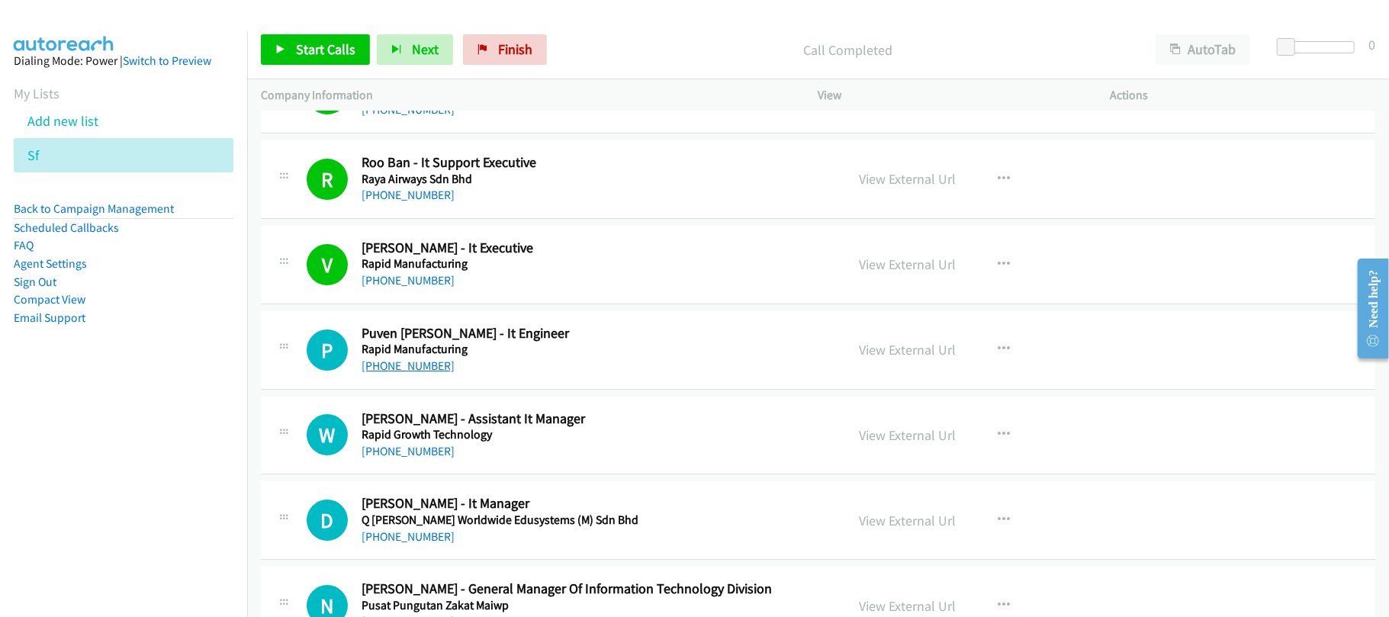
click at [404, 373] on link "[PHONE_NUMBER]" at bounding box center [408, 366] width 93 height 14
drag, startPoint x: 369, startPoint y: 471, endPoint x: 493, endPoint y: 461, distance: 124.0
click at [369, 459] on link "[PHONE_NUMBER]" at bounding box center [408, 451] width 93 height 14
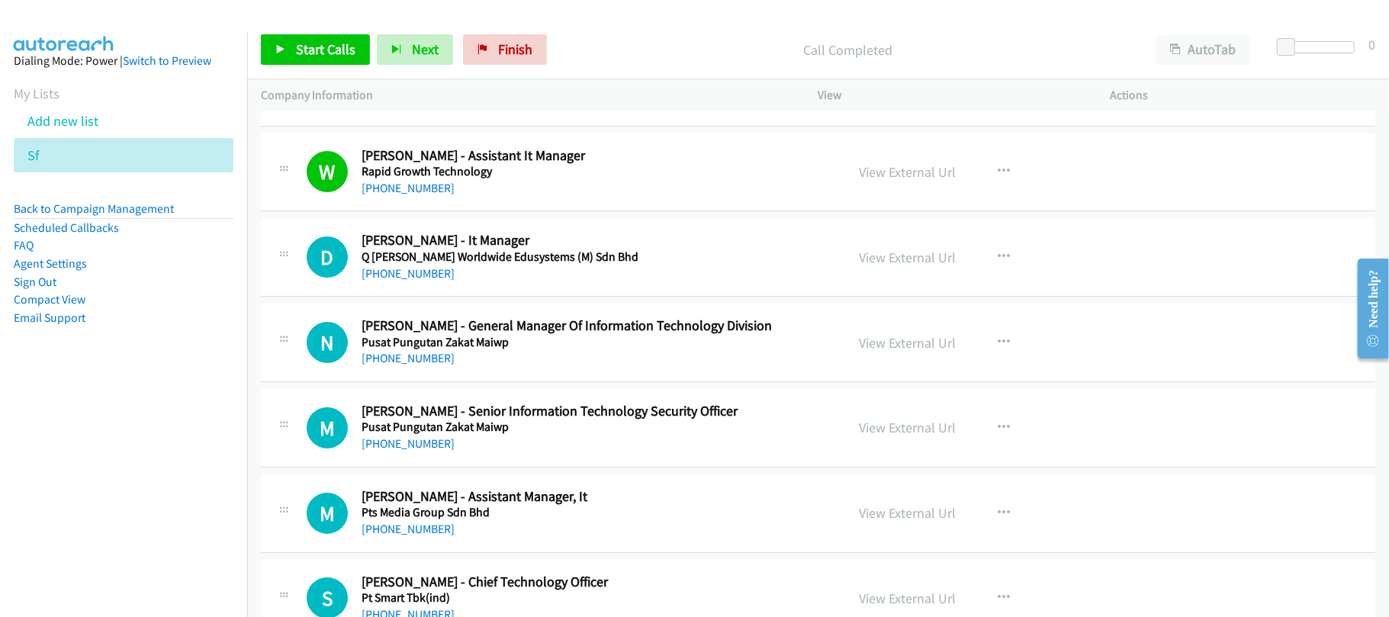
scroll to position [8262, 0]
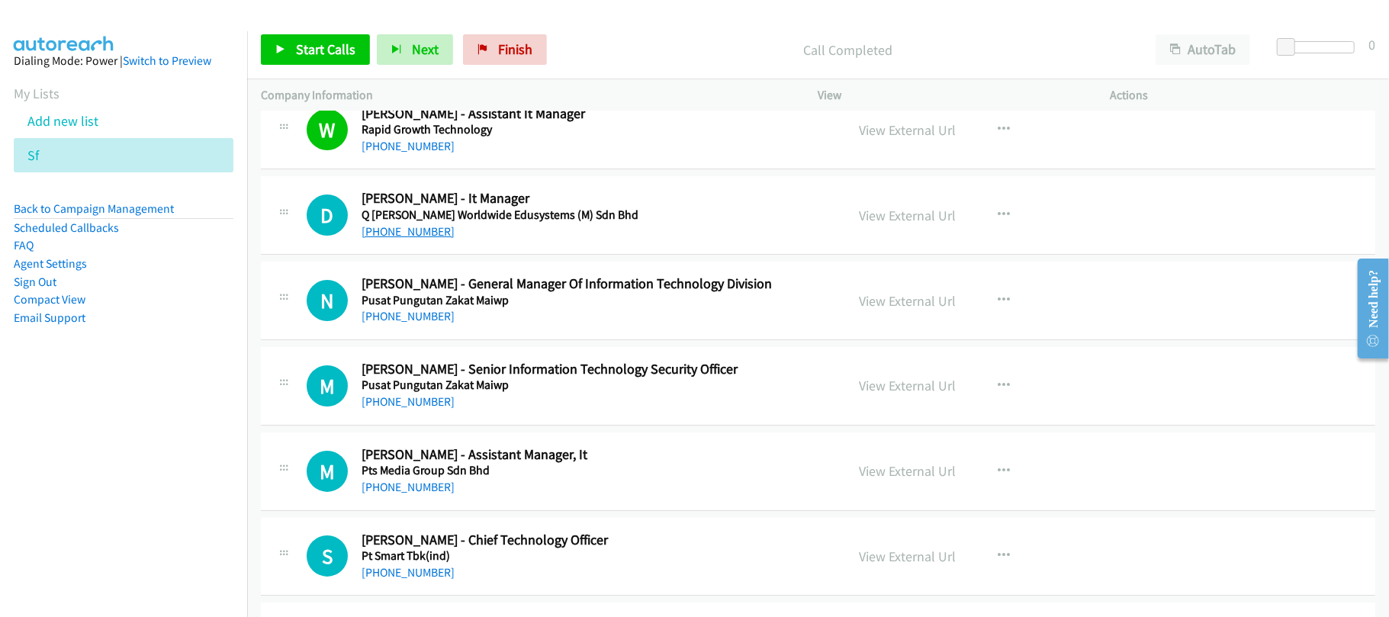
click at [438, 239] on link "[PHONE_NUMBER]" at bounding box center [408, 231] width 93 height 14
click at [412, 239] on link "[PHONE_NUMBER]" at bounding box center [408, 231] width 93 height 14
click at [485, 340] on div "N Callback Scheduled [PERSON_NAME] - General Manager Of Information Technology …" at bounding box center [818, 301] width 1115 height 79
click at [414, 323] on link "[PHONE_NUMBER]" at bounding box center [408, 316] width 93 height 14
click at [425, 409] on link "[PHONE_NUMBER]" at bounding box center [408, 401] width 93 height 14
